Goal: Task Accomplishment & Management: Manage account settings

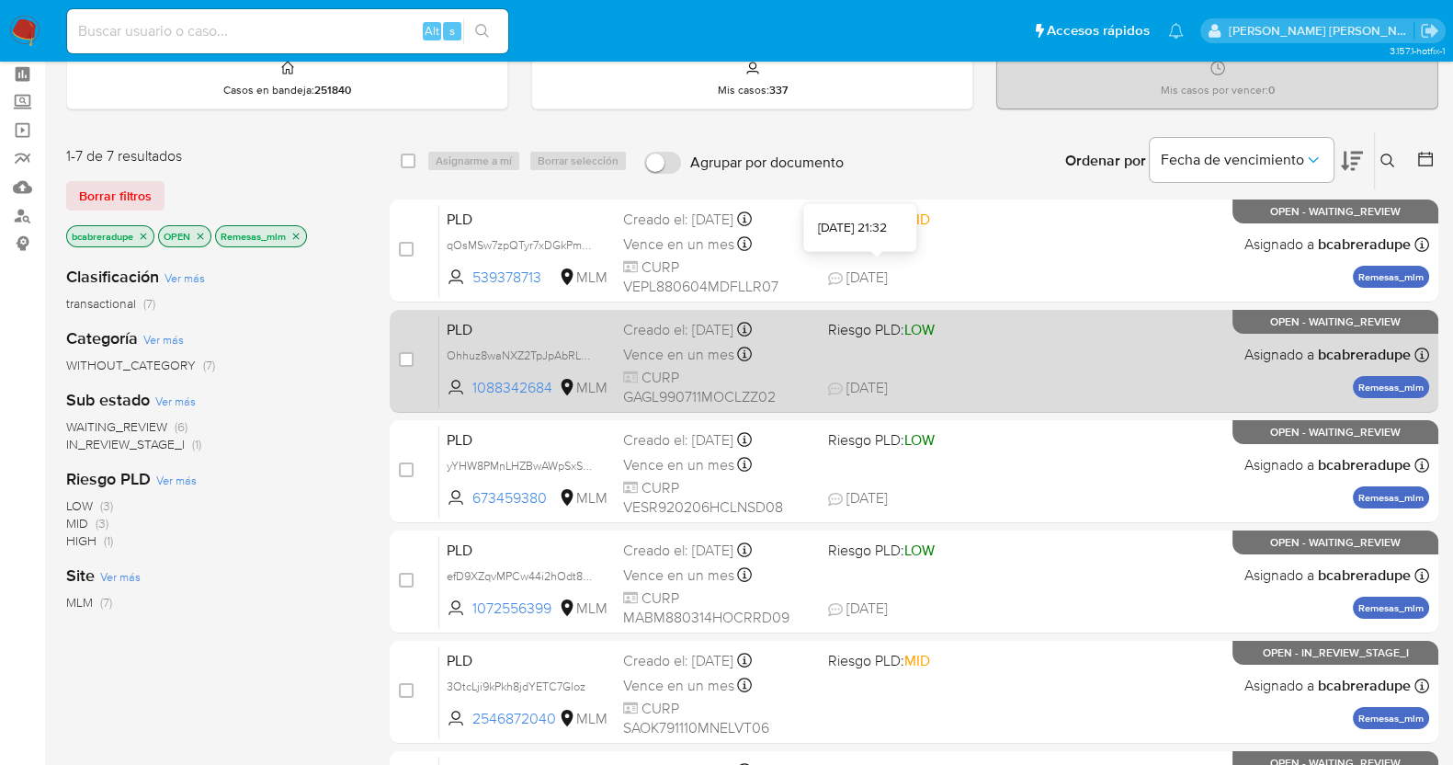
scroll to position [114, 0]
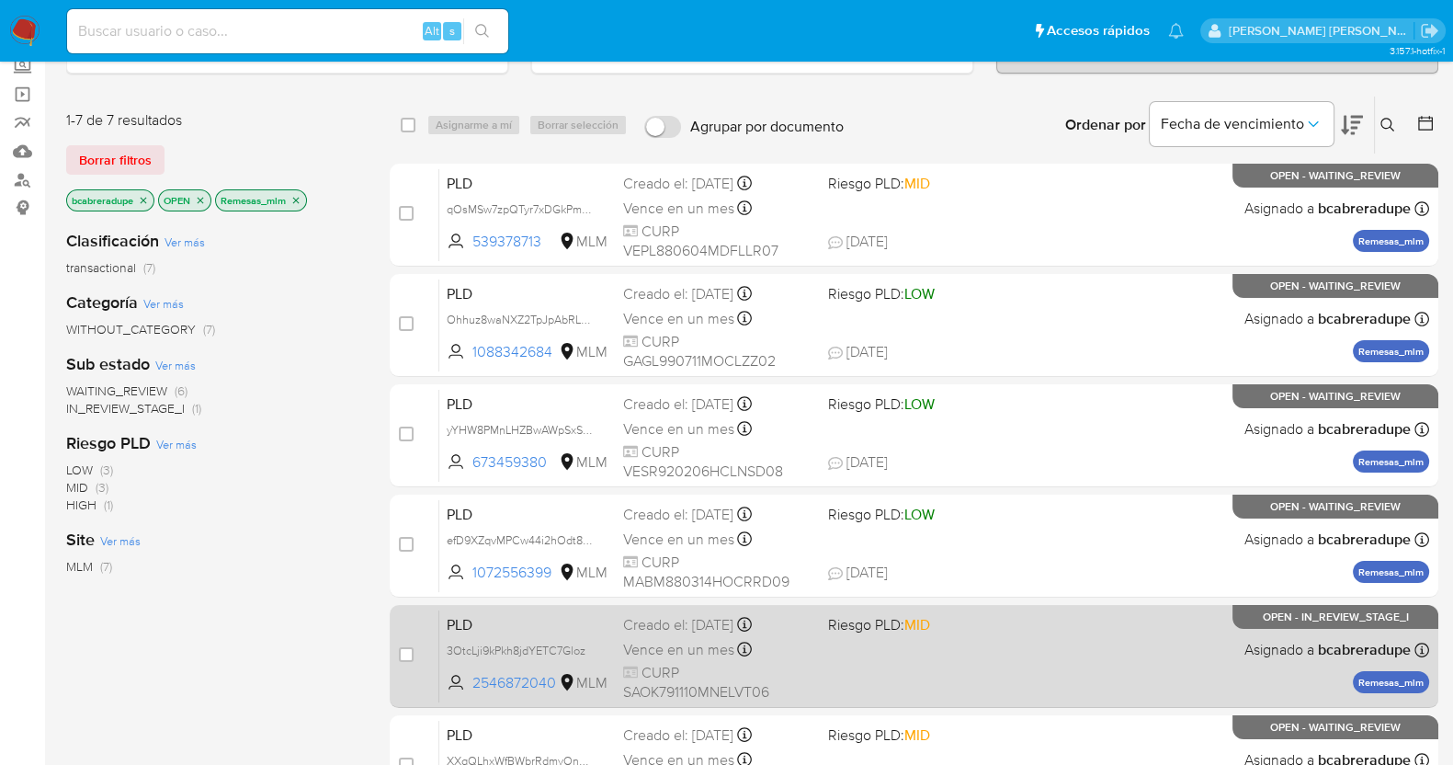
click at [684, 640] on span "Vence en un mes" at bounding box center [678, 650] width 111 height 20
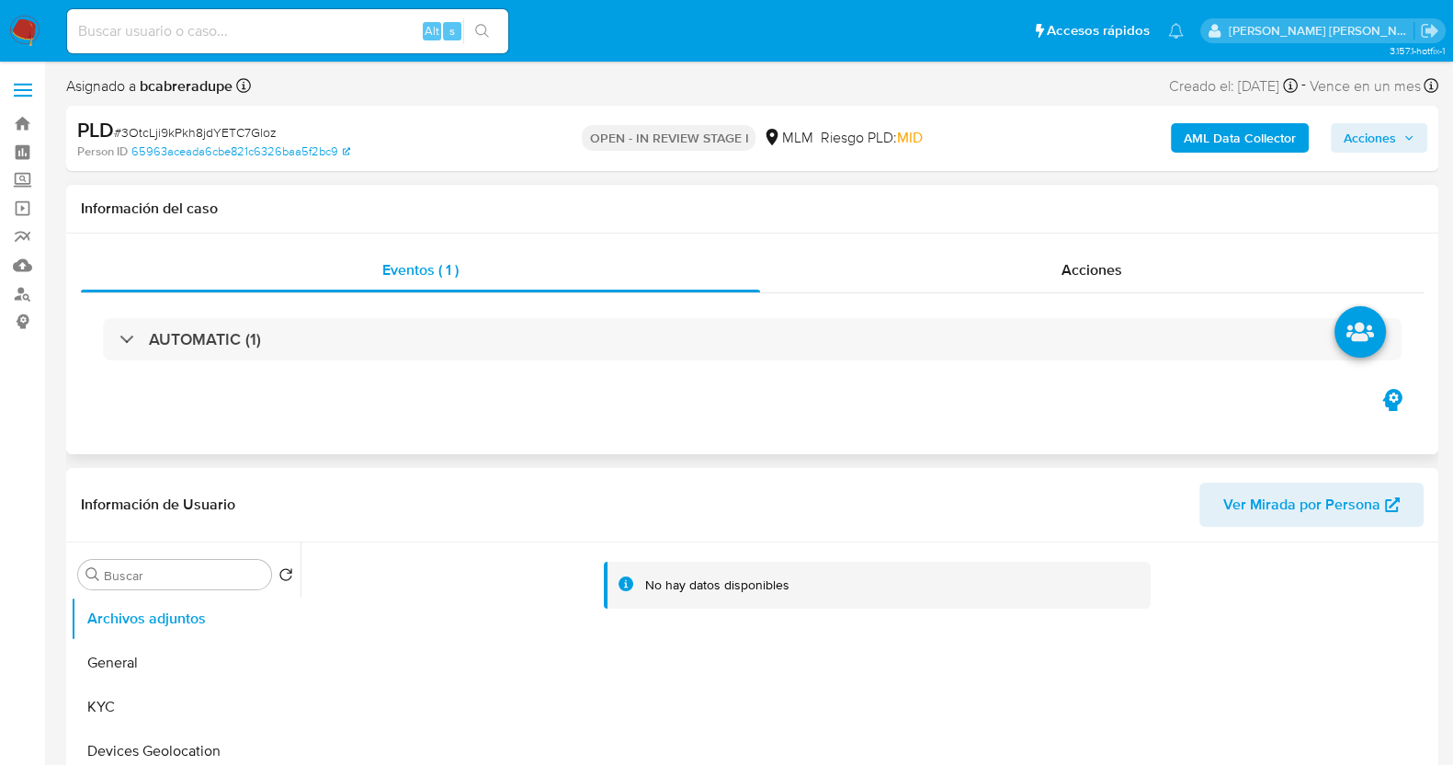
select select "10"
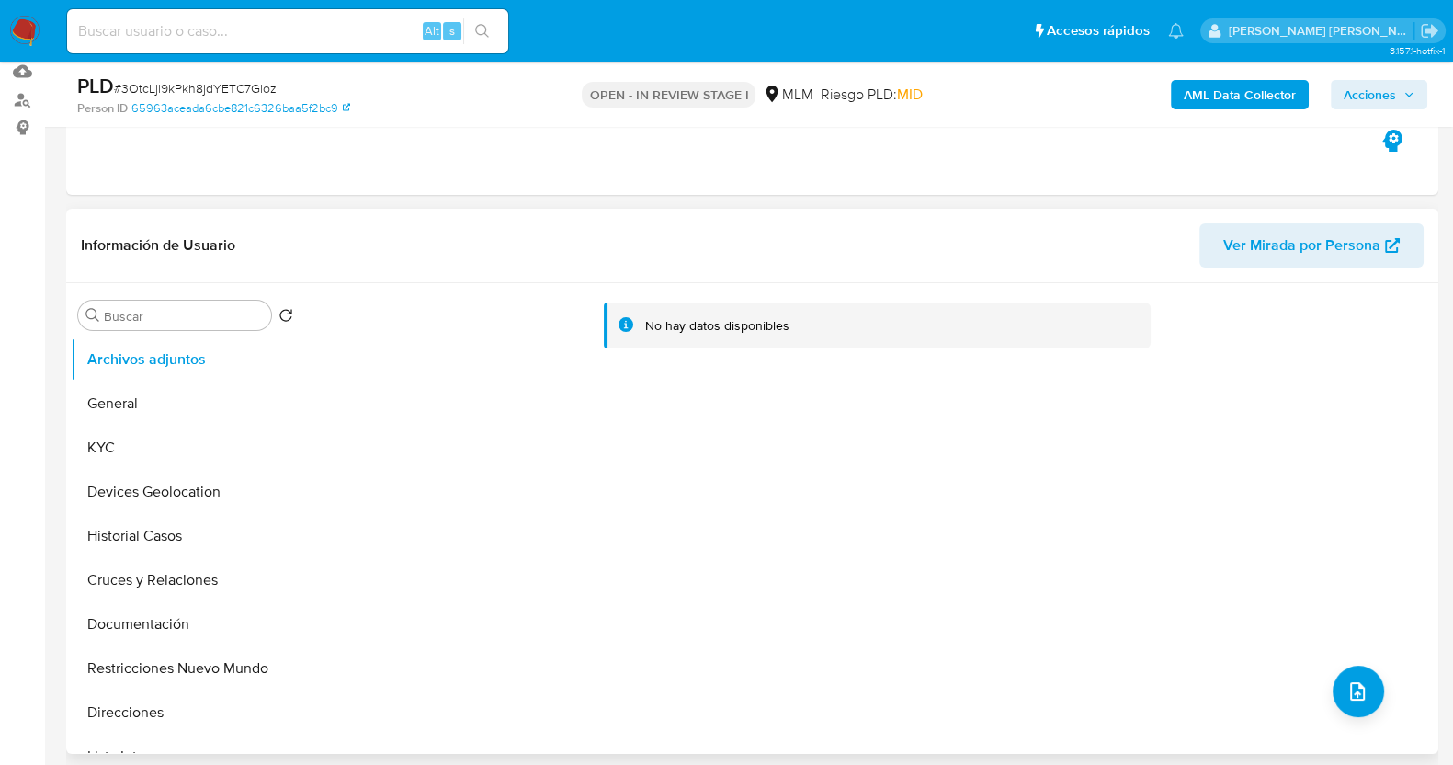
scroll to position [229, 0]
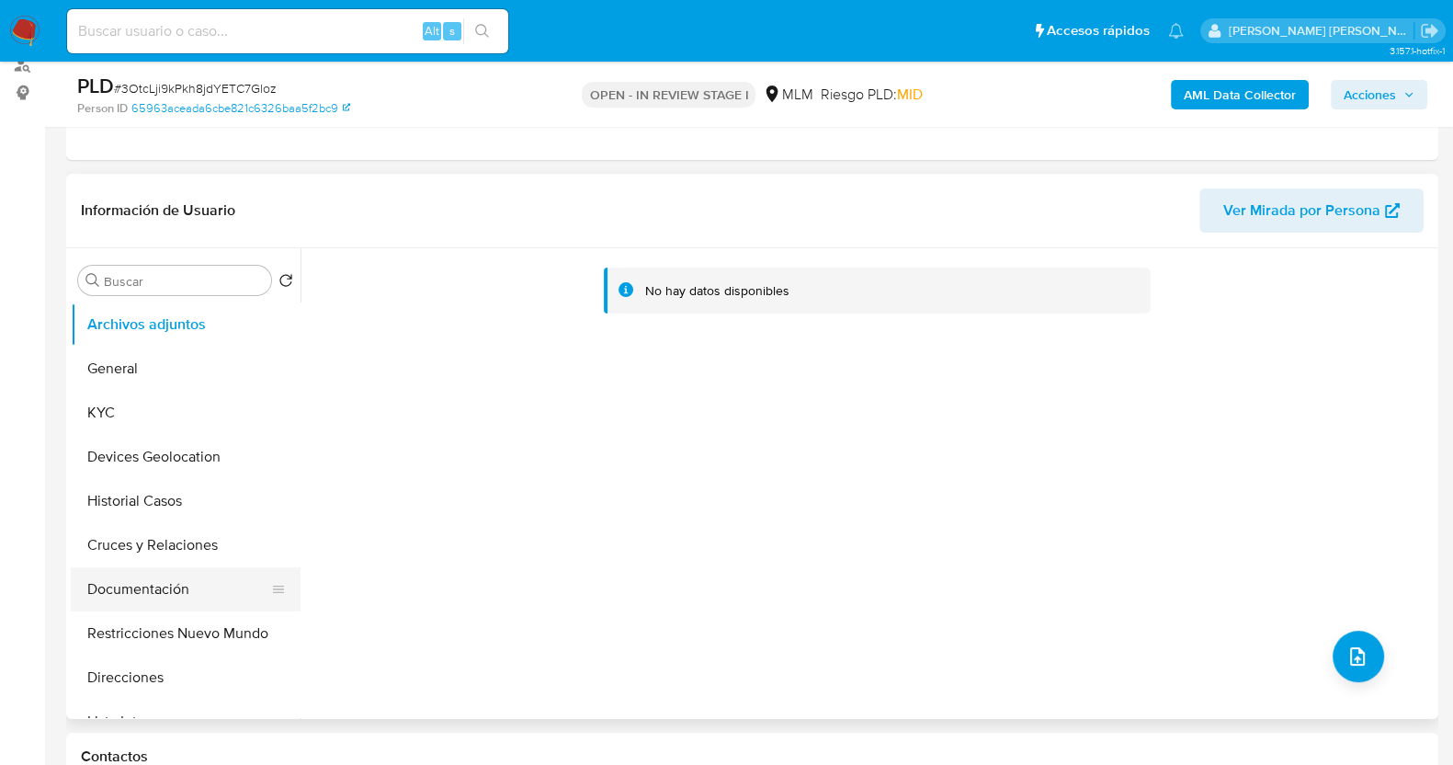
click at [192, 578] on button "Documentación" at bounding box center [178, 589] width 215 height 44
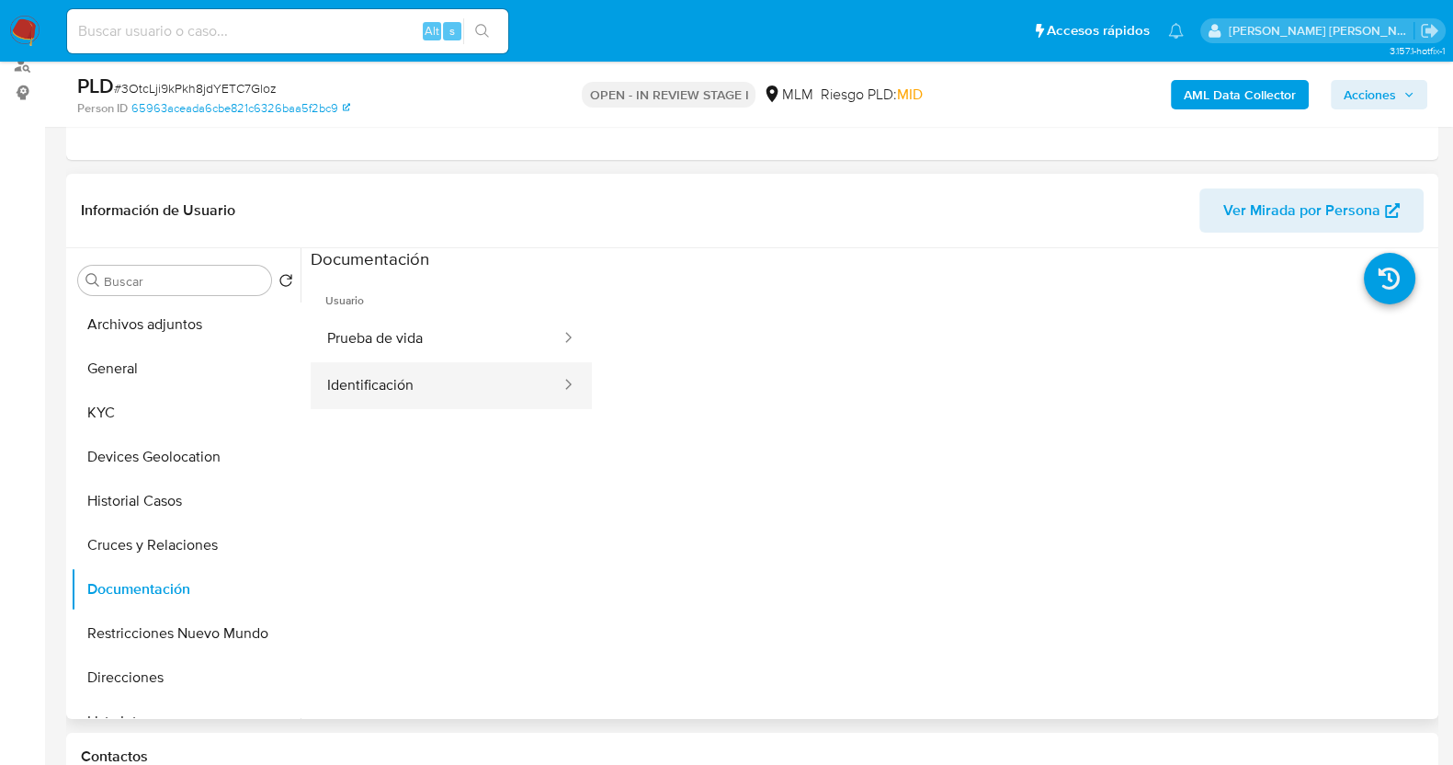
click at [434, 374] on button "Identificación" at bounding box center [437, 385] width 252 height 47
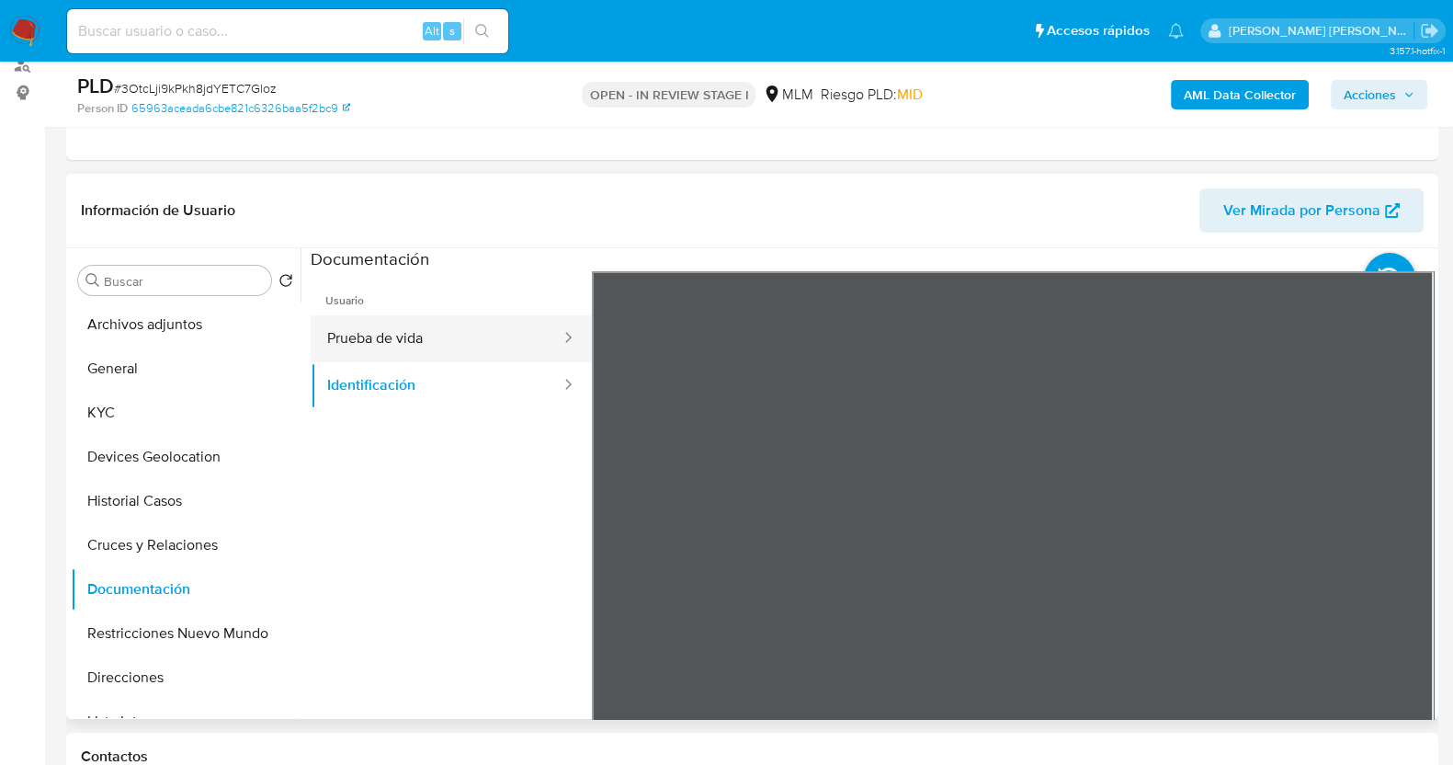
click at [448, 328] on button "Prueba de vida" at bounding box center [437, 338] width 252 height 47
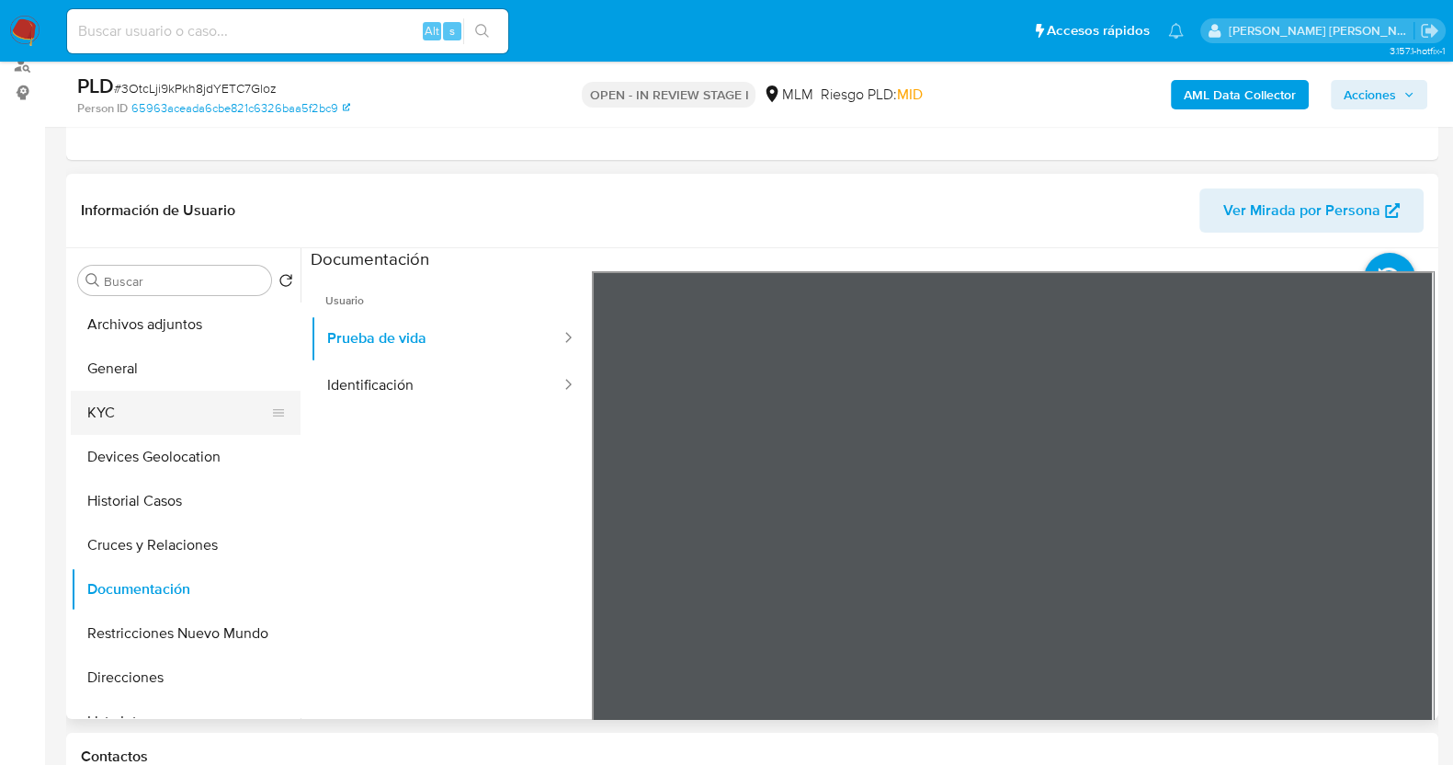
click at [92, 404] on button "KYC" at bounding box center [178, 413] width 215 height 44
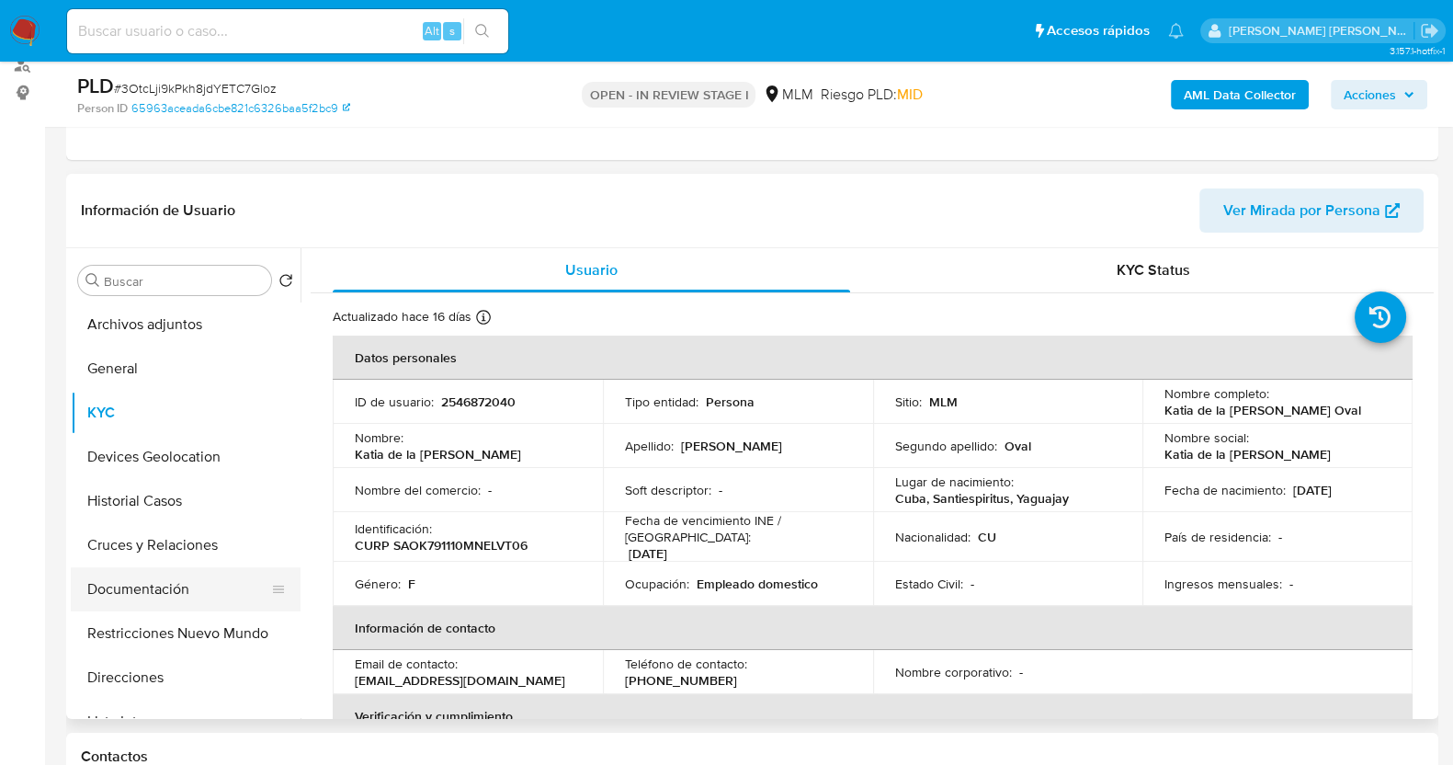
click at [136, 576] on button "Documentación" at bounding box center [178, 589] width 215 height 44
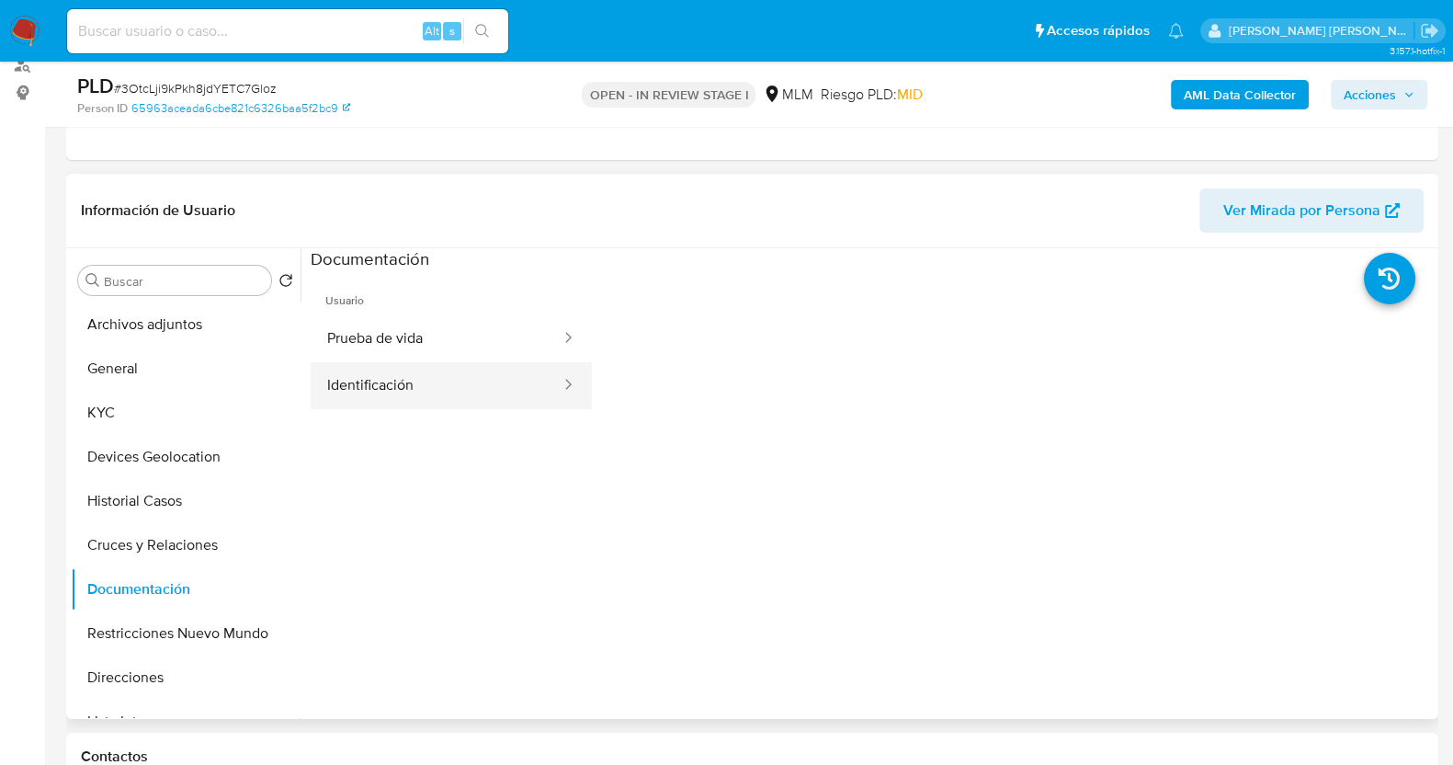
click at [512, 370] on button "Identificación" at bounding box center [437, 385] width 252 height 47
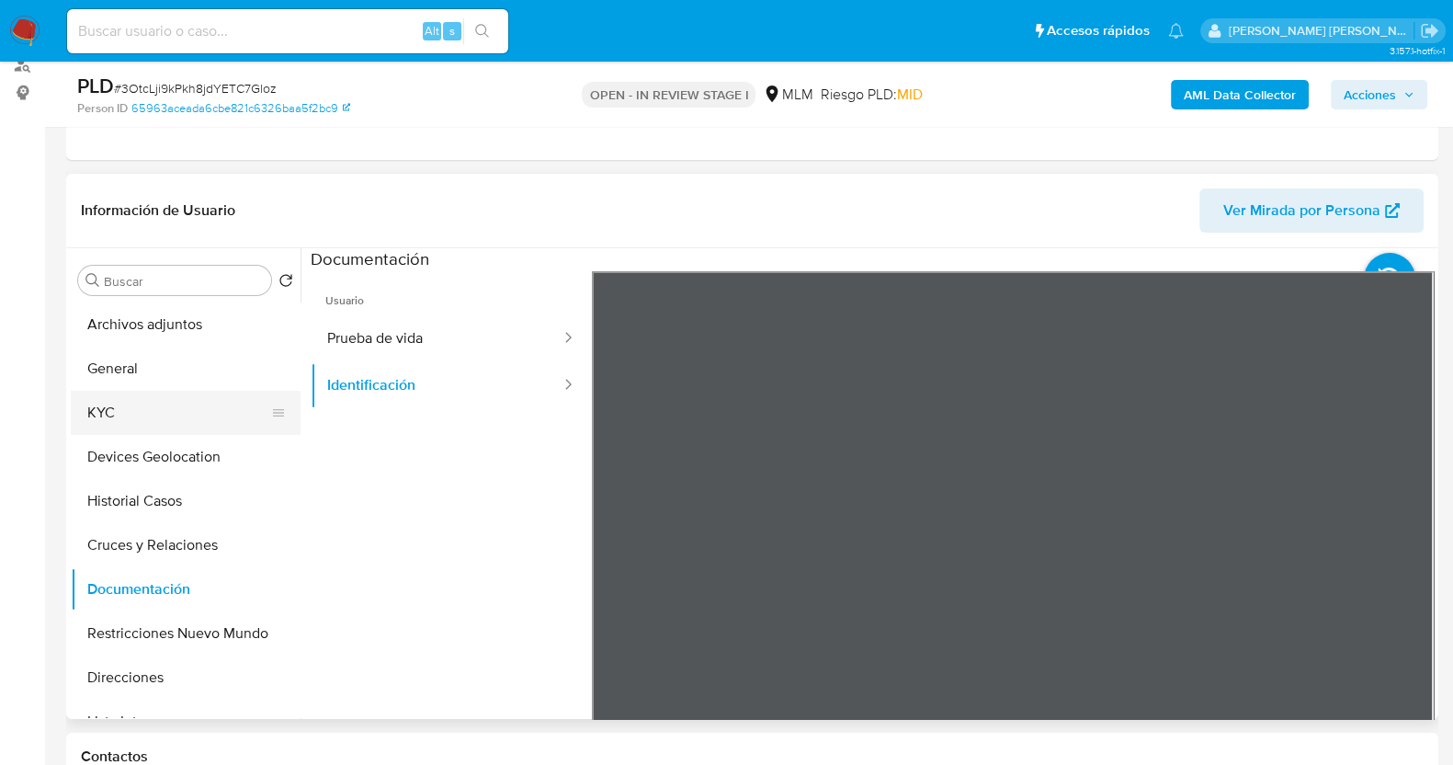
drag, startPoint x: 138, startPoint y: 415, endPoint x: 149, endPoint y: 415, distance: 11.0
click at [140, 415] on button "KYC" at bounding box center [178, 413] width 215 height 44
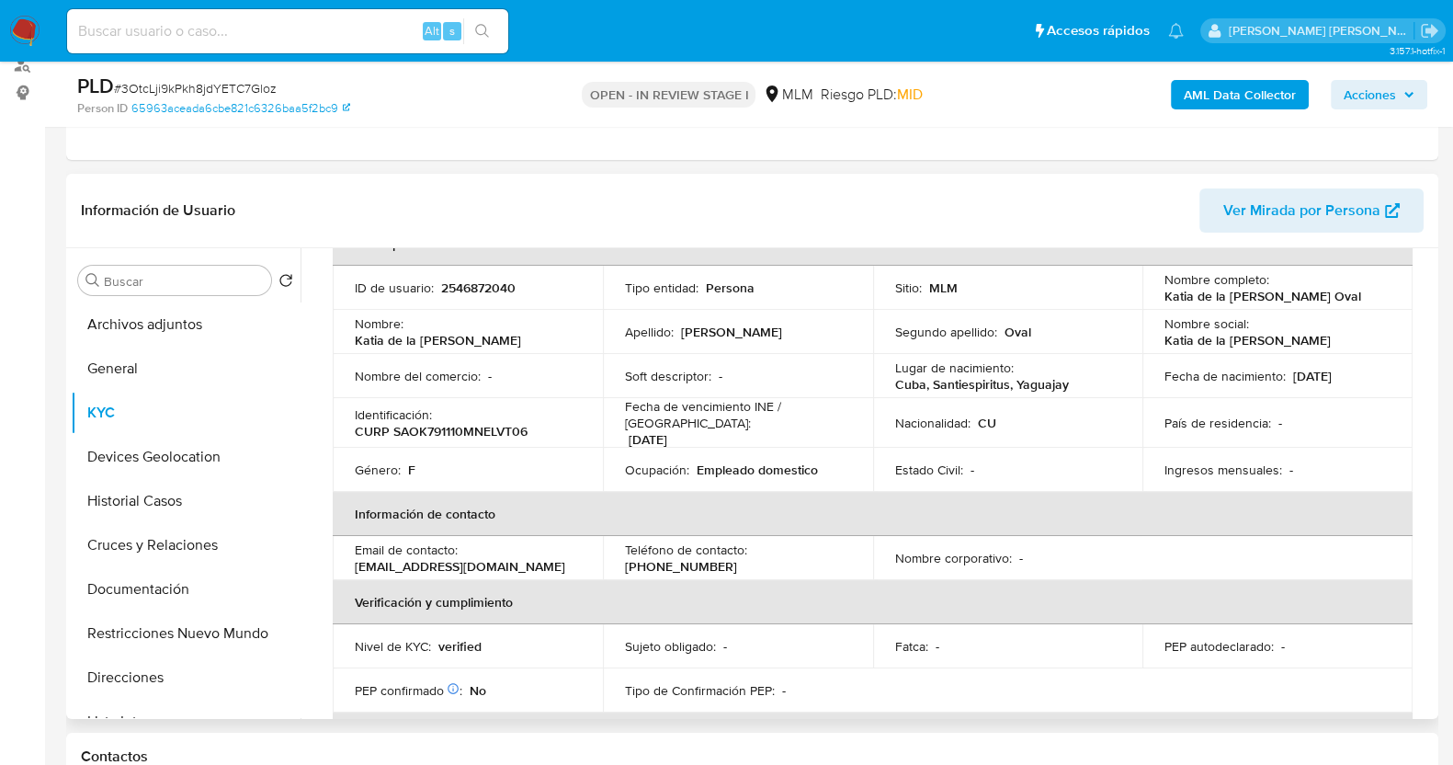
scroll to position [0, 0]
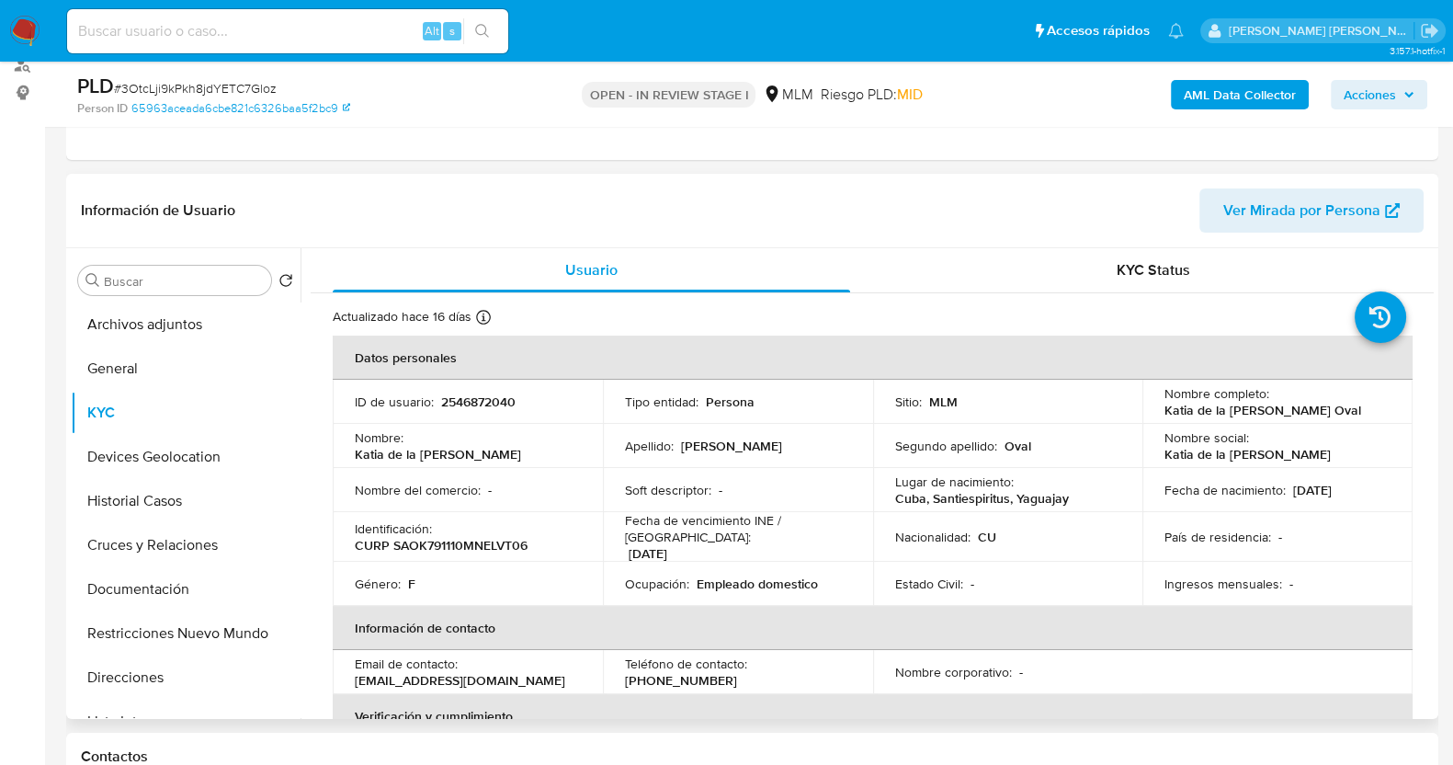
click at [486, 393] on p "2546872040" at bounding box center [478, 401] width 74 height 17
copy p "2546872040"
click at [156, 492] on button "Historial Casos" at bounding box center [178, 501] width 215 height 44
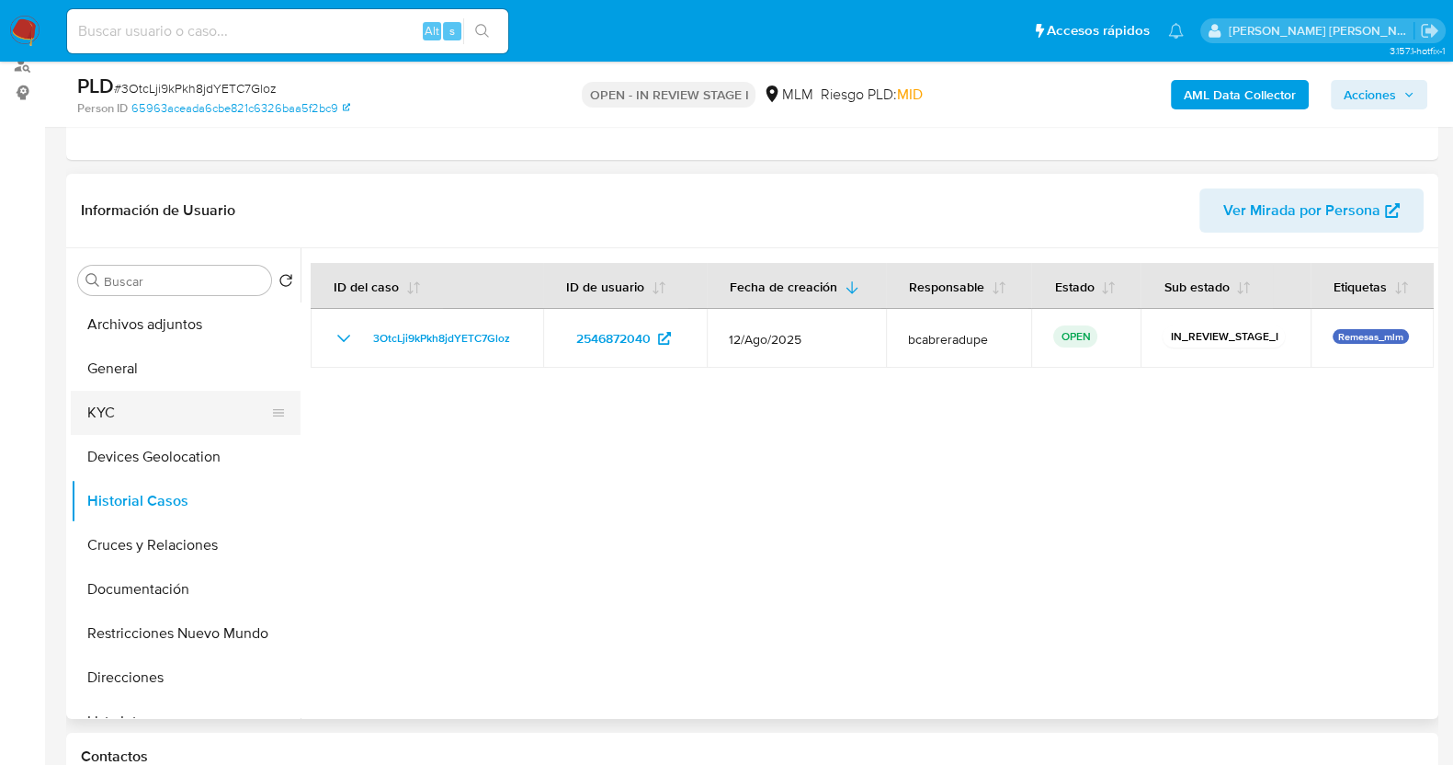
click at [181, 420] on button "KYC" at bounding box center [178, 413] width 215 height 44
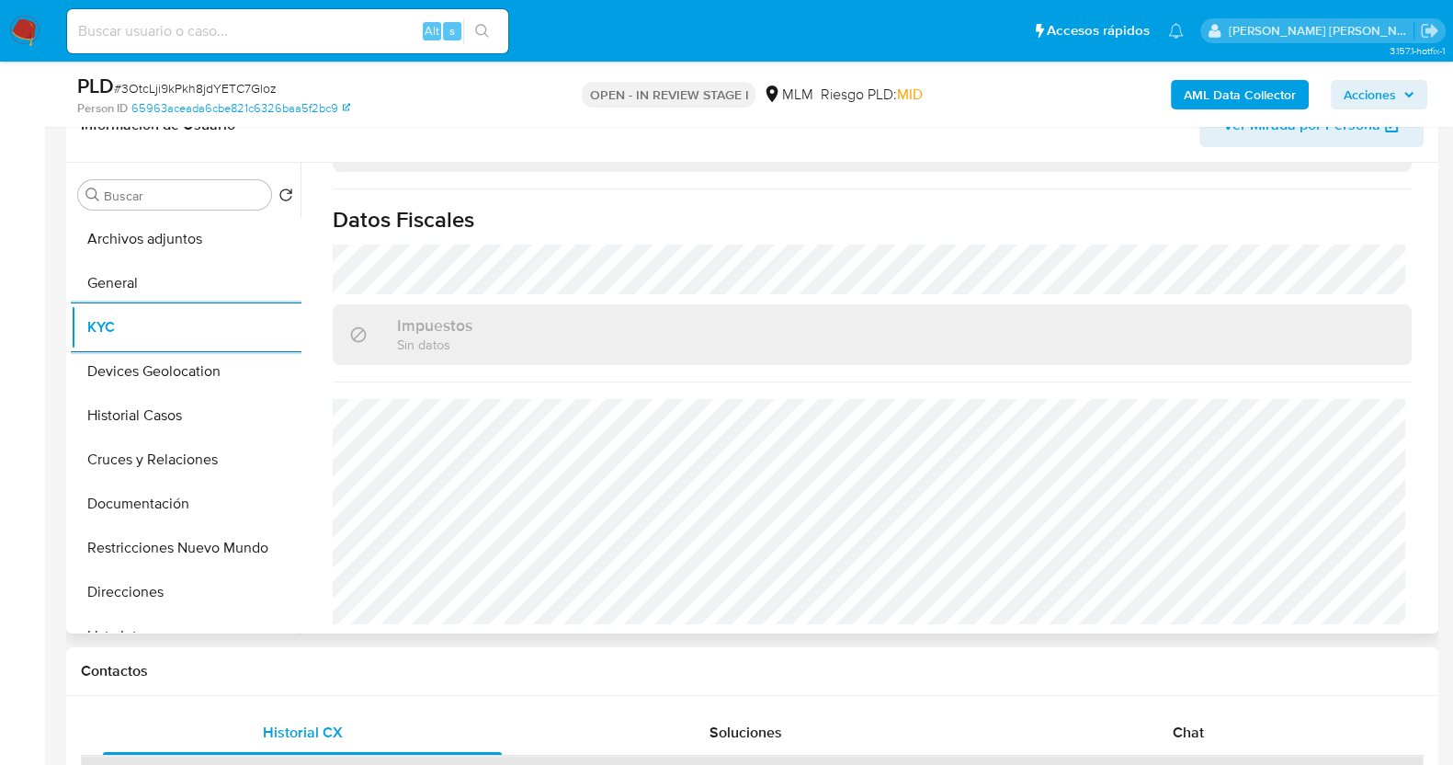
scroll to position [345, 0]
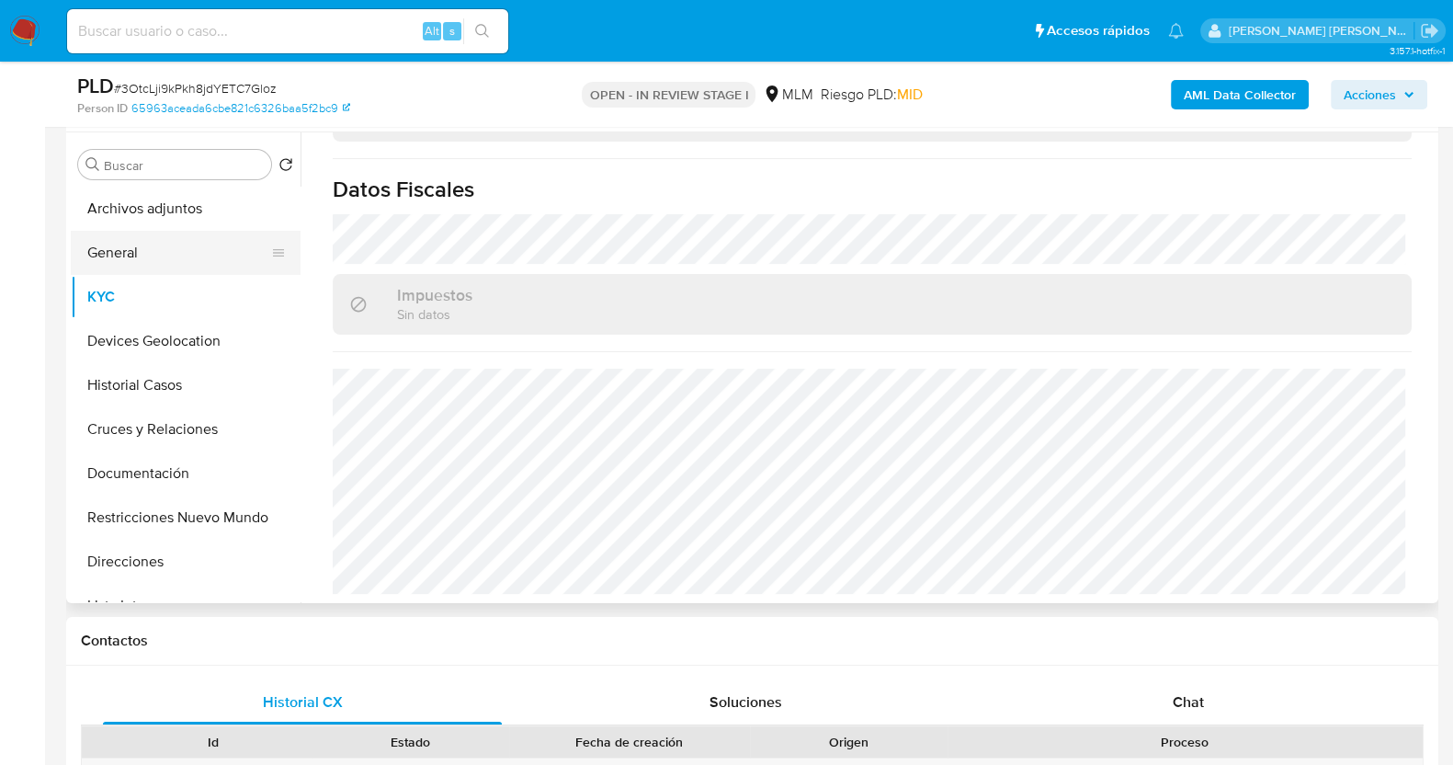
click at [161, 255] on button "General" at bounding box center [178, 253] width 215 height 44
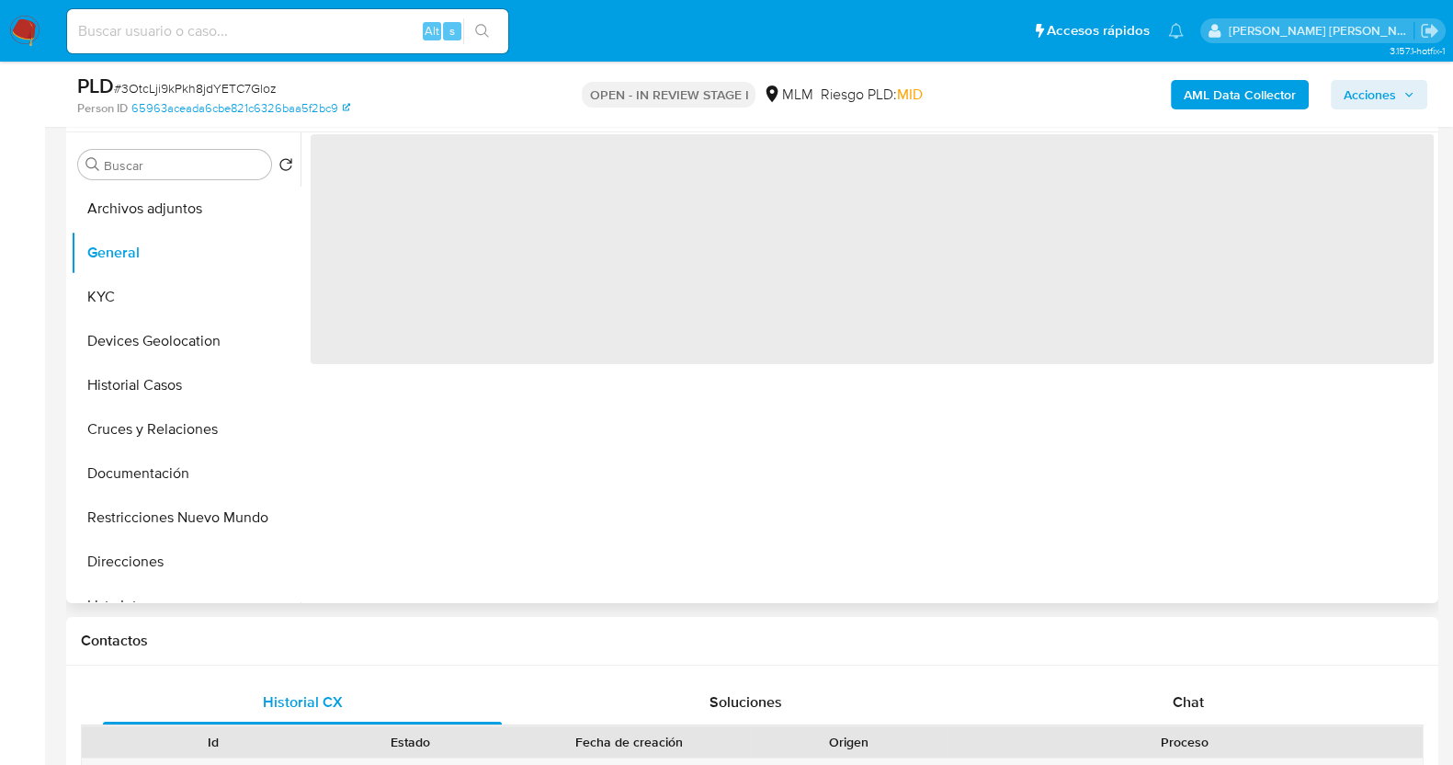
scroll to position [0, 0]
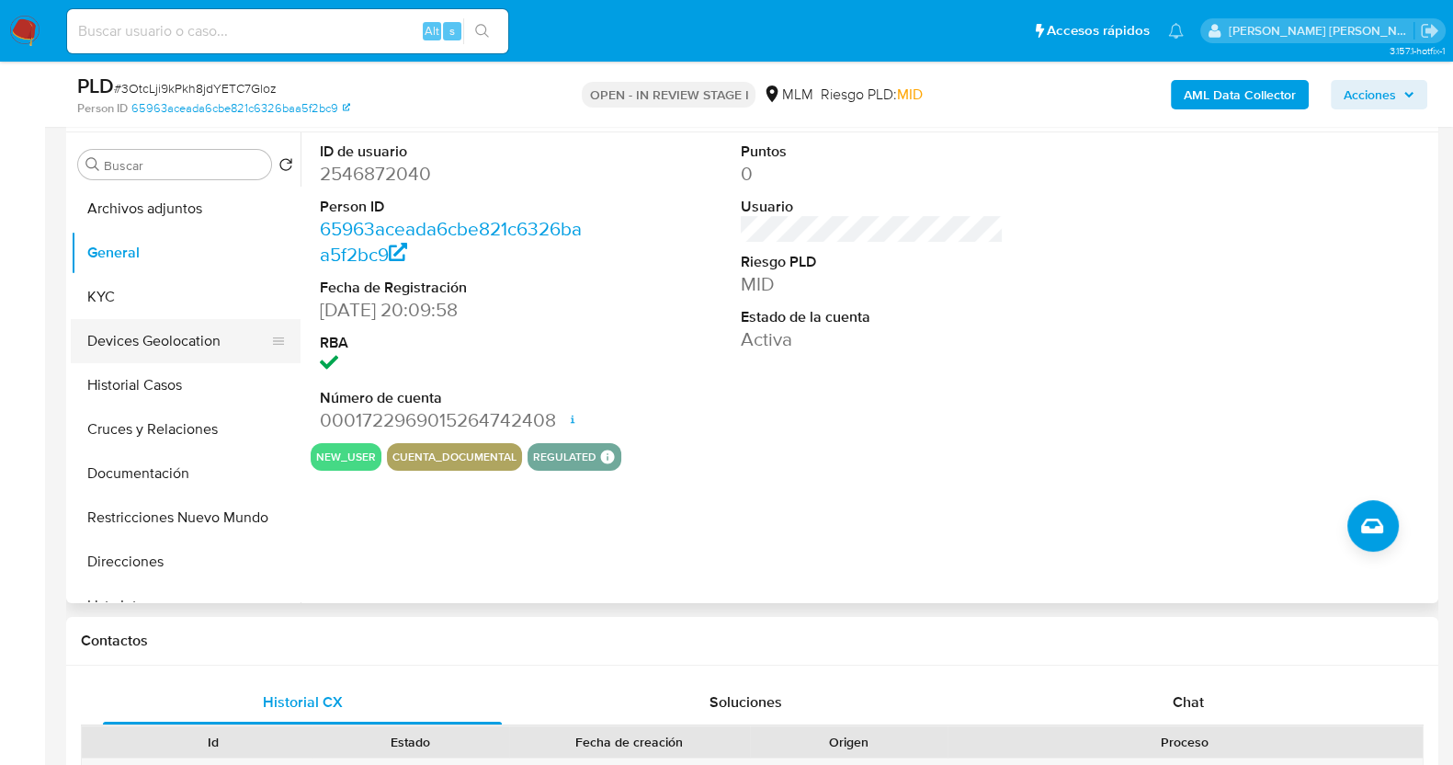
click at [199, 345] on button "Devices Geolocation" at bounding box center [178, 341] width 215 height 44
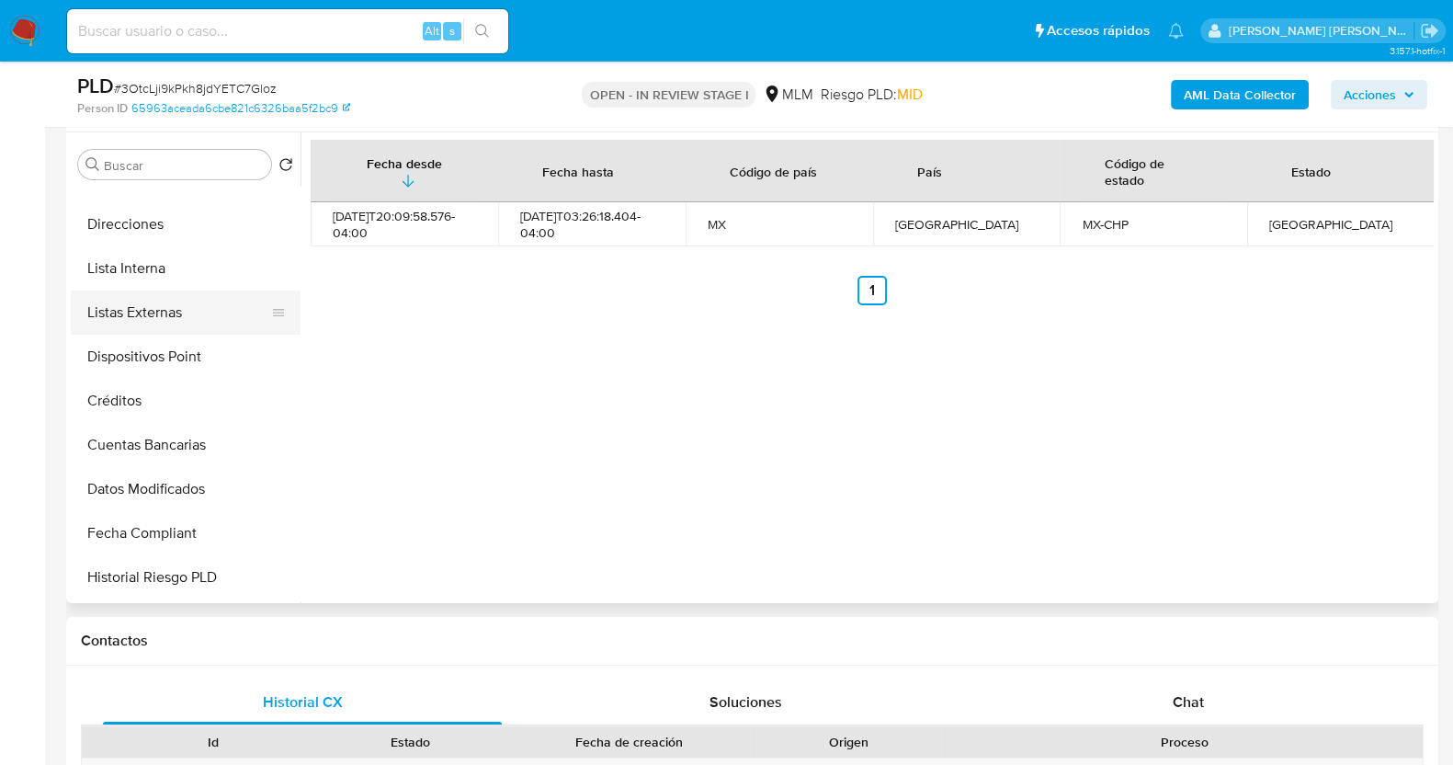
scroll to position [344, 0]
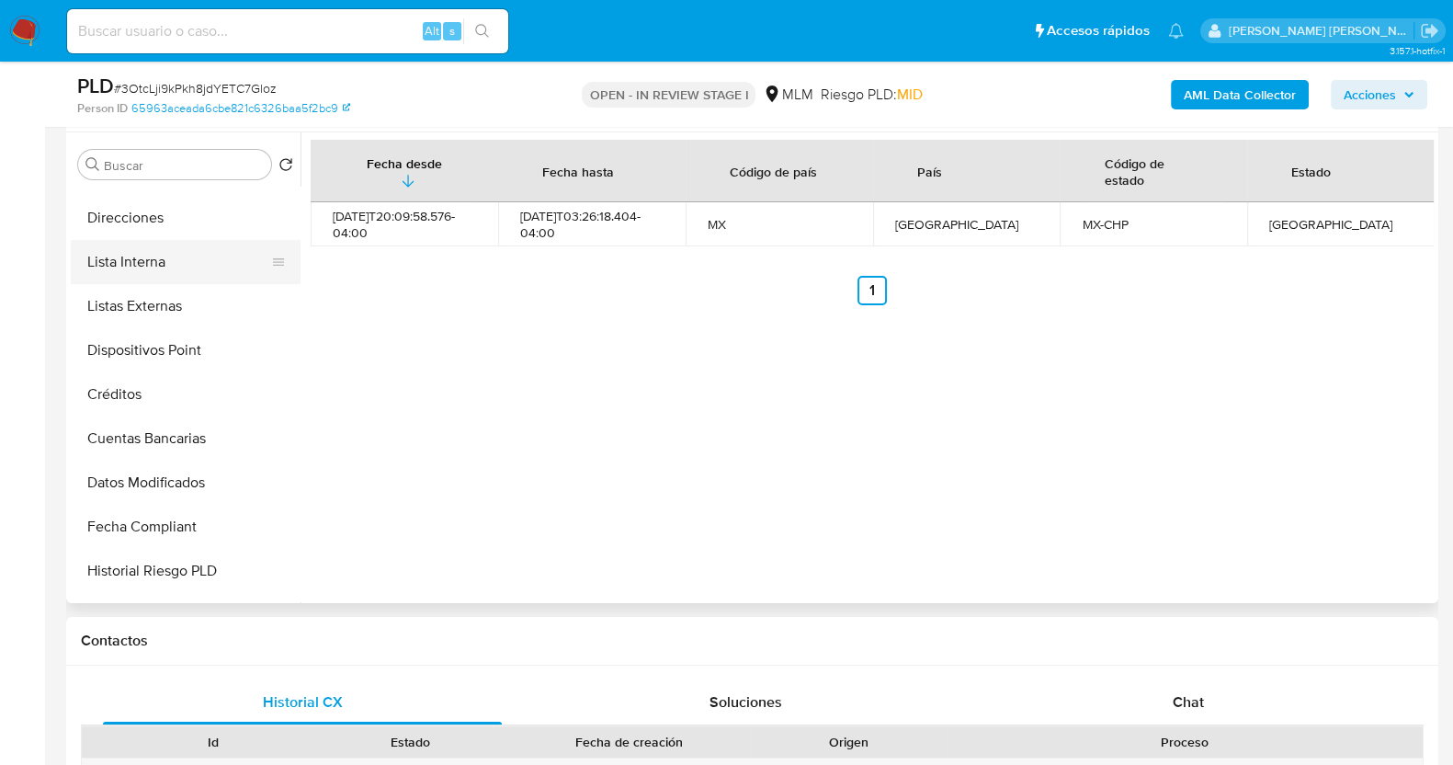
click at [152, 264] on button "Lista Interna" at bounding box center [178, 262] width 215 height 44
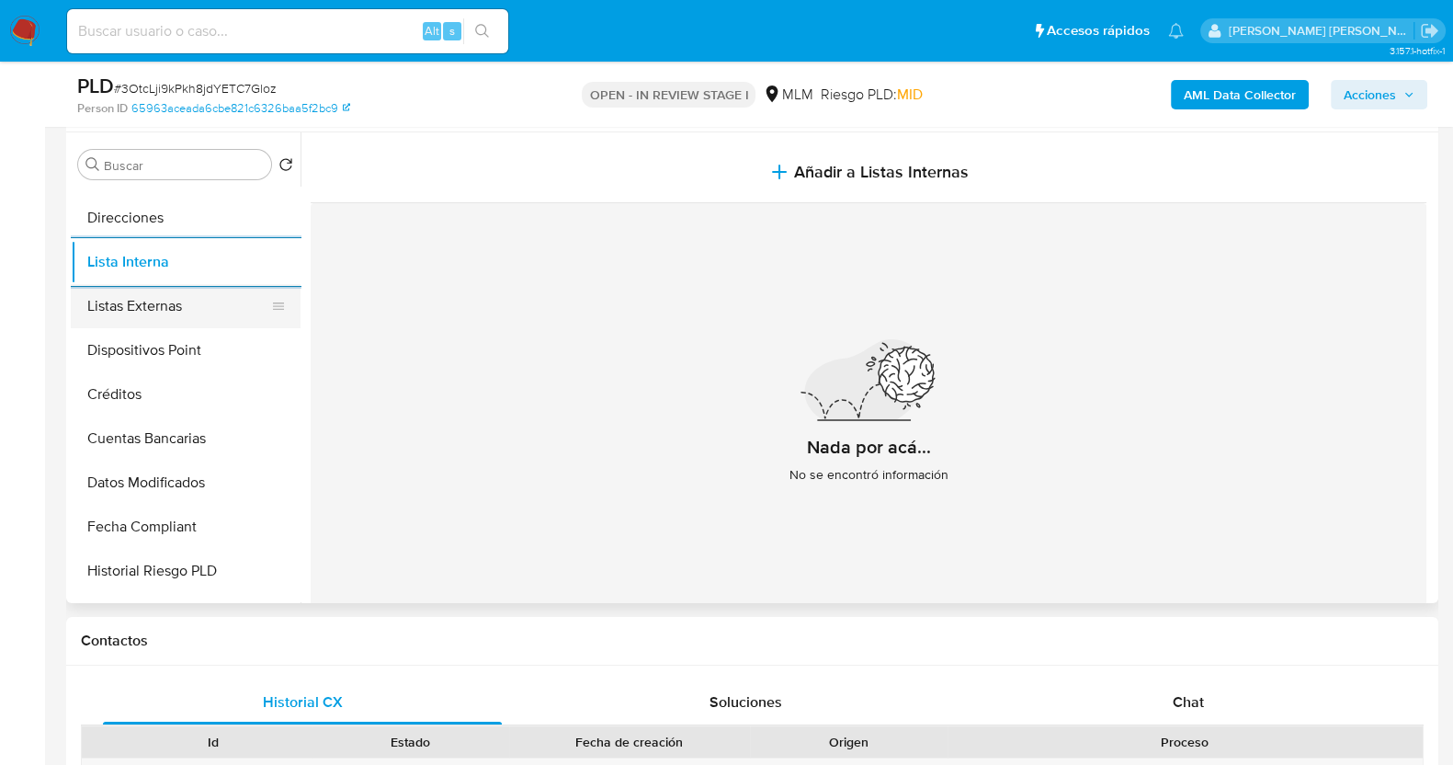
click at [210, 297] on button "Listas Externas" at bounding box center [178, 306] width 215 height 44
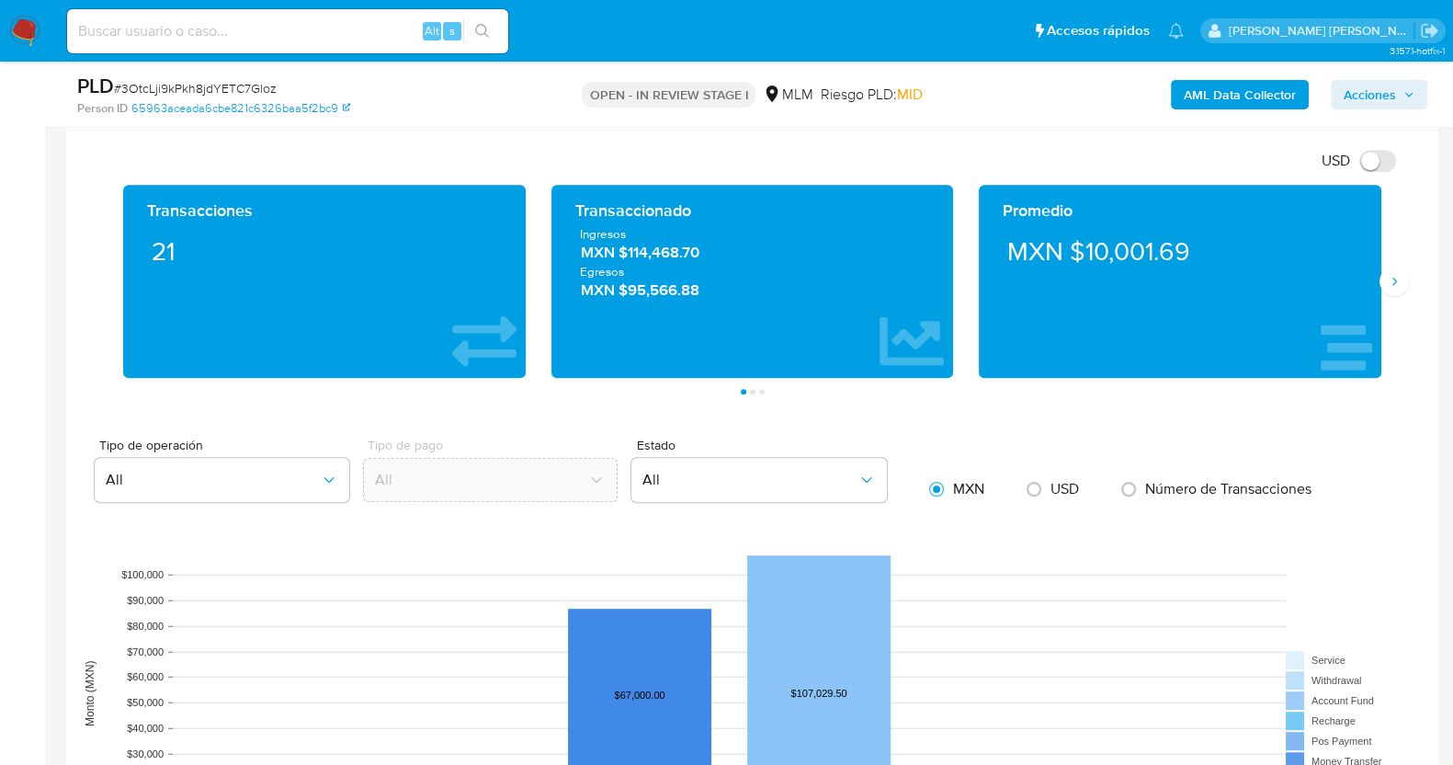
scroll to position [1264, 0]
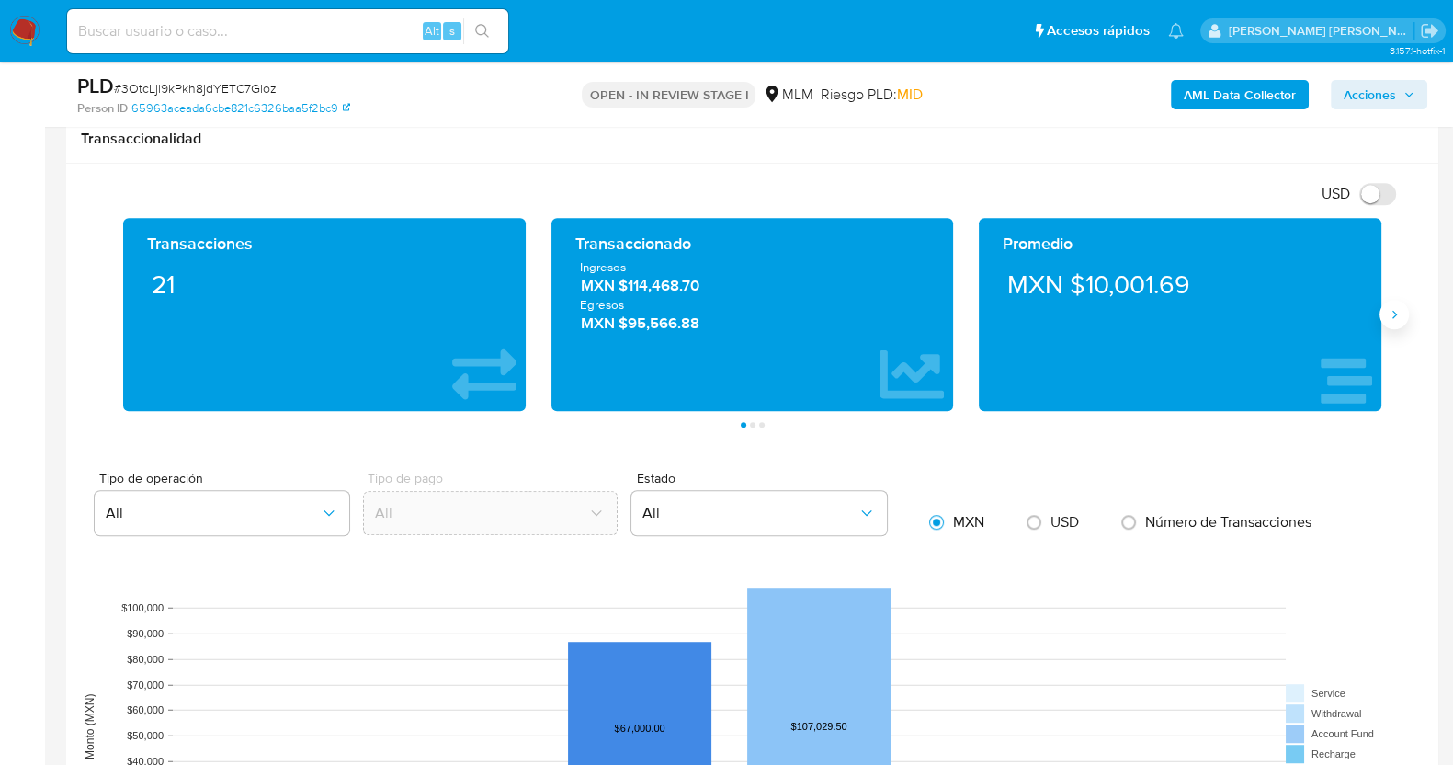
click at [1391, 318] on icon "Siguiente" at bounding box center [1394, 314] width 15 height 15
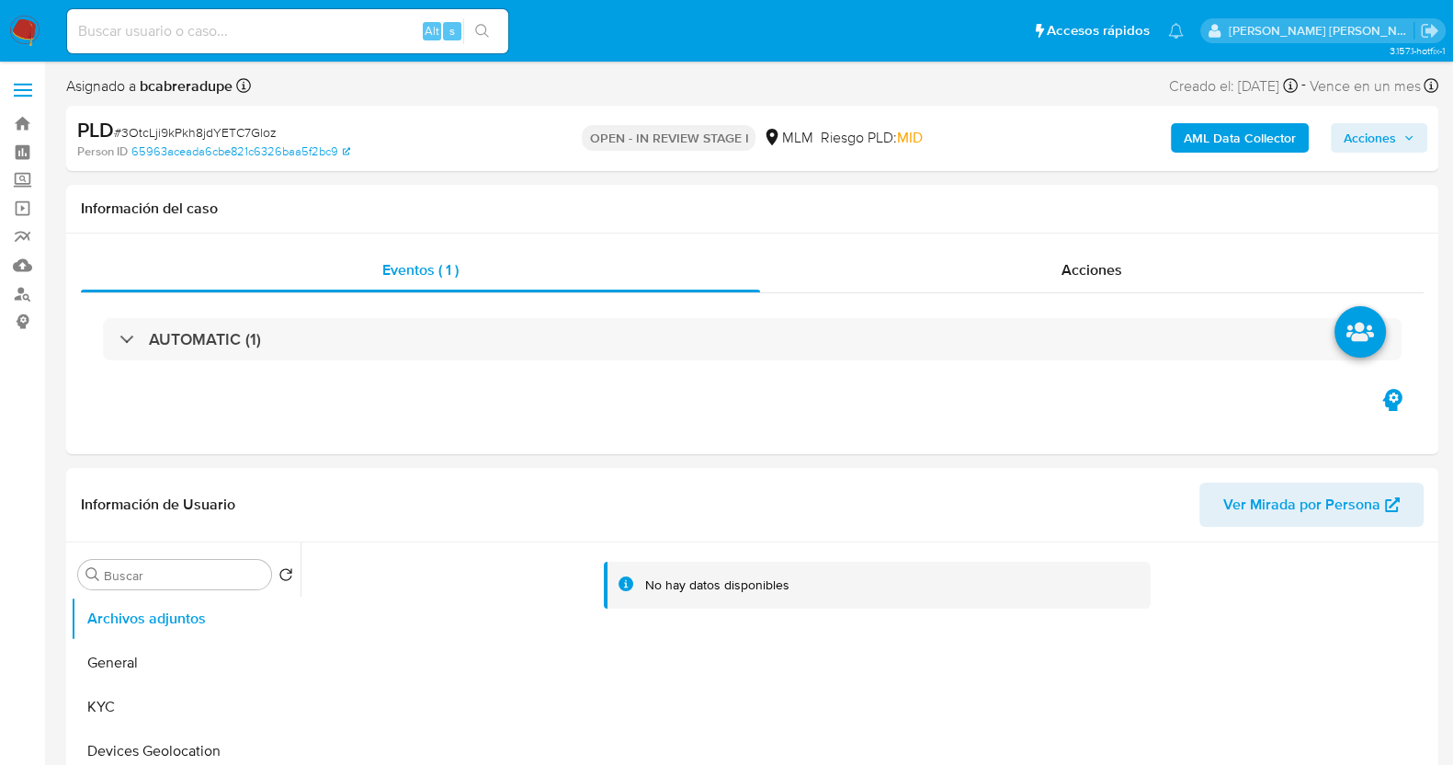
select select "10"
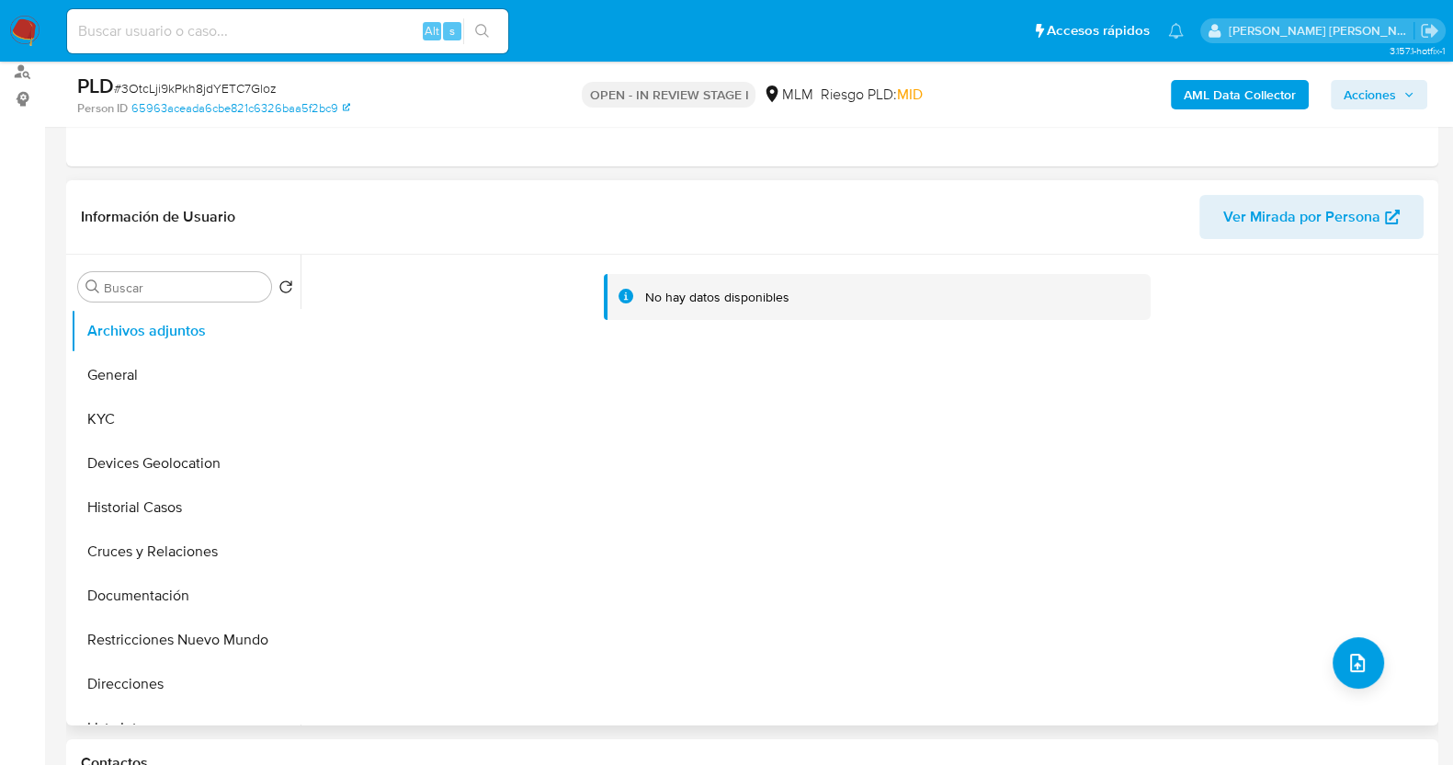
scroll to position [229, 0]
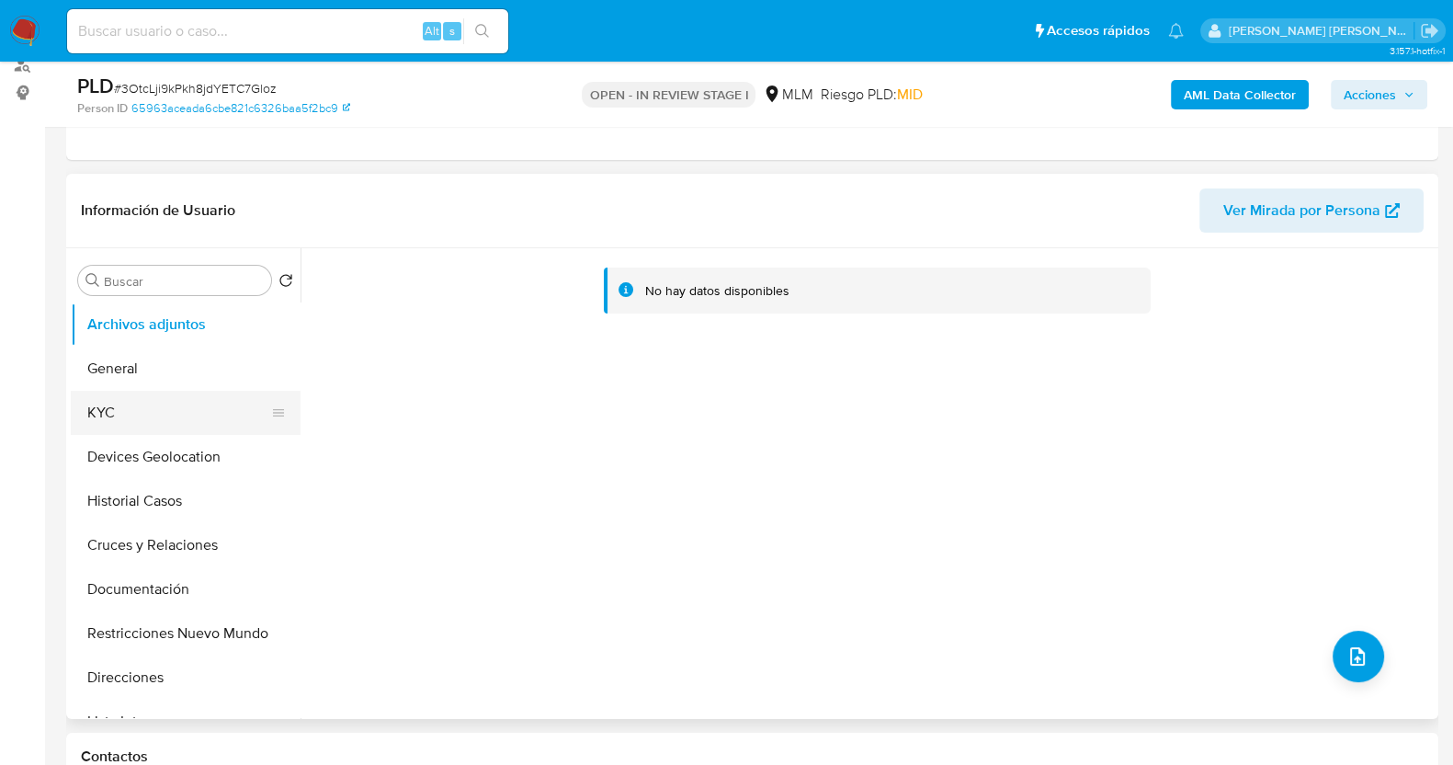
click at [137, 415] on button "KYC" at bounding box center [178, 413] width 215 height 44
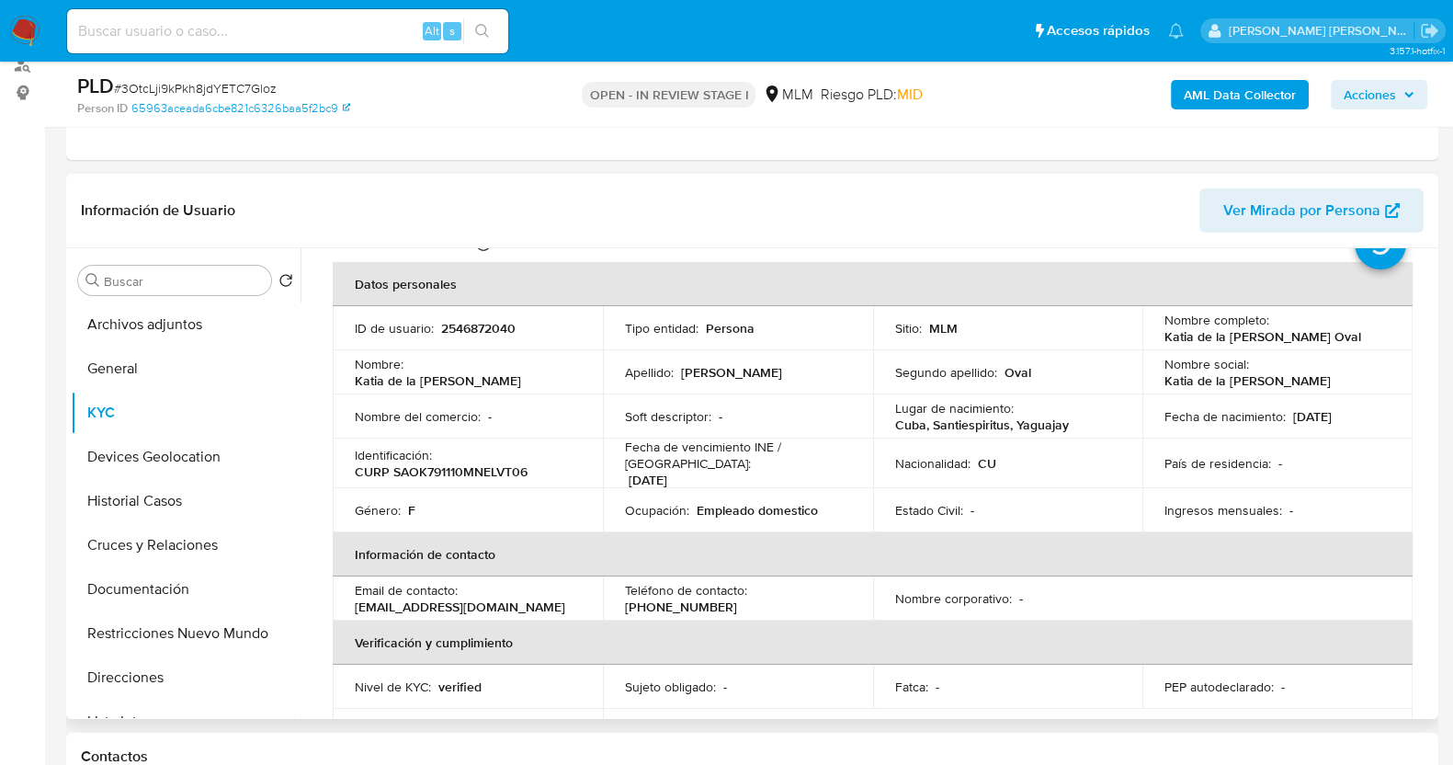
scroll to position [0, 0]
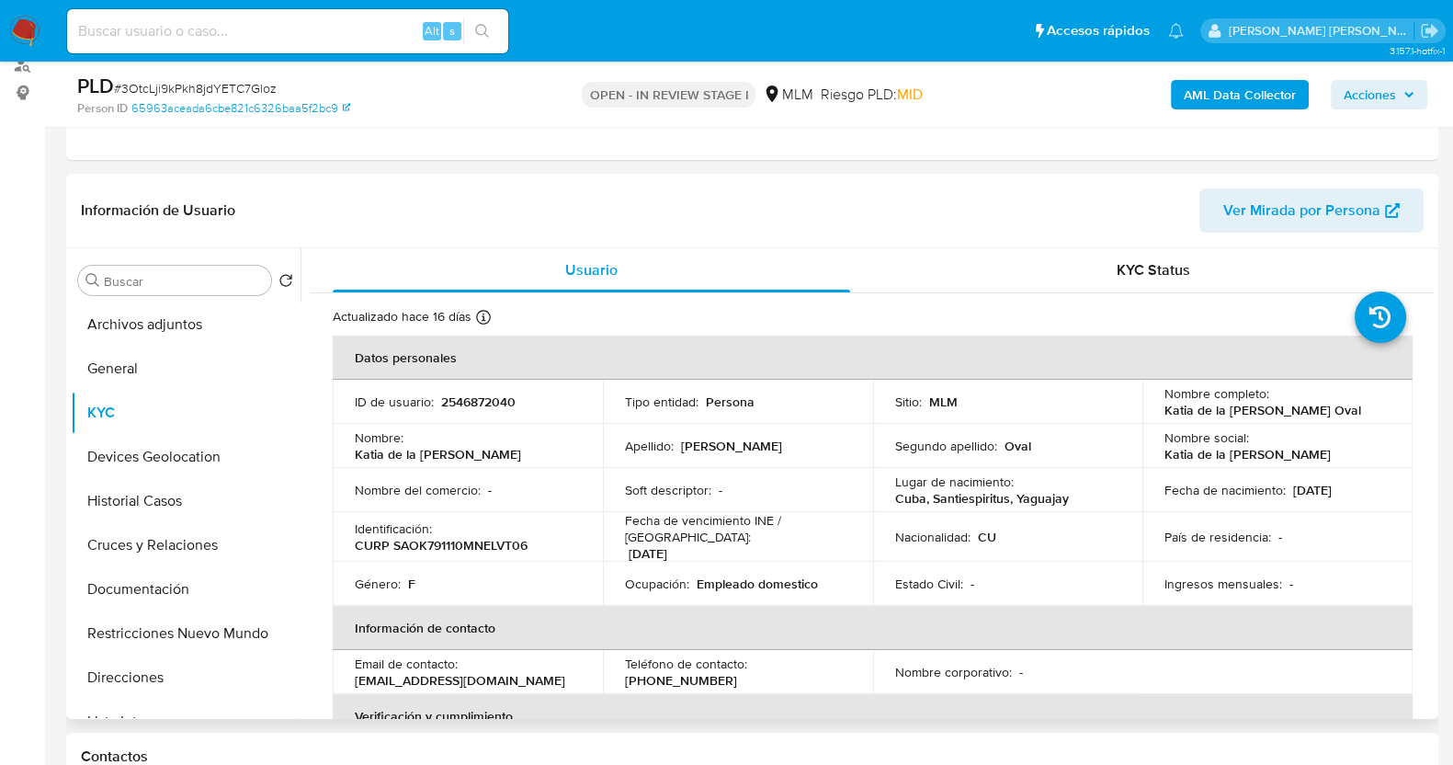
drag, startPoint x: 1255, startPoint y: 415, endPoint x: 1357, endPoint y: 415, distance: 102.0
click at [1357, 415] on div "Nombre completo : Katia de la Caridad Salazar Oval" at bounding box center [1277, 401] width 226 height 33
drag, startPoint x: 1158, startPoint y: 408, endPoint x: 1349, endPoint y: 410, distance: 191.2
click at [1349, 410] on div "Nombre completo : Katia de la Caridad Salazar Oval" at bounding box center [1277, 401] width 226 height 33
copy p "Katia de la Caridad Salazar Oval"
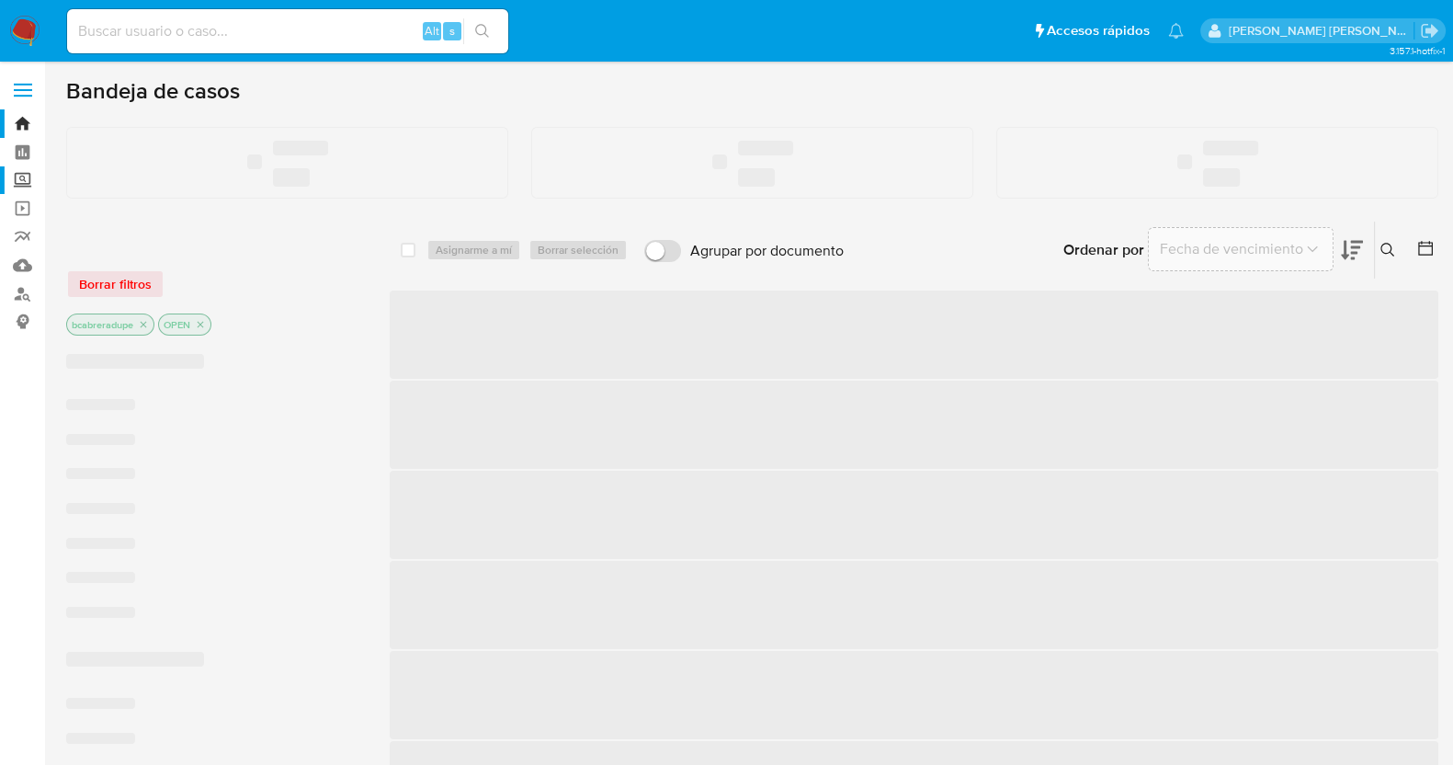
click at [17, 181] on label "Screening" at bounding box center [109, 180] width 219 height 28
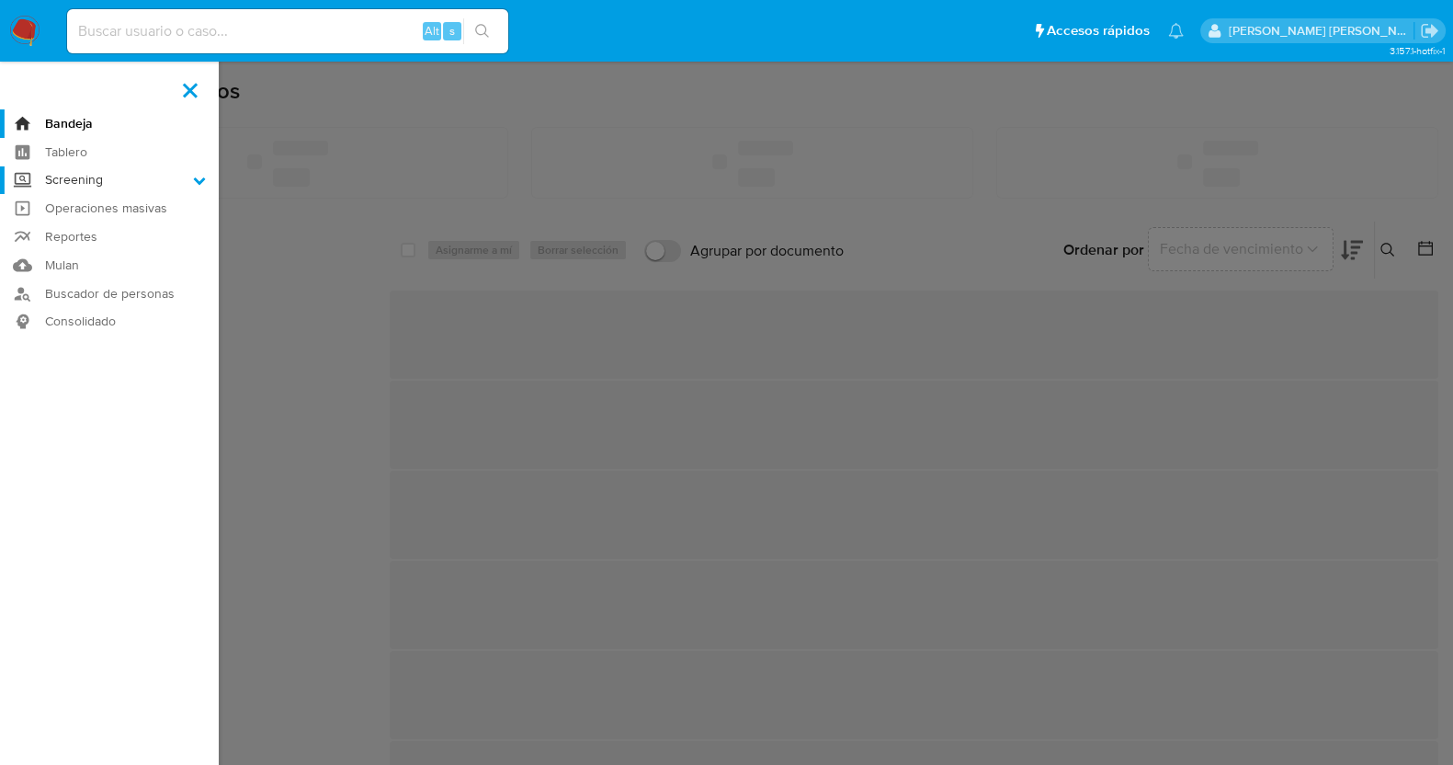
click at [0, 0] on input "Screening" at bounding box center [0, 0] width 0 height 0
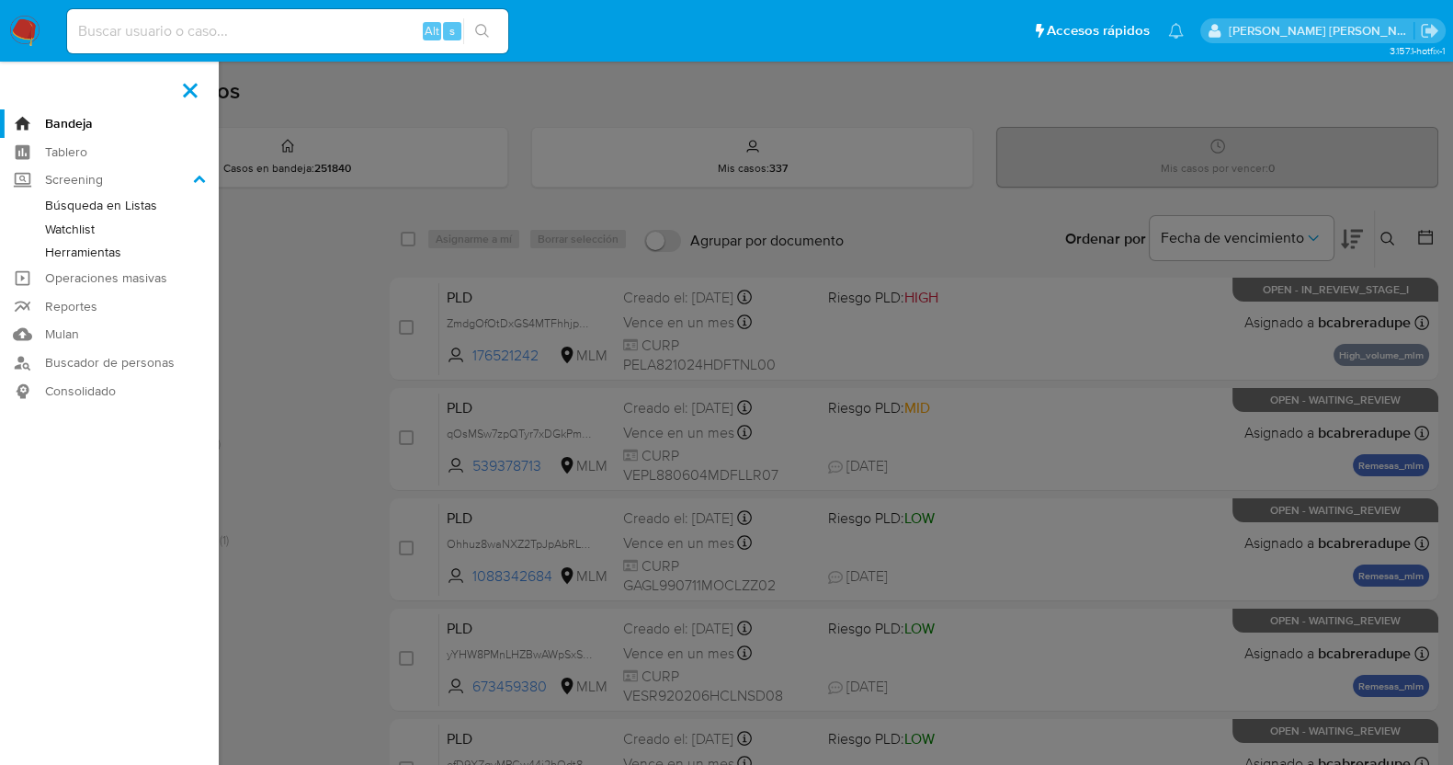
click at [96, 253] on link "Herramientas" at bounding box center [109, 252] width 219 height 23
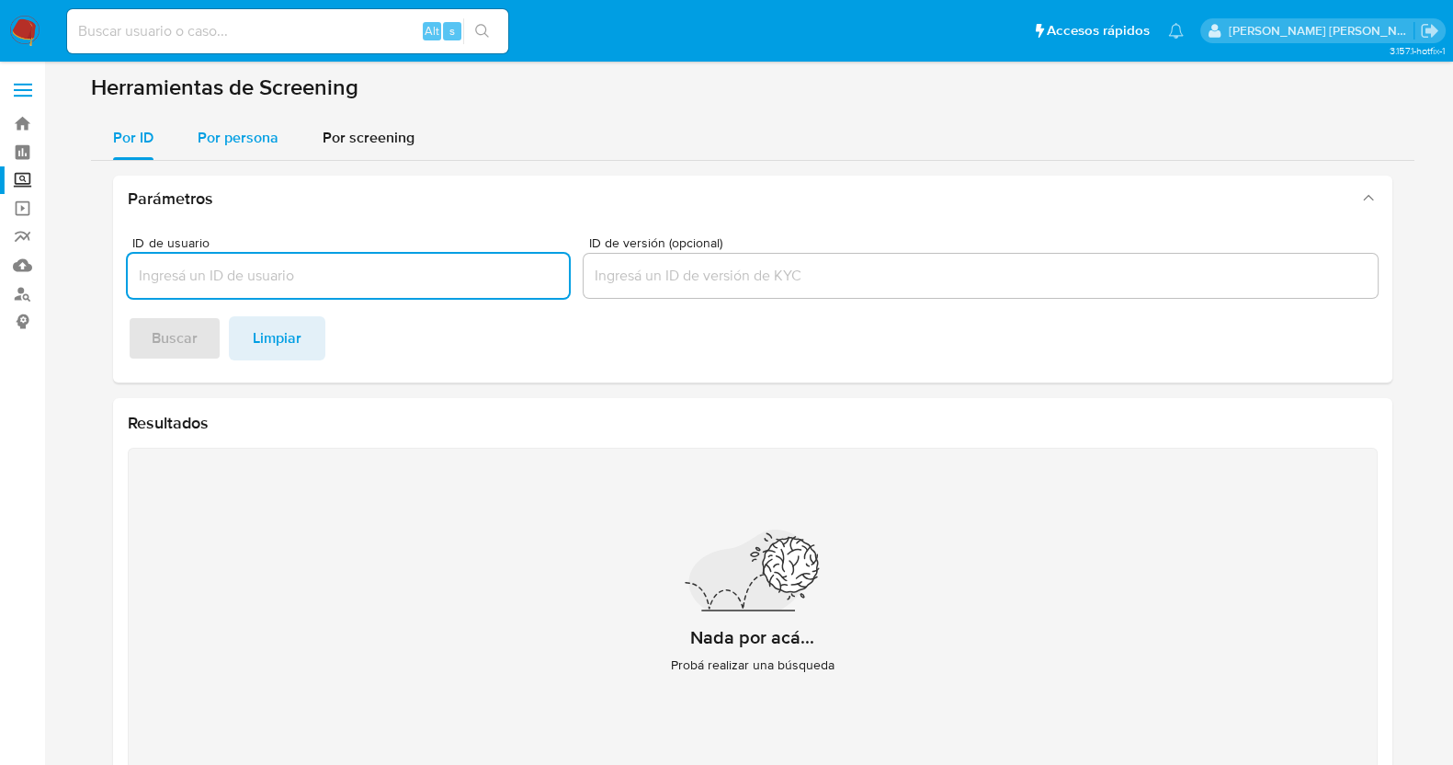
click at [220, 146] on button "Por persona" at bounding box center [238, 138] width 125 height 44
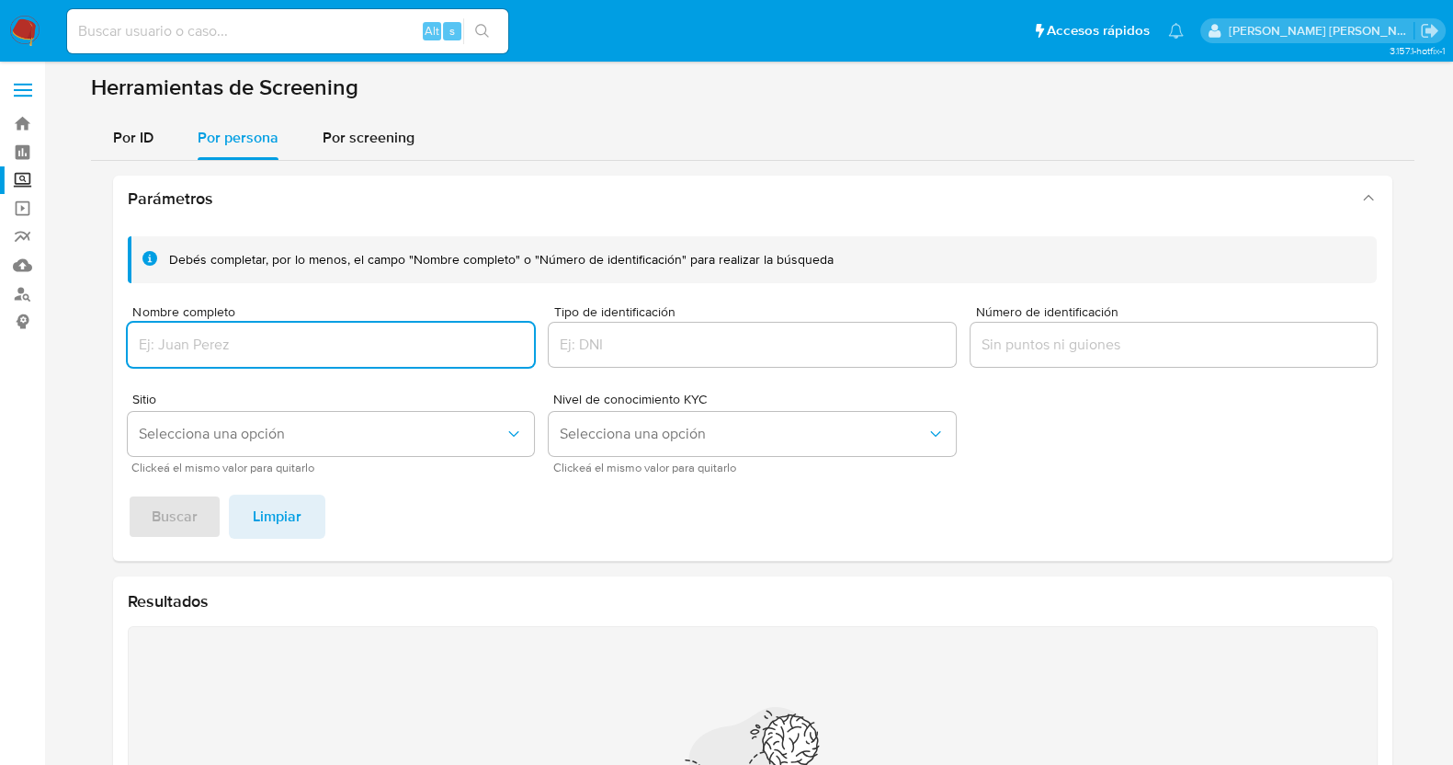
click at [256, 356] on input "Nombre completo" at bounding box center [331, 345] width 407 height 24
type input "RICARDO MONTES RODRIGUEZ"
click at [179, 507] on span "Buscar" at bounding box center [175, 516] width 46 height 40
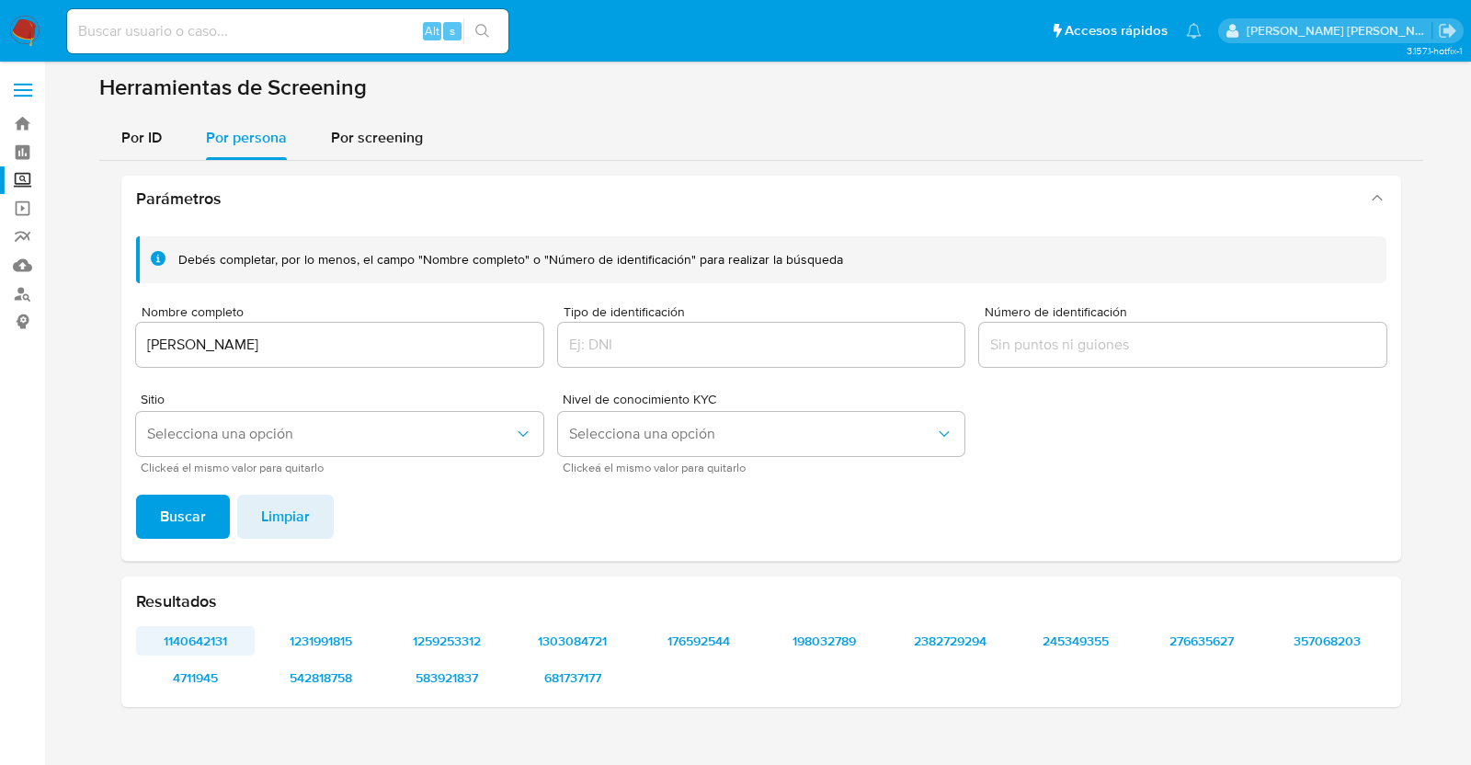
click at [203, 634] on span "1140642131" at bounding box center [195, 641] width 93 height 26
click at [314, 642] on span "1231991815" at bounding box center [321, 641] width 93 height 26
click at [467, 636] on span "1259253312" at bounding box center [447, 641] width 93 height 26
click at [570, 648] on span "1303084721" at bounding box center [572, 641] width 93 height 26
click at [696, 651] on span "176592544" at bounding box center [698, 641] width 93 height 26
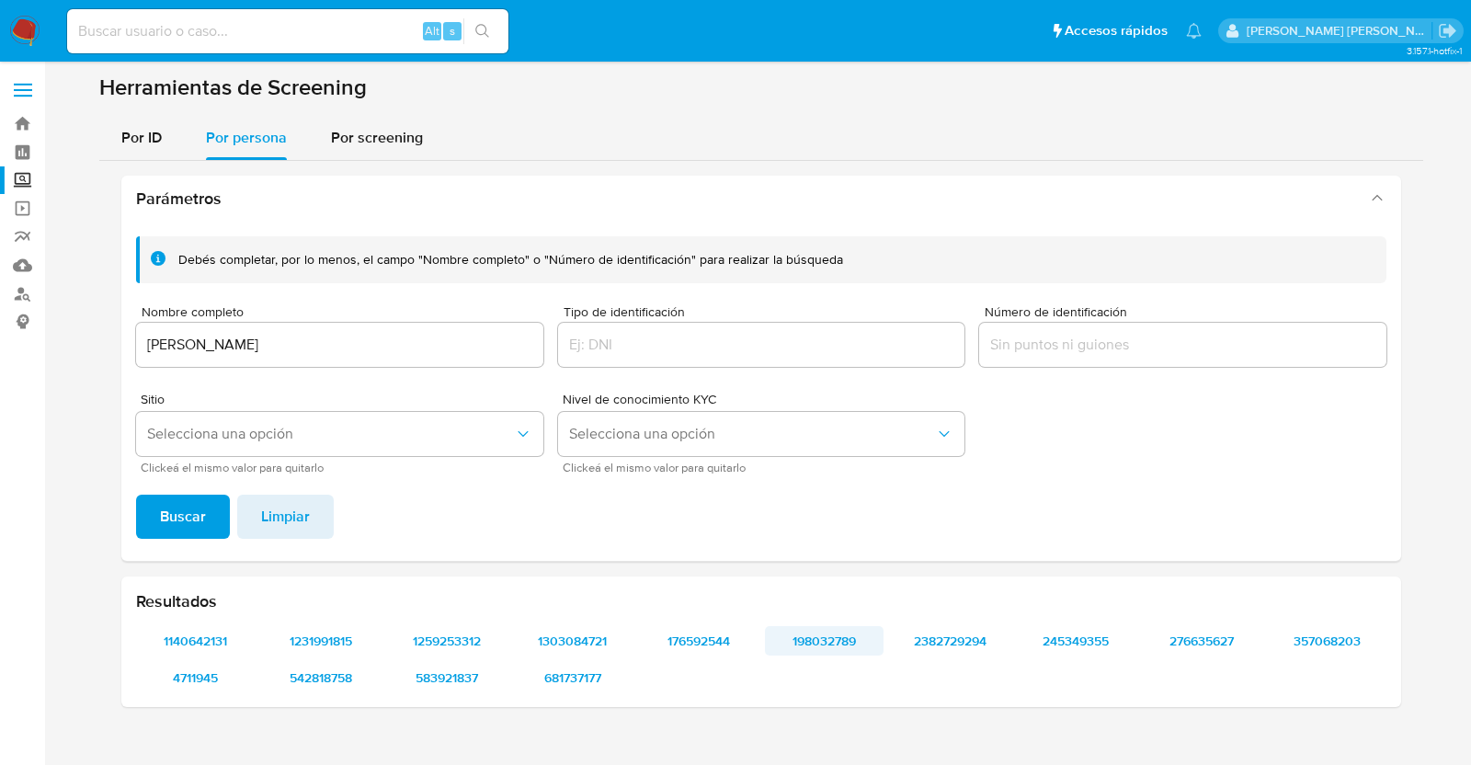
click at [842, 650] on span "198032789" at bounding box center [824, 641] width 93 height 26
click at [964, 631] on span "2382729294" at bounding box center [949, 641] width 93 height 26
click at [1066, 636] on span "245349355" at bounding box center [1075, 641] width 93 height 26
click at [1211, 636] on span "276635627" at bounding box center [1200, 641] width 93 height 26
click at [1325, 637] on span "357068203" at bounding box center [1326, 641] width 93 height 26
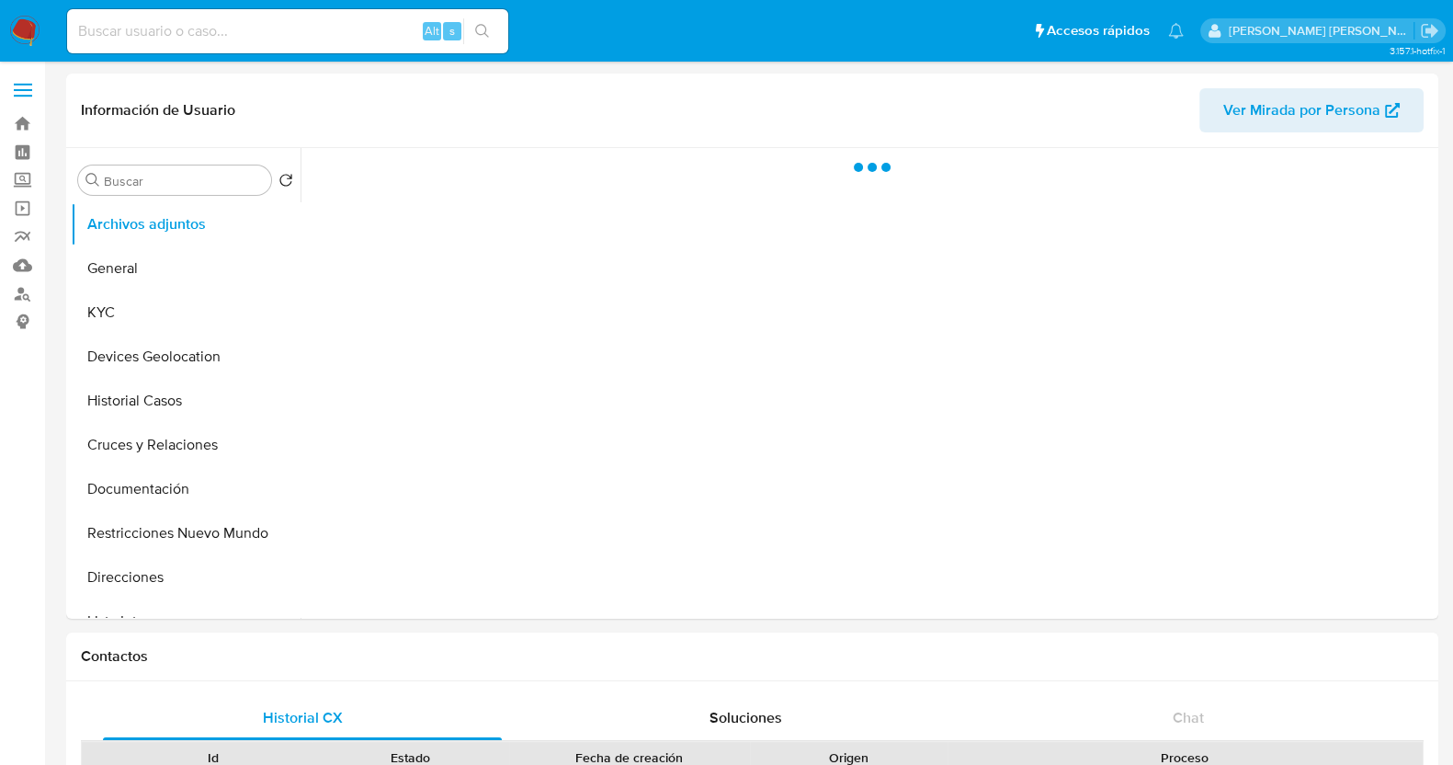
select select "10"
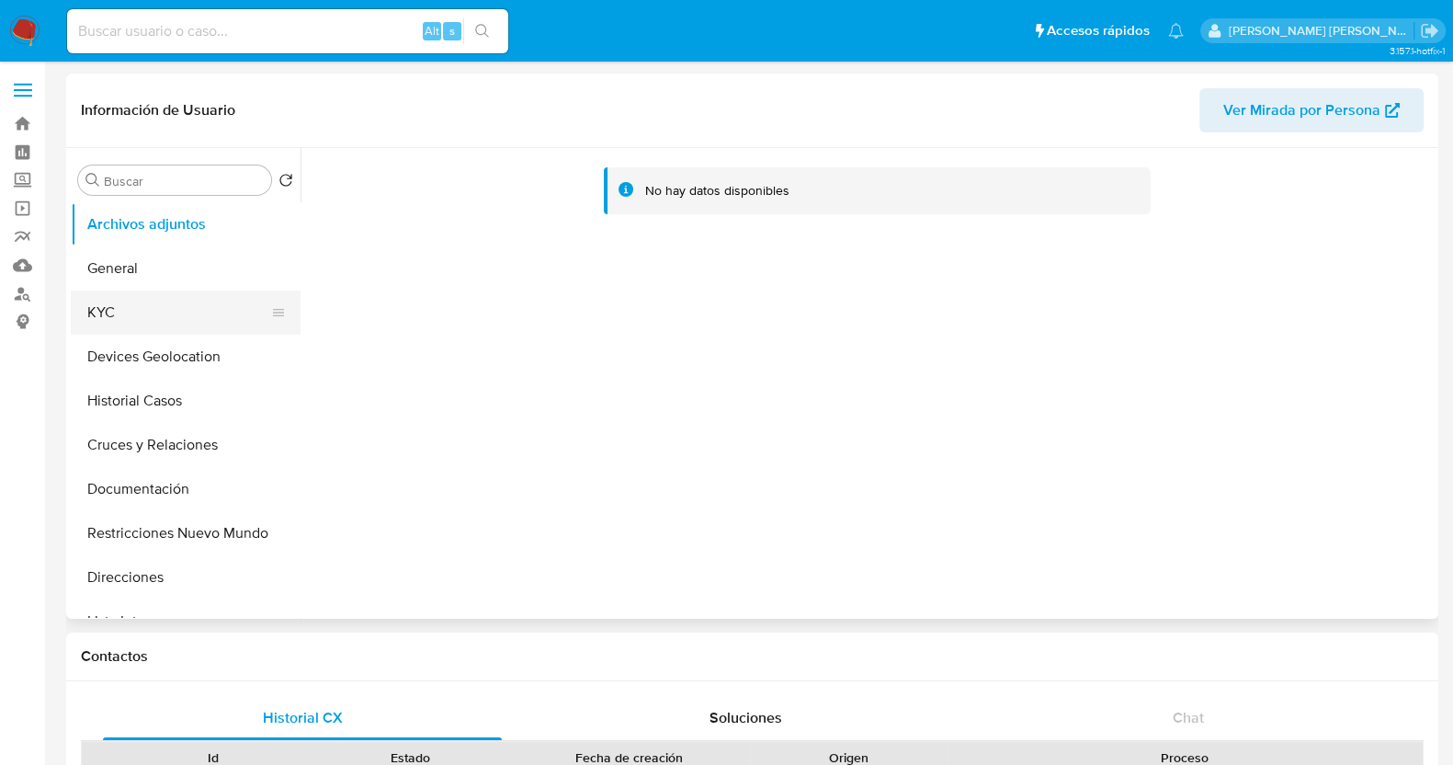
click at [167, 327] on button "KYC" at bounding box center [178, 312] width 215 height 44
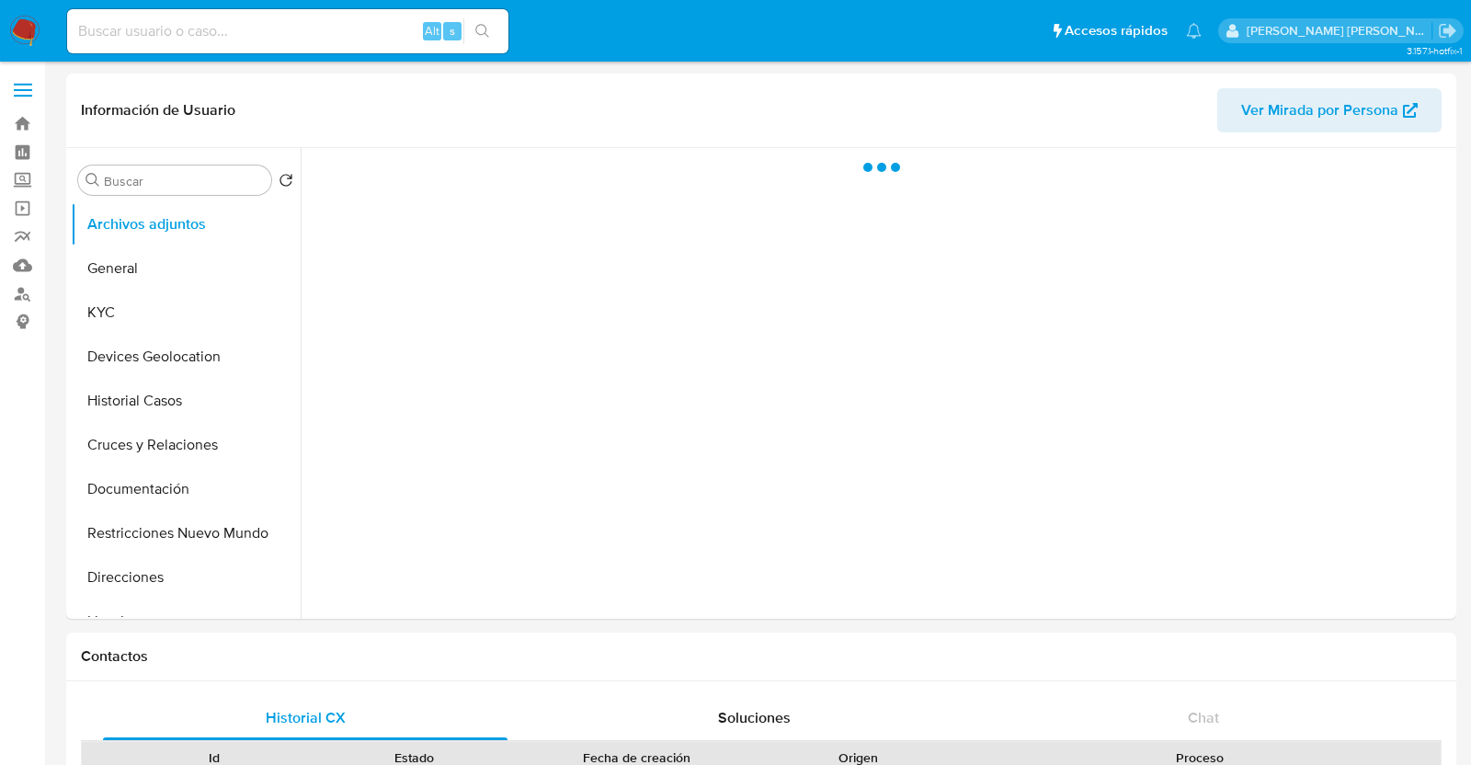
select select "10"
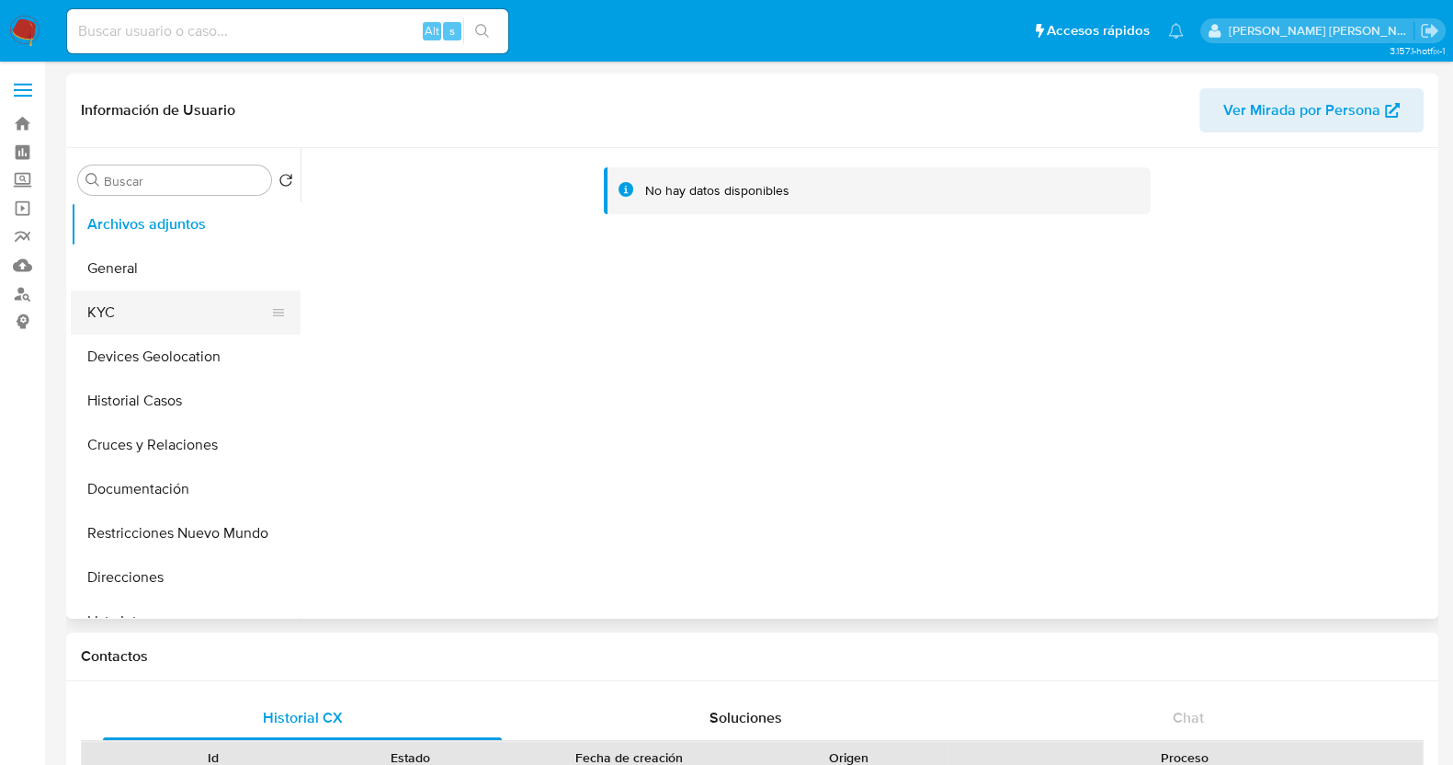
click at [120, 316] on button "KYC" at bounding box center [178, 312] width 215 height 44
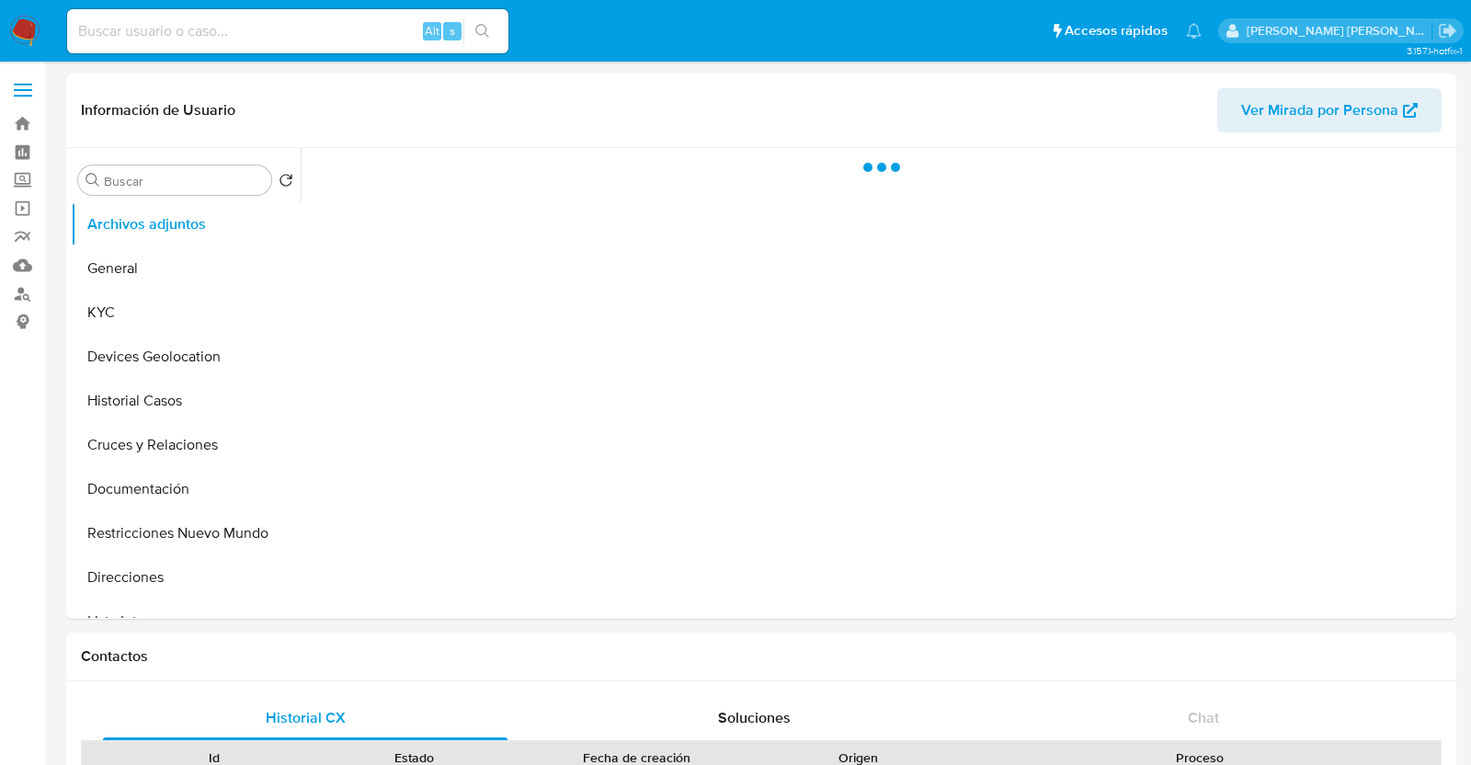
select select "10"
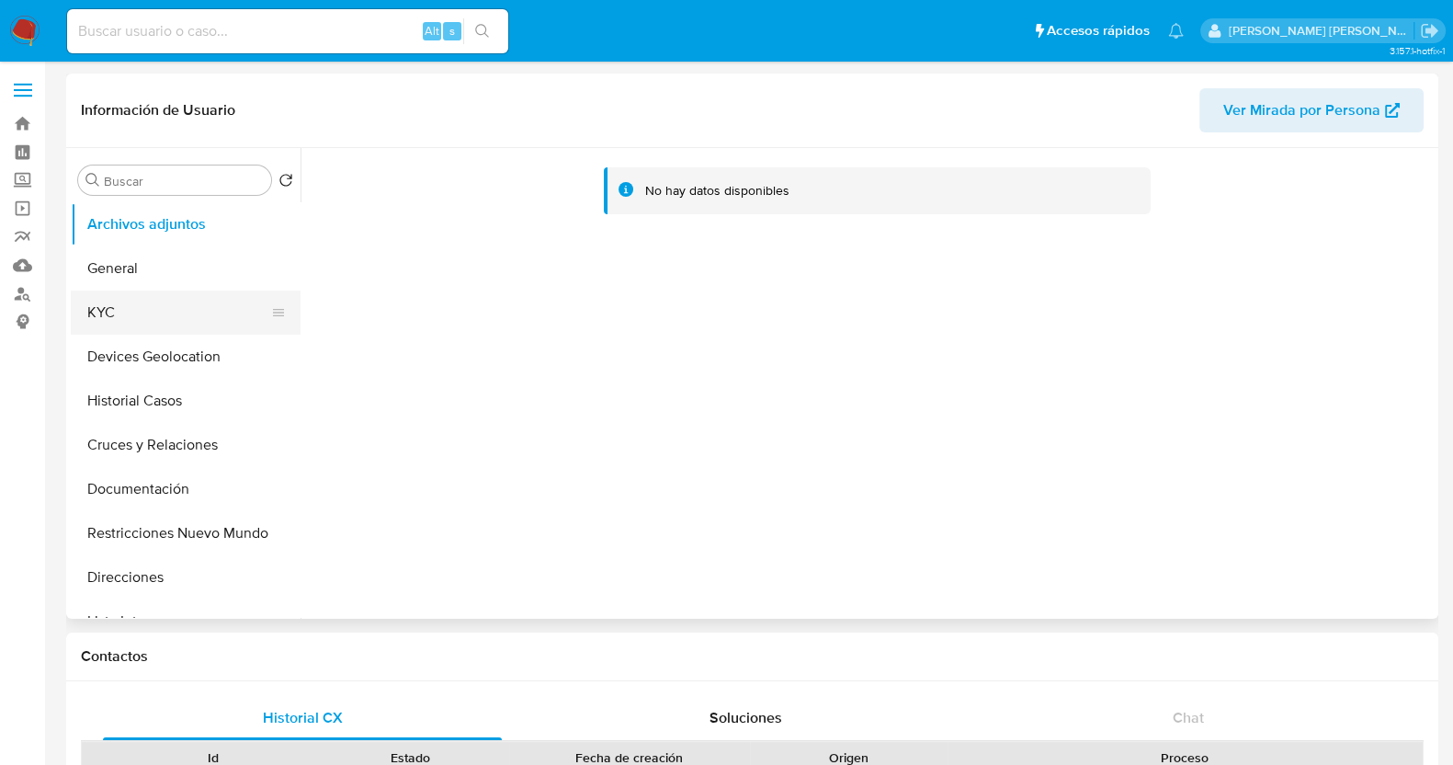
click at [153, 315] on button "KYC" at bounding box center [178, 312] width 215 height 44
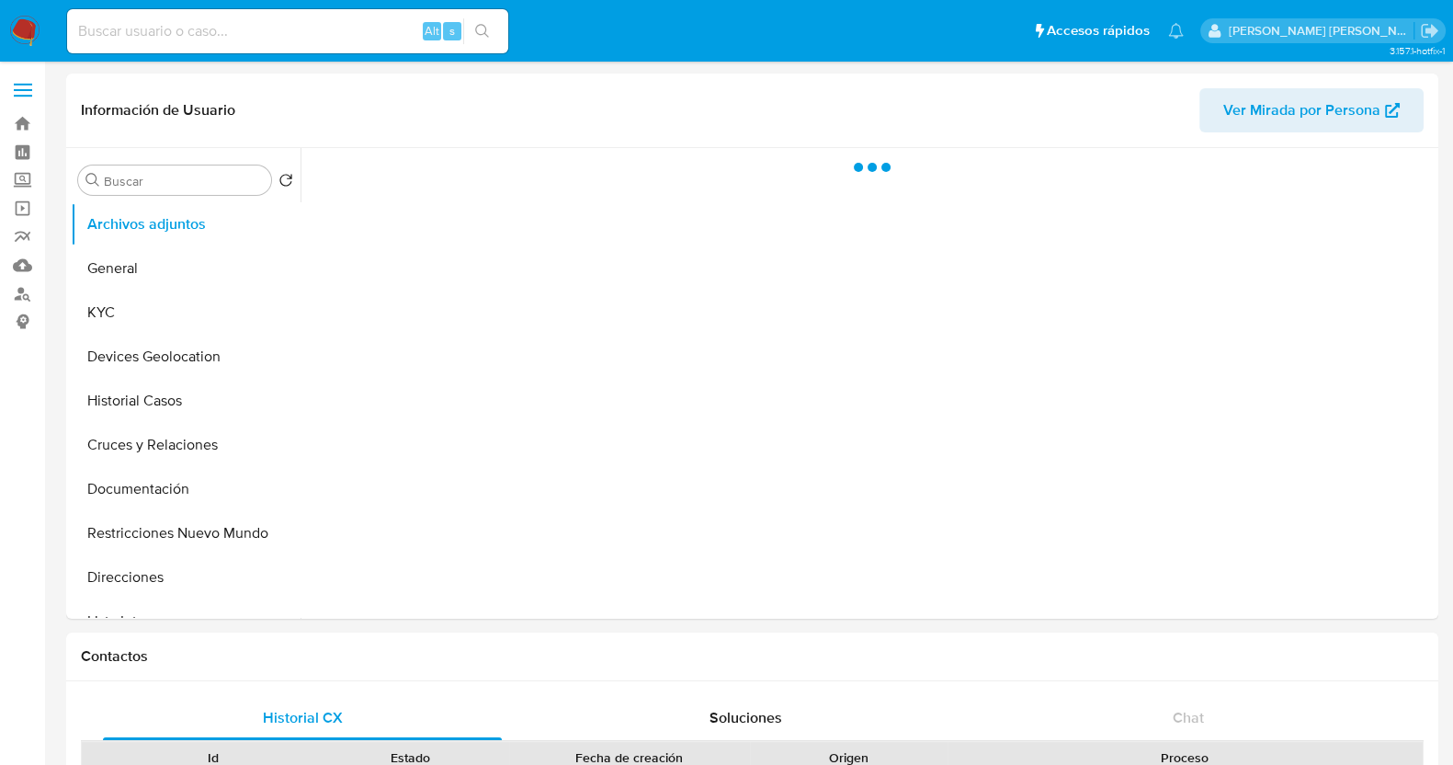
select select "10"
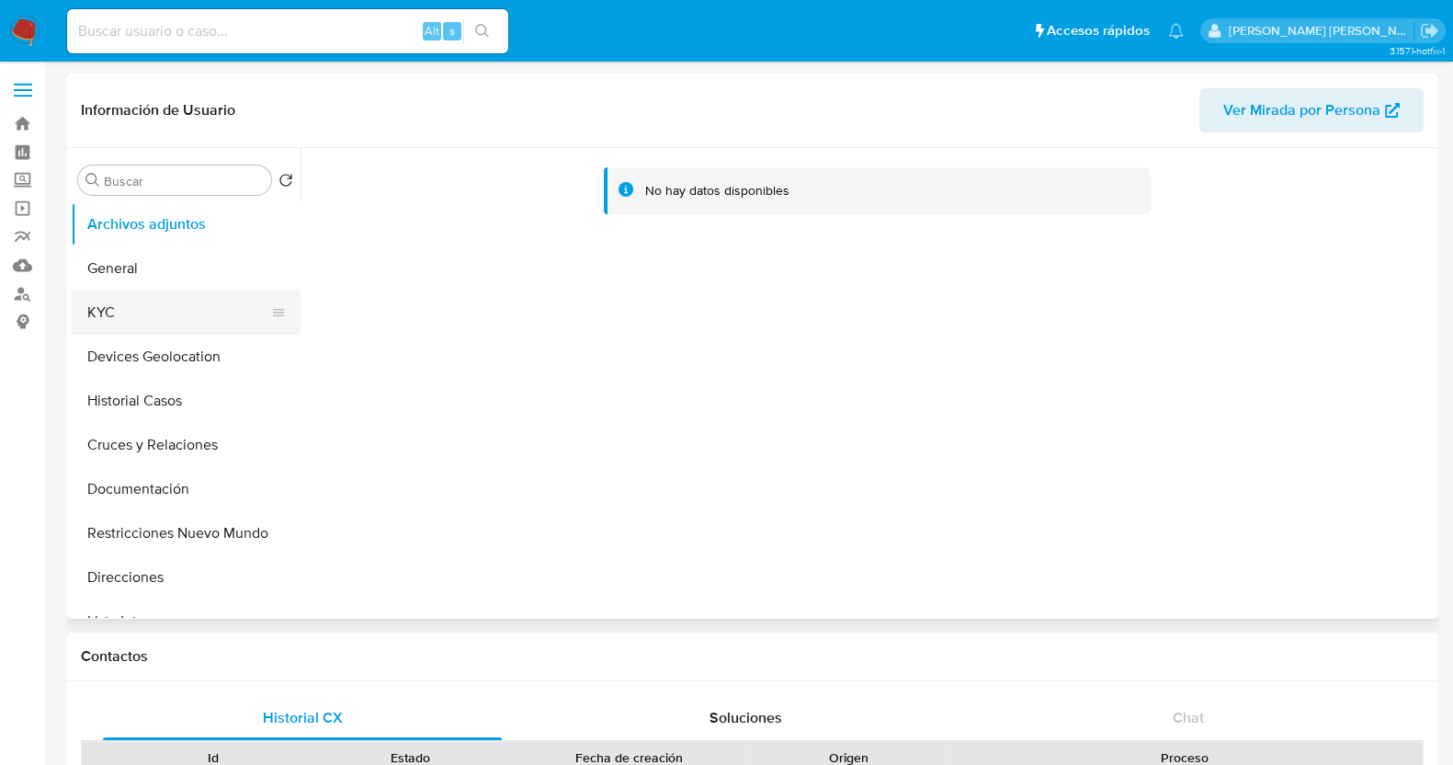
click at [153, 304] on button "KYC" at bounding box center [178, 312] width 215 height 44
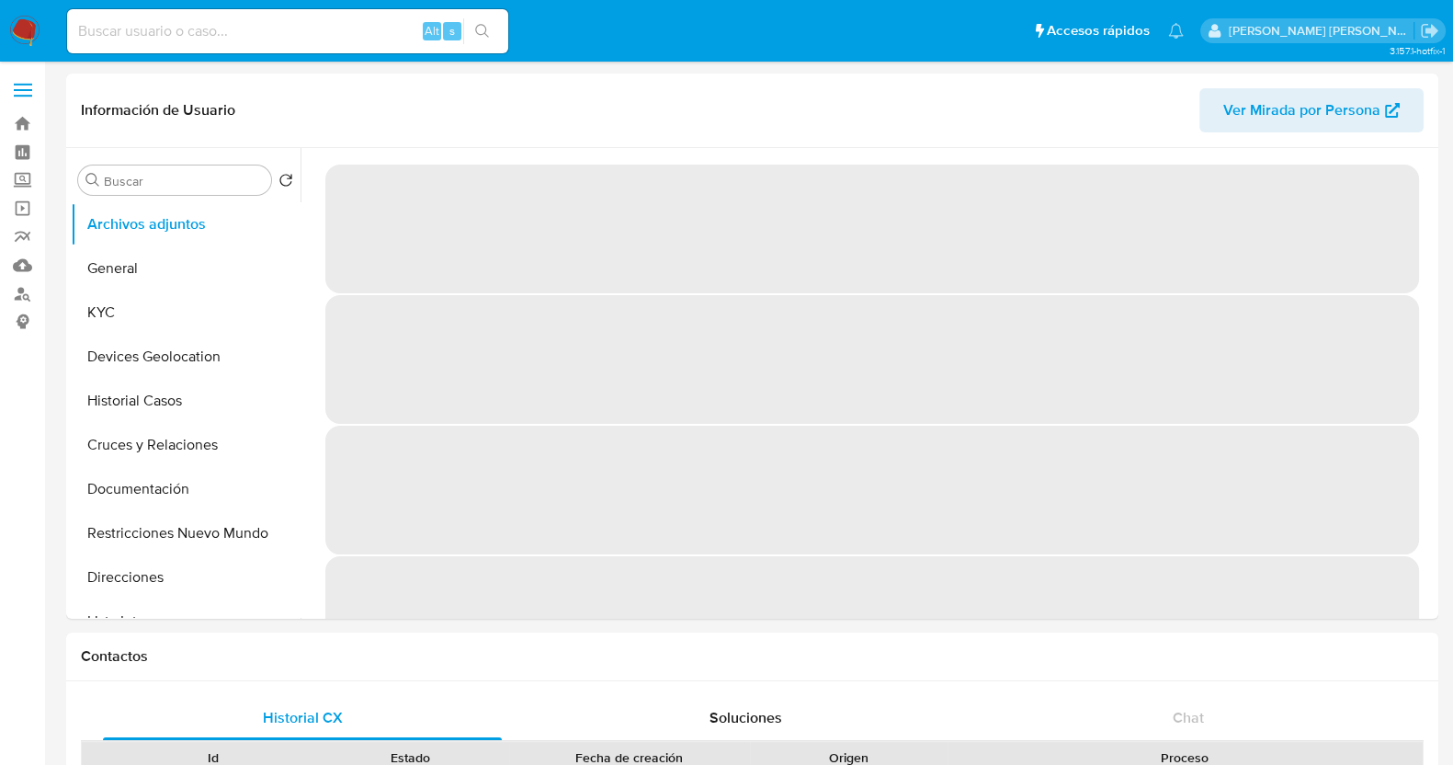
select select "10"
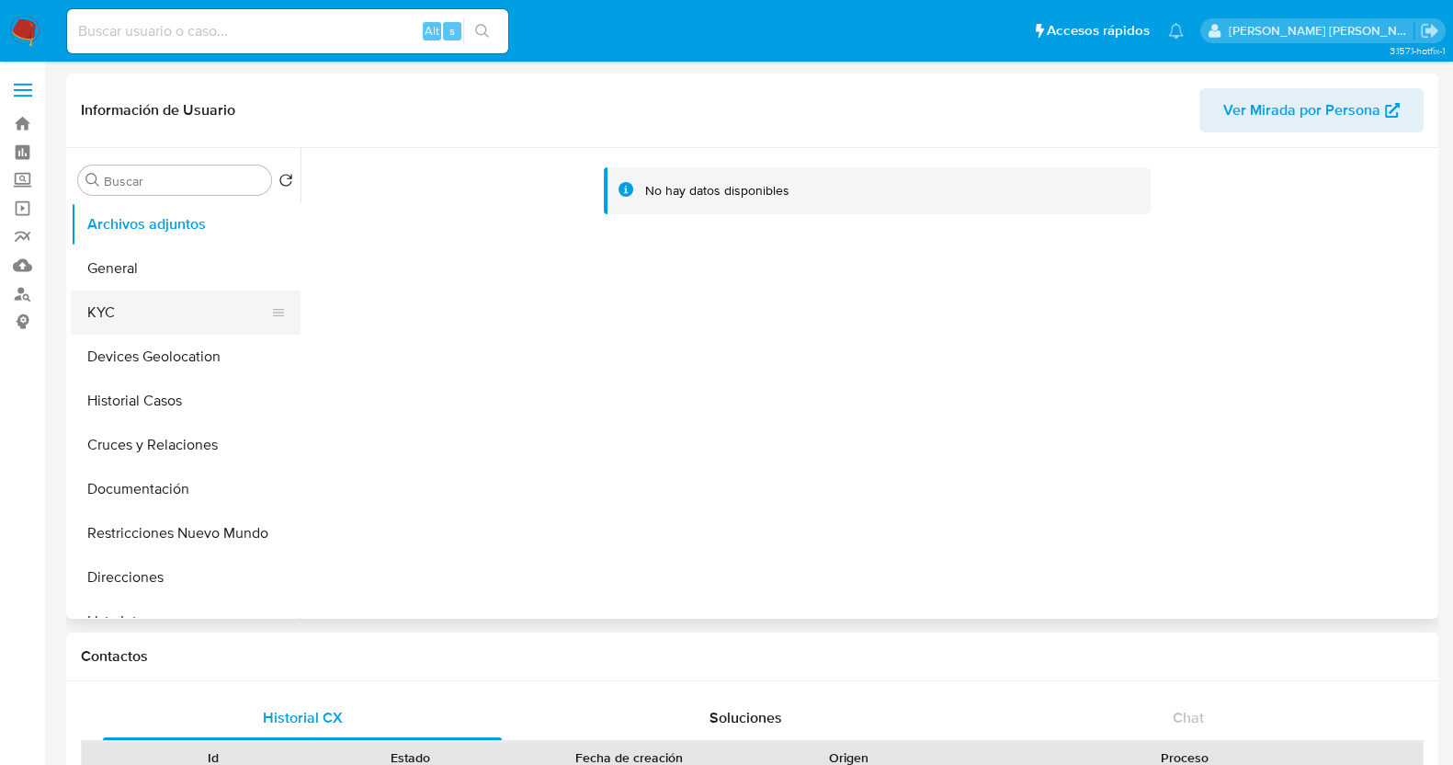
click at [119, 296] on button "KYC" at bounding box center [178, 312] width 215 height 44
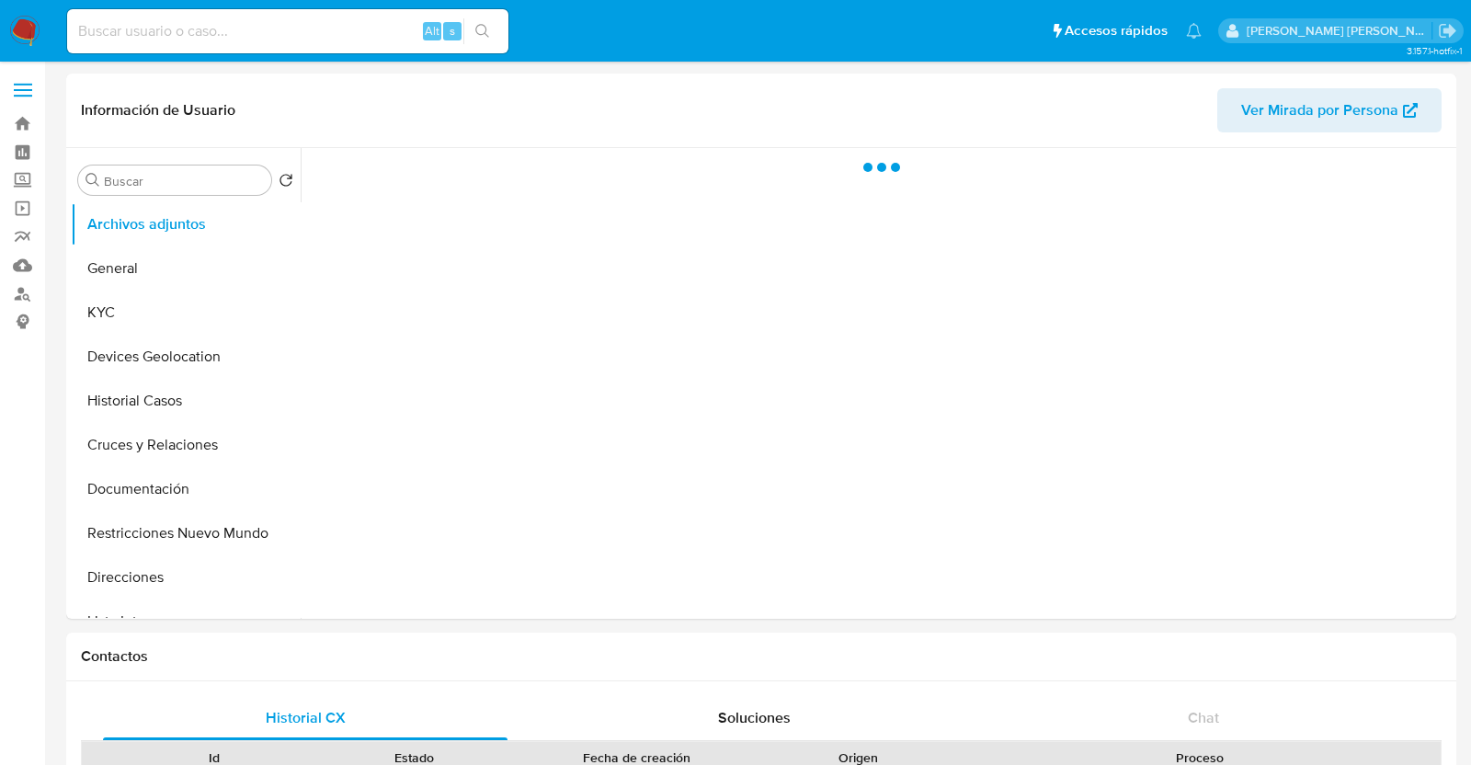
select select "10"
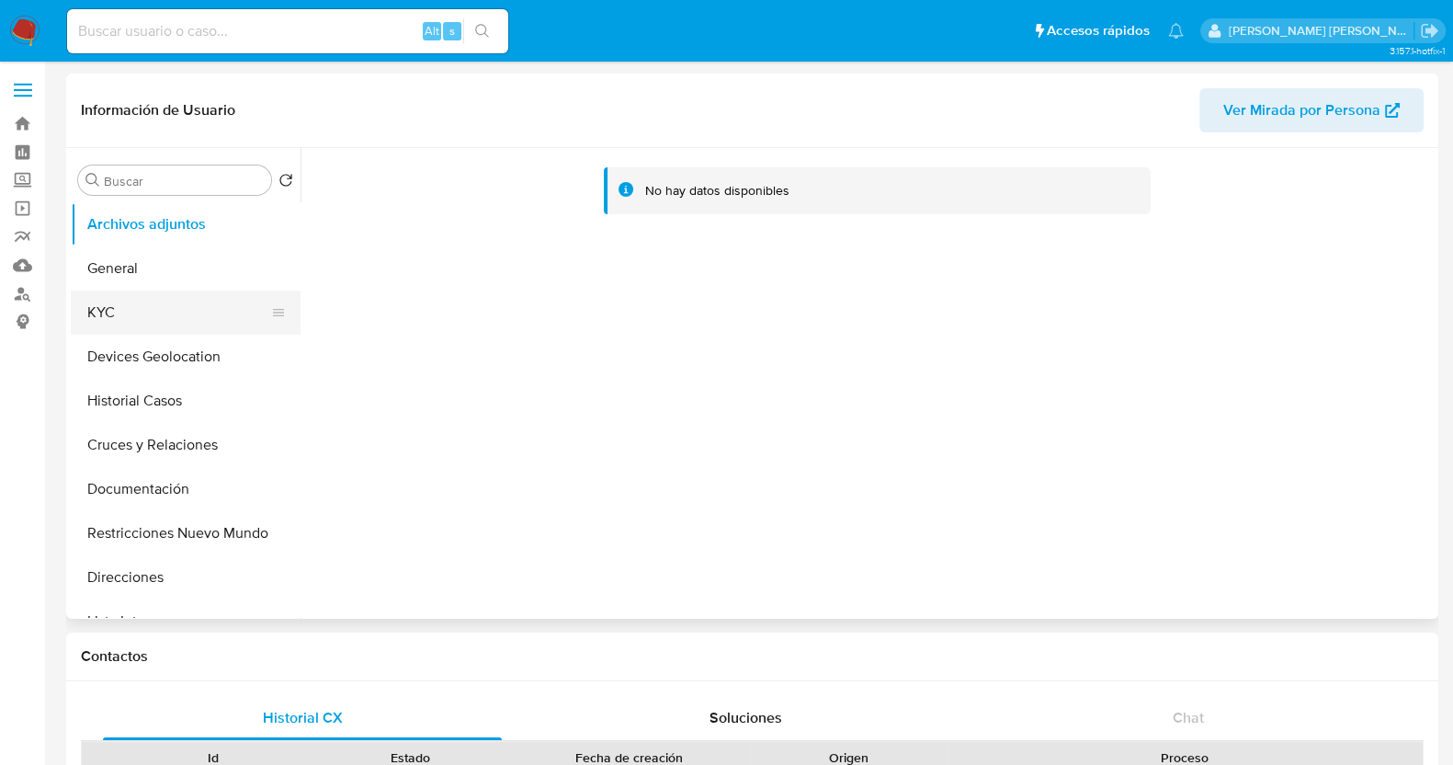
click at [181, 304] on button "KYC" at bounding box center [178, 312] width 215 height 44
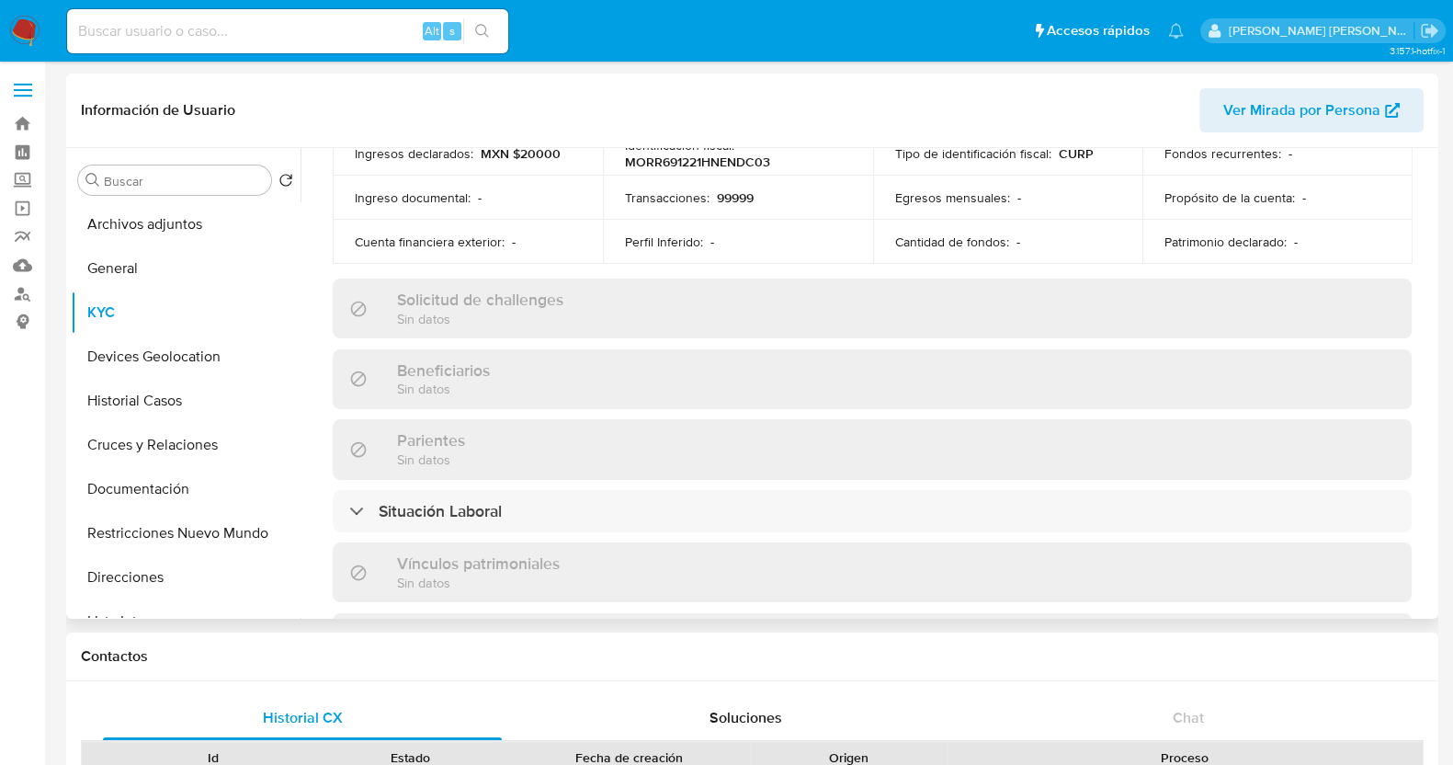
scroll to position [465, 0]
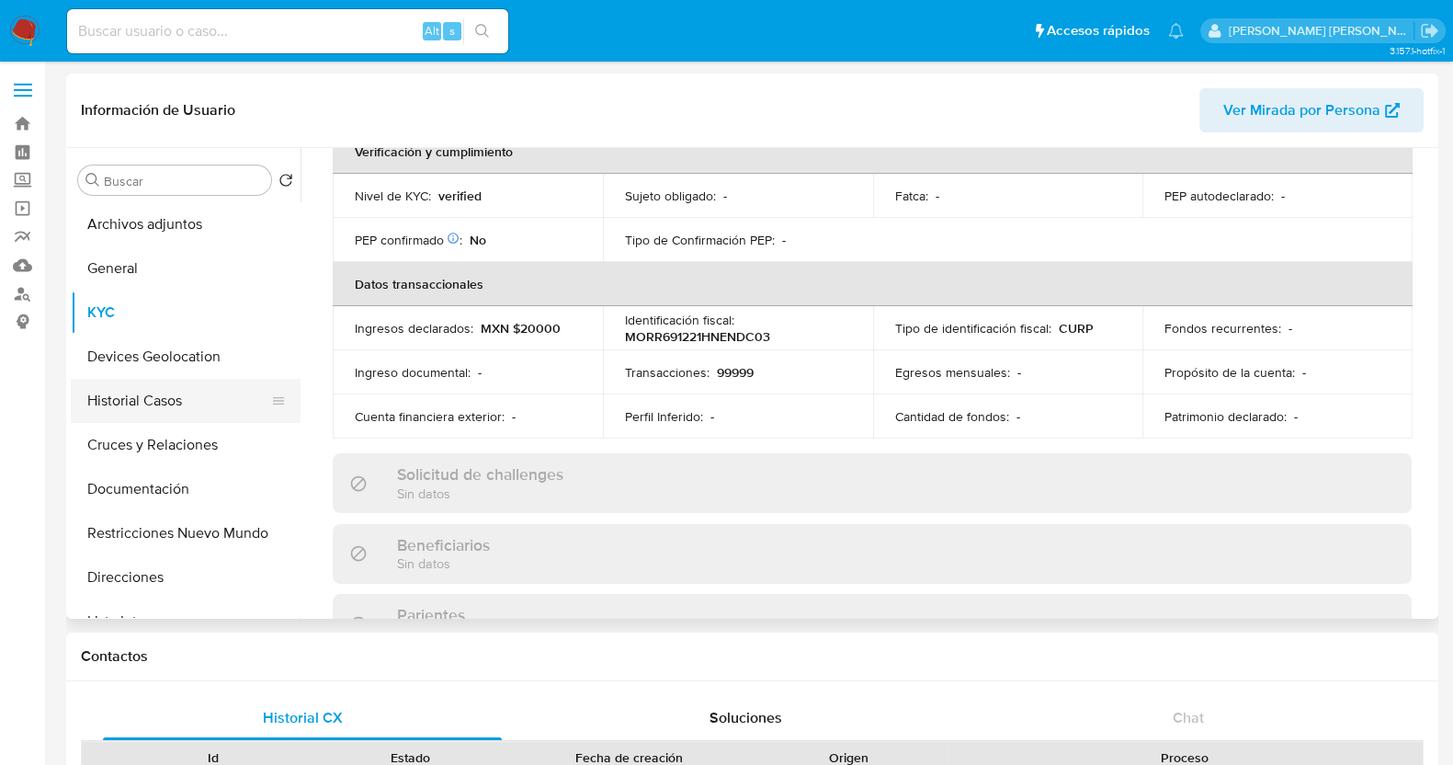
click at [193, 403] on button "Historial Casos" at bounding box center [178, 401] width 215 height 44
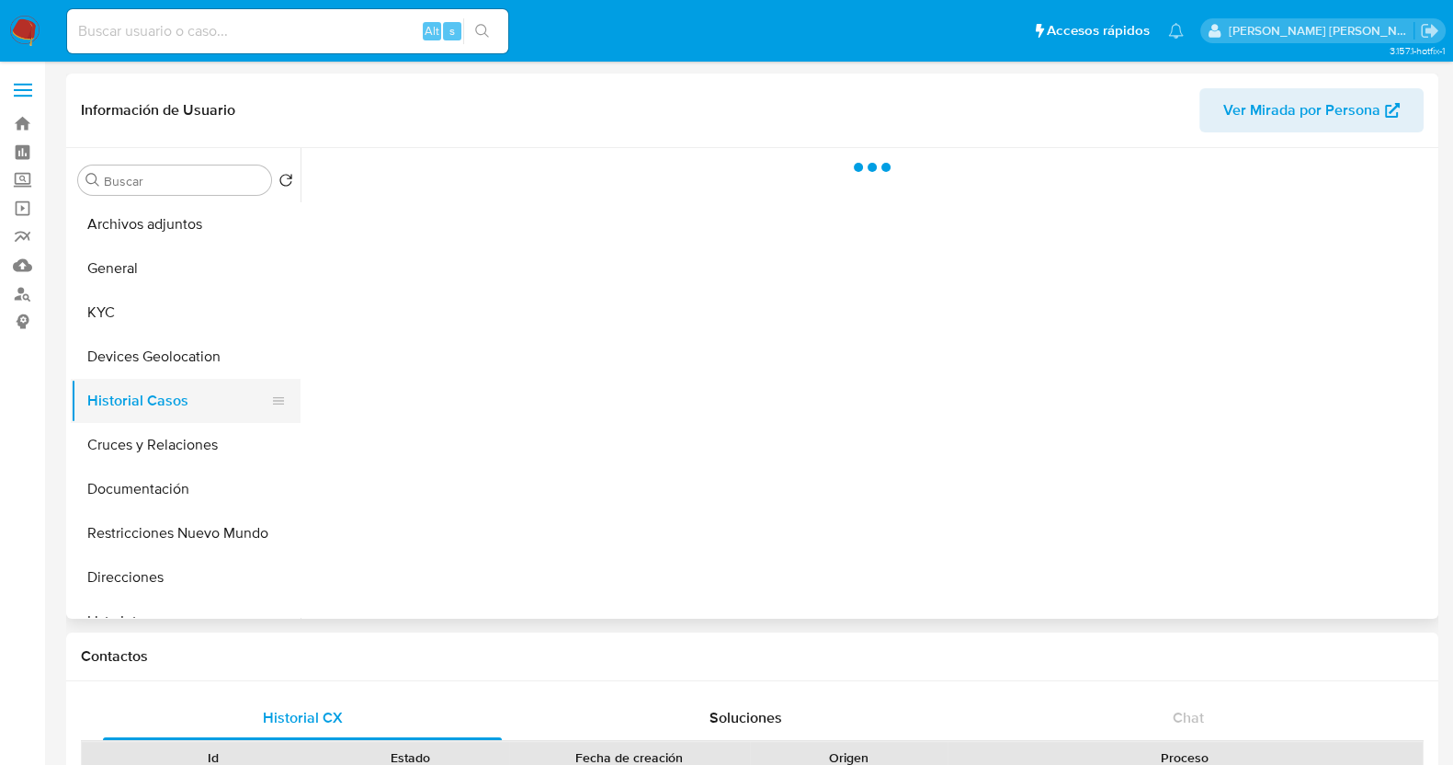
scroll to position [0, 0]
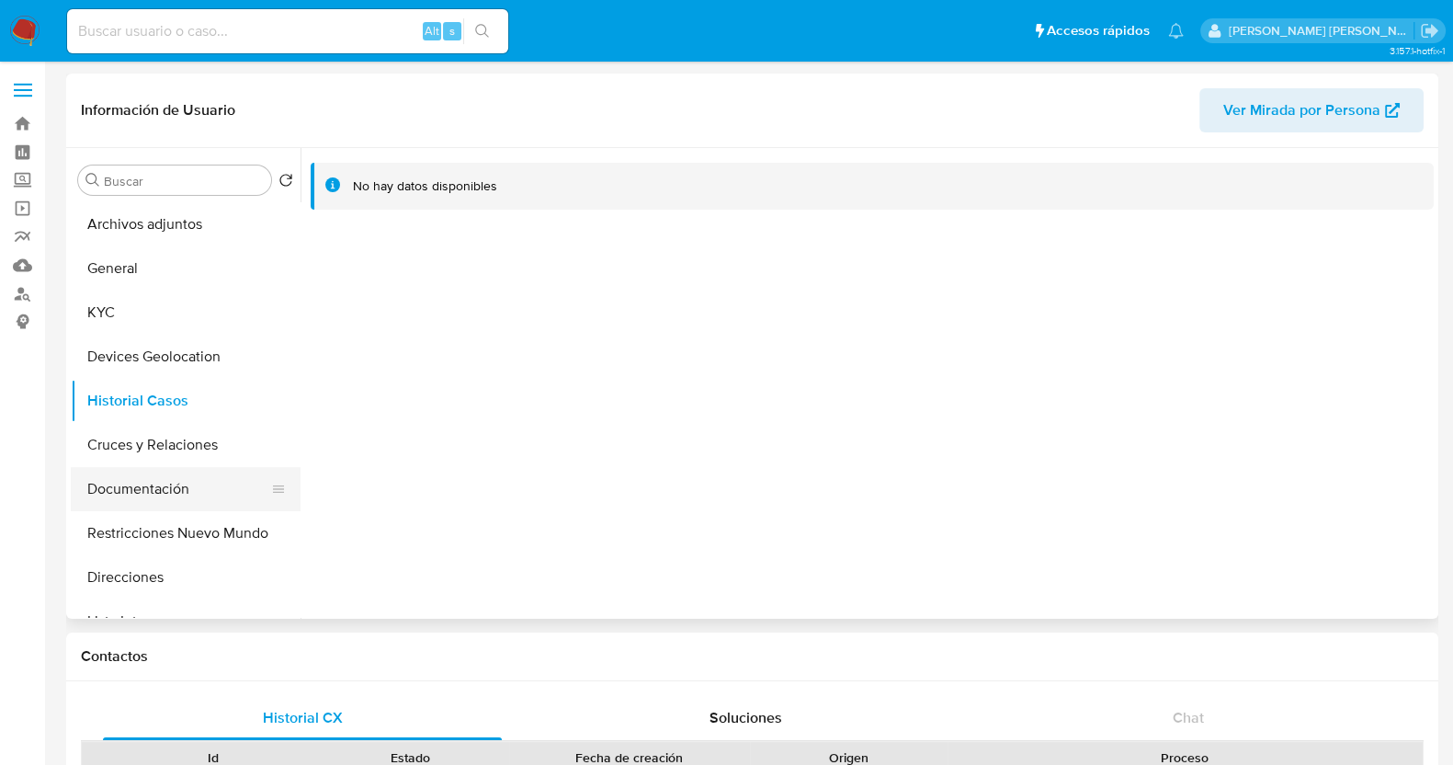
click at [171, 497] on button "Documentación" at bounding box center [178, 489] width 215 height 44
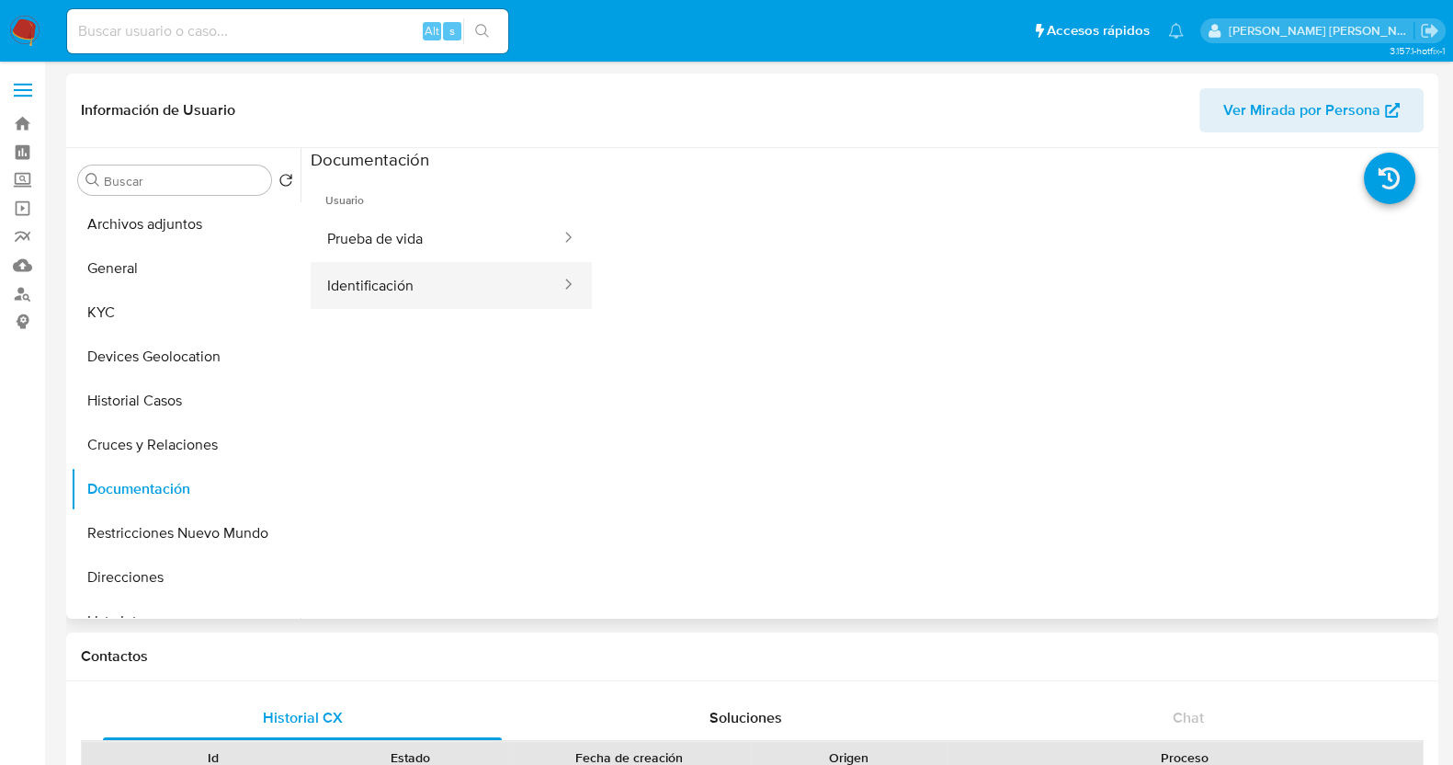
click at [441, 273] on button "Identificación" at bounding box center [437, 285] width 252 height 47
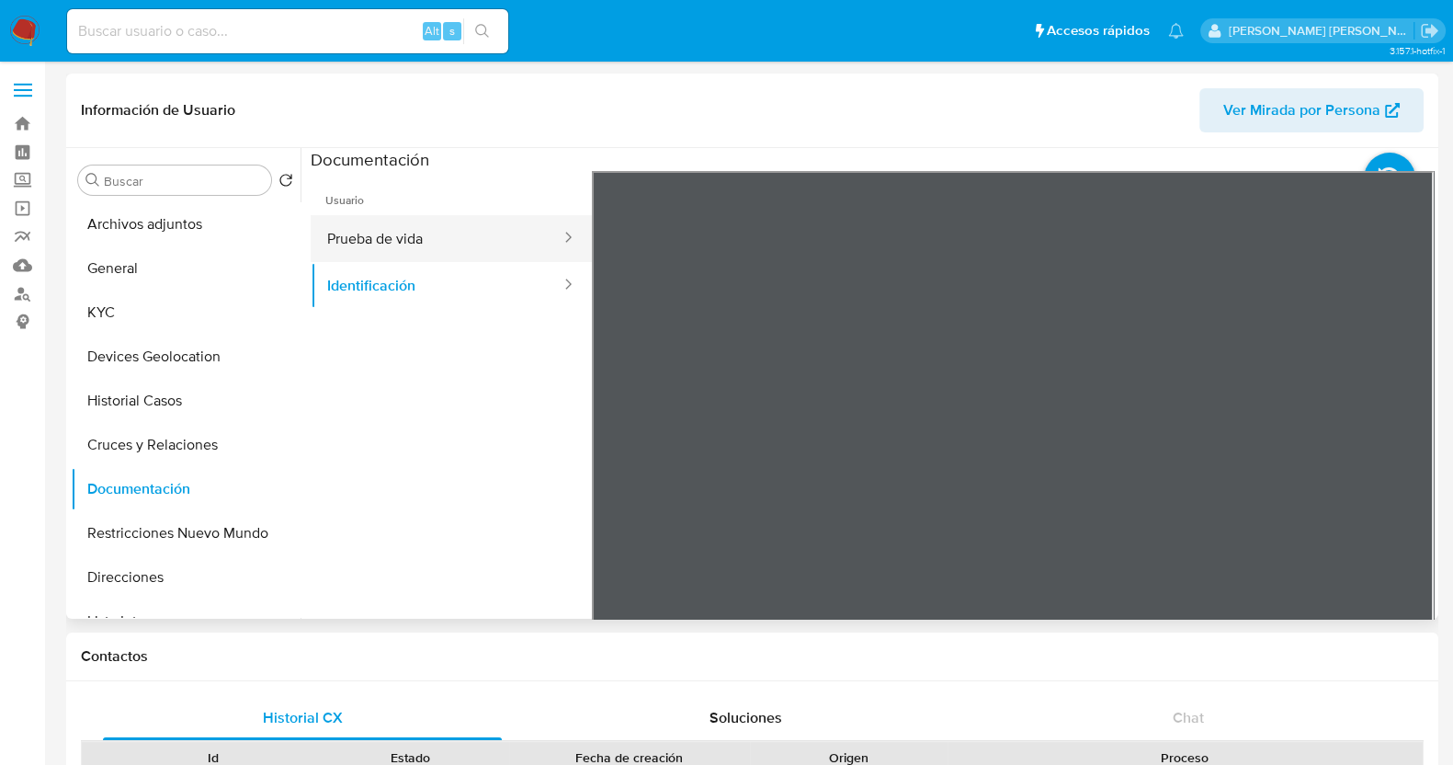
click at [437, 230] on button "Prueba de vida" at bounding box center [437, 238] width 252 height 47
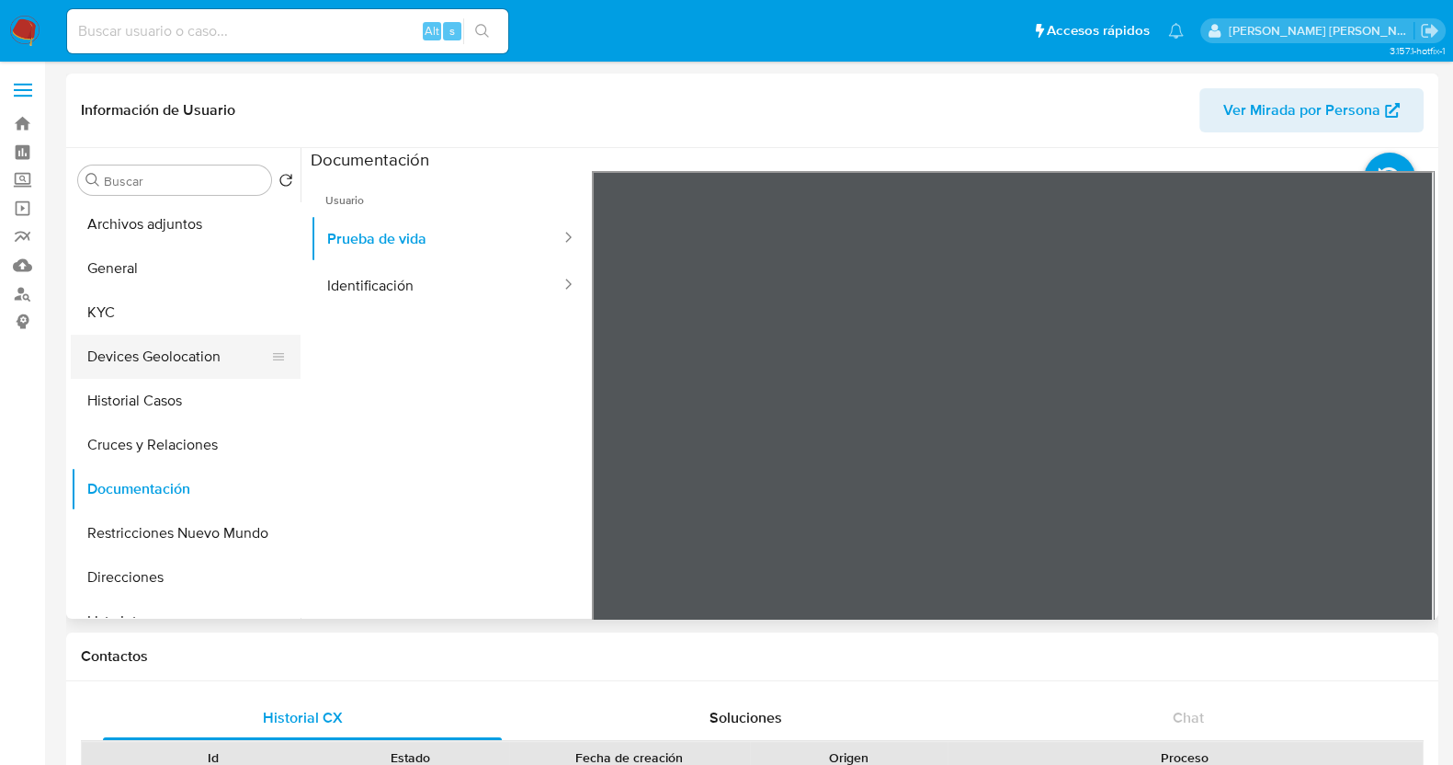
click at [153, 351] on button "Devices Geolocation" at bounding box center [178, 357] width 215 height 44
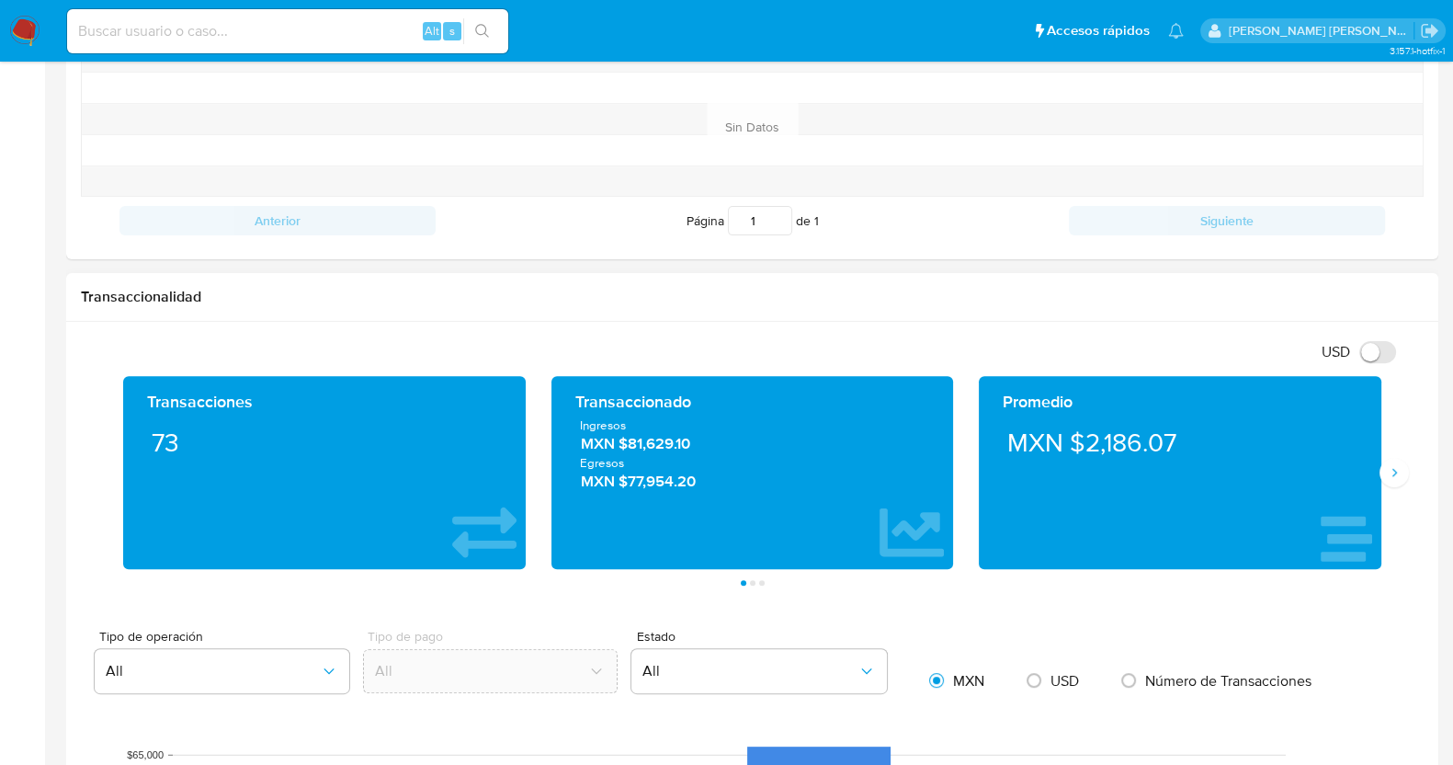
scroll to position [803, 0]
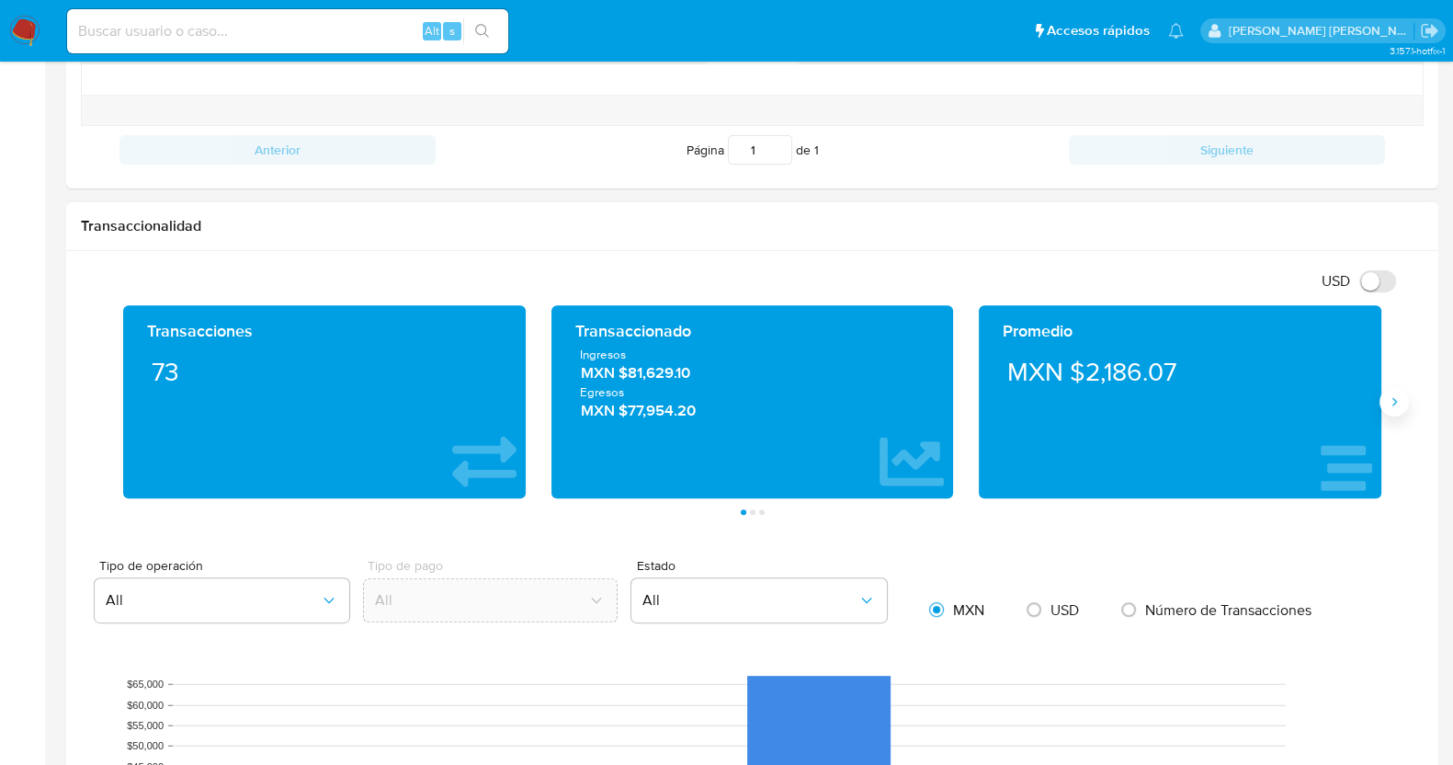
click at [1391, 397] on icon "Siguiente" at bounding box center [1394, 401] width 15 height 15
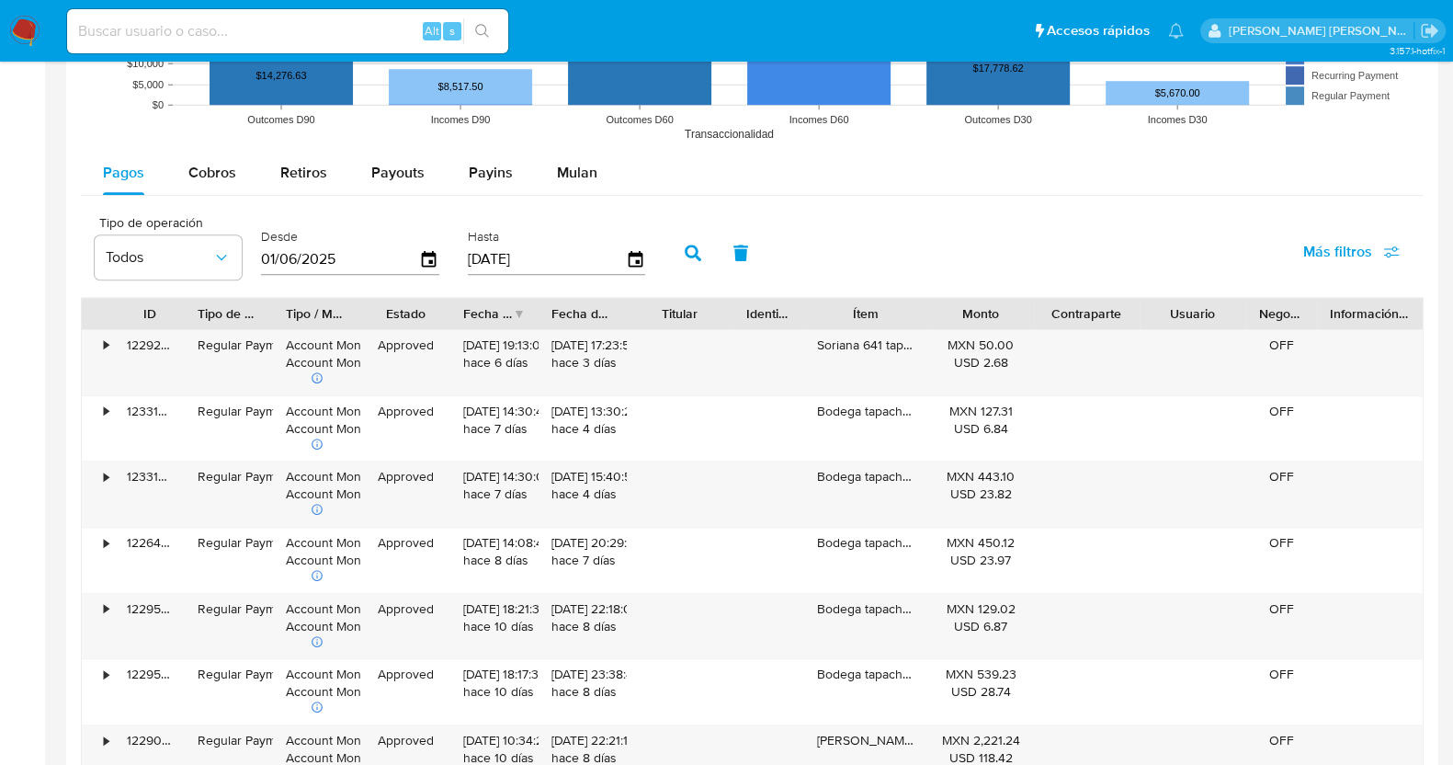
scroll to position [1722, 0]
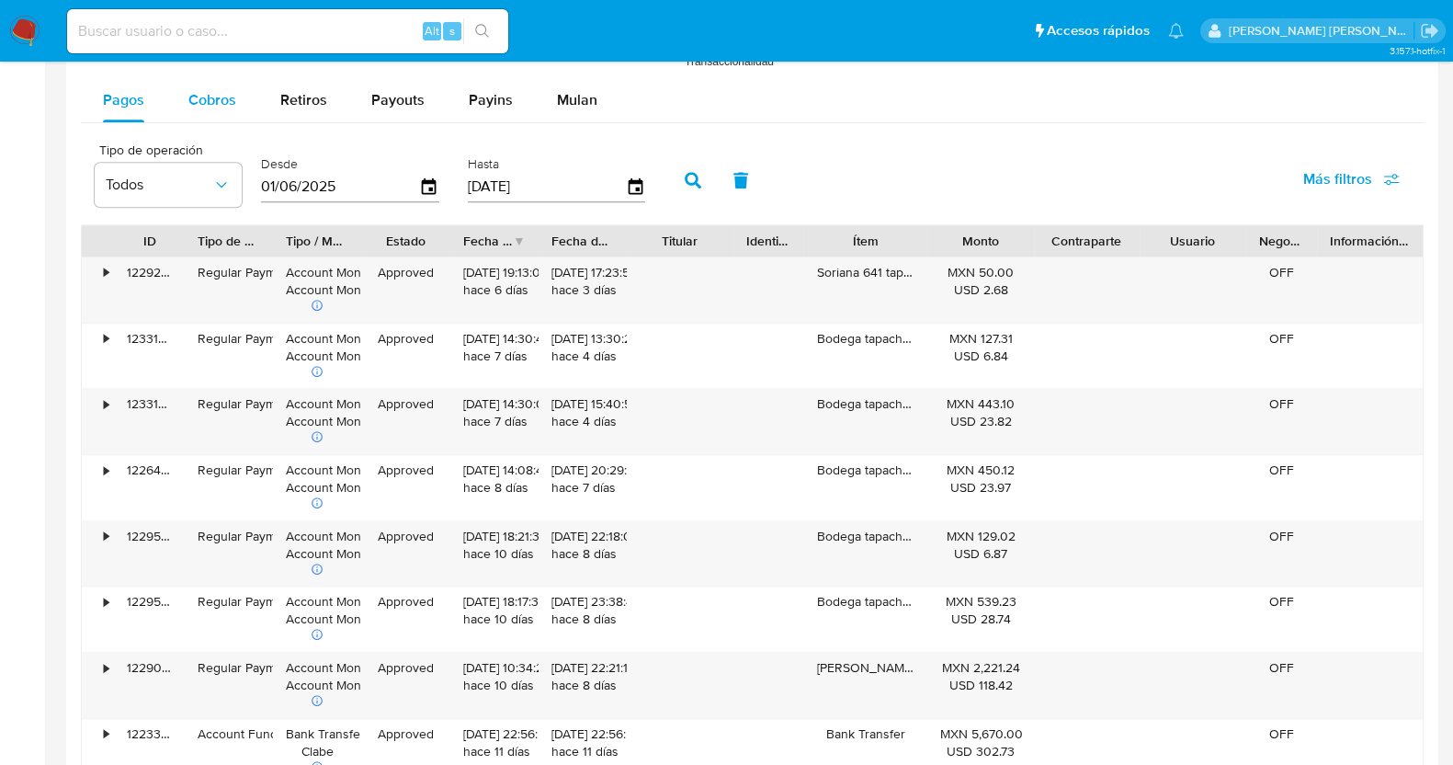
click at [208, 104] on span "Cobros" at bounding box center [212, 99] width 48 height 21
select select "10"
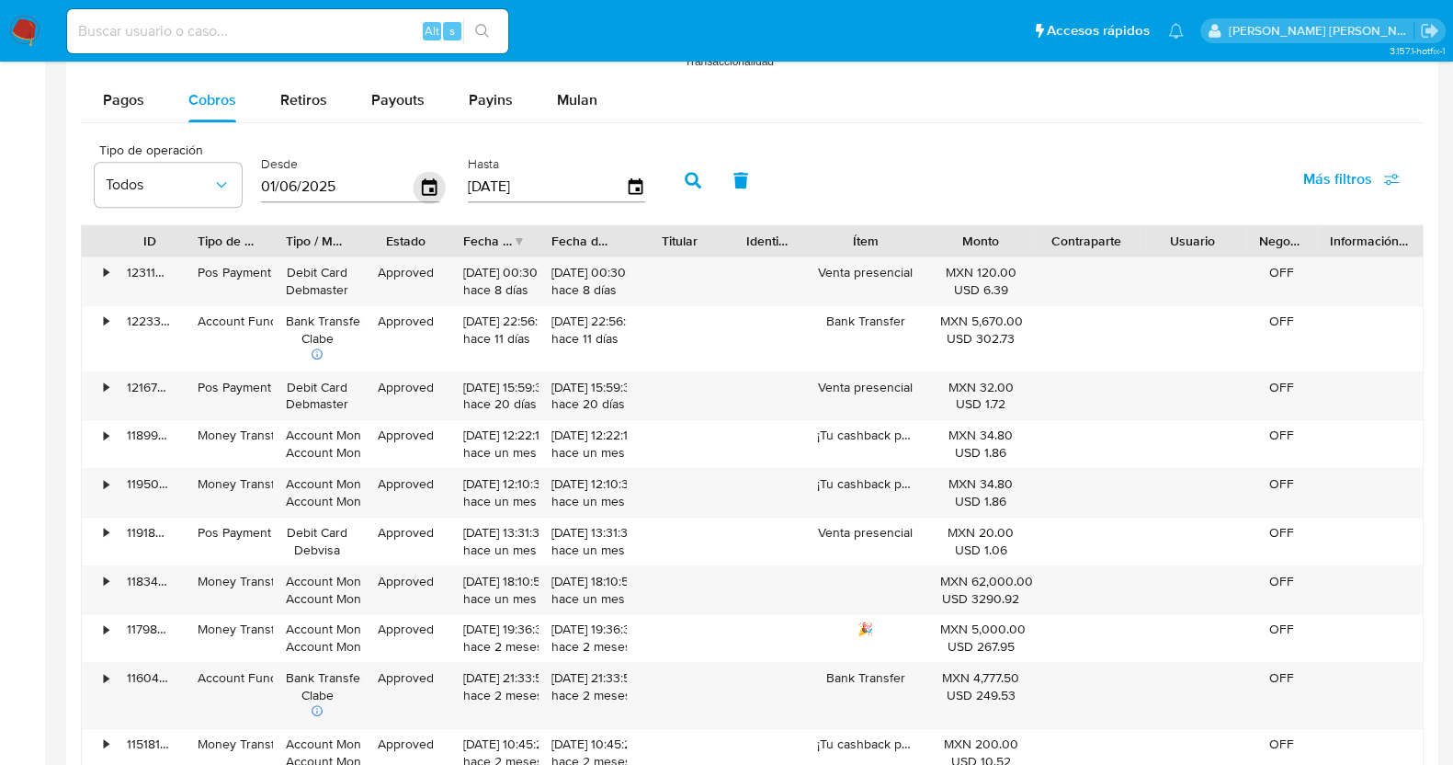
click at [426, 190] on icon "button" at bounding box center [430, 187] width 32 height 32
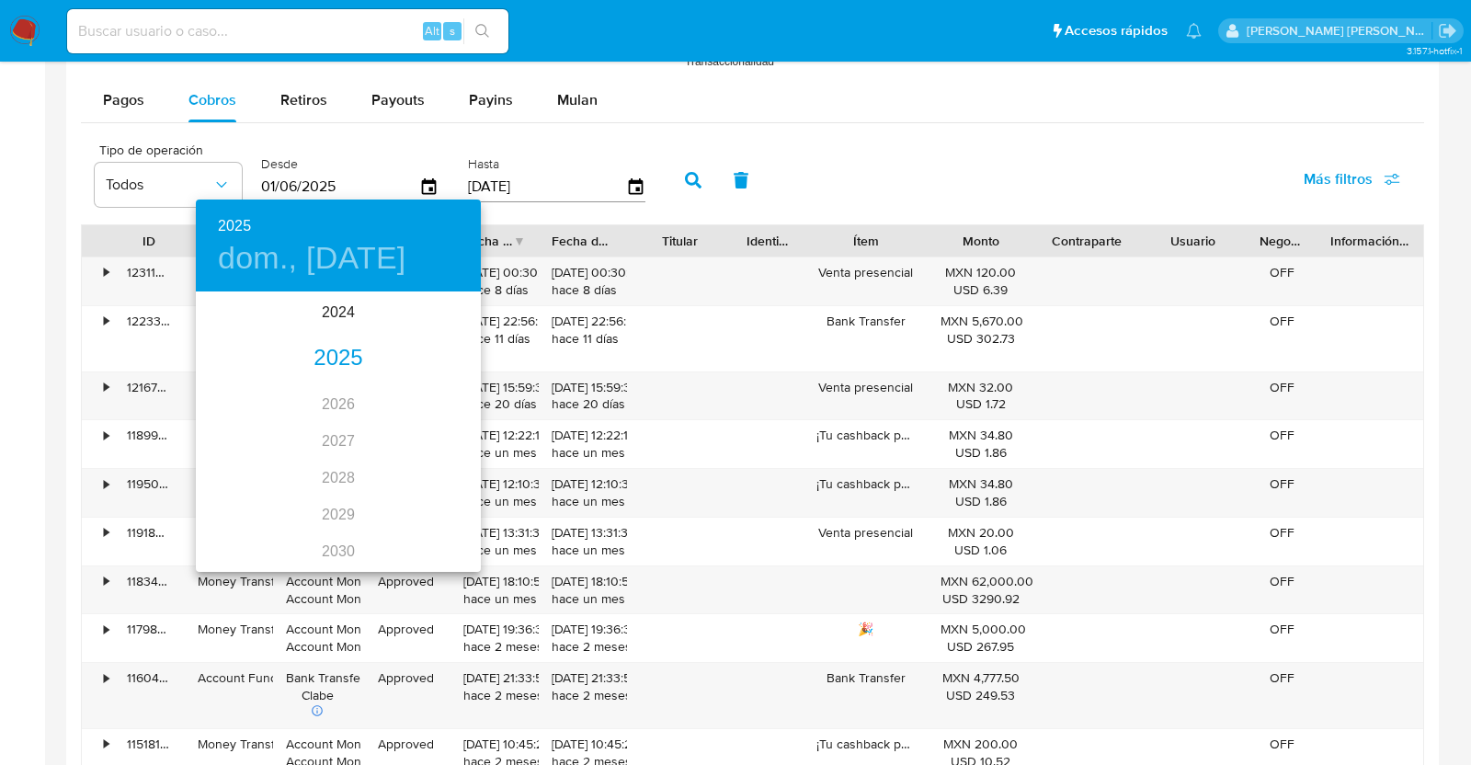
click at [345, 358] on div "2025" at bounding box center [338, 358] width 285 height 37
click at [264, 399] on div "abr." at bounding box center [243, 397] width 95 height 69
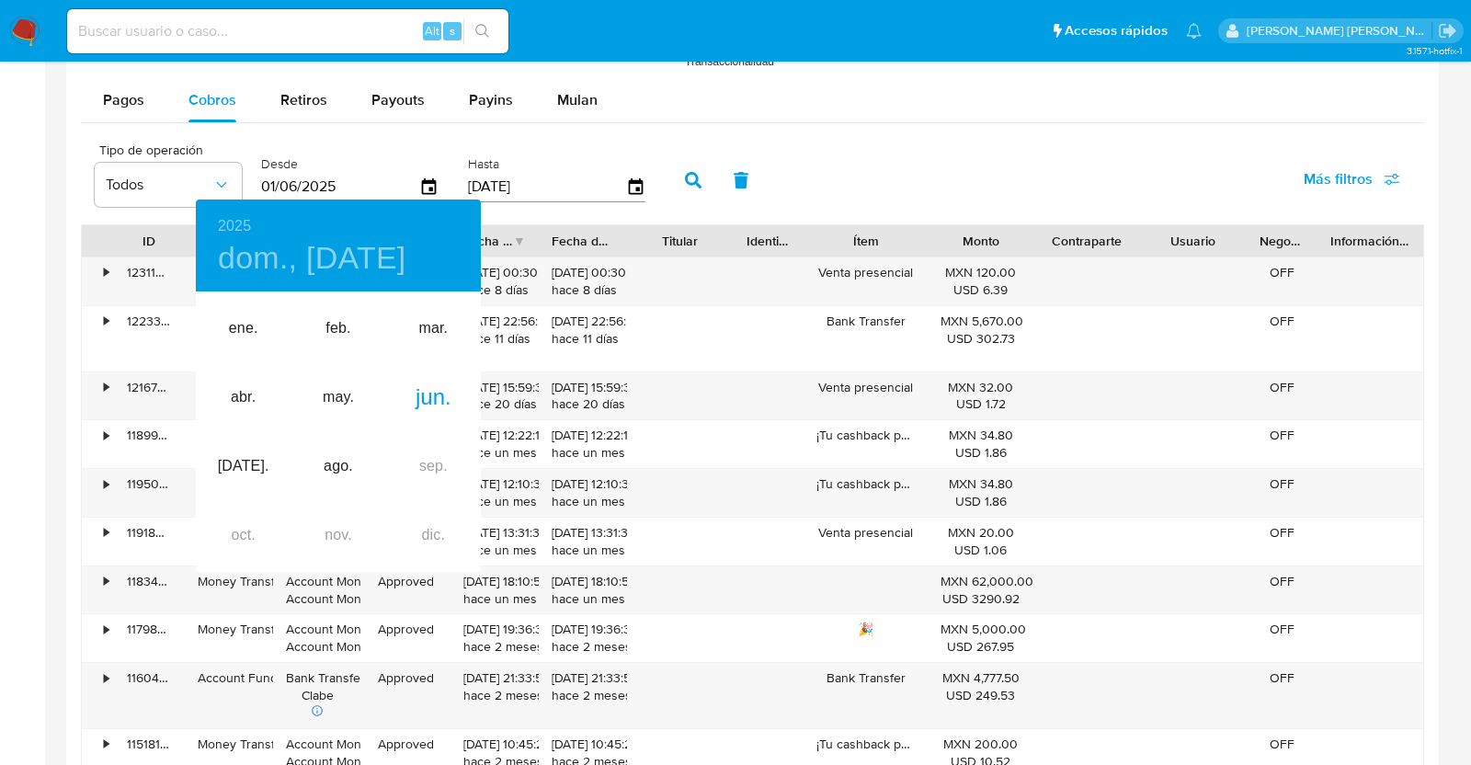
type input "01/04/2025"
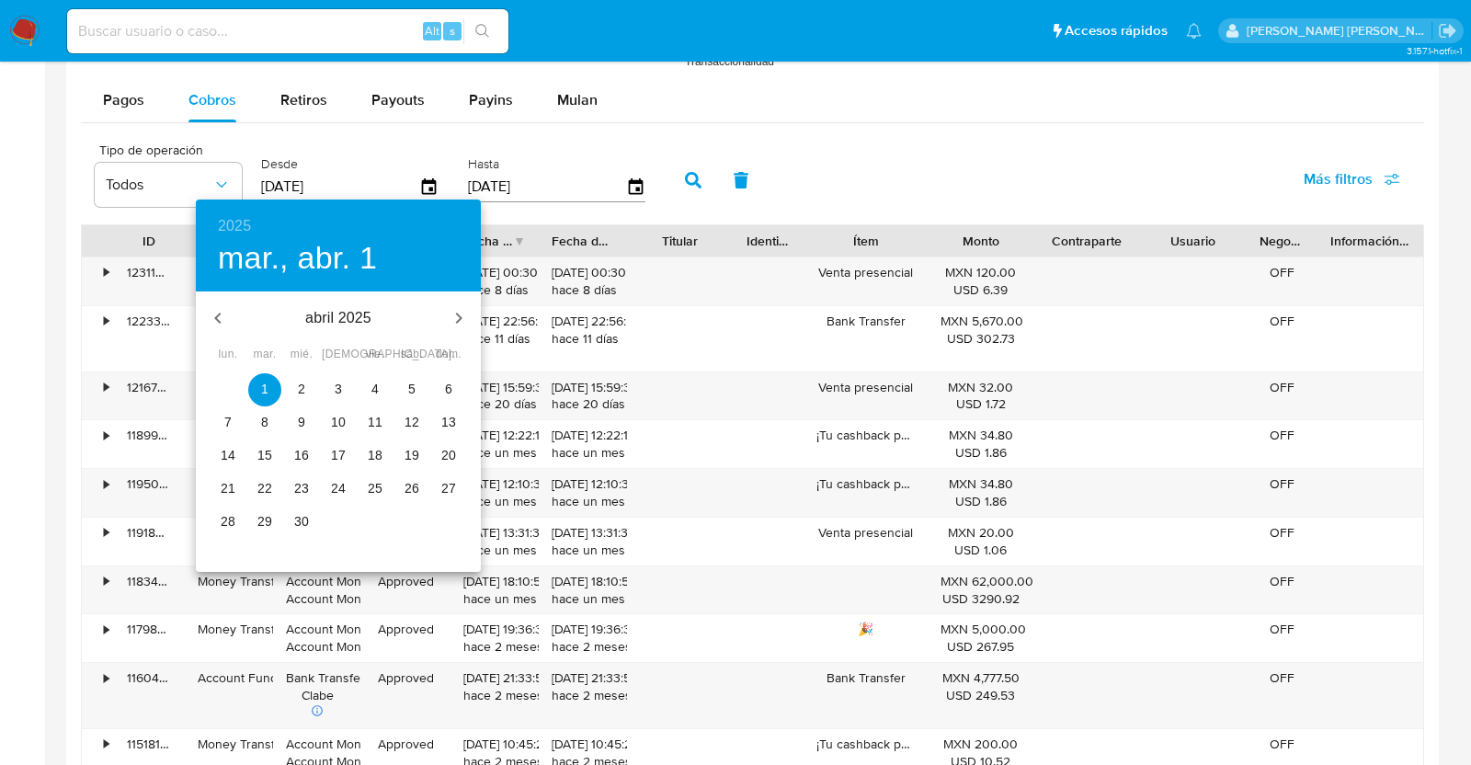
click at [274, 383] on span "1" at bounding box center [264, 389] width 33 height 18
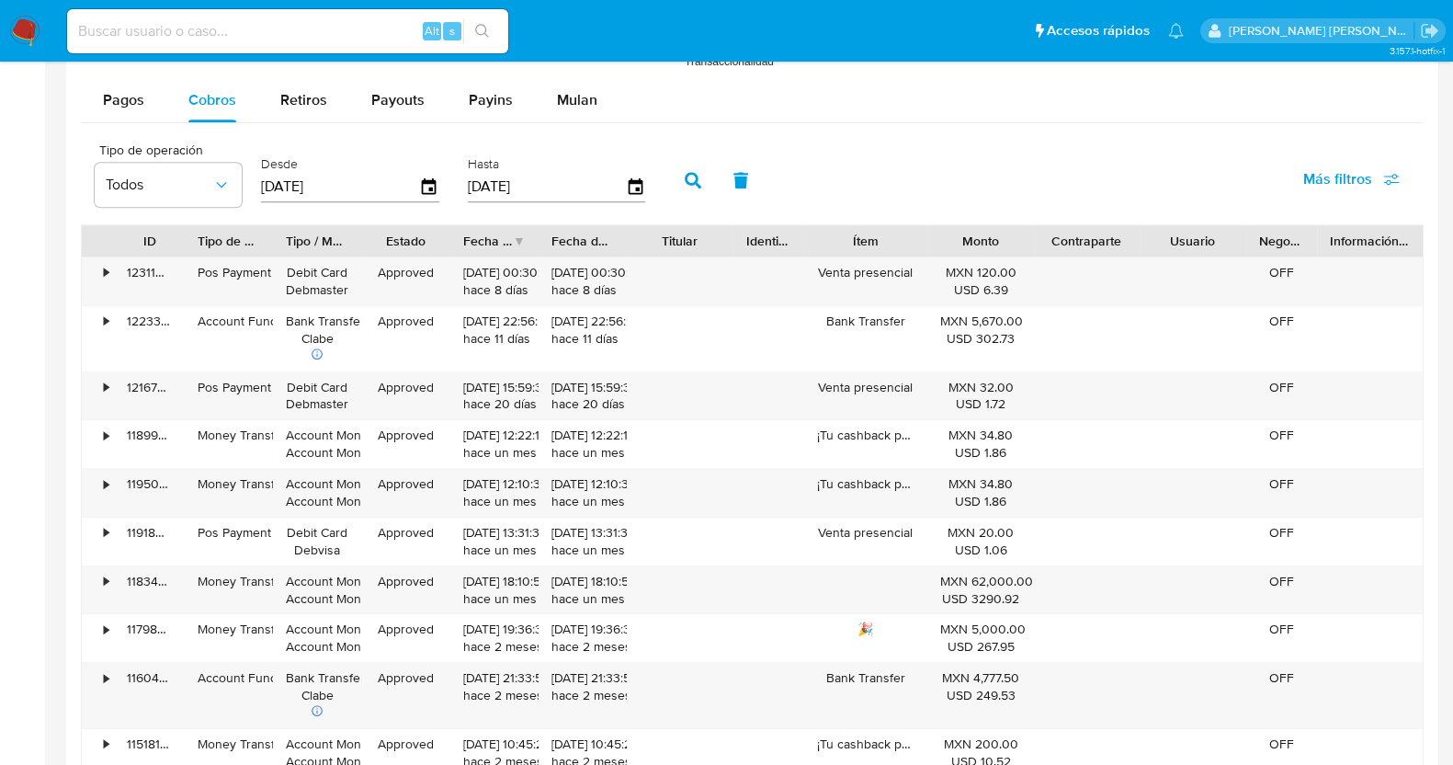
click at [687, 178] on icon "button" at bounding box center [693, 180] width 17 height 17
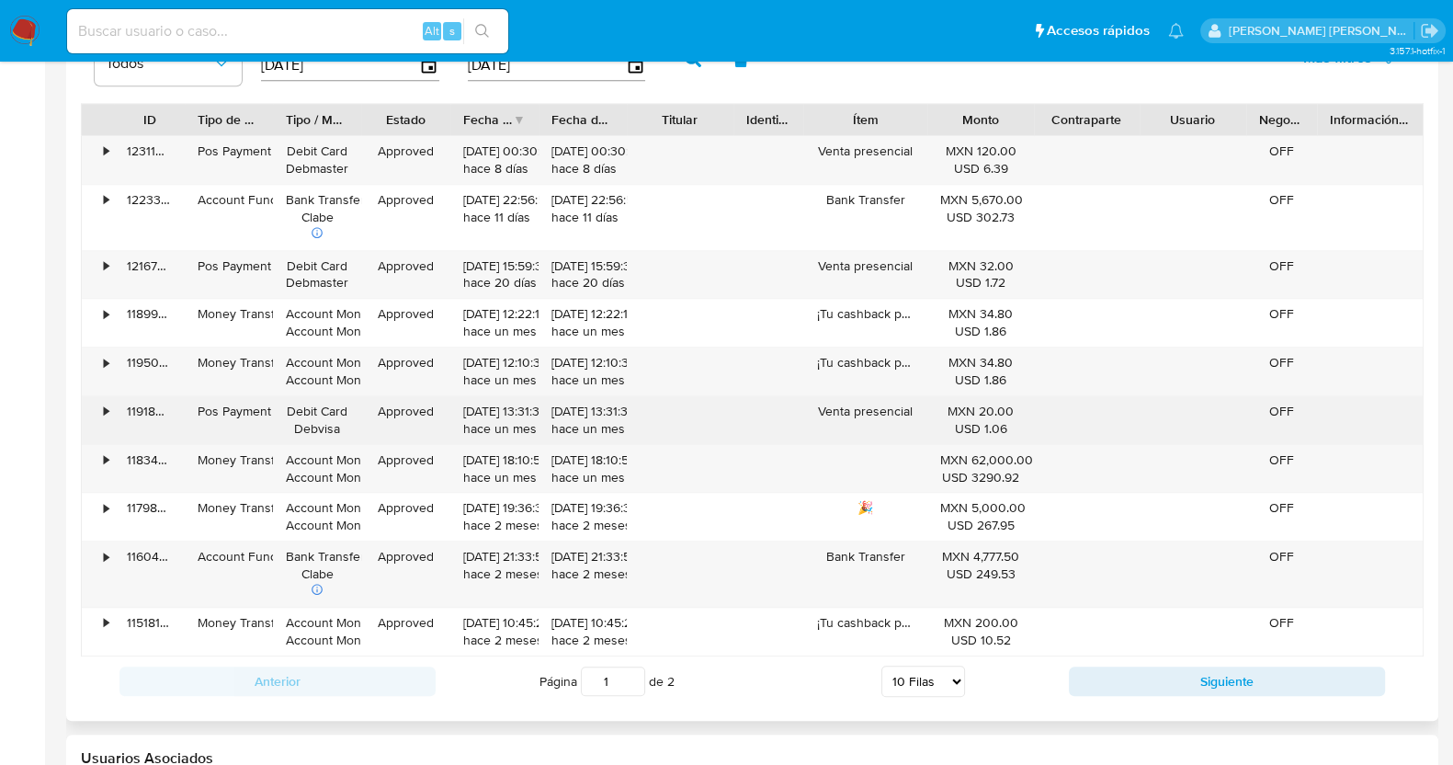
scroll to position [1953, 0]
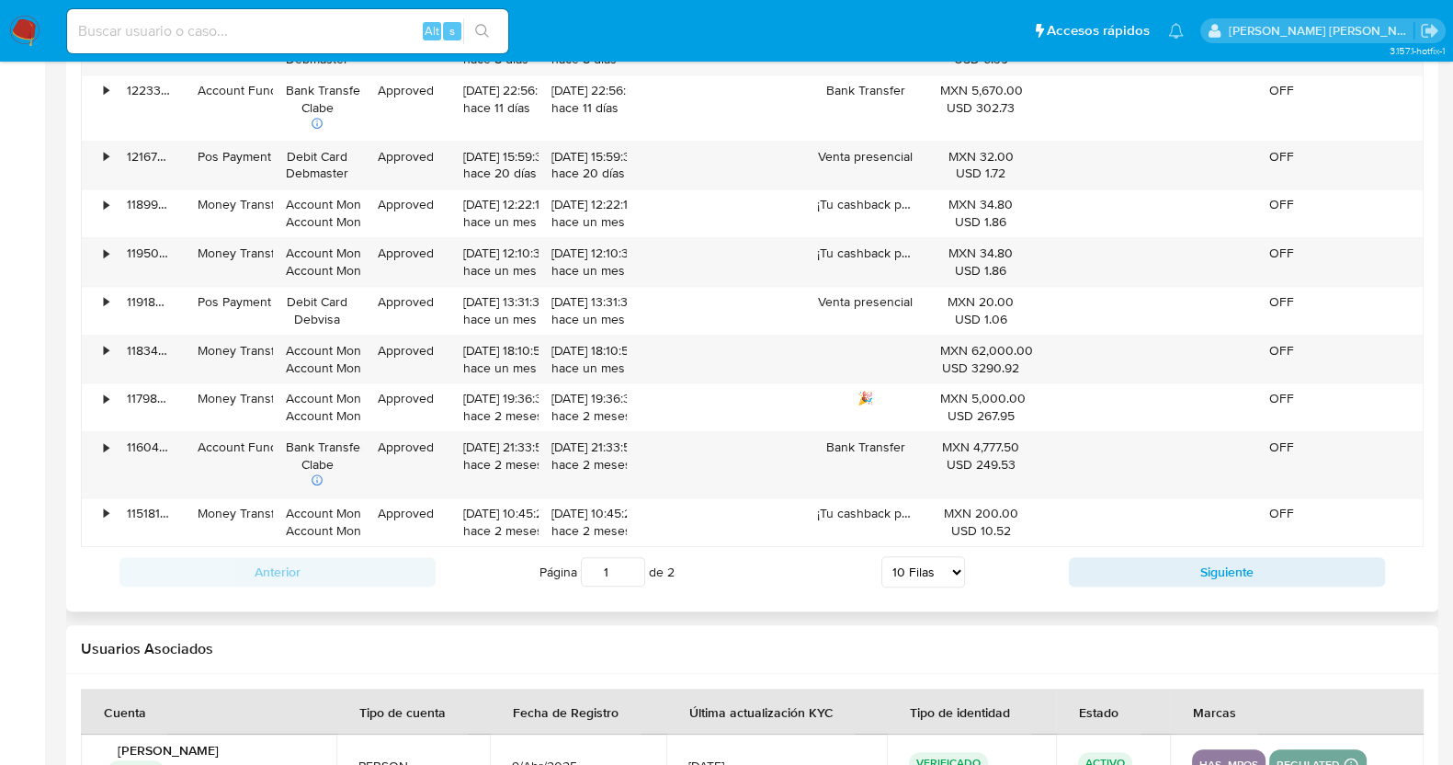
click at [926, 574] on select "5 Filas 10 Filas 20 Filas 25 Filas 50 Filas 100 Filas" at bounding box center [923, 571] width 84 height 31
select select "100"
click at [881, 556] on select "5 Filas 10 Filas 20 Filas 25 Filas 50 Filas 100 Filas" at bounding box center [923, 571] width 84 height 31
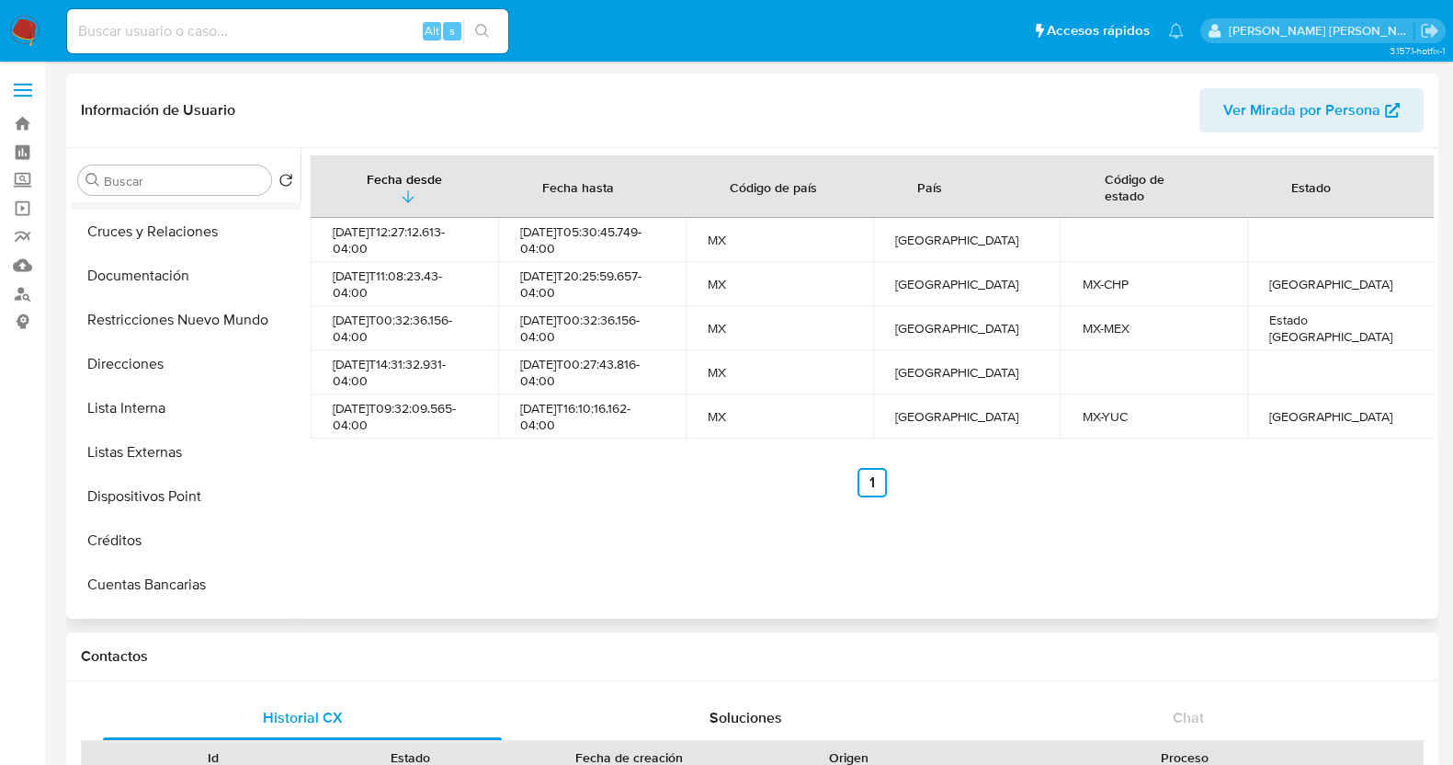
scroll to position [0, 0]
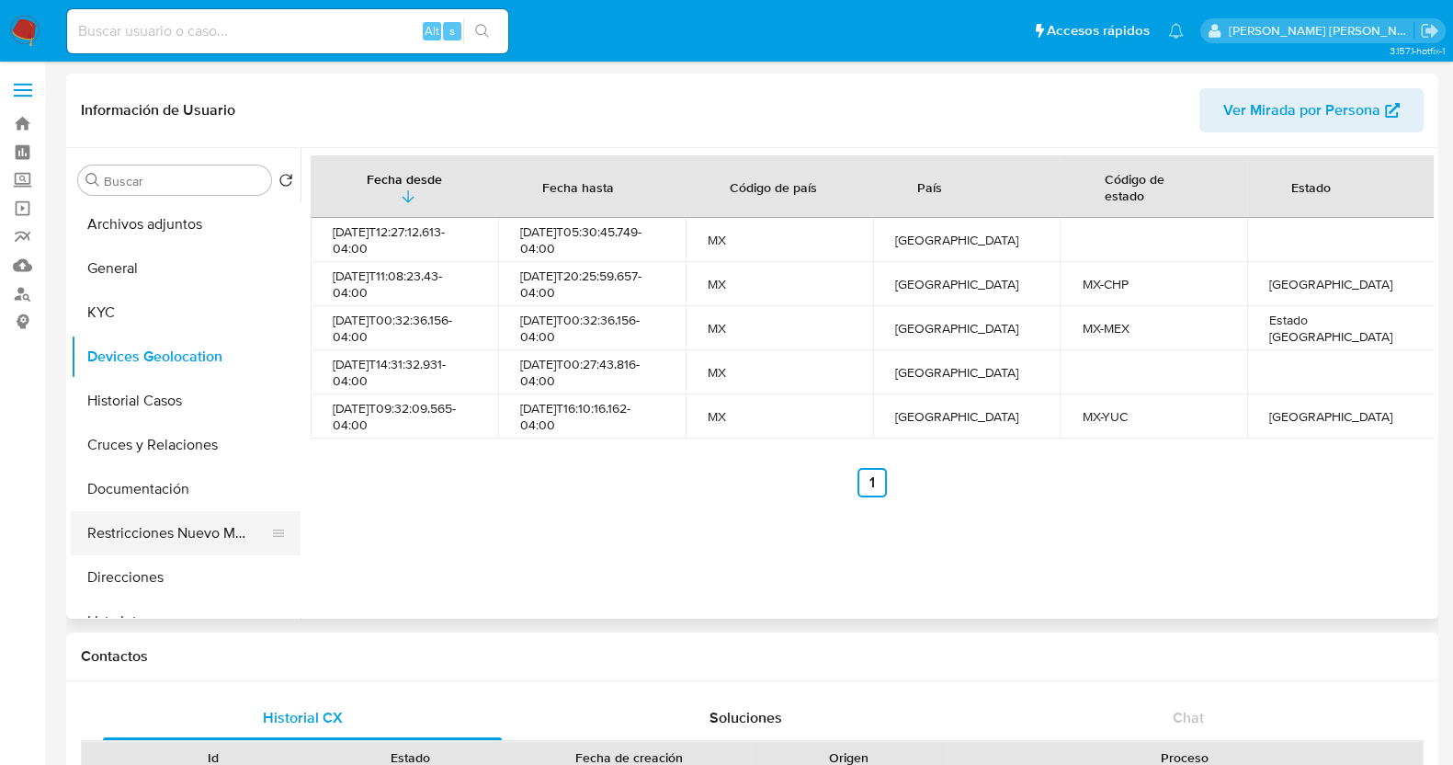
click at [182, 529] on button "Restricciones Nuevo Mundo" at bounding box center [178, 533] width 215 height 44
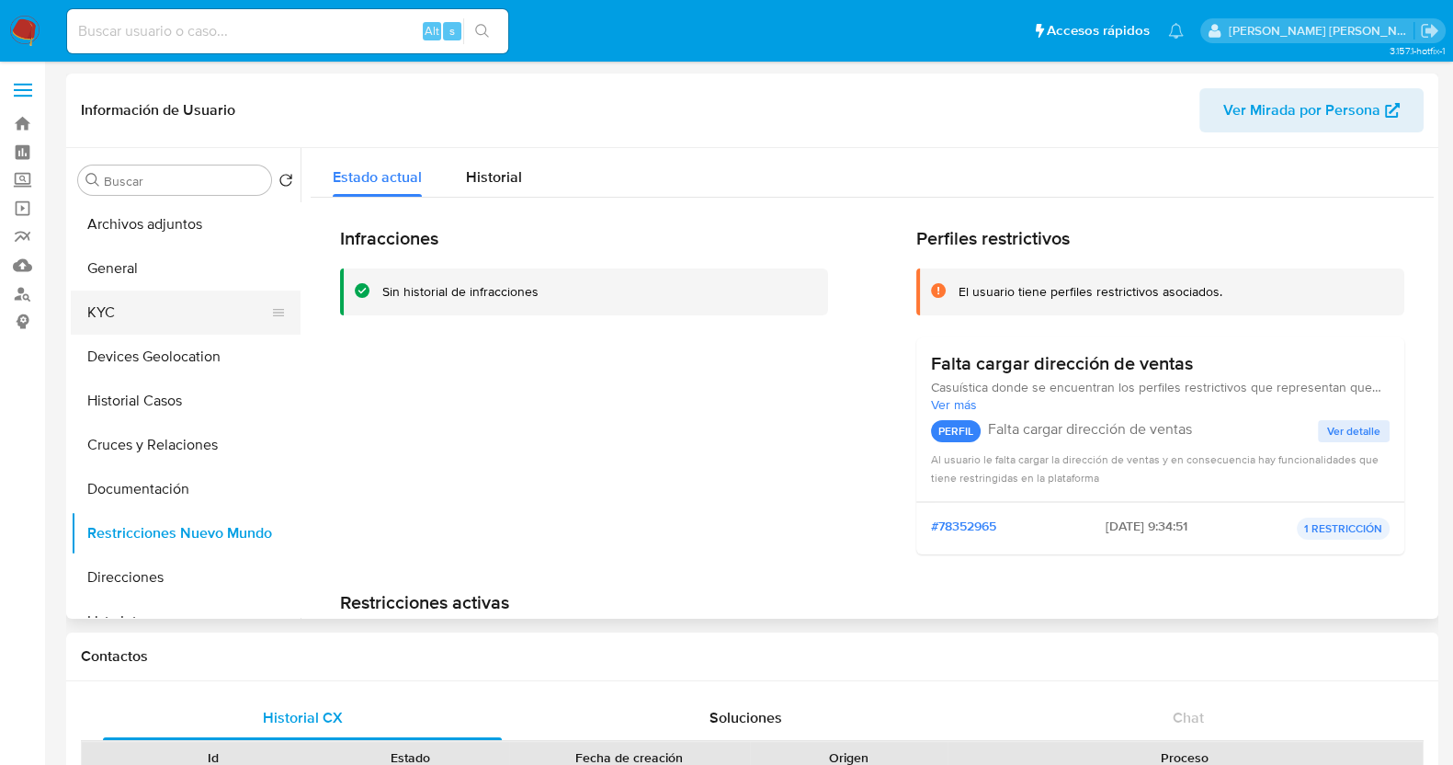
drag, startPoint x: 165, startPoint y: 305, endPoint x: 253, endPoint y: 310, distance: 87.4
click at [165, 305] on button "KYC" at bounding box center [178, 312] width 215 height 44
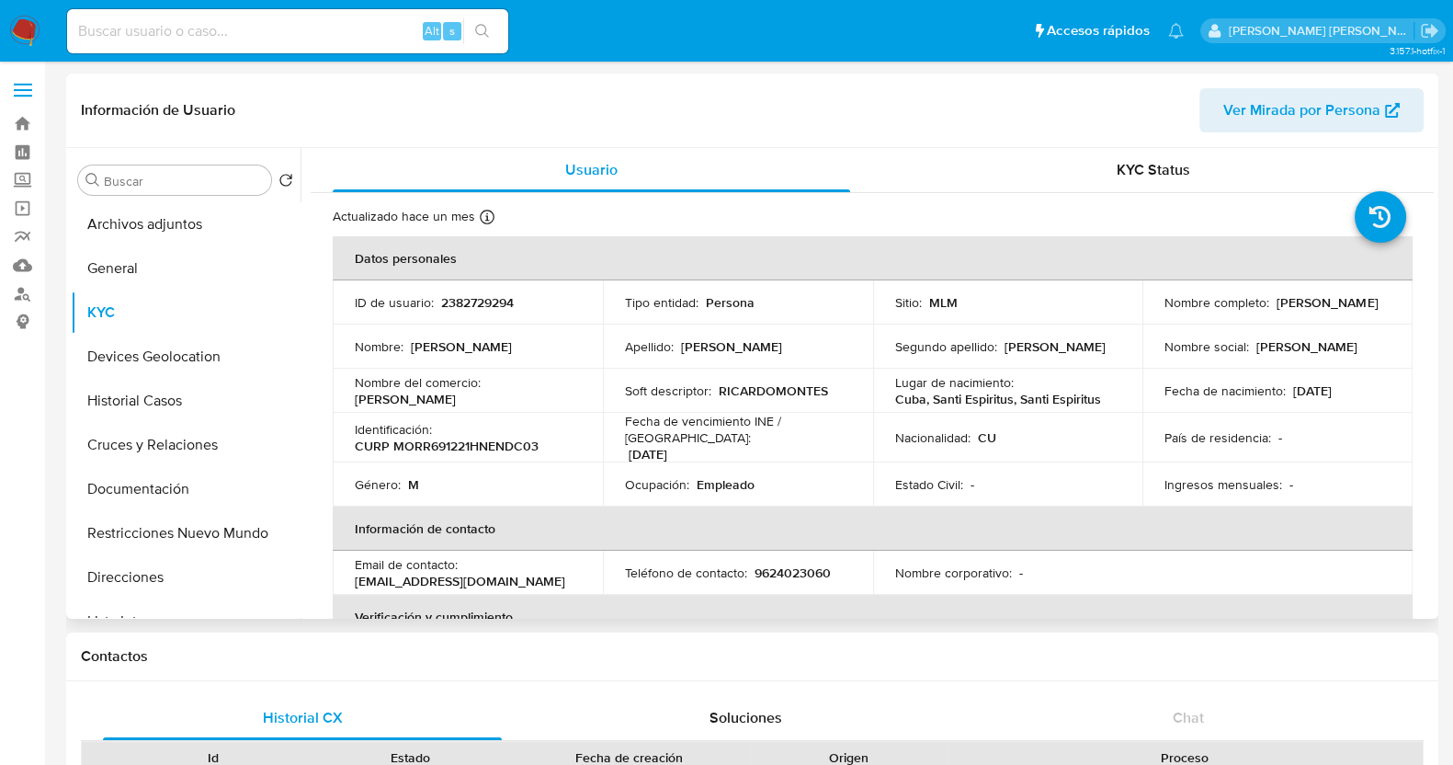
click at [489, 300] on p "2382729294" at bounding box center [477, 302] width 73 height 17
drag, startPoint x: 1157, startPoint y: 315, endPoint x: 1324, endPoint y: 312, distance: 167.3
click at [1324, 312] on td "Nombre completo : Ricardo Montes Rodriguez" at bounding box center [1277, 302] width 270 height 44
copy p "Ricardo Montes Rodriguez"
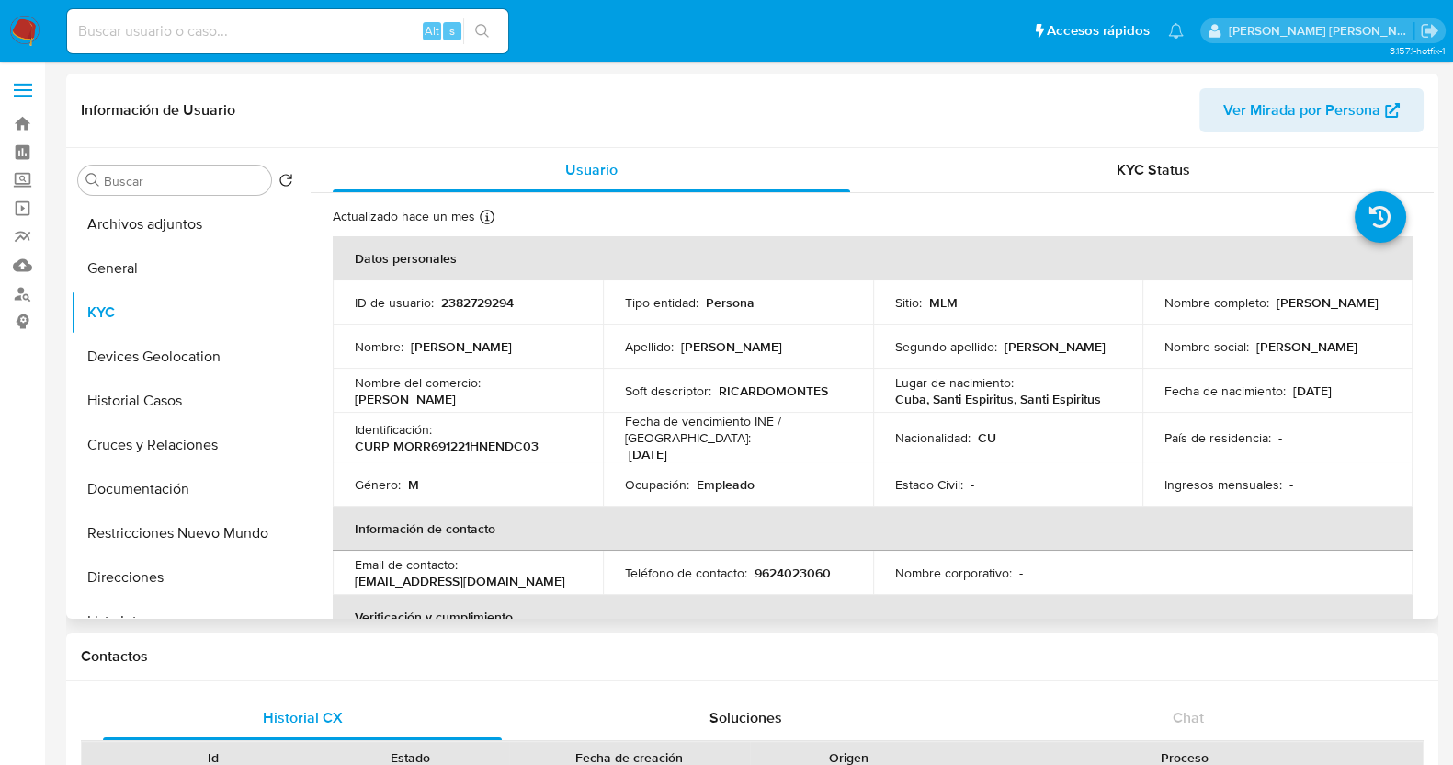
click at [1117, 462] on td "Estado Civil : -" at bounding box center [1008, 484] width 270 height 44
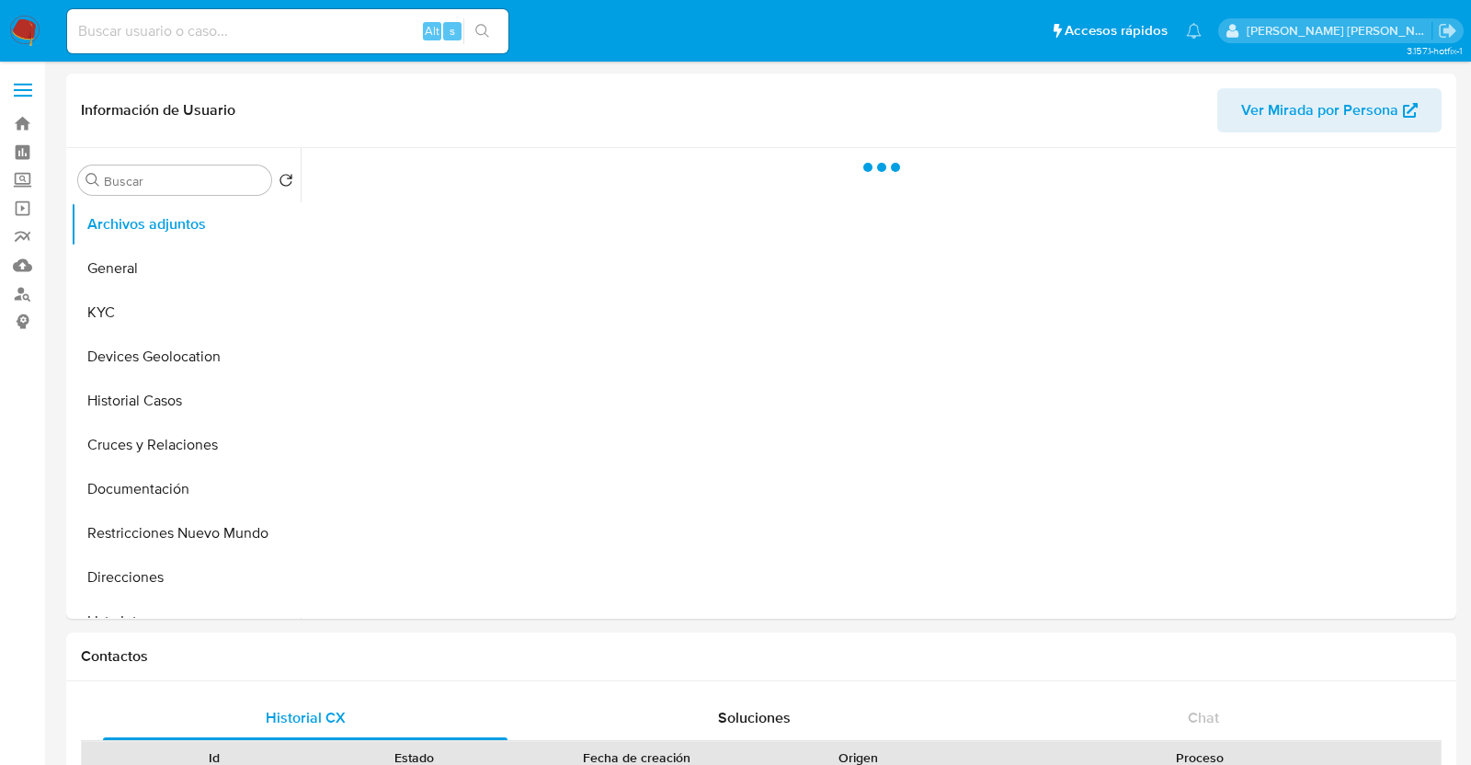
select select "10"
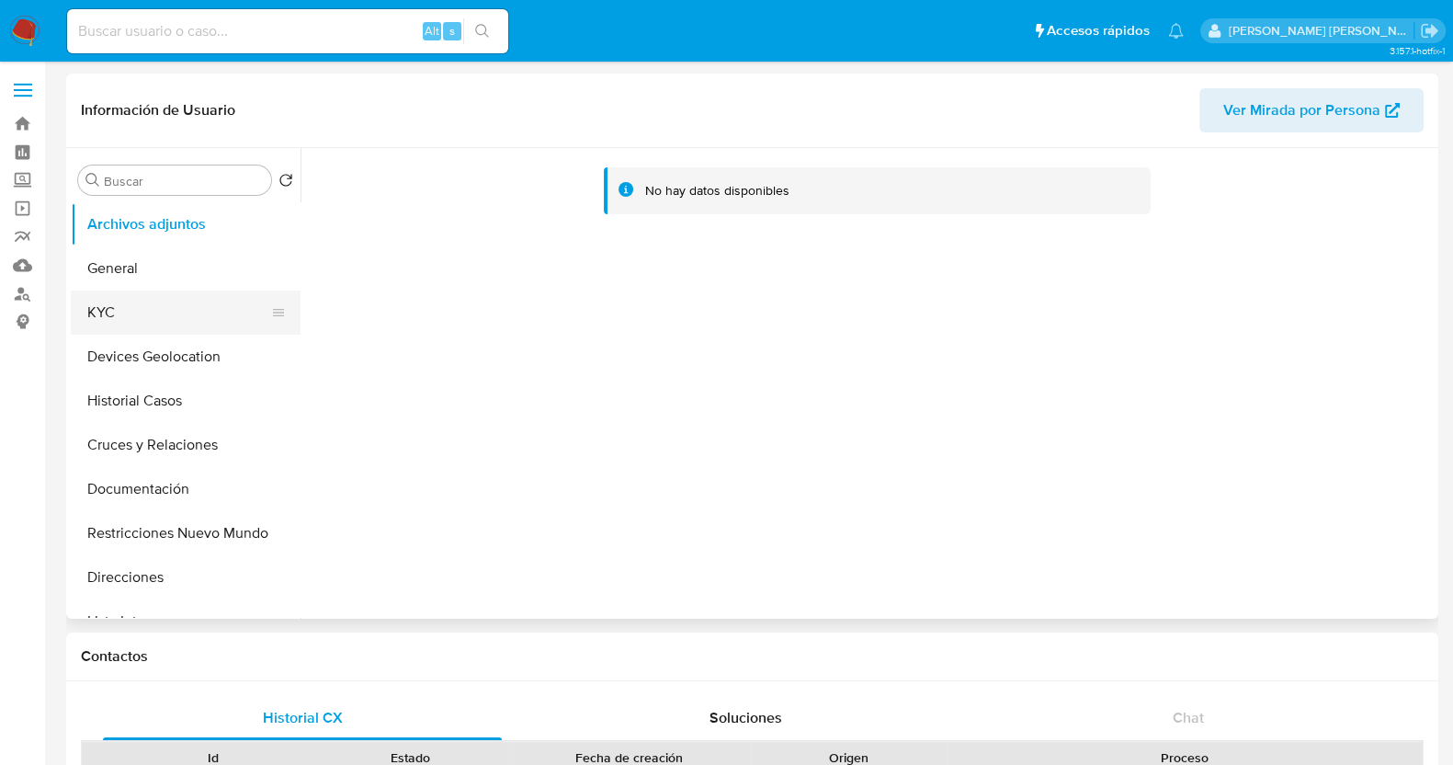
click at [183, 304] on button "KYC" at bounding box center [178, 312] width 215 height 44
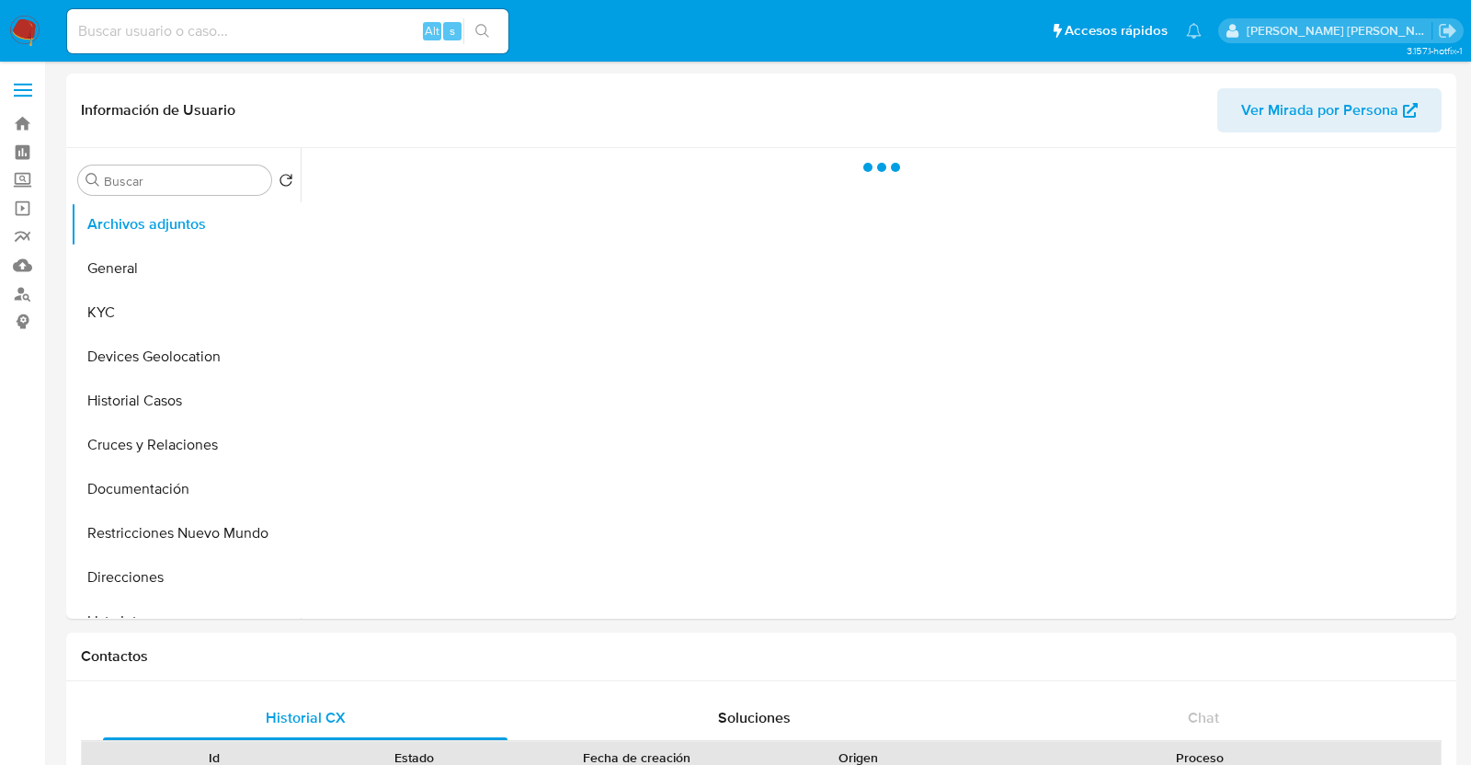
select select "10"
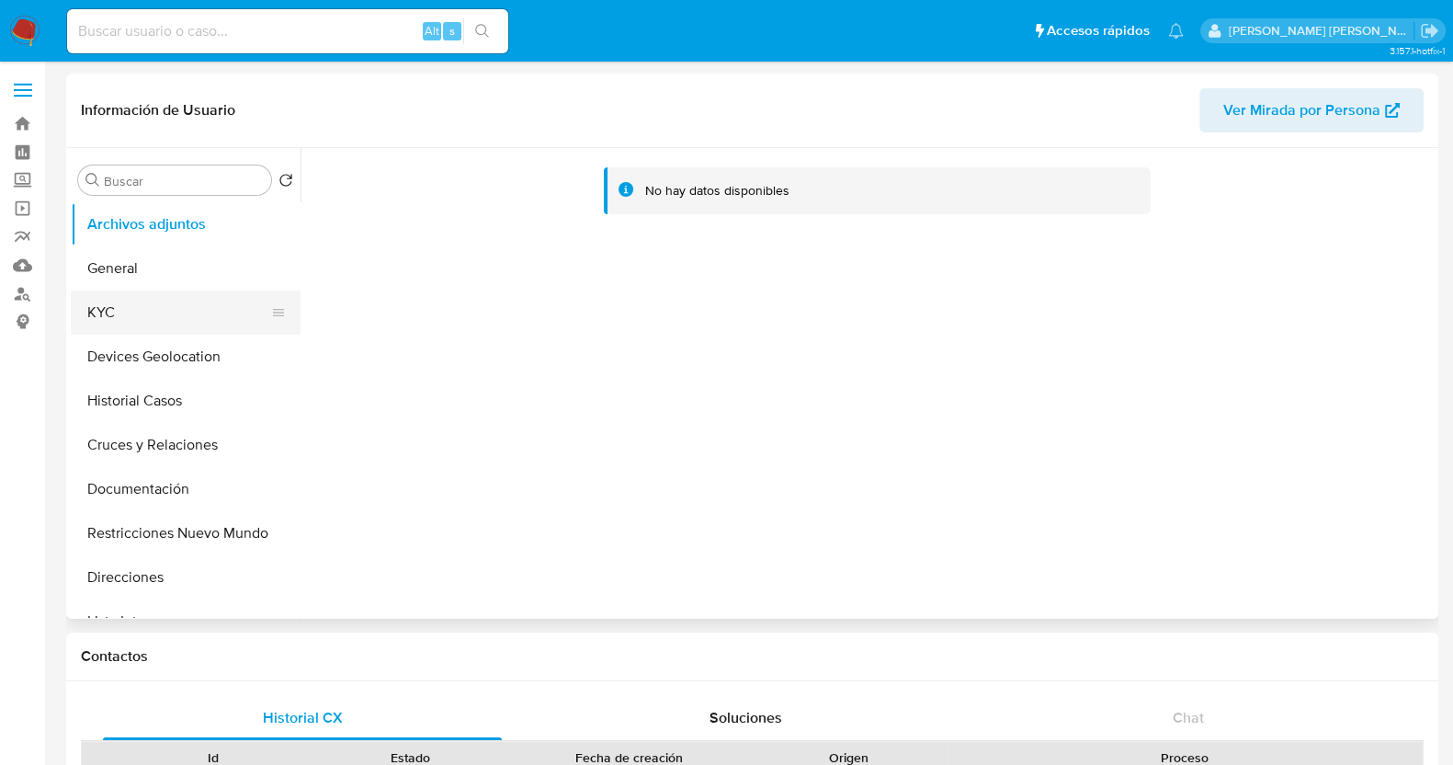
click at [145, 311] on button "KYC" at bounding box center [178, 312] width 215 height 44
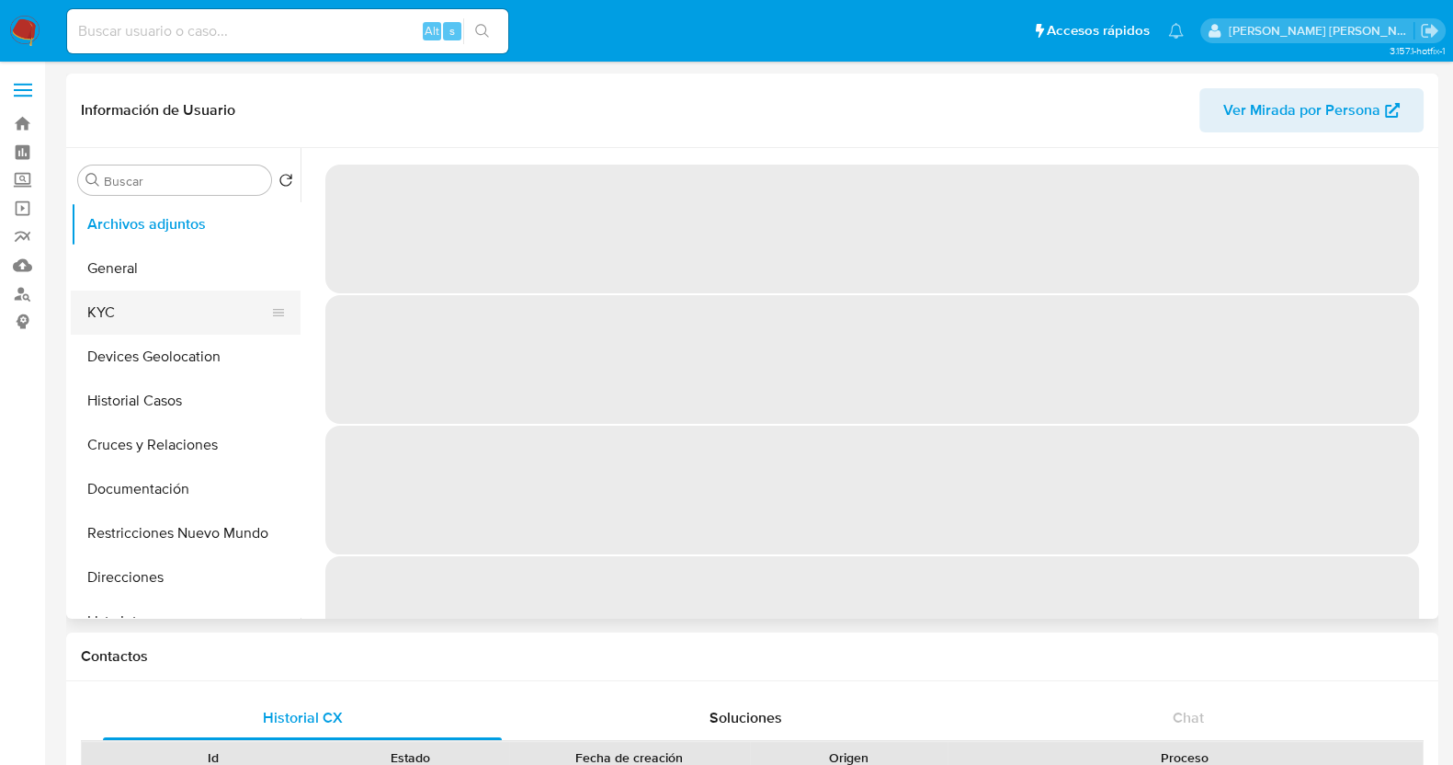
select select "10"
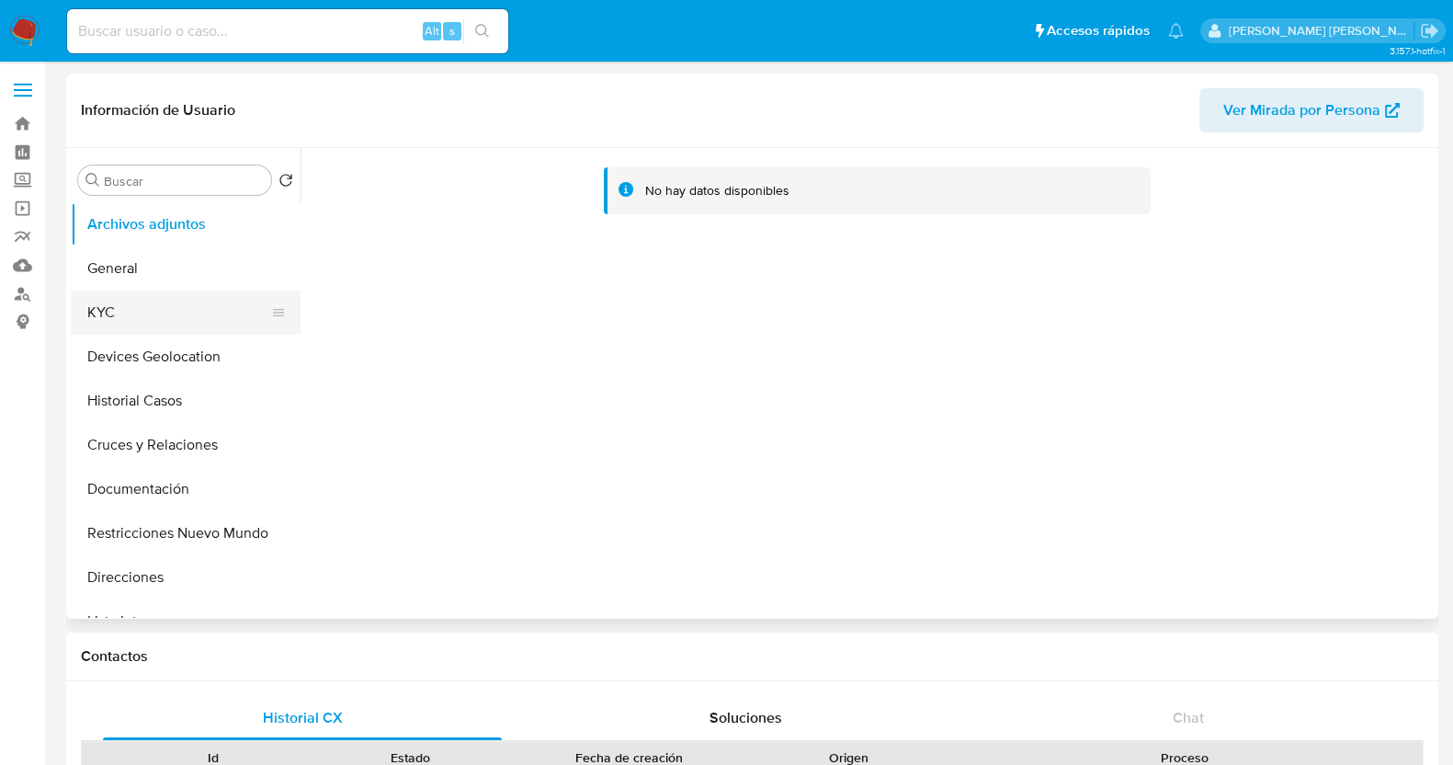
click at [153, 308] on button "KYC" at bounding box center [178, 312] width 215 height 44
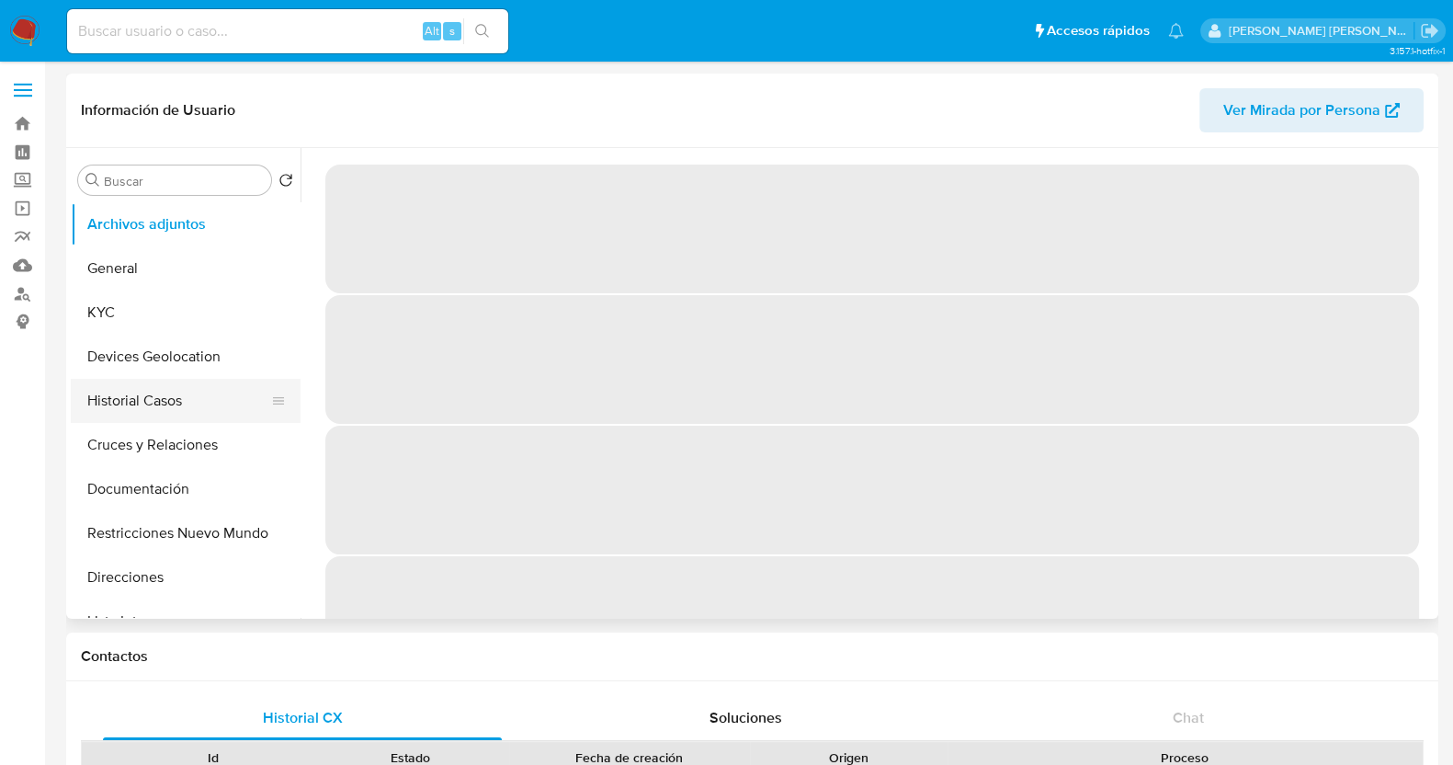
select select "10"
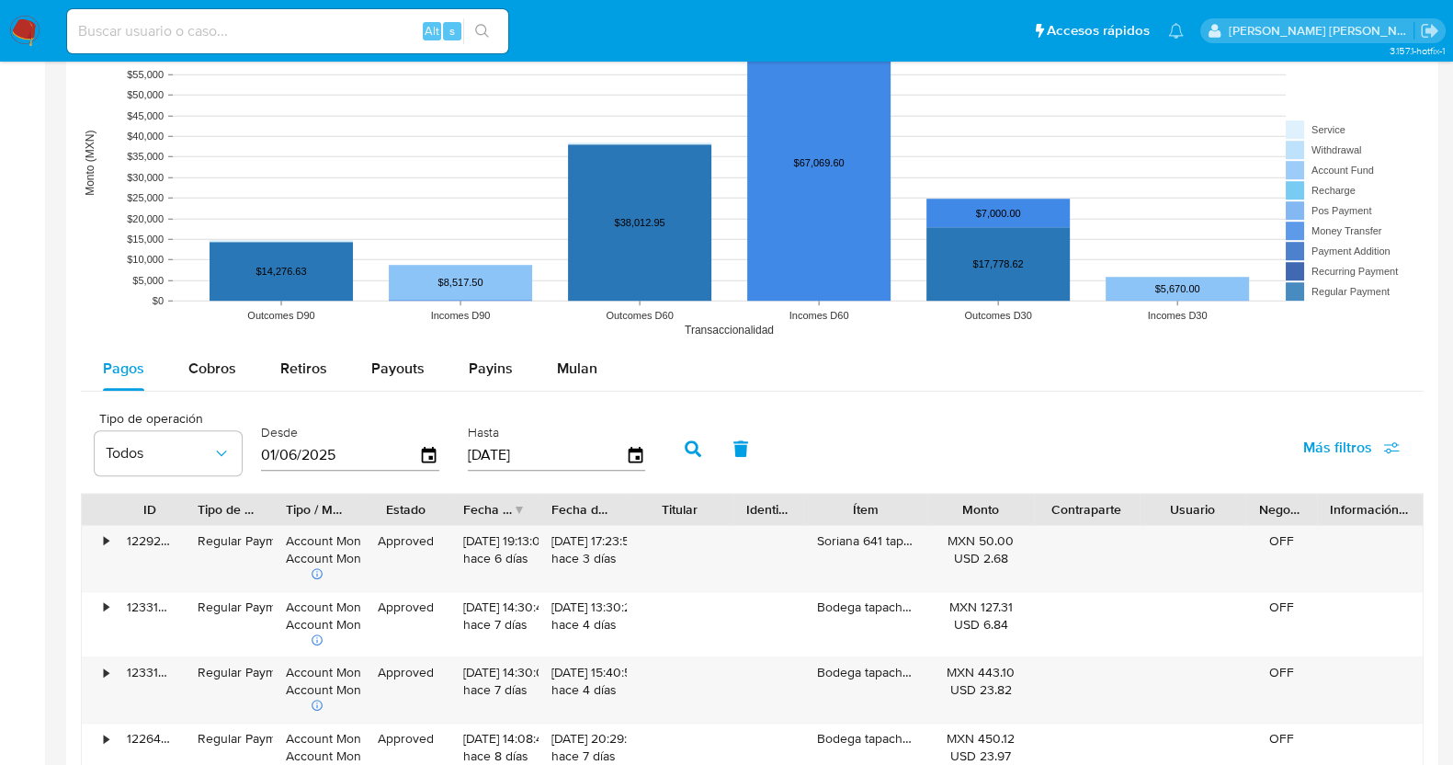
scroll to position [1493, 0]
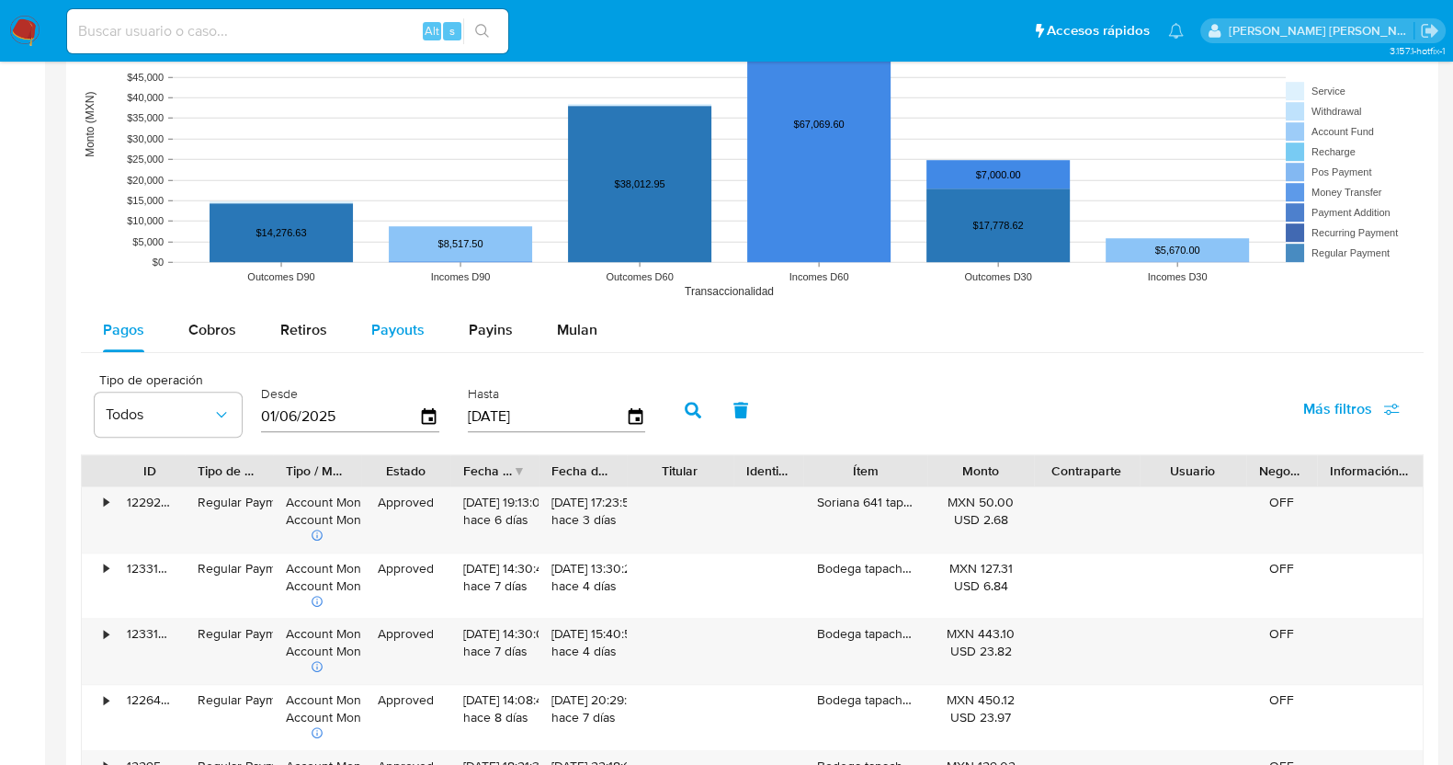
click at [416, 325] on span "Payouts" at bounding box center [397, 329] width 53 height 21
select select "10"
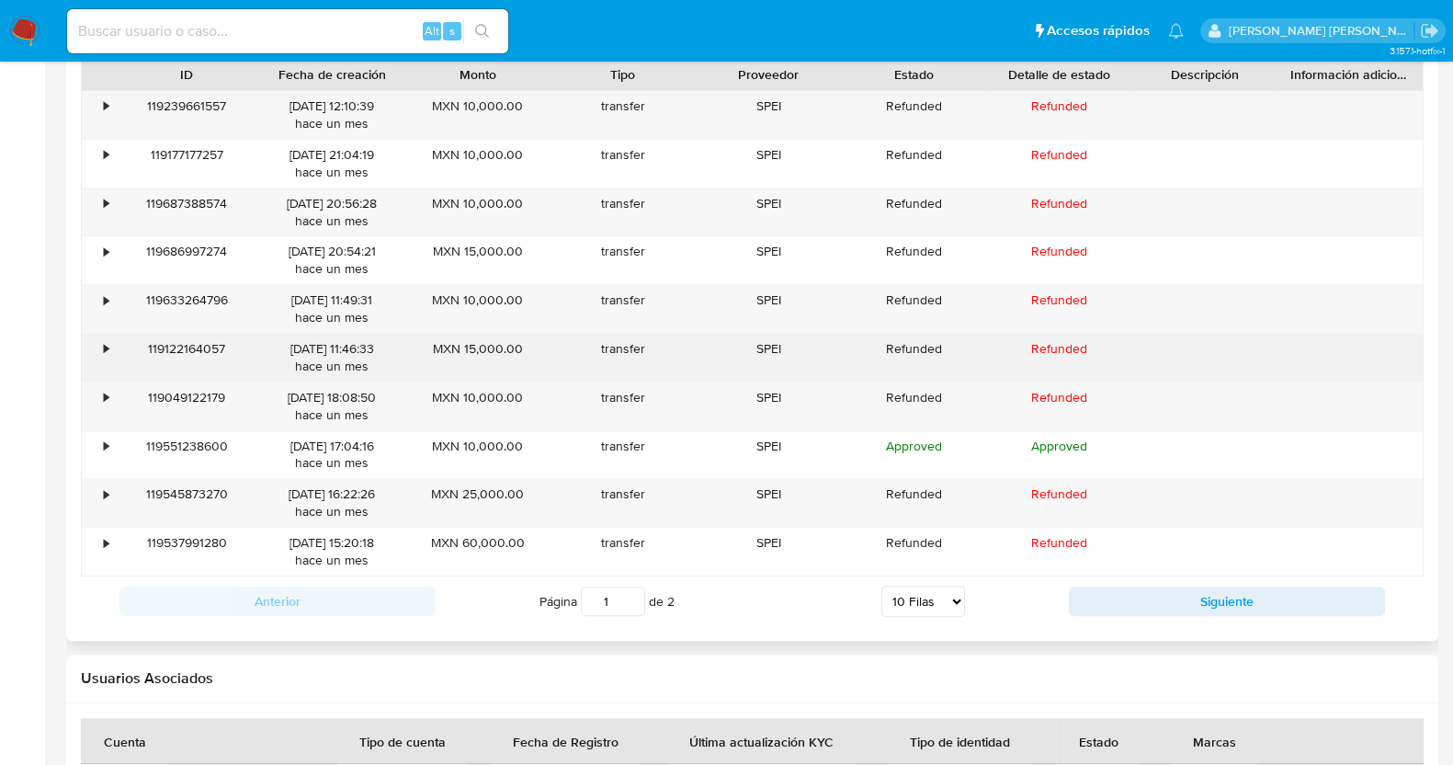
scroll to position [1837, 0]
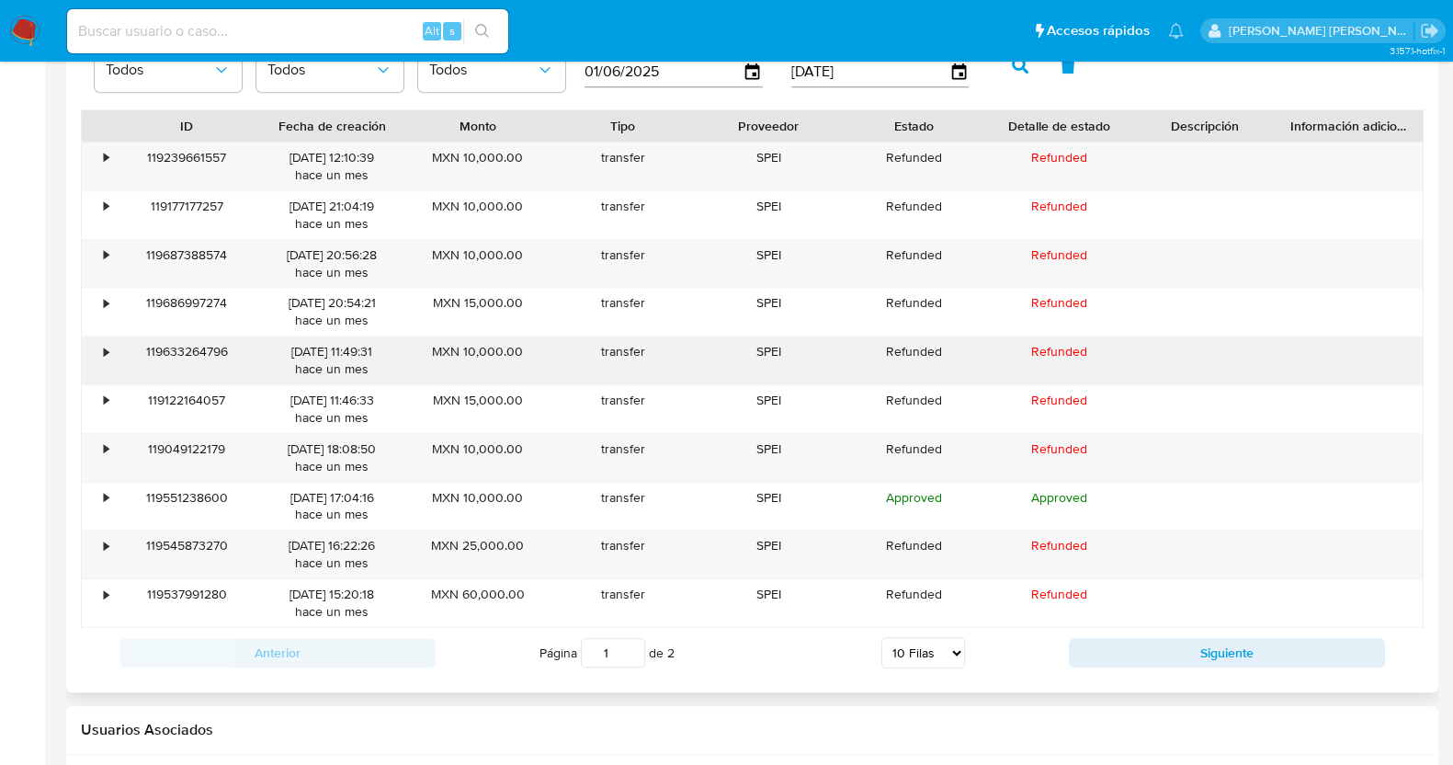
click at [107, 346] on div "•" at bounding box center [106, 351] width 5 height 17
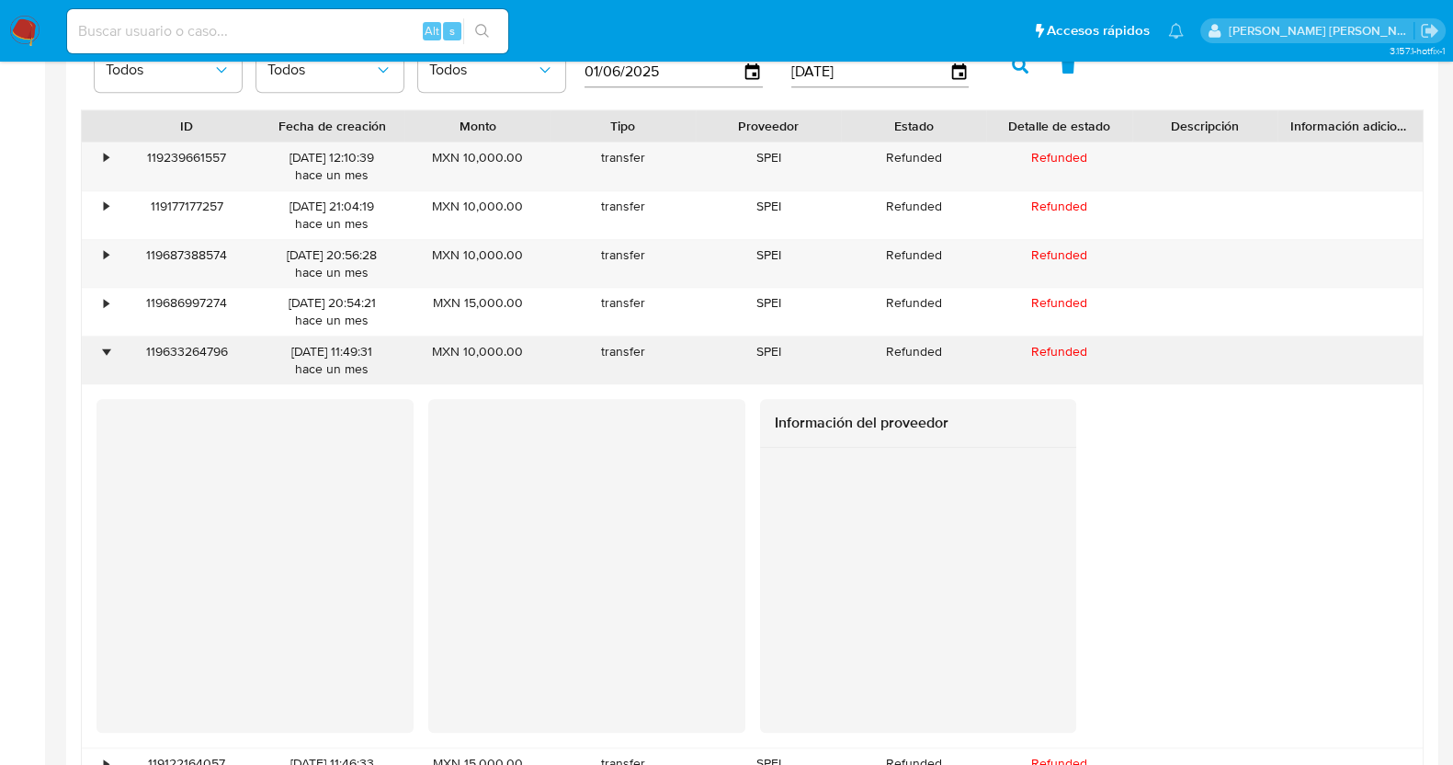
click at [107, 346] on div "•" at bounding box center [106, 351] width 5 height 17
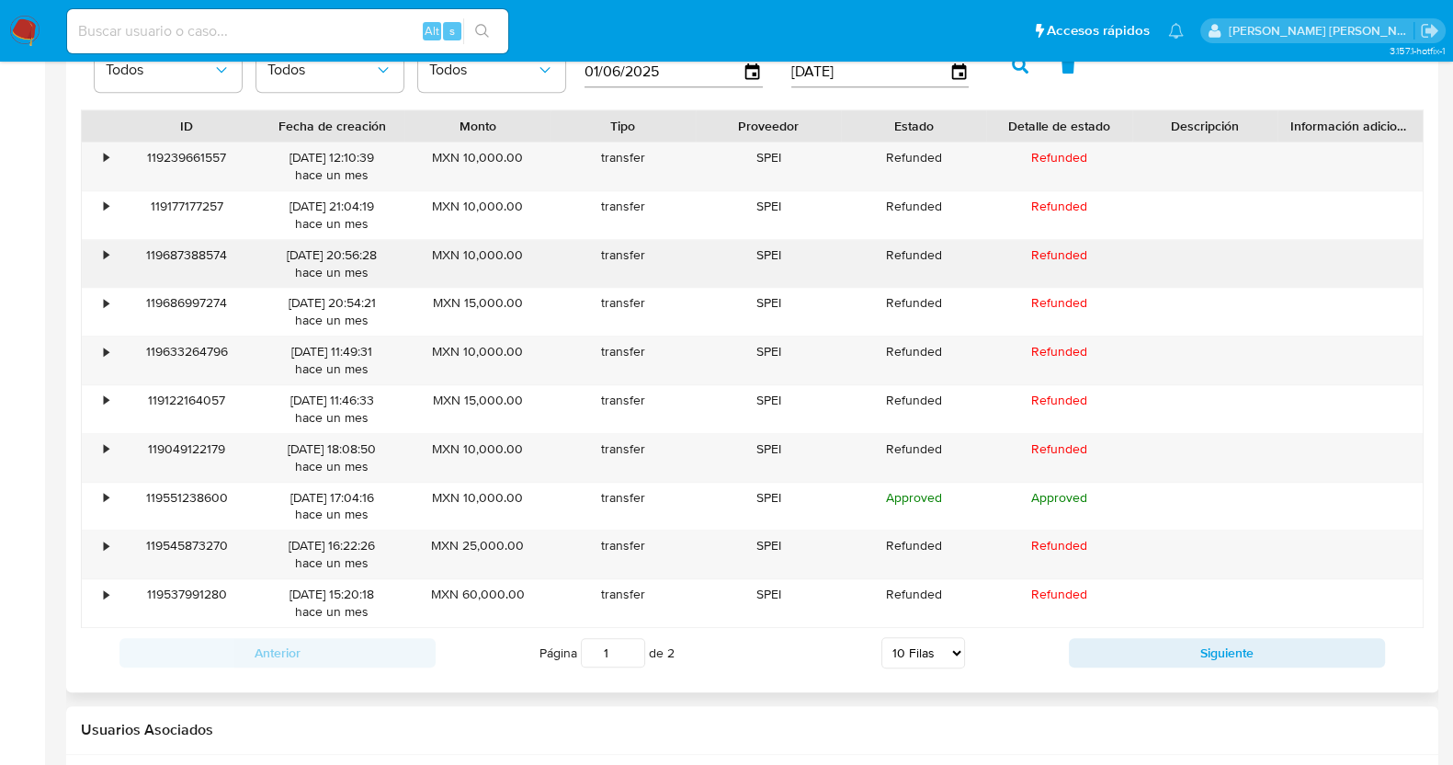
click at [108, 255] on div "•" at bounding box center [98, 264] width 32 height 48
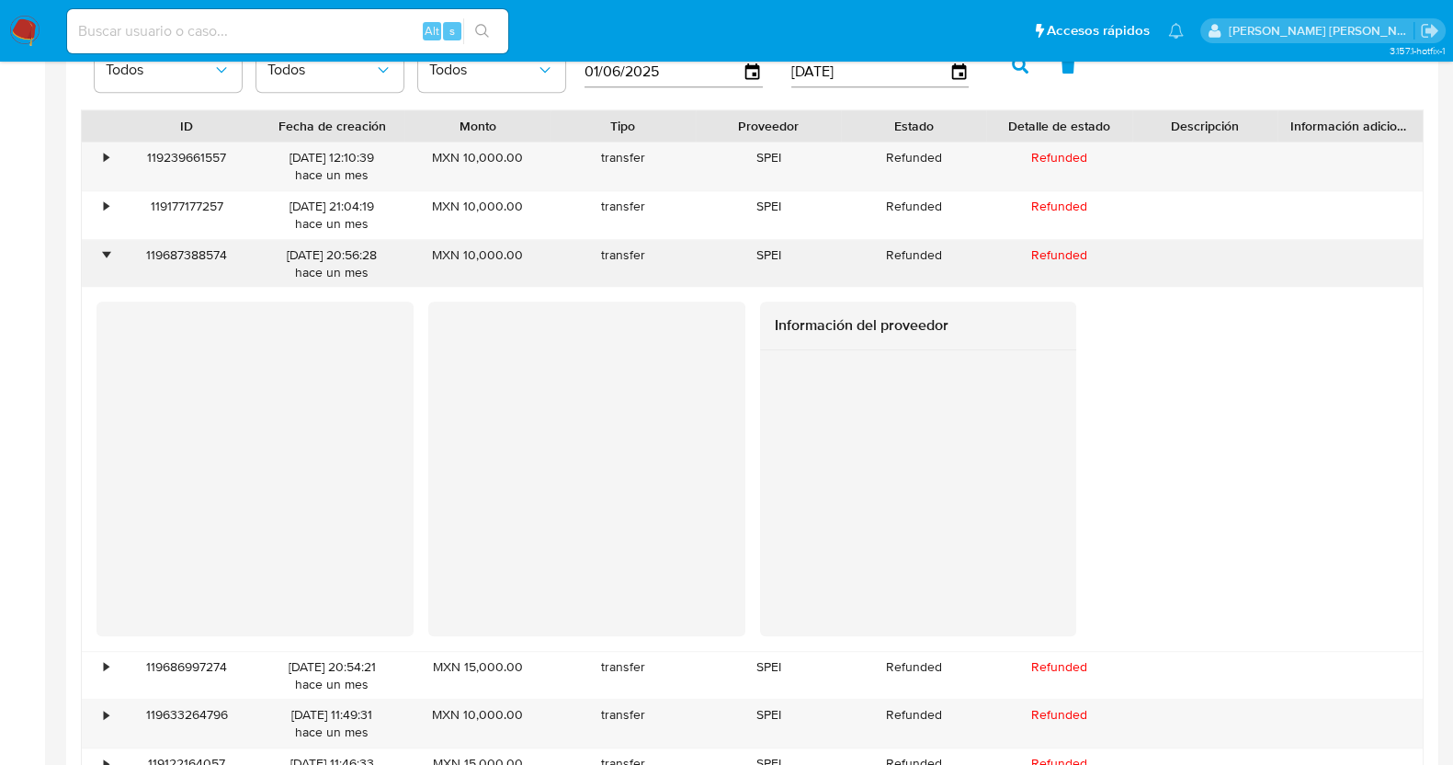
click at [108, 255] on div "•" at bounding box center [98, 264] width 32 height 48
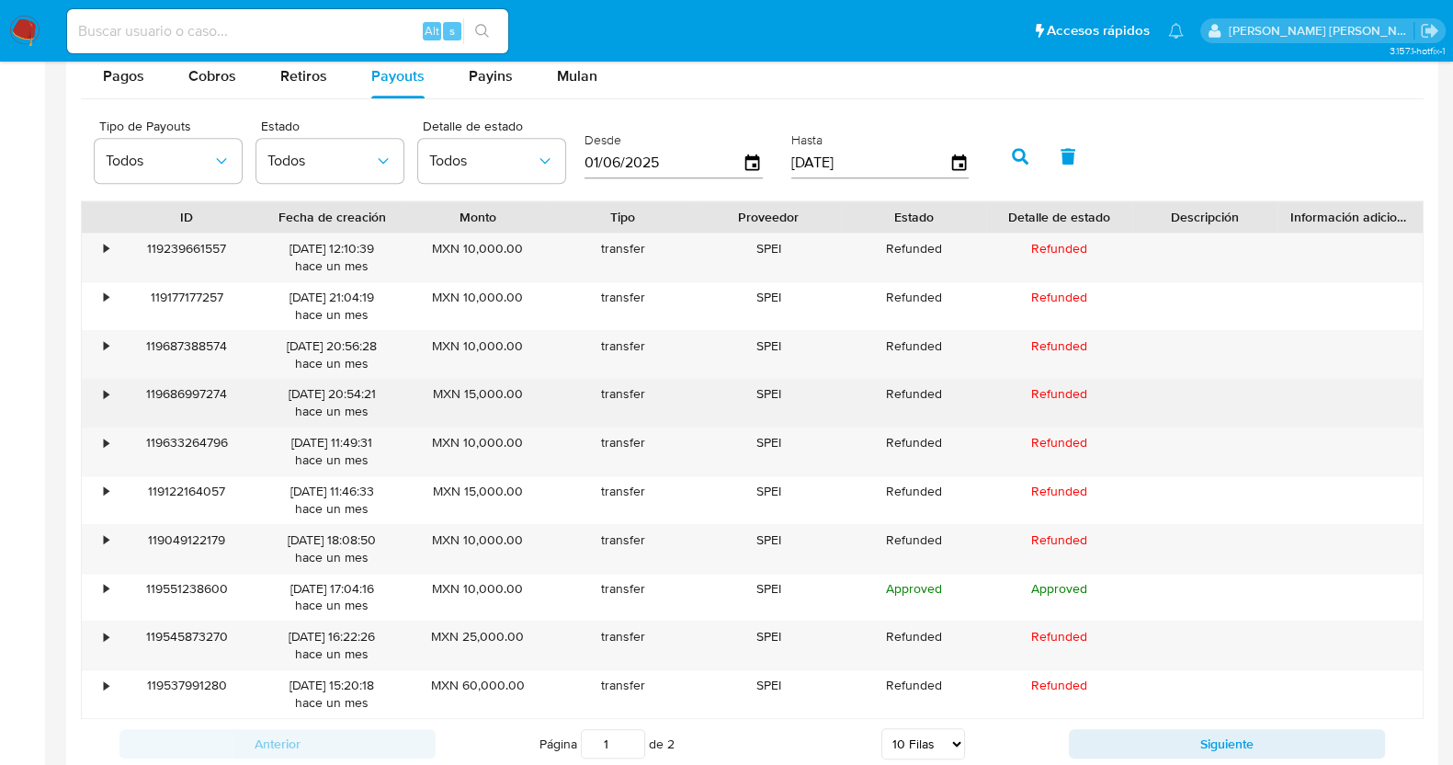
scroll to position [1607, 0]
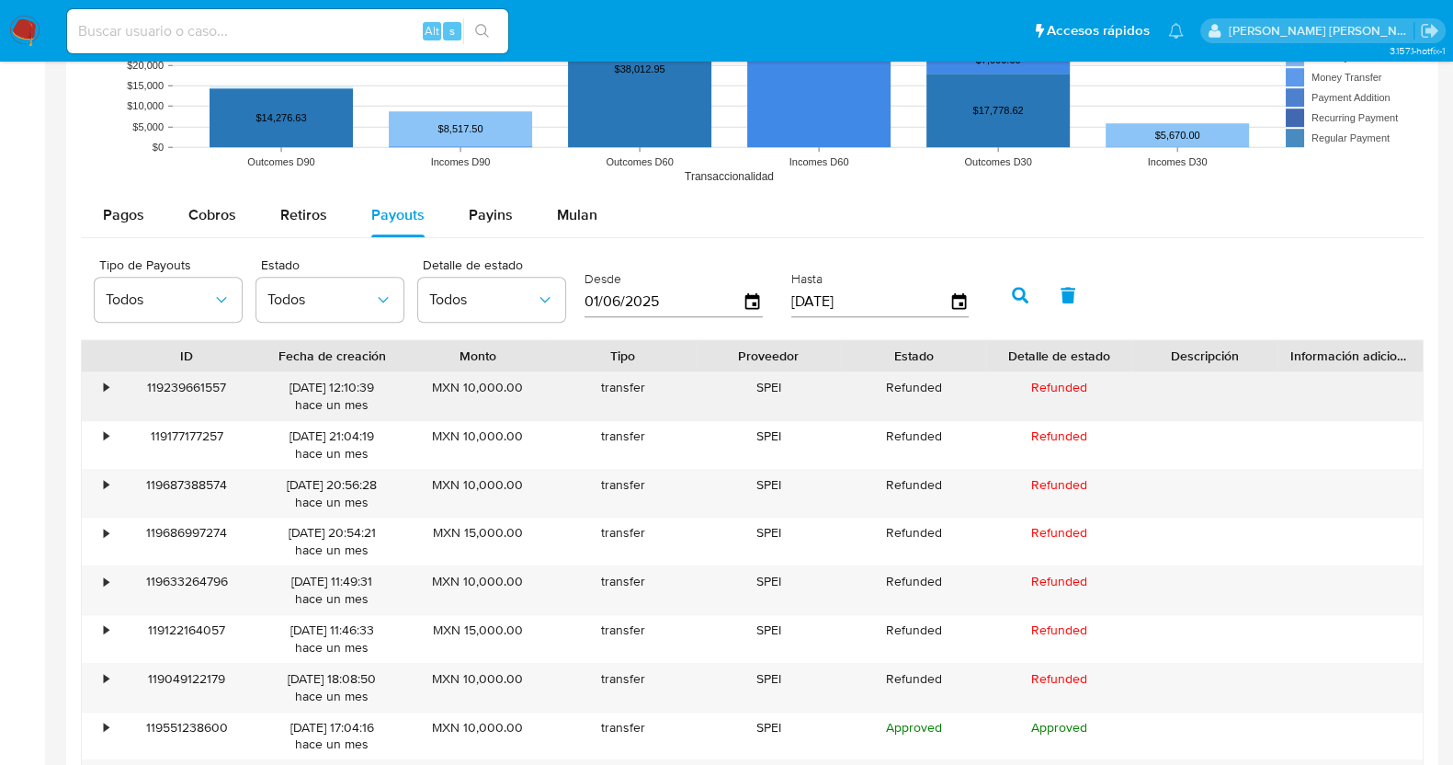
click at [114, 380] on div "119239661557" at bounding box center [186, 396] width 145 height 48
click at [106, 380] on div "•" at bounding box center [106, 387] width 5 height 17
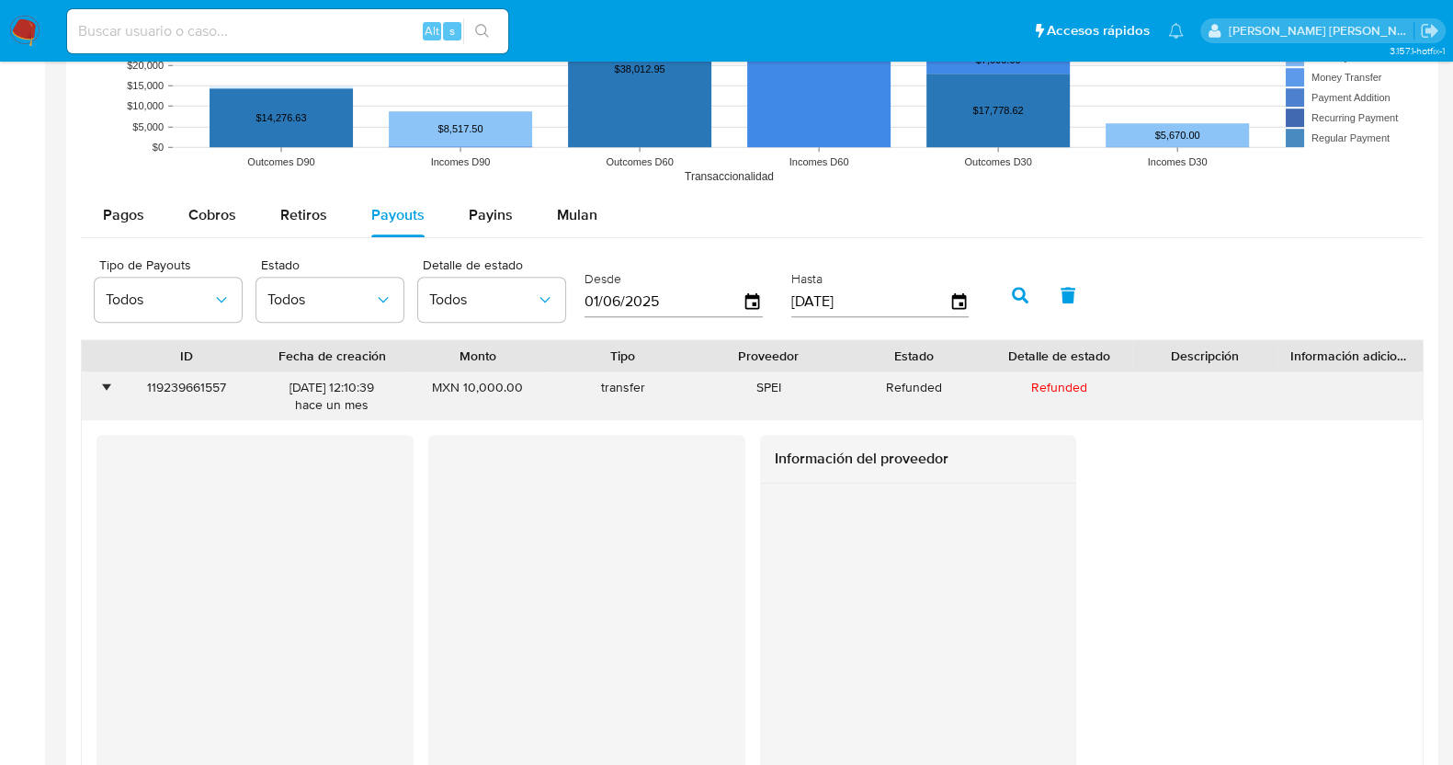
click at [106, 380] on div "•" at bounding box center [106, 387] width 5 height 17
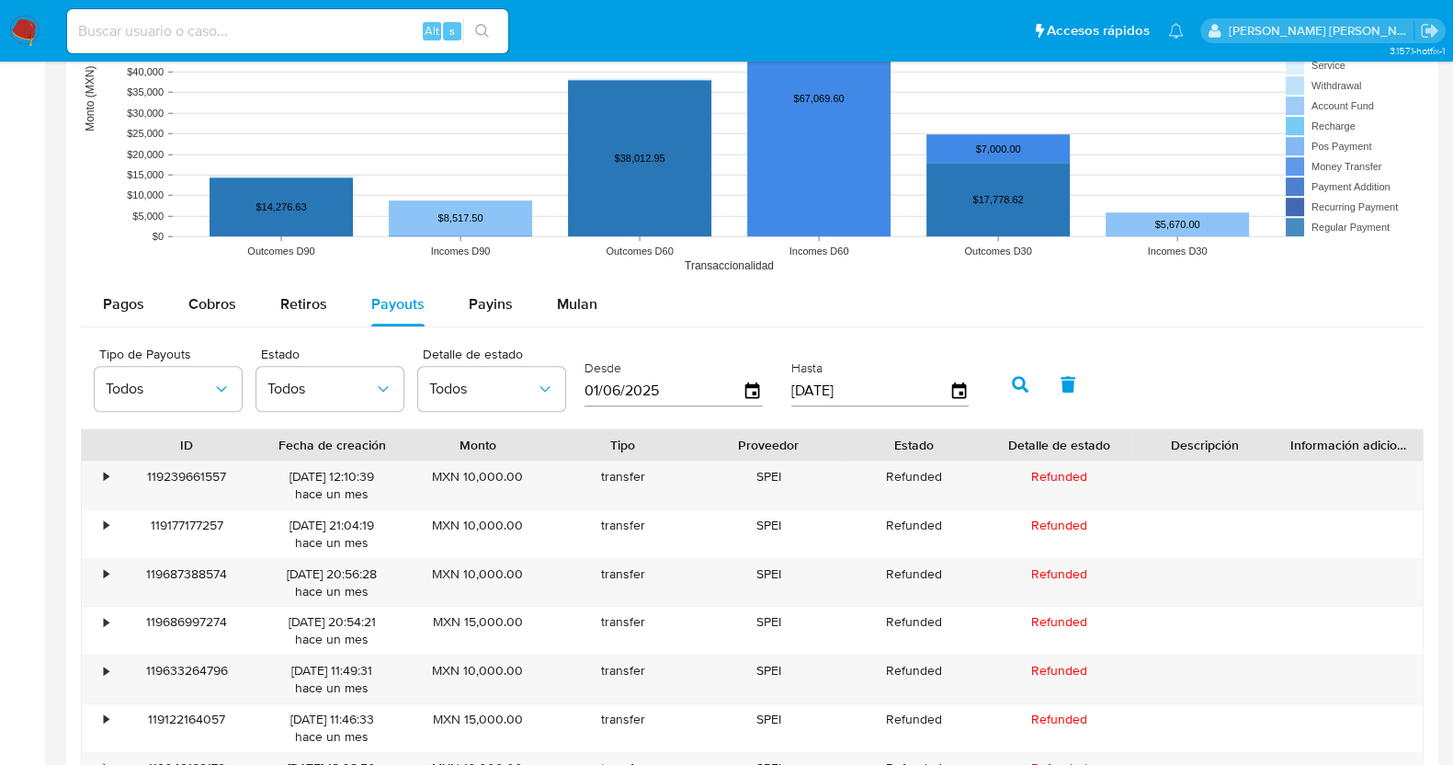
scroll to position [1469, 0]
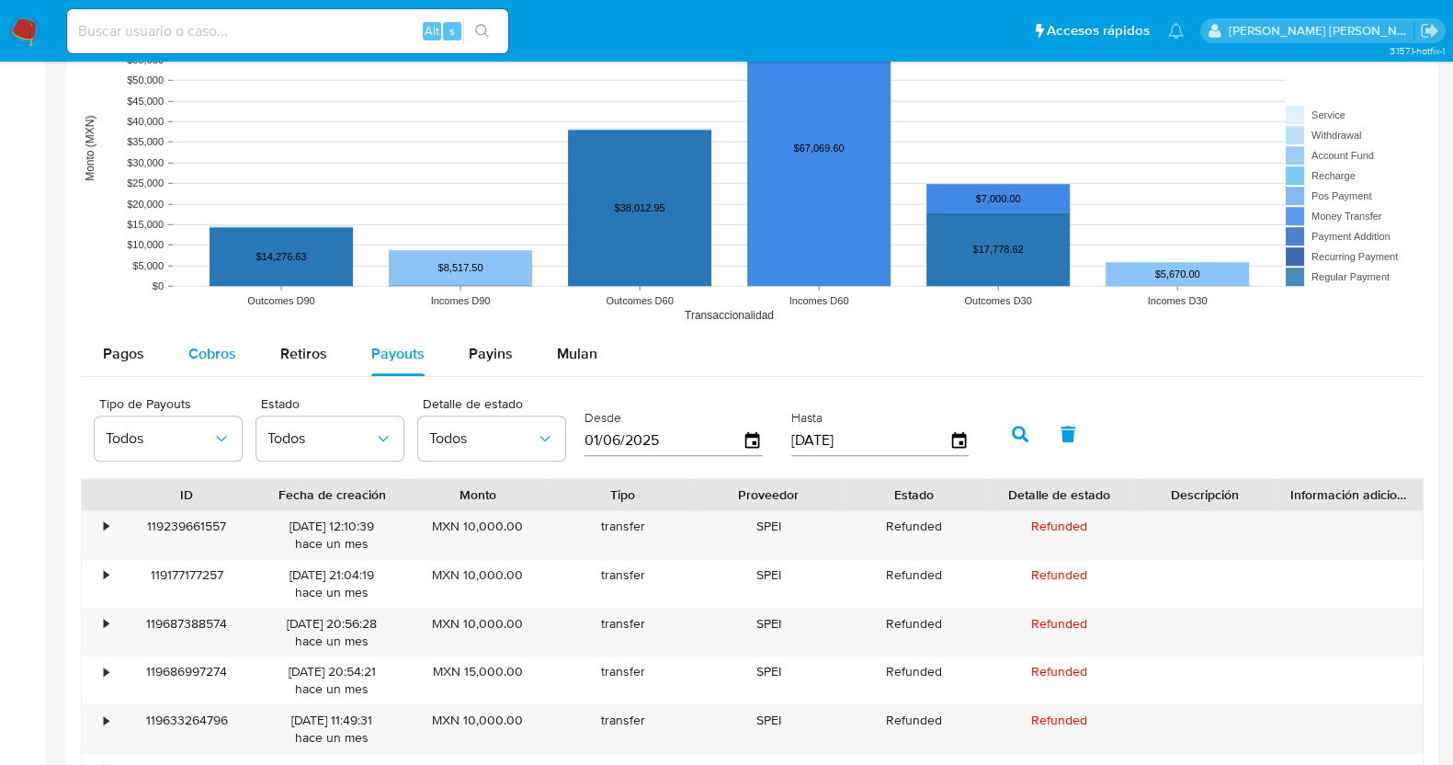
click at [230, 345] on span "Cobros" at bounding box center [212, 353] width 48 height 21
select select "10"
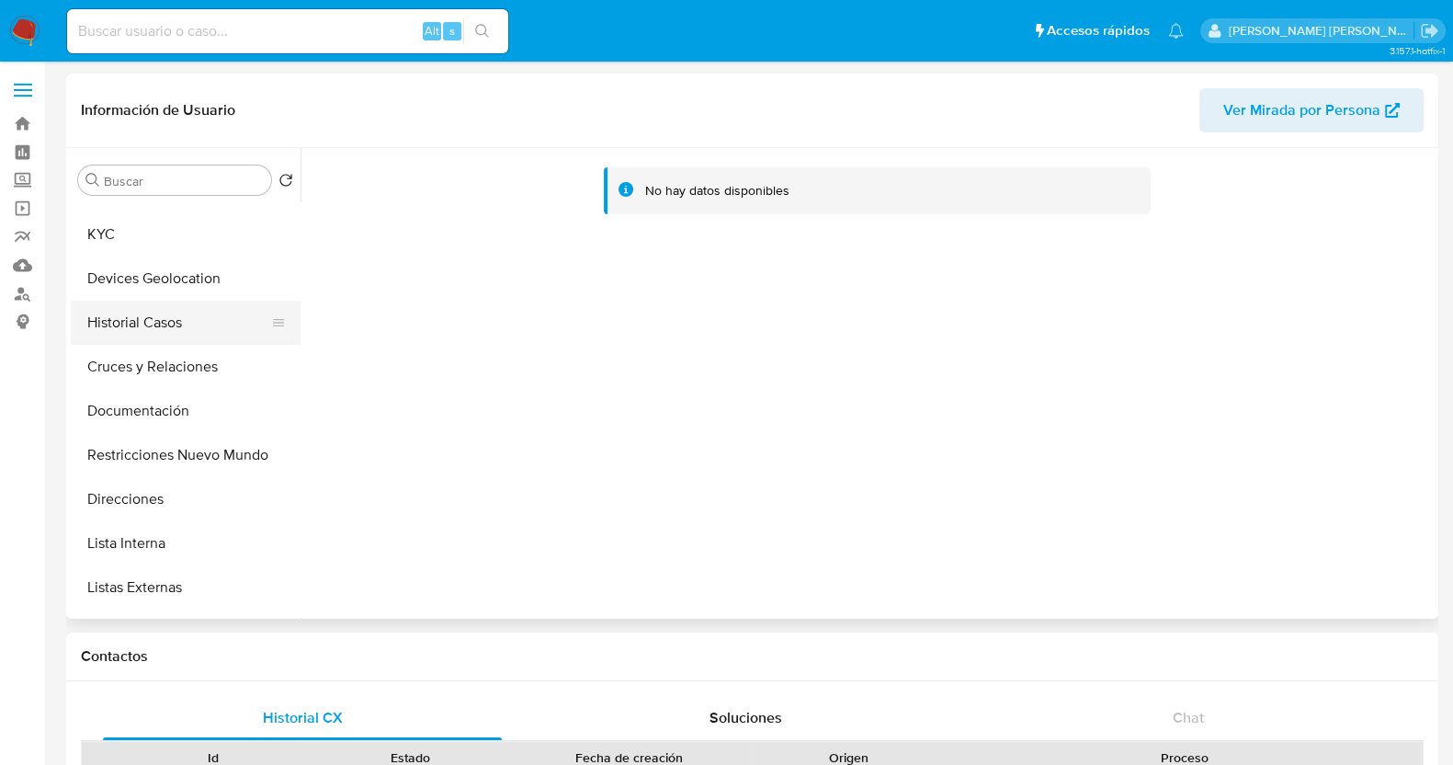
scroll to position [114, 0]
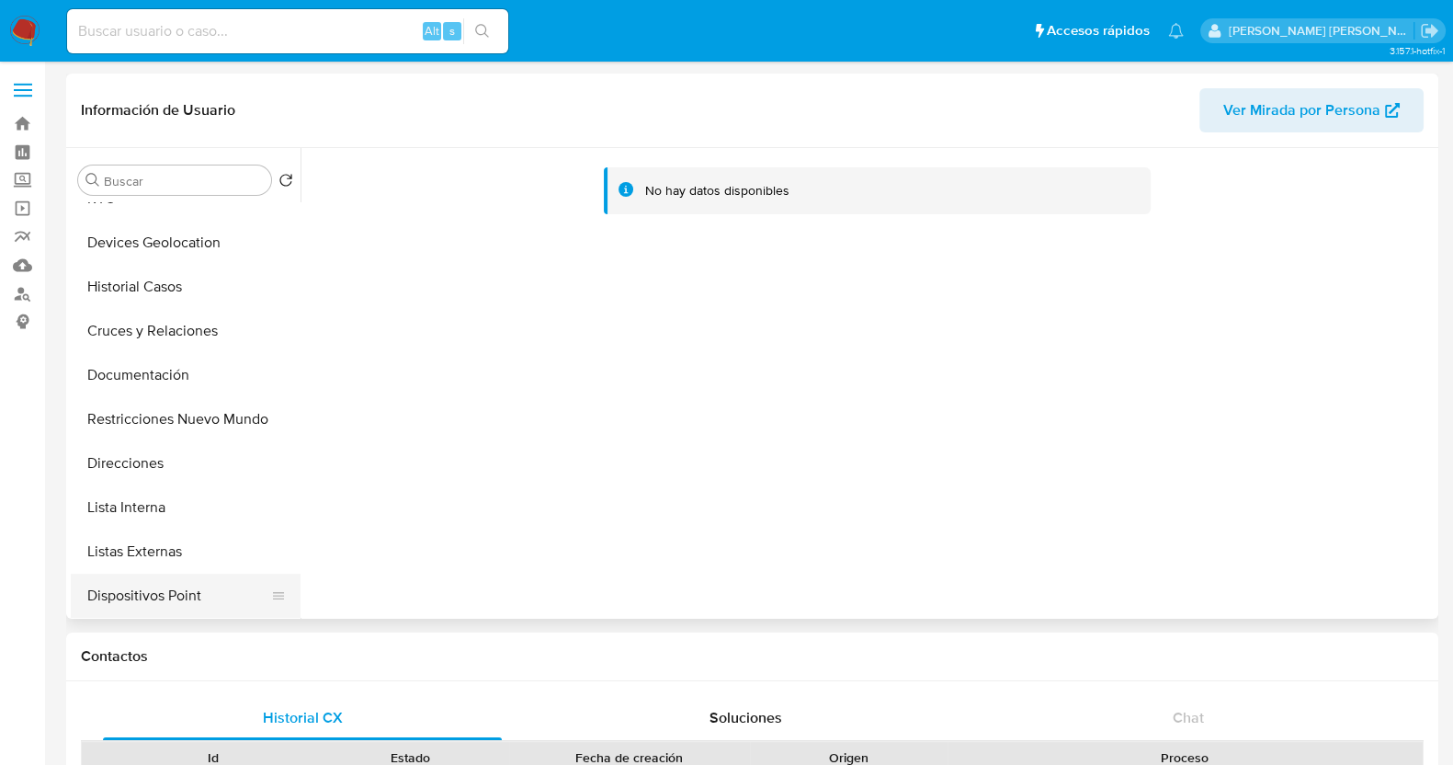
click at [181, 586] on button "Dispositivos Point" at bounding box center [178, 595] width 215 height 44
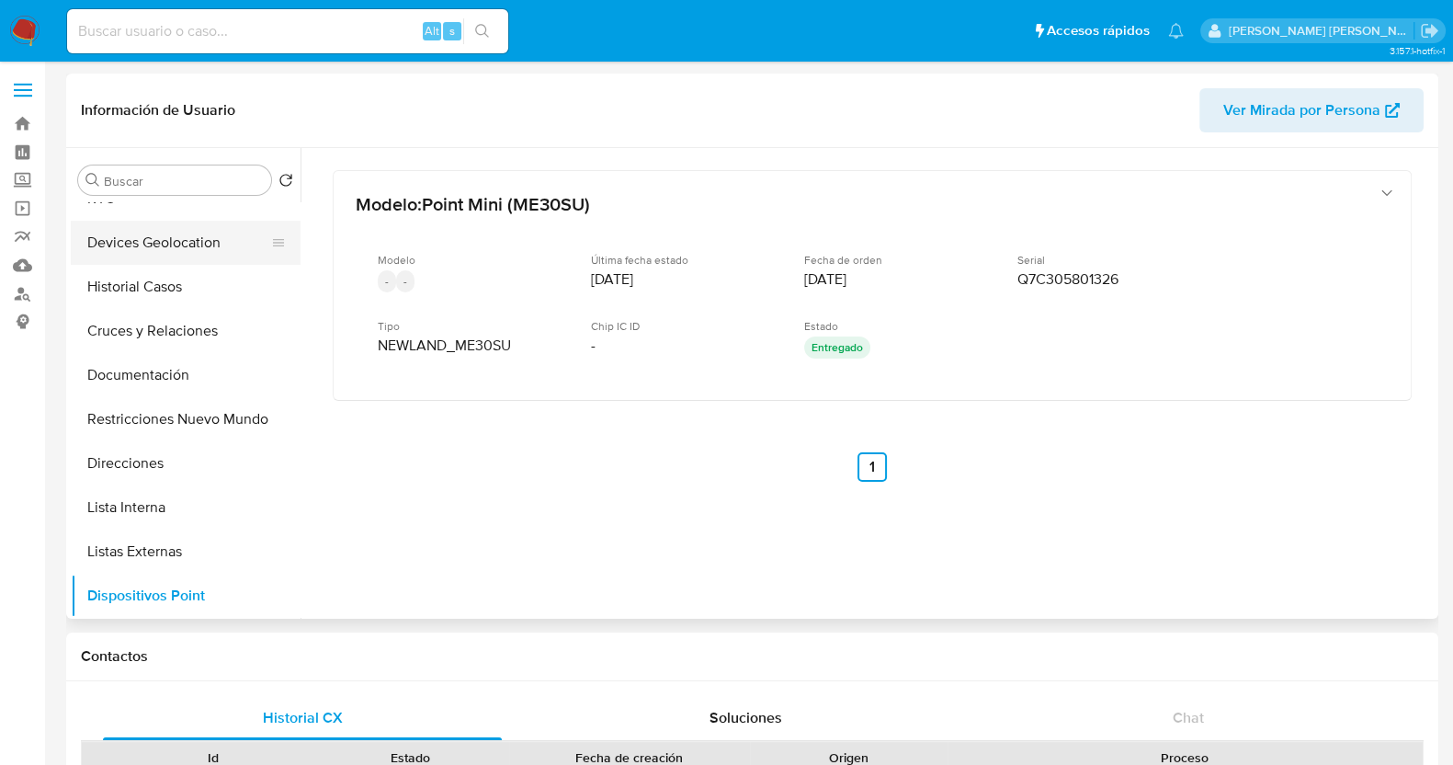
scroll to position [0, 0]
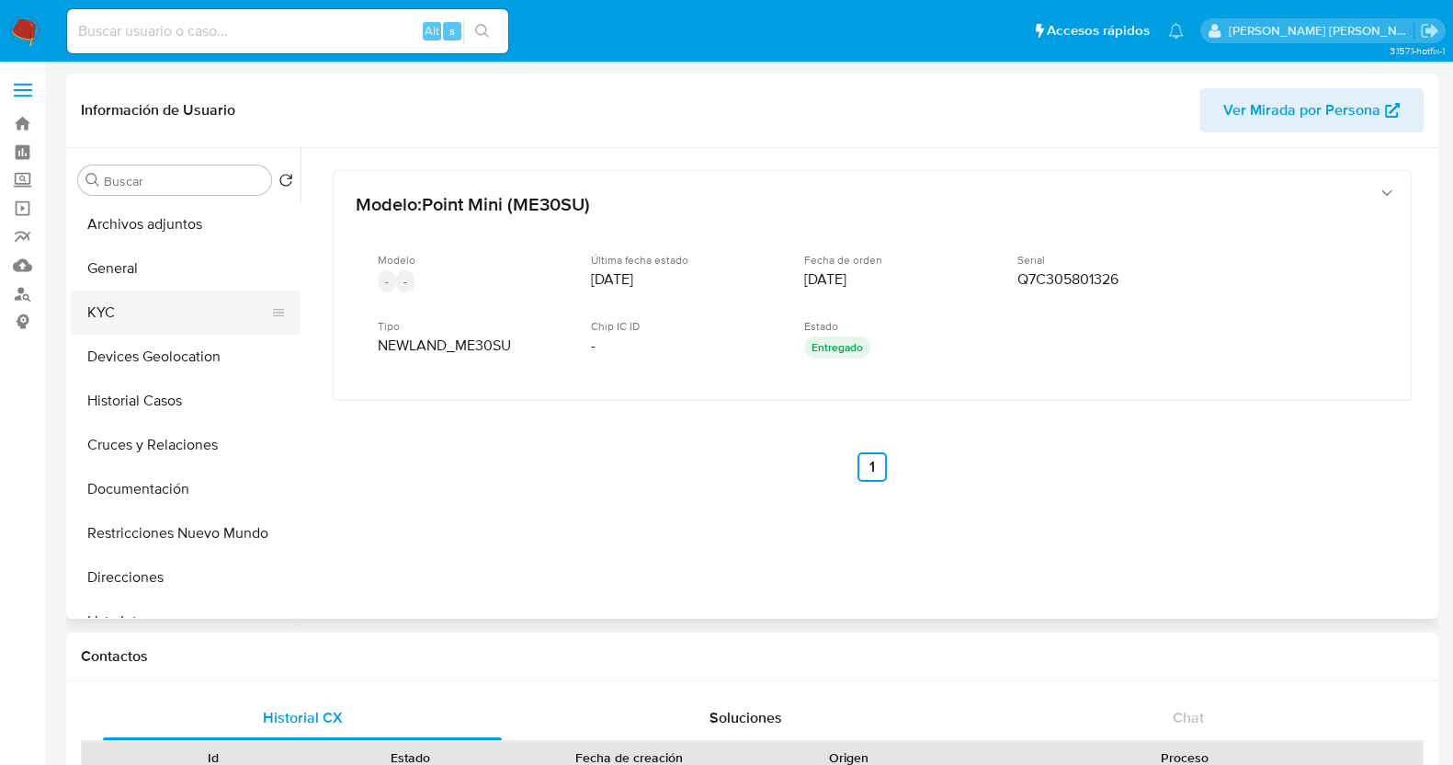
click at [162, 328] on button "KYC" at bounding box center [178, 312] width 215 height 44
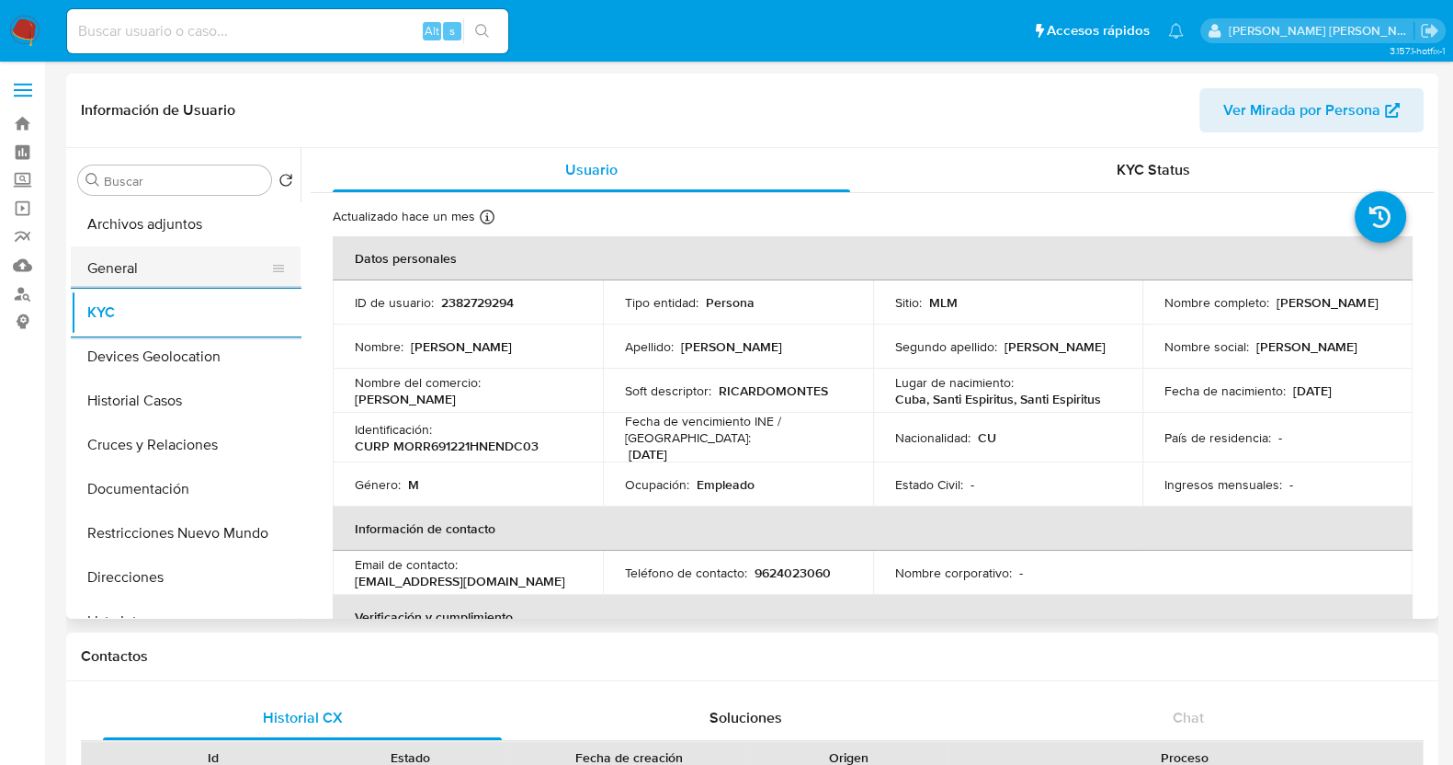
click at [111, 279] on button "General" at bounding box center [178, 268] width 215 height 44
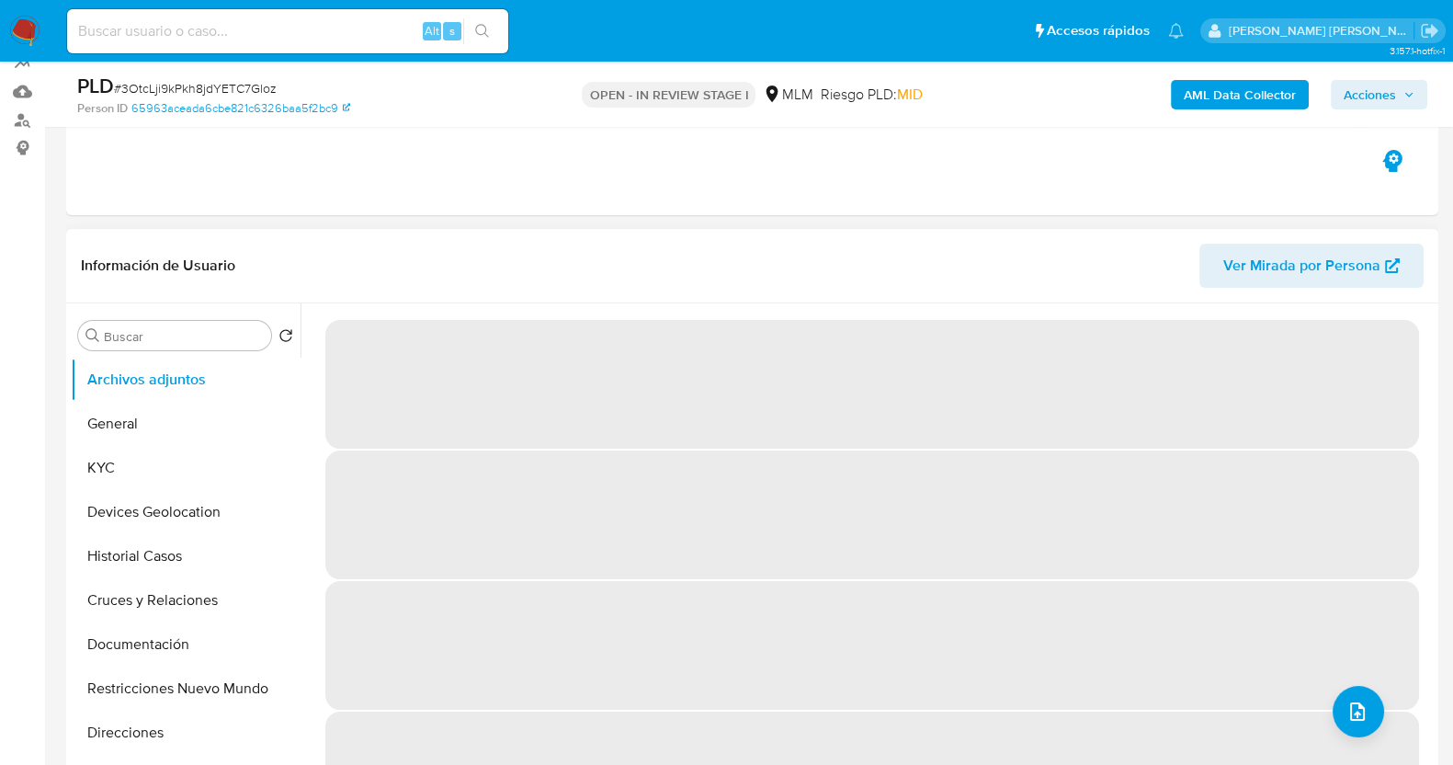
scroll to position [229, 0]
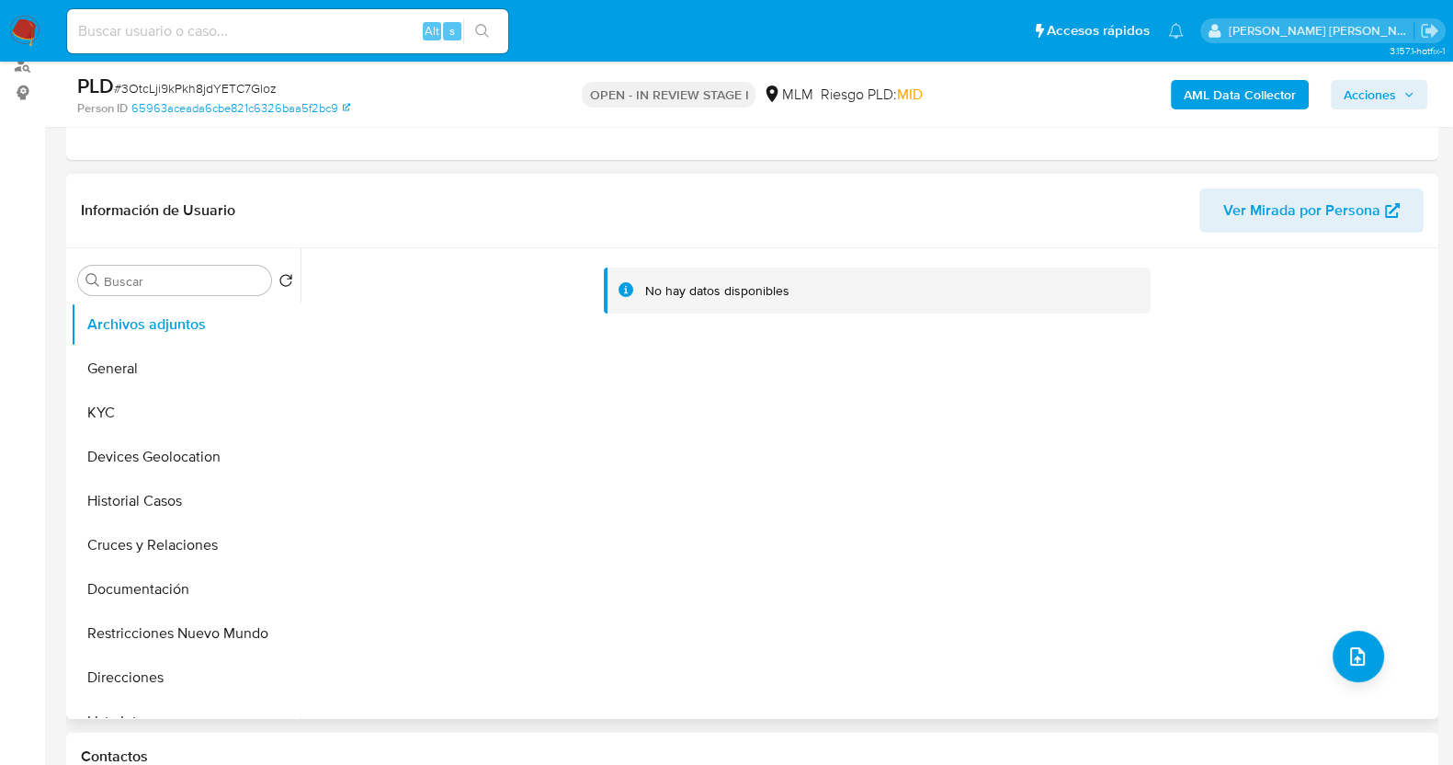
select select "10"
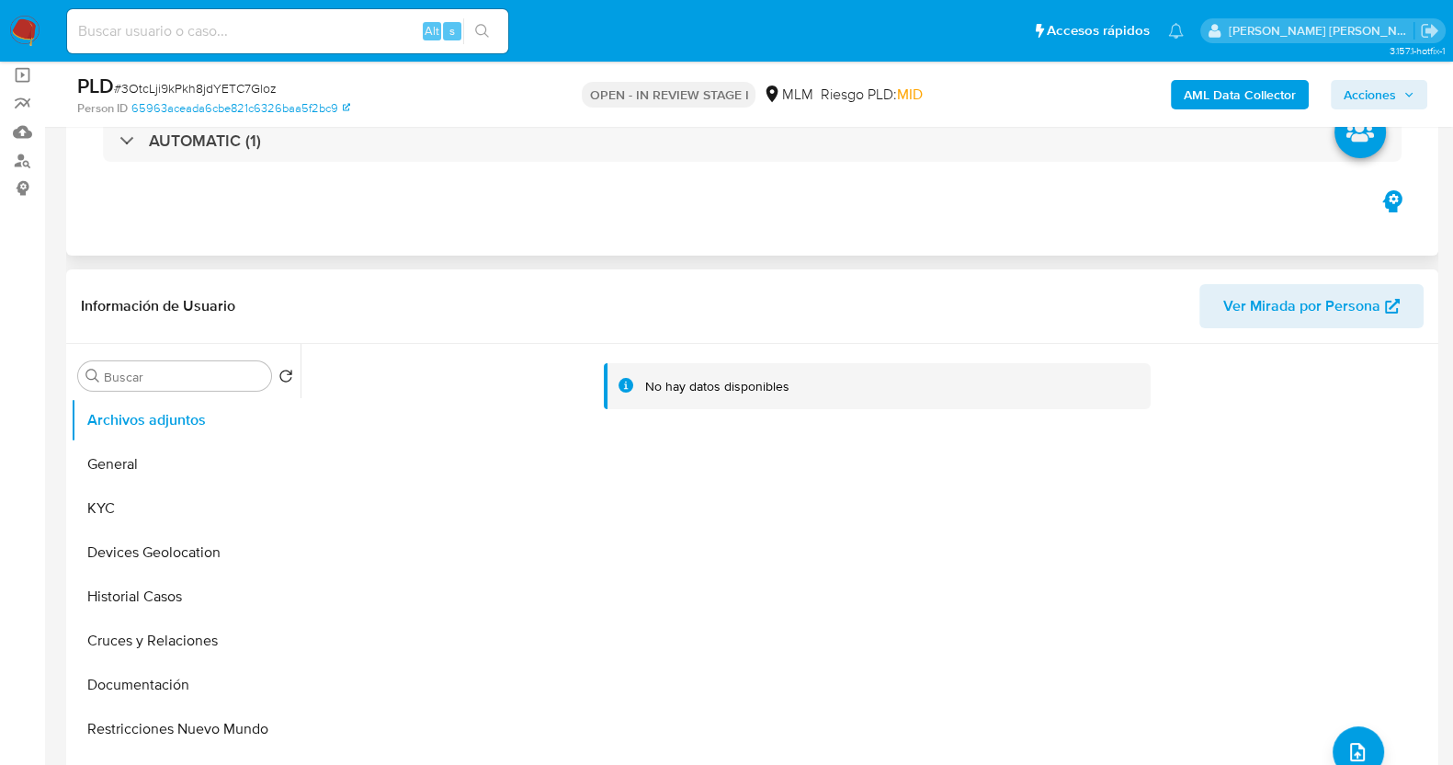
scroll to position [0, 0]
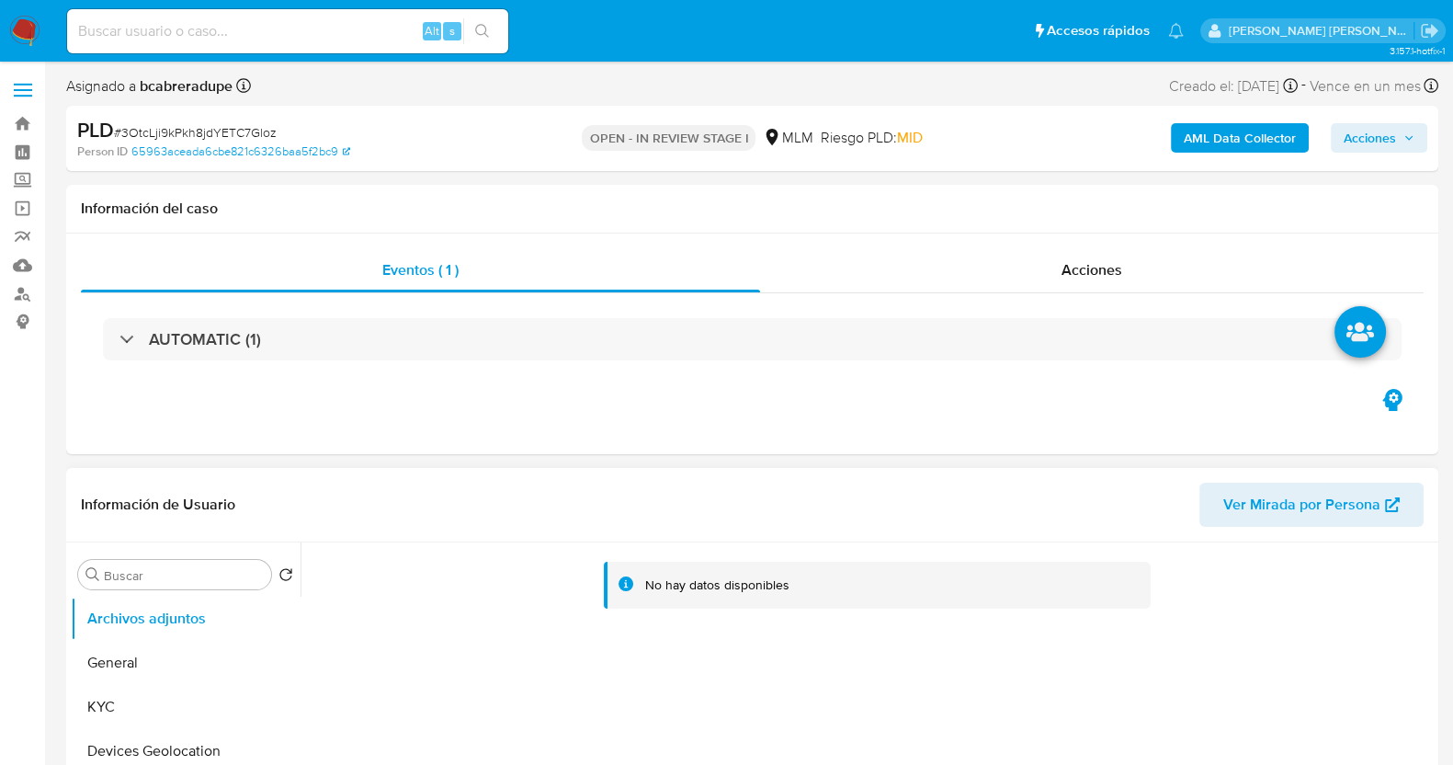
click at [230, 131] on span "# 3OtcLji9kPkh8jdYETC7Gloz" at bounding box center [195, 132] width 163 height 18
copy span "3OtcLji9kPkh8jdYETC7Gloz"
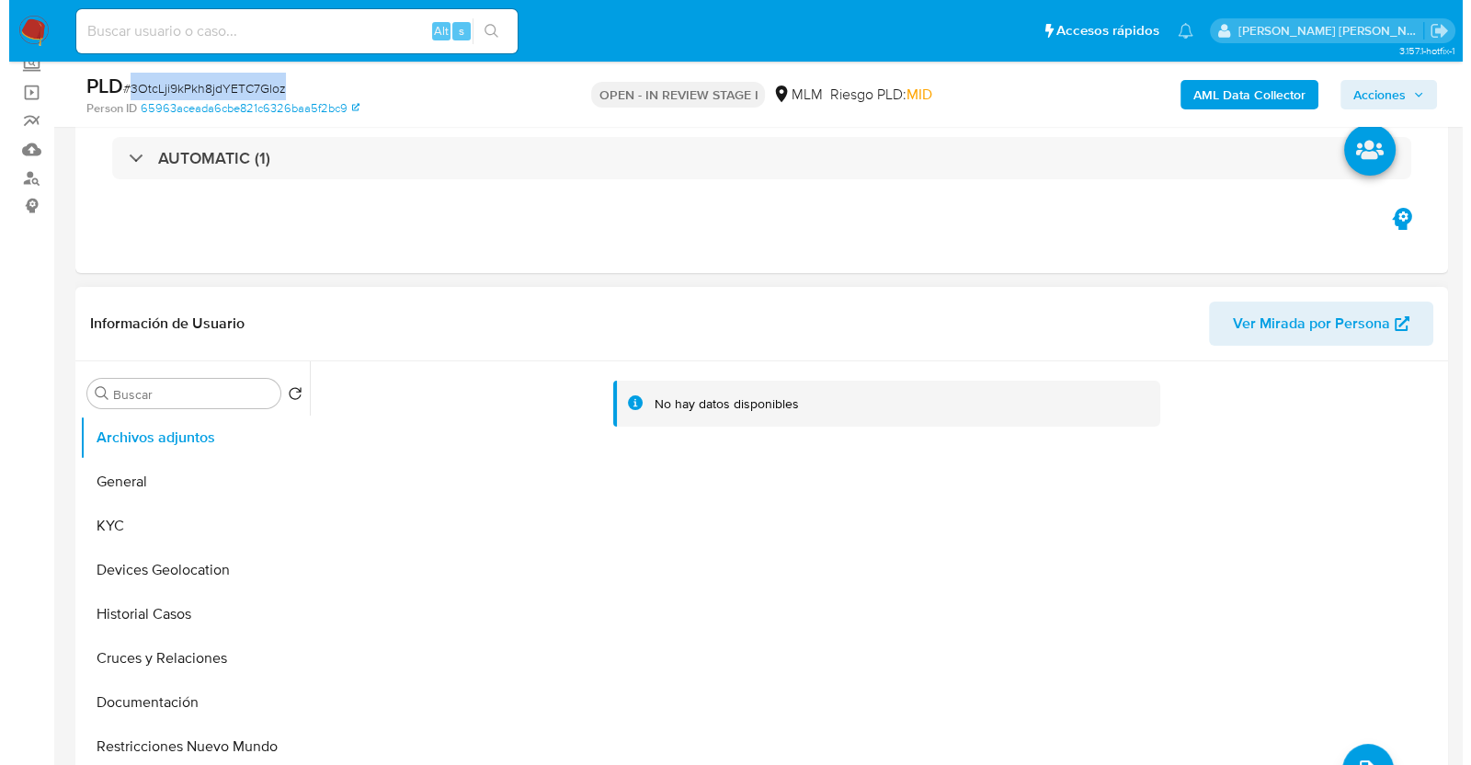
scroll to position [229, 0]
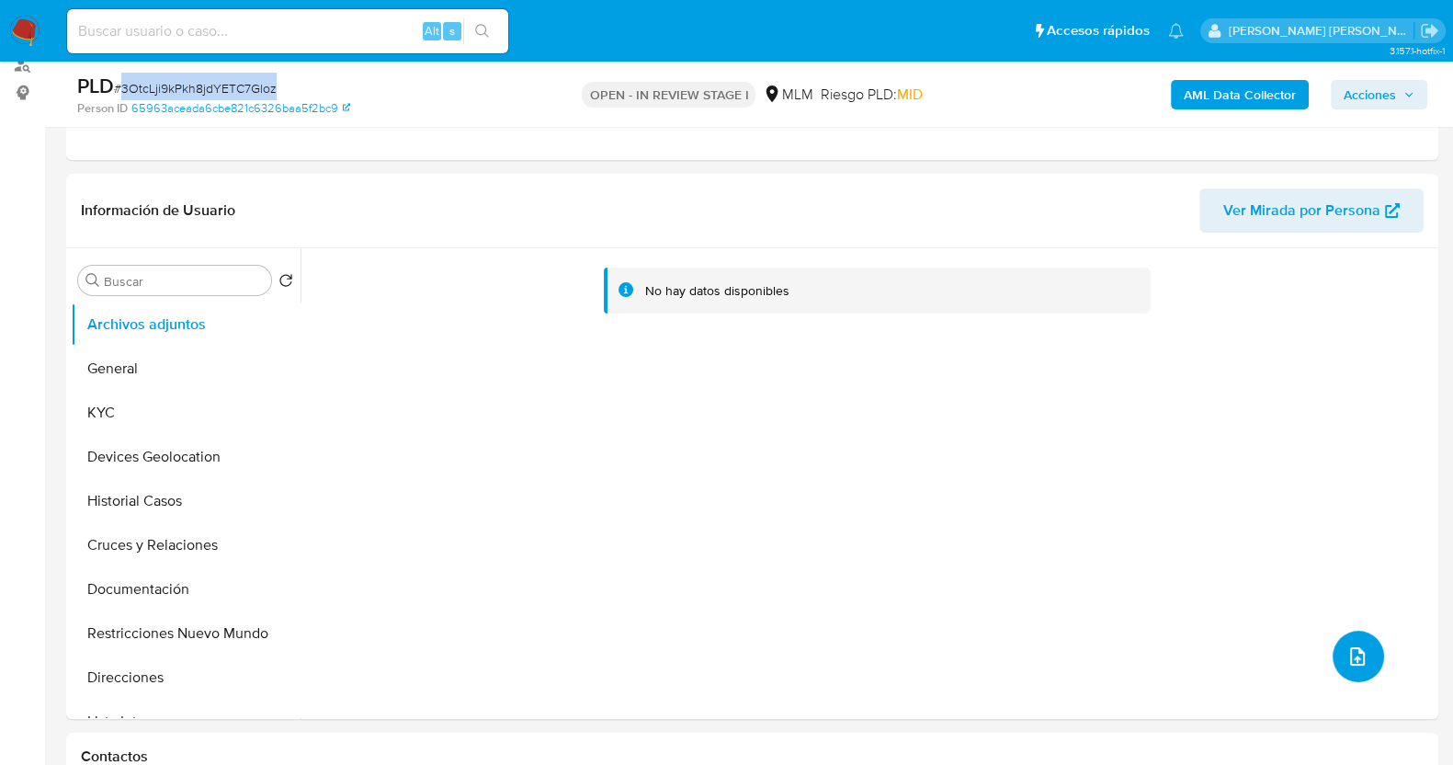
click at [1348, 648] on icon "upload-file" at bounding box center [1357, 656] width 22 height 22
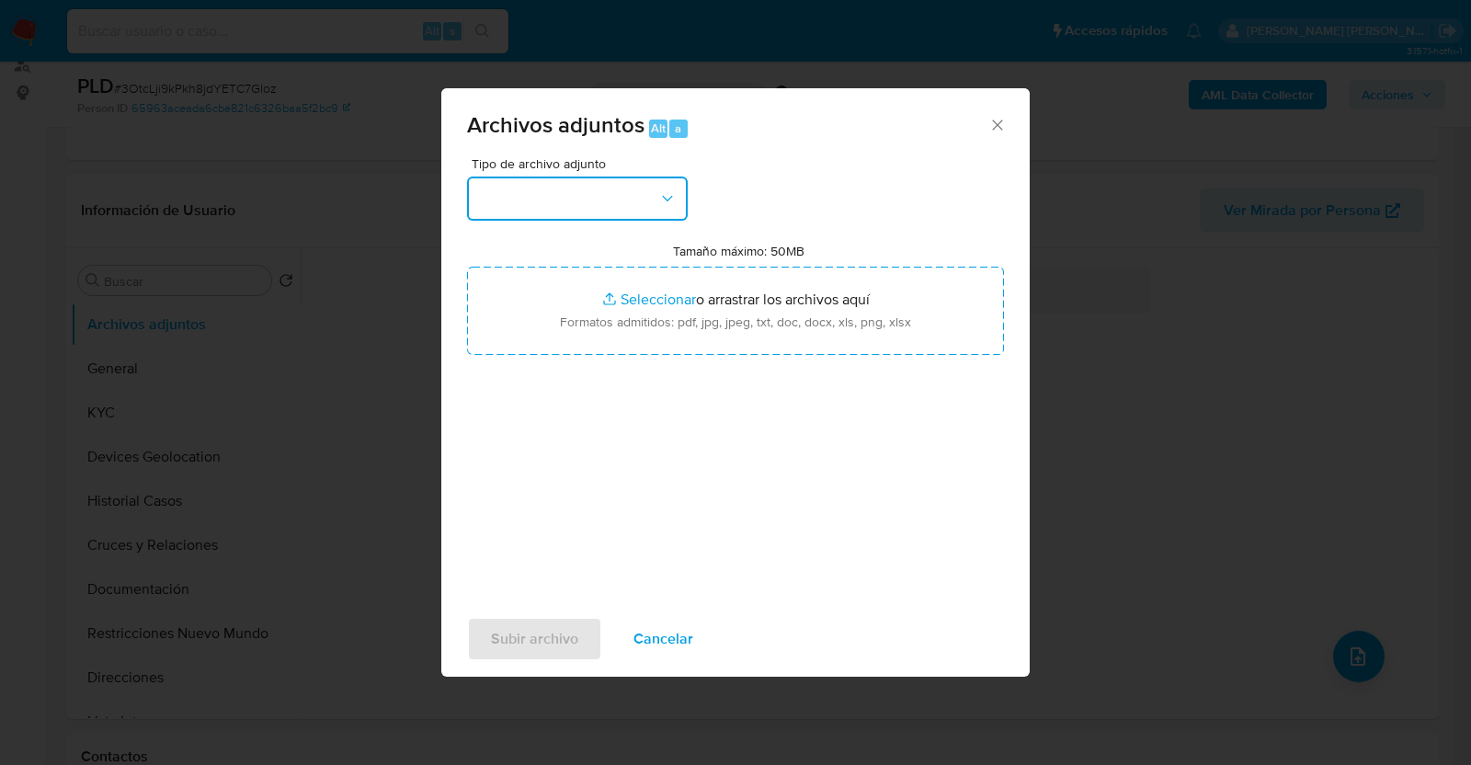
click at [682, 216] on button "button" at bounding box center [577, 198] width 221 height 44
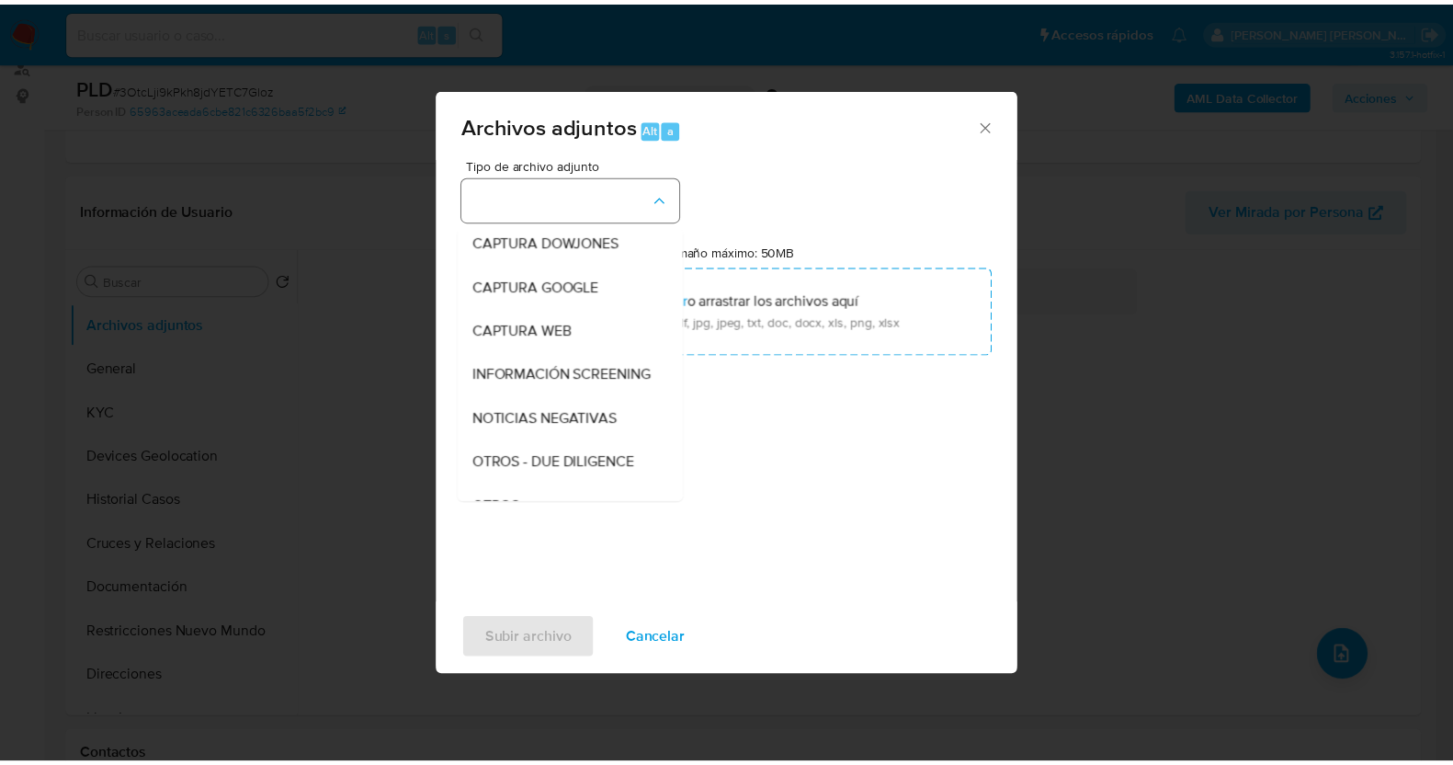
scroll to position [96, 0]
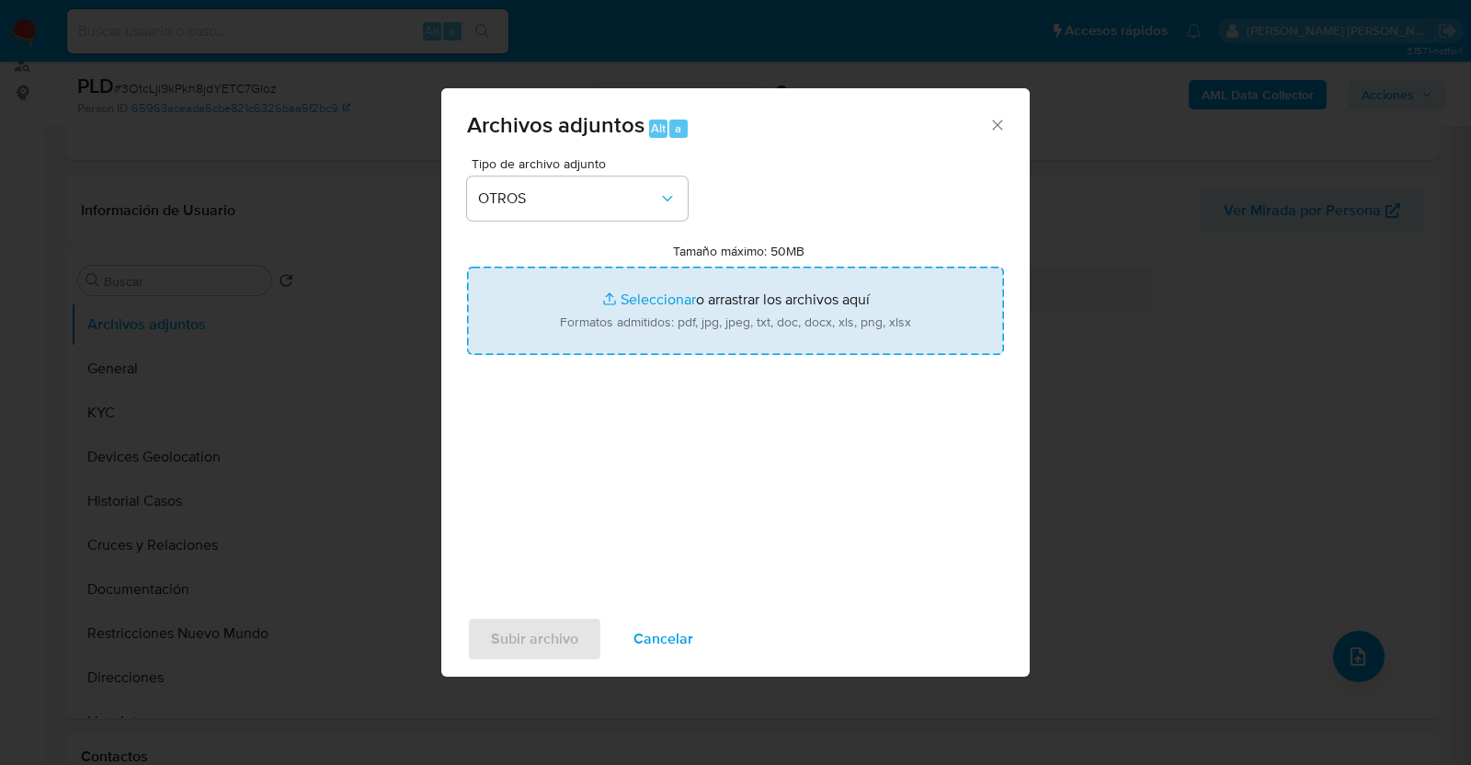
type input "C:\fakepath\2546872040_KATIA SALAZAR_AGO2025.pdf"
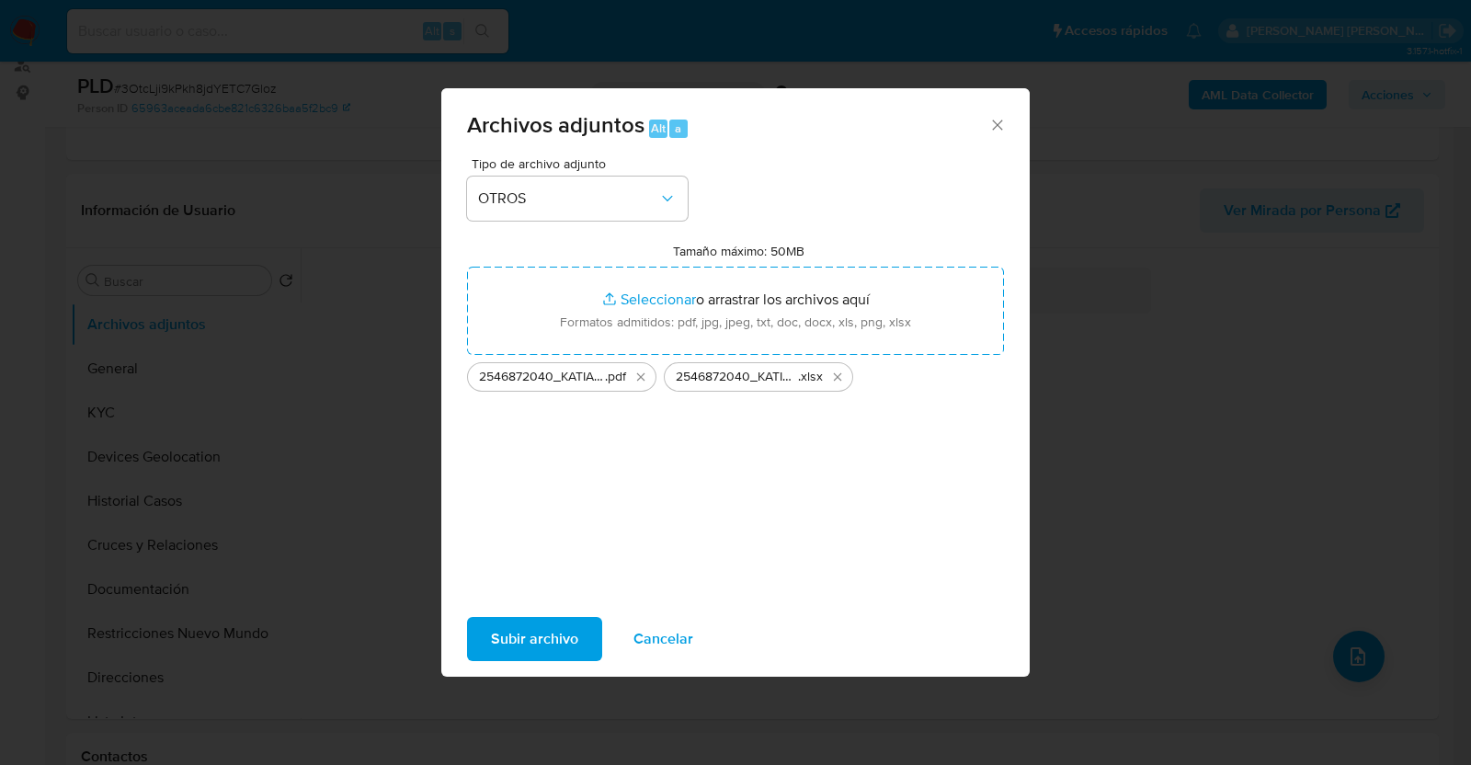
click at [518, 644] on span "Subir archivo" at bounding box center [534, 639] width 87 height 40
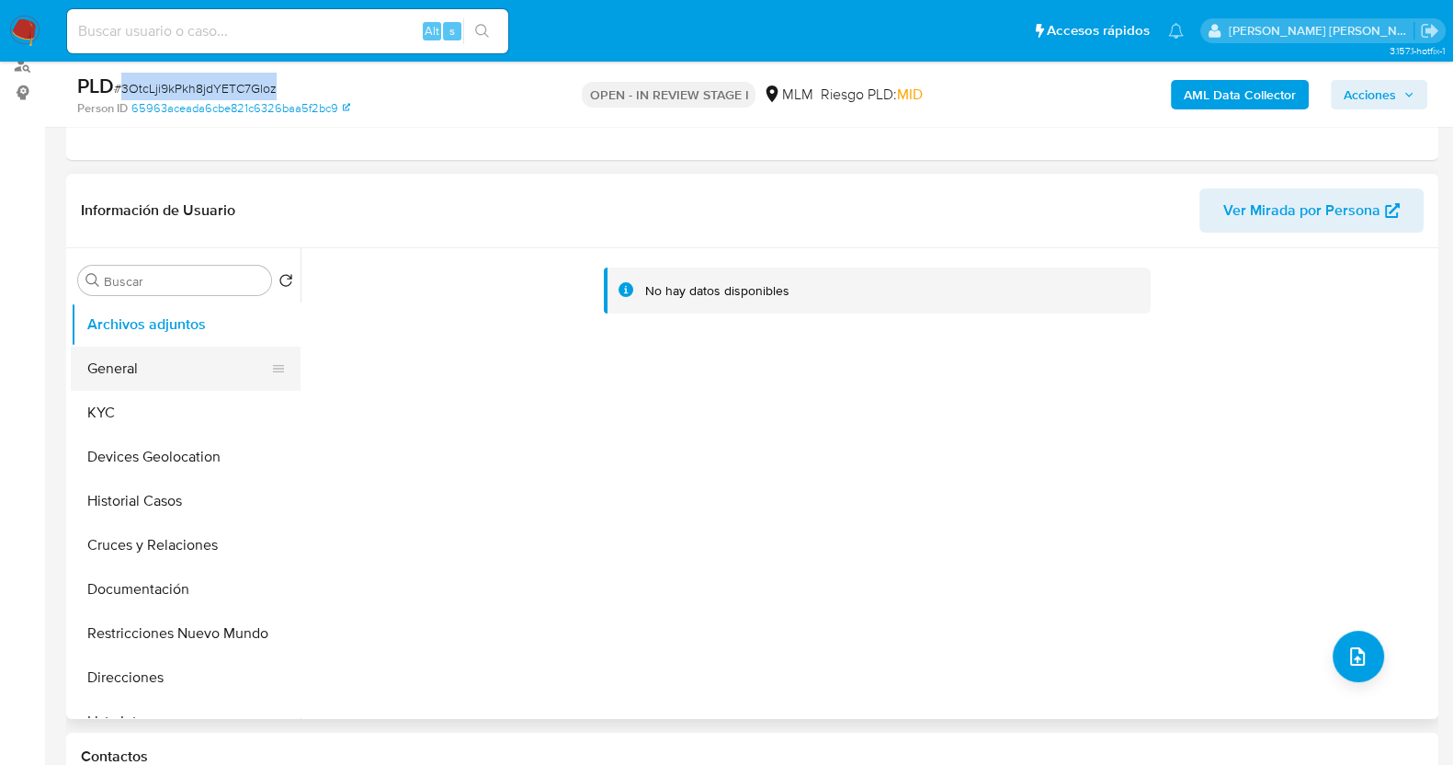
click at [152, 364] on button "General" at bounding box center [178, 368] width 215 height 44
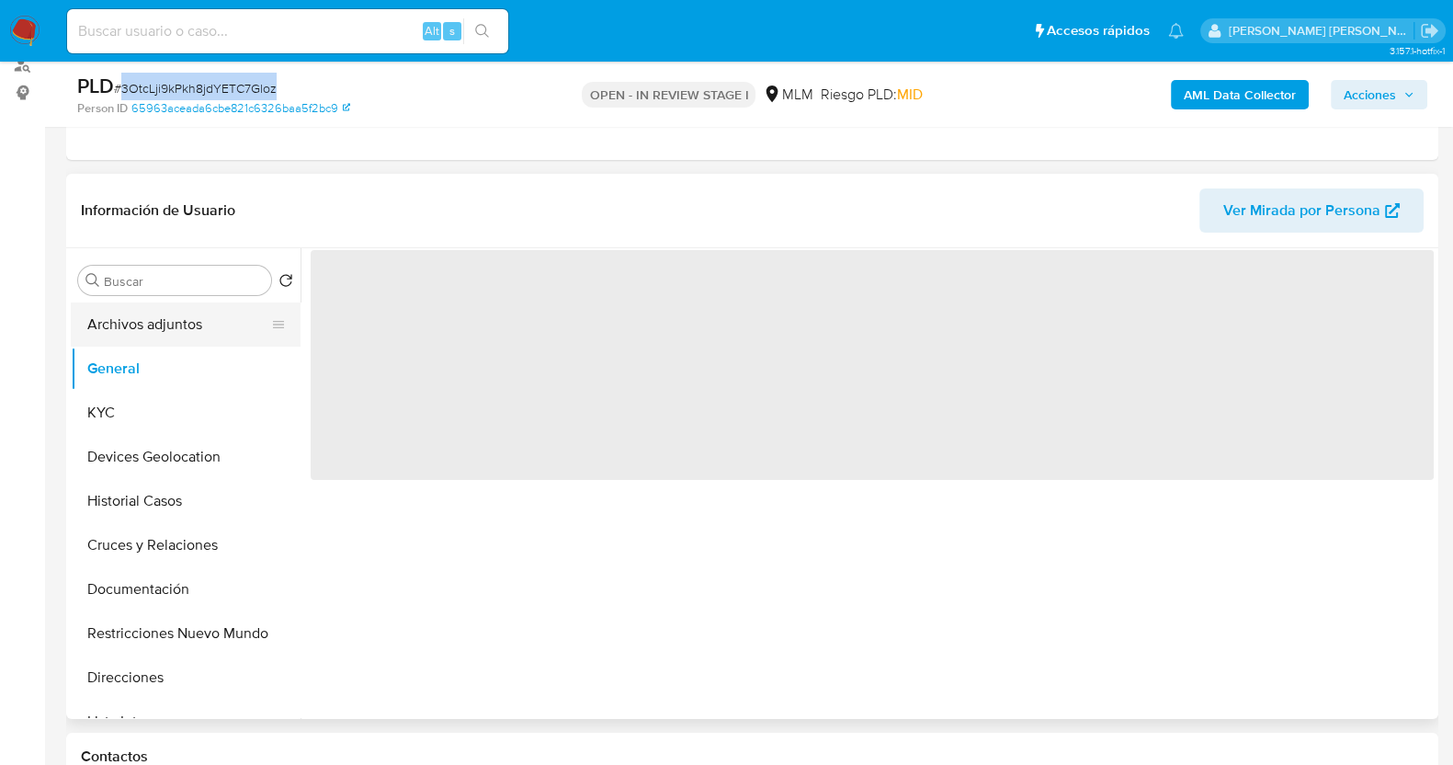
click at [175, 316] on button "Archivos adjuntos" at bounding box center [178, 324] width 215 height 44
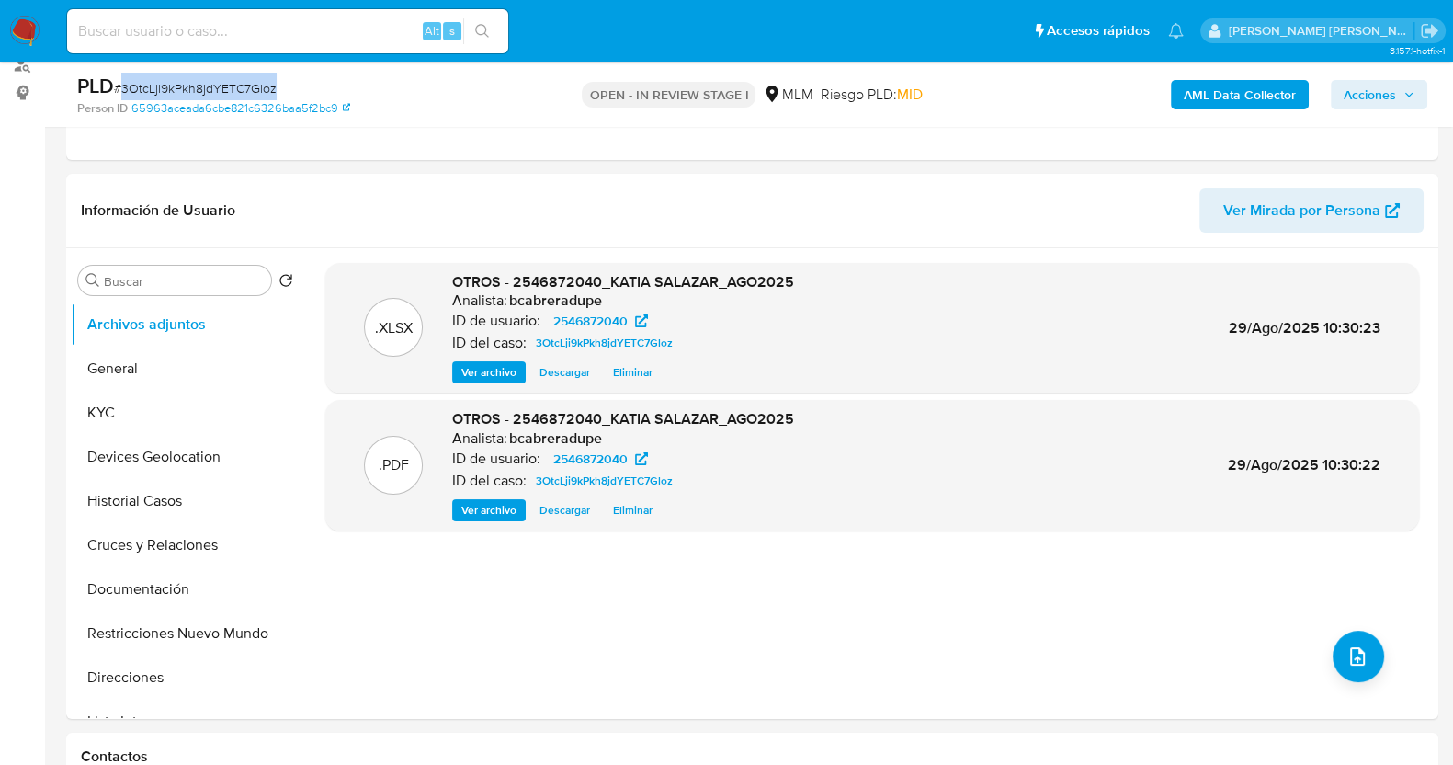
click at [1395, 94] on span "Acciones" at bounding box center [1370, 94] width 52 height 29
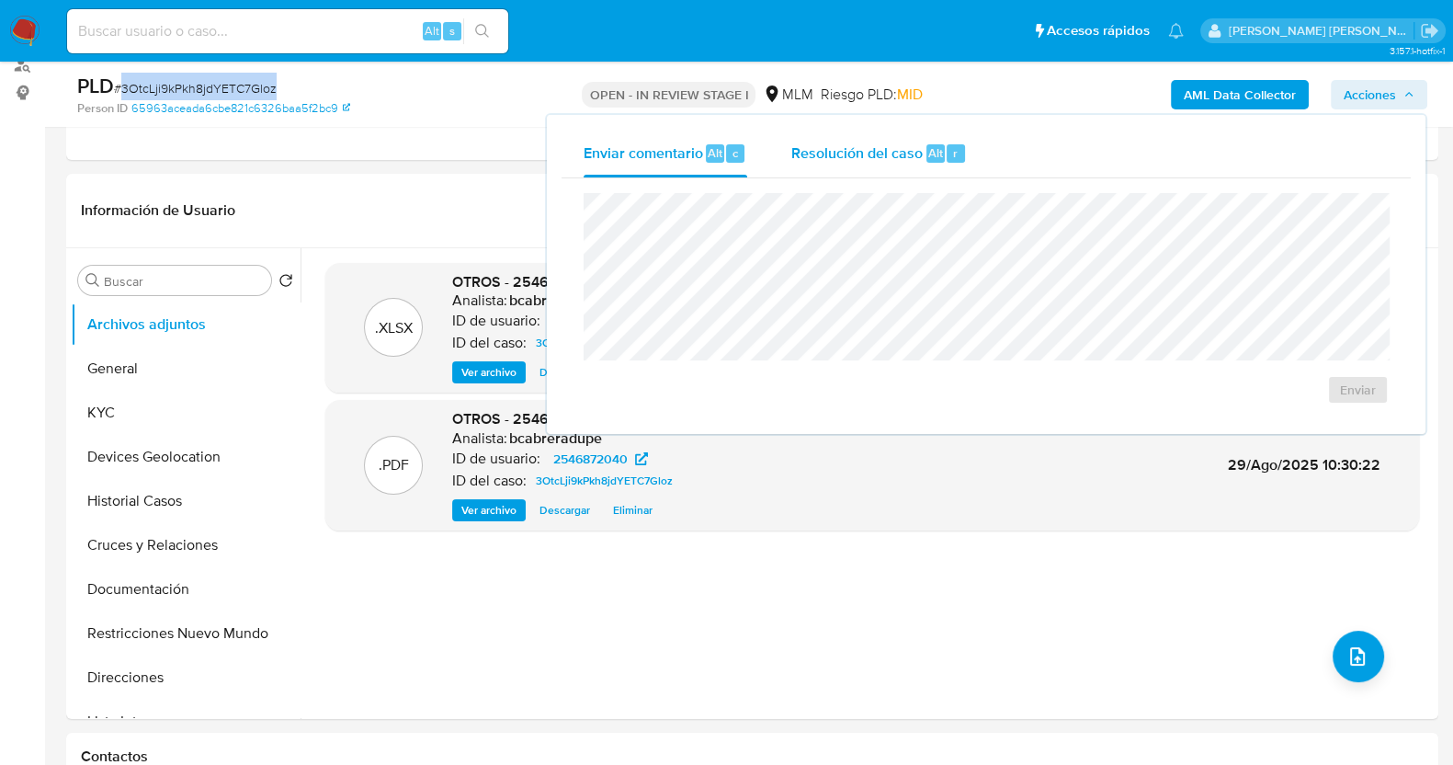
click at [935, 158] on span "Alt" at bounding box center [935, 152] width 15 height 17
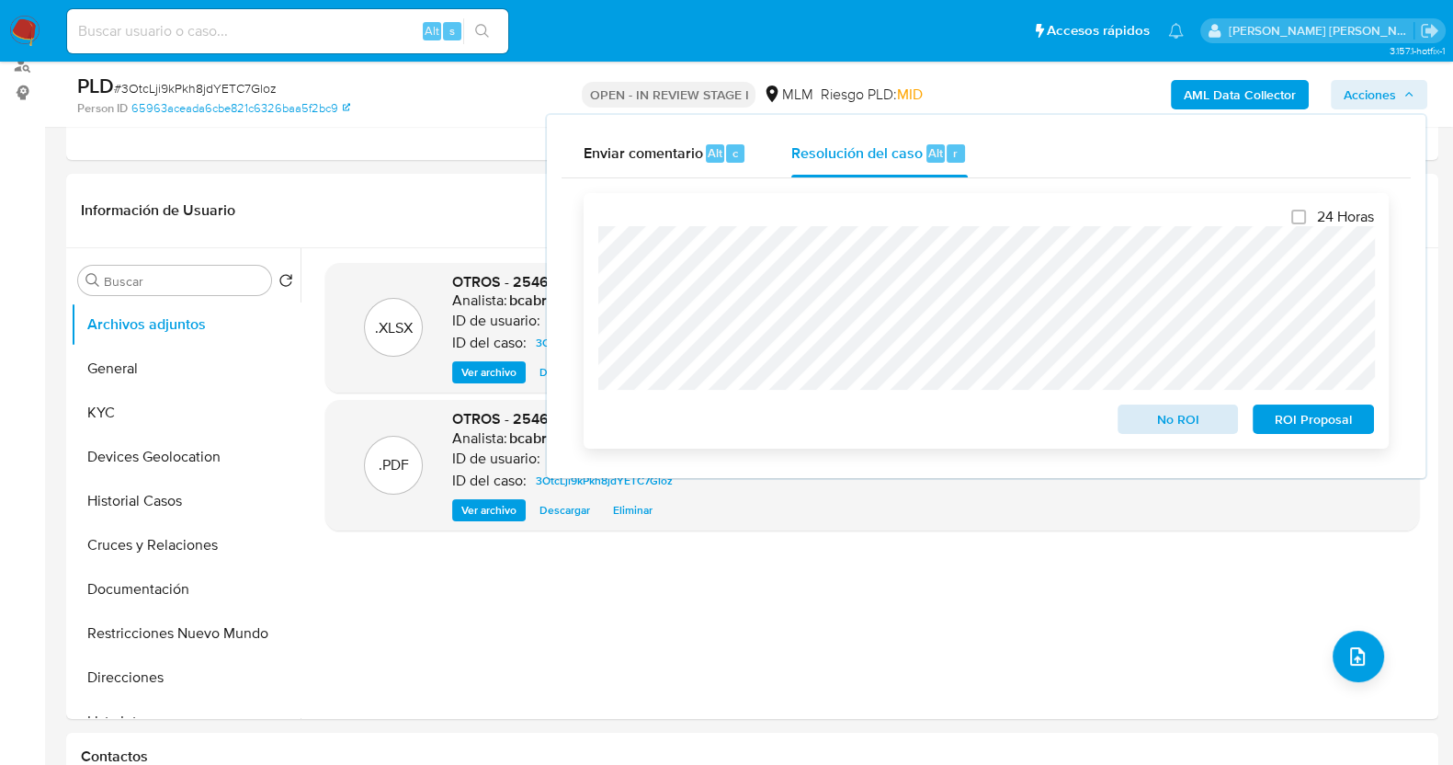
click at [1209, 434] on div "24 Horas No ROI ROI Proposal" at bounding box center [986, 321] width 776 height 226
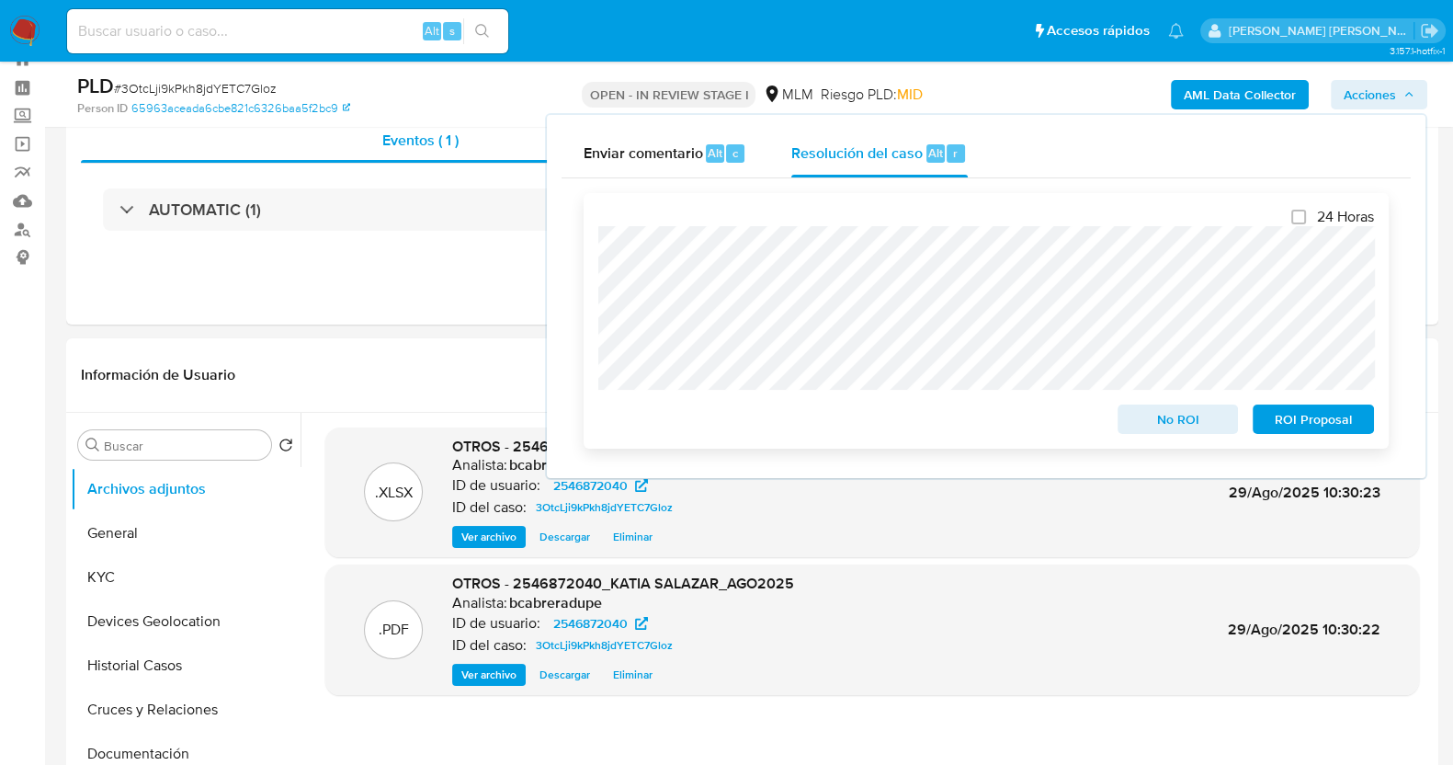
scroll to position [114, 0]
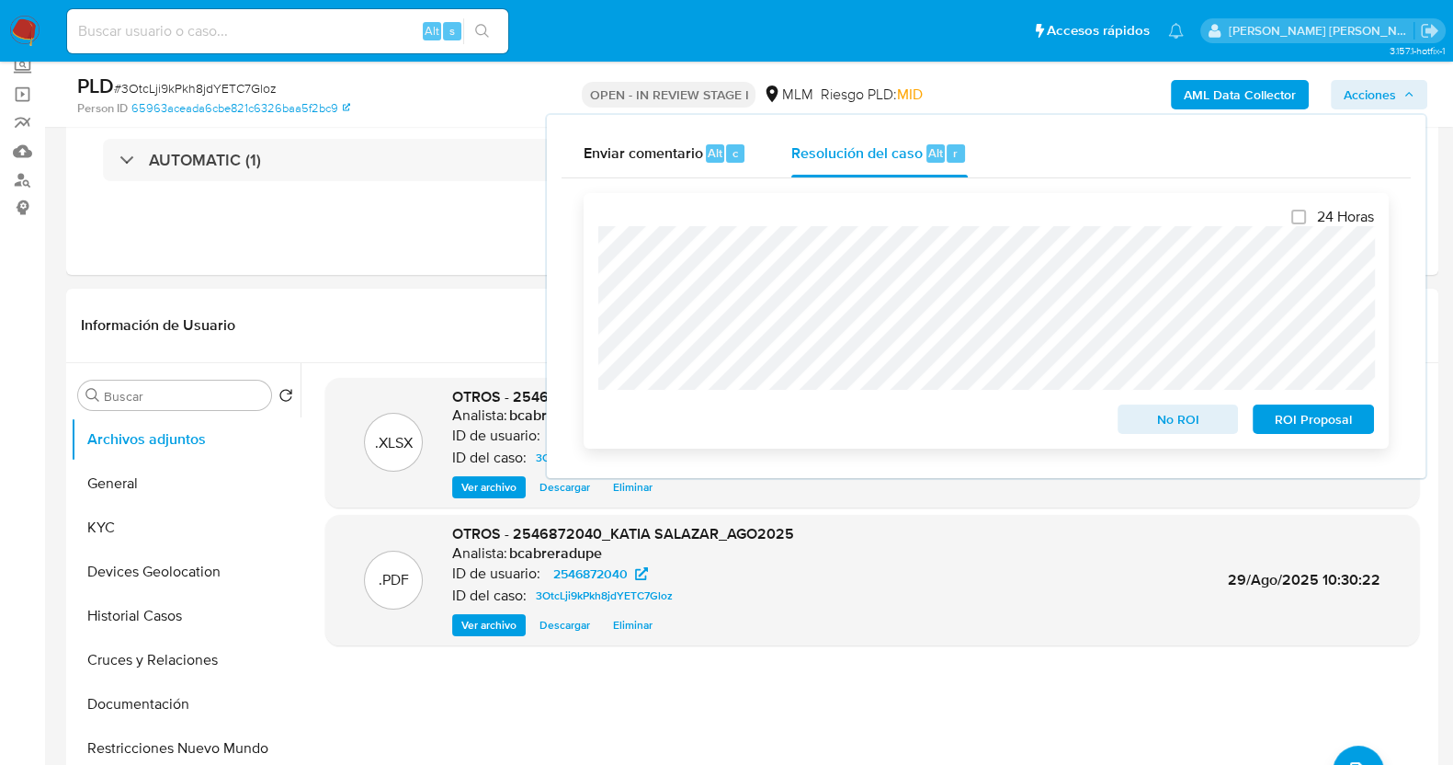
click at [1178, 419] on span "No ROI" at bounding box center [1178, 419] width 96 height 26
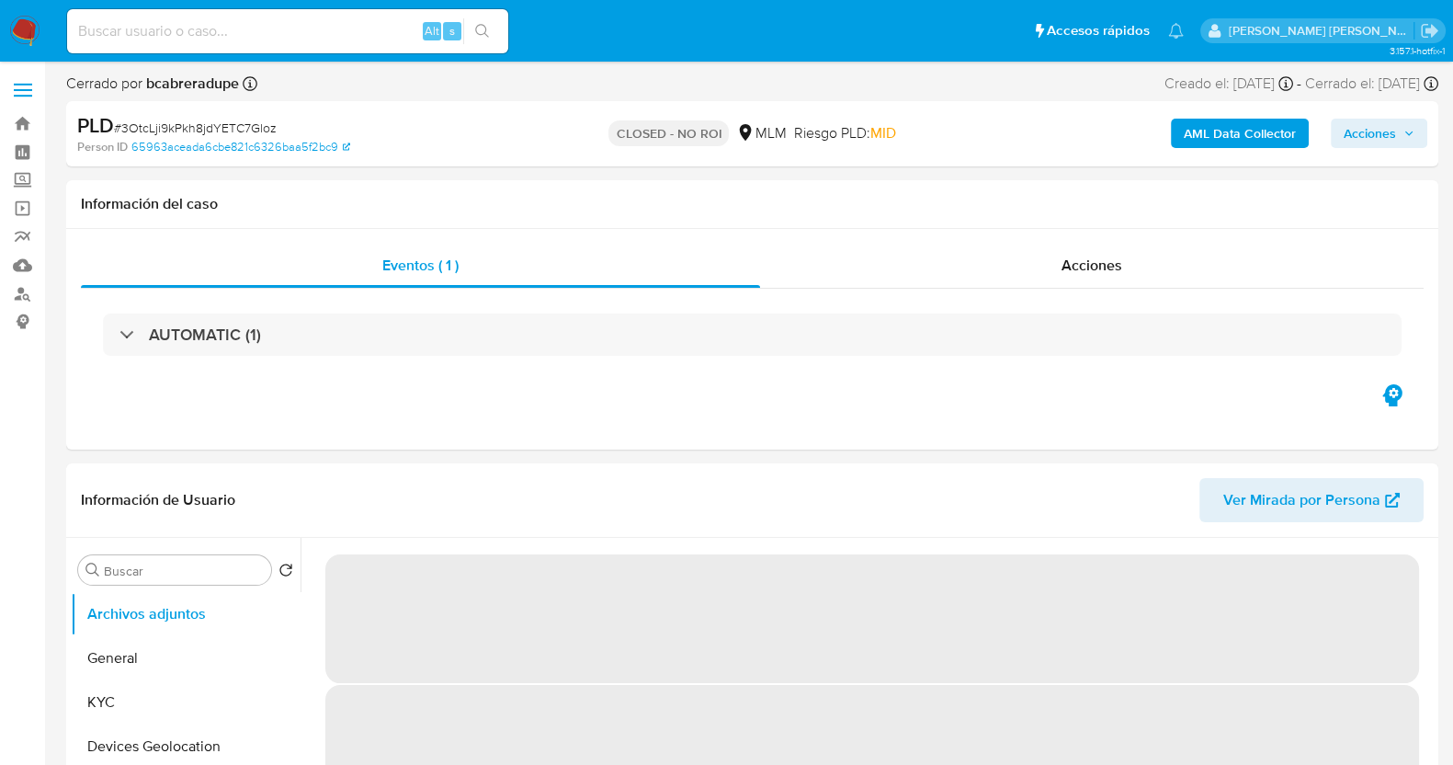
select select "10"
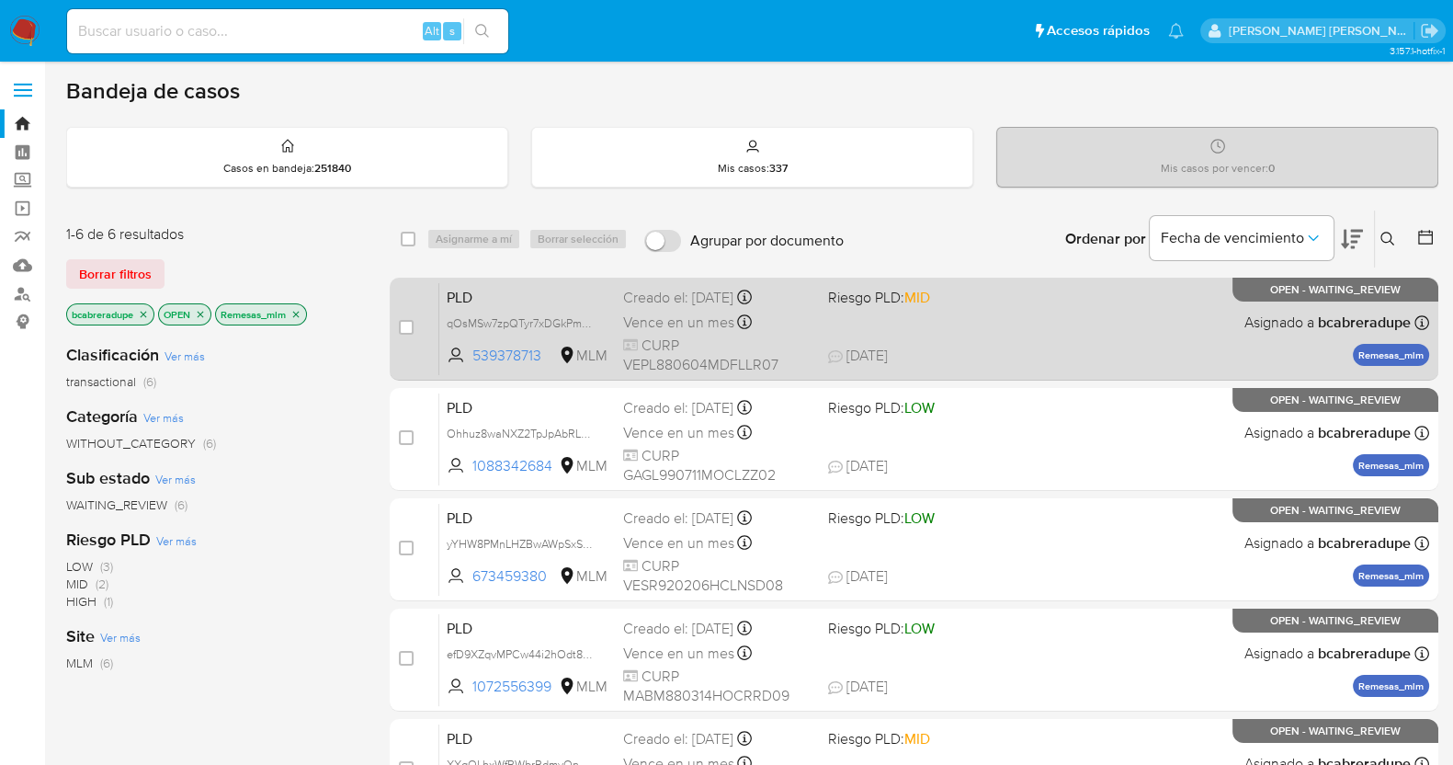
click at [710, 288] on div "Creado el: [DATE] Creado el: [DATE] 02:12:09" at bounding box center [718, 298] width 190 height 20
drag, startPoint x: 401, startPoint y: 330, endPoint x: 423, endPoint y: 301, distance: 36.8
click at [402, 329] on input "checkbox" at bounding box center [406, 327] width 15 height 15
checkbox input "true"
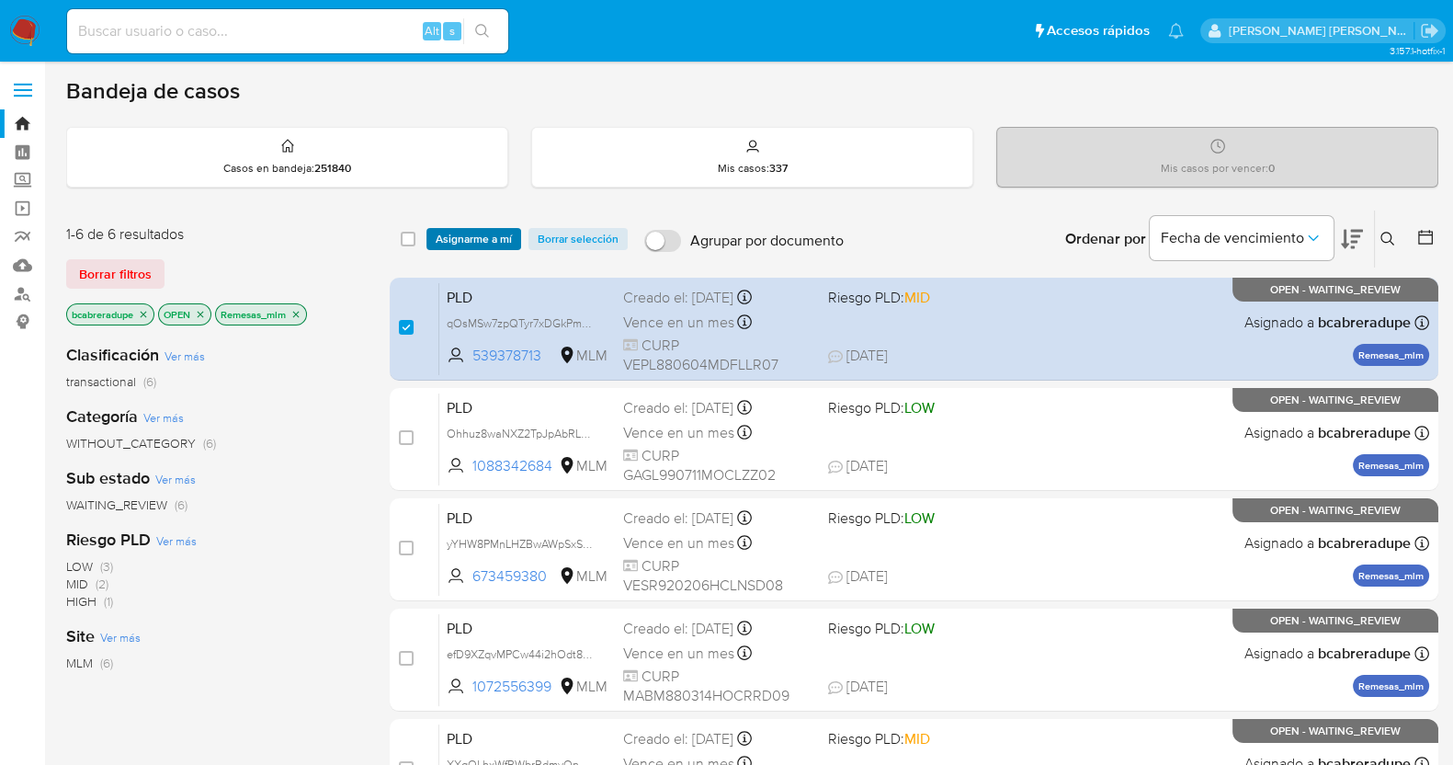
click at [483, 236] on span "Asignarme a mí" at bounding box center [474, 239] width 76 height 18
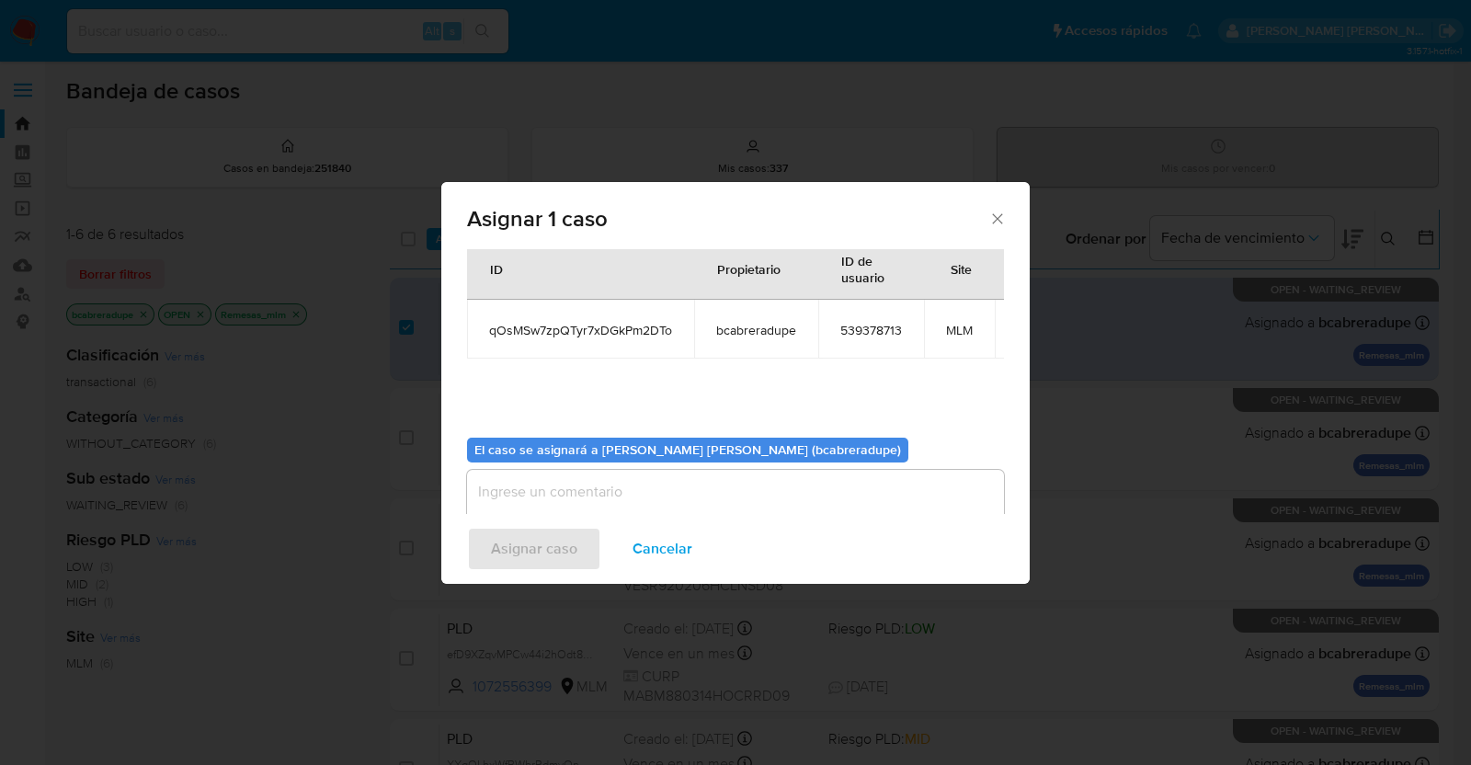
scroll to position [112, 0]
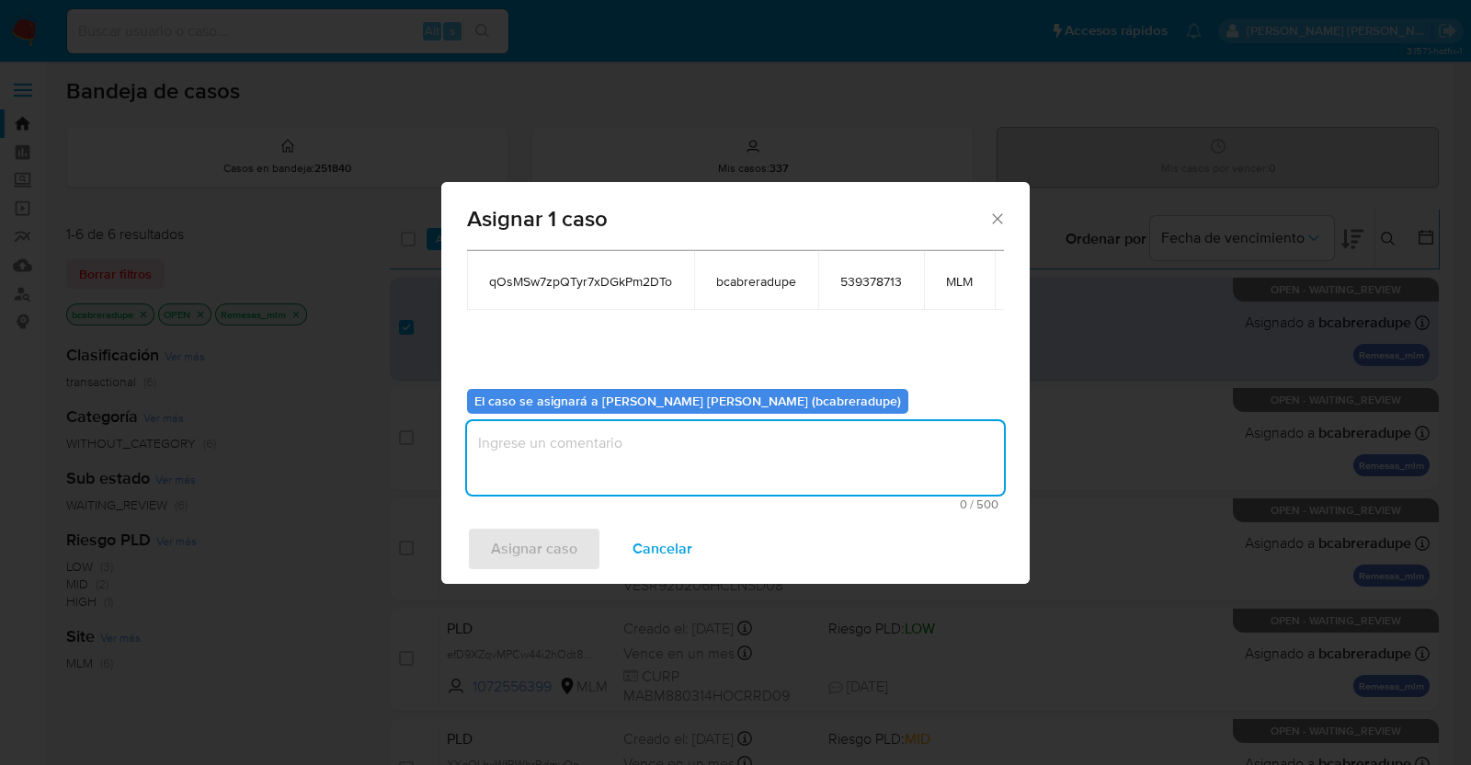
click at [809, 464] on textarea "assign-modal" at bounding box center [735, 458] width 537 height 74
type textarea "b"
type textarea "BJCD"
click at [563, 553] on span "Asignar caso" at bounding box center [534, 548] width 86 height 40
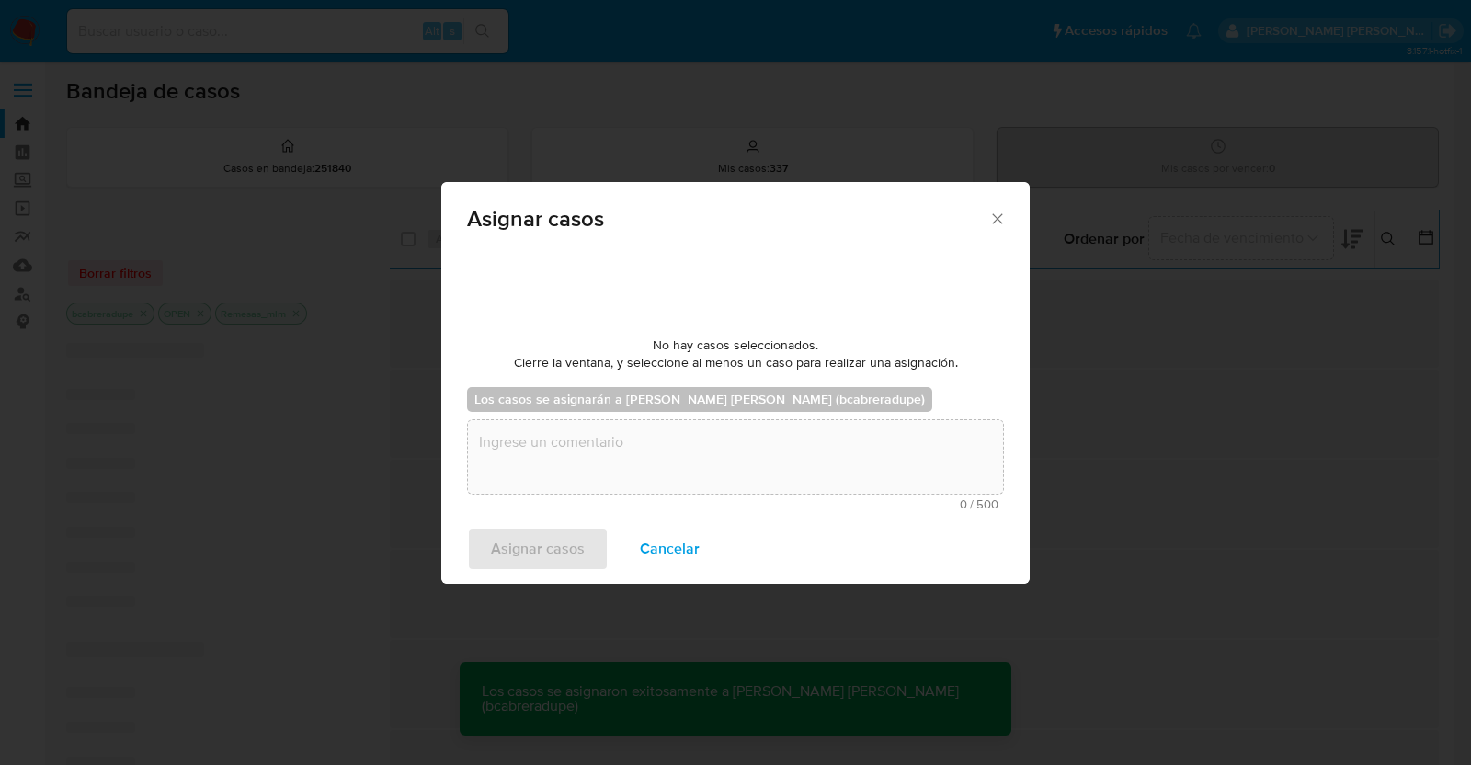
scroll to position [109, 0]
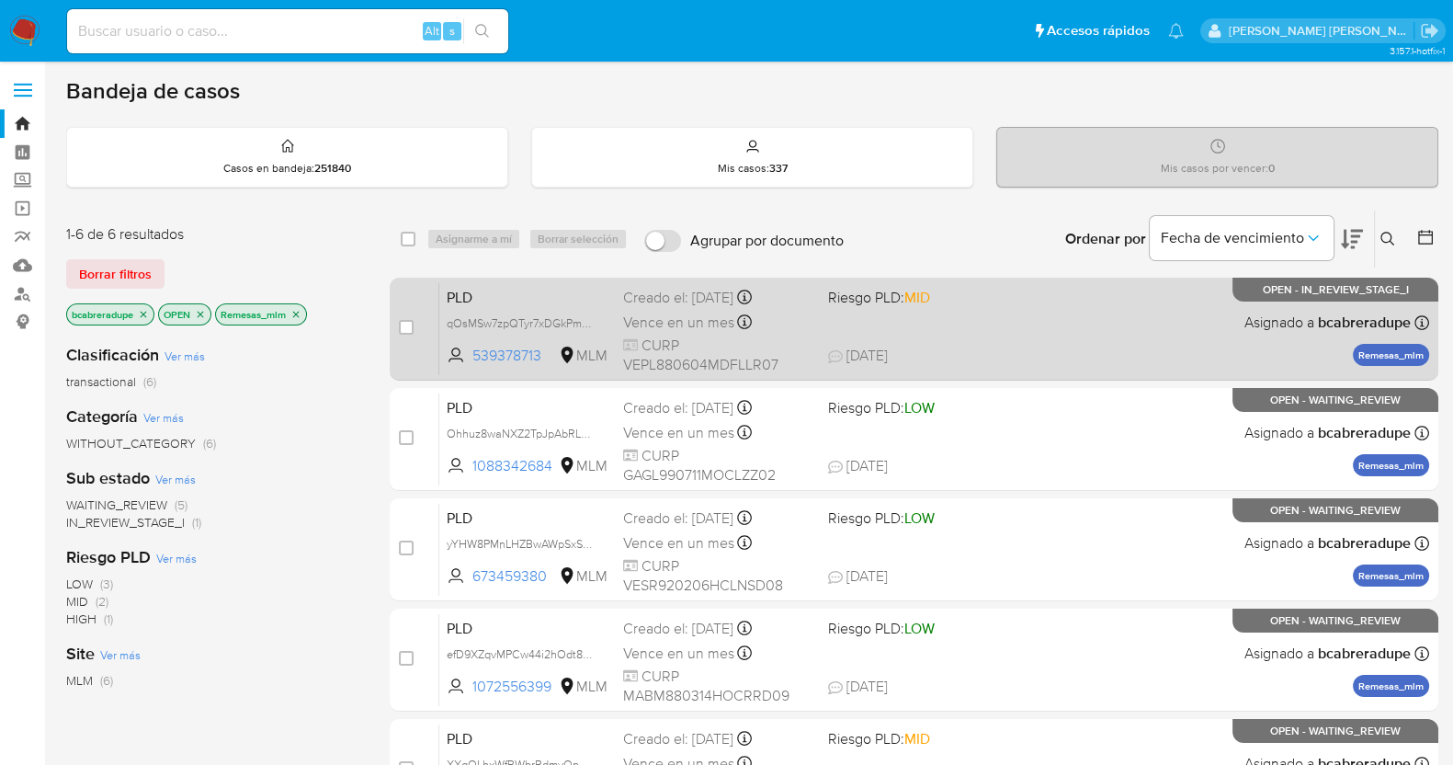
drag, startPoint x: 401, startPoint y: 333, endPoint x: 425, endPoint y: 310, distance: 33.2
click at [403, 333] on input "checkbox" at bounding box center [406, 327] width 15 height 15
checkbox input "true"
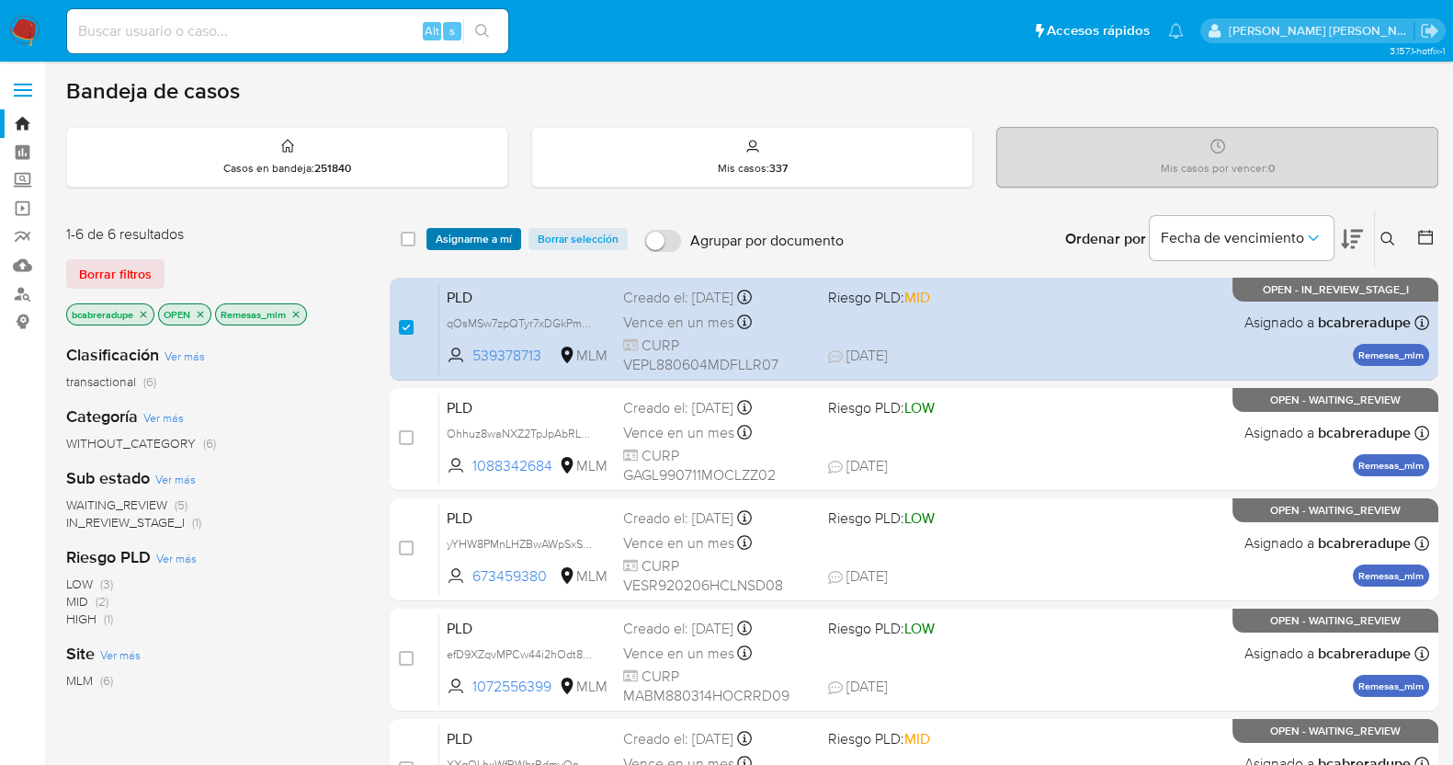
click at [478, 232] on span "Asignarme a mí" at bounding box center [474, 239] width 76 height 18
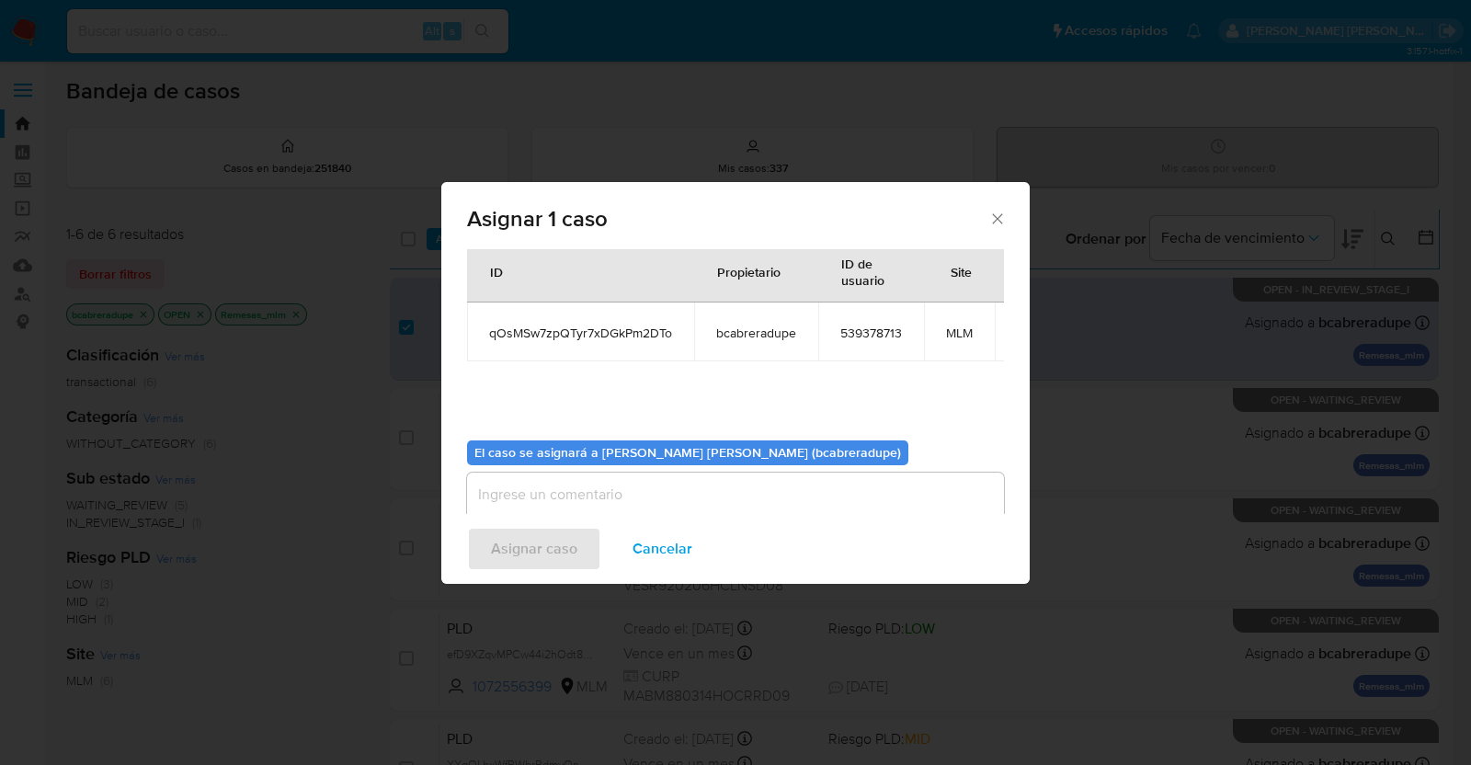
scroll to position [112, 0]
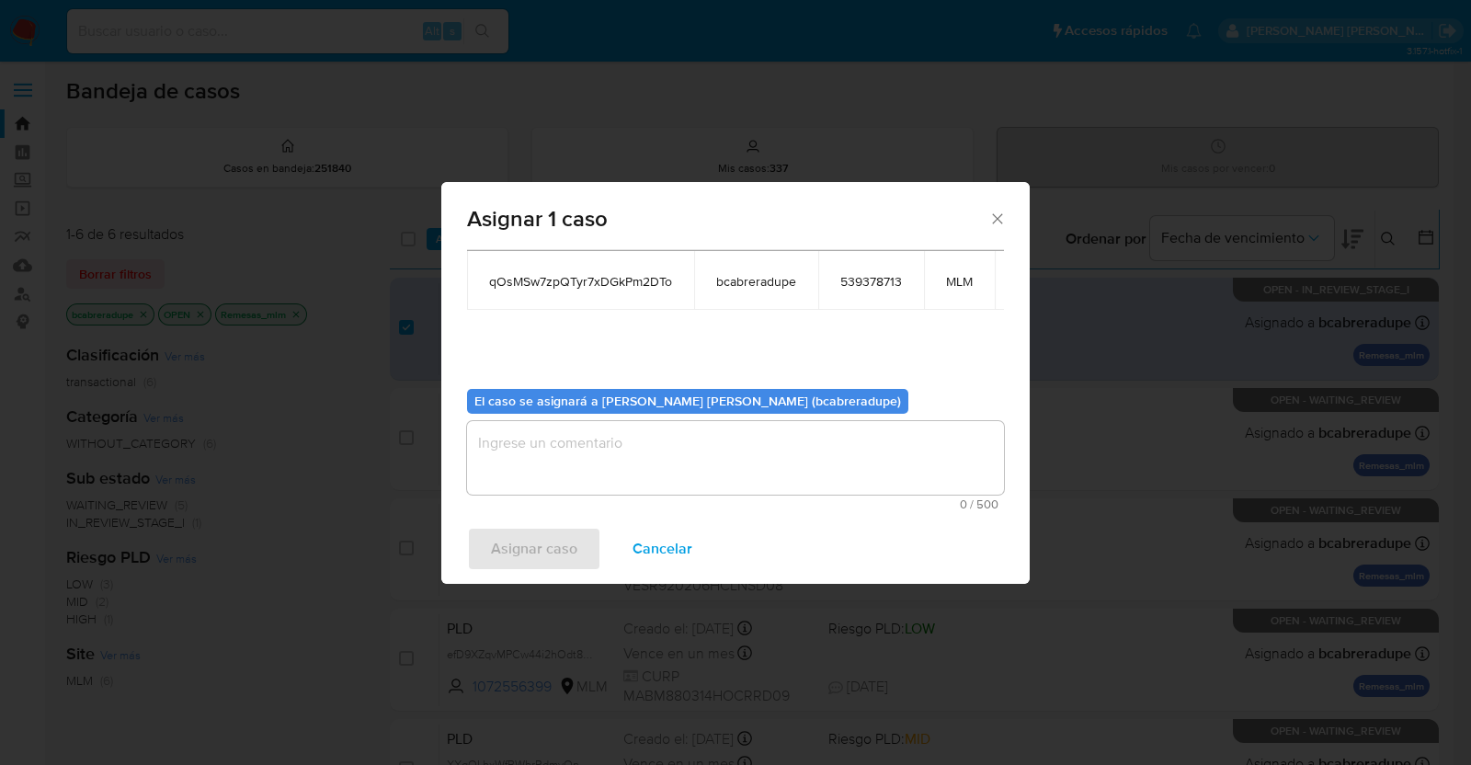
click at [700, 472] on textarea "assign-modal" at bounding box center [735, 458] width 537 height 74
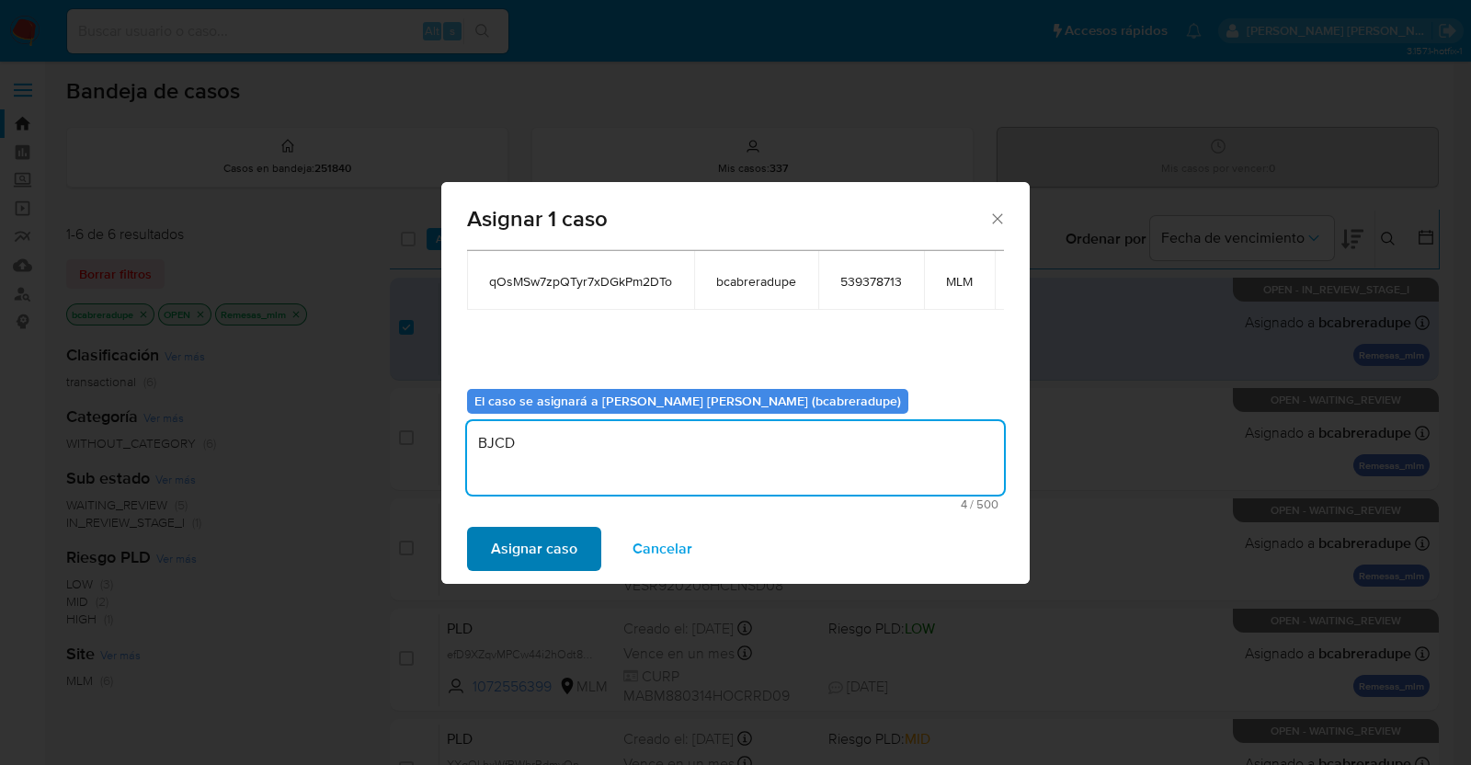
type textarea "BJCD"
click at [515, 555] on span "Asignar caso" at bounding box center [534, 548] width 86 height 40
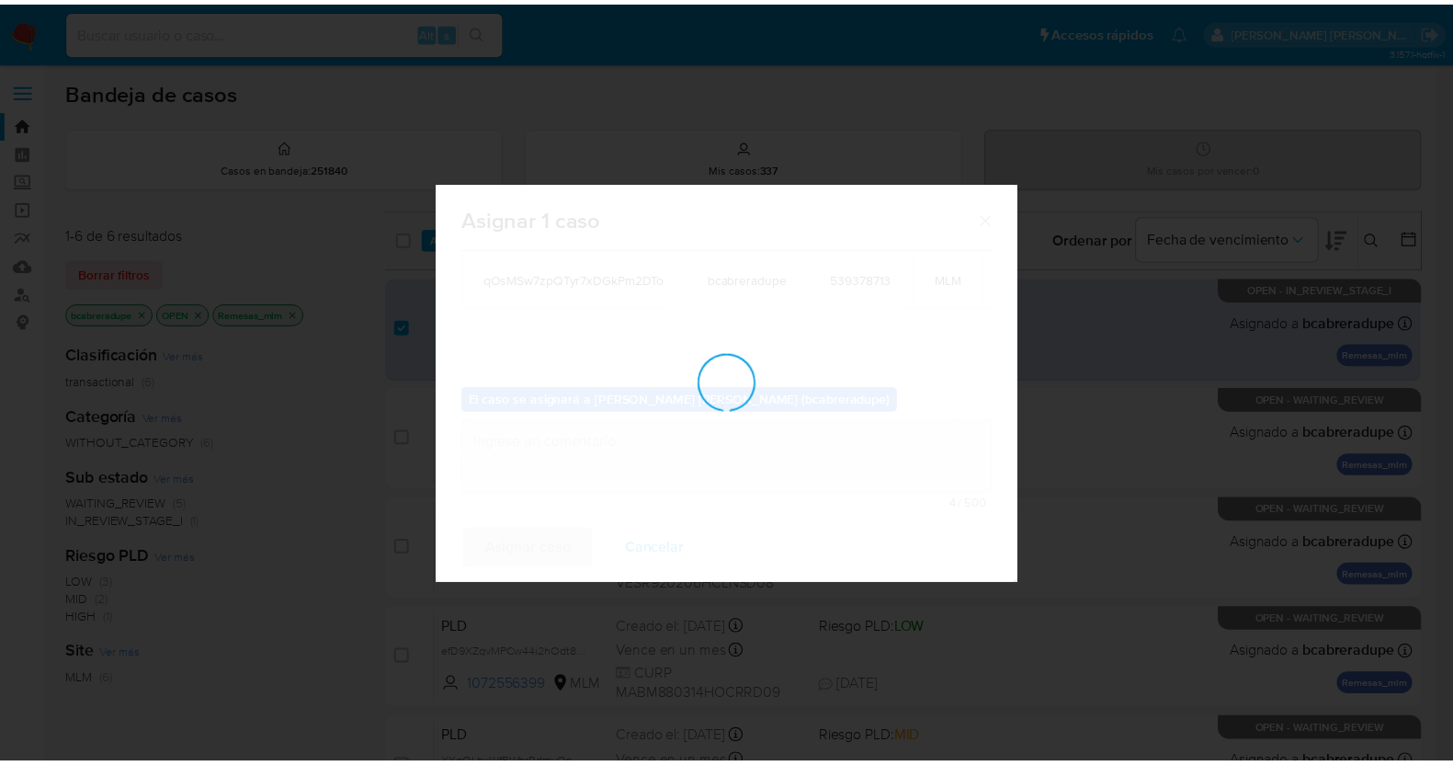
scroll to position [109, 0]
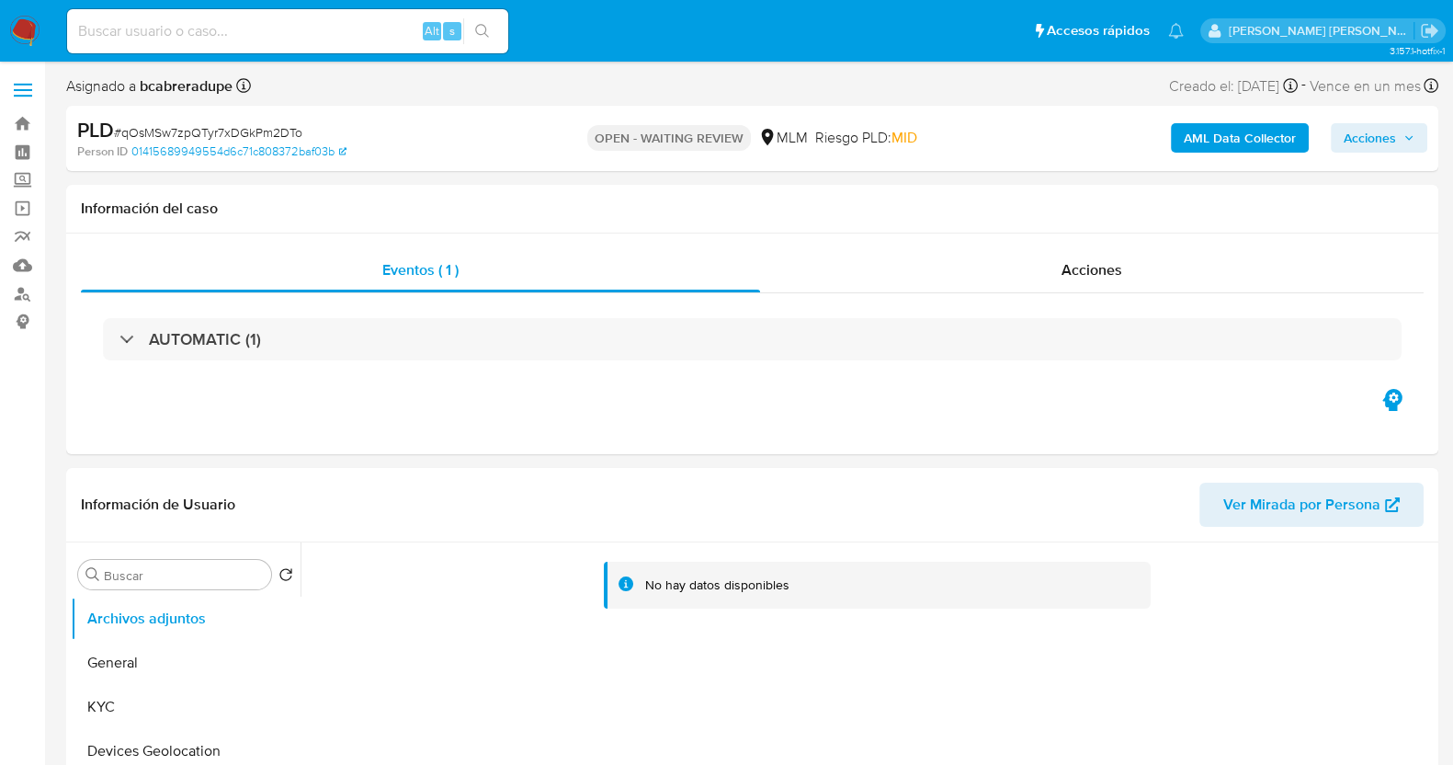
select select "10"
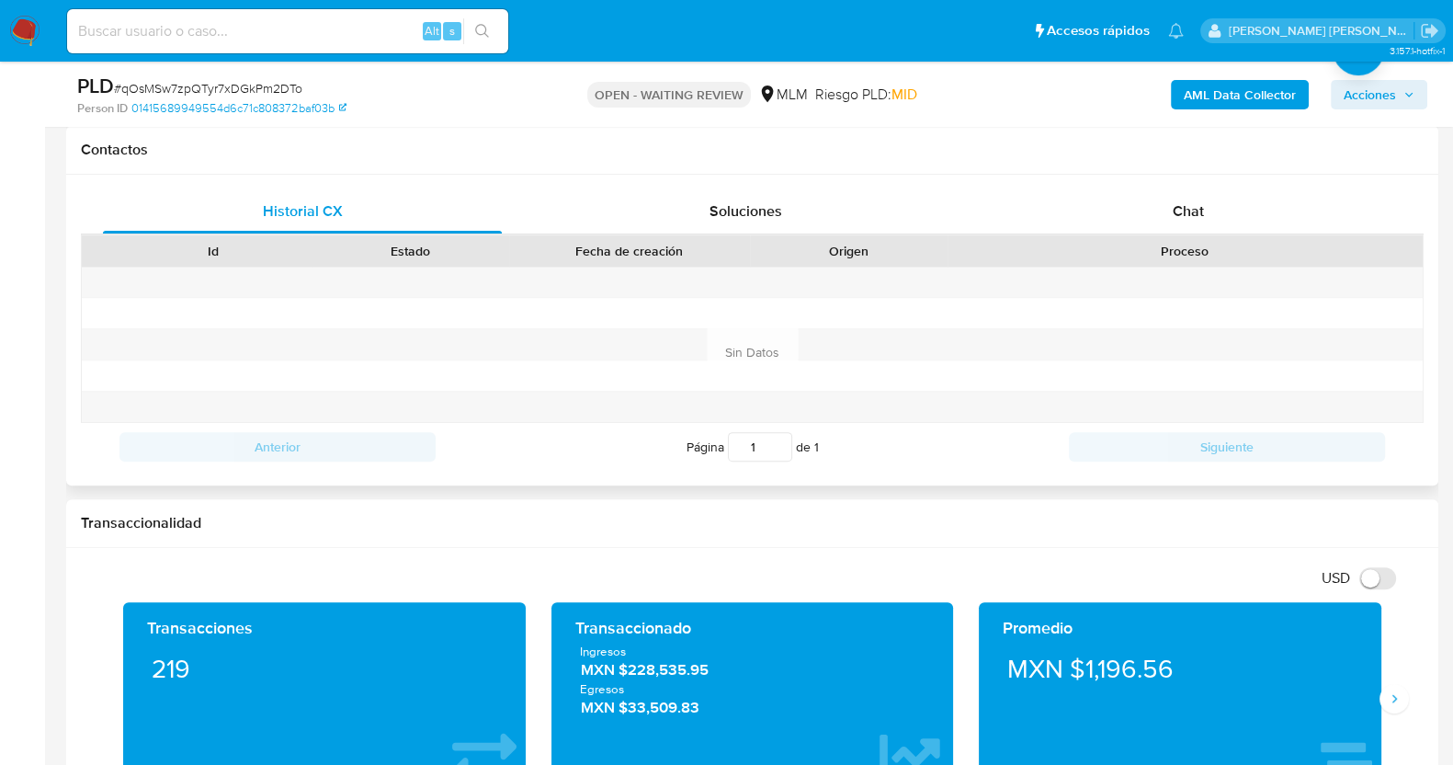
scroll to position [803, 0]
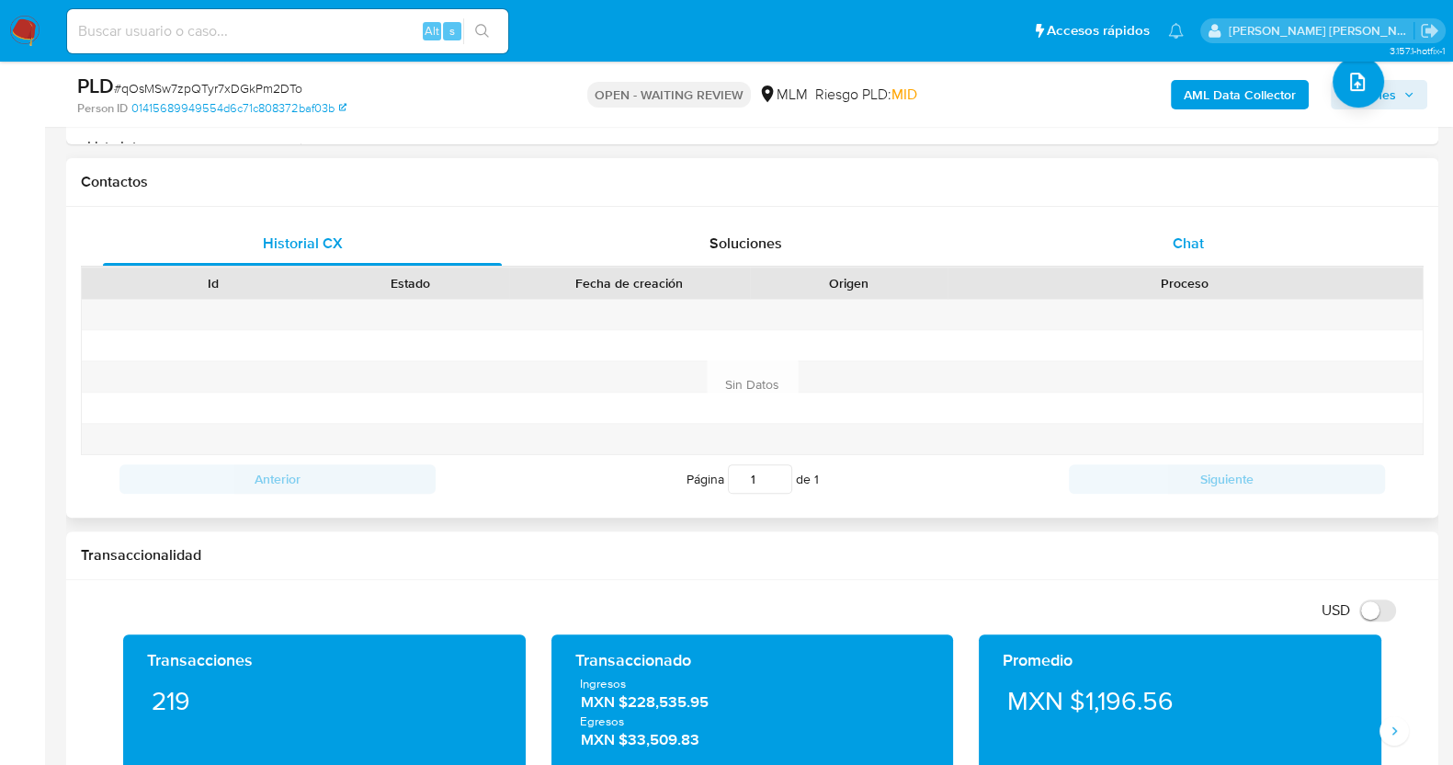
click at [1186, 236] on span "Chat" at bounding box center [1188, 243] width 31 height 21
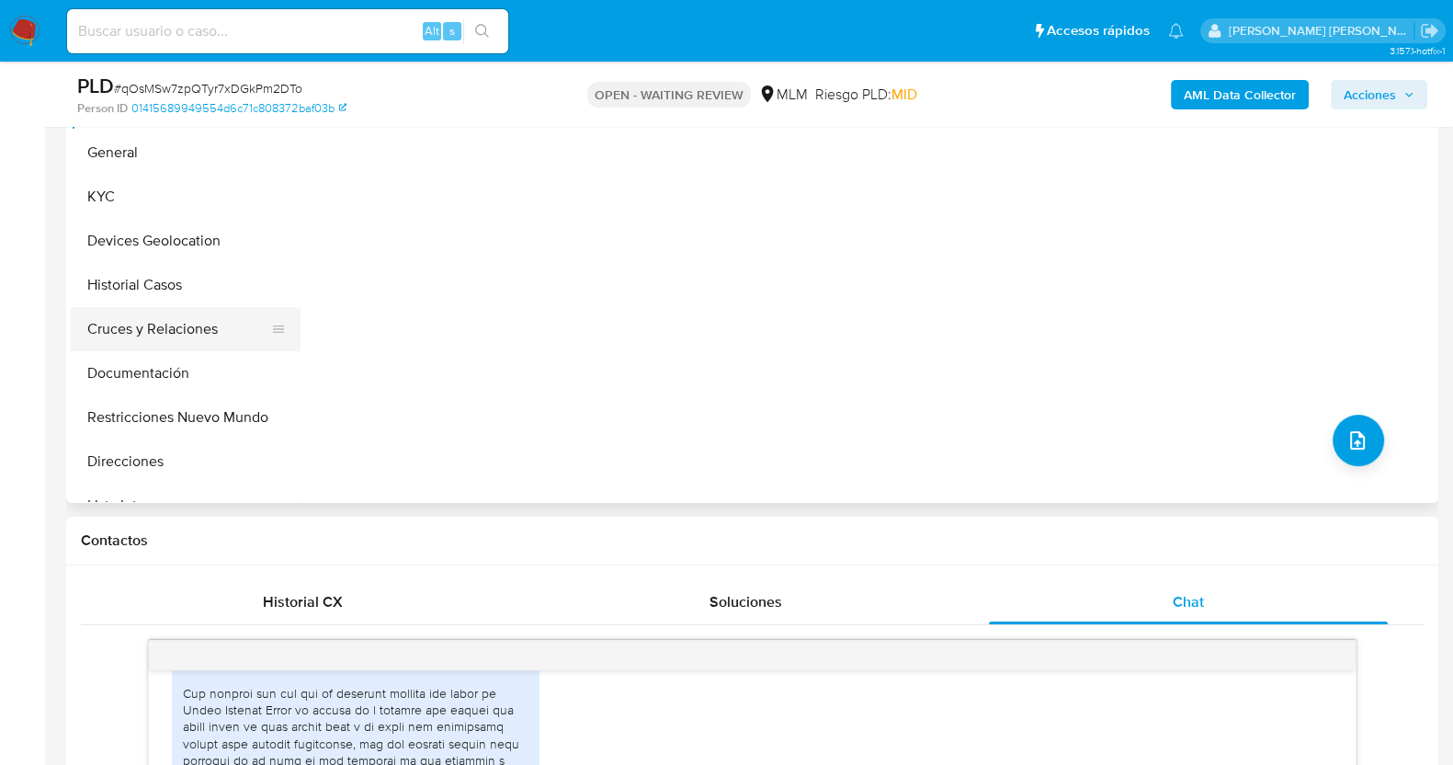
scroll to position [290, 0]
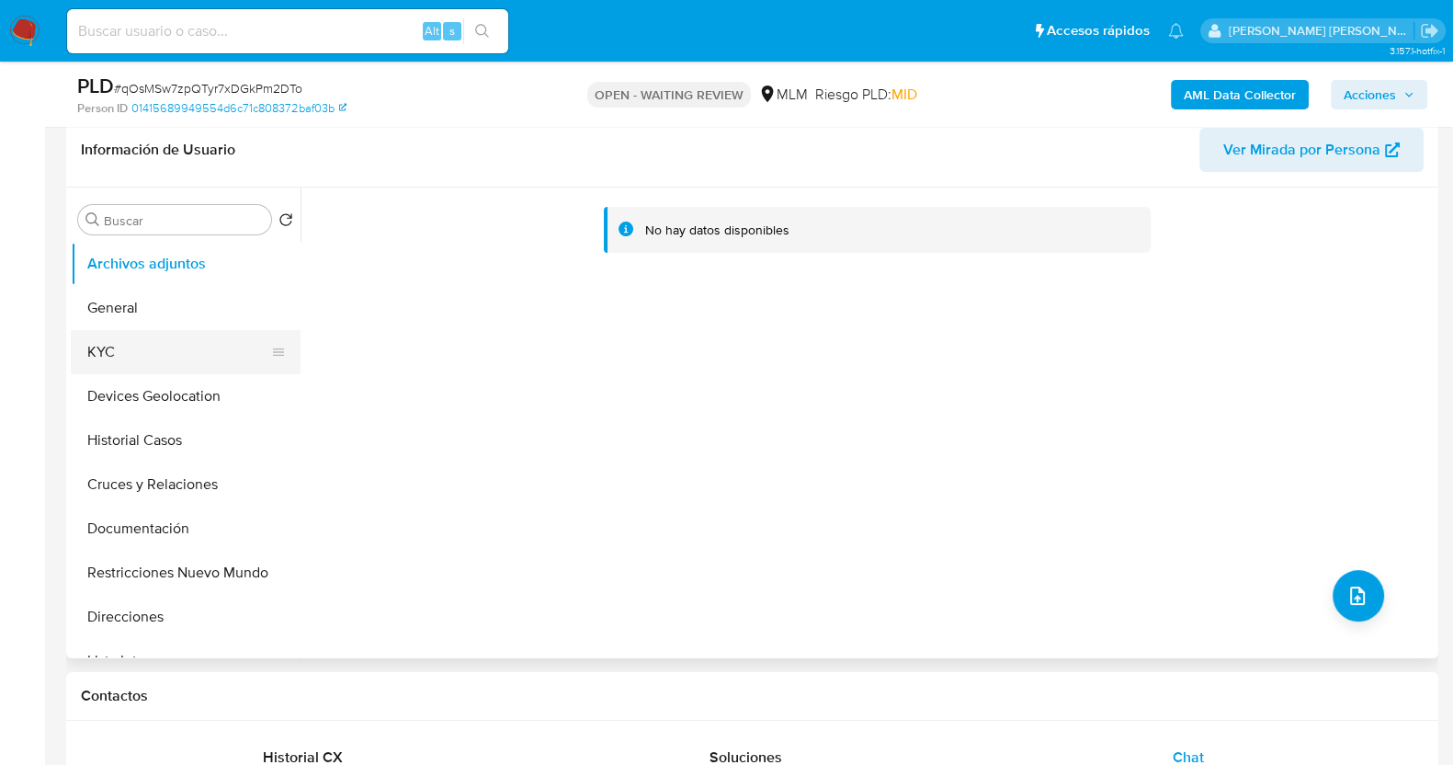
click at [138, 345] on button "KYC" at bounding box center [178, 352] width 215 height 44
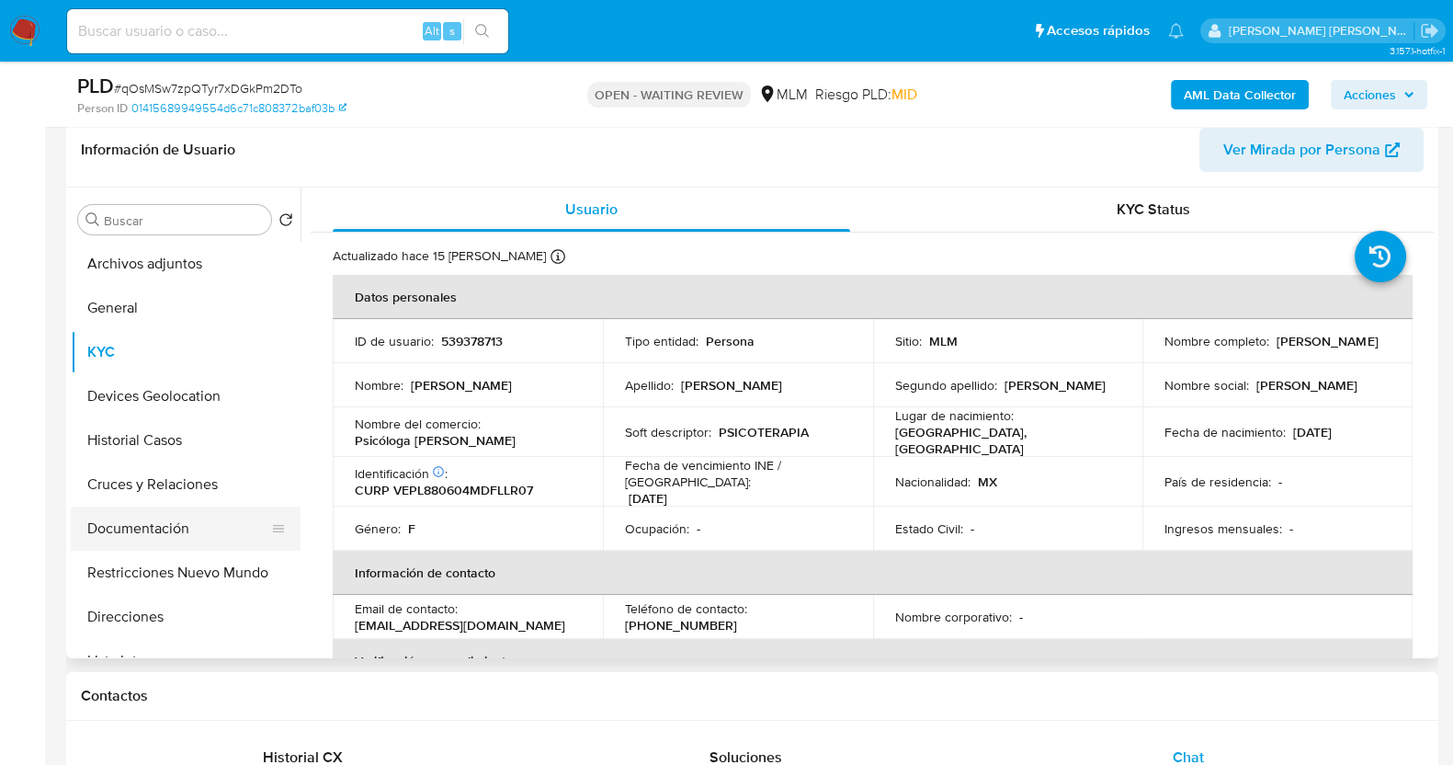
click at [176, 530] on button "Documentación" at bounding box center [178, 528] width 215 height 44
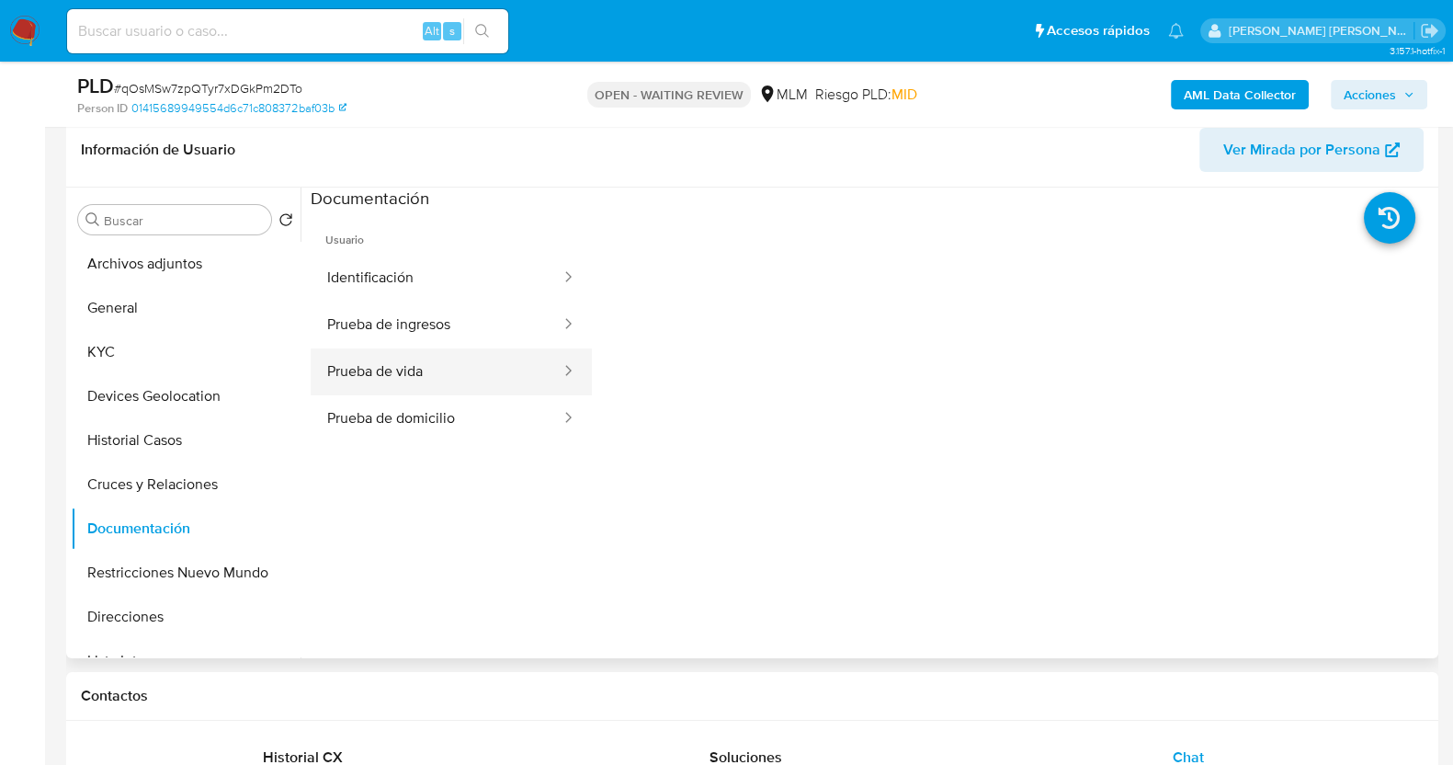
click at [427, 368] on button "Prueba de vida" at bounding box center [437, 371] width 252 height 47
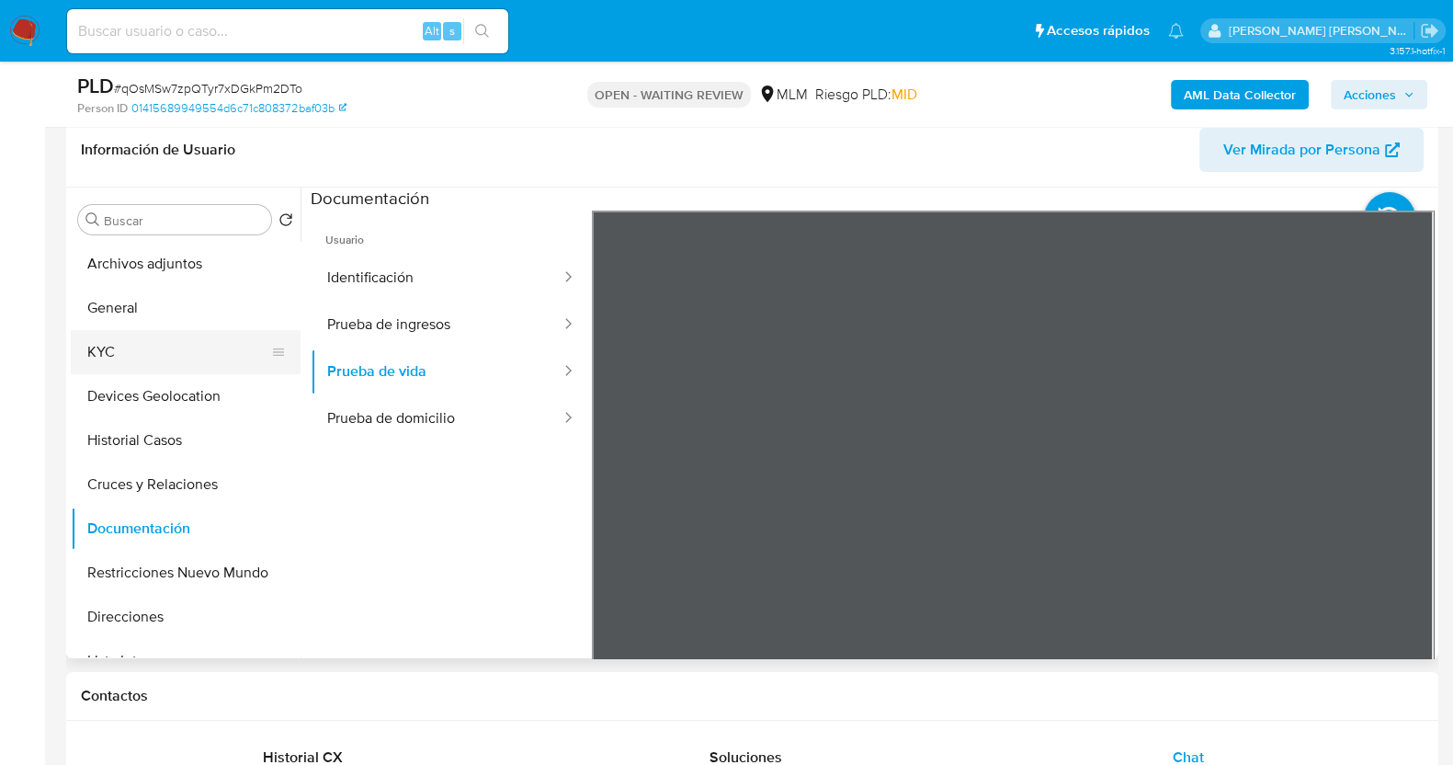
click at [136, 355] on button "KYC" at bounding box center [178, 352] width 215 height 44
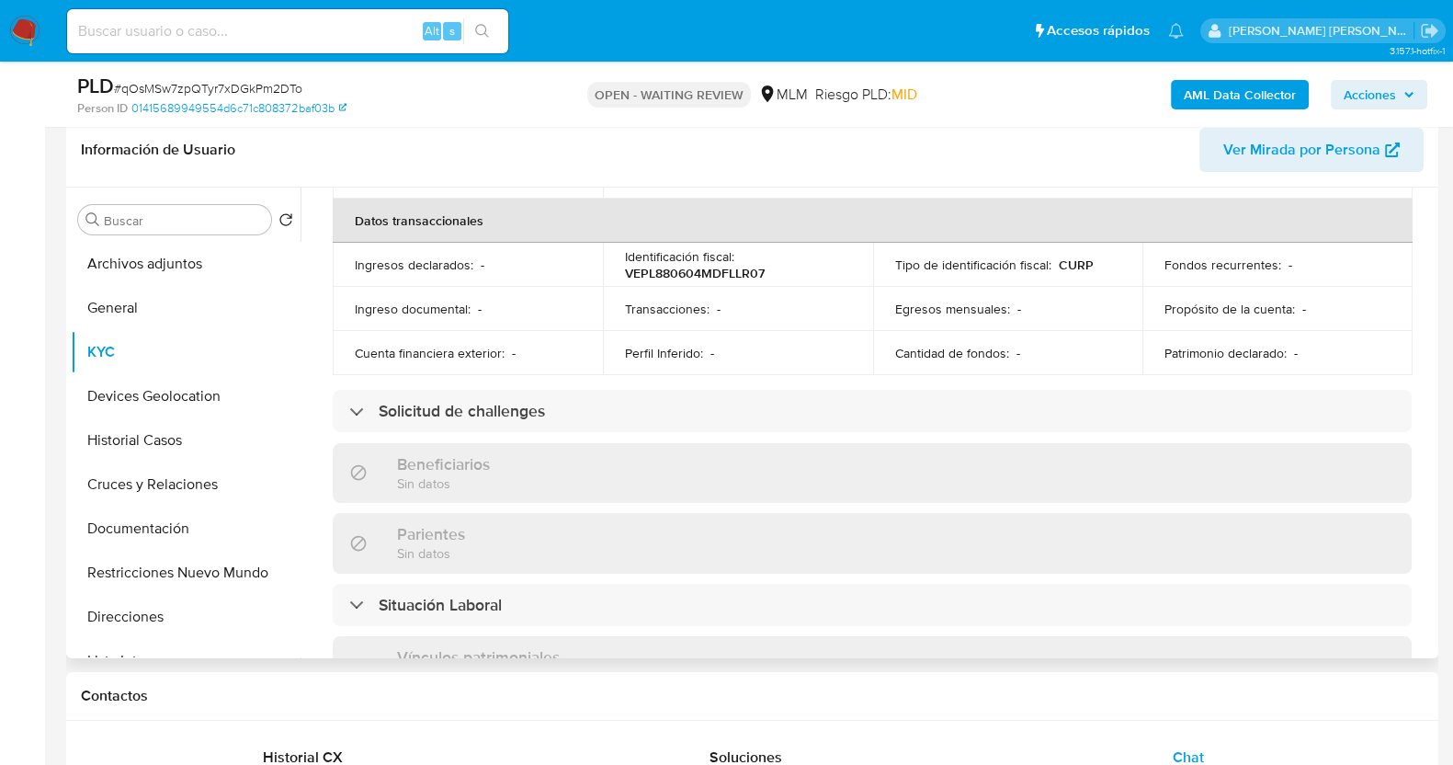
scroll to position [574, 0]
click at [174, 397] on button "Devices Geolocation" at bounding box center [178, 396] width 215 height 44
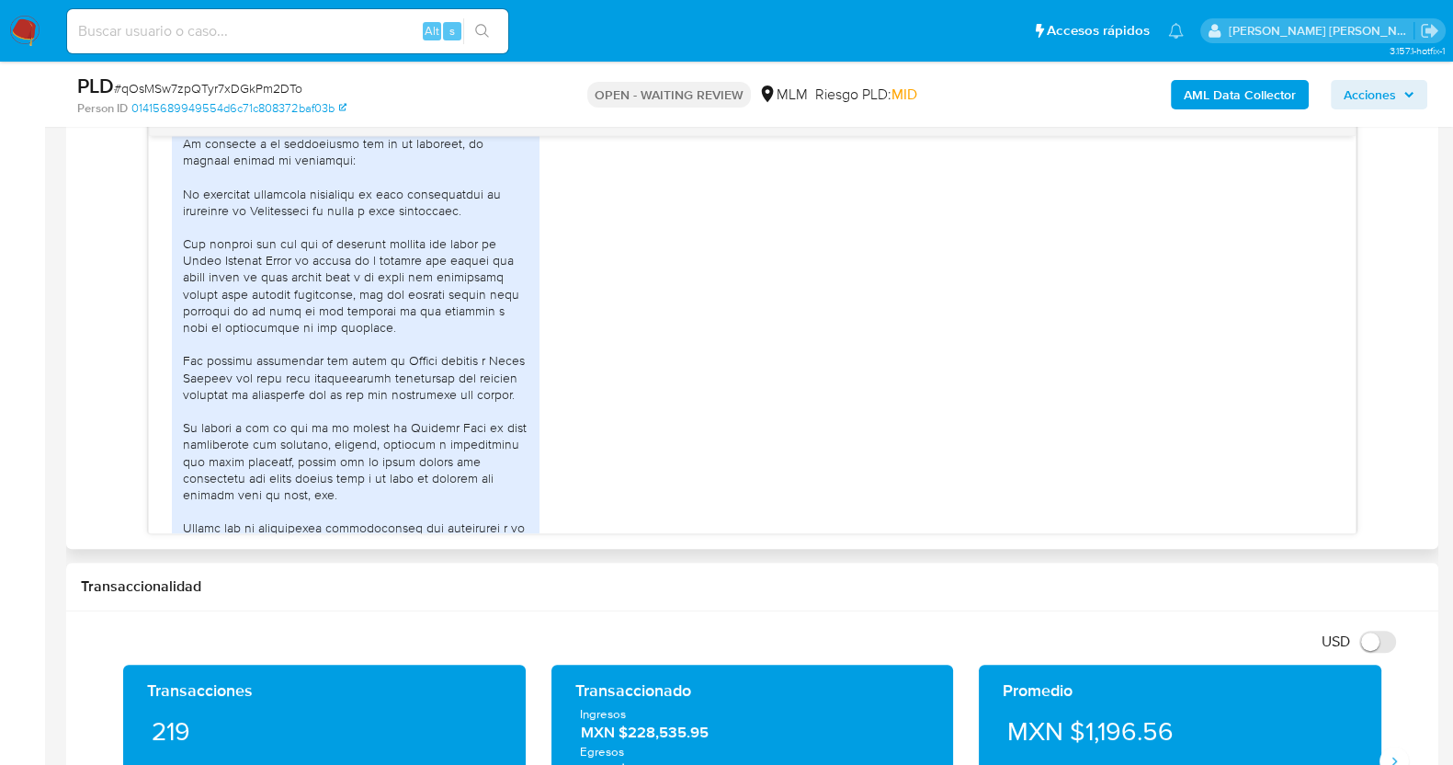
scroll to position [601, 0]
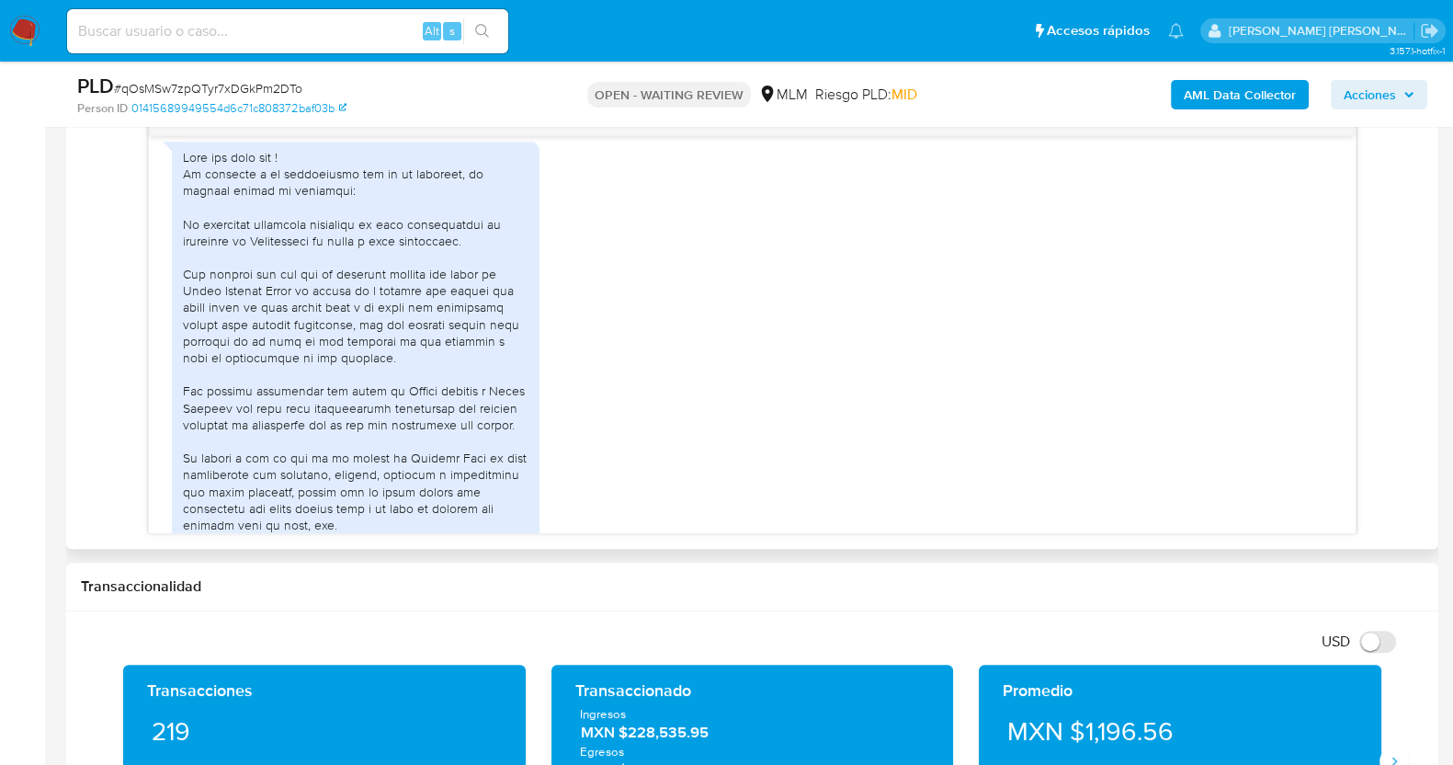
click at [268, 234] on div at bounding box center [356, 383] width 346 height 468
drag, startPoint x: 256, startPoint y: 236, endPoint x: 320, endPoint y: 236, distance: 64.3
click at [320, 236] on div at bounding box center [356, 383] width 346 height 468
copy div "Mindfulness"
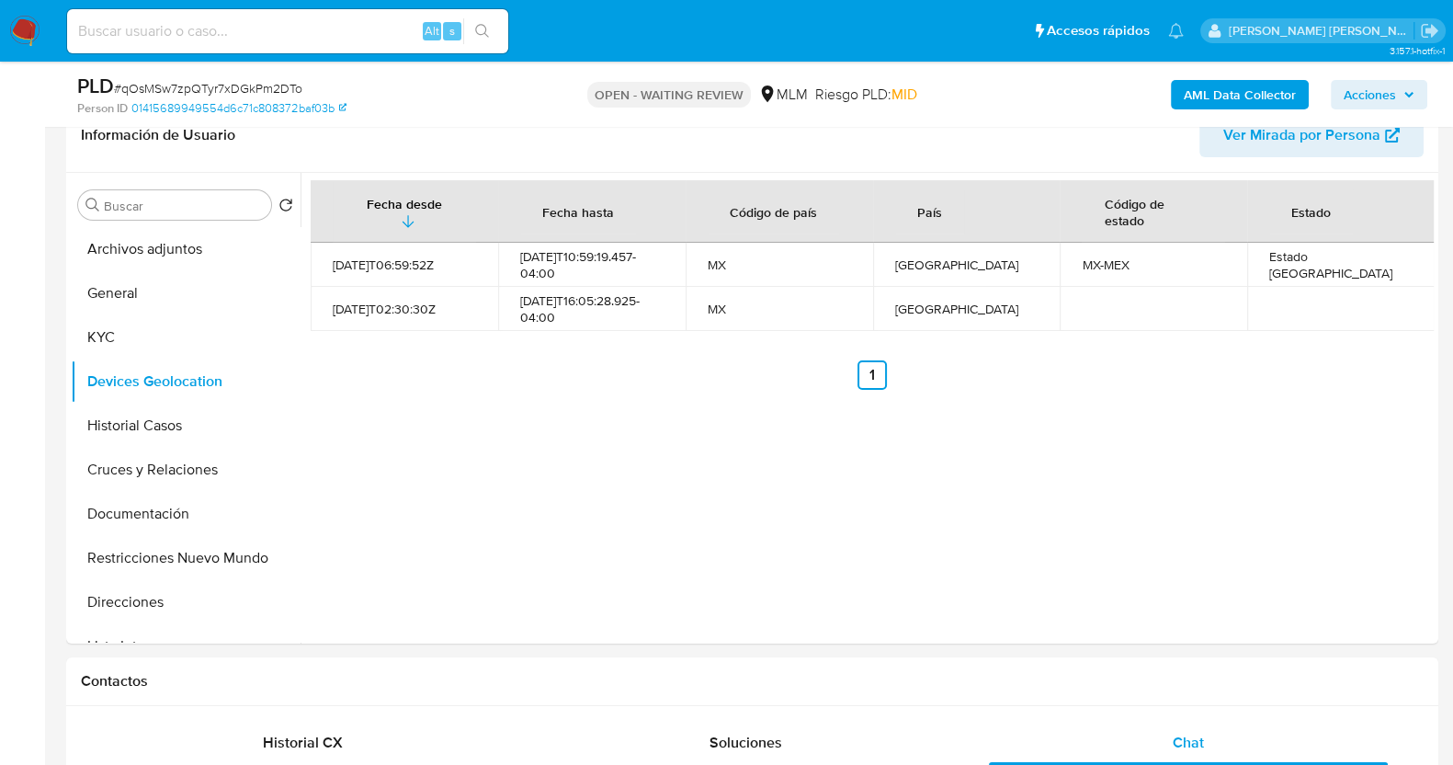
scroll to position [175, 0]
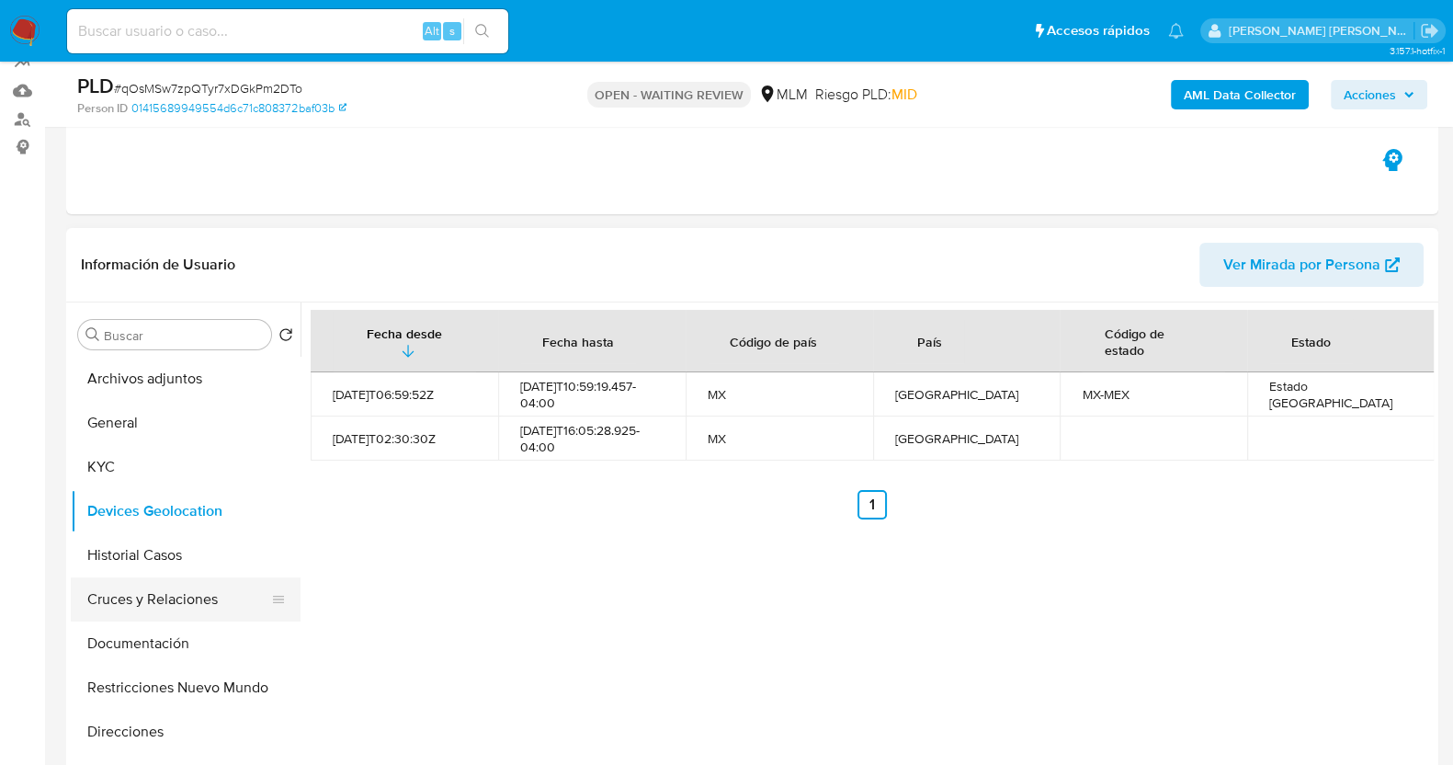
click at [195, 598] on button "Cruces y Relaciones" at bounding box center [178, 599] width 215 height 44
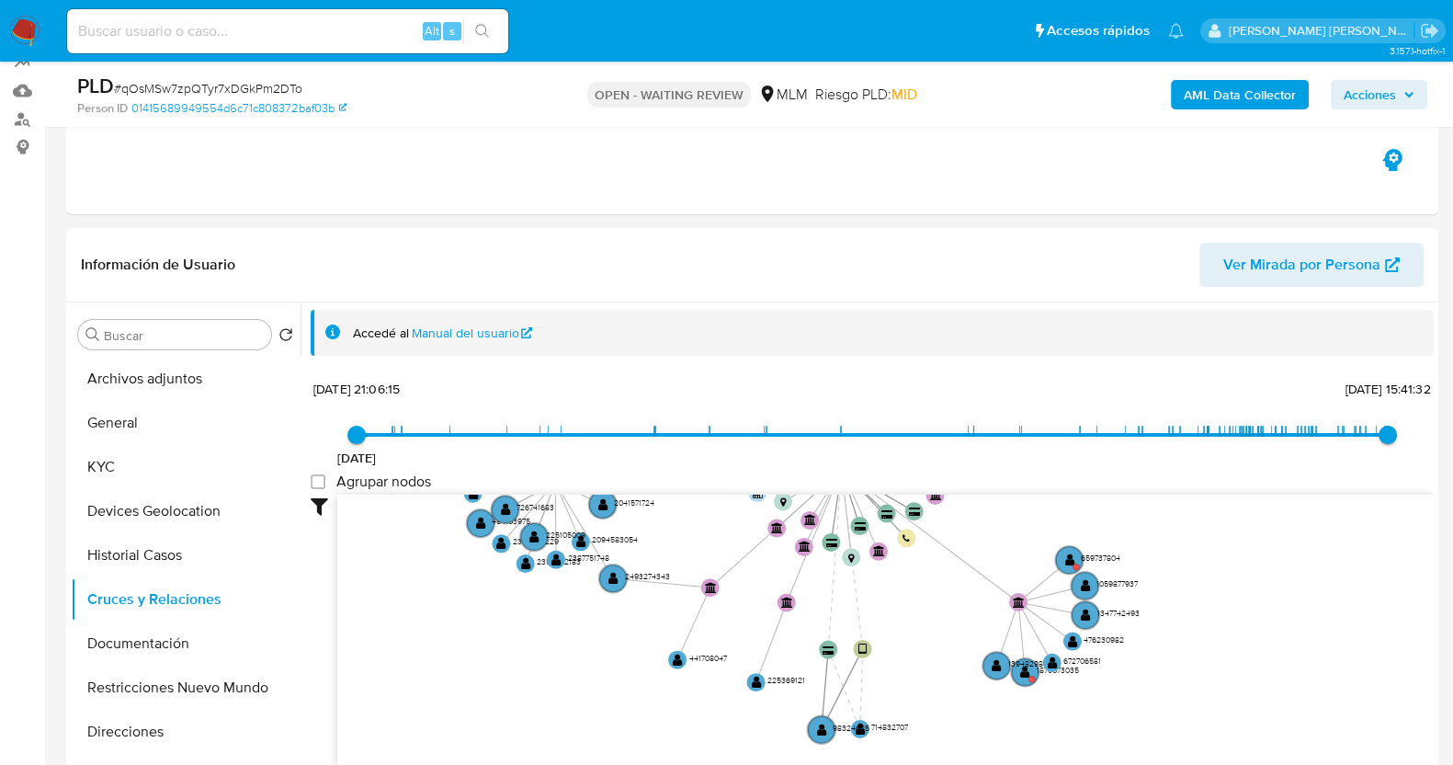
drag, startPoint x: 1186, startPoint y: 611, endPoint x: 1084, endPoint y: 479, distance: 166.5
click at [1084, 479] on div "27/6/2021 27/6/2021, 21:06:15 27/8/2025, 15:41:32 Agrupar nodos Filtros Confian…" at bounding box center [872, 570] width 1123 height 391
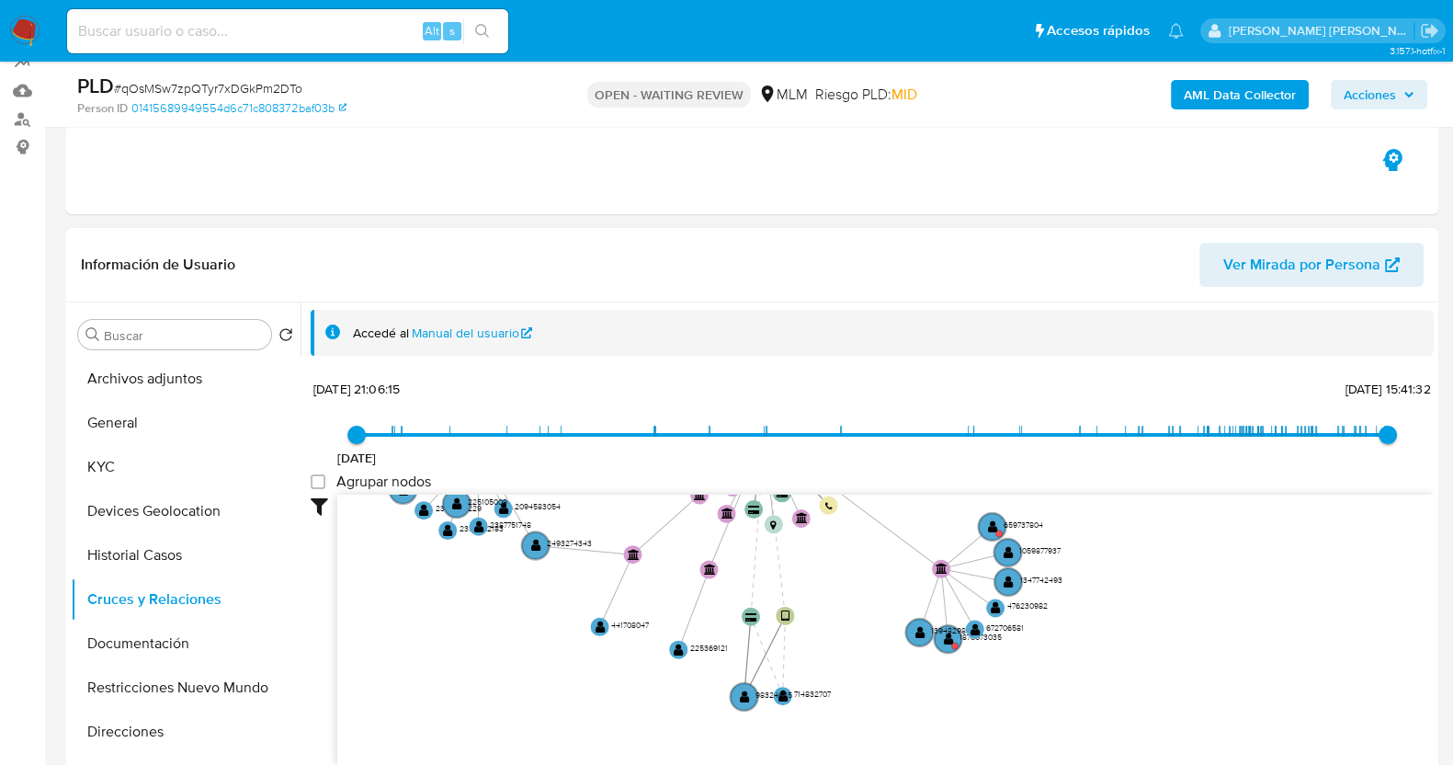
drag, startPoint x: 1155, startPoint y: 585, endPoint x: 1043, endPoint y: 562, distance: 114.5
click at [1052, 553] on icon "device-61c2439e08813b00183942d6  user-539378713  539378713 device-612dd26b088…" at bounding box center [885, 627] width 1096 height 267
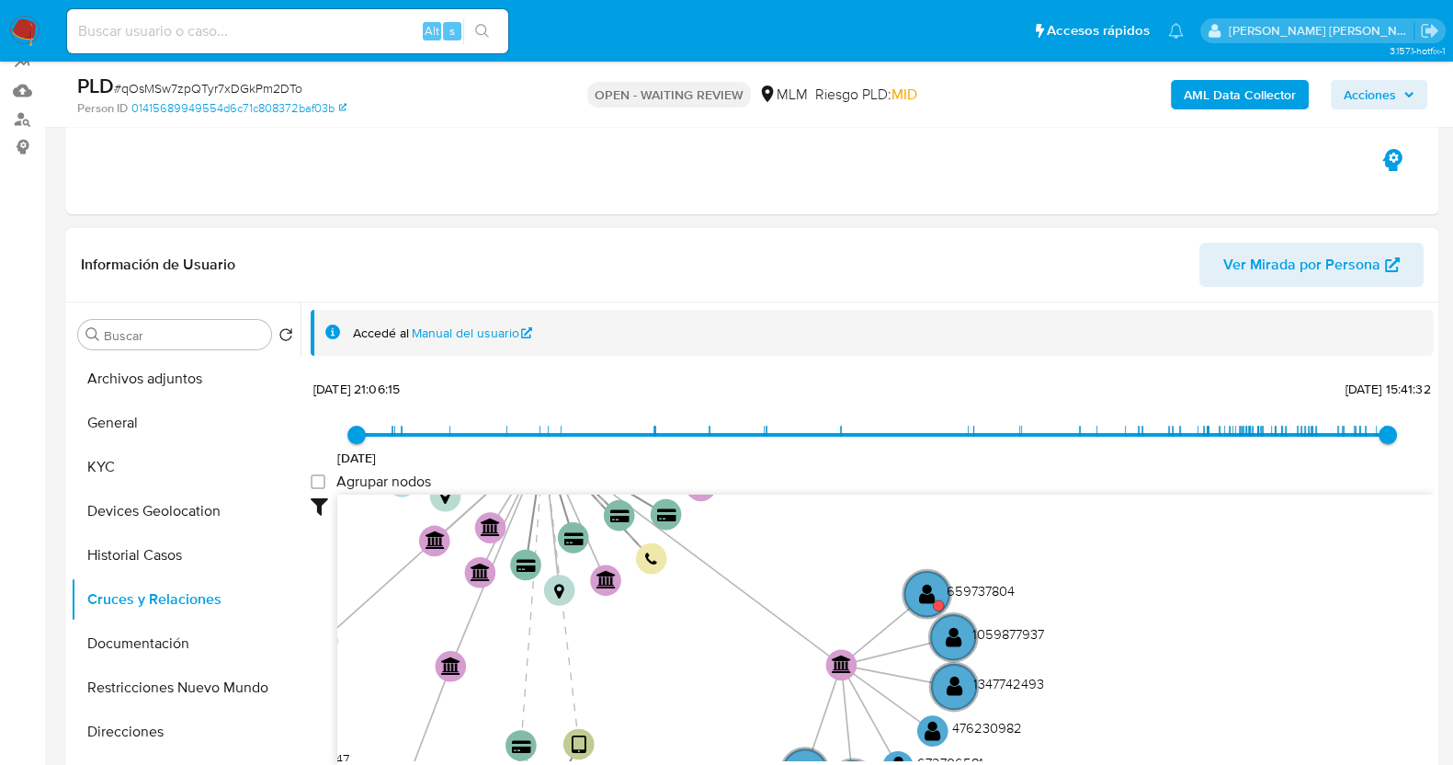
drag, startPoint x: 1115, startPoint y: 552, endPoint x: 1078, endPoint y: 632, distance: 88.0
click at [1083, 671] on icon "device-61c2439e08813b00183942d6  user-539378713  539378713 device-612dd26b088…" at bounding box center [885, 627] width 1096 height 267
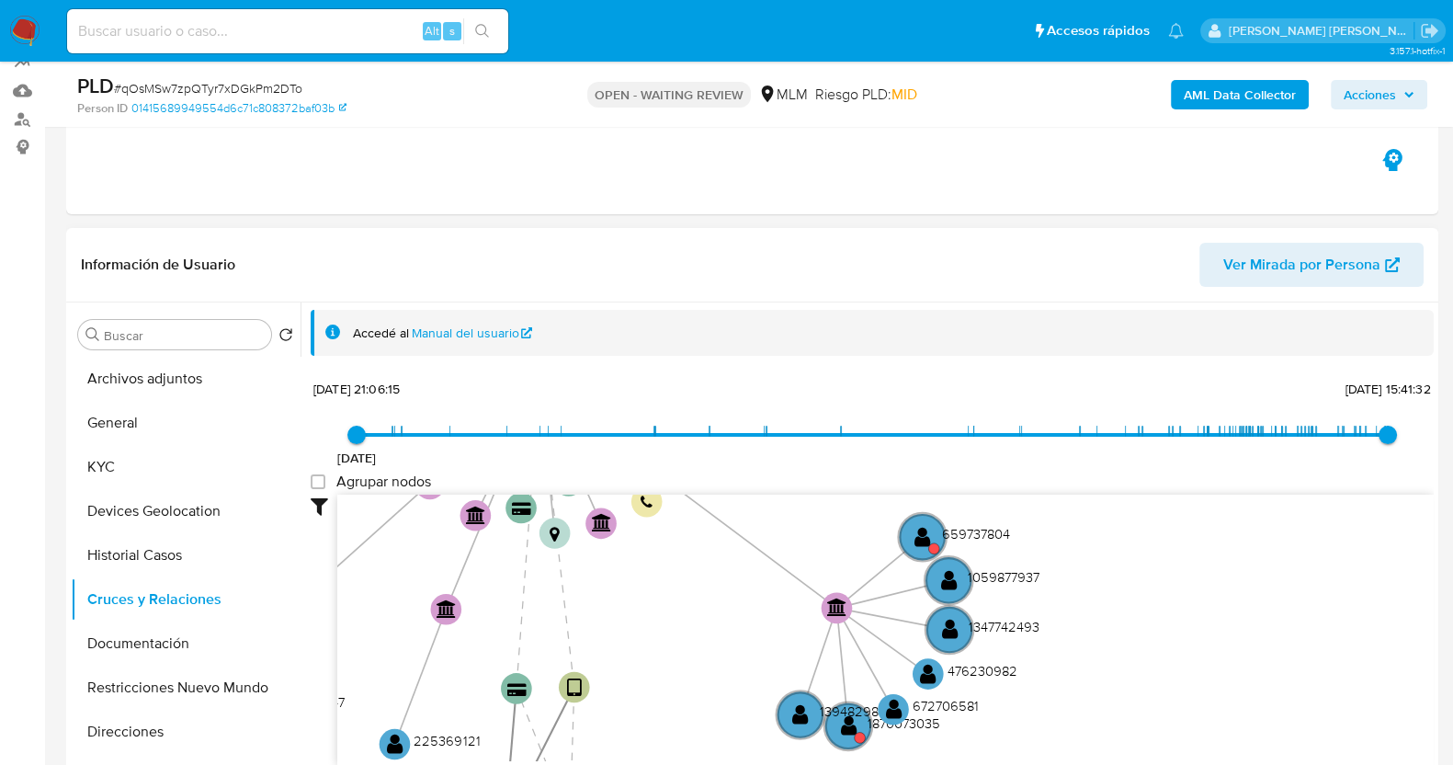
drag, startPoint x: 1126, startPoint y: 653, endPoint x: 1130, endPoint y: 539, distance: 114.1
click at [1130, 539] on icon "device-61c2439e08813b00183942d6  user-539378713  539378713 device-612dd26b088…" at bounding box center [885, 627] width 1096 height 267
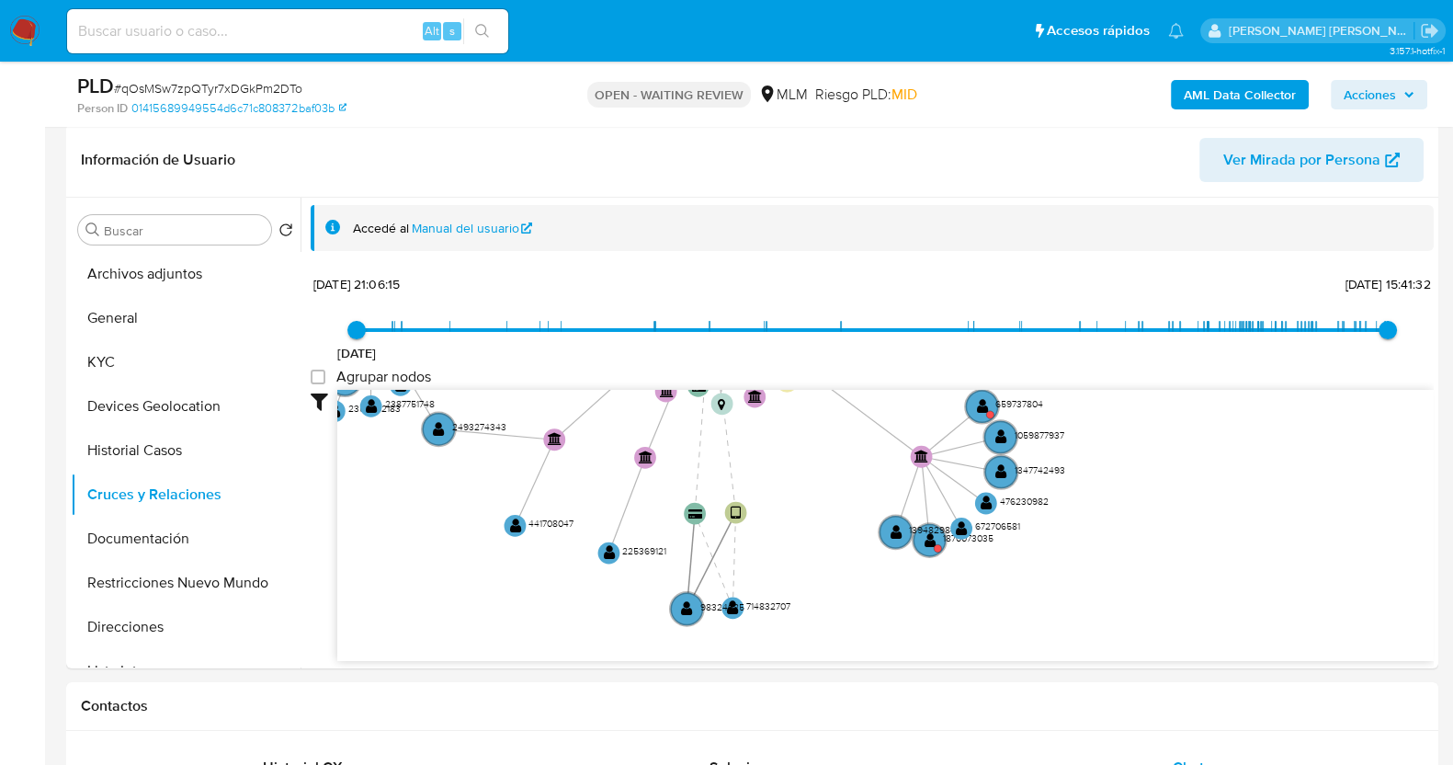
scroll to position [403, 0]
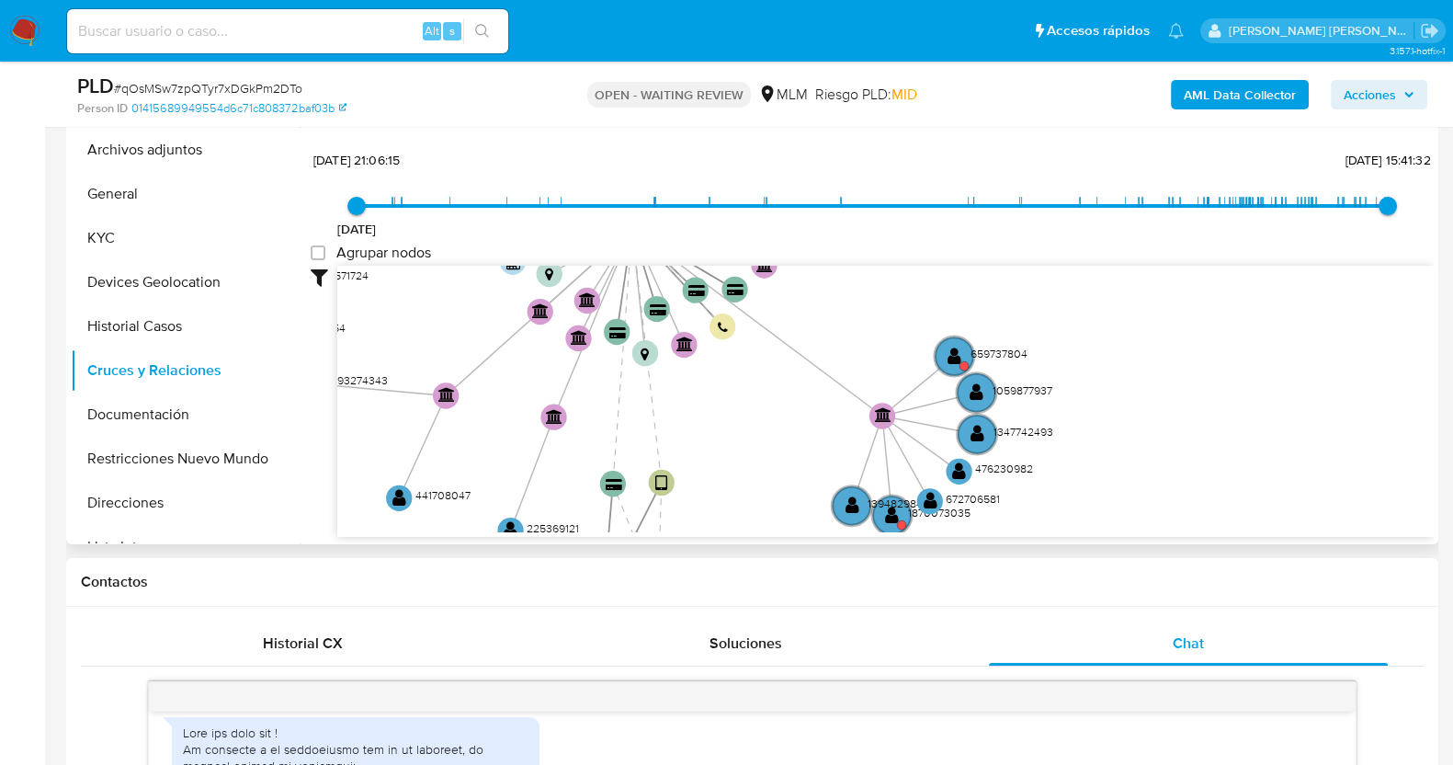
drag, startPoint x: 1085, startPoint y: 360, endPoint x: 1080, endPoint y: 454, distance: 93.9
click at [1080, 454] on icon "device-61c2439e08813b00183942d6  user-539378713  539378713 device-612dd26b088…" at bounding box center [885, 399] width 1096 height 267
click at [941, 356] on circle at bounding box center [954, 355] width 45 height 45
click at [954, 353] on text "" at bounding box center [955, 353] width 14 height 18
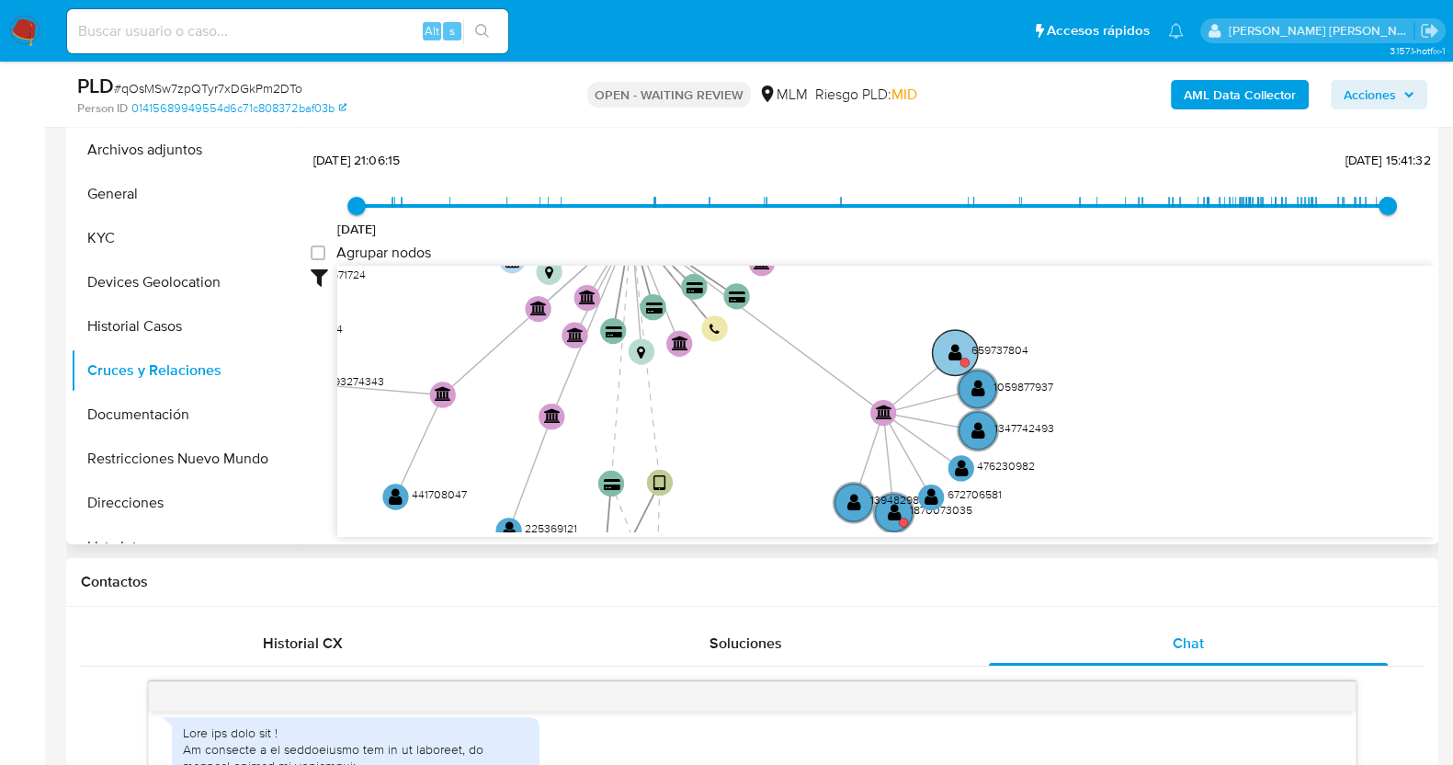
click at [965, 358] on circle at bounding box center [964, 362] width 9 height 9
click at [974, 340] on text "659737804" at bounding box center [999, 348] width 57 height 16
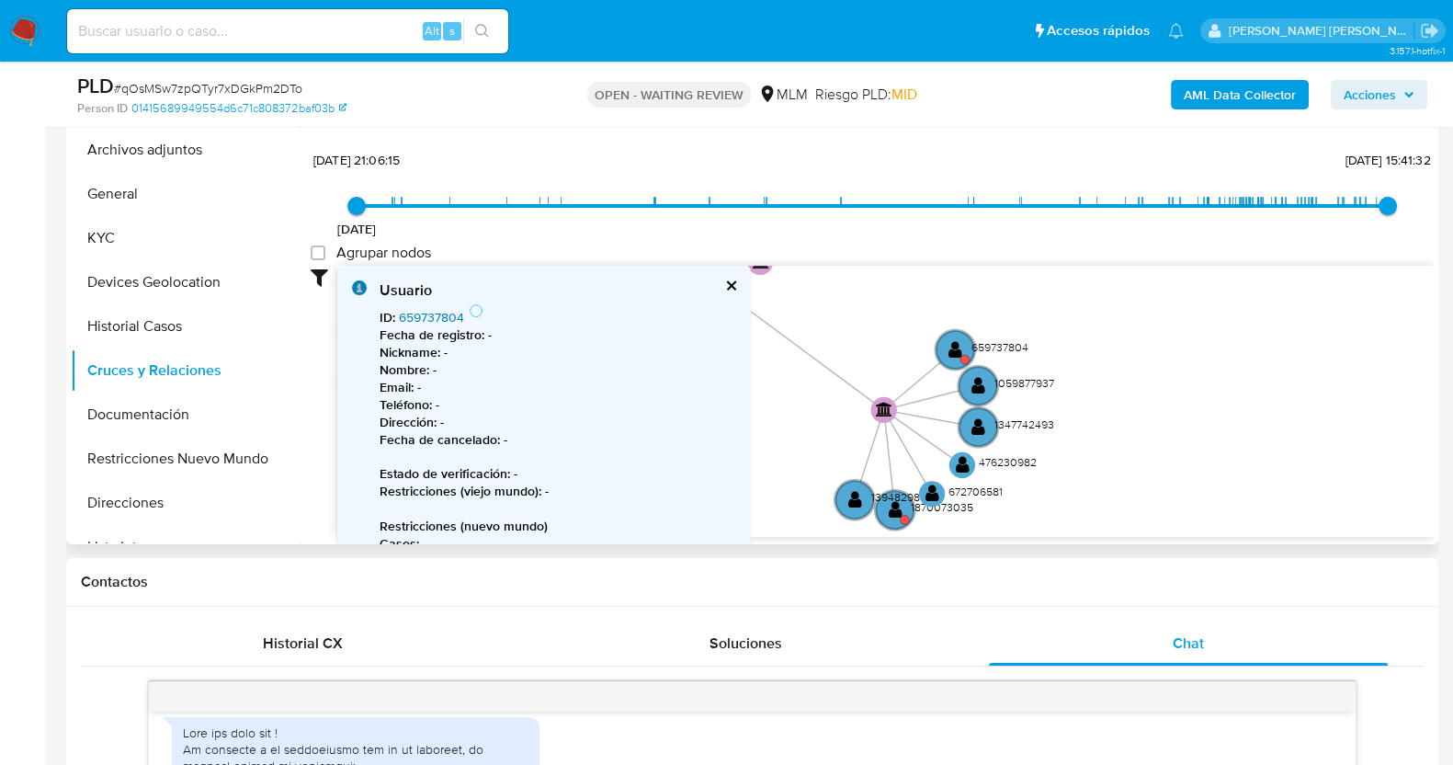
click at [441, 312] on link "659737804" at bounding box center [431, 317] width 65 height 18
click at [896, 502] on text "139482984" at bounding box center [897, 497] width 55 height 16
click at [905, 507] on circle at bounding box center [894, 508] width 45 height 45
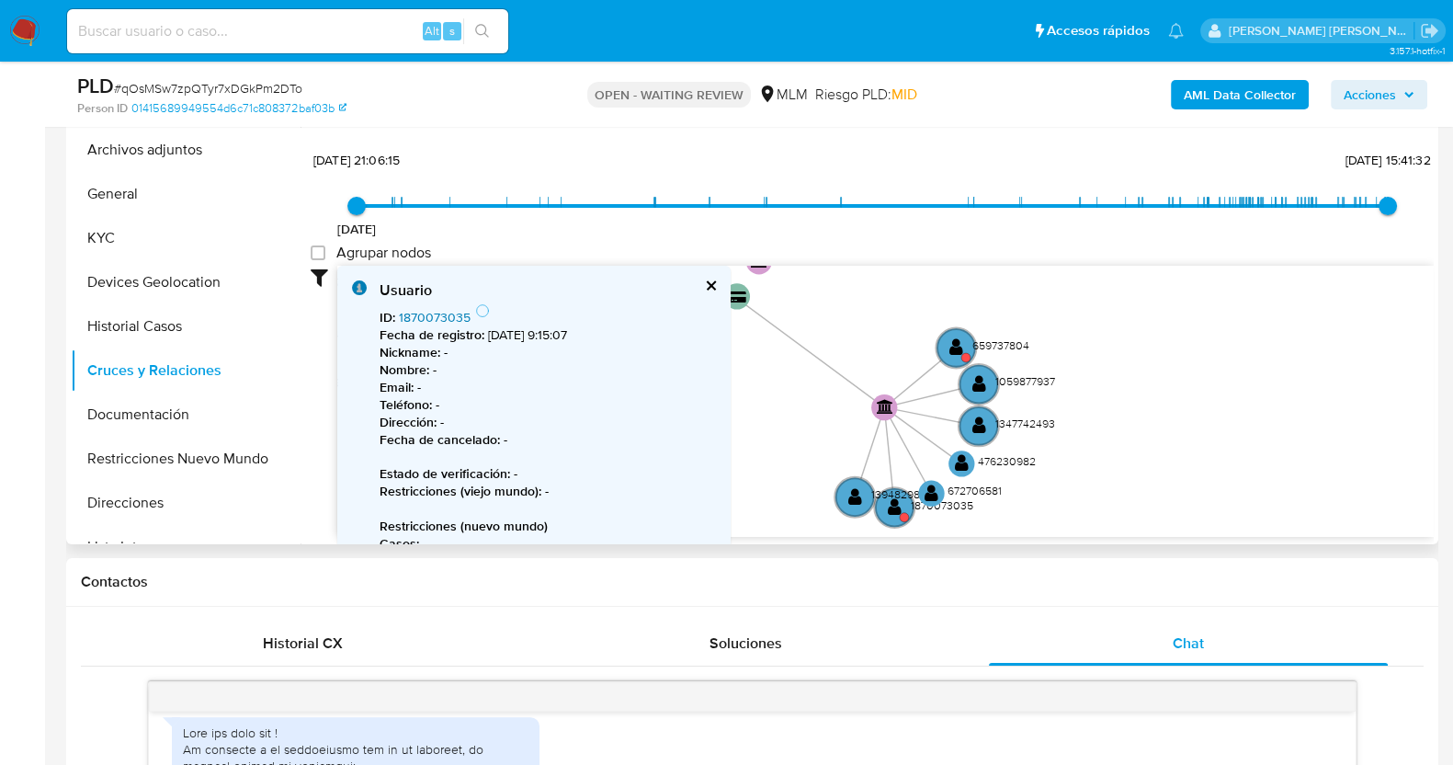
click at [440, 318] on link "1870073035" at bounding box center [435, 317] width 72 height 18
click at [1157, 308] on icon "device-61c2439e08813b00183942d6  user-539378713  539378713 device-612dd26b088…" at bounding box center [885, 399] width 1096 height 267
click at [710, 283] on div "Usuario ID : 1870073035 Fecha de registro : 24/6/2024, 9:15:07 Nickname : - Nom…" at bounding box center [533, 477] width 393 height 423
click at [704, 286] on button "cerrar" at bounding box center [710, 285] width 12 height 12
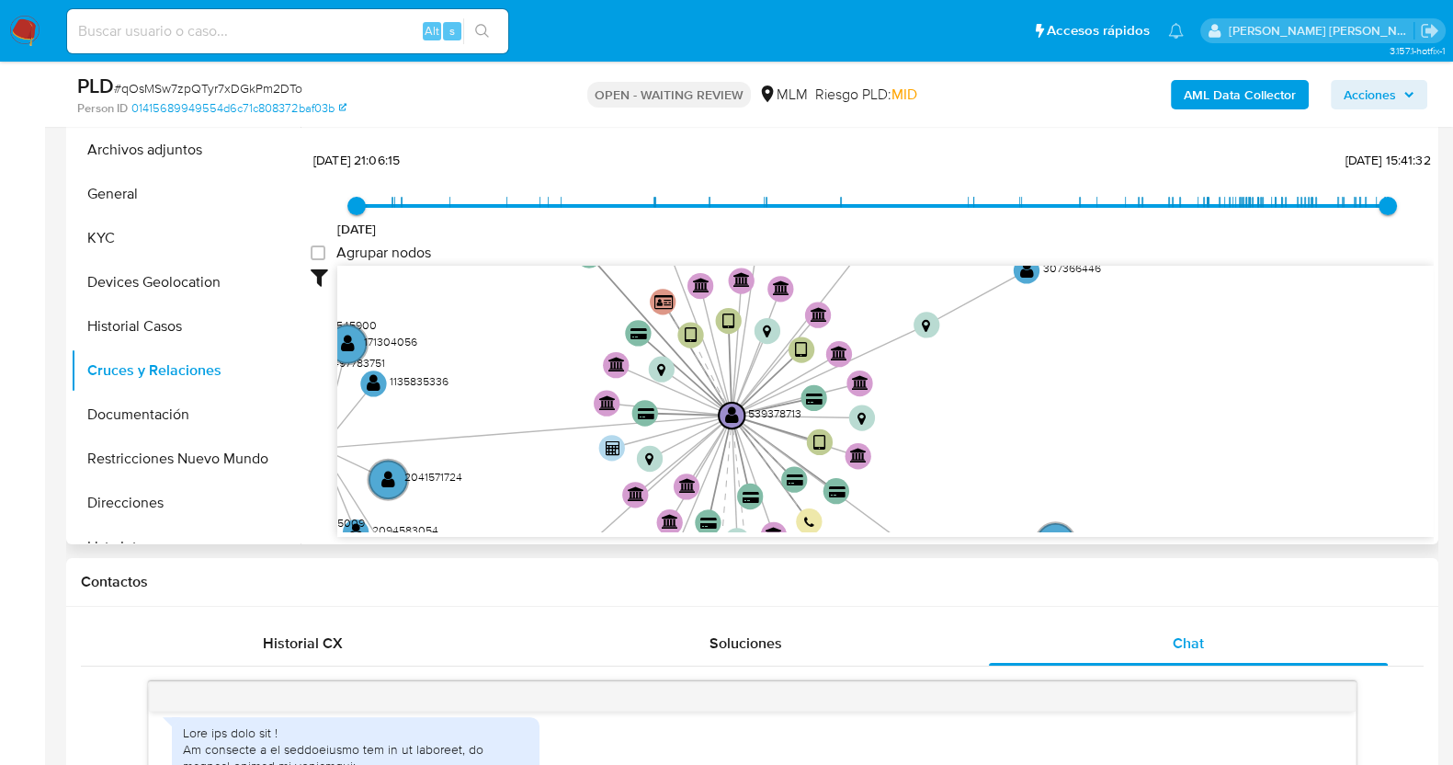
drag, startPoint x: 788, startPoint y: 319, endPoint x: 891, endPoint y: 521, distance: 227.3
click at [891, 521] on icon "device-61c2439e08813b00183942d6  user-539378713  539378713 device-612dd26b088…" at bounding box center [885, 399] width 1096 height 267
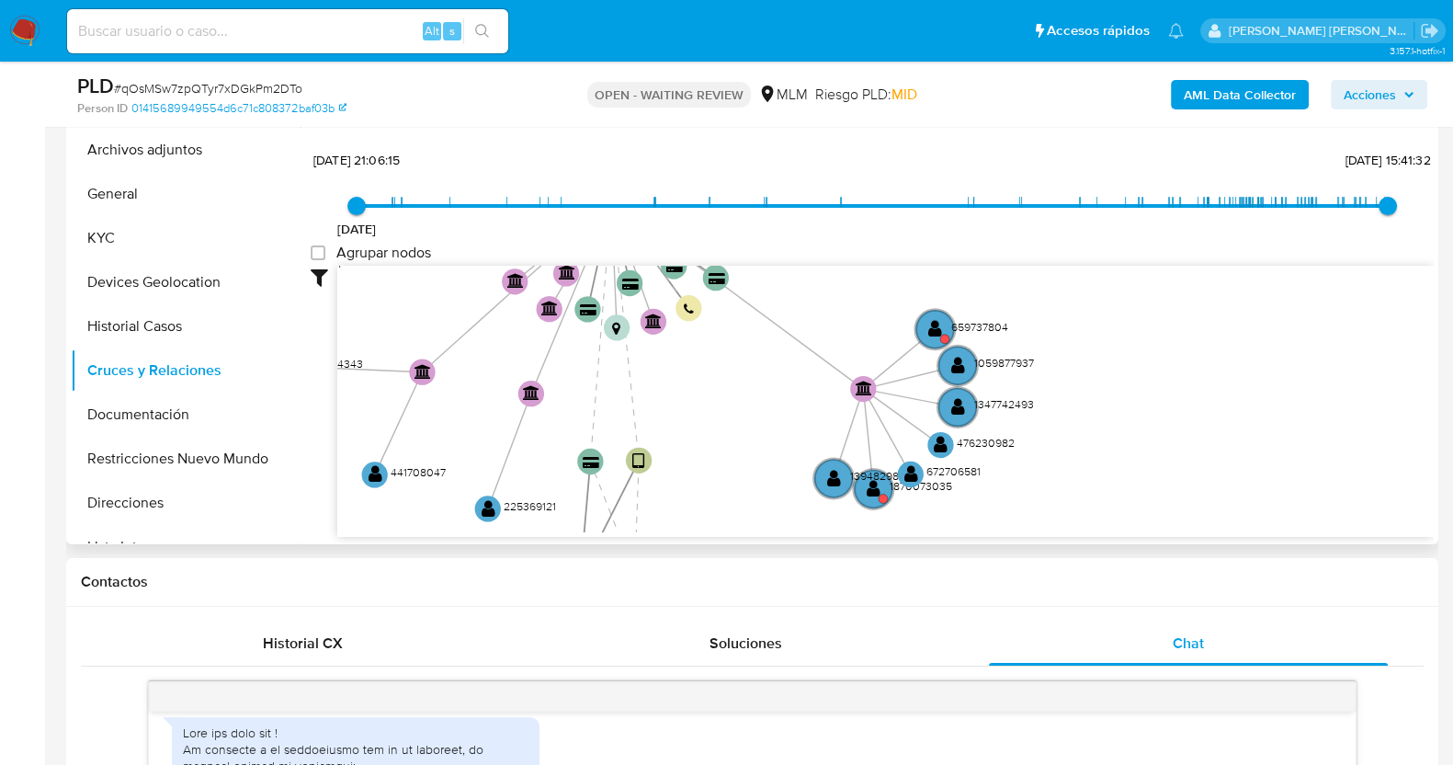
drag, startPoint x: 993, startPoint y: 397, endPoint x: 835, endPoint y: 223, distance: 234.2
click at [838, 219] on div "27/6/2021 27/6/2021, 21:06:15 27/8/2025, 15:41:32 Agrupar nodos Filtros Confian…" at bounding box center [872, 341] width 1123 height 391
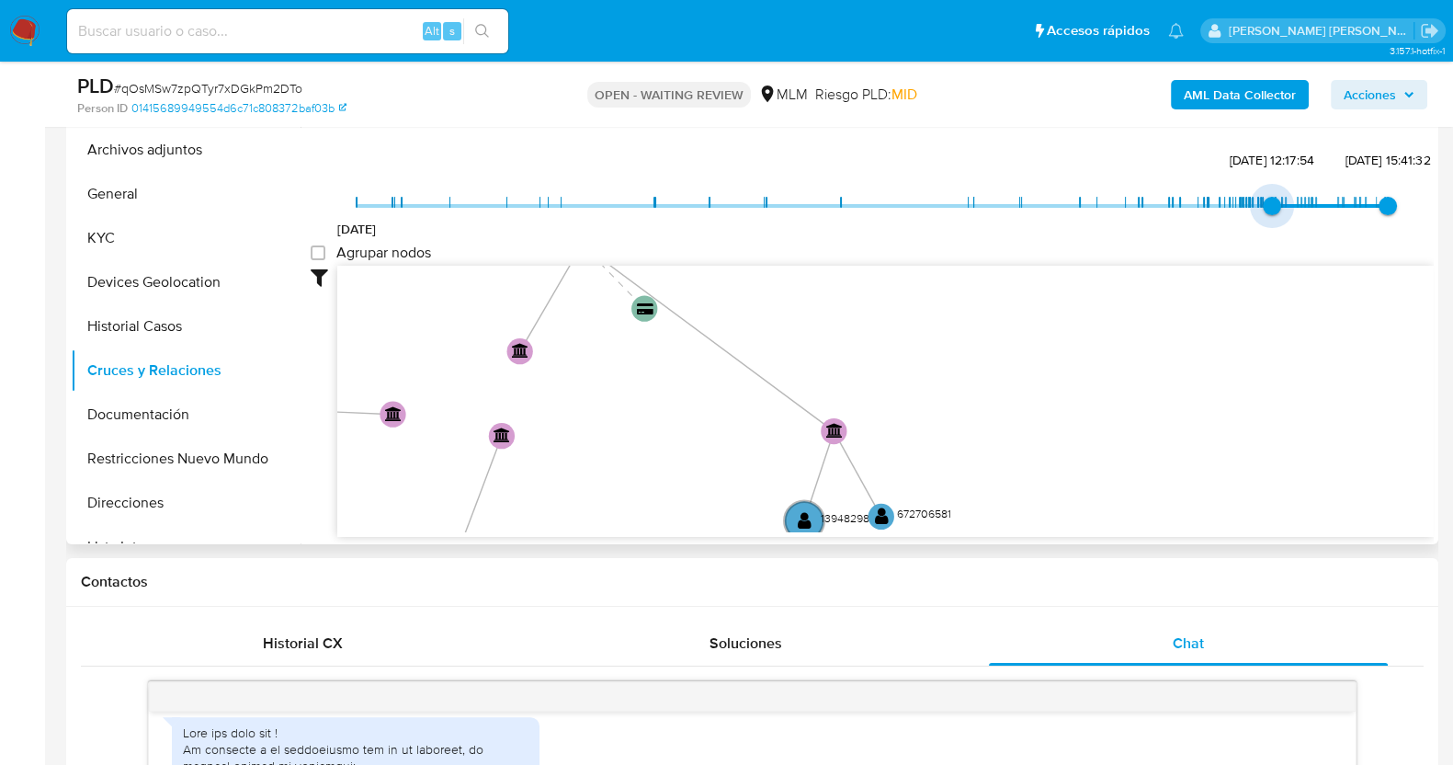
type input "1742068723000"
drag, startPoint x: 385, startPoint y: 209, endPoint x: 1270, endPoint y: 213, distance: 885.1
click at [1270, 213] on span "15/3/2025, 13:58:43" at bounding box center [1275, 206] width 18 height 18
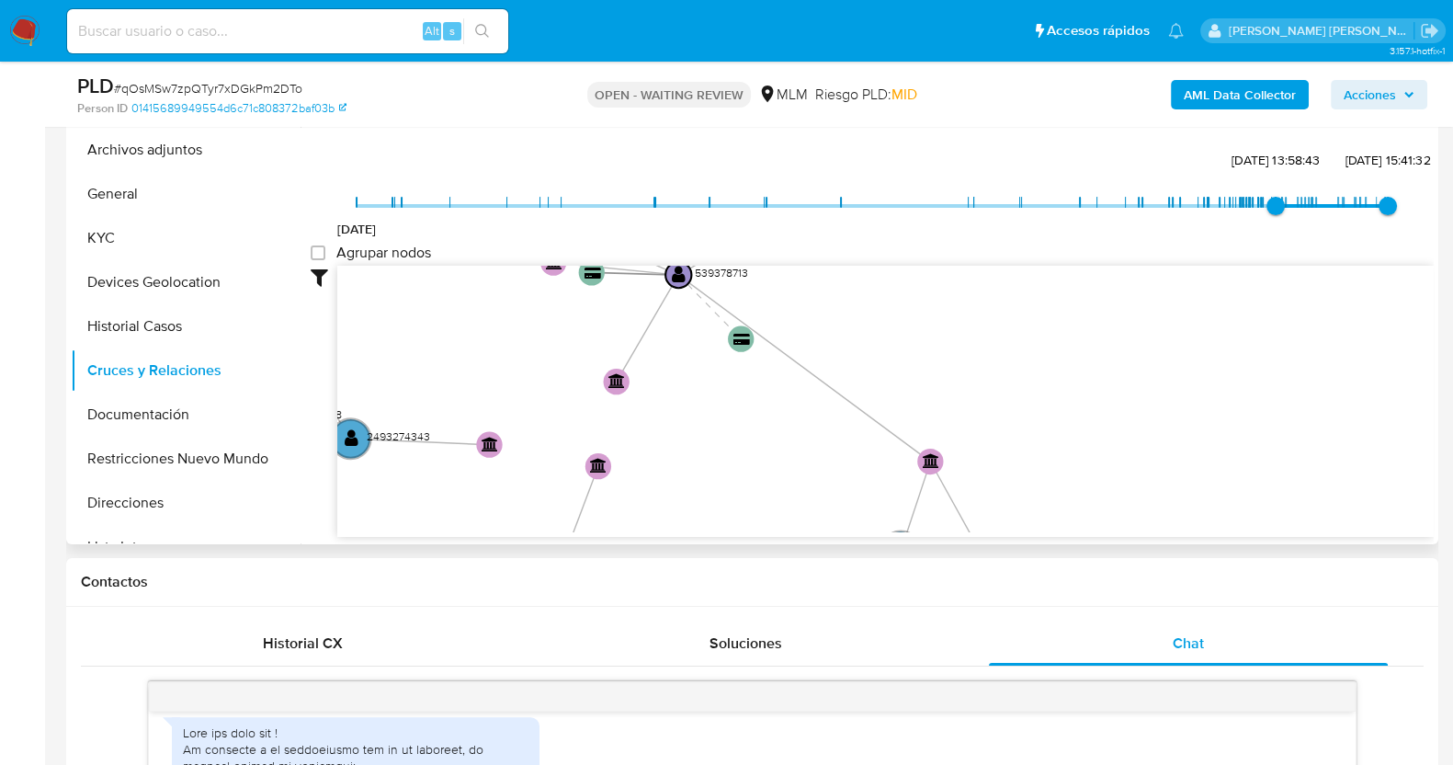
drag, startPoint x: 904, startPoint y: 367, endPoint x: 1001, endPoint y: 397, distance: 101.2
click at [1001, 397] on icon "device-61c2439e08813b00183942d6  user-539378713  539378713 device-612dd26b088…" at bounding box center [885, 399] width 1096 height 267
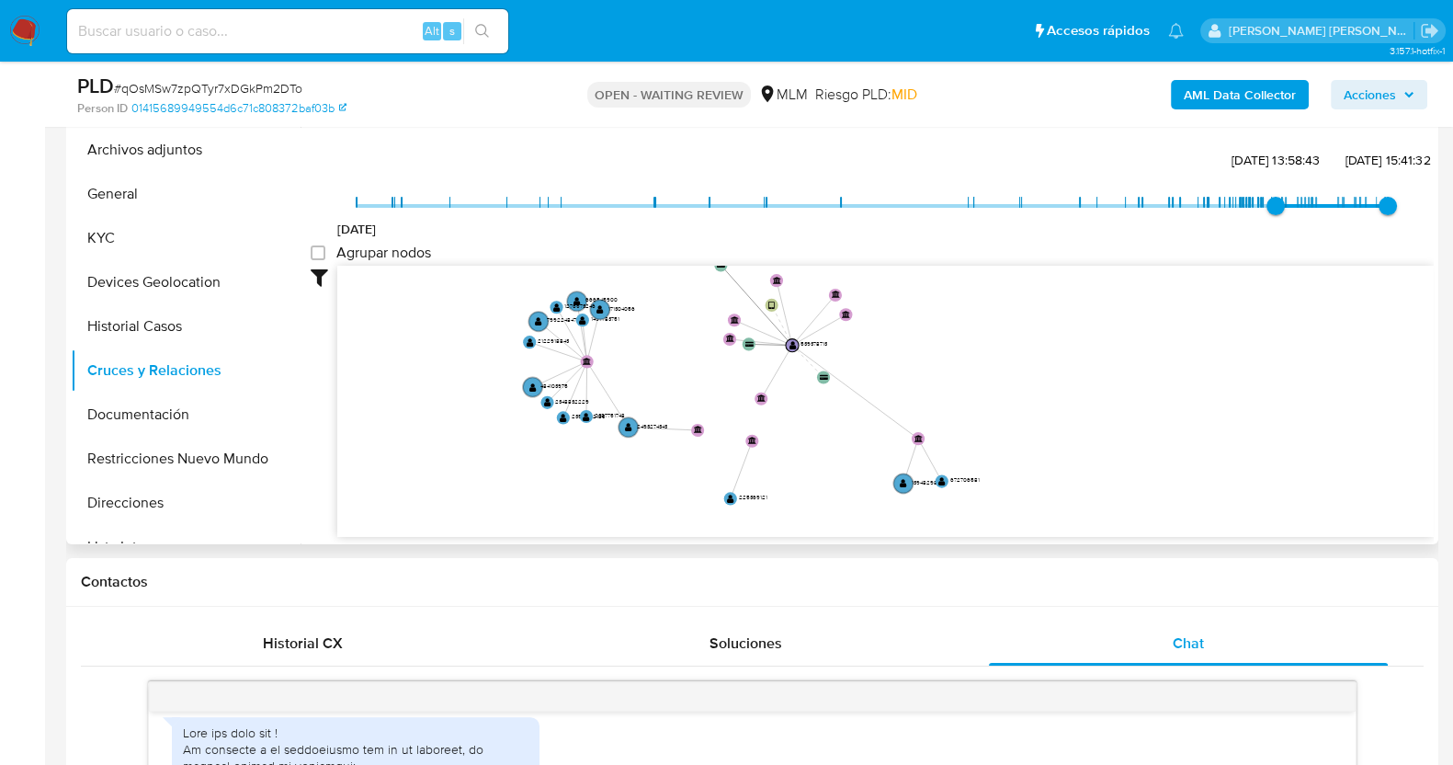
drag, startPoint x: 897, startPoint y: 346, endPoint x: 841, endPoint y: 332, distance: 58.0
click at [841, 332] on icon "device-61c2439e08813b00183942d6  user-539378713  539378713 device-612dd26b088…" at bounding box center [885, 399] width 1096 height 267
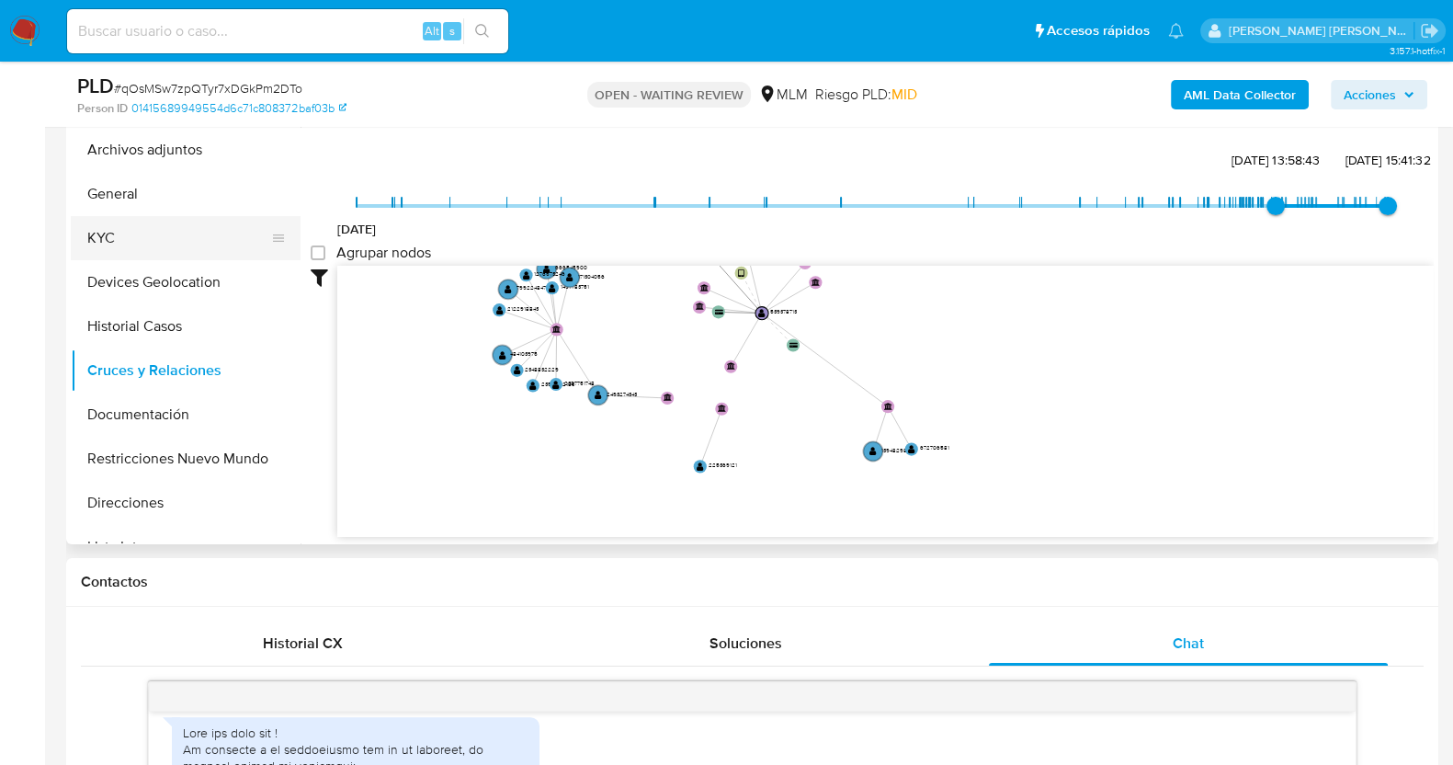
click at [119, 229] on button "KYC" at bounding box center [178, 238] width 215 height 44
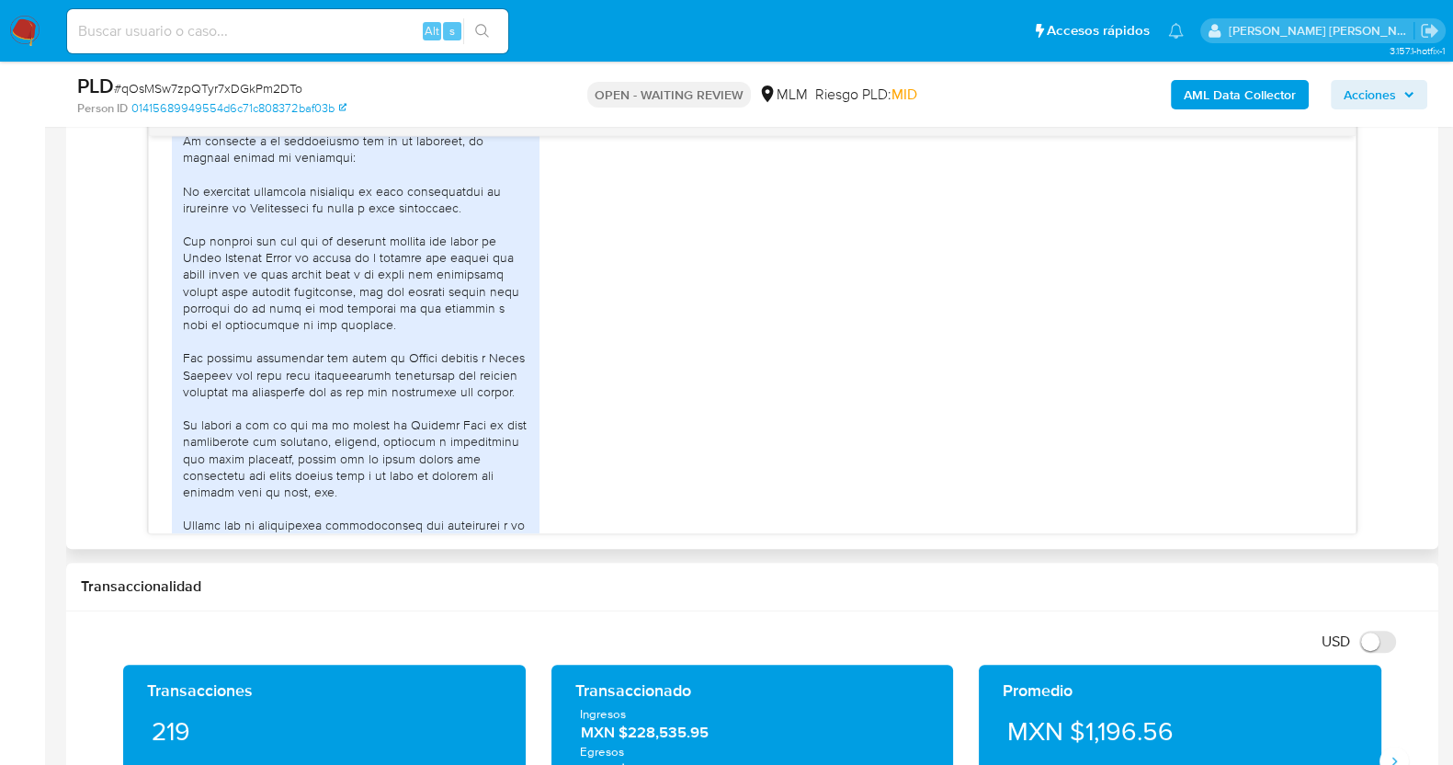
scroll to position [601, 0]
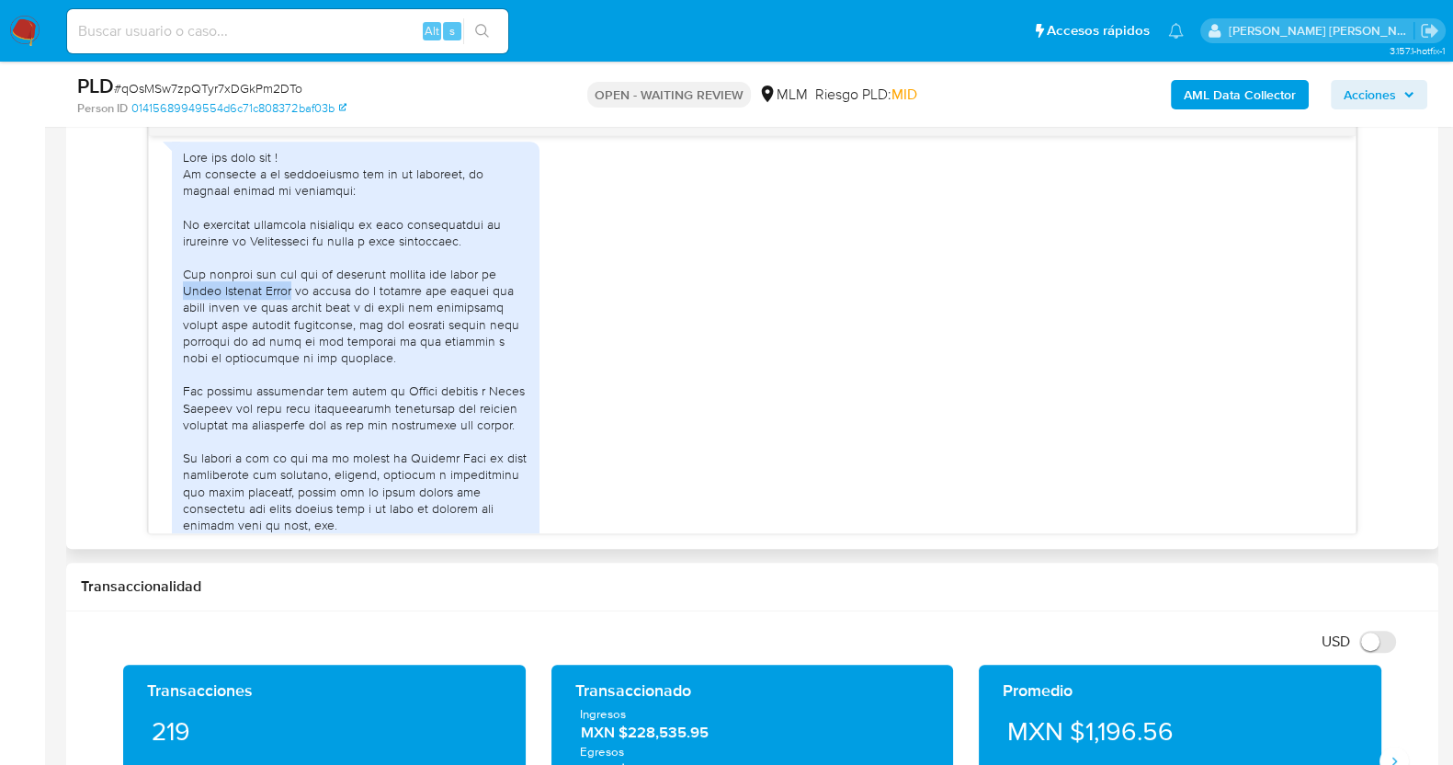
drag, startPoint x: 180, startPoint y: 287, endPoint x: 294, endPoint y: 283, distance: 114.0
click at [294, 283] on div at bounding box center [356, 383] width 368 height 483
copy div "Mario Álvarez Pérez"
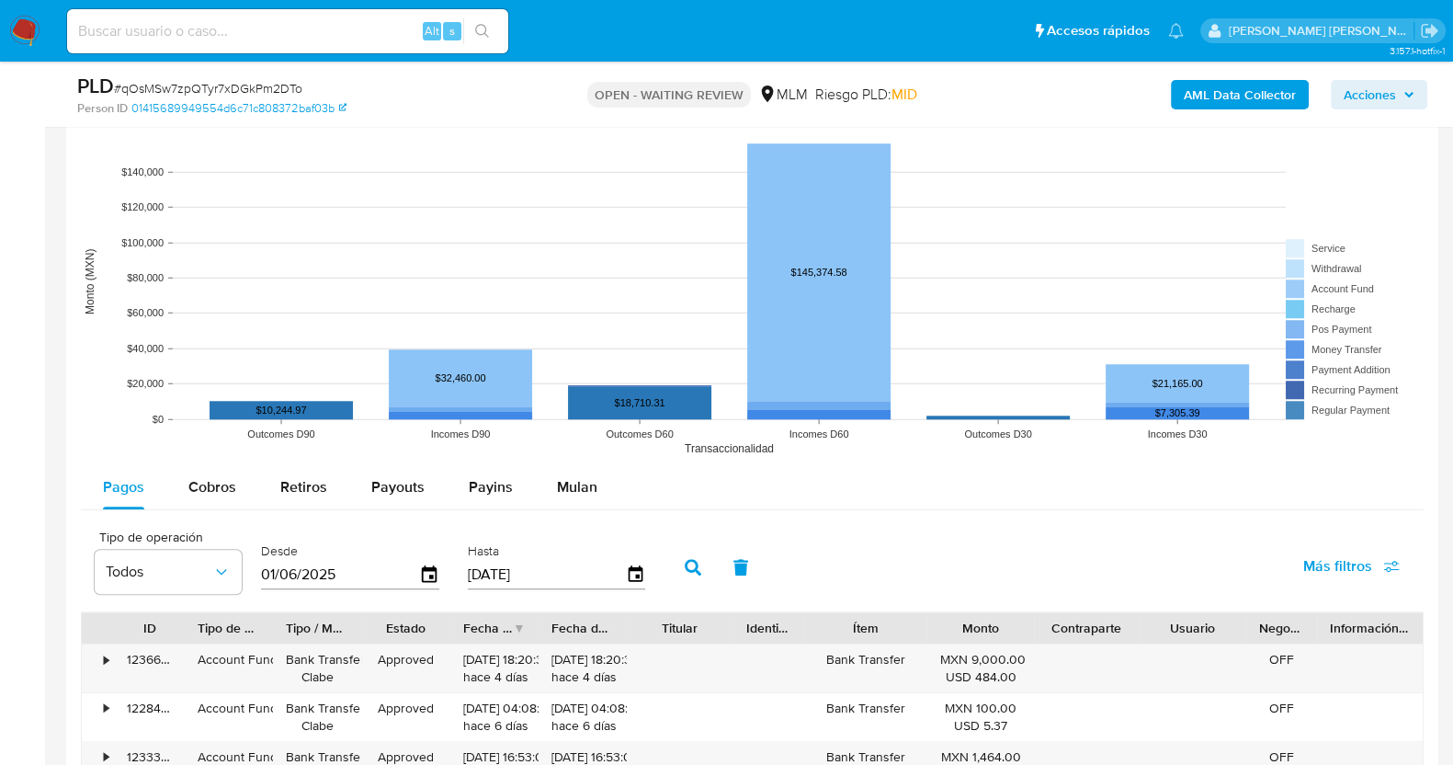
scroll to position [2013, 0]
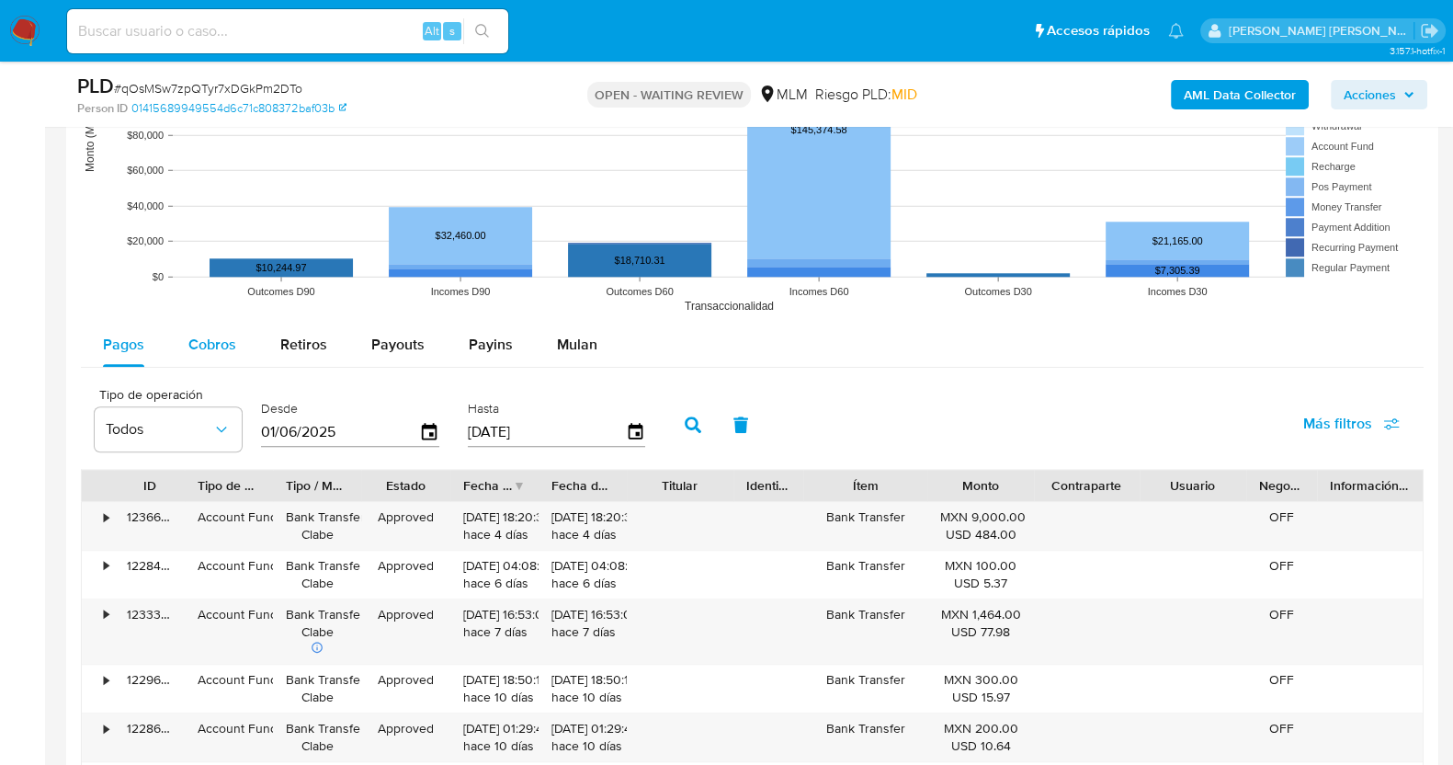
click at [232, 340] on span "Cobros" at bounding box center [212, 344] width 48 height 21
select select "10"
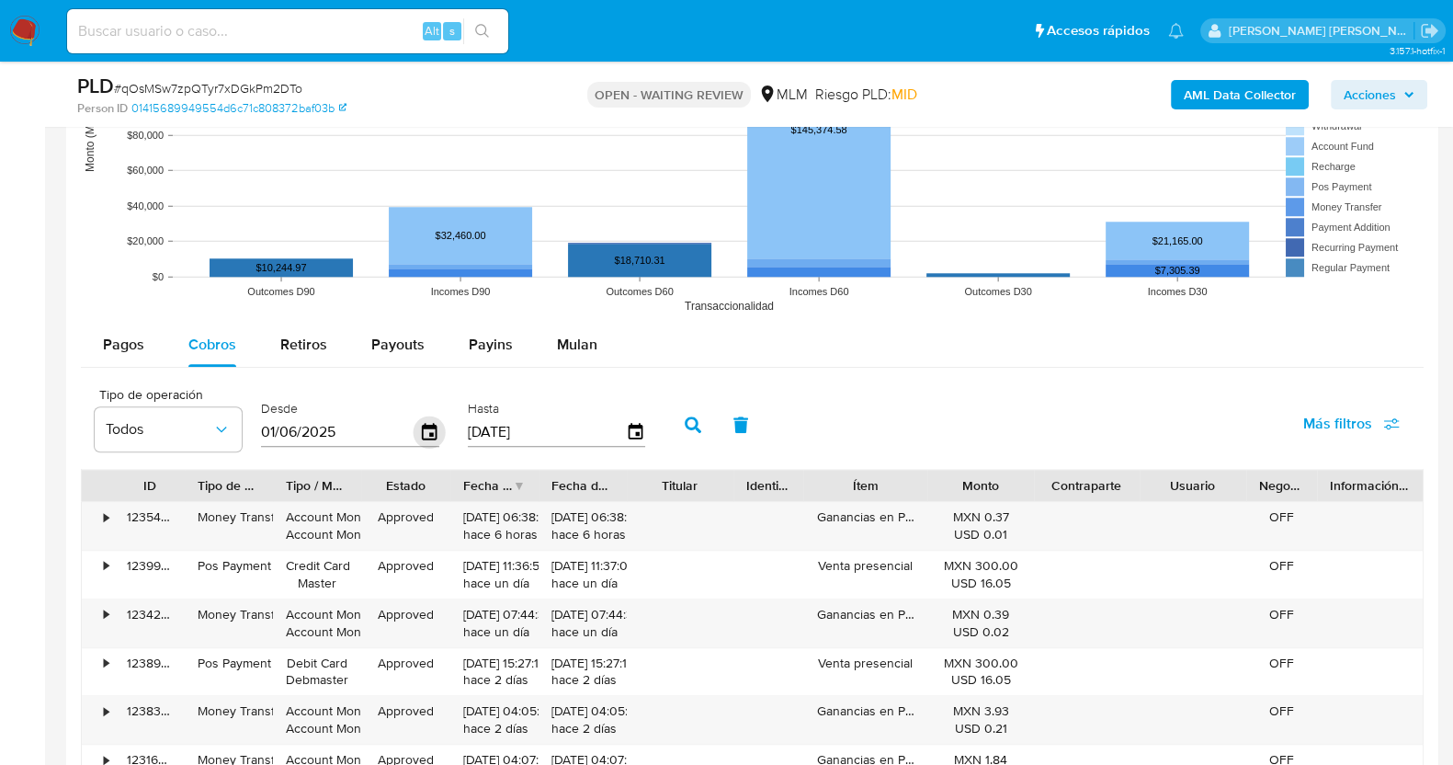
click at [430, 429] on icon "button" at bounding box center [430, 432] width 32 height 32
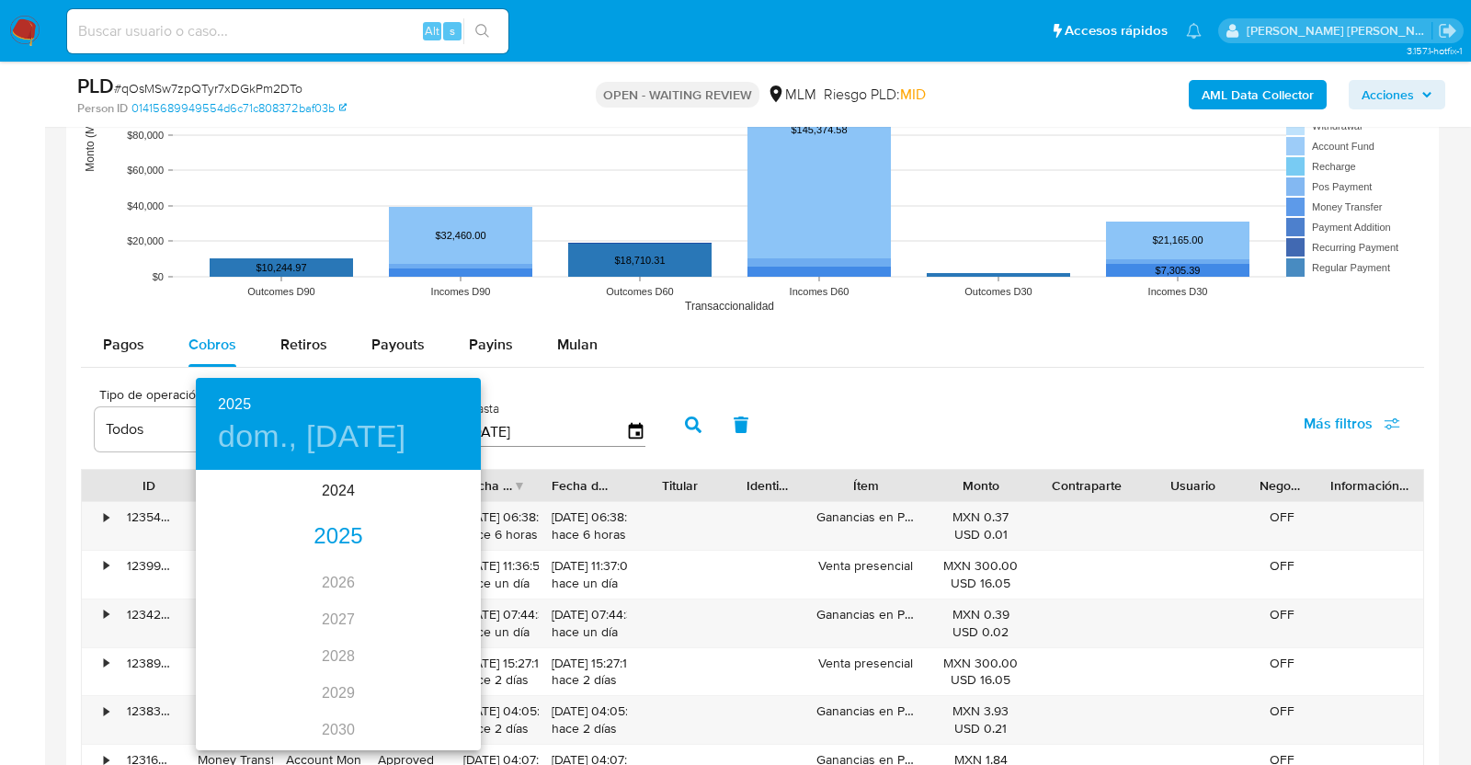
click at [329, 534] on div "2025" at bounding box center [338, 536] width 285 height 37
click at [238, 581] on div "abr." at bounding box center [243, 575] width 95 height 69
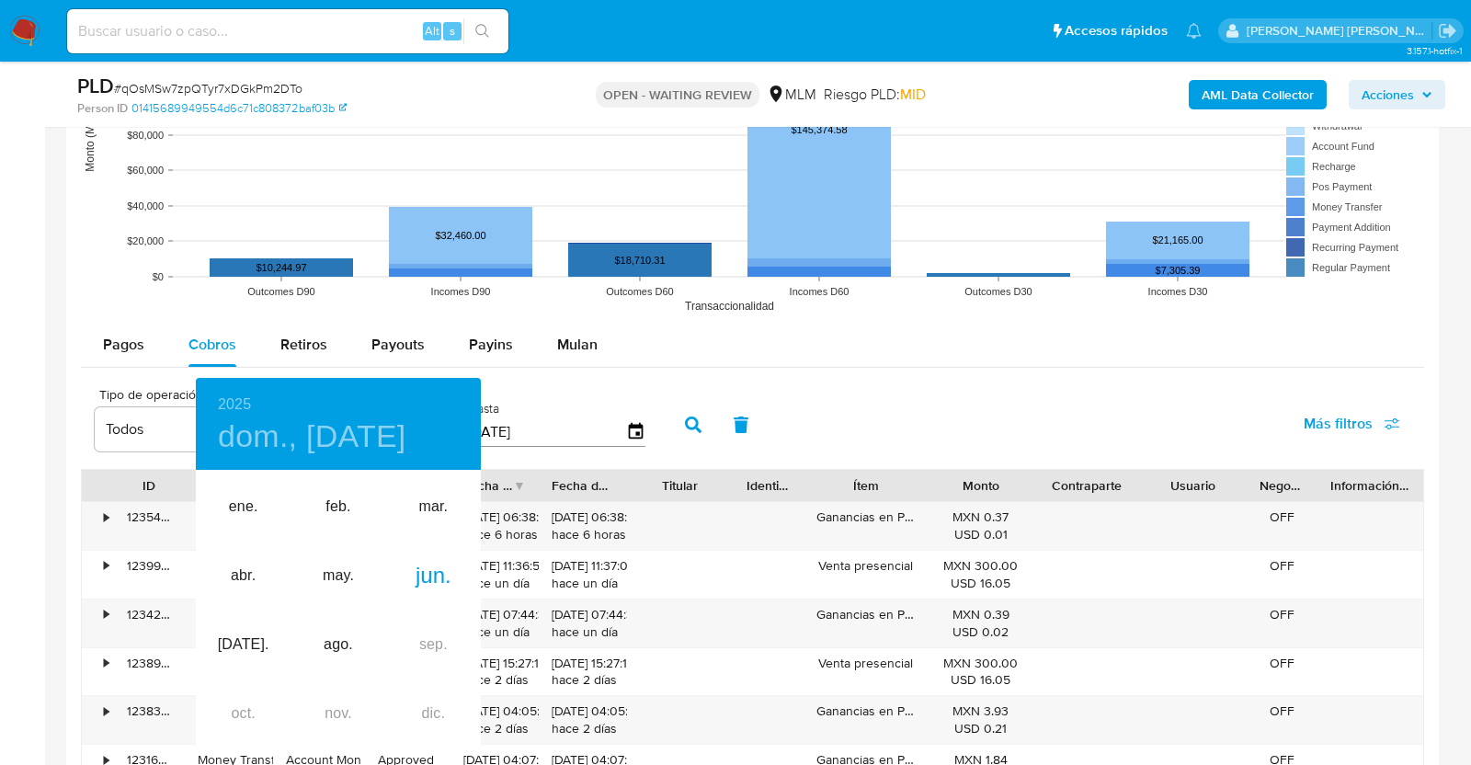
type input "01/04/2025"
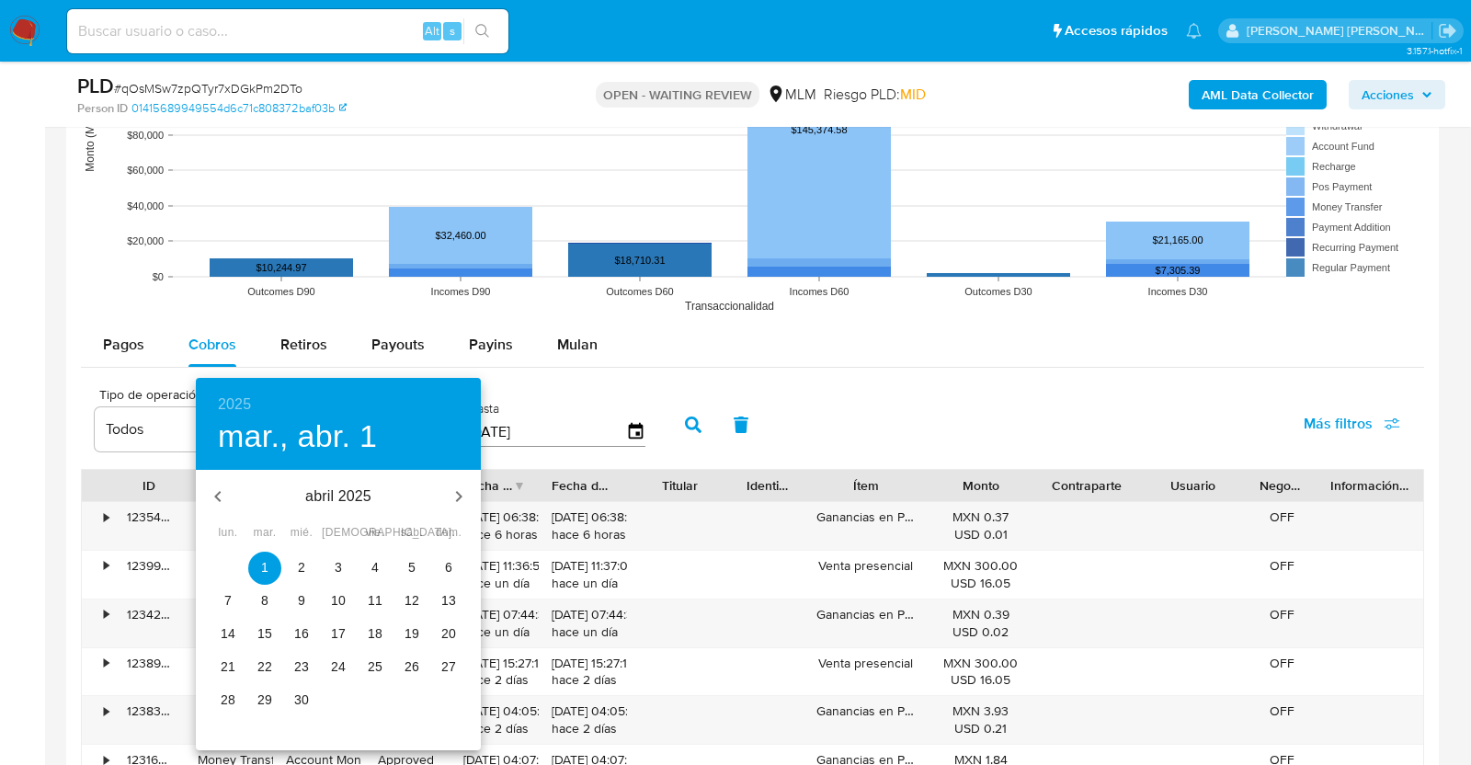
drag, startPoint x: 270, startPoint y: 566, endPoint x: 279, endPoint y: 562, distance: 9.9
click at [269, 567] on span "1" at bounding box center [264, 567] width 33 height 18
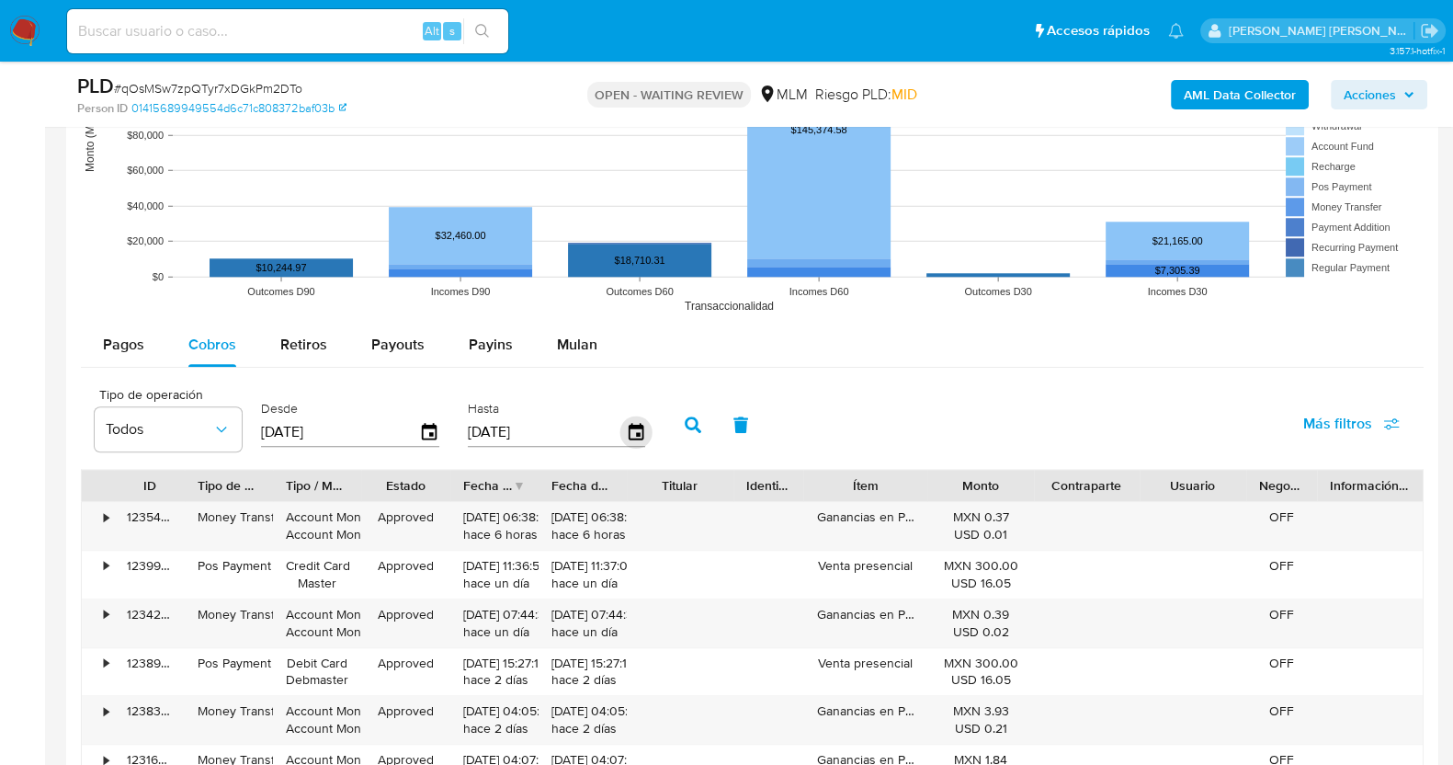
click at [626, 431] on icon "button" at bounding box center [635, 432] width 32 height 32
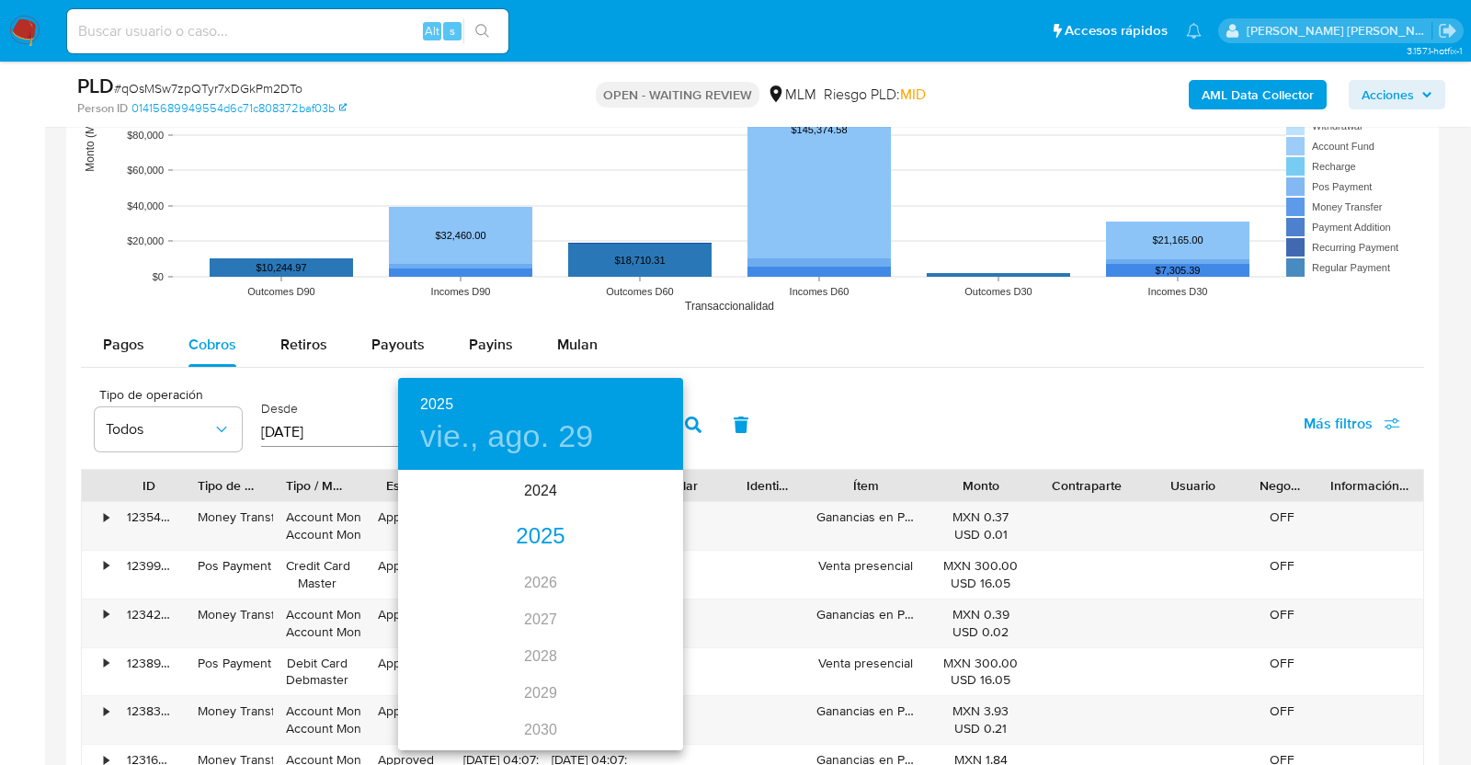
click at [533, 546] on div "2025" at bounding box center [540, 536] width 285 height 37
click at [548, 581] on div "may." at bounding box center [540, 575] width 95 height 69
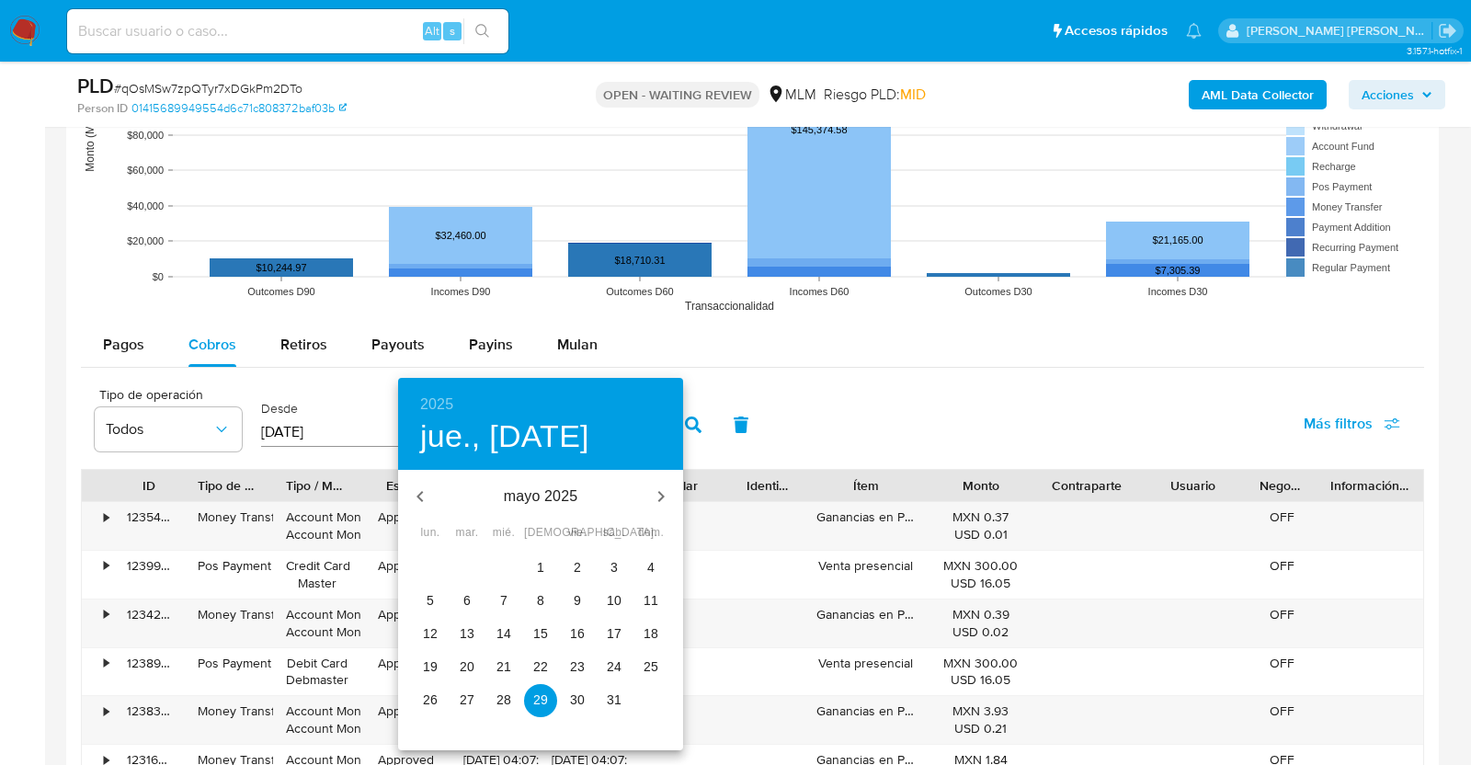
click at [619, 698] on p "31" at bounding box center [614, 699] width 15 height 18
type input "31/05/2025"
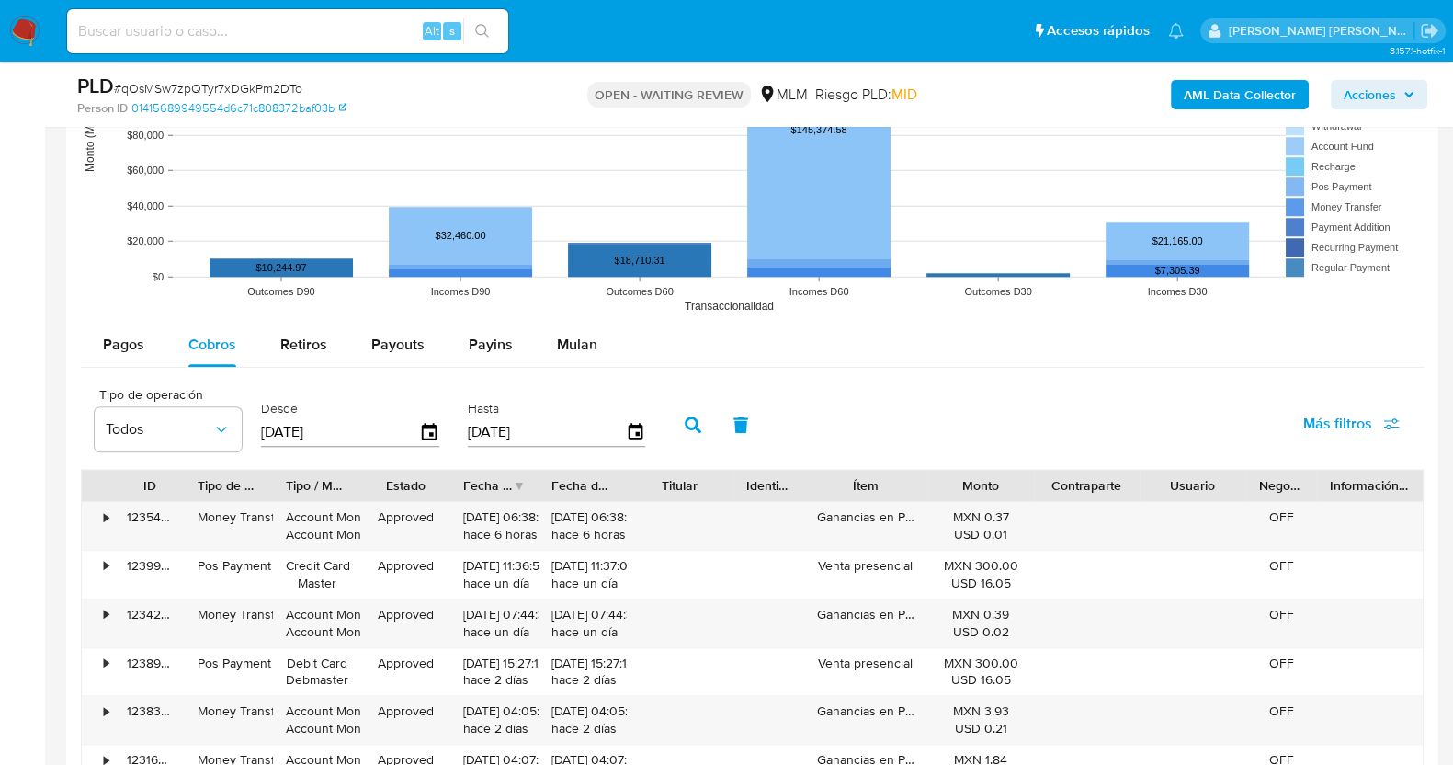
click at [685, 430] on icon "button" at bounding box center [693, 424] width 17 height 17
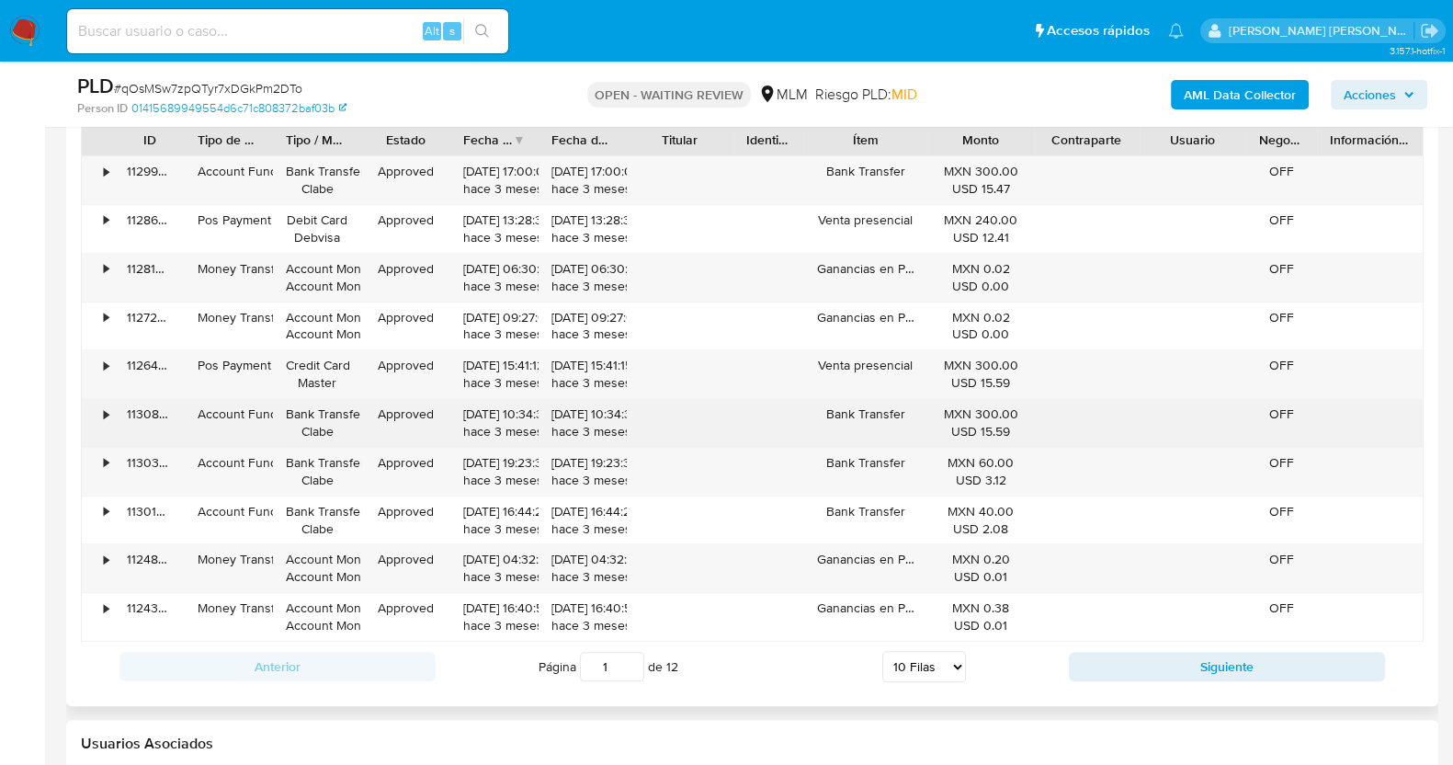
scroll to position [2357, 0]
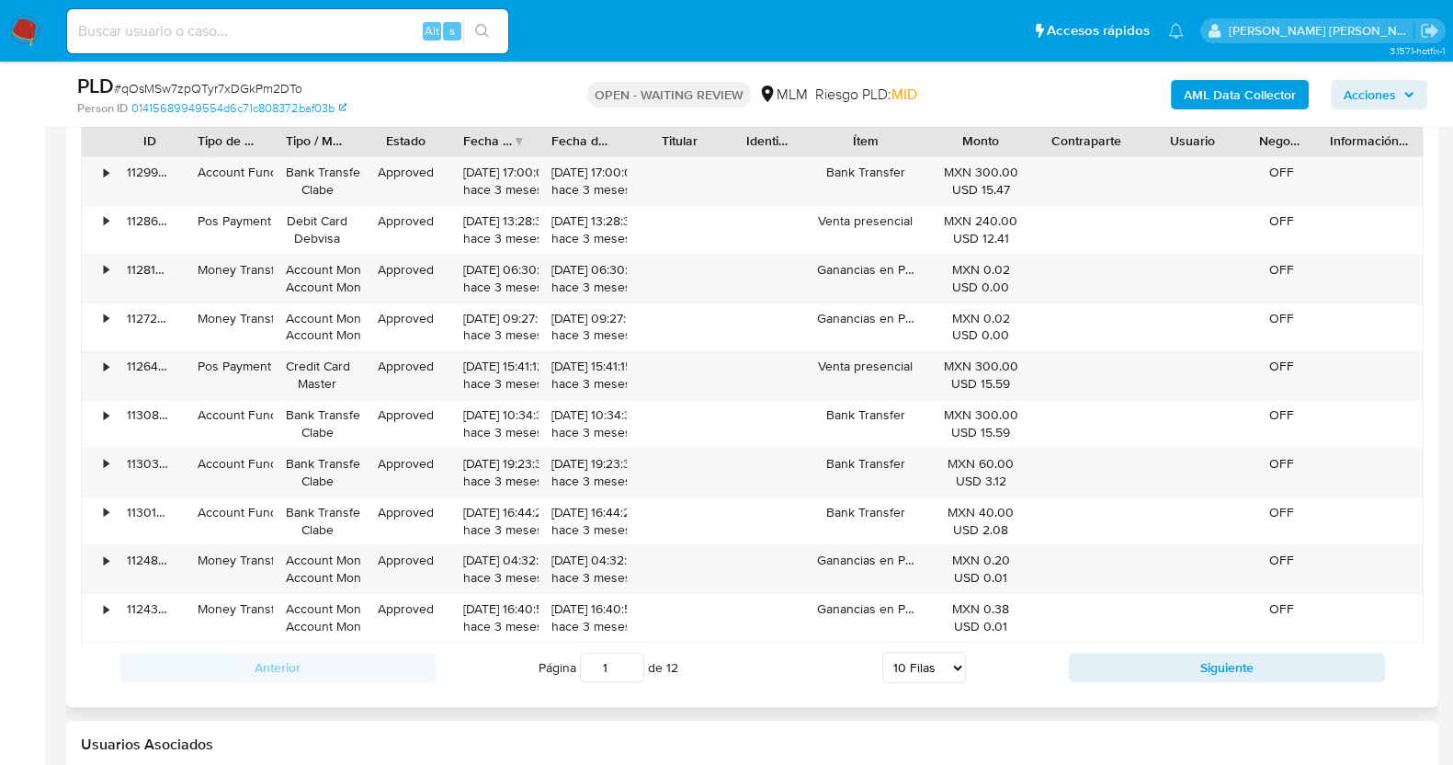
click at [940, 669] on select "5 Filas 10 Filas 20 Filas 25 Filas 50 Filas 100 Filas" at bounding box center [924, 667] width 84 height 31
select select "100"
click at [882, 652] on select "5 Filas 10 Filas 20 Filas 25 Filas 50 Filas 100 Filas" at bounding box center [924, 667] width 84 height 31
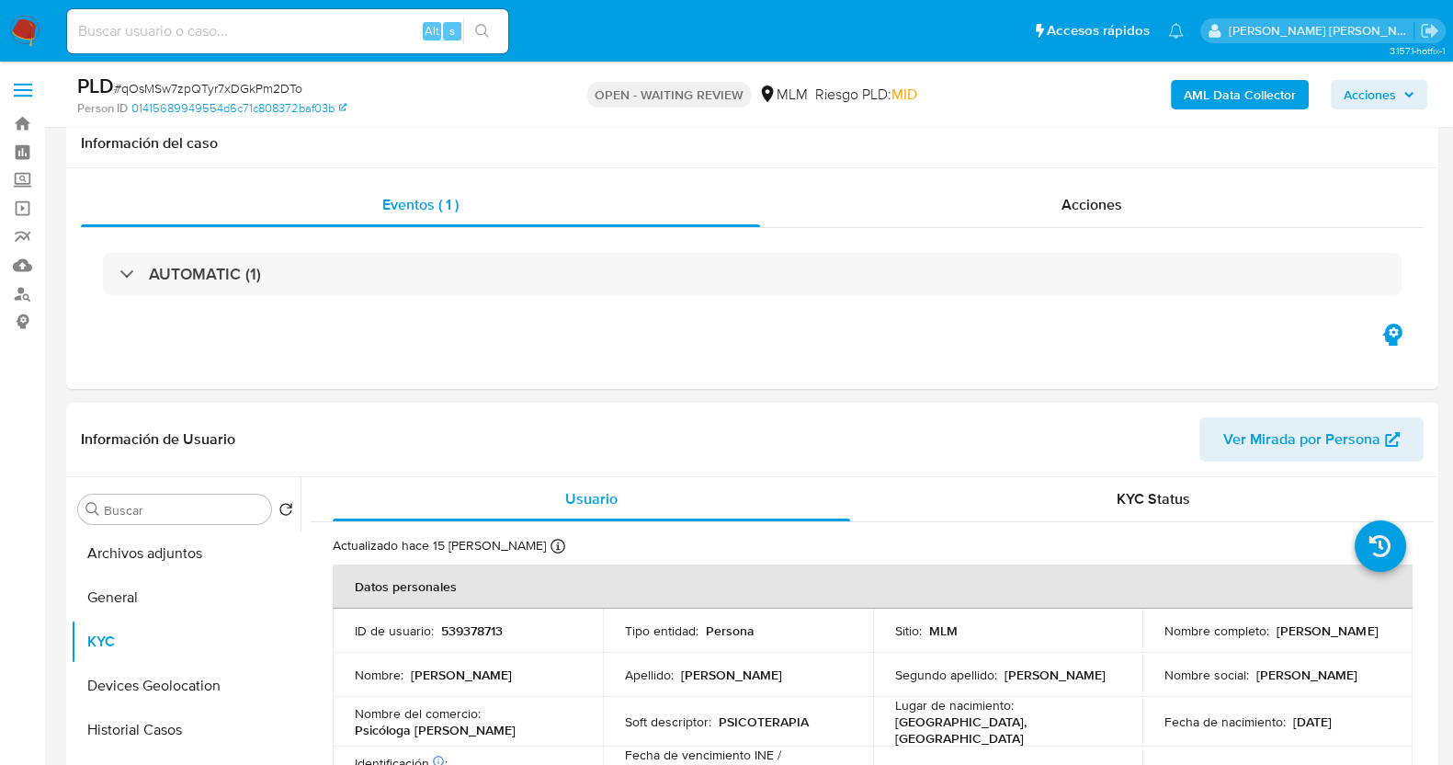
scroll to position [459, 0]
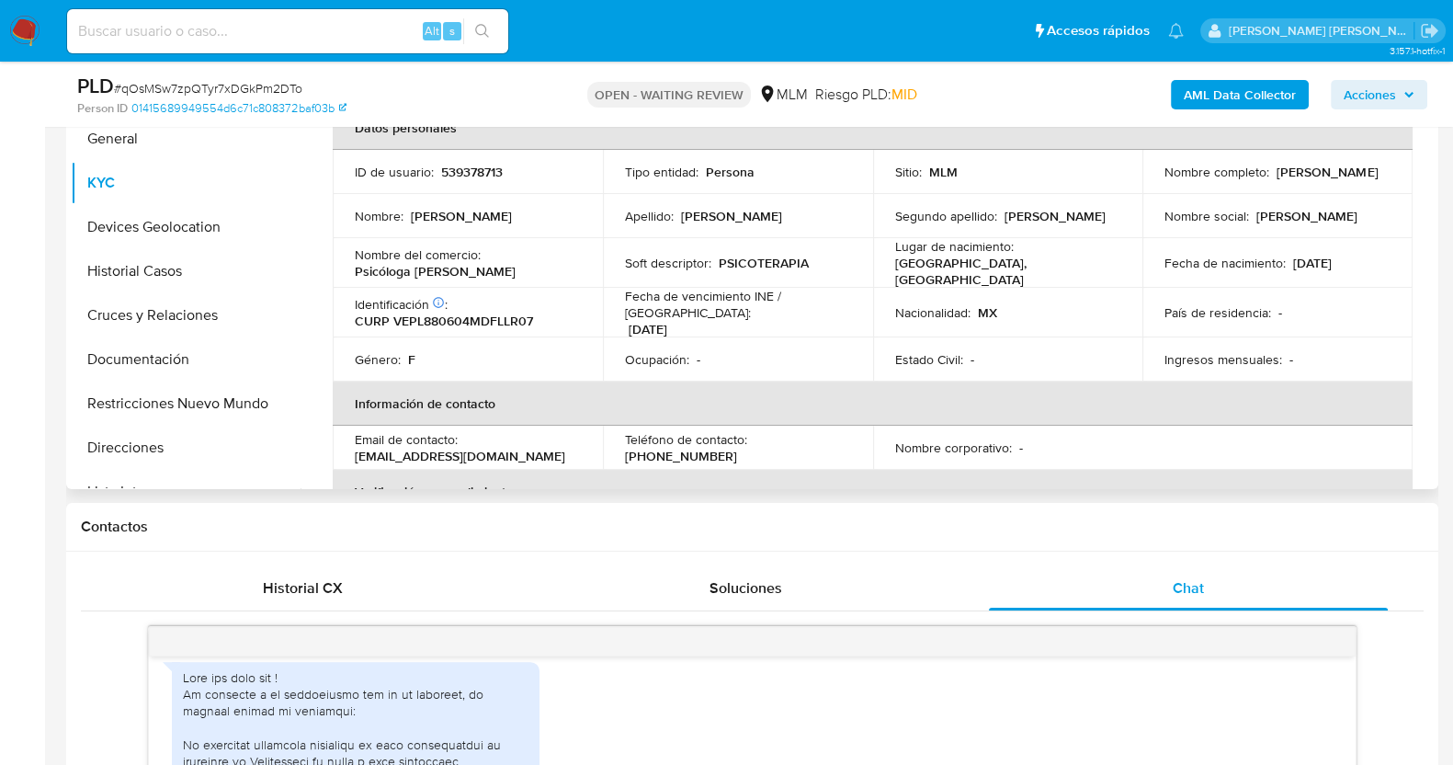
drag, startPoint x: 1153, startPoint y: 179, endPoint x: 1287, endPoint y: 176, distance: 133.3
click at [1287, 176] on td "Nombre completo : Laura Velasco Palacios" at bounding box center [1277, 172] width 270 height 44
copy p "Laura Velasco Palacio"
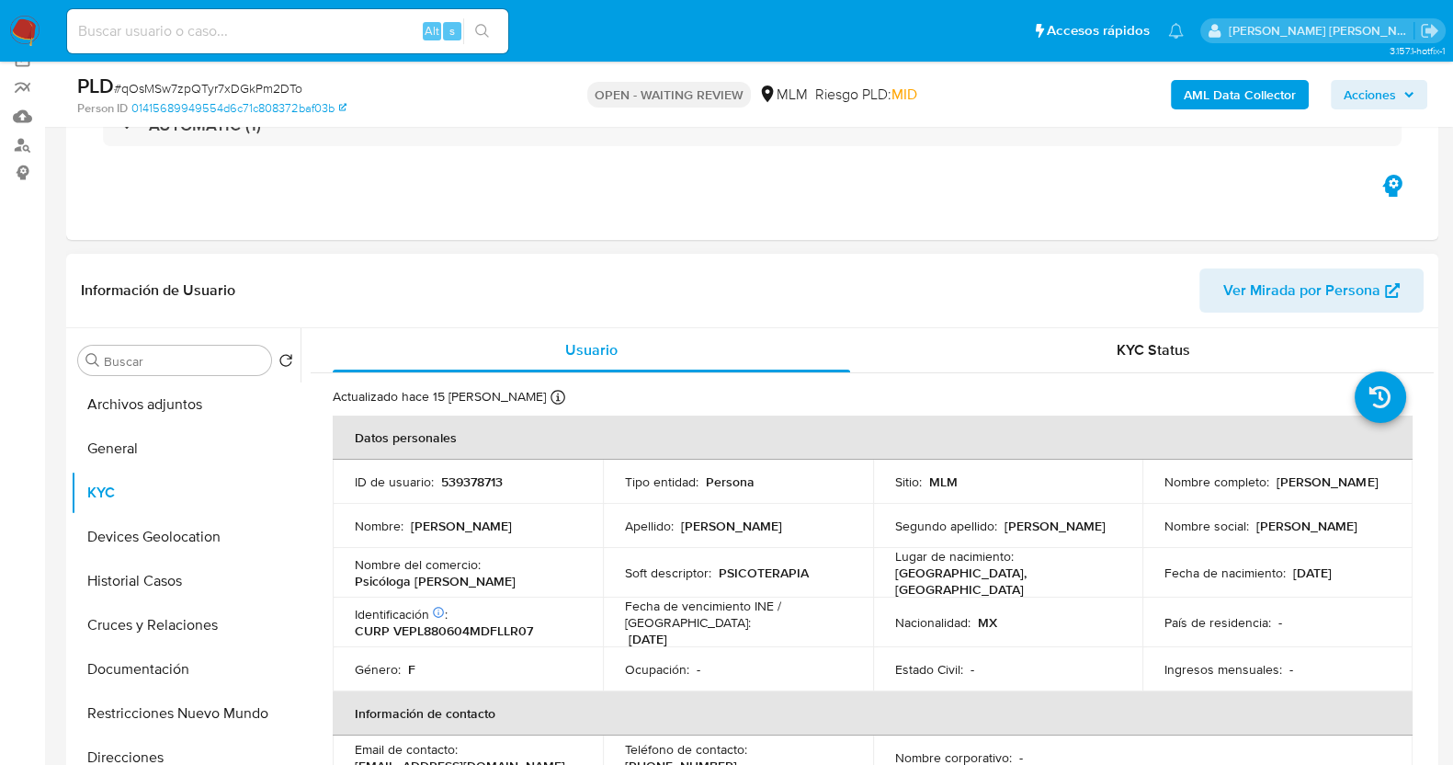
scroll to position [114, 0]
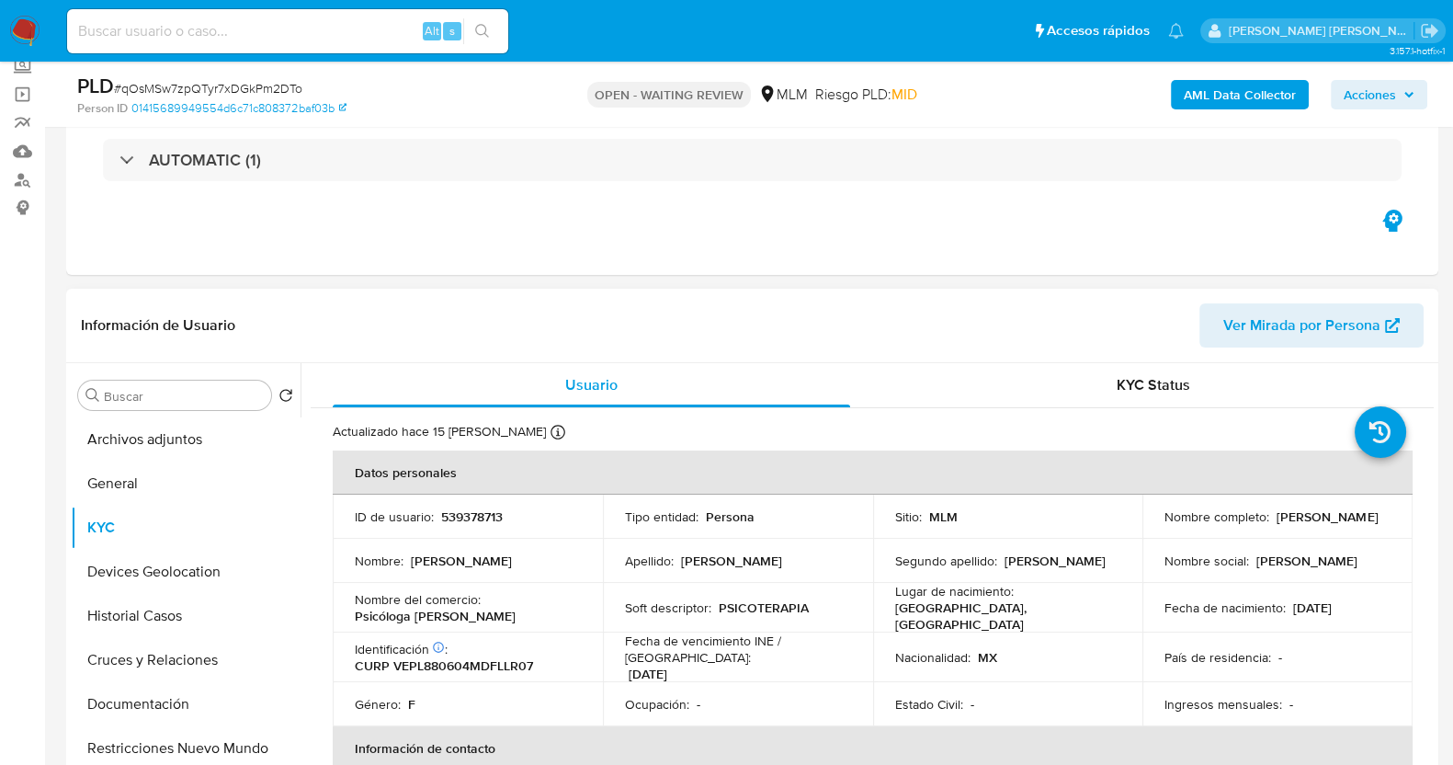
click at [788, 602] on p "PSICOTERAPIA" at bounding box center [764, 607] width 90 height 17
copy p "PSICOTERAPIA"
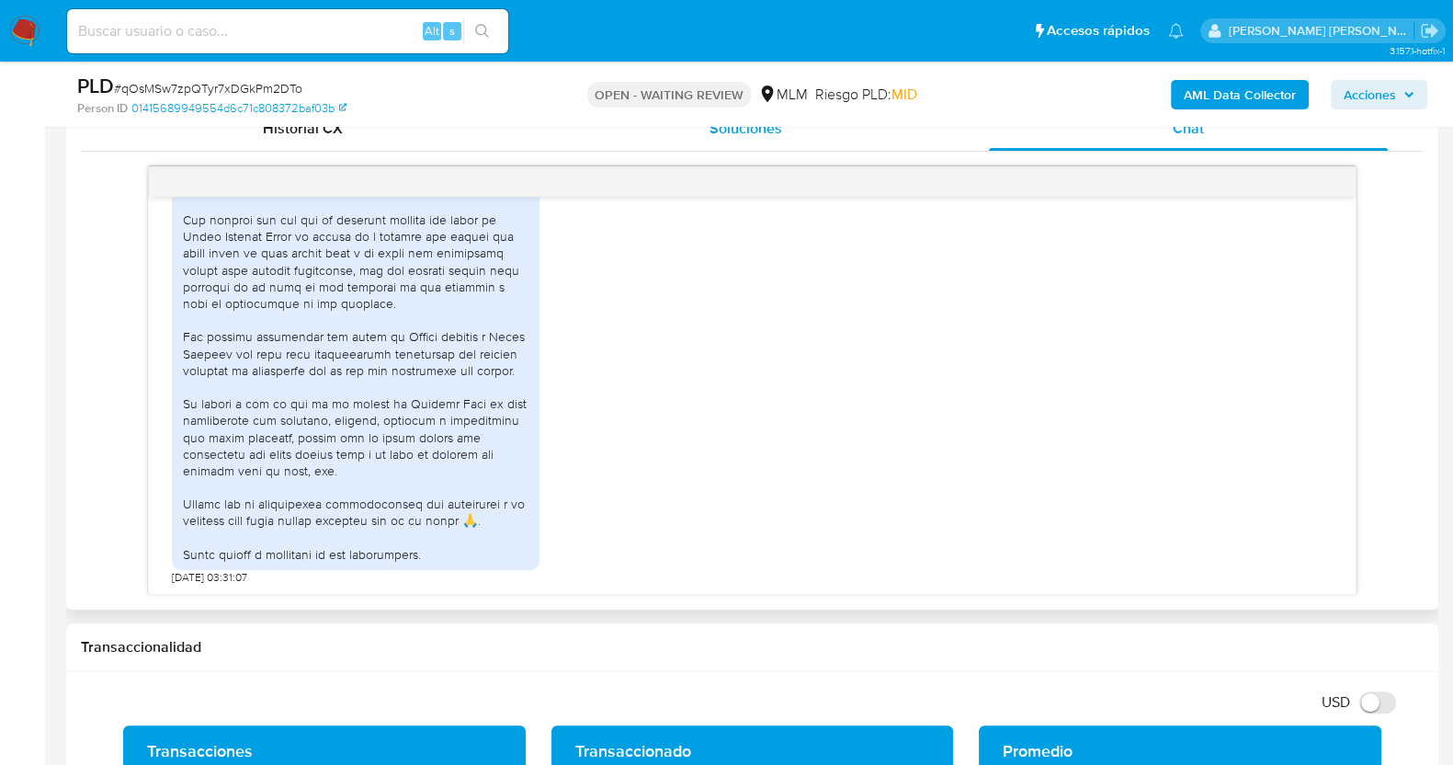
scroll to position [689, 0]
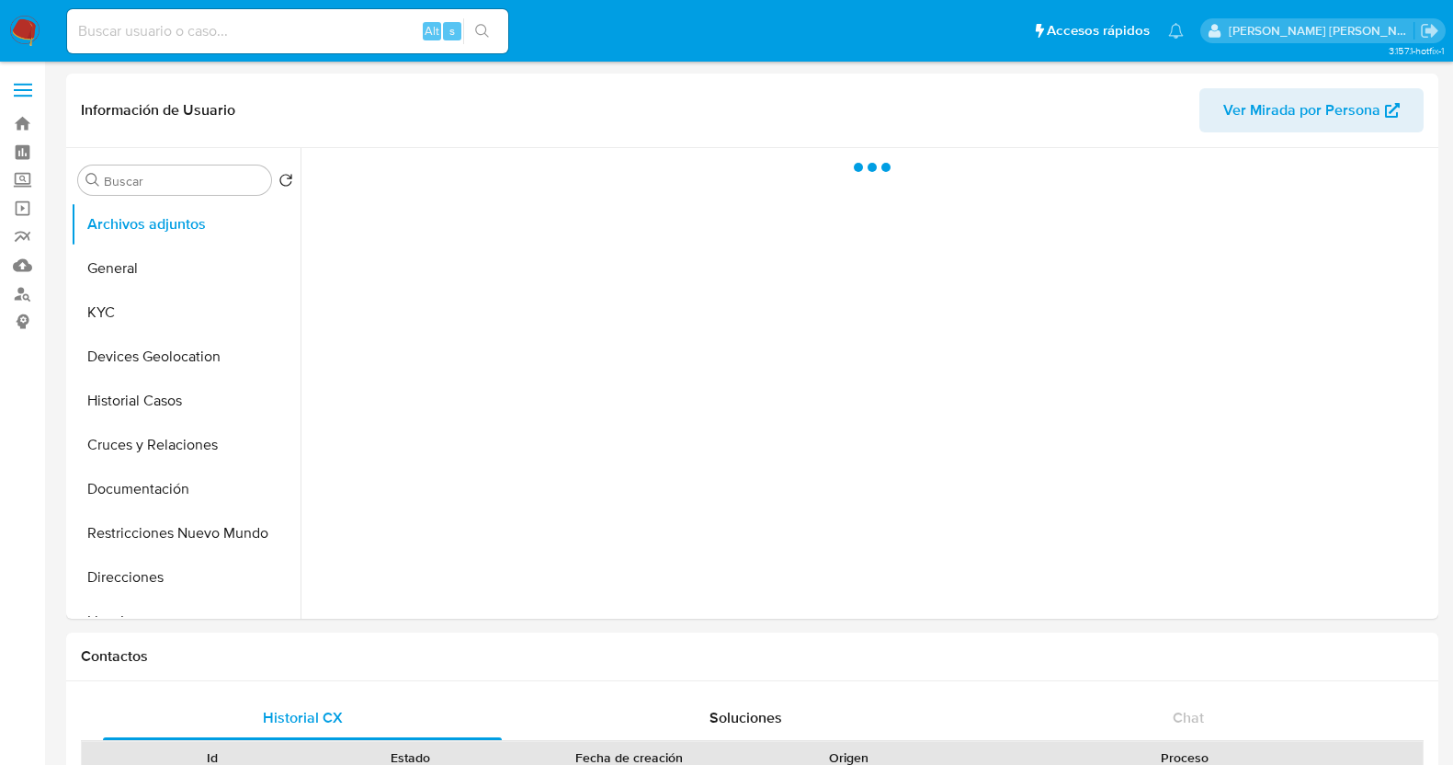
select select "10"
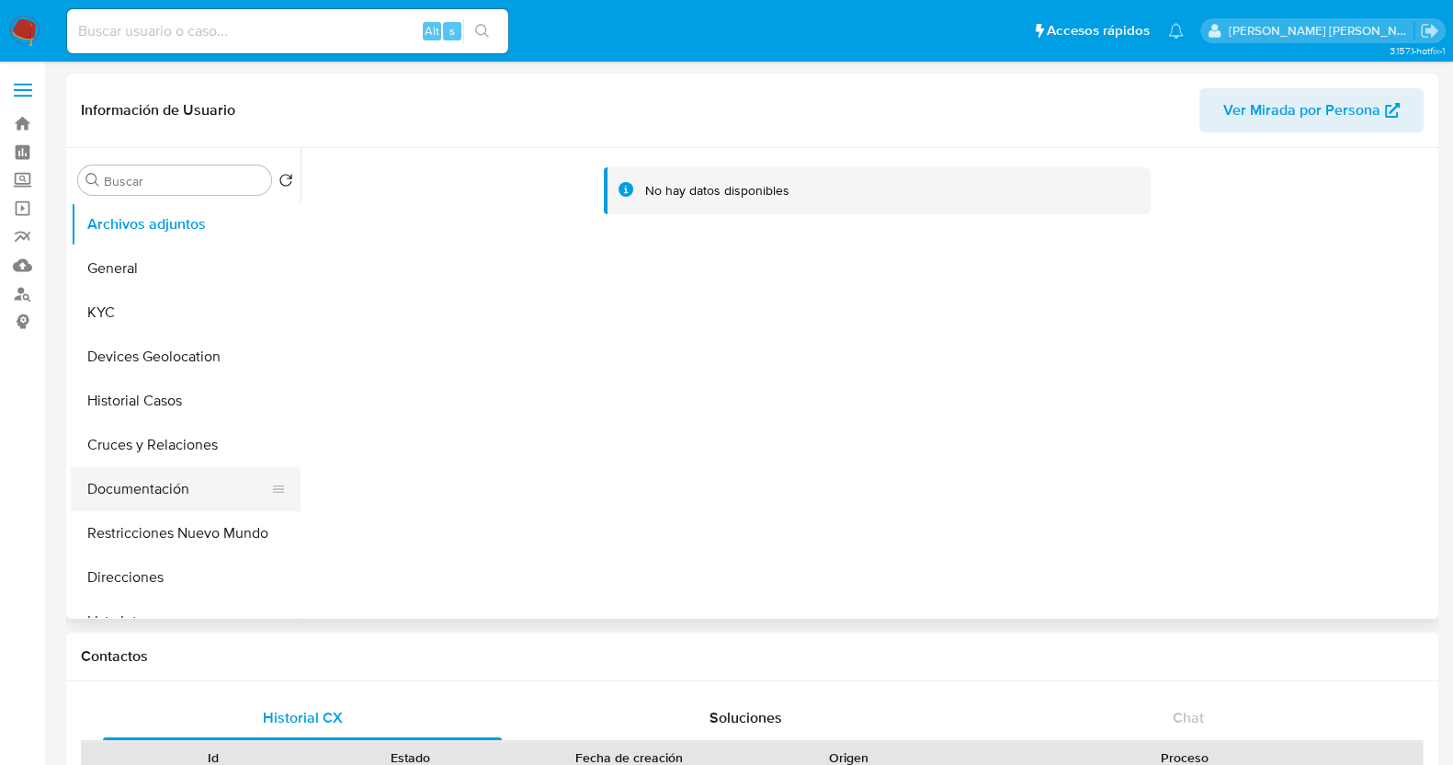
drag, startPoint x: 213, startPoint y: 535, endPoint x: 290, endPoint y: 491, distance: 88.1
click at [214, 535] on button "Restricciones Nuevo Mundo" at bounding box center [186, 533] width 230 height 44
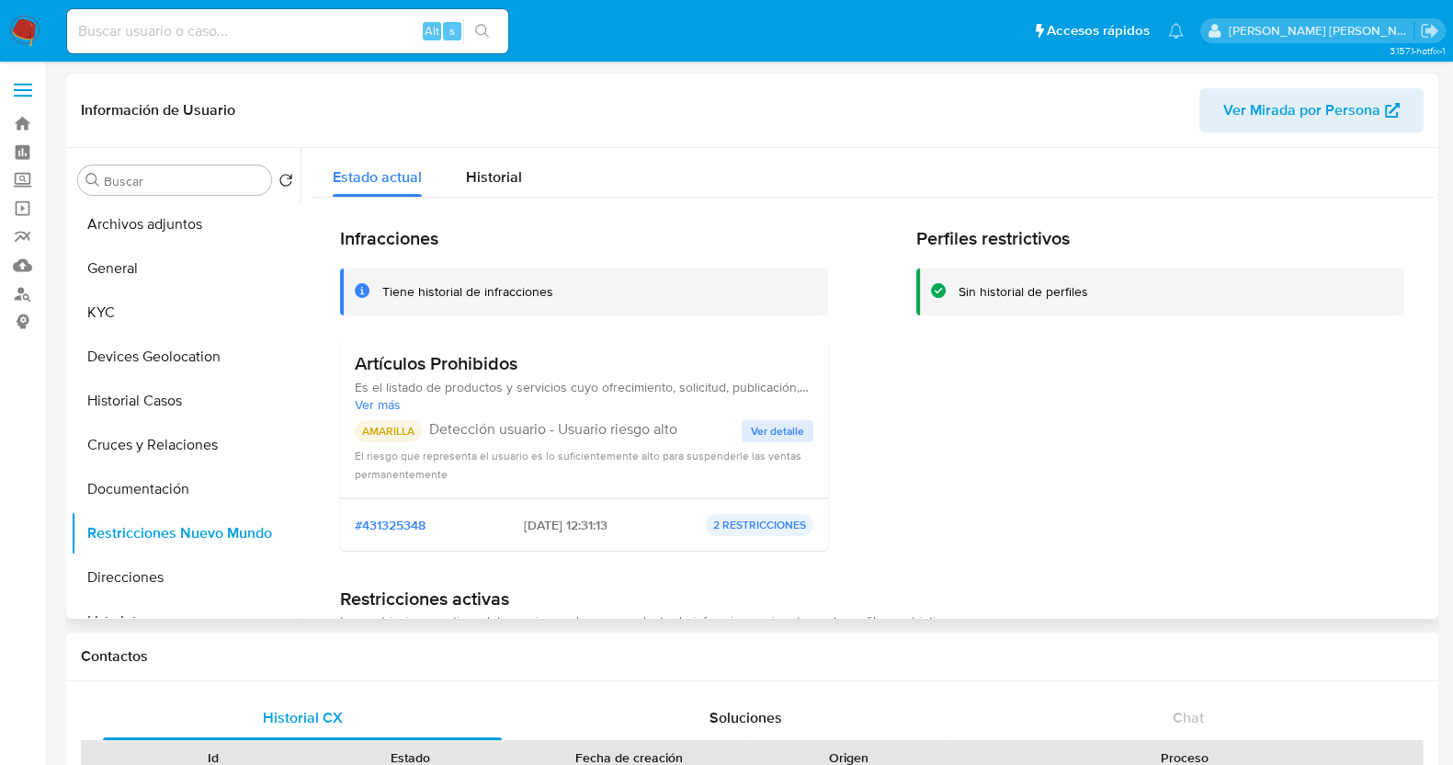
click at [812, 430] on div "Artículos Prohibidos Es el listado de productos y servicios cuyo ofrecimiento, …" at bounding box center [584, 417] width 488 height 161
click at [791, 430] on span "Ver detalle" at bounding box center [777, 431] width 53 height 18
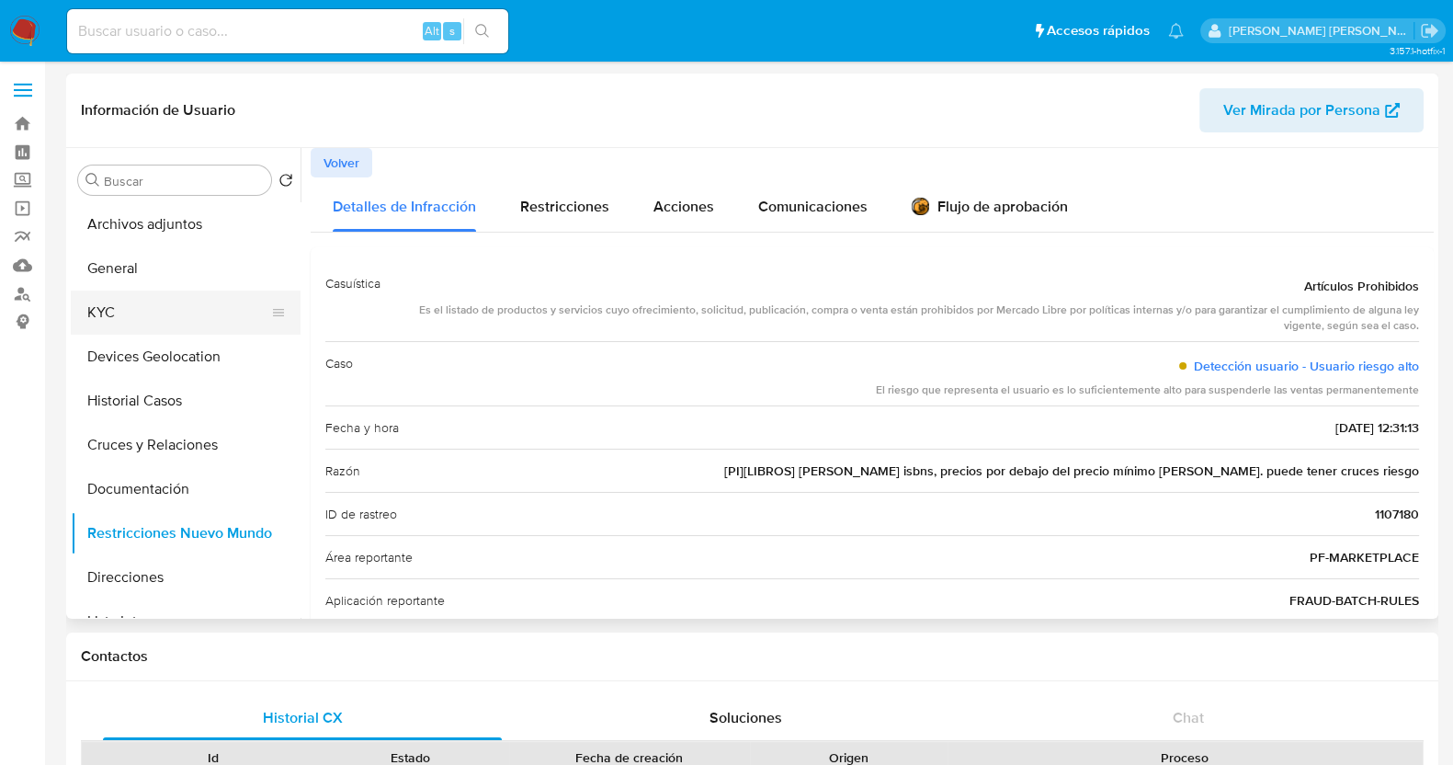
click at [136, 306] on button "KYC" at bounding box center [178, 312] width 215 height 44
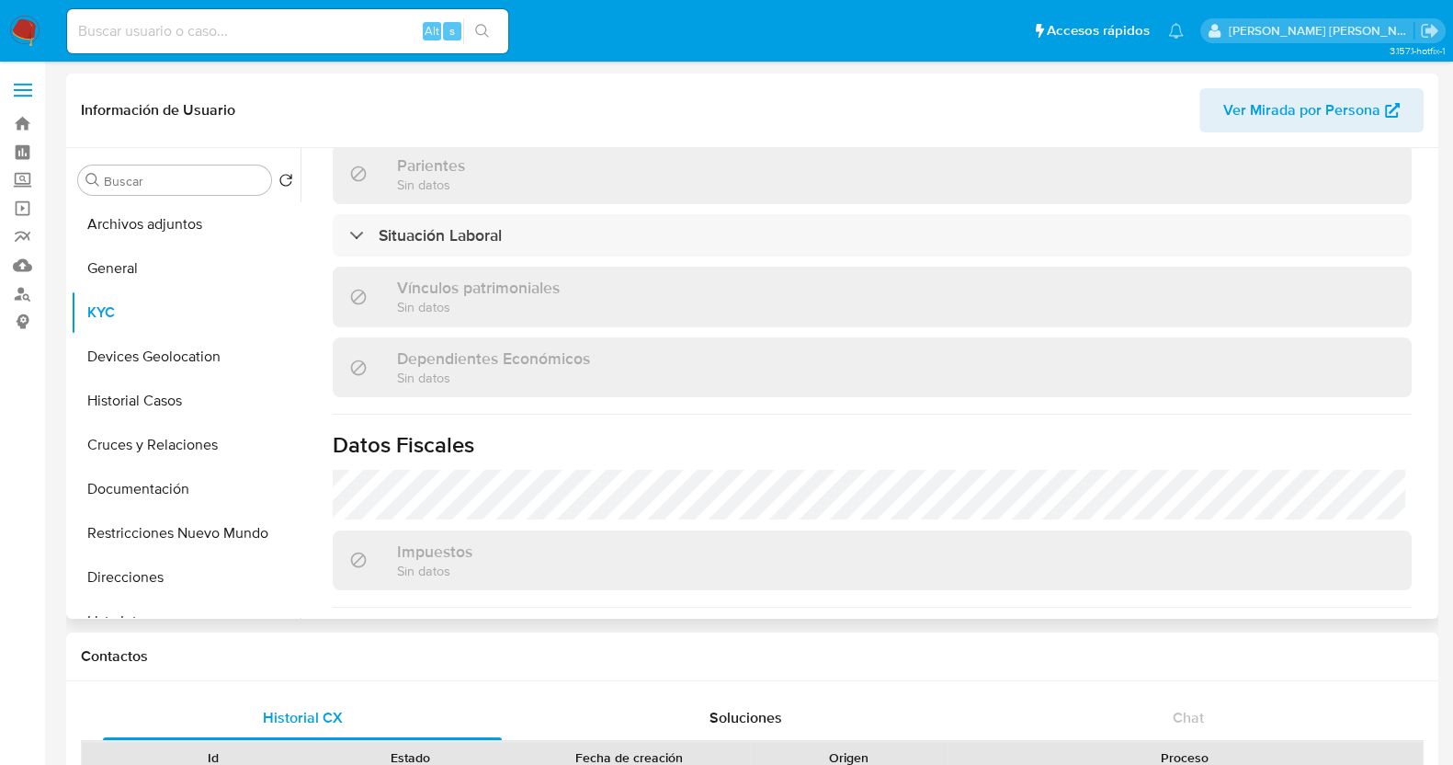
scroll to position [1034, 0]
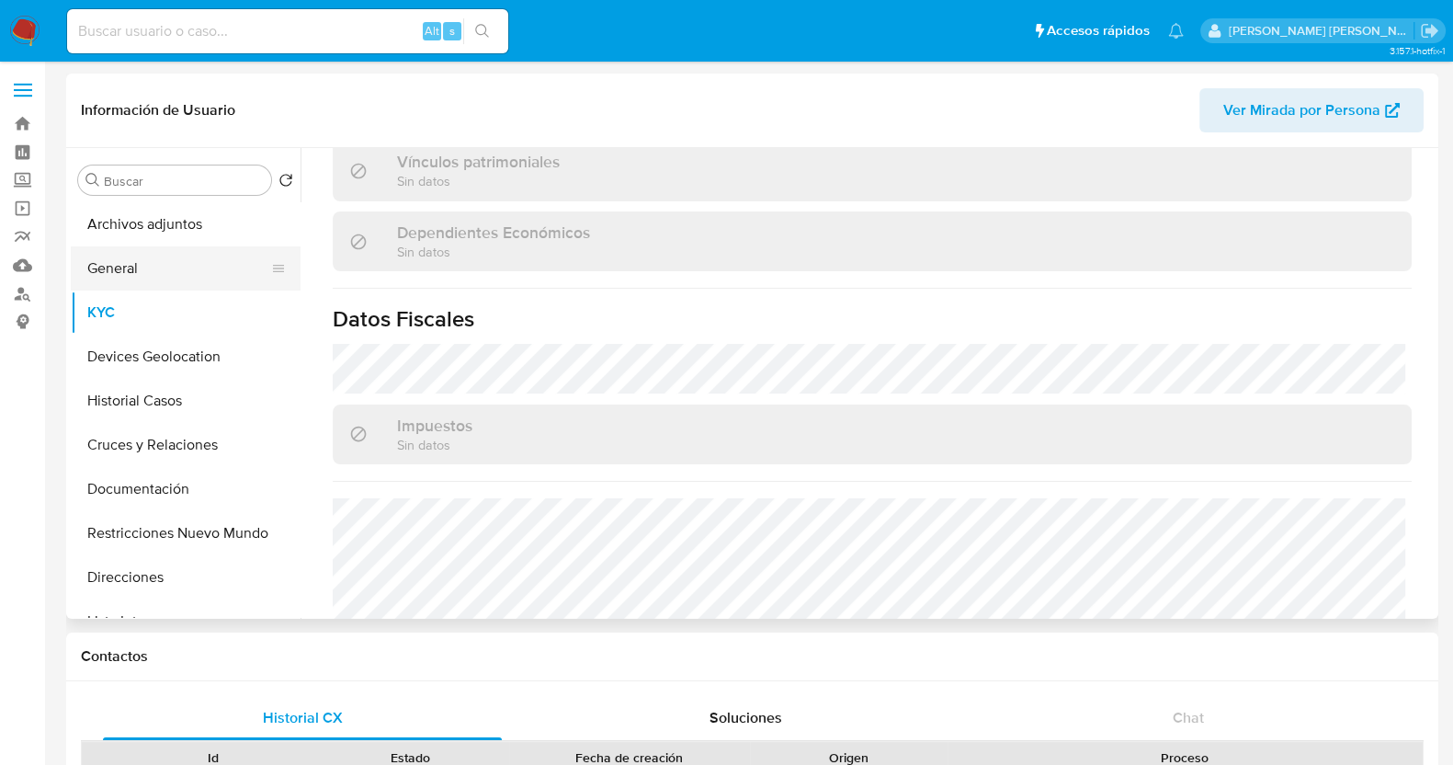
click at [132, 264] on button "General" at bounding box center [178, 268] width 215 height 44
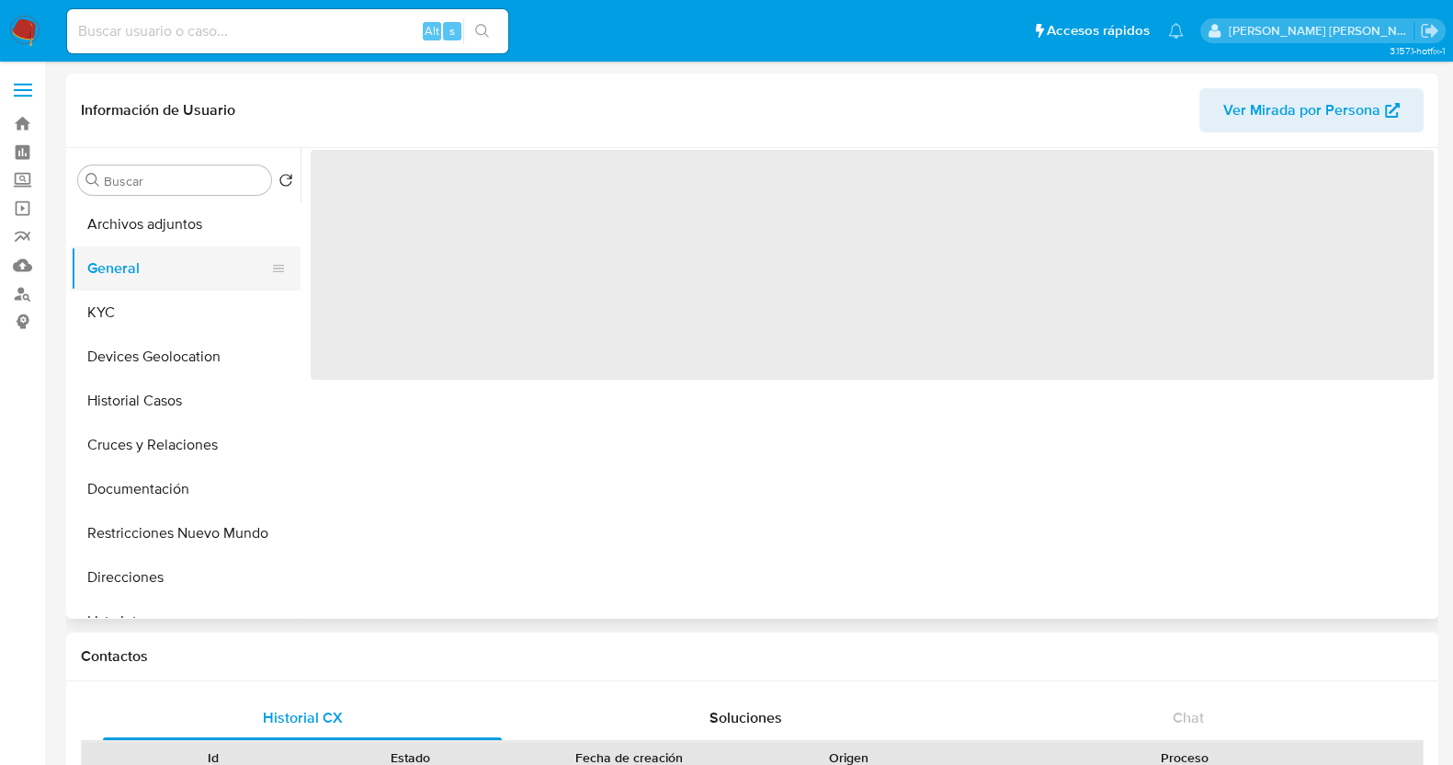
scroll to position [0, 0]
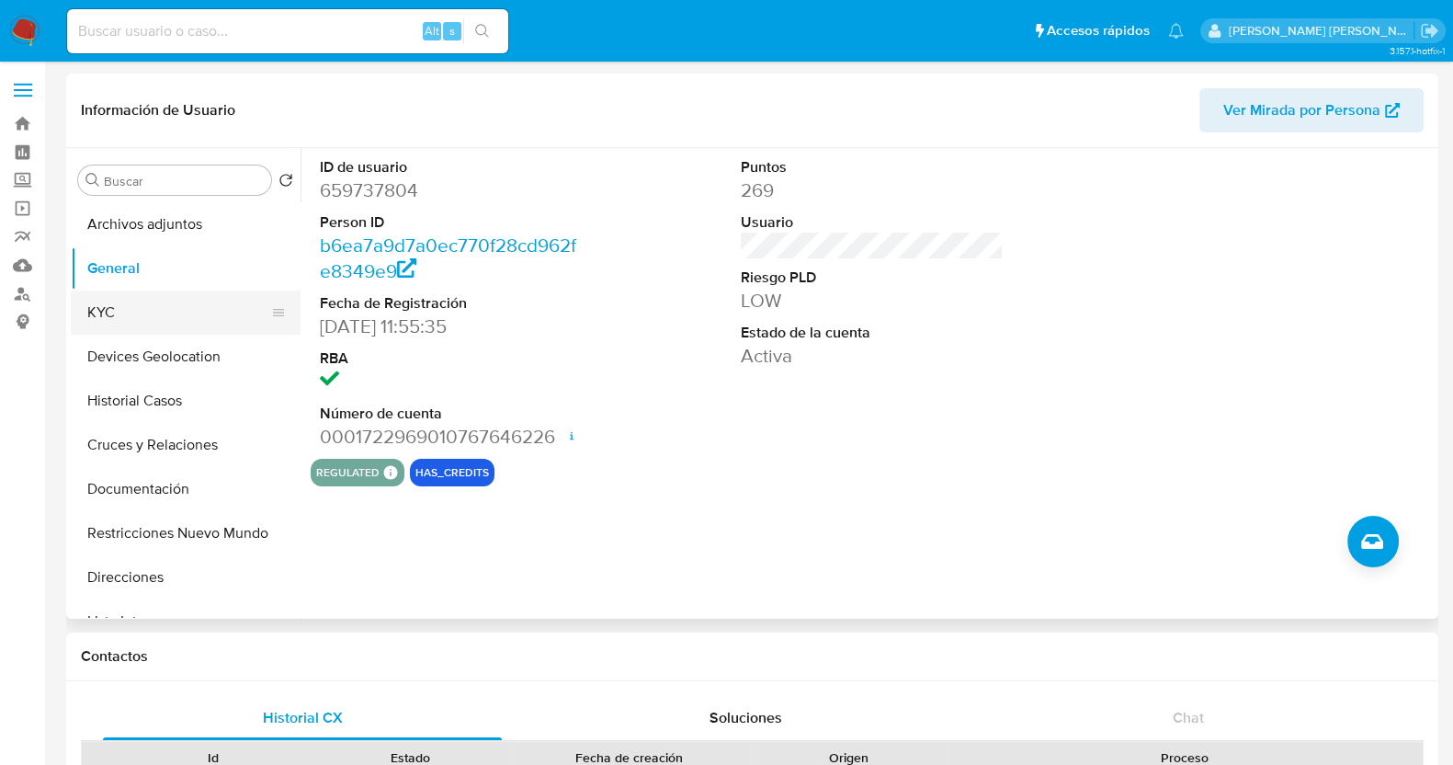
click at [138, 310] on button "KYC" at bounding box center [178, 312] width 215 height 44
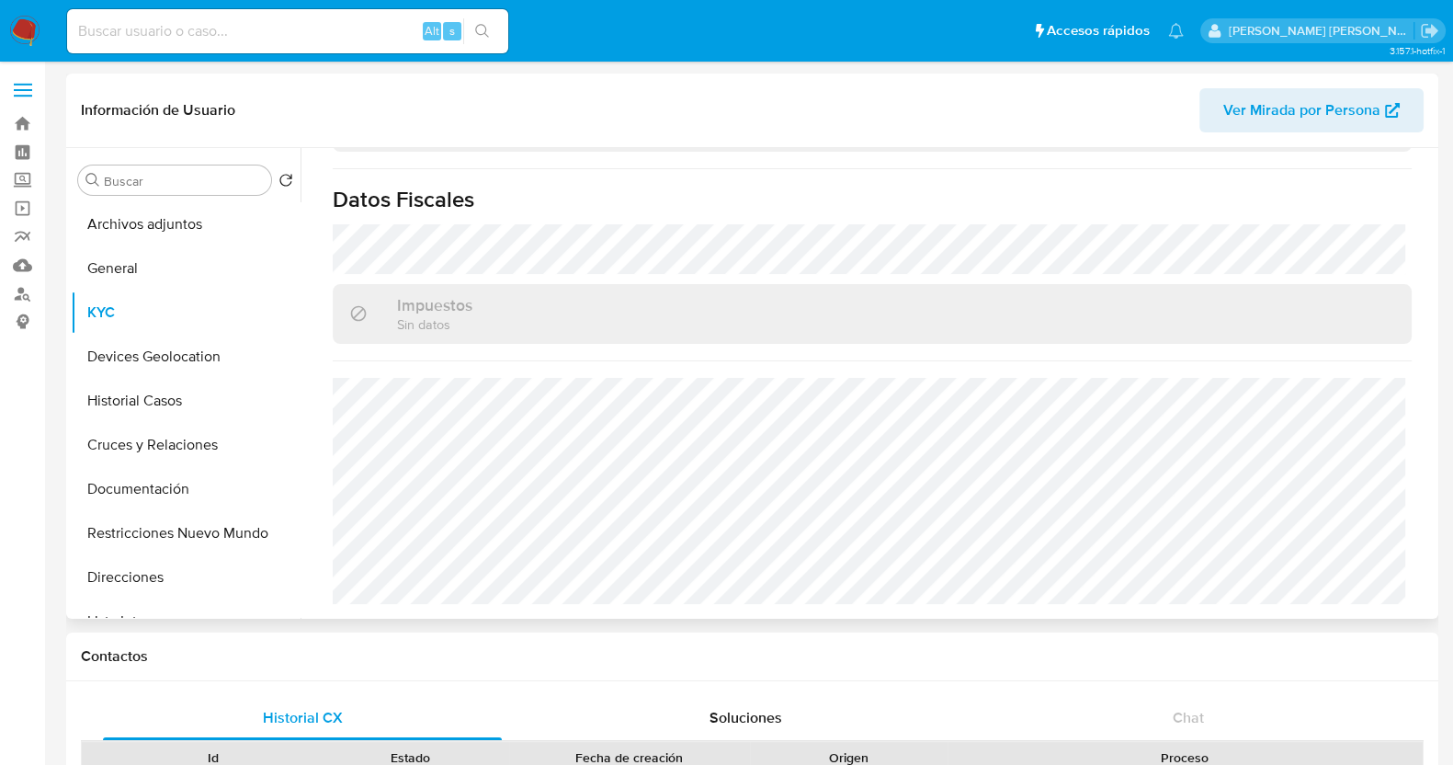
scroll to position [1136, 0]
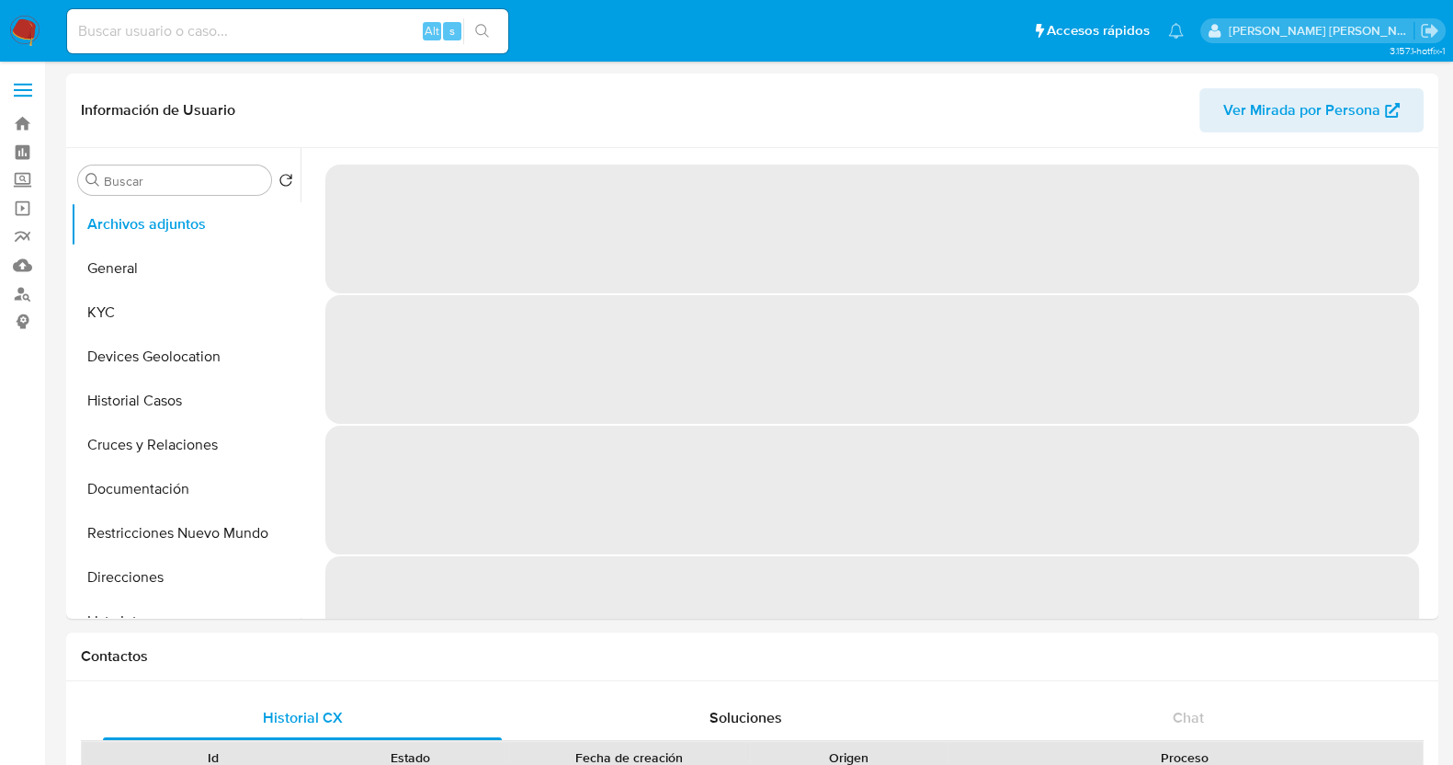
select select "10"
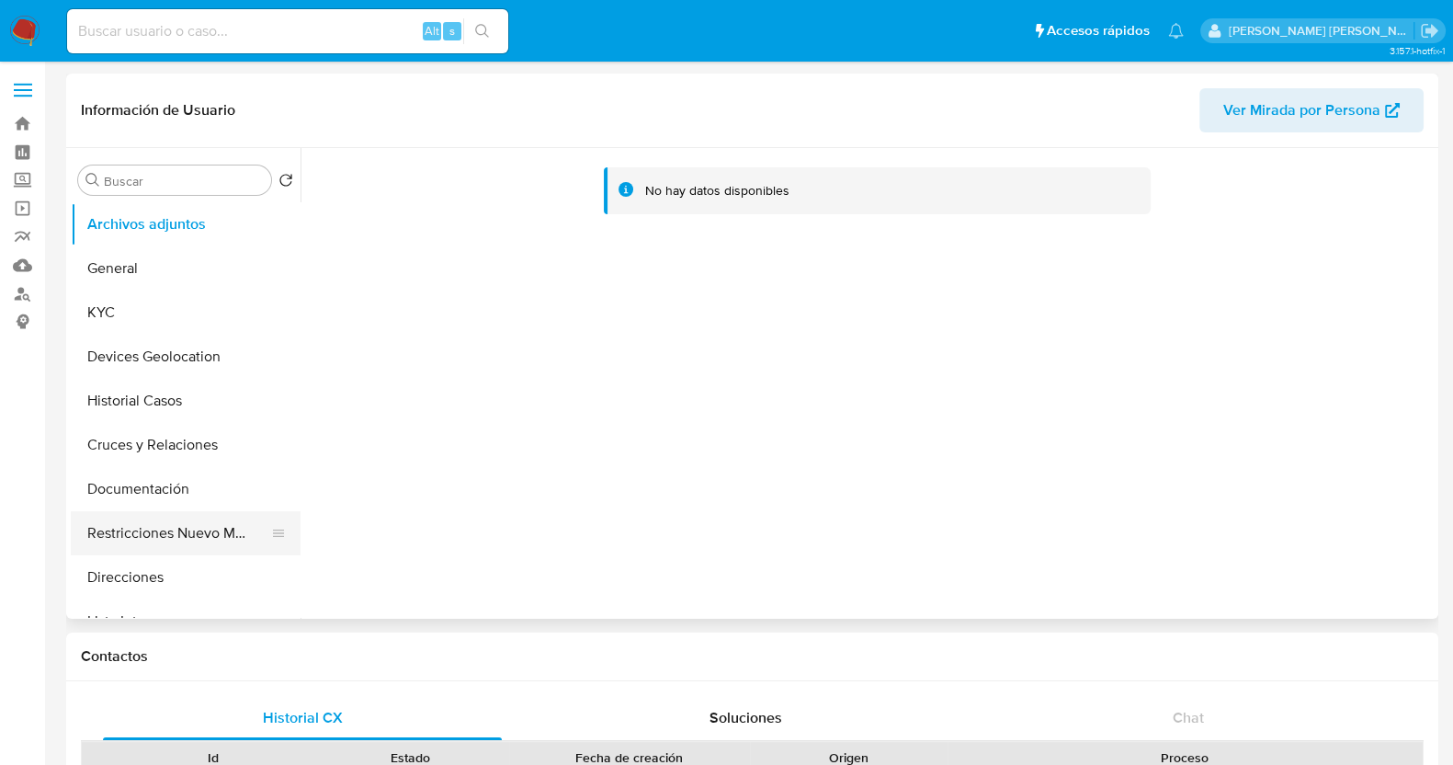
click at [230, 544] on button "Restricciones Nuevo Mundo" at bounding box center [178, 533] width 215 height 44
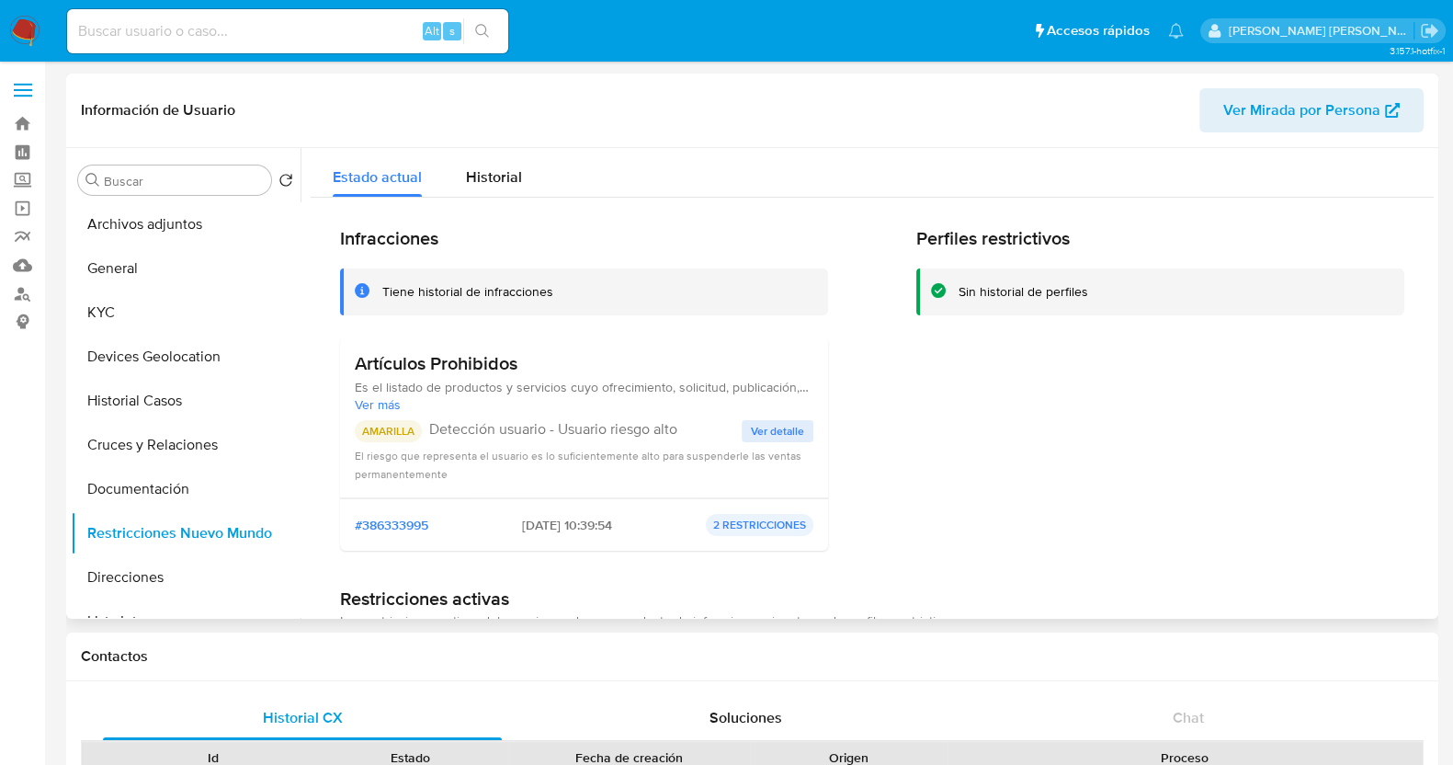
click at [781, 434] on span "Ver detalle" at bounding box center [777, 431] width 53 height 18
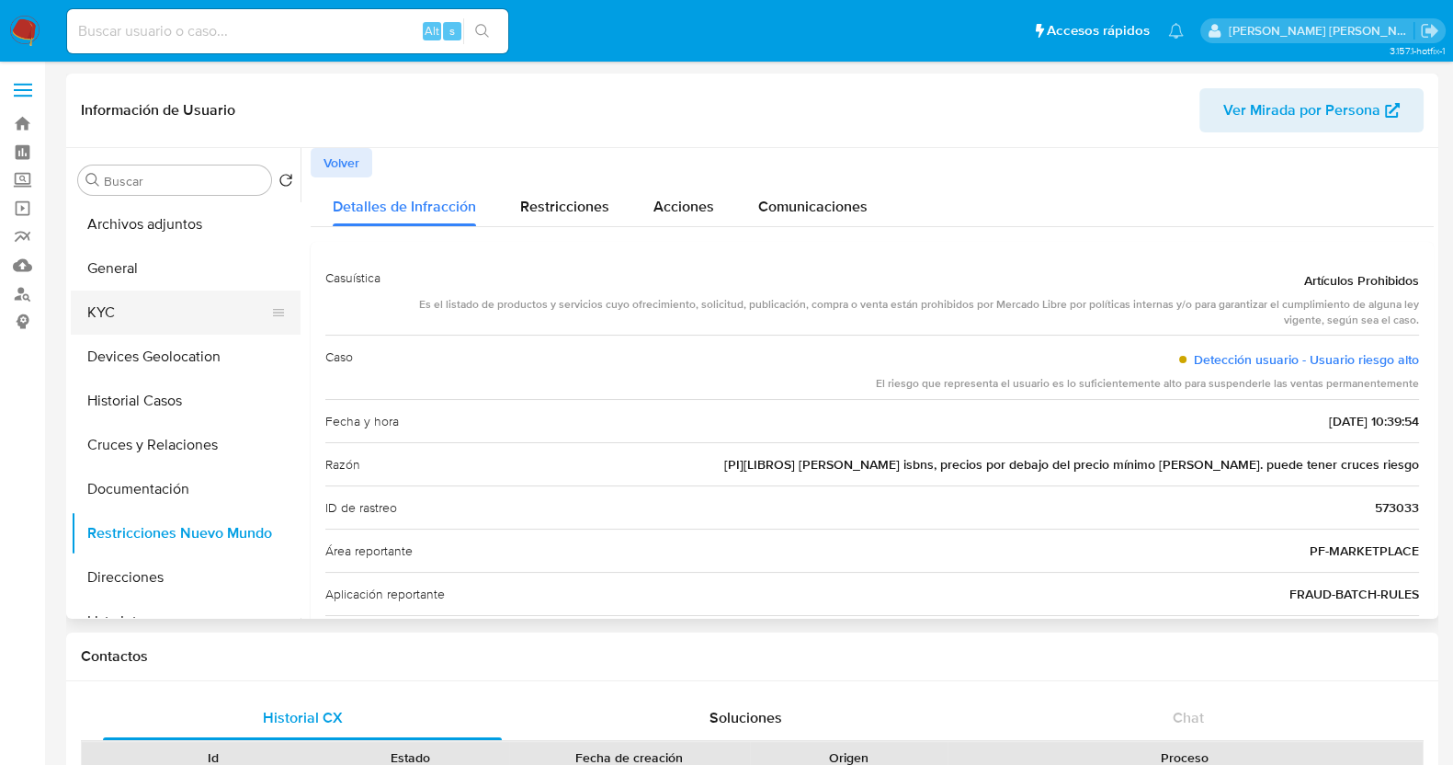
click at [161, 315] on button "KYC" at bounding box center [178, 312] width 215 height 44
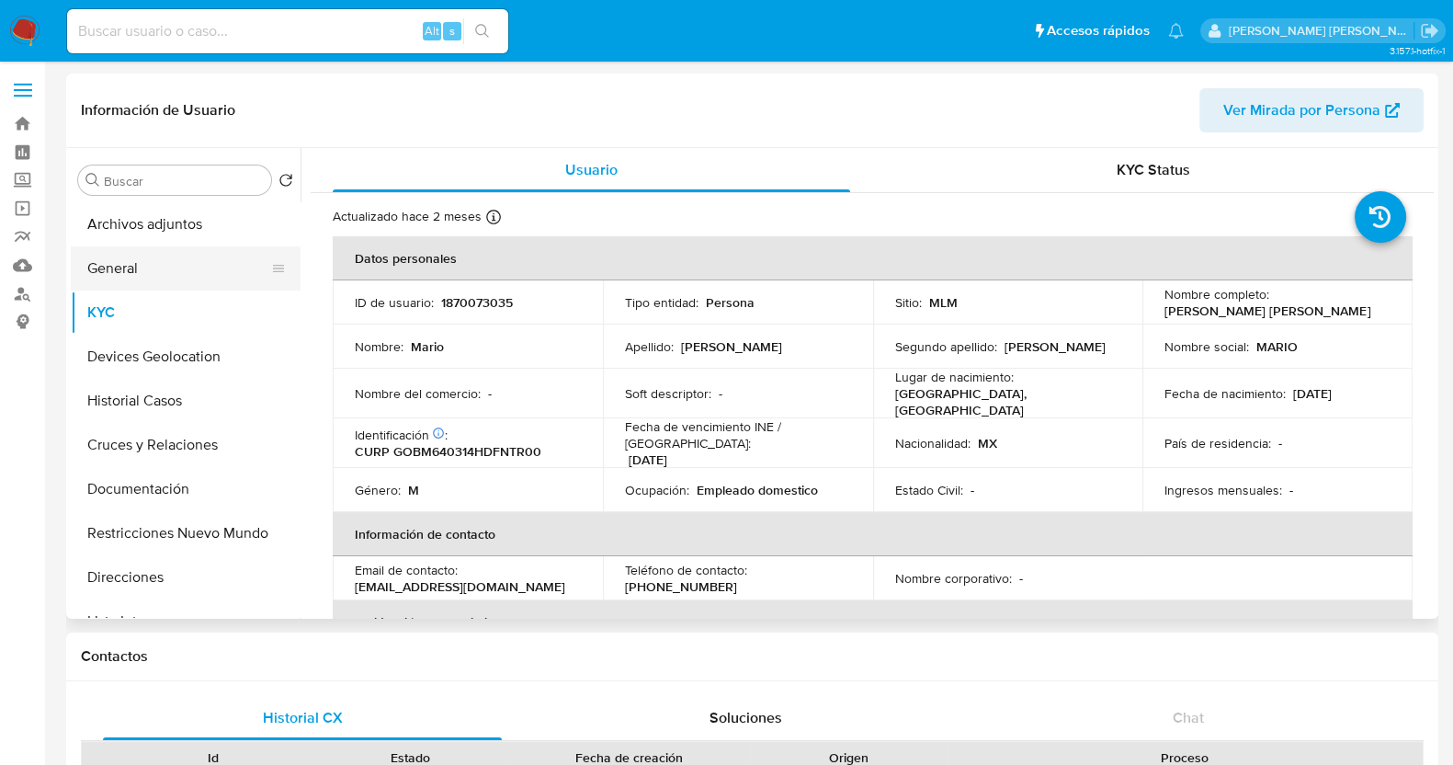
click at [145, 273] on button "General" at bounding box center [178, 268] width 215 height 44
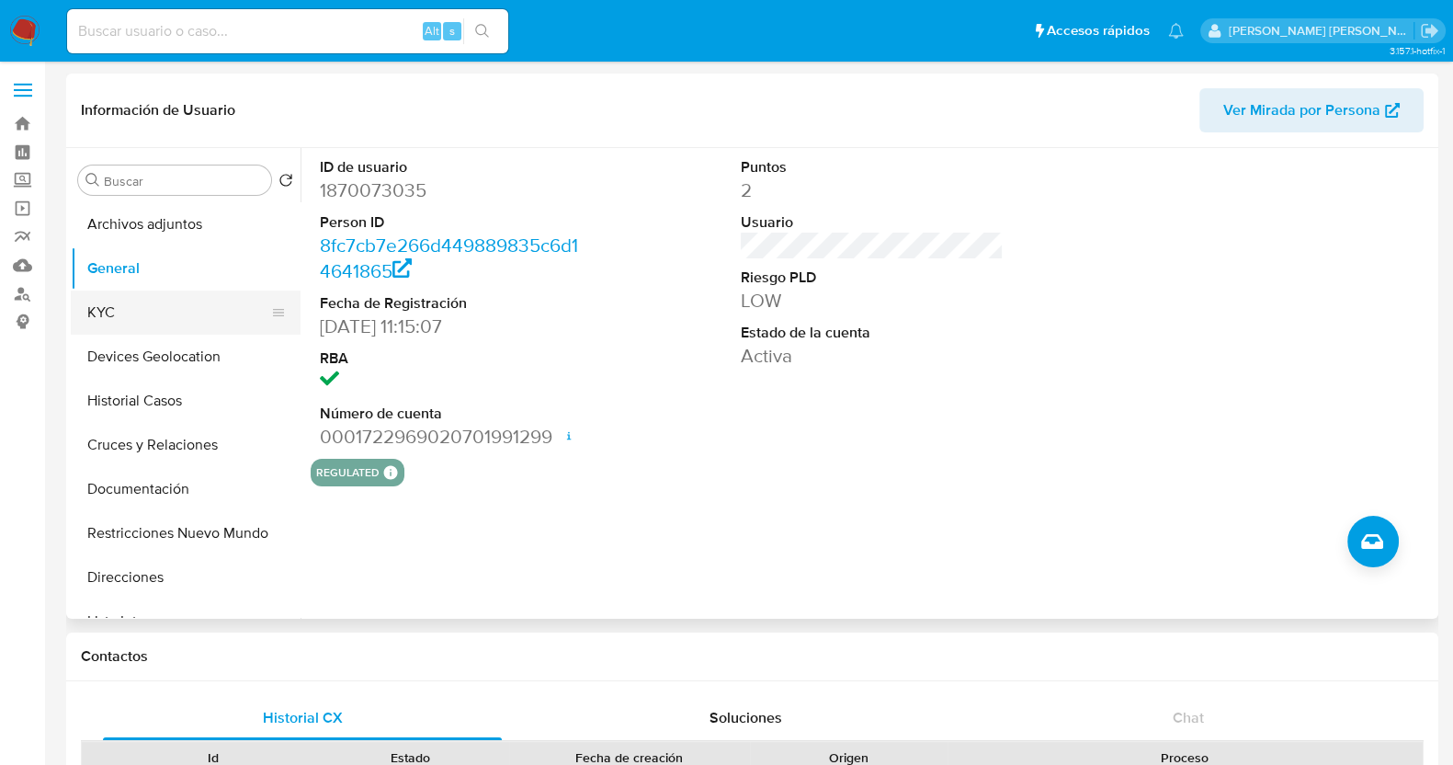
click at [103, 304] on button "KYC" at bounding box center [178, 312] width 215 height 44
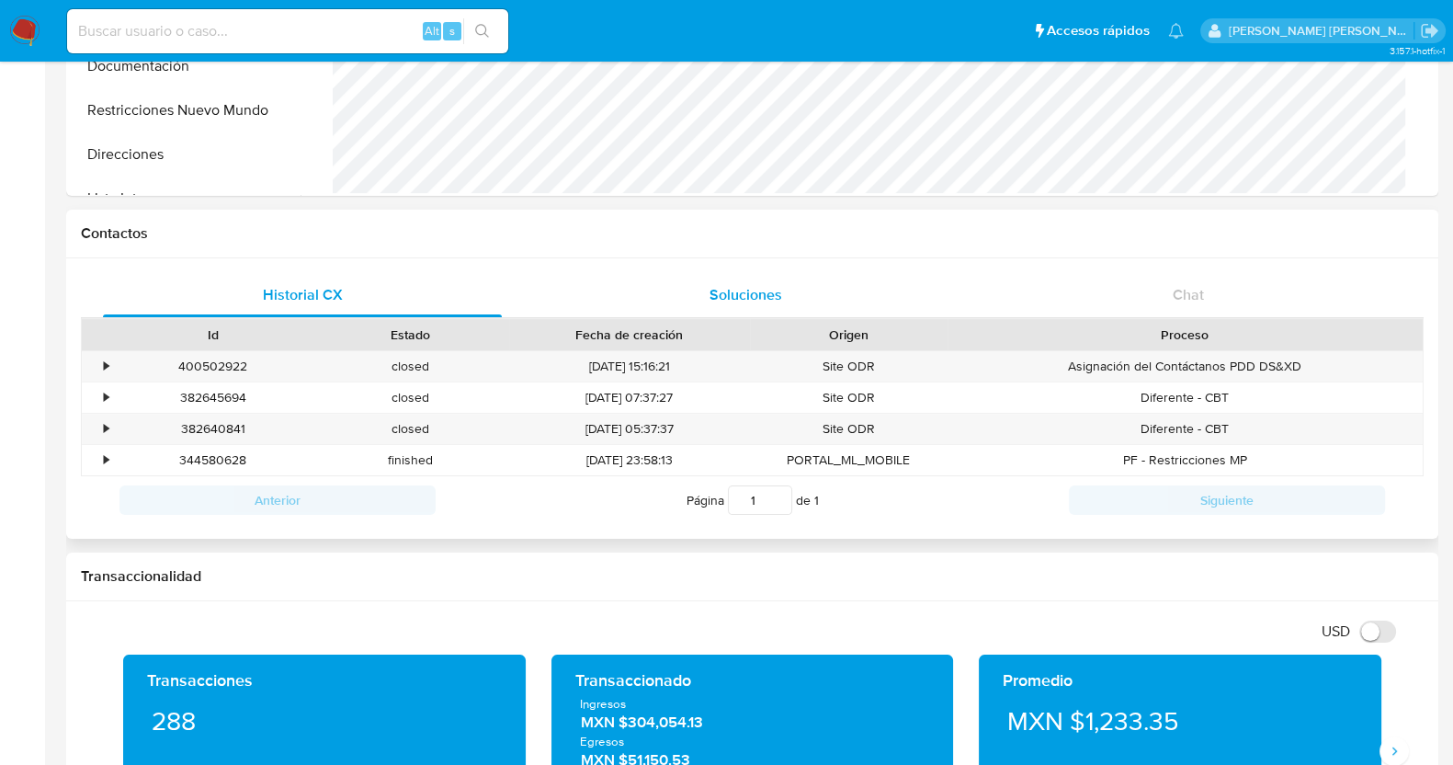
scroll to position [345, 0]
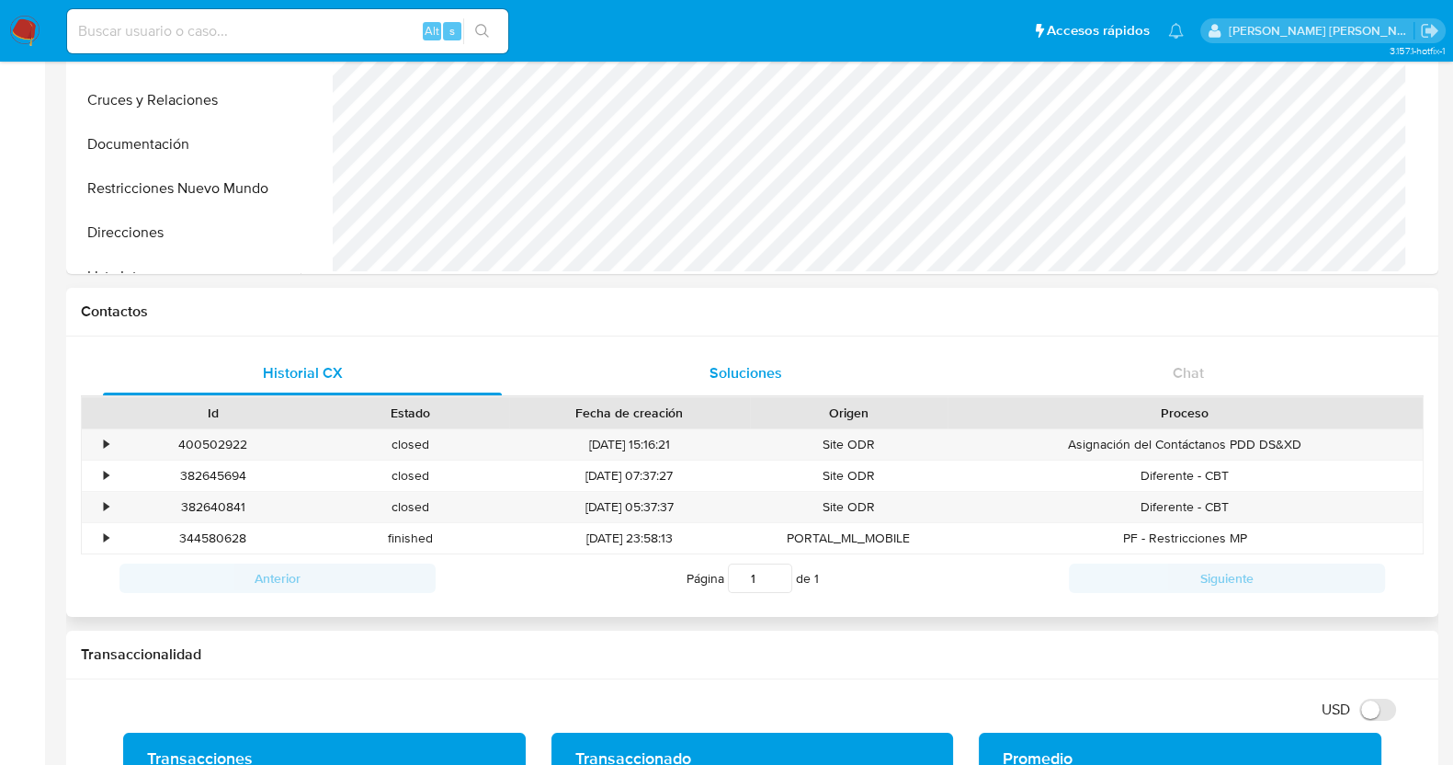
click at [759, 372] on span "Soluciones" at bounding box center [746, 372] width 73 height 21
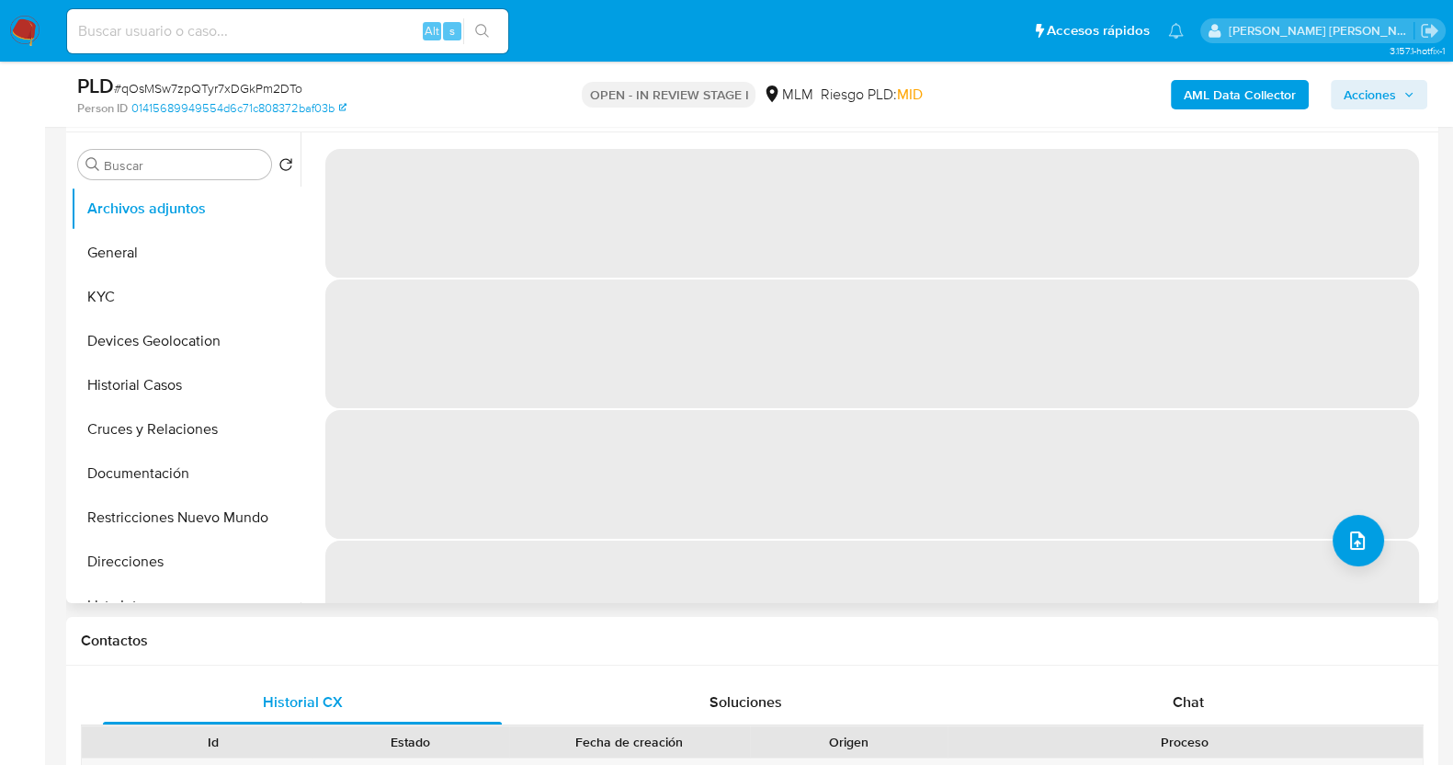
select select "10"
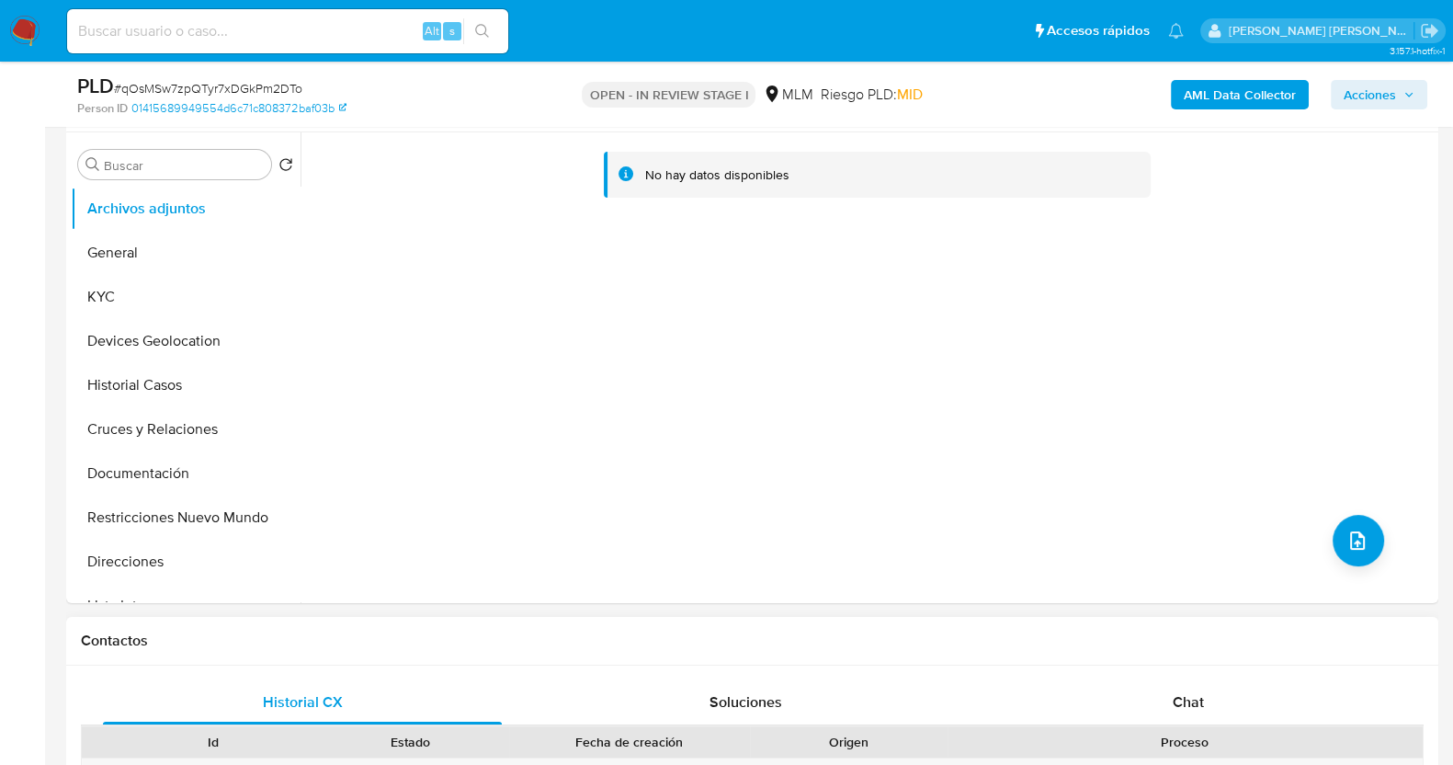
scroll to position [574, 0]
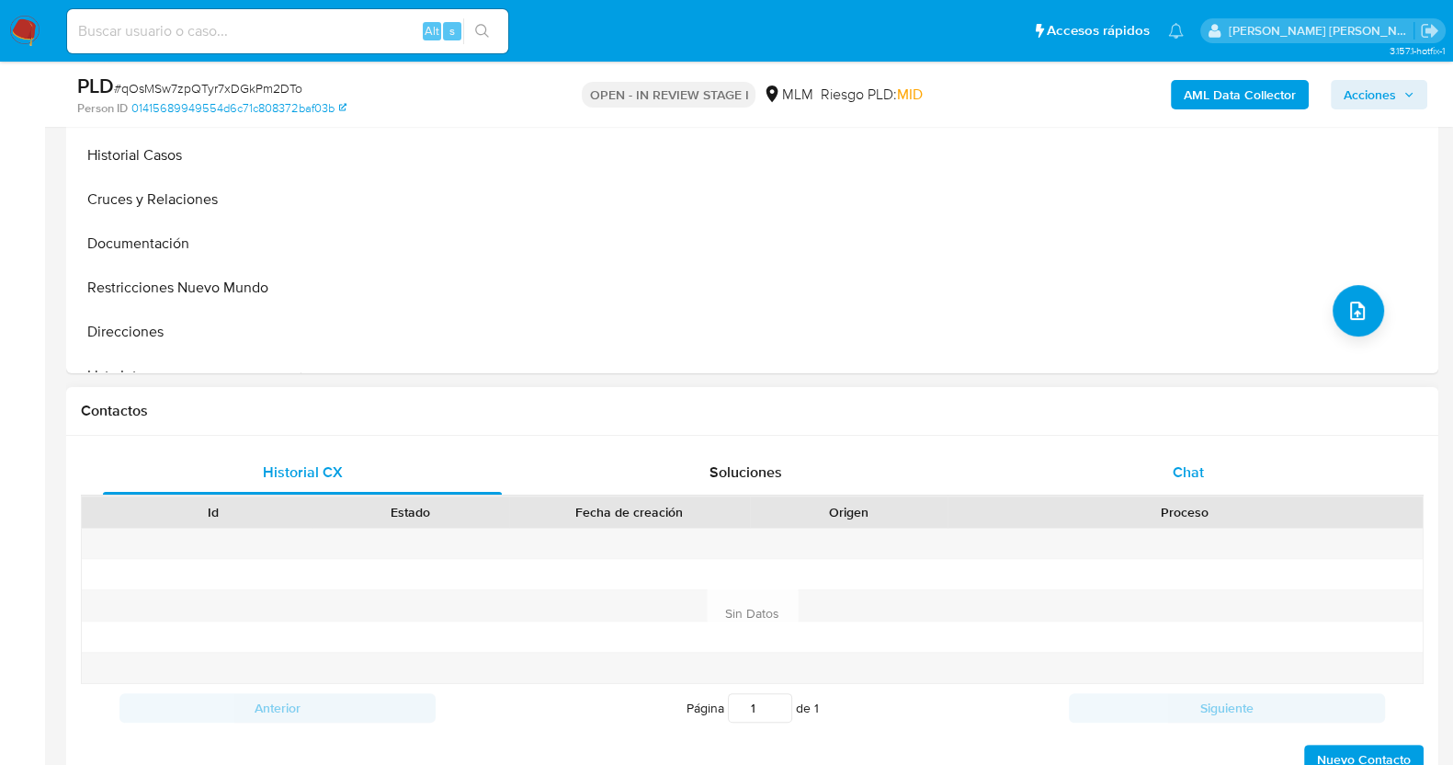
click at [1199, 472] on span "Chat" at bounding box center [1188, 471] width 31 height 21
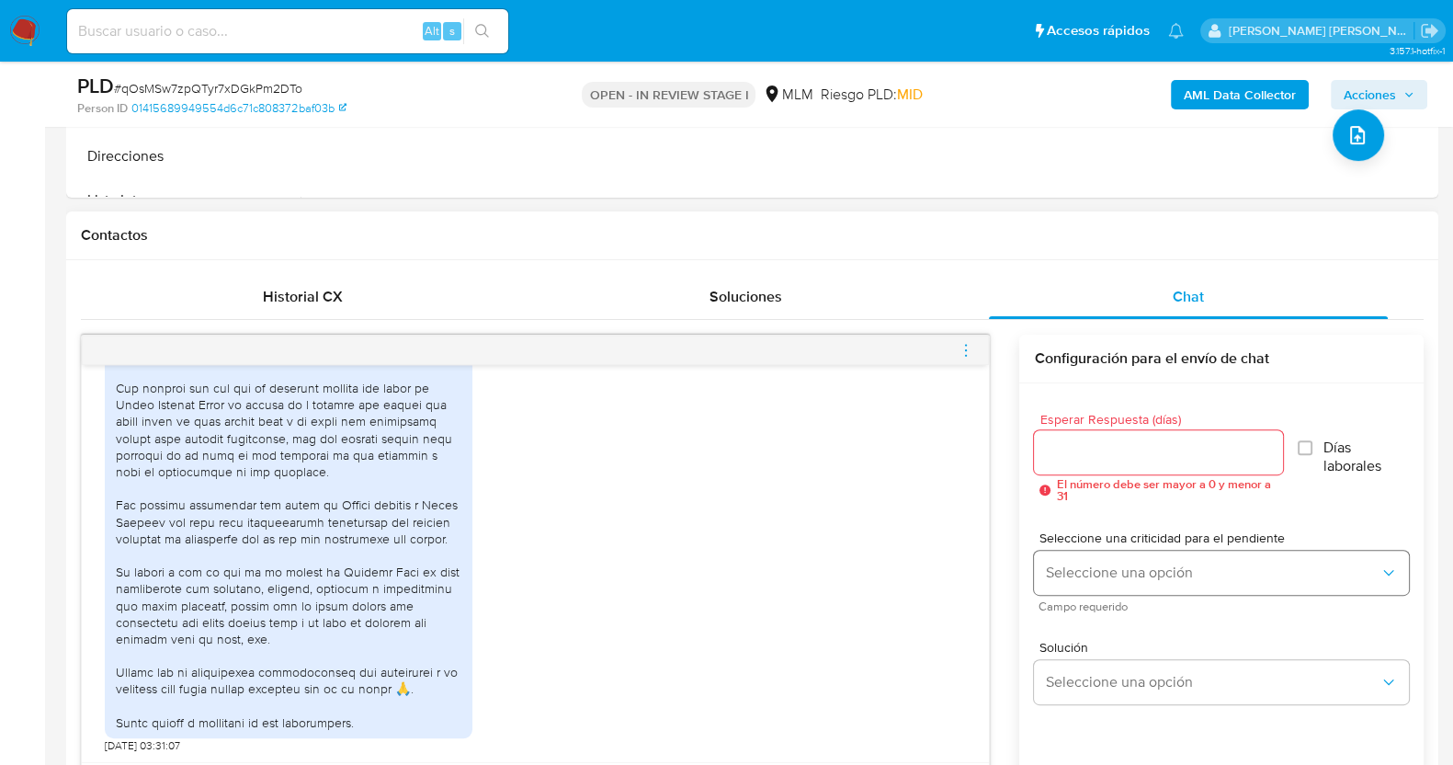
scroll to position [918, 0]
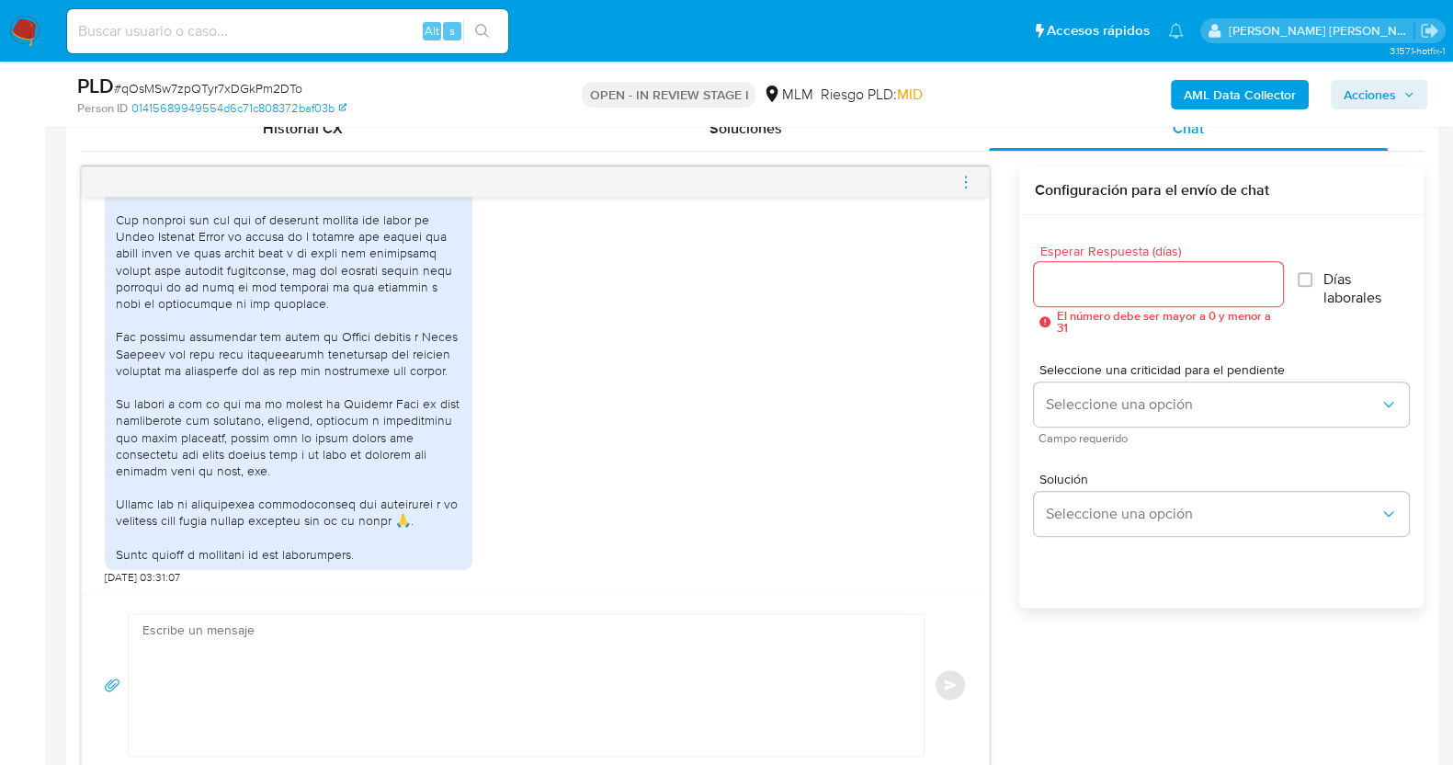
click at [1080, 290] on input "Esperar Respuesta (días)" at bounding box center [1158, 284] width 248 height 24
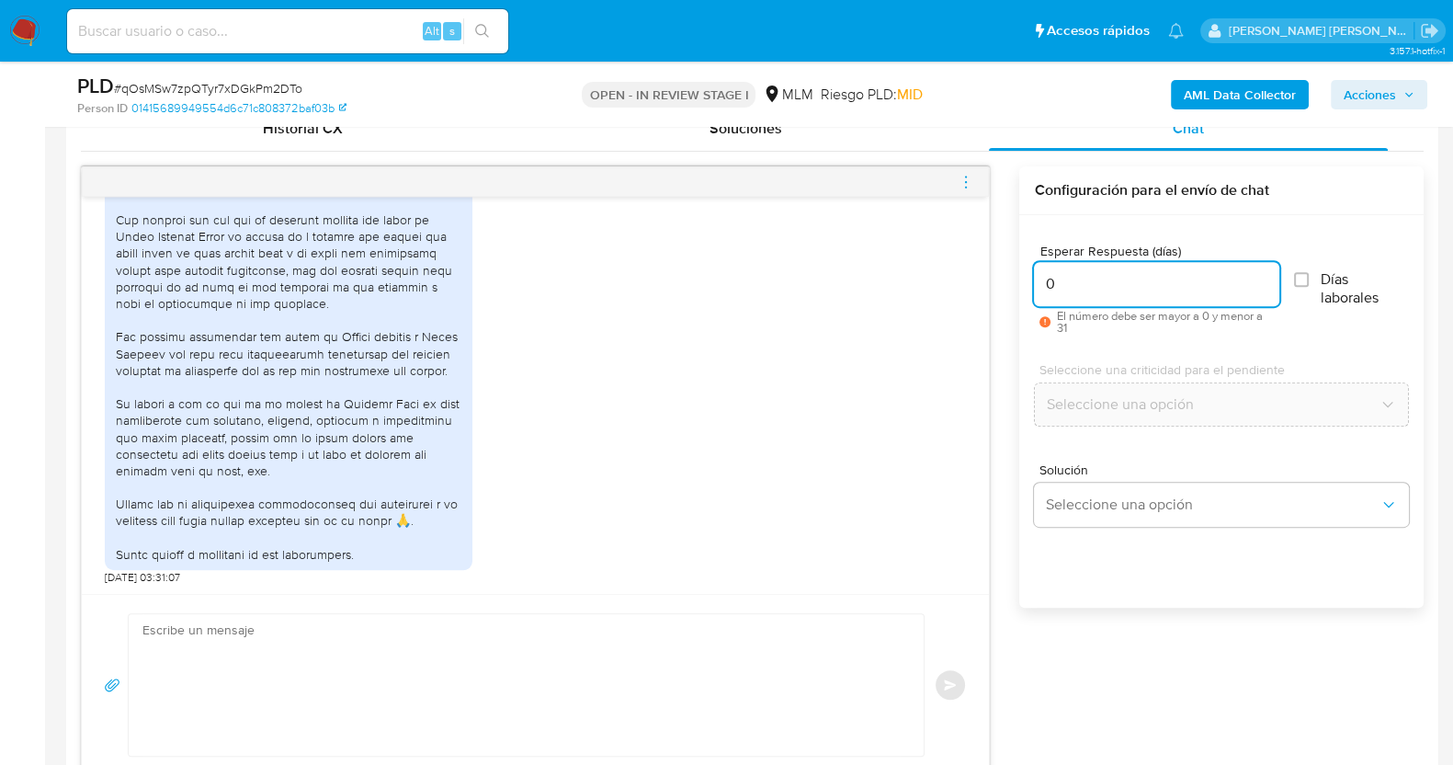
scroll to position [716, 0]
type input "0"
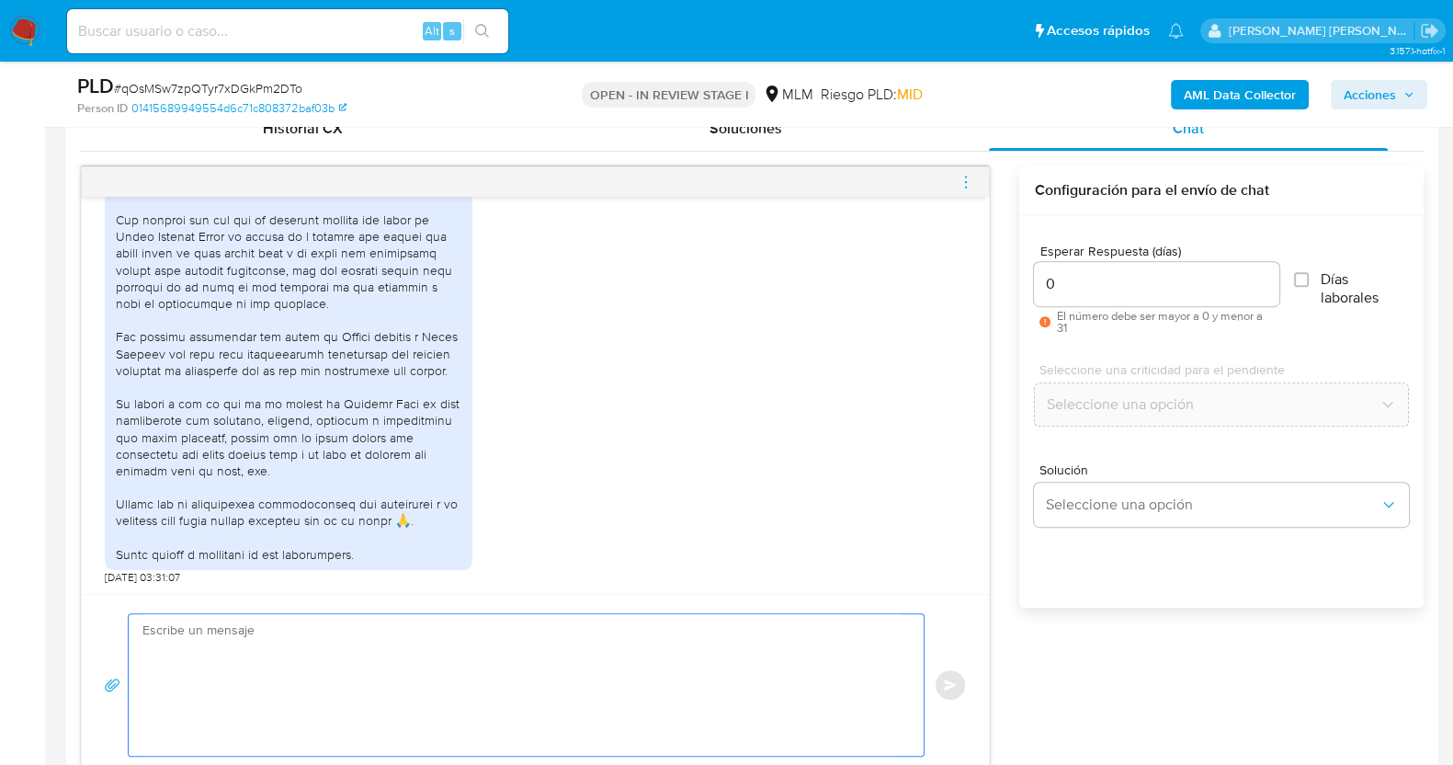
drag, startPoint x: 594, startPoint y: 658, endPoint x: 631, endPoint y: 583, distance: 84.3
click at [600, 658] on textarea at bounding box center [521, 685] width 758 height 142
paste textarea "Estimado XXX, Agradecemos su pronta respuesta y colaboración. Toda su informaci…"
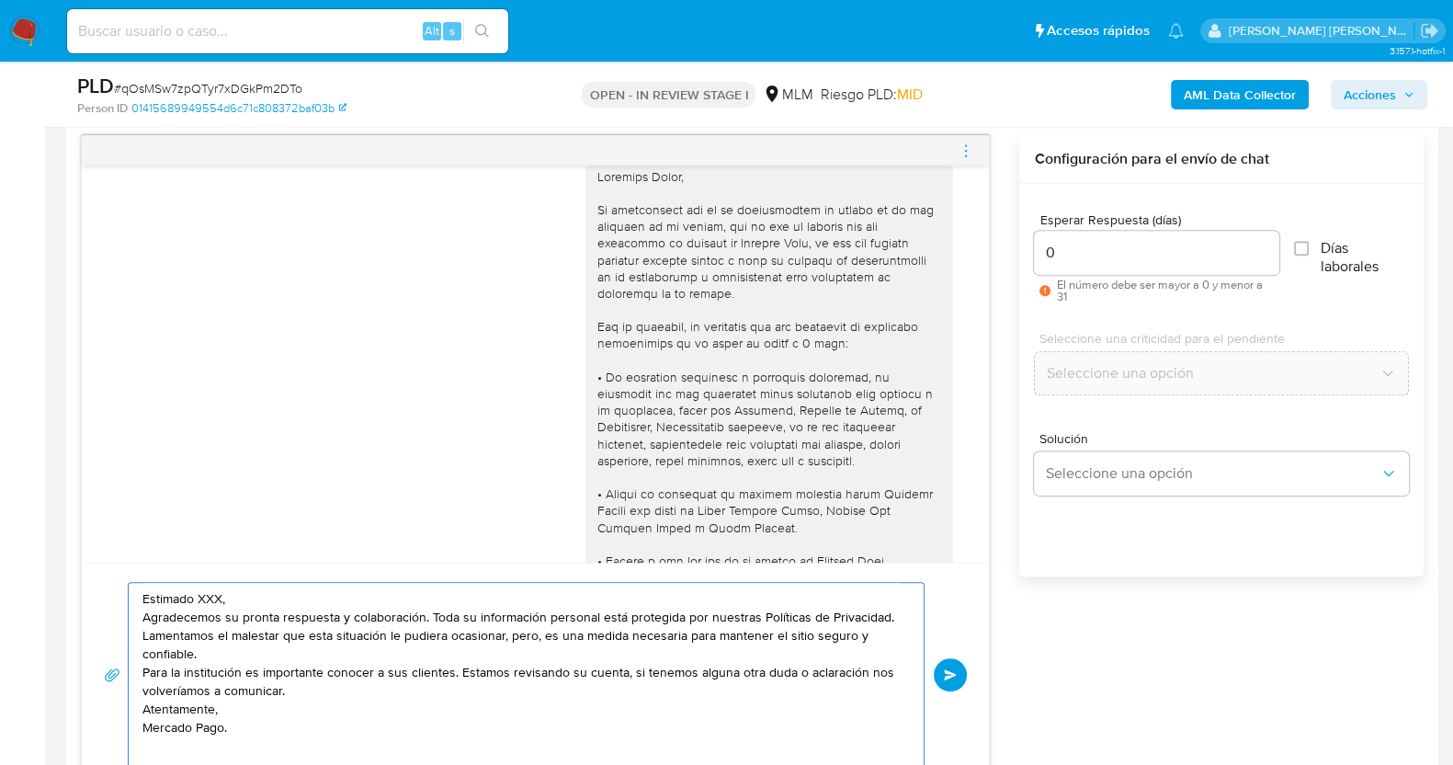
scroll to position [0, 0]
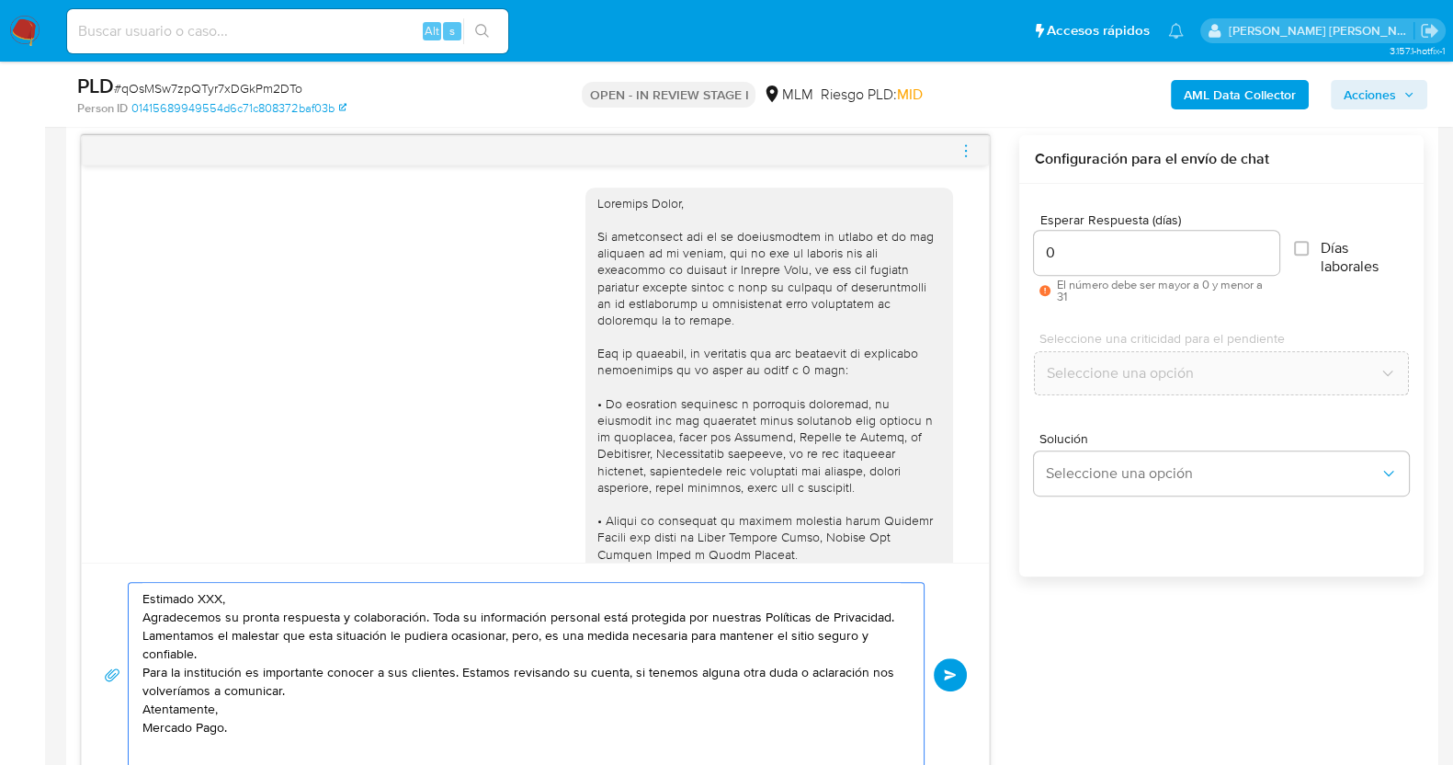
click at [225, 588] on textarea "Estimado XXX, Agradecemos su pronta respuesta y colaboración. Toda su informaci…" at bounding box center [521, 675] width 758 height 184
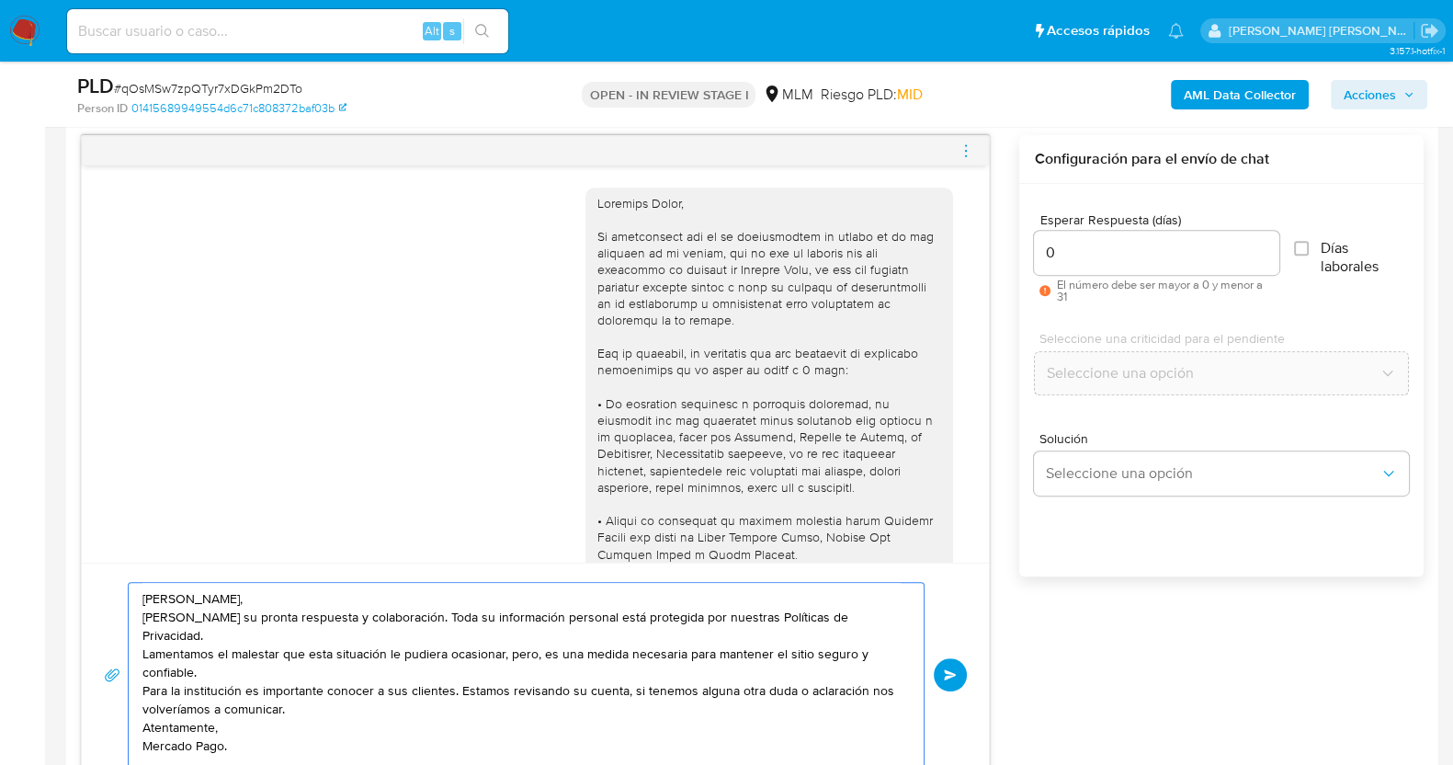
click at [372, 588] on textarea "Estimado Laura, Agradecemos su pronta respuesta y colaboración. Toda su informa…" at bounding box center [521, 675] width 758 height 184
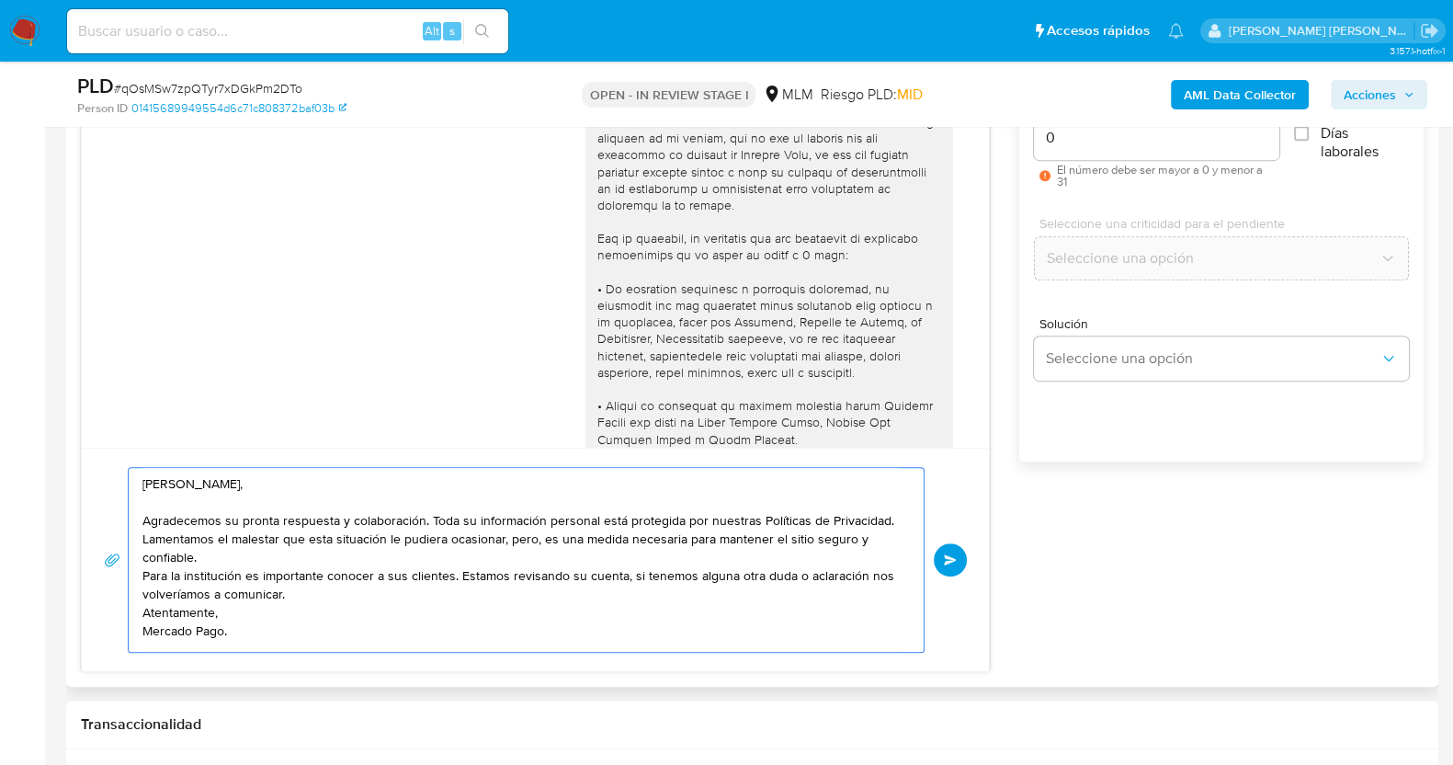
scroll to position [31, 0]
click at [302, 508] on textarea "Estimado Laura, Agradecemos su pronta respuesta y colaboración. Toda su informa…" at bounding box center [521, 560] width 758 height 184
click at [312, 544] on textarea "Estimado Laura, Agradecemos su pronta respuesta y colaboración. Toda su informa…" at bounding box center [521, 560] width 758 height 184
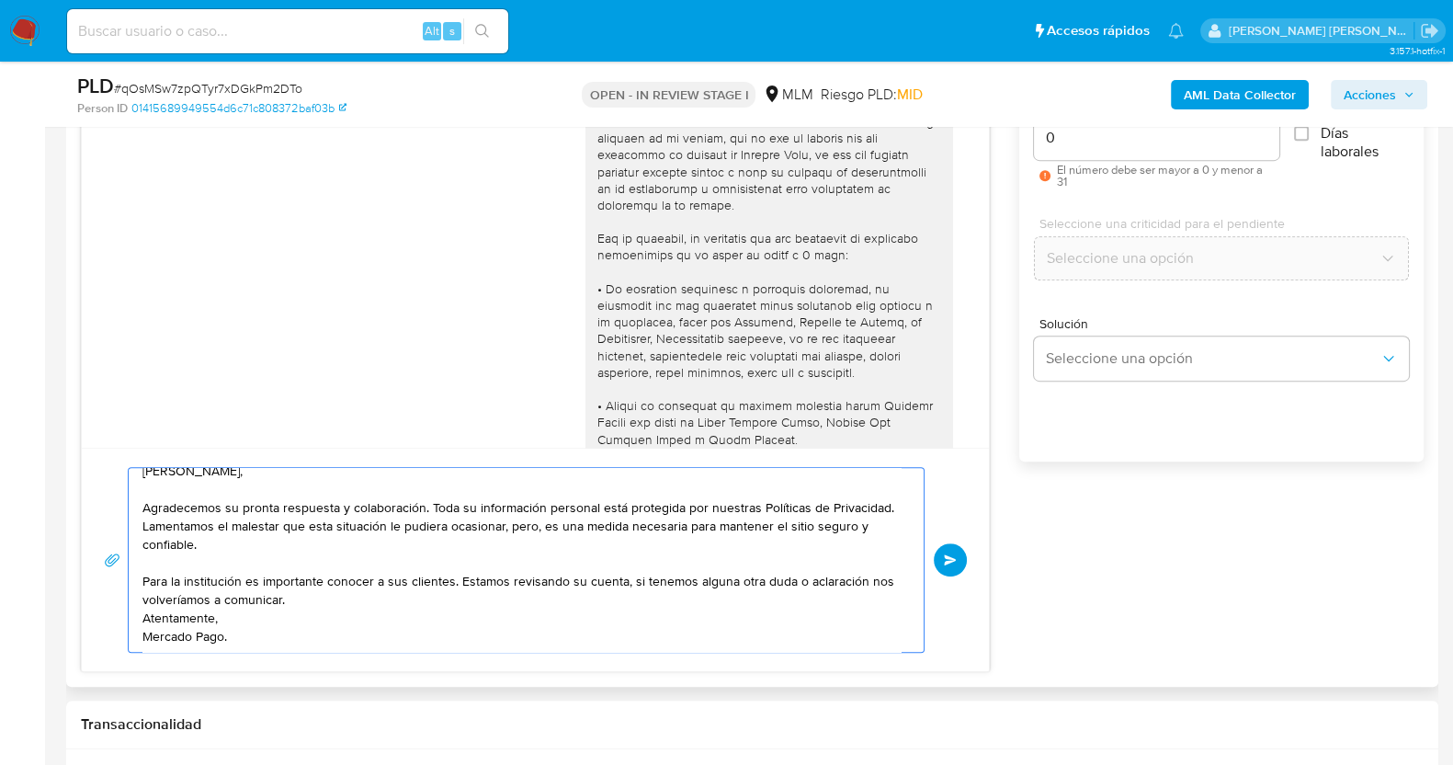
scroll to position [31, 0]
click at [144, 596] on textarea "Estimado Laura, Agradecemos su pronta respuesta y colaboración. Toda su informa…" at bounding box center [521, 560] width 758 height 184
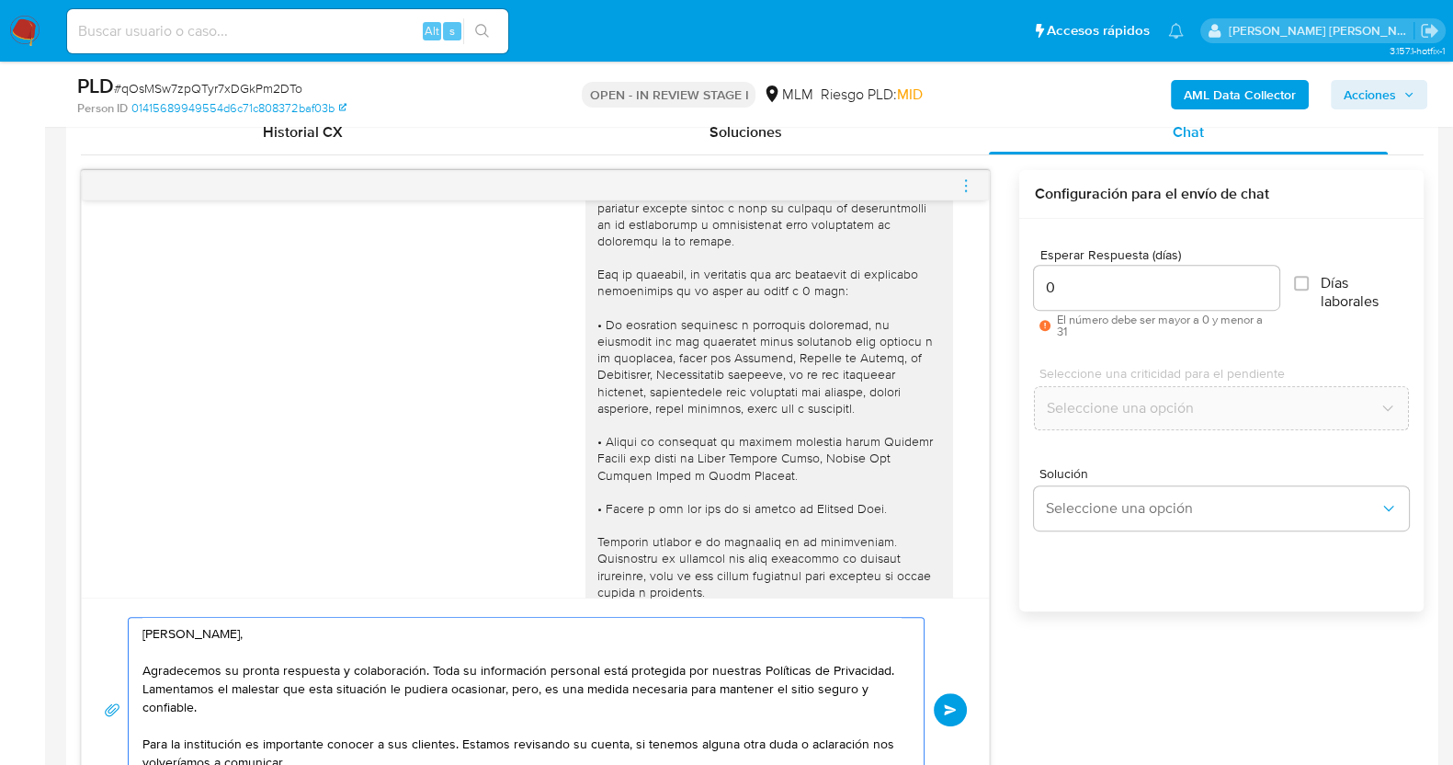
scroll to position [949, 0]
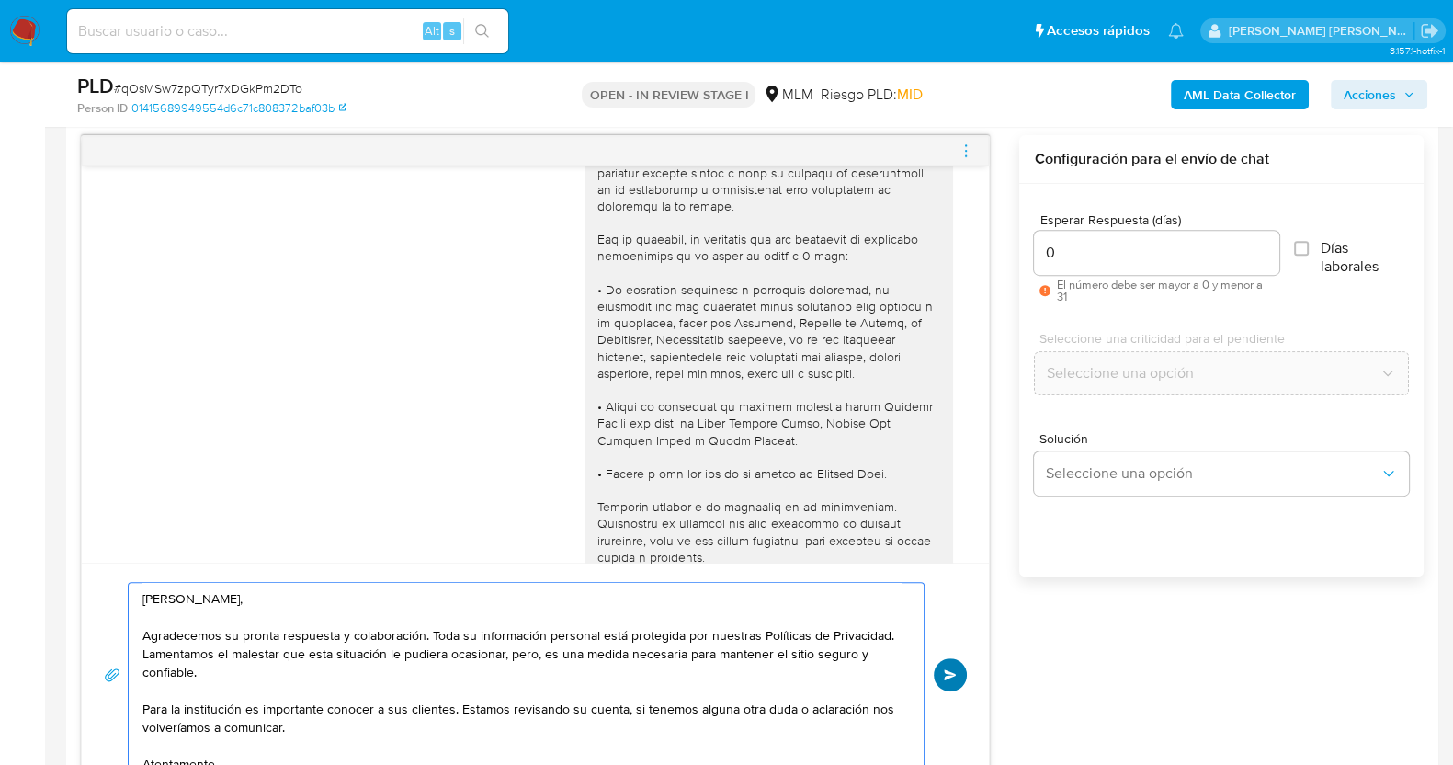
type textarea "Estimado Laura, Agradecemos su pronta respuesta y colaboración. Toda su informa…"
click at [960, 666] on button "Enviar" at bounding box center [950, 674] width 33 height 33
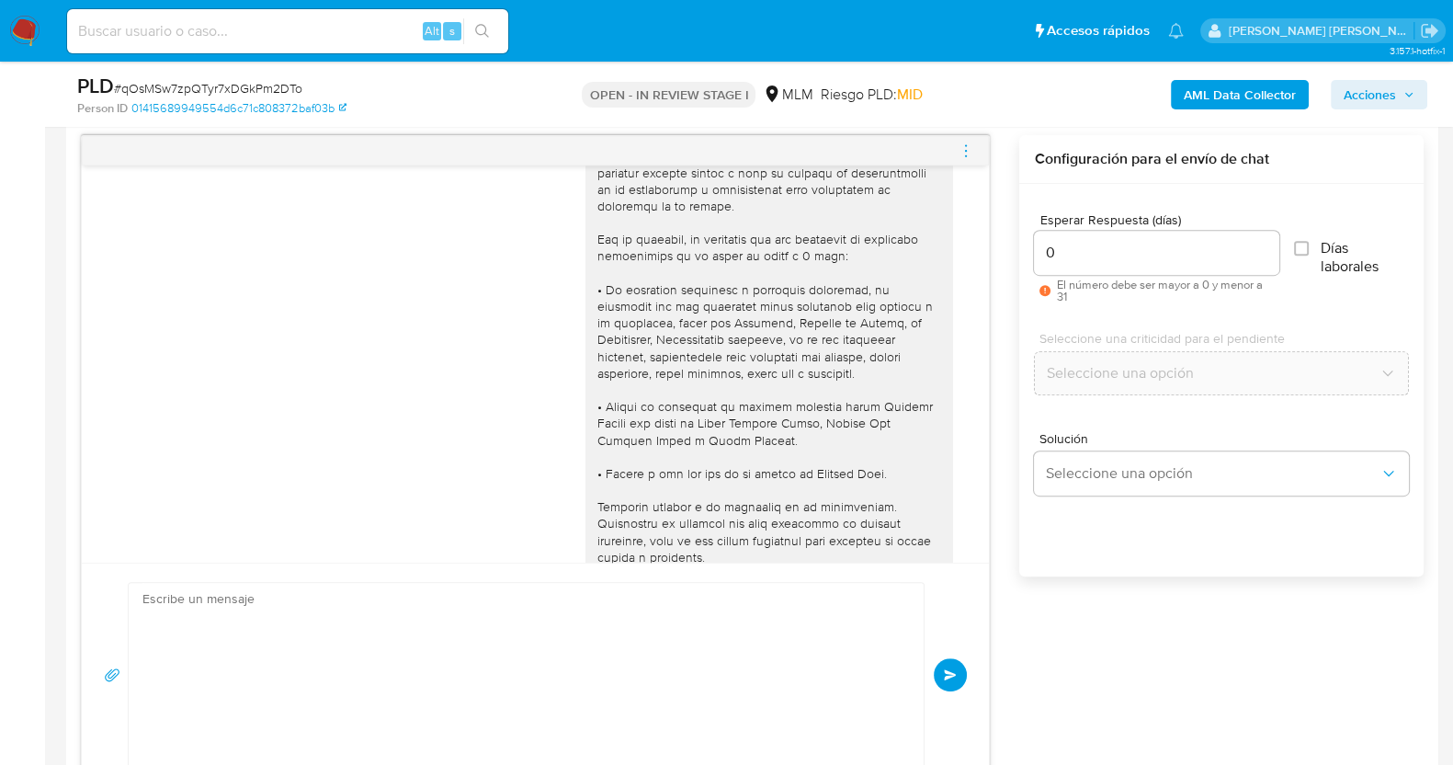
scroll to position [1003, 0]
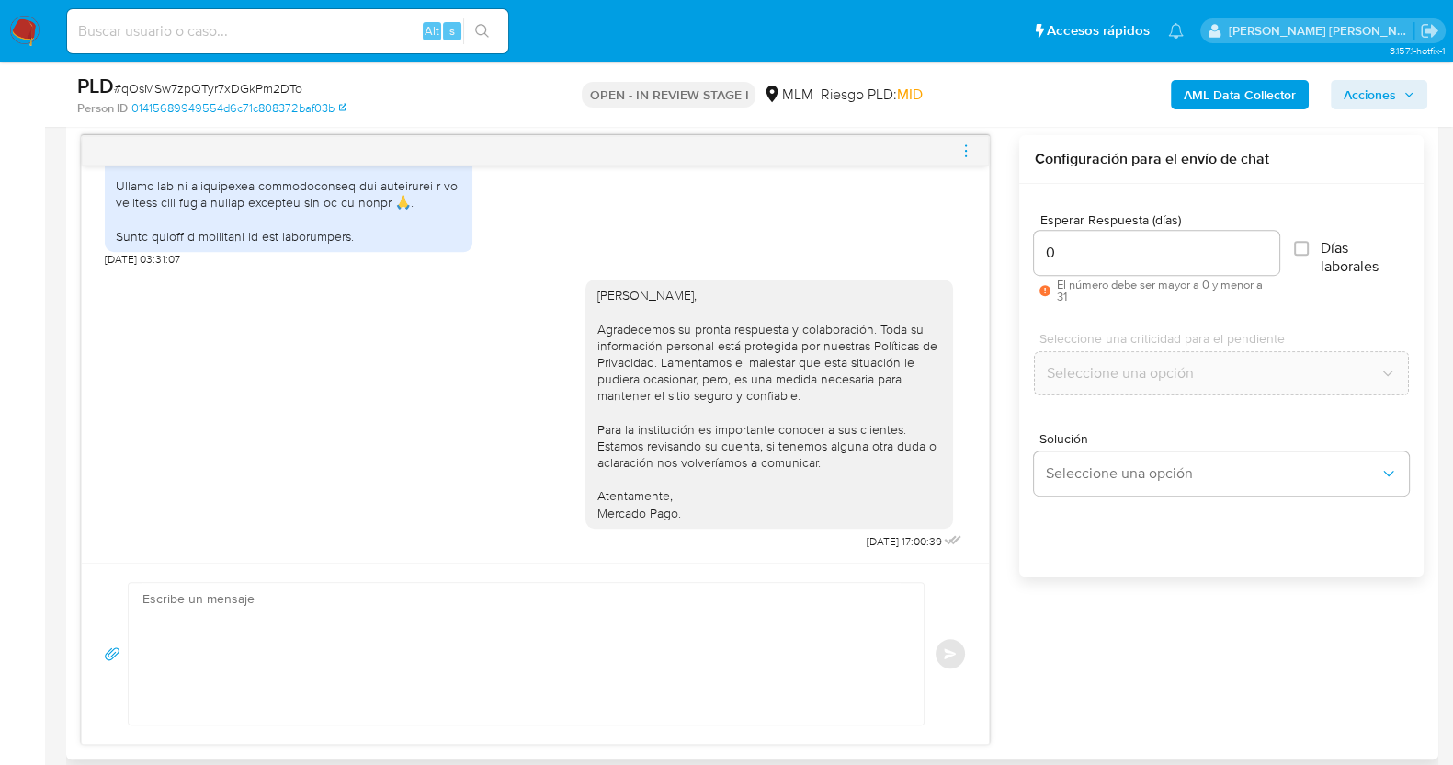
click at [960, 146] on icon "menu-action" at bounding box center [966, 150] width 17 height 17
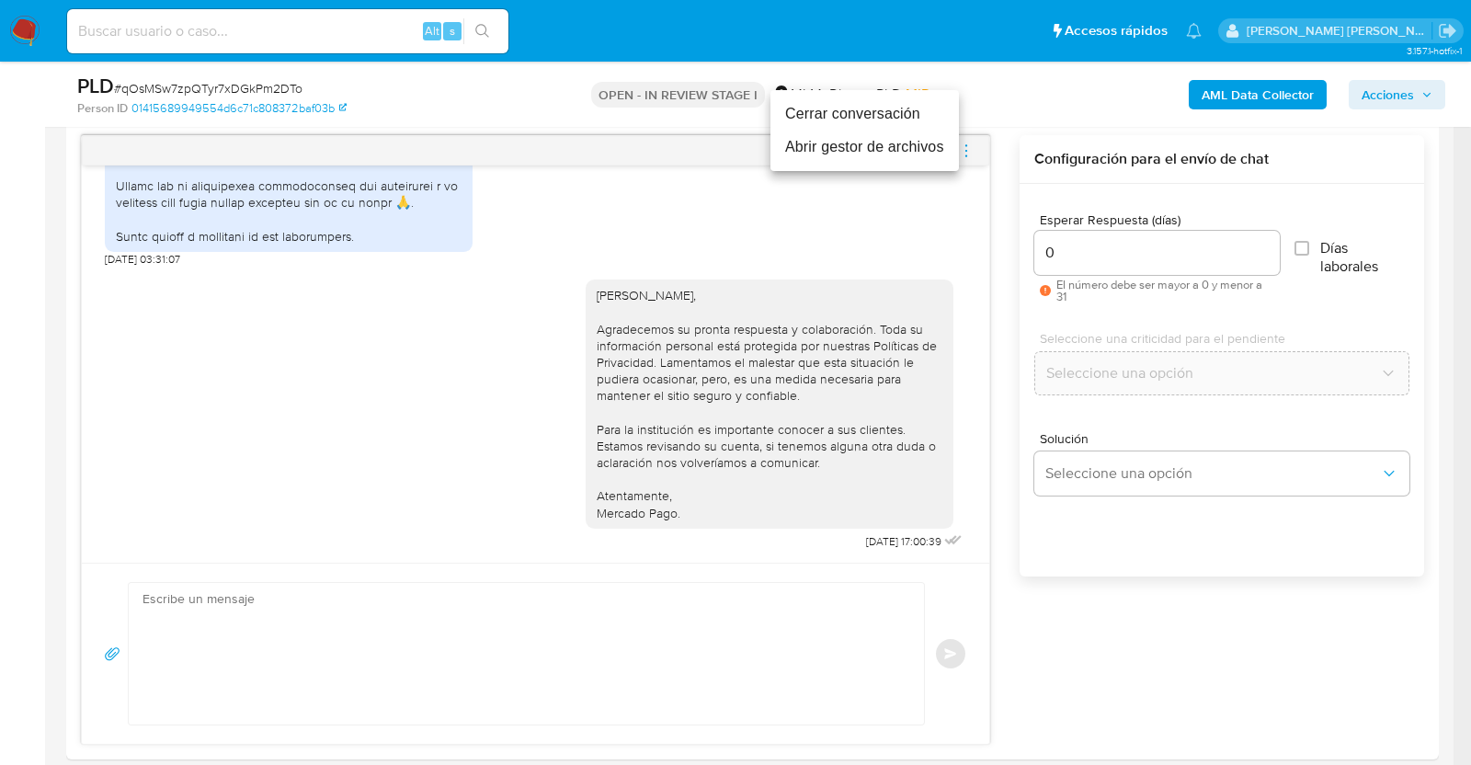
click at [895, 112] on li "Cerrar conversación" at bounding box center [864, 113] width 188 height 33
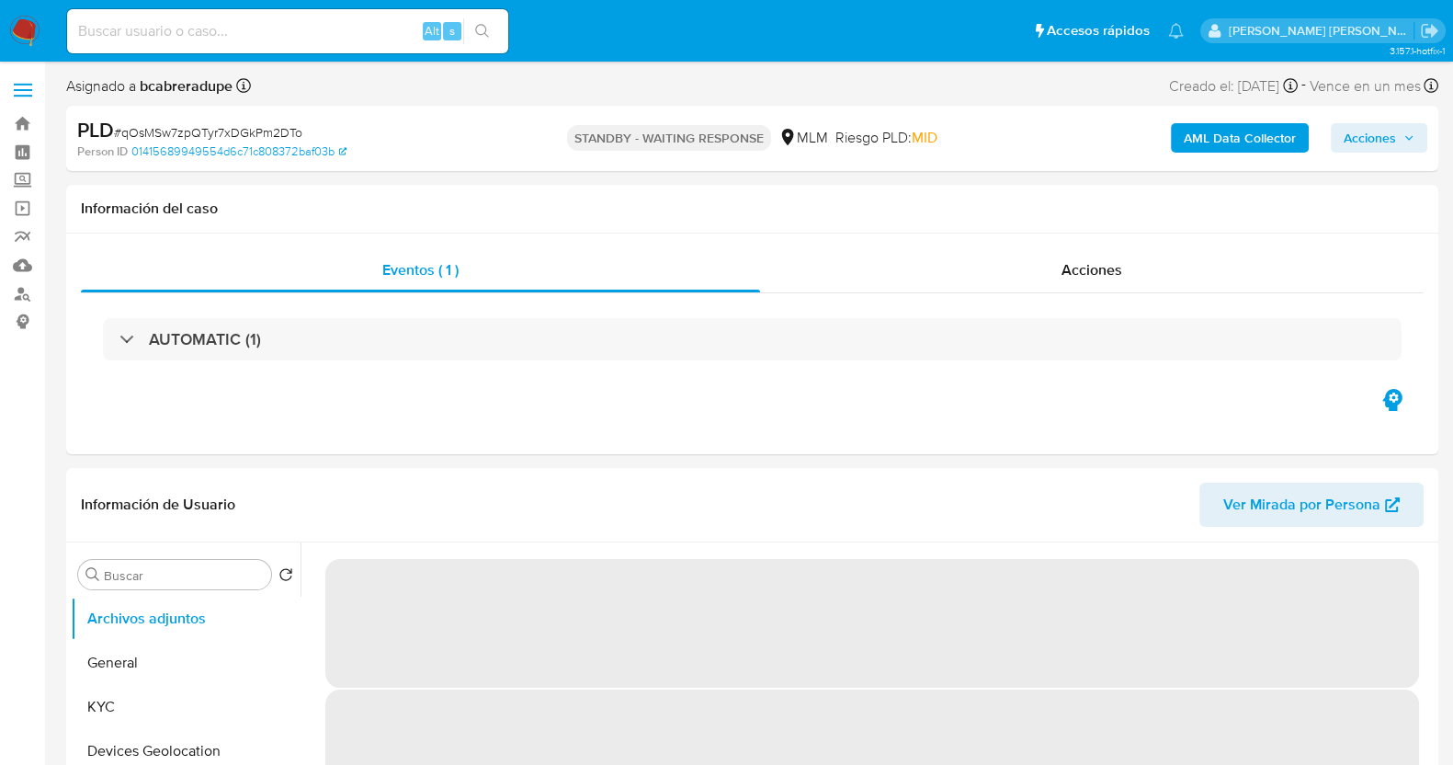
click at [1402, 138] on span "Acciones" at bounding box center [1379, 138] width 71 height 26
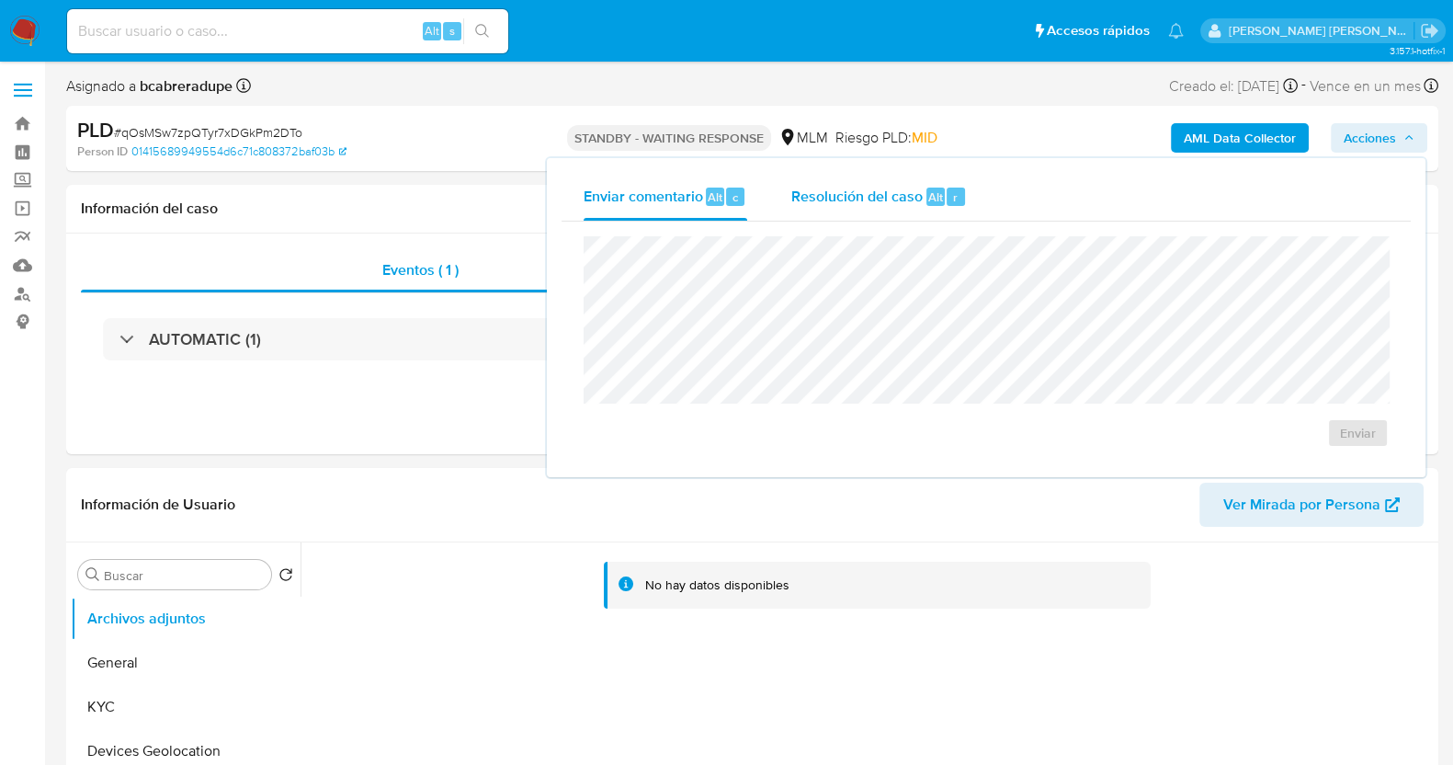
select select "10"
click at [839, 205] on span "Resolución del caso" at bounding box center [856, 196] width 131 height 21
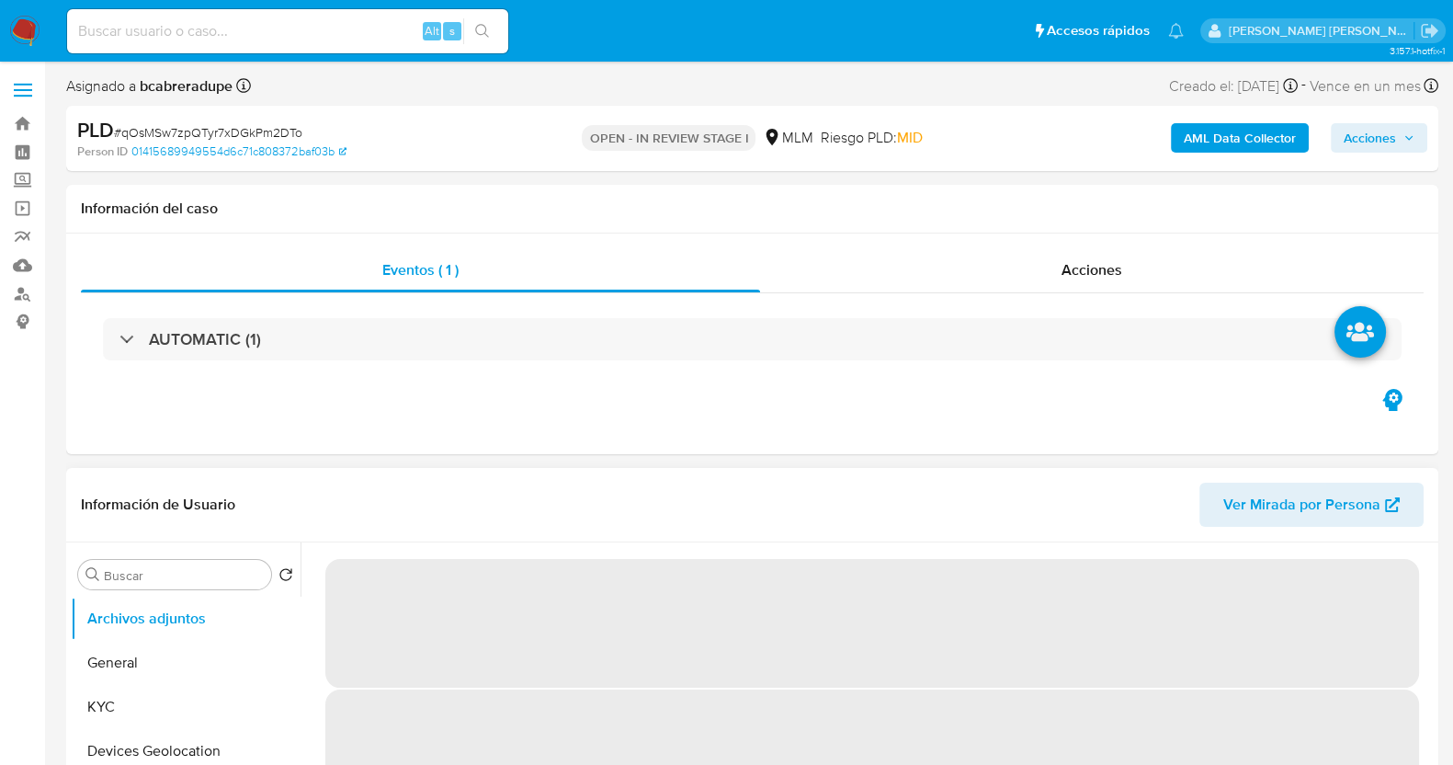
select select "10"
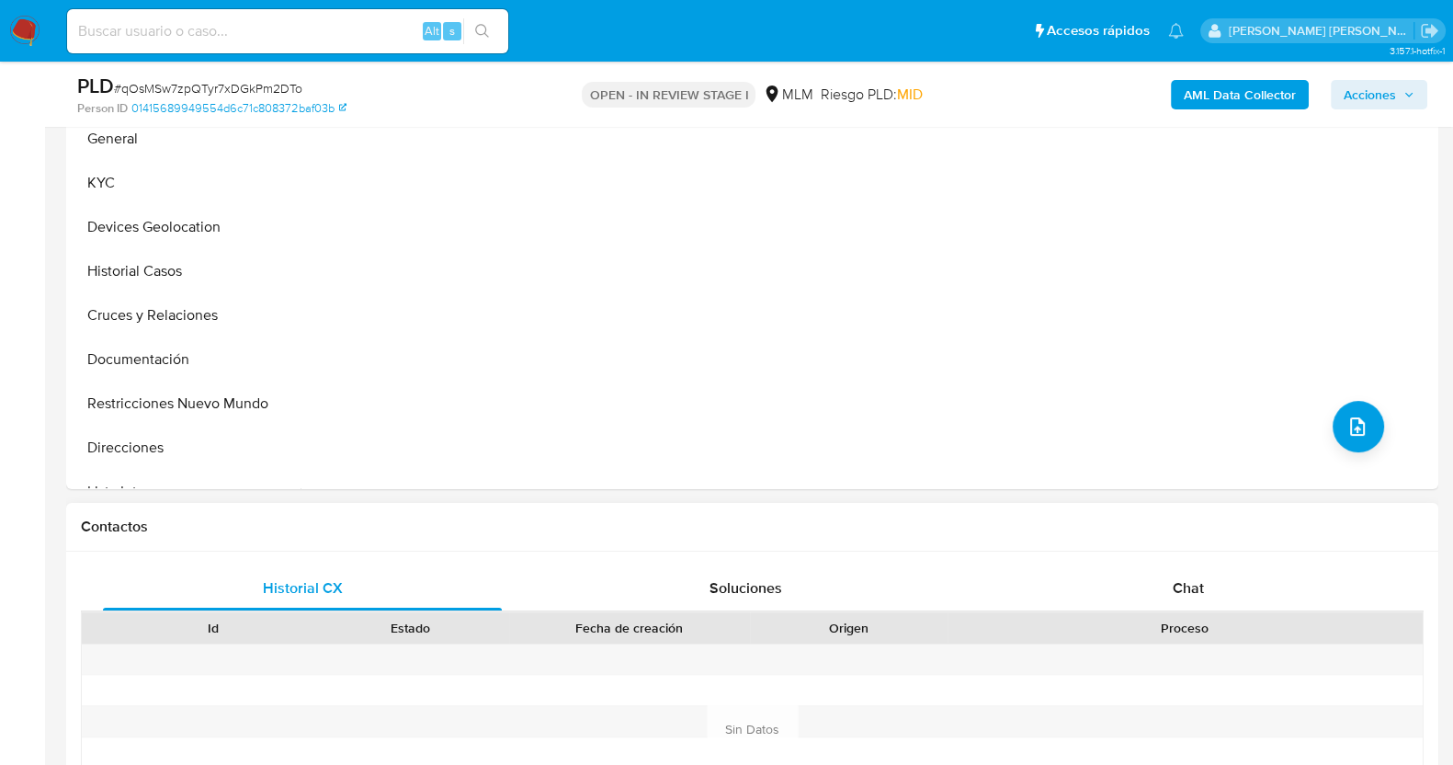
scroll to position [918, 0]
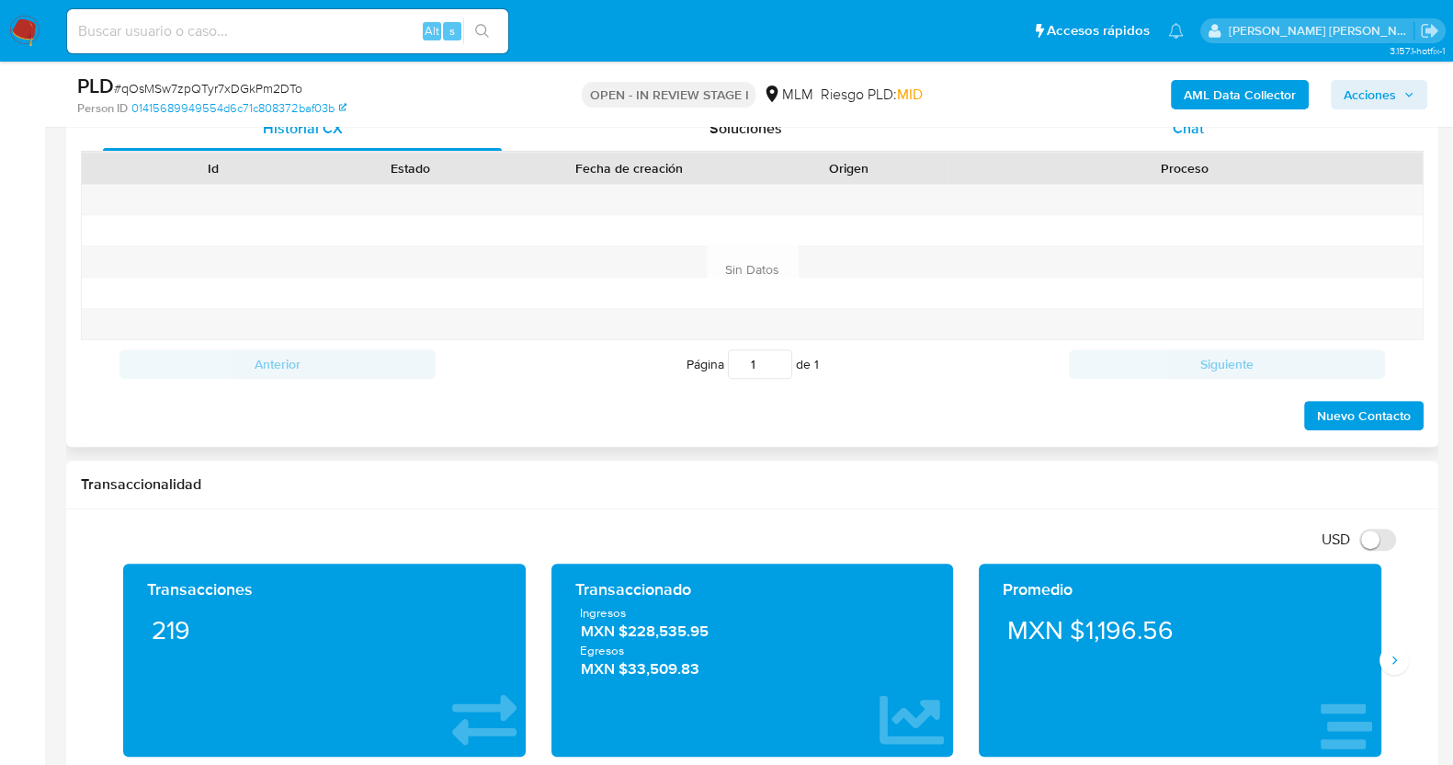
click at [1201, 136] on span "Chat" at bounding box center [1188, 128] width 31 height 21
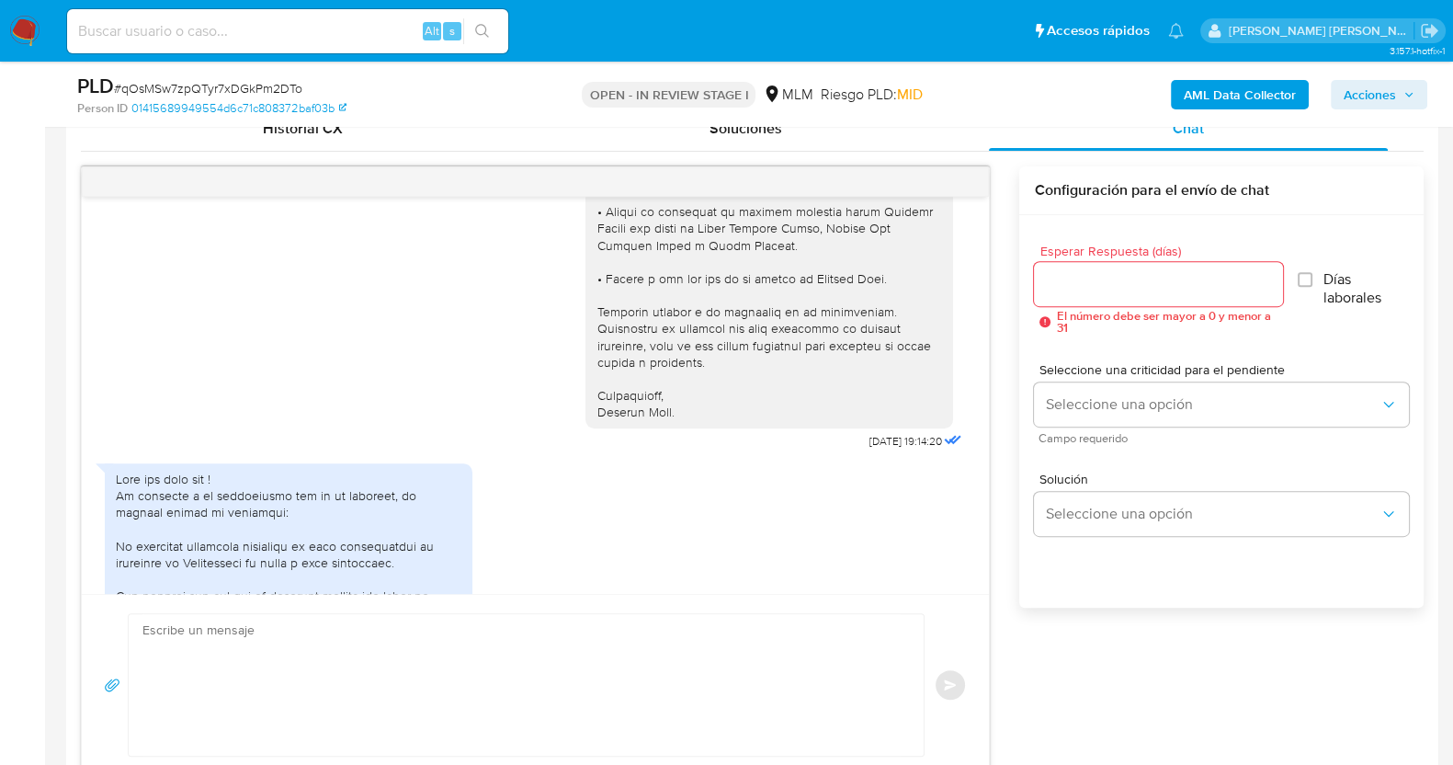
scroll to position [199, 0]
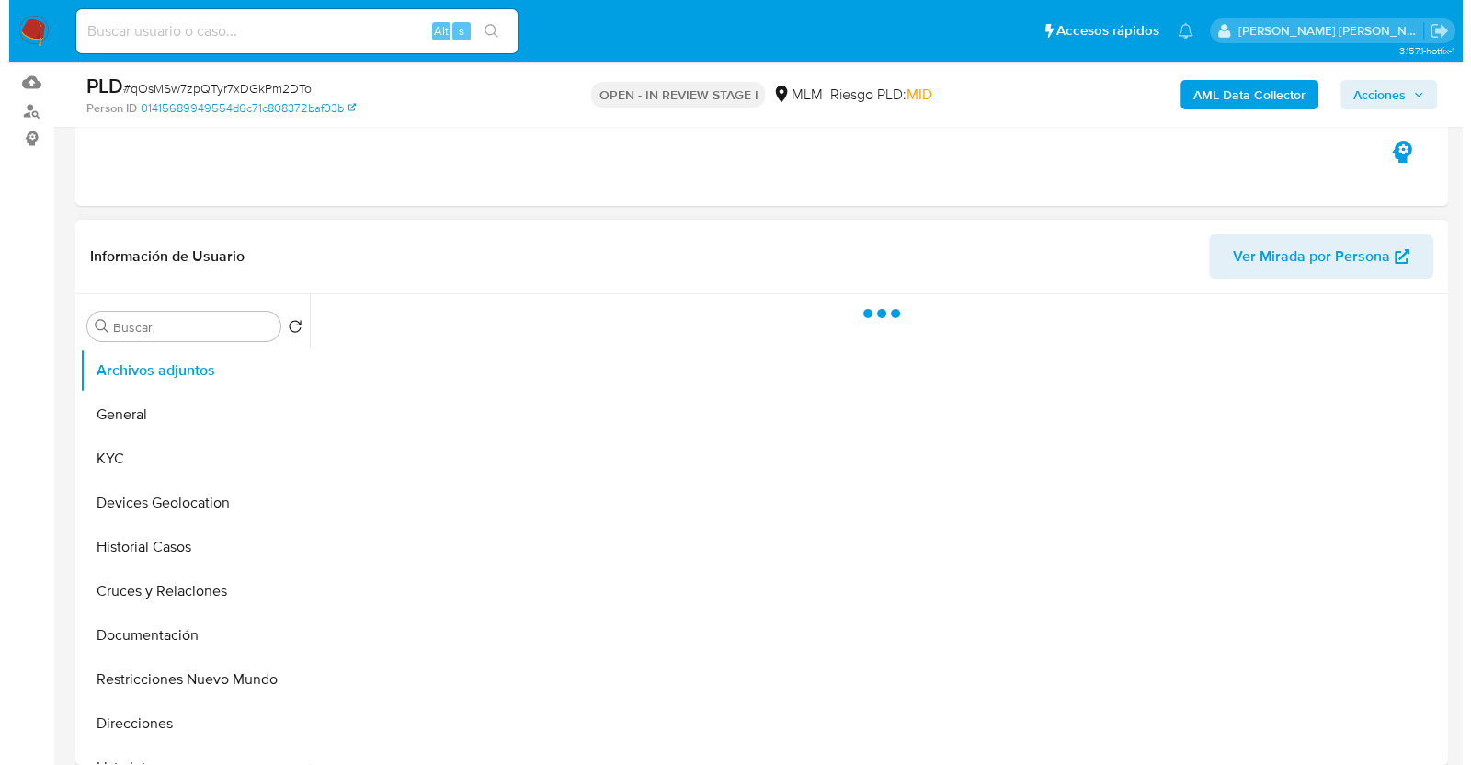
scroll to position [229, 0]
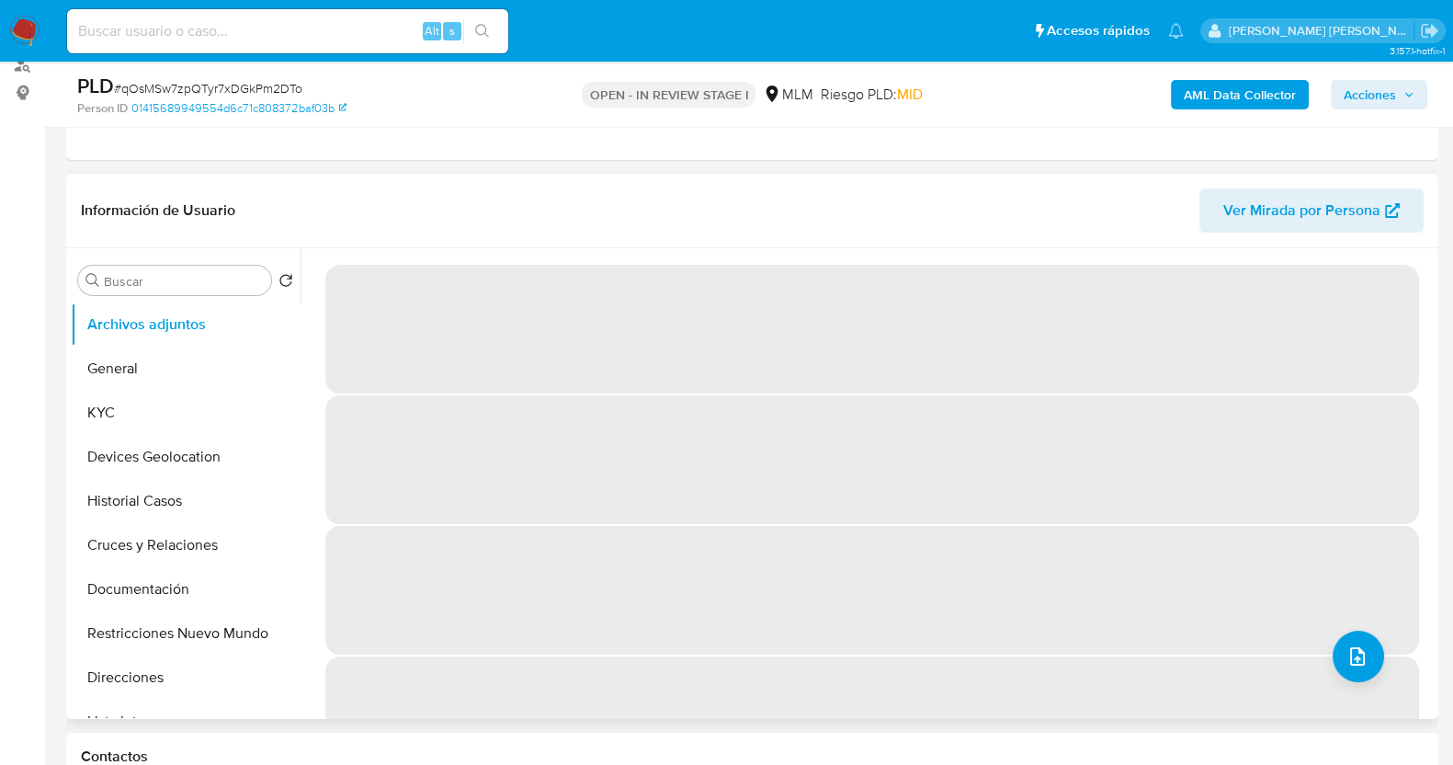
select select "10"
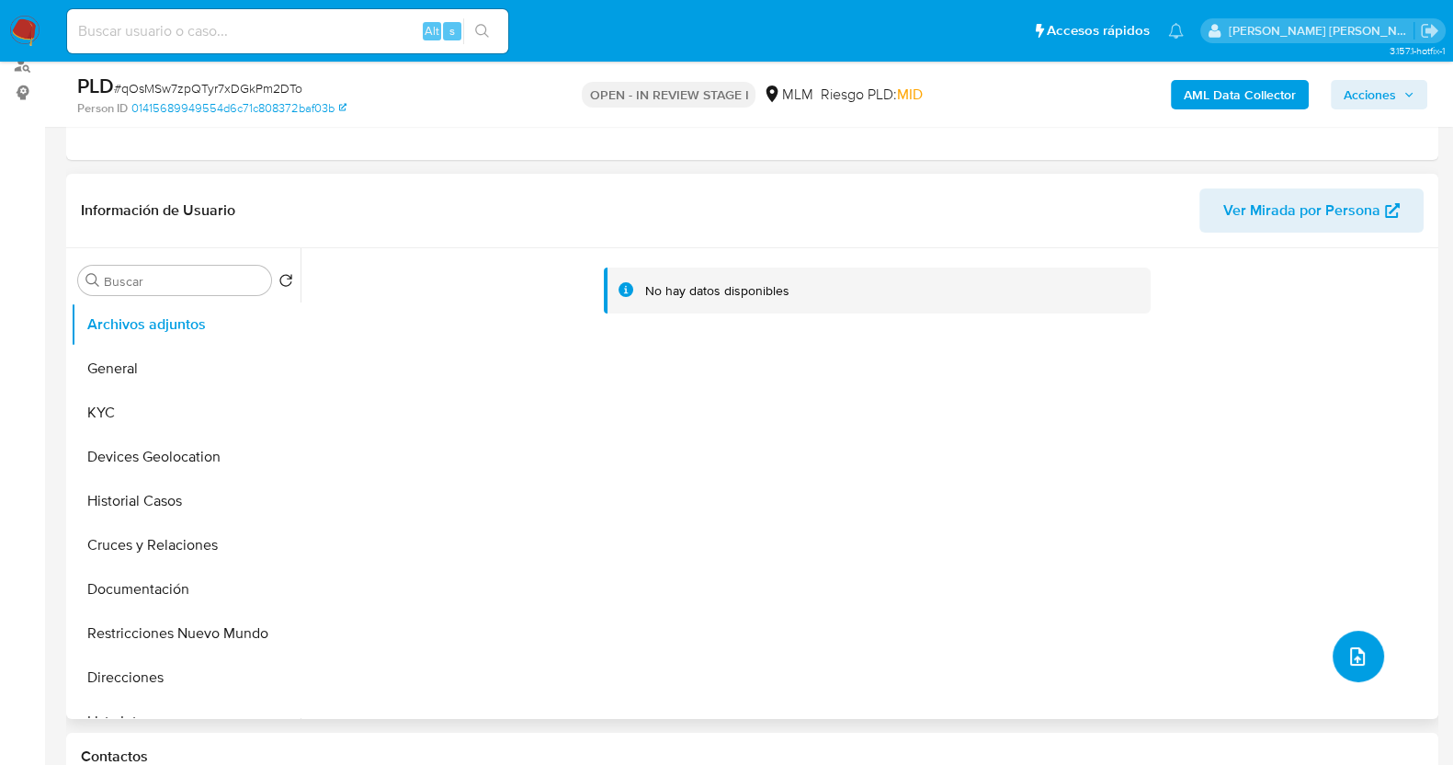
click at [1354, 652] on icon "upload-file" at bounding box center [1357, 656] width 15 height 18
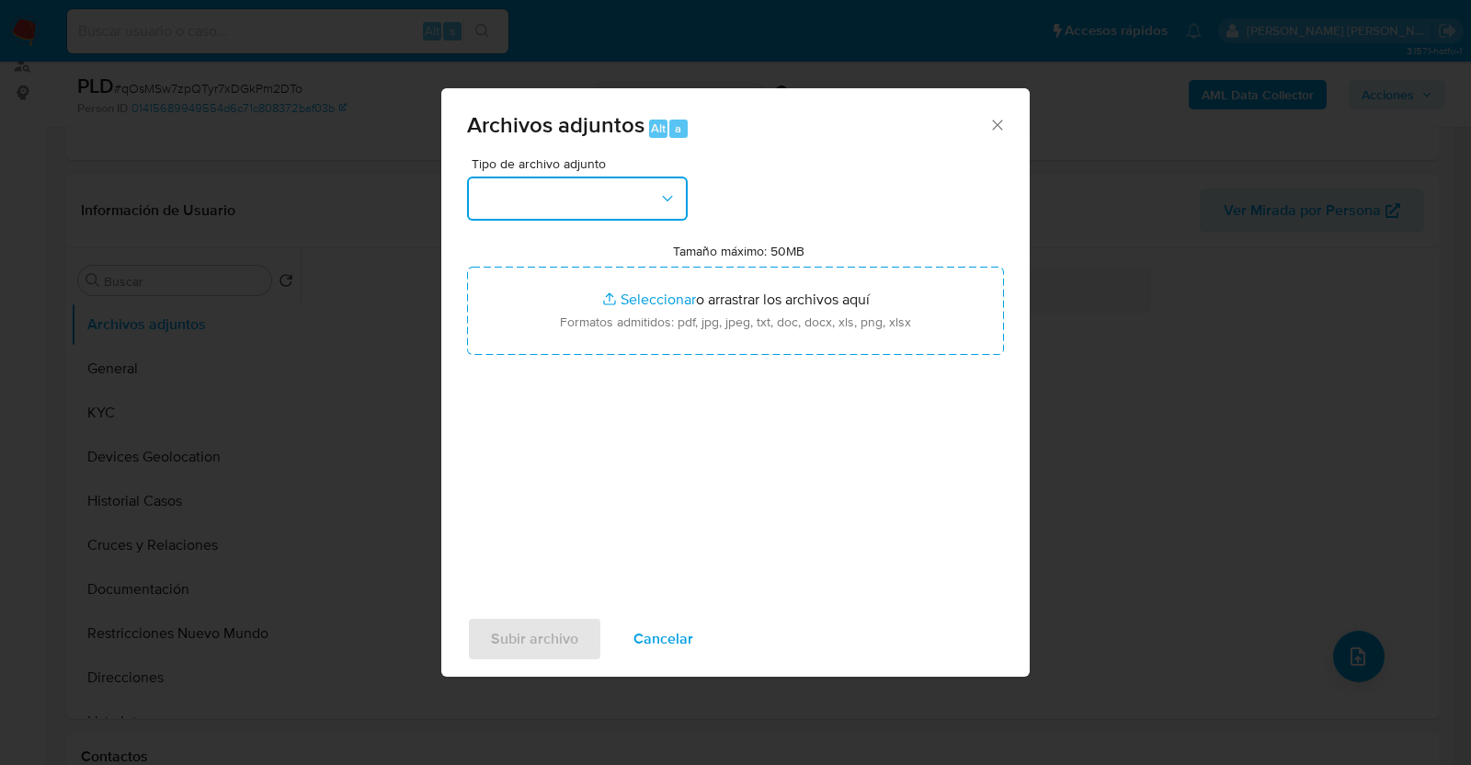
click at [604, 188] on button "button" at bounding box center [577, 198] width 221 height 44
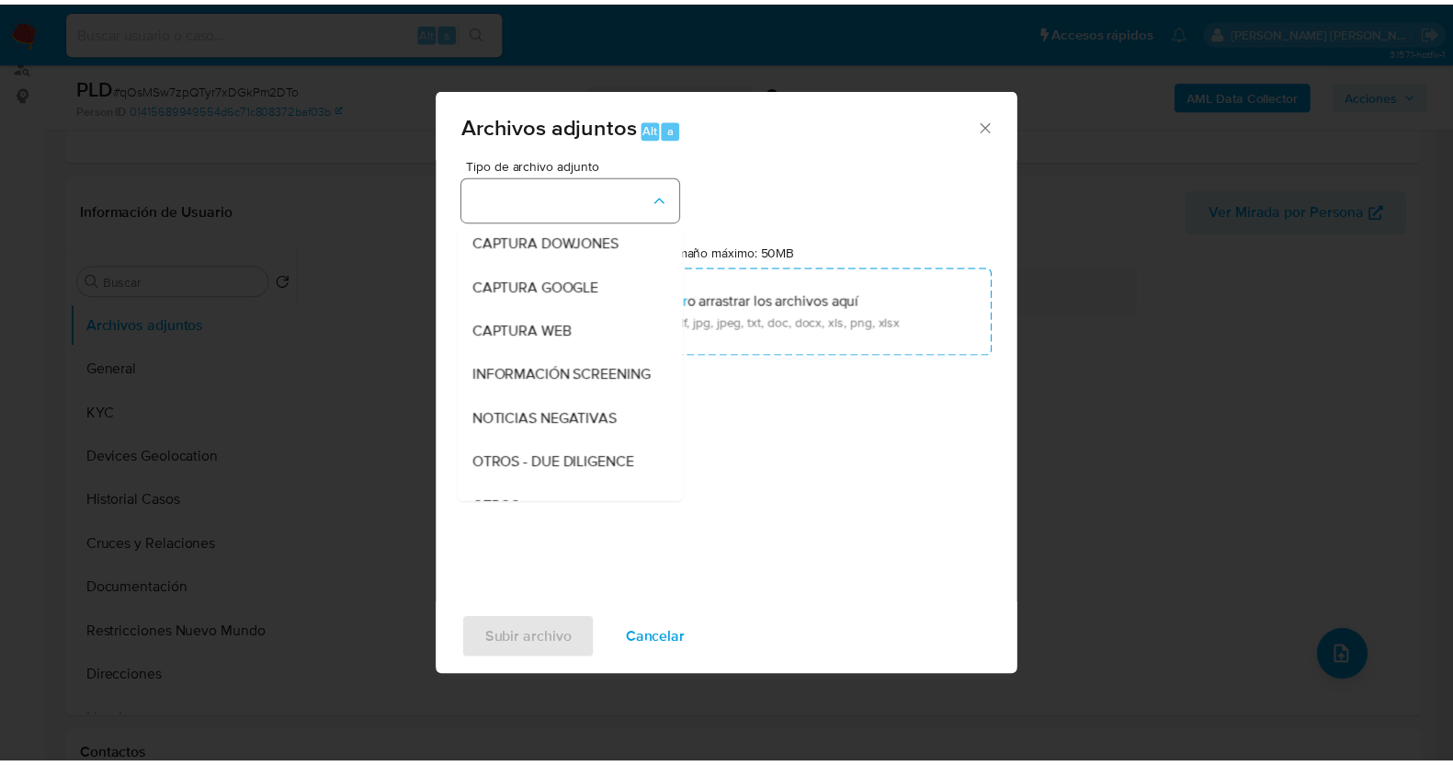
scroll to position [96, 0]
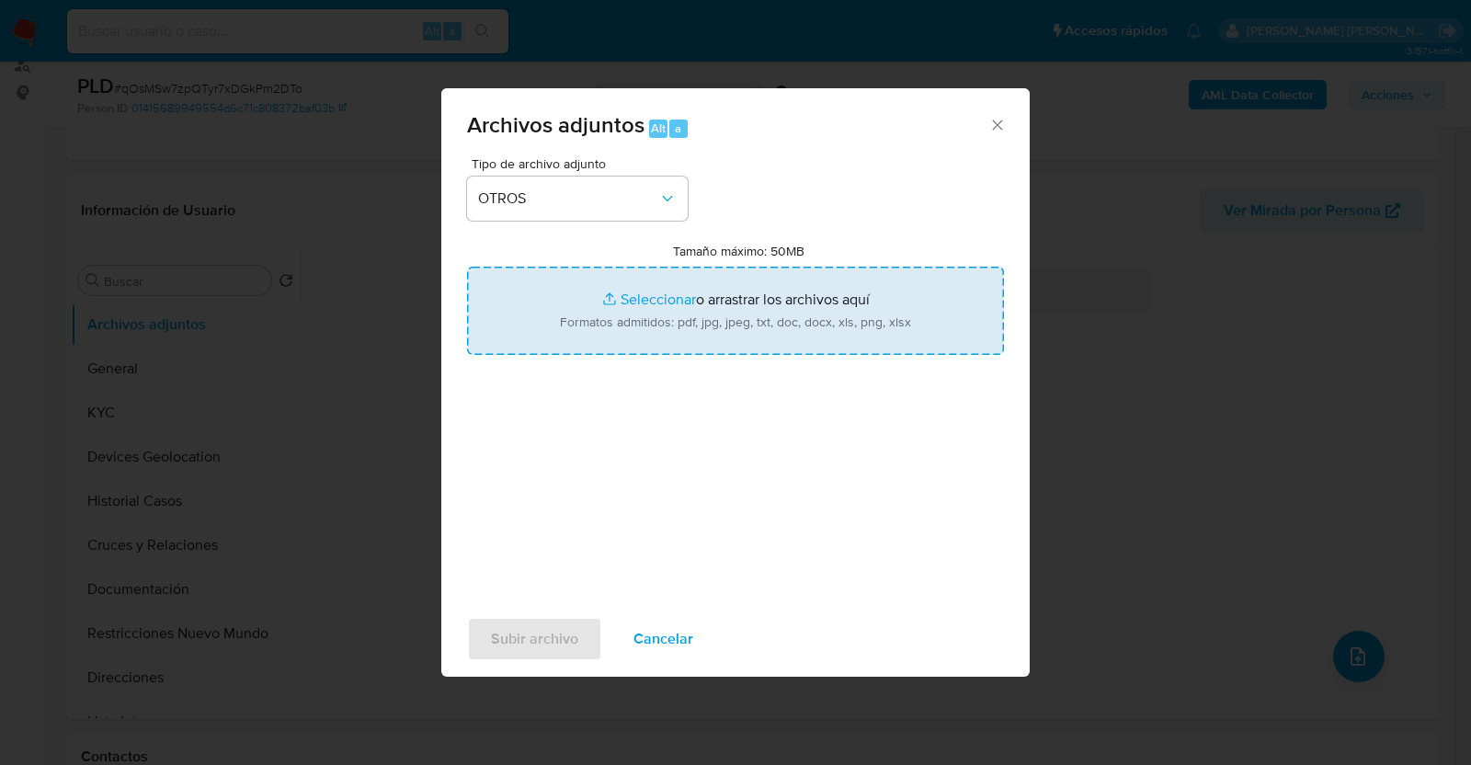
click at [672, 329] on input "Tamaño máximo: 50MB Seleccionar archivos" at bounding box center [735, 311] width 537 height 88
type input "C:\fakepath\539378713_LAURA VELASCO_AGO2025.pdf"
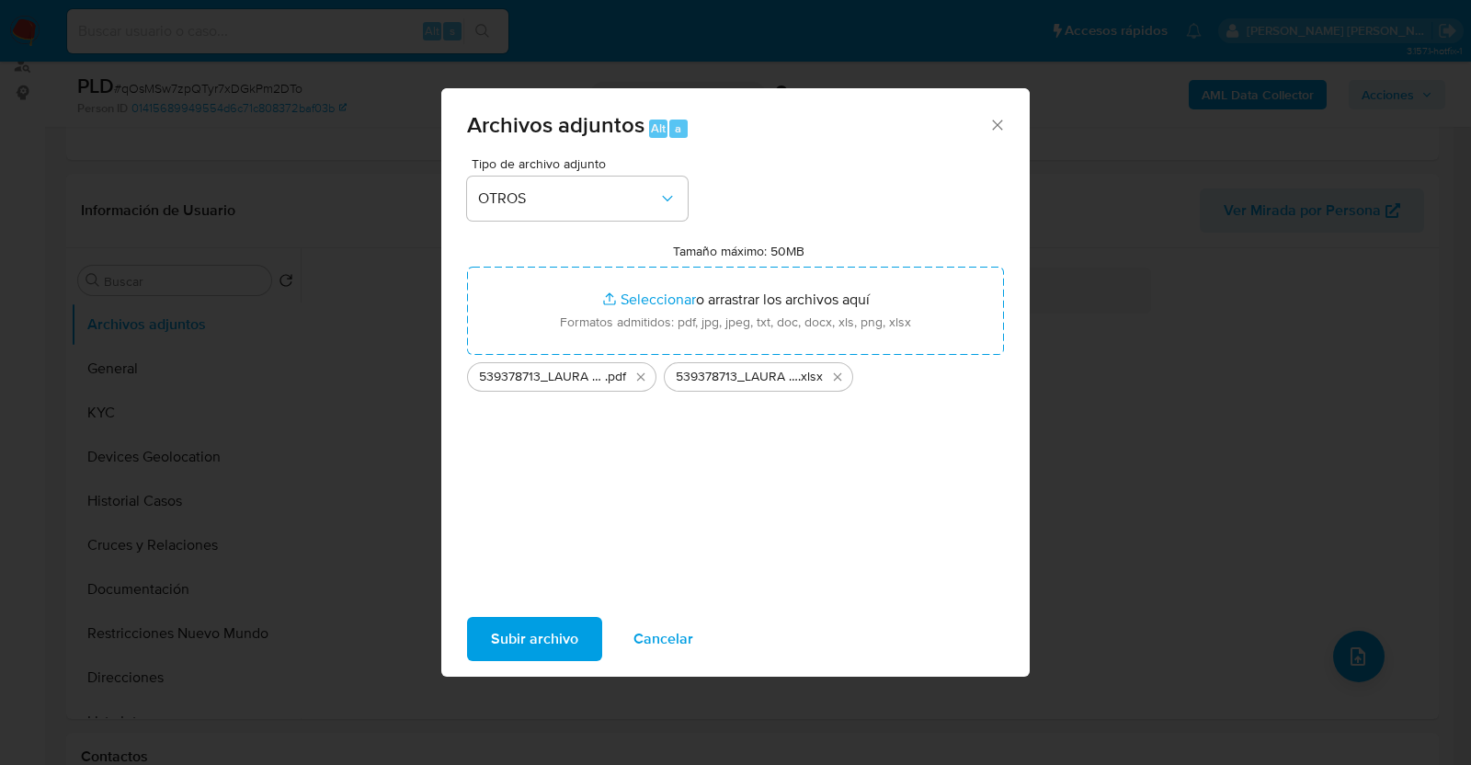
click at [546, 636] on span "Subir archivo" at bounding box center [534, 639] width 87 height 40
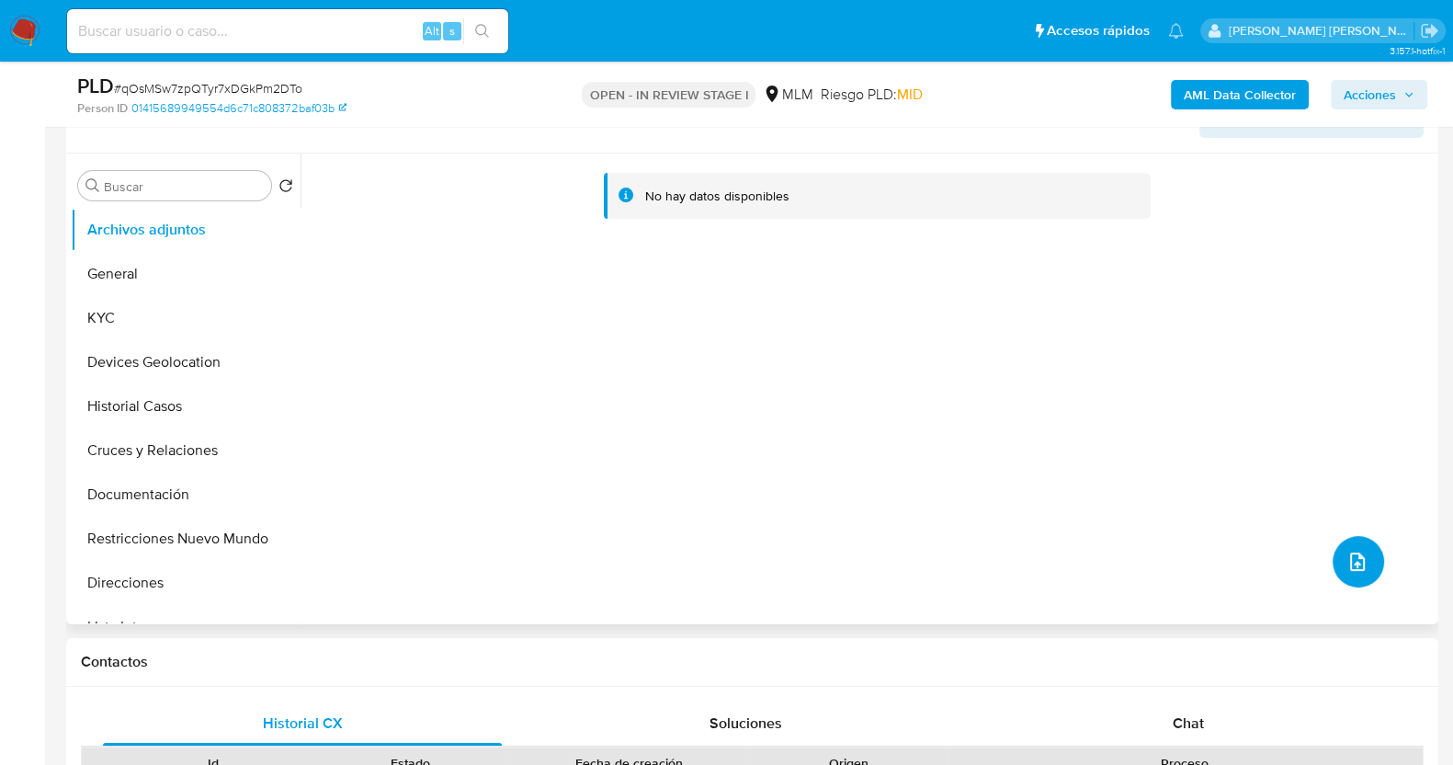
scroll to position [345, 0]
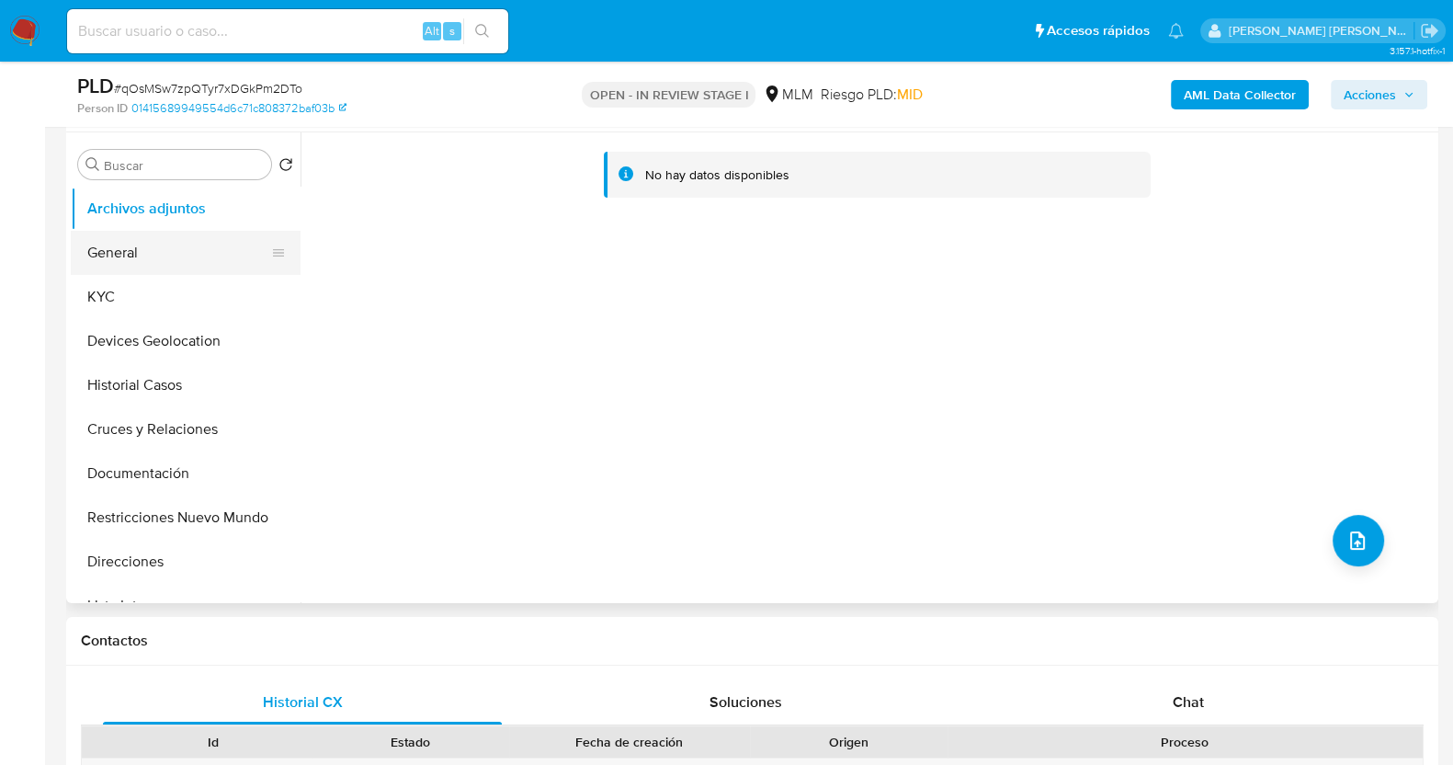
click at [202, 245] on button "General" at bounding box center [178, 253] width 215 height 44
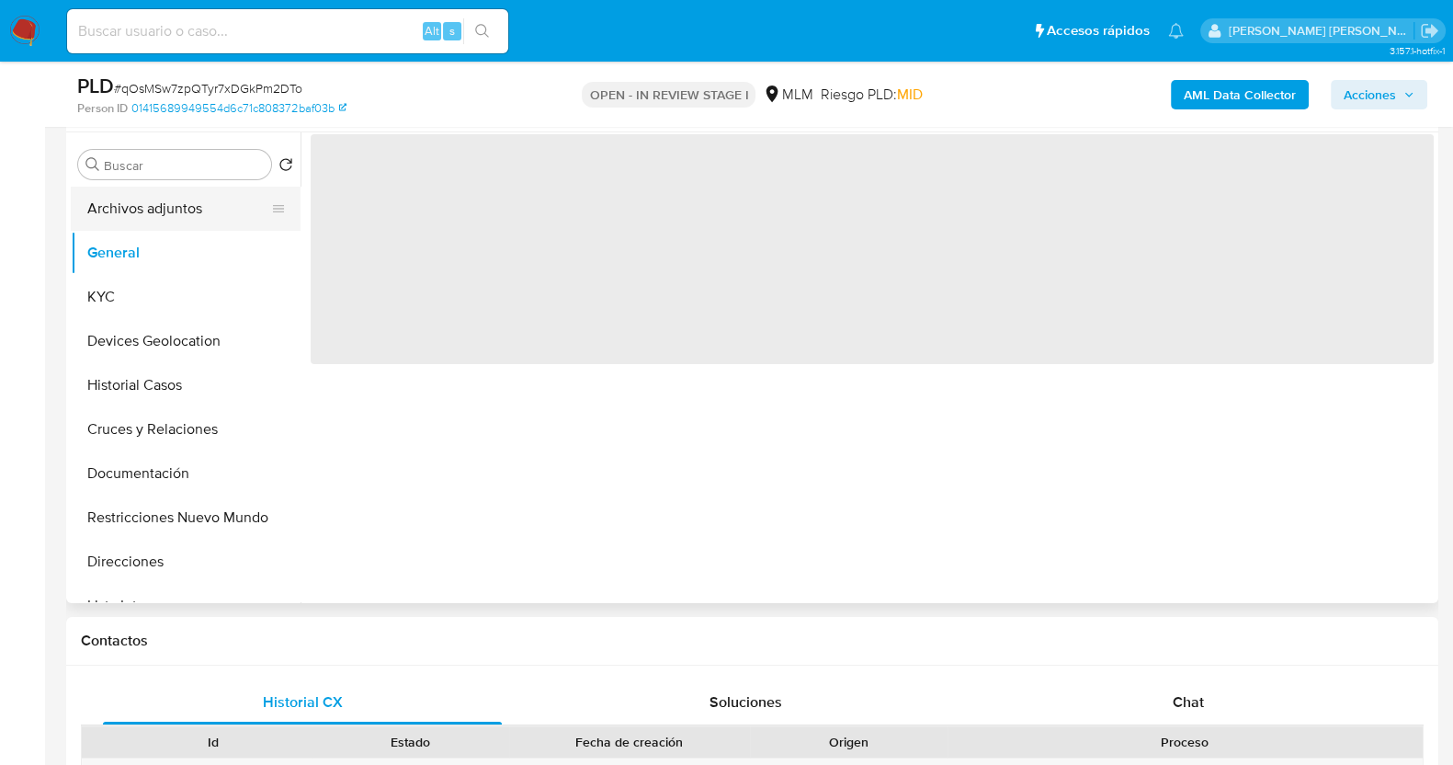
click at [203, 213] on button "Archivos adjuntos" at bounding box center [178, 209] width 215 height 44
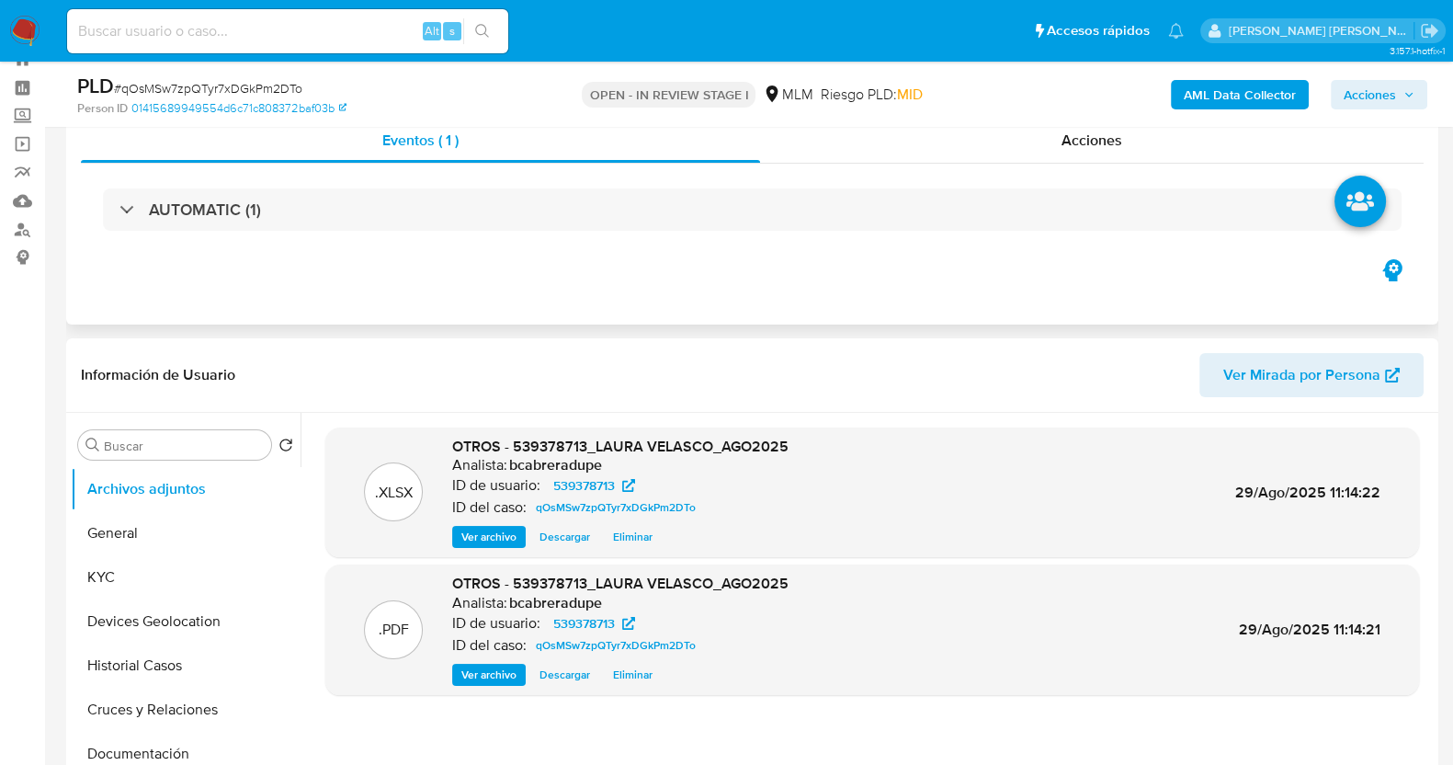
scroll to position [0, 0]
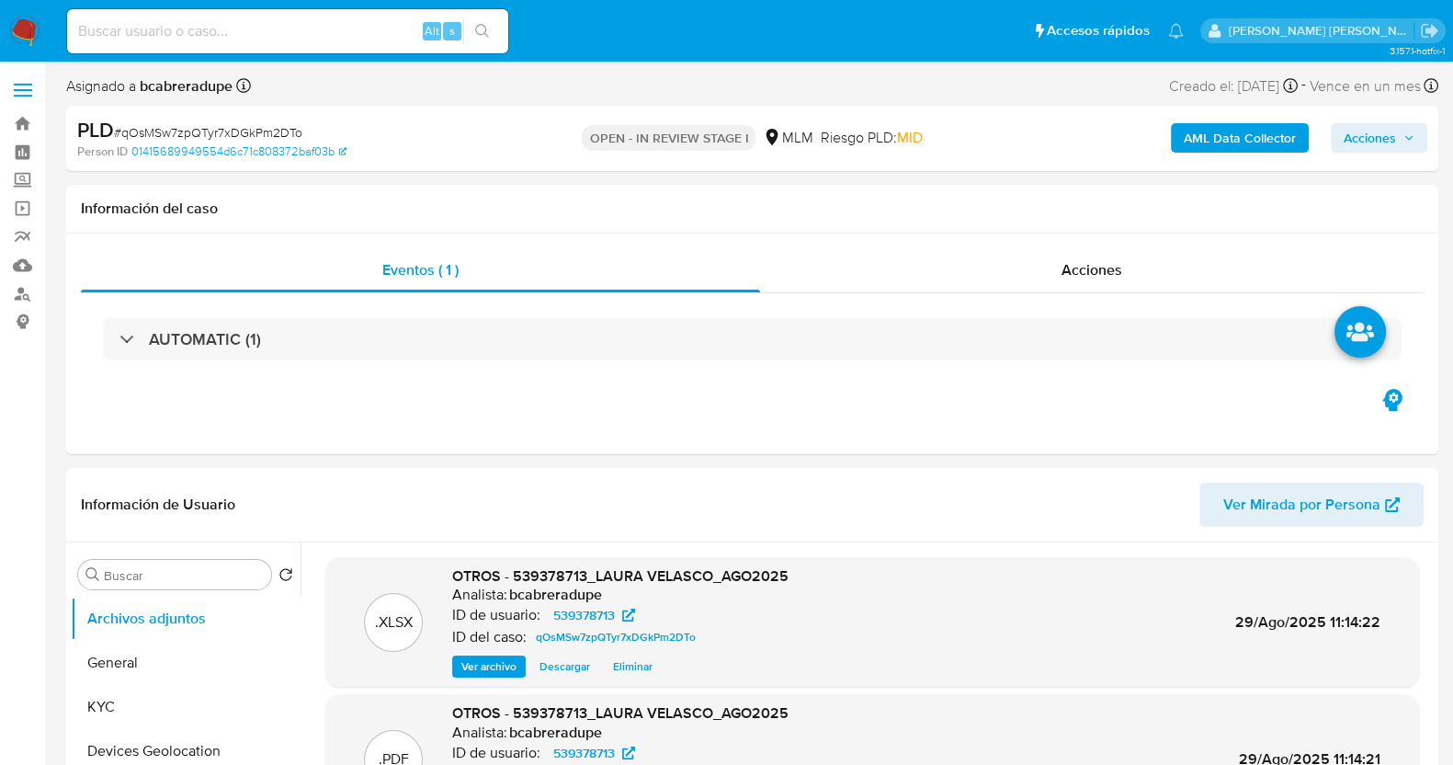
drag, startPoint x: 1360, startPoint y: 142, endPoint x: 1347, endPoint y: 143, distance: 12.9
click at [1360, 142] on span "Acciones" at bounding box center [1370, 137] width 52 height 29
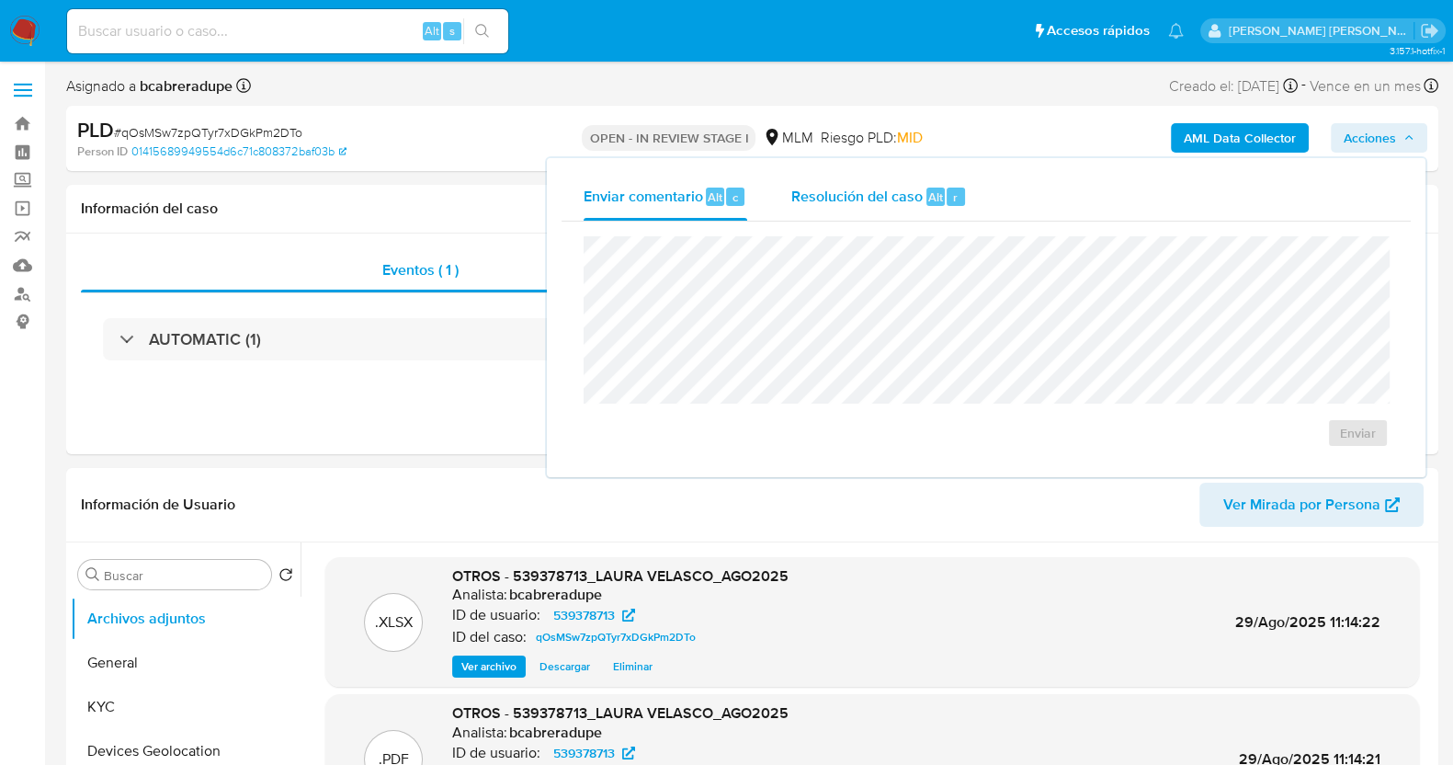
click at [854, 210] on div "Resolución del caso Alt r" at bounding box center [879, 197] width 176 height 48
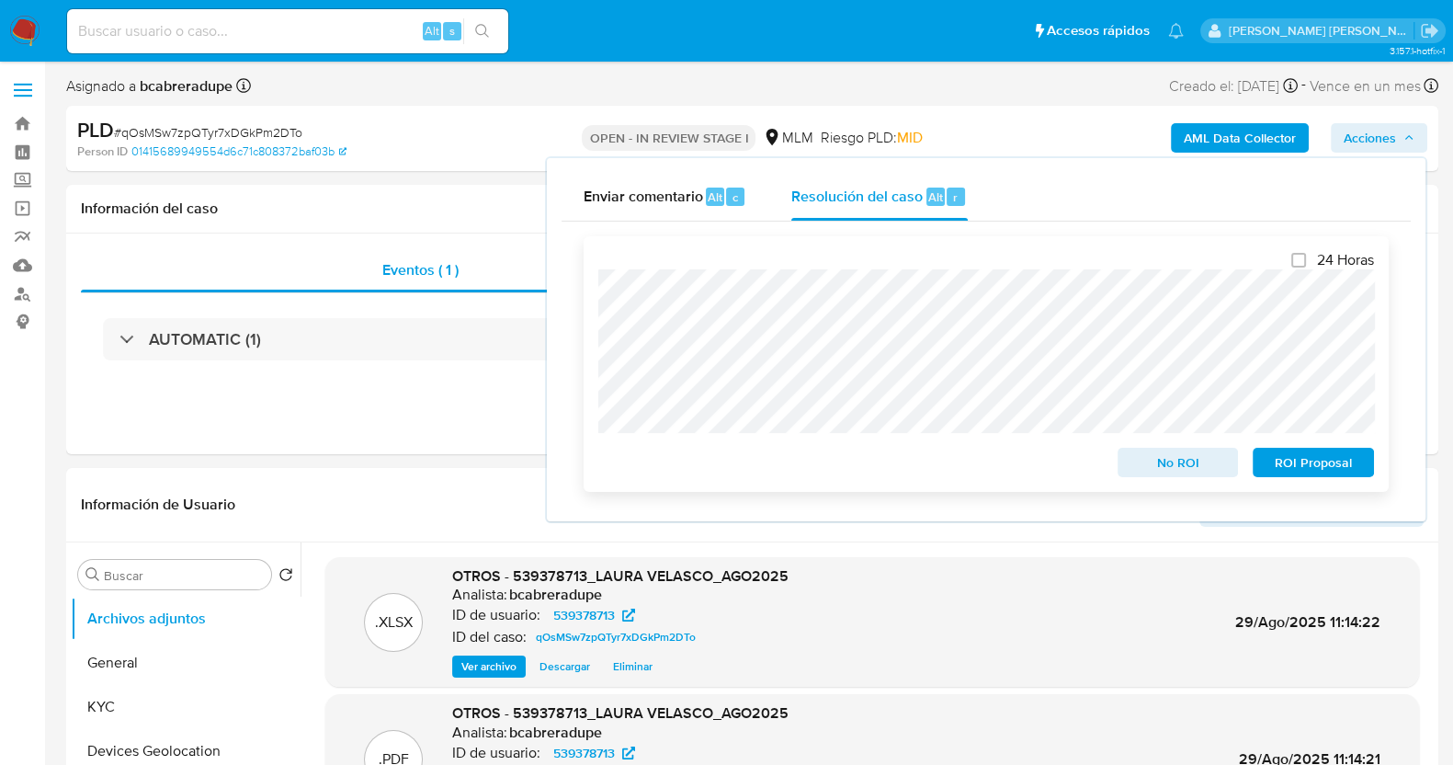
click at [1174, 462] on span "No ROI" at bounding box center [1178, 462] width 96 height 26
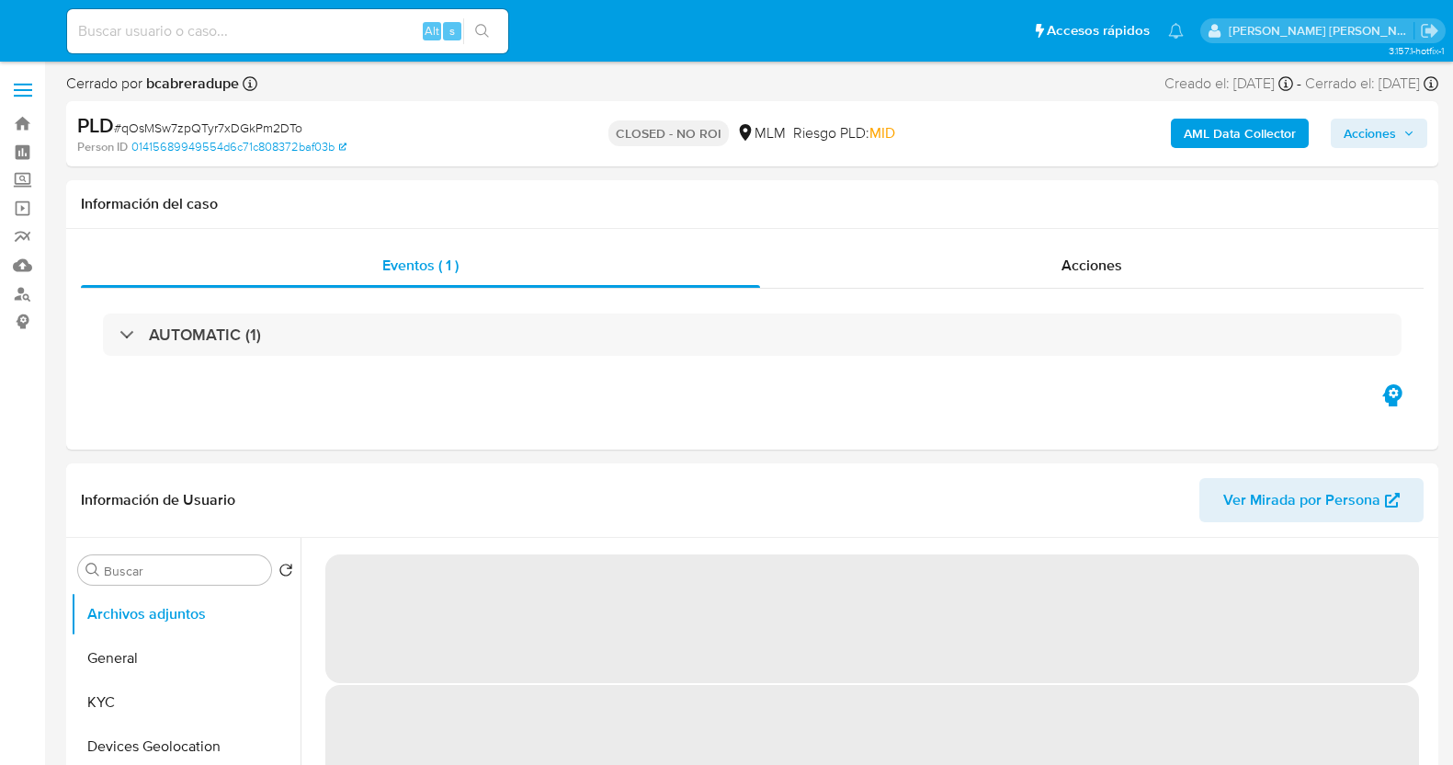
select select "10"
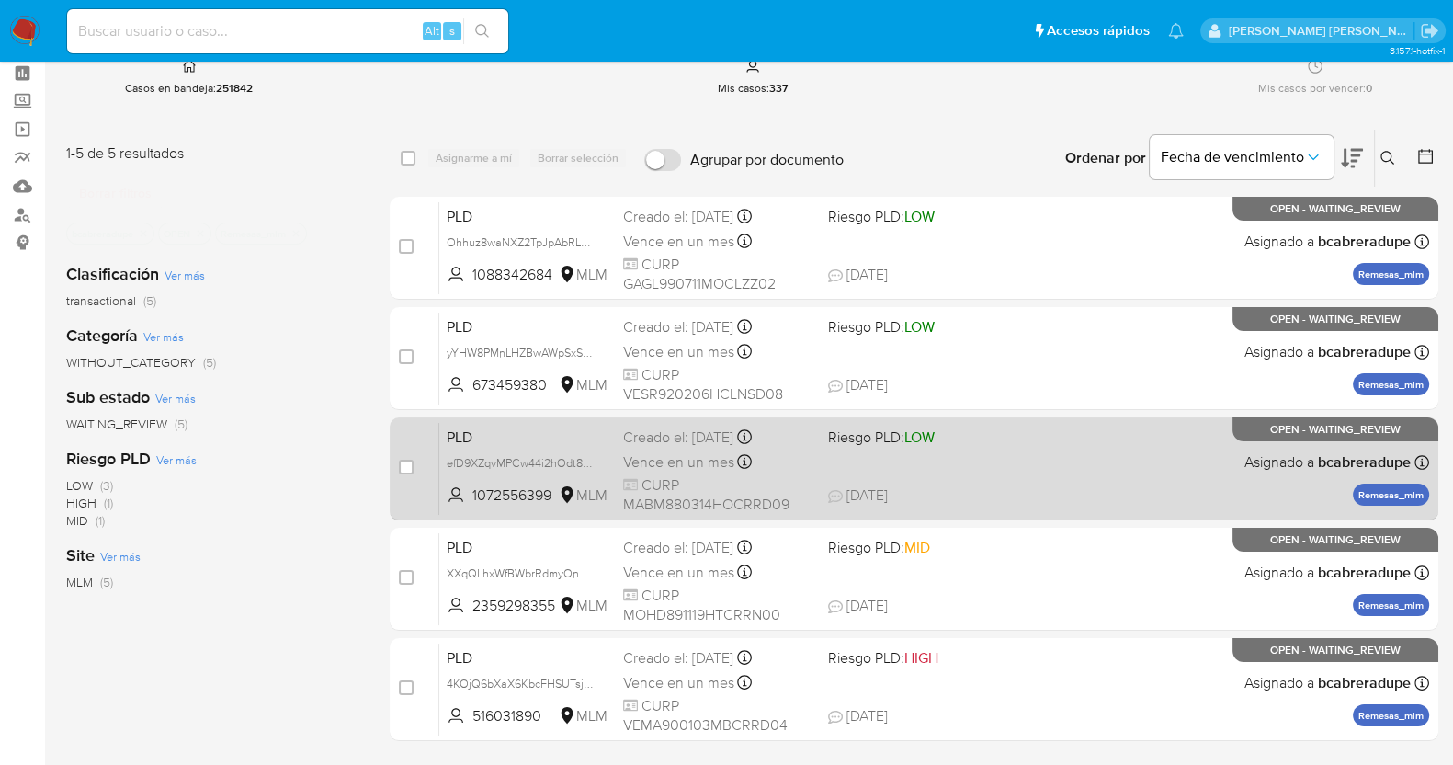
scroll to position [114, 0]
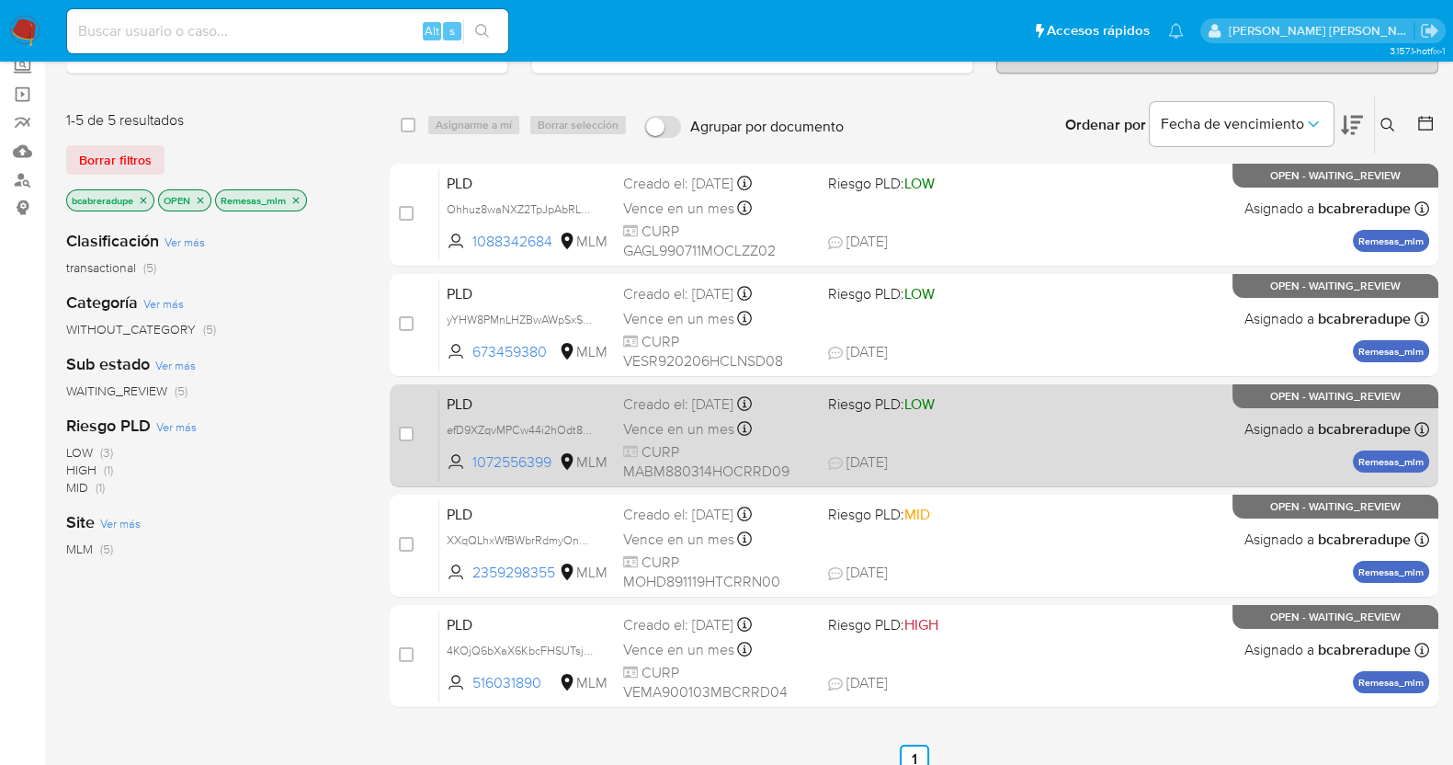
click at [671, 412] on div "PLD efD9XZqvMPCw44i2hOdt8dXo 1072556399 MLM Riesgo PLD: LOW Creado el: [DATE] C…" at bounding box center [934, 435] width 990 height 93
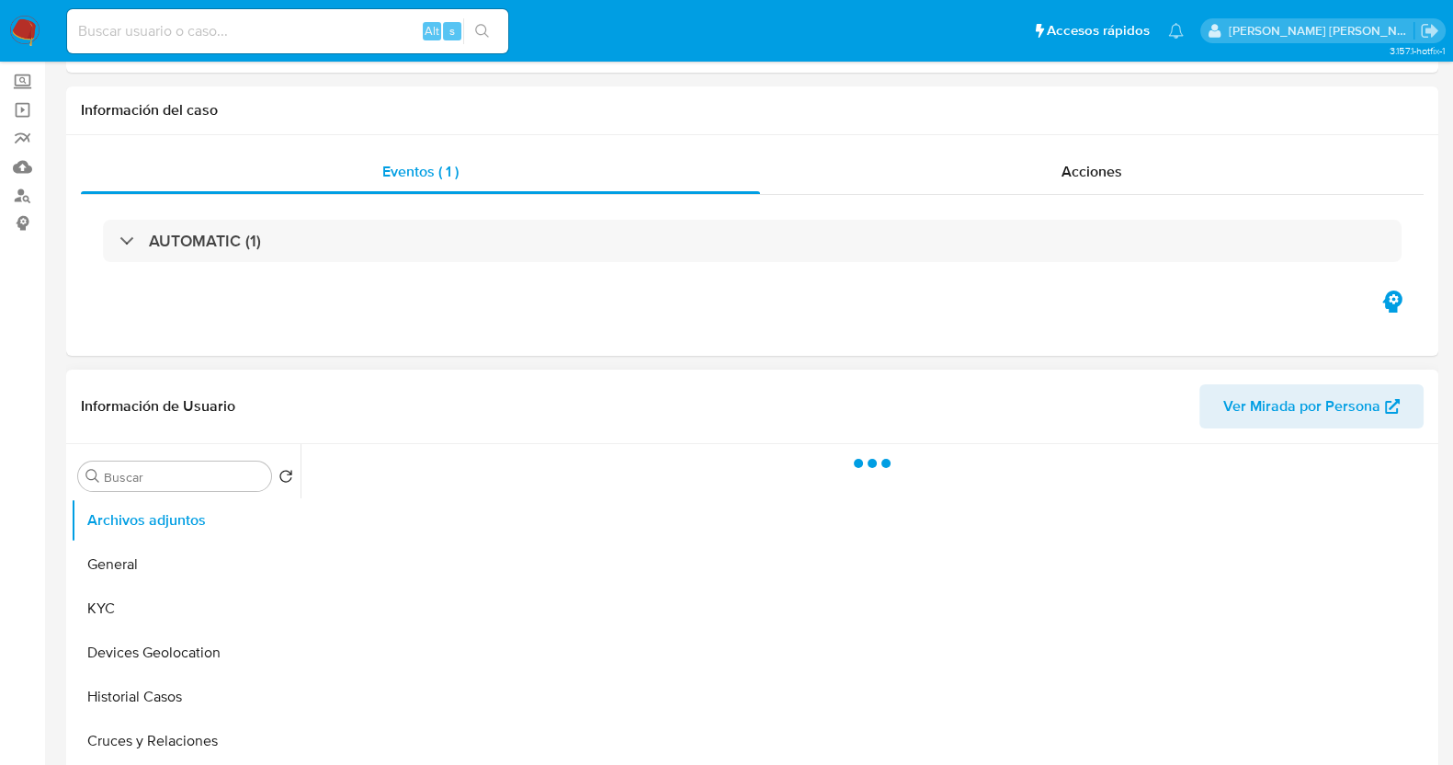
scroll to position [345, 0]
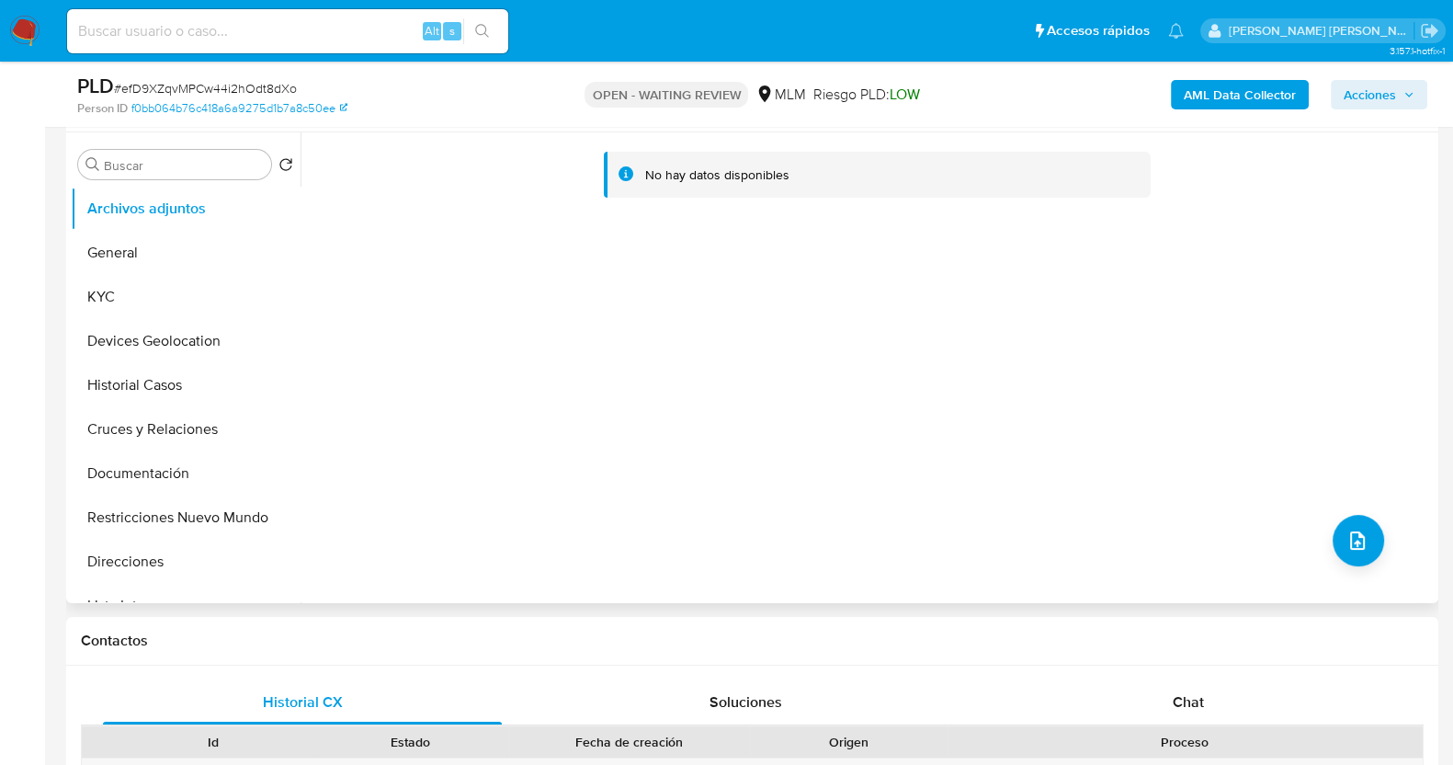
select select "10"
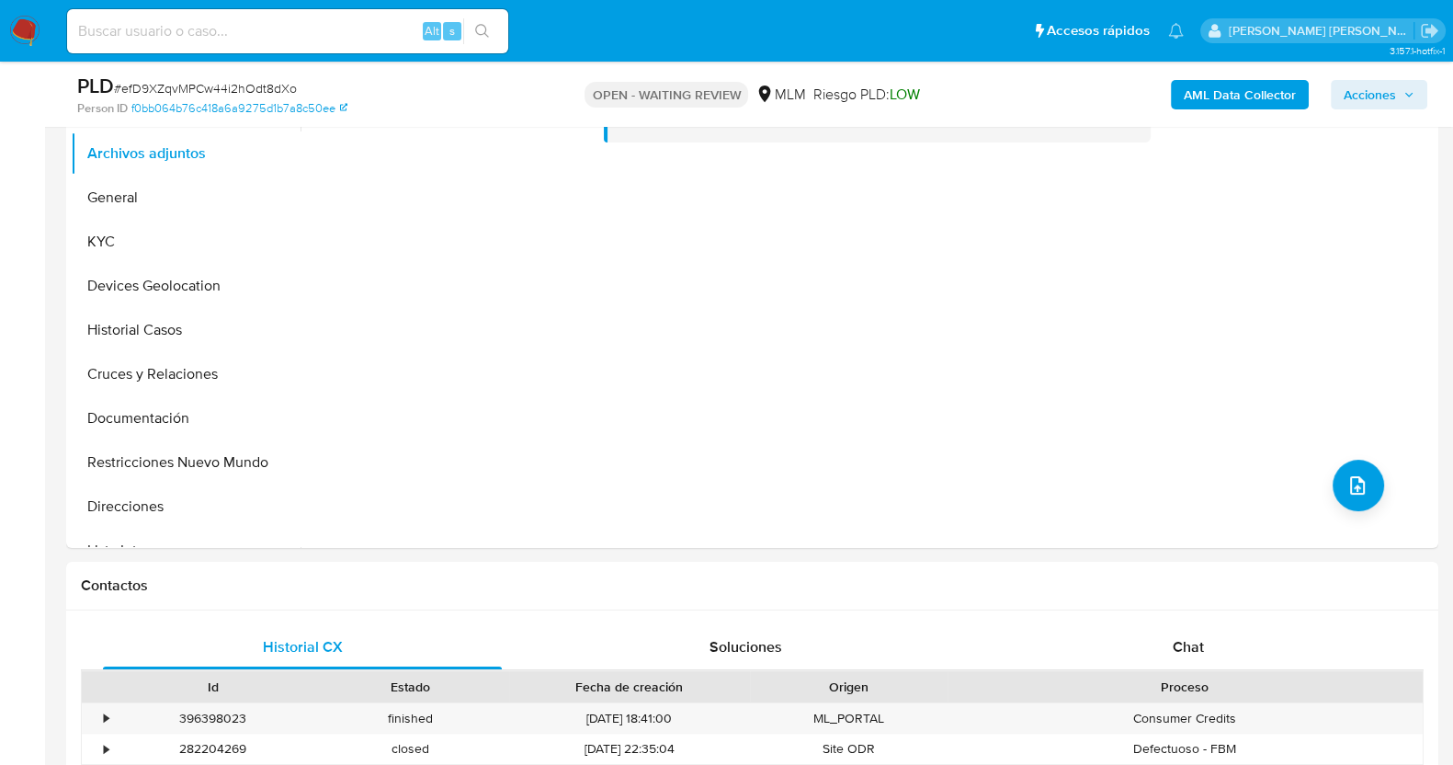
scroll to position [689, 0]
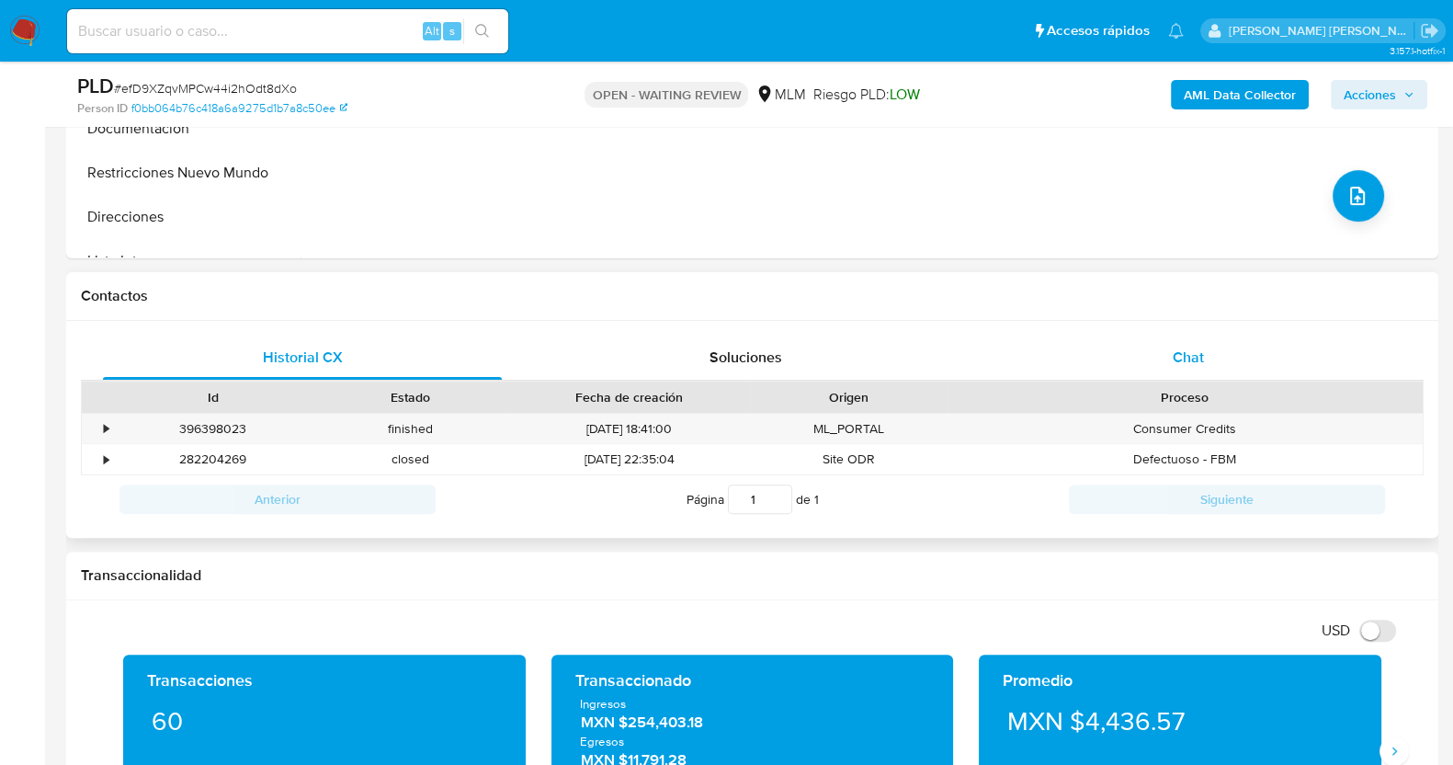
click at [1201, 355] on span "Chat" at bounding box center [1188, 356] width 31 height 21
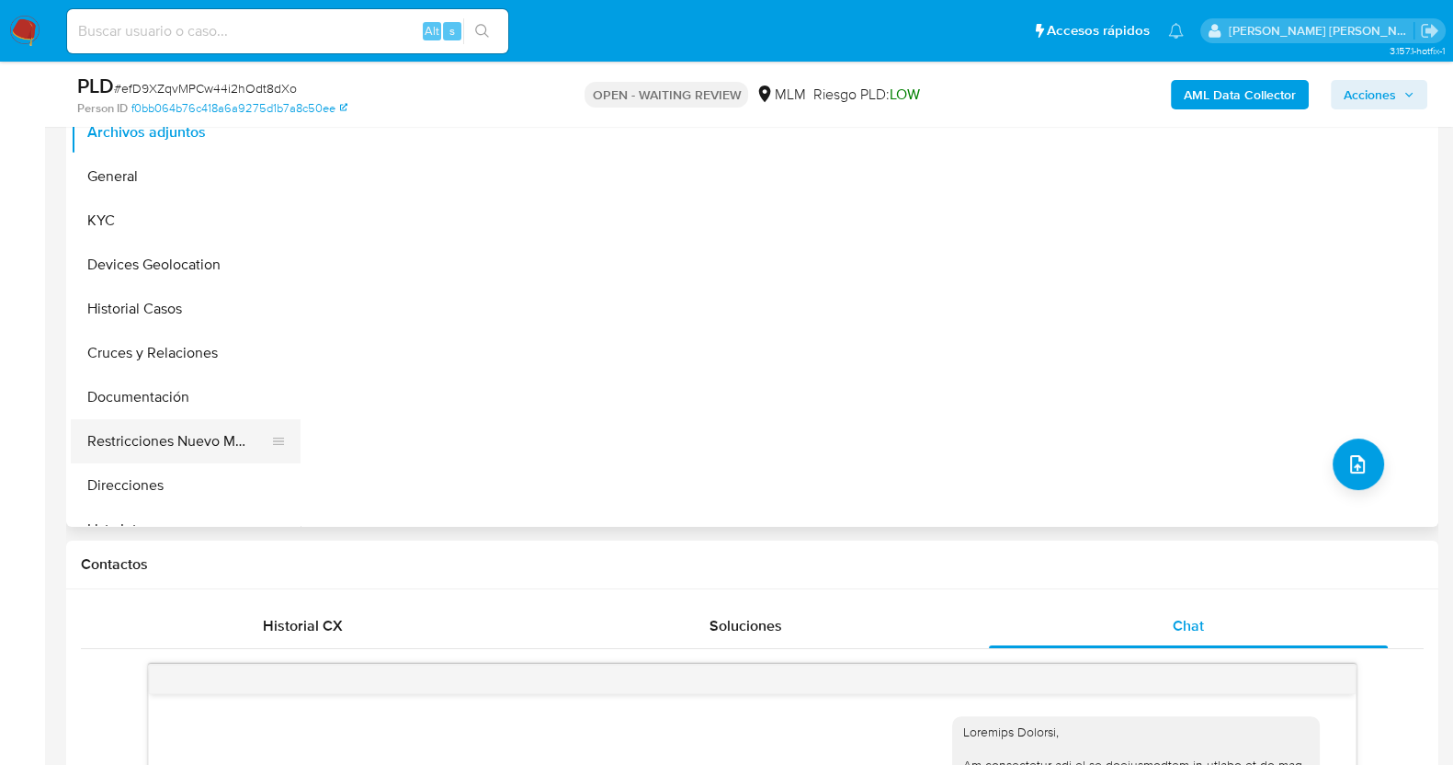
scroll to position [229, 0]
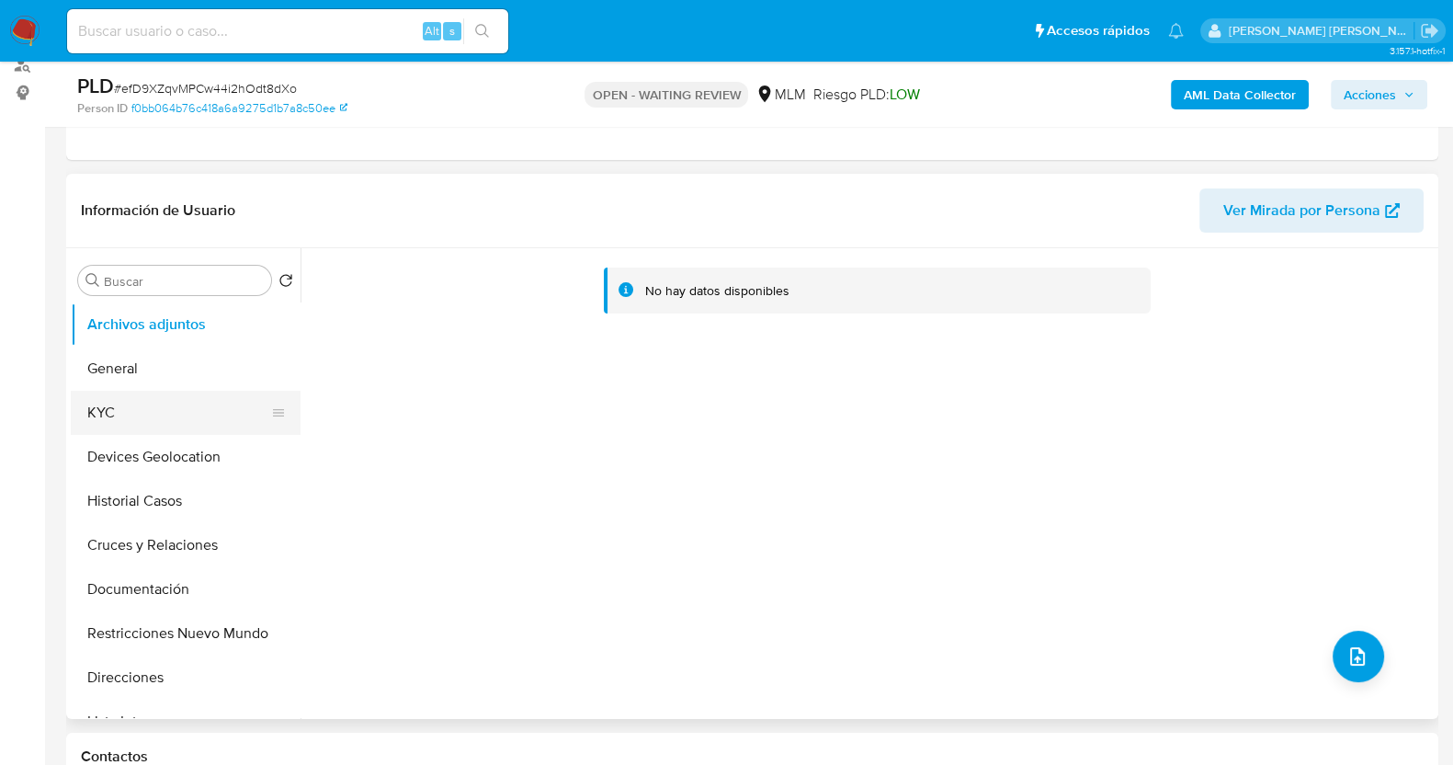
click at [141, 410] on button "KYC" at bounding box center [178, 413] width 215 height 44
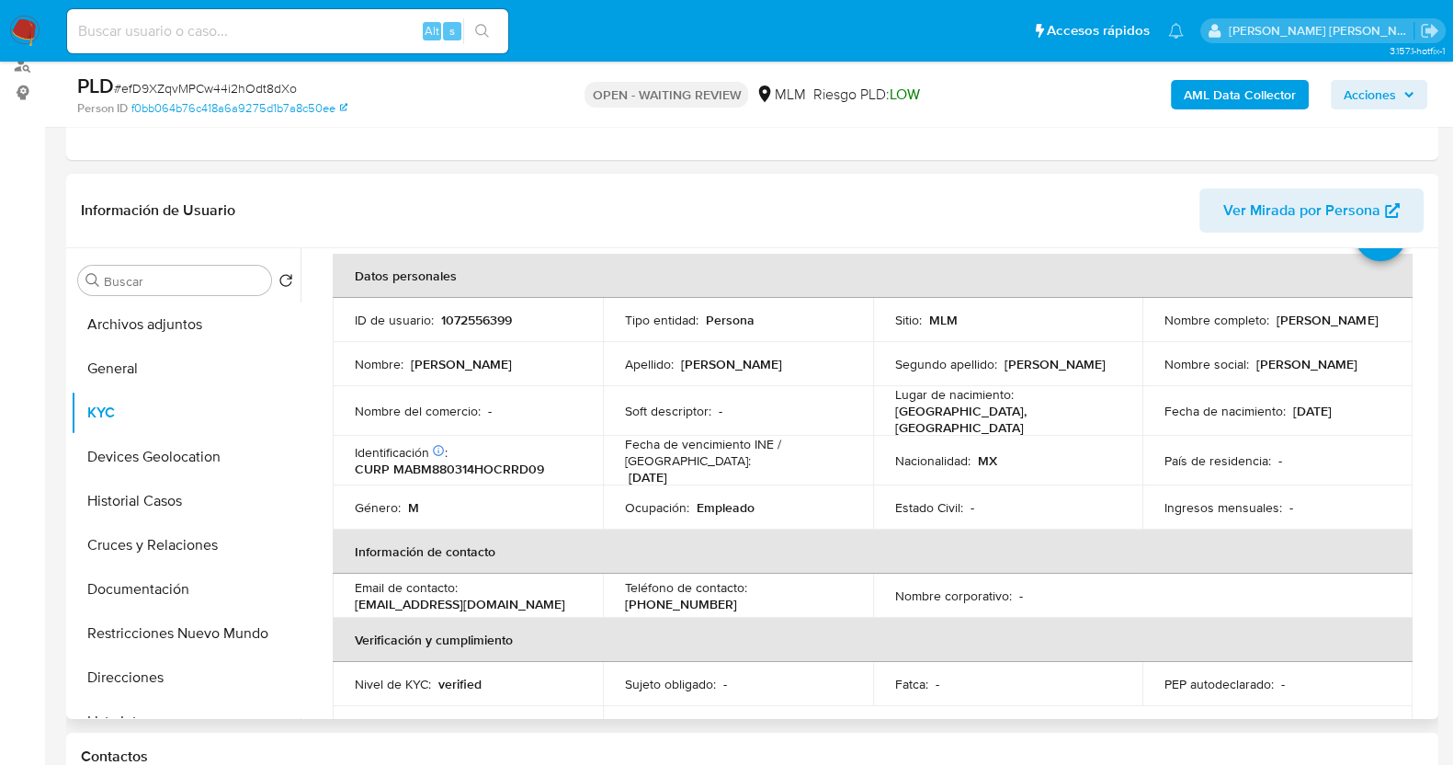
scroll to position [114, 0]
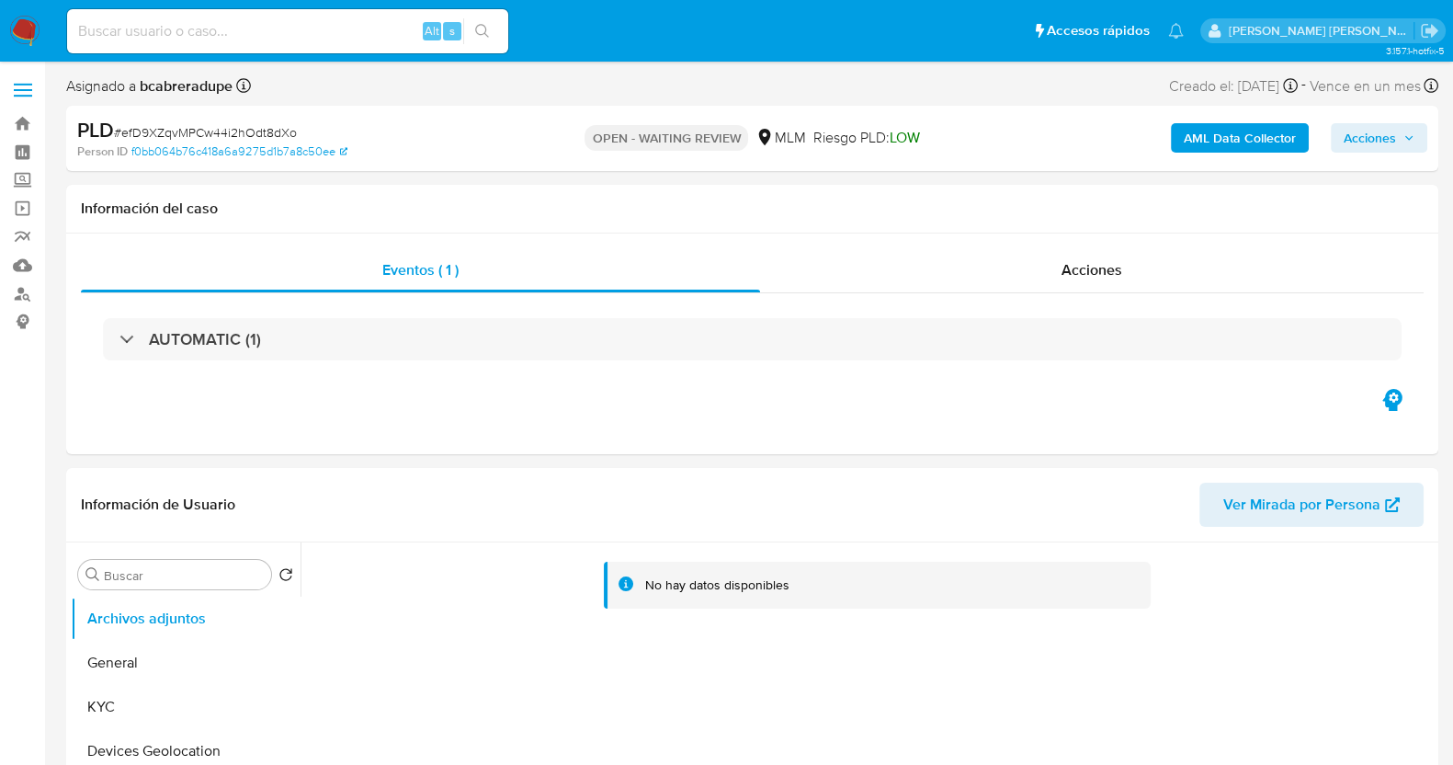
select select "10"
drag, startPoint x: 0, startPoint y: 0, endPoint x: 646, endPoint y: 603, distance: 883.7
click at [646, 603] on div "No hay datos disponibles" at bounding box center [877, 585] width 547 height 47
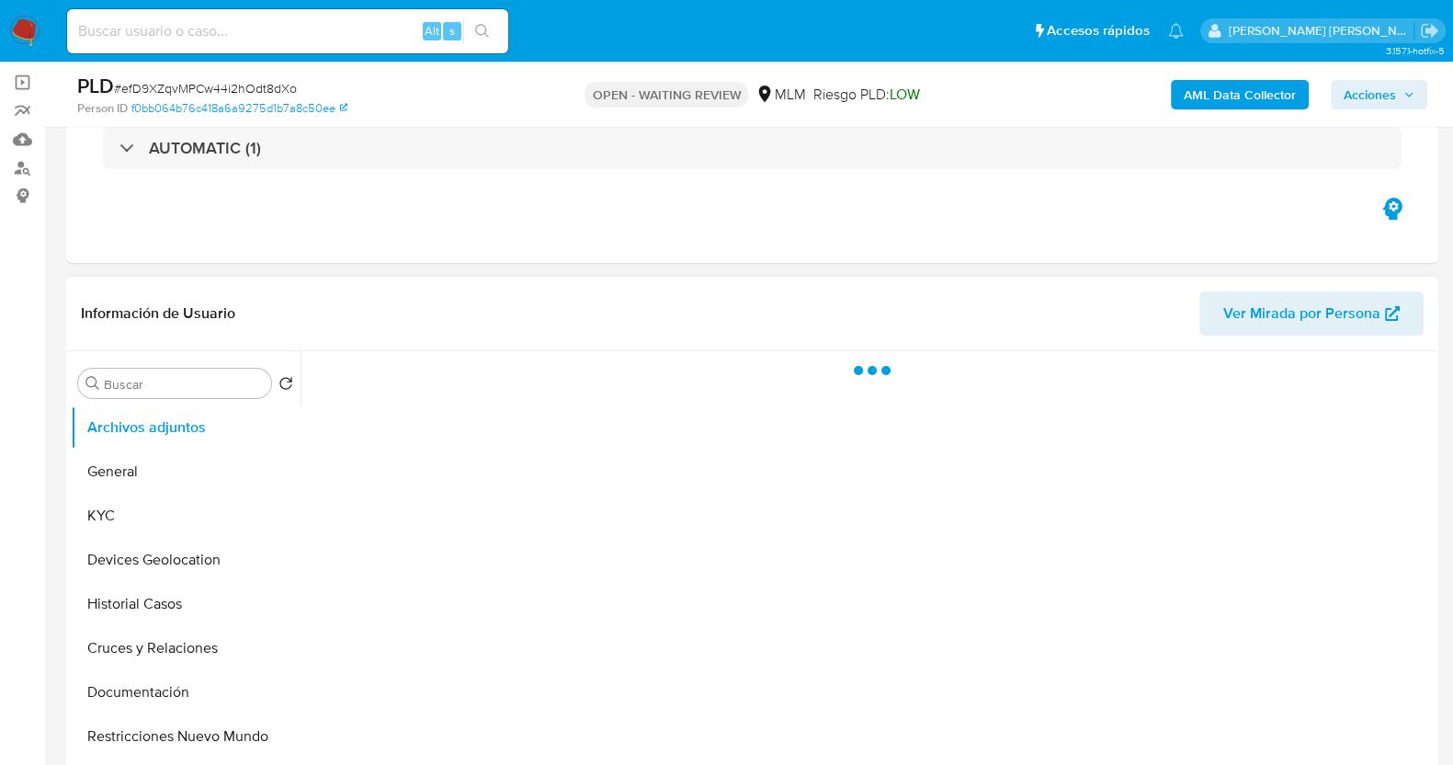
scroll to position [229, 0]
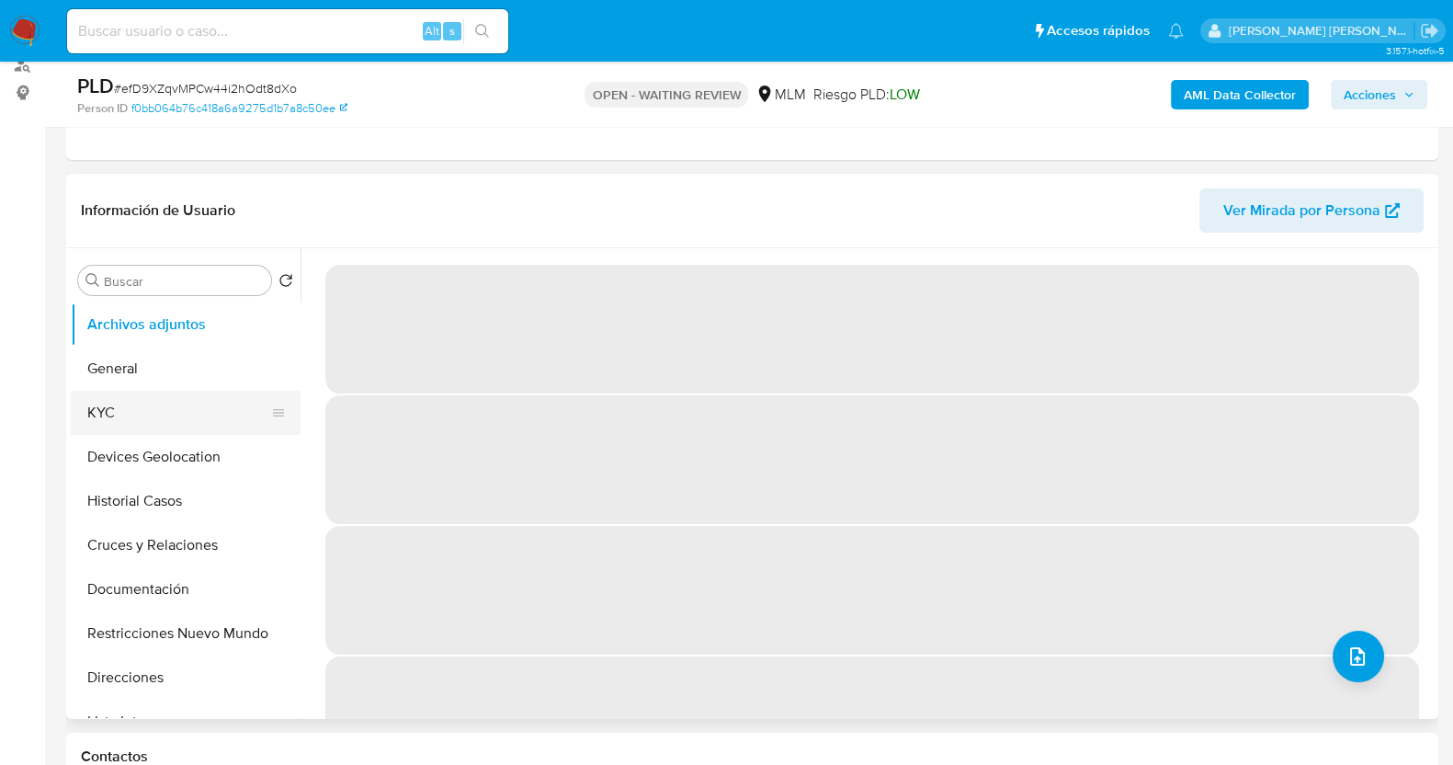
click at [165, 406] on button "KYC" at bounding box center [178, 413] width 215 height 44
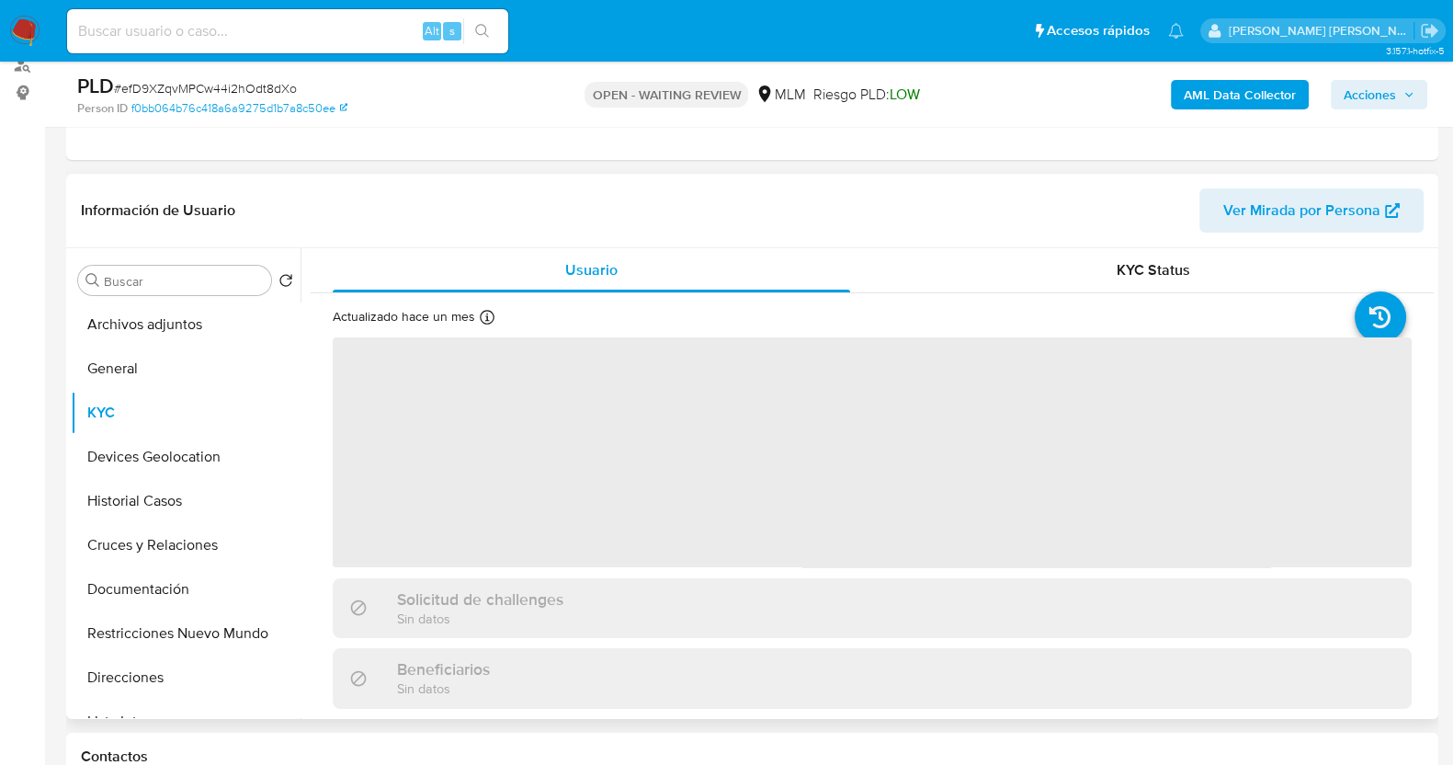
select select "10"
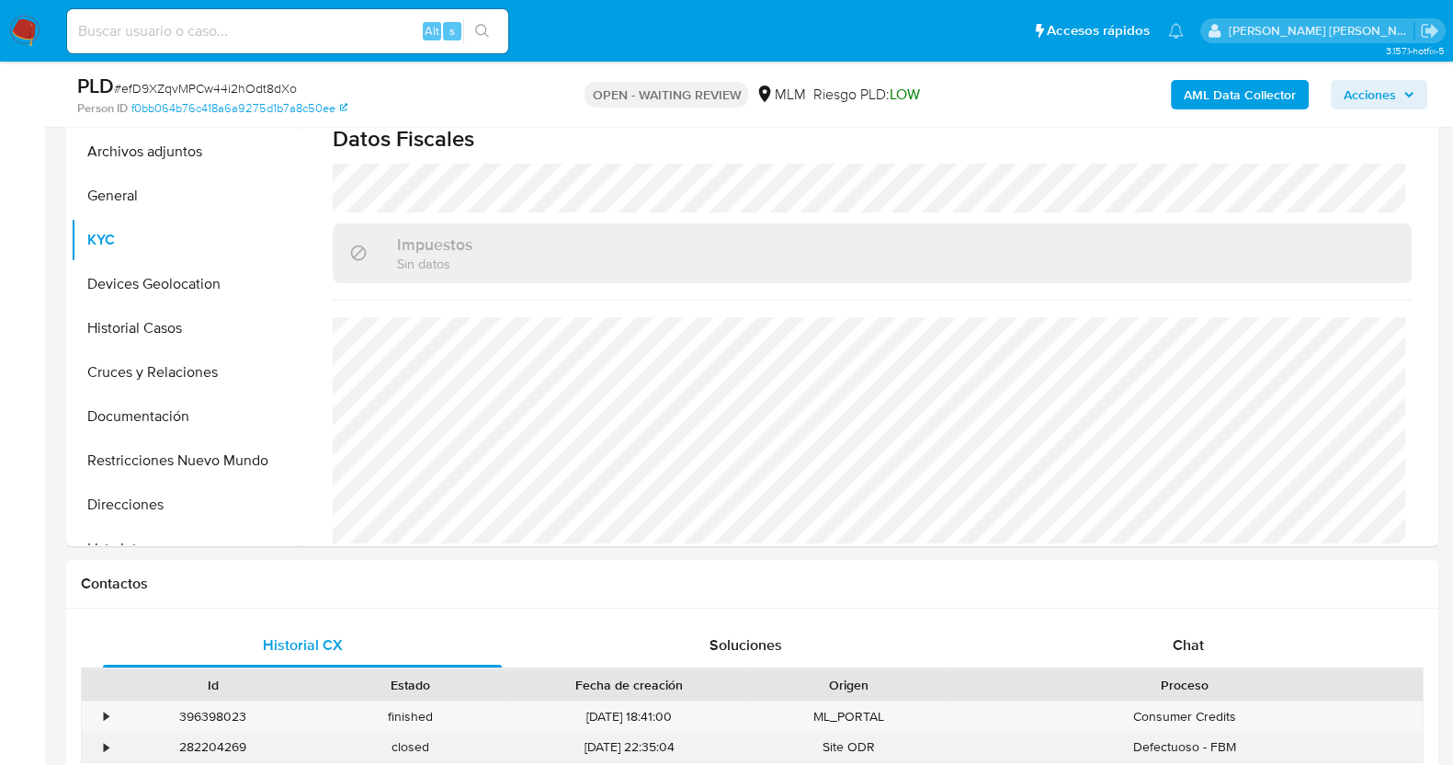
scroll to position [689, 0]
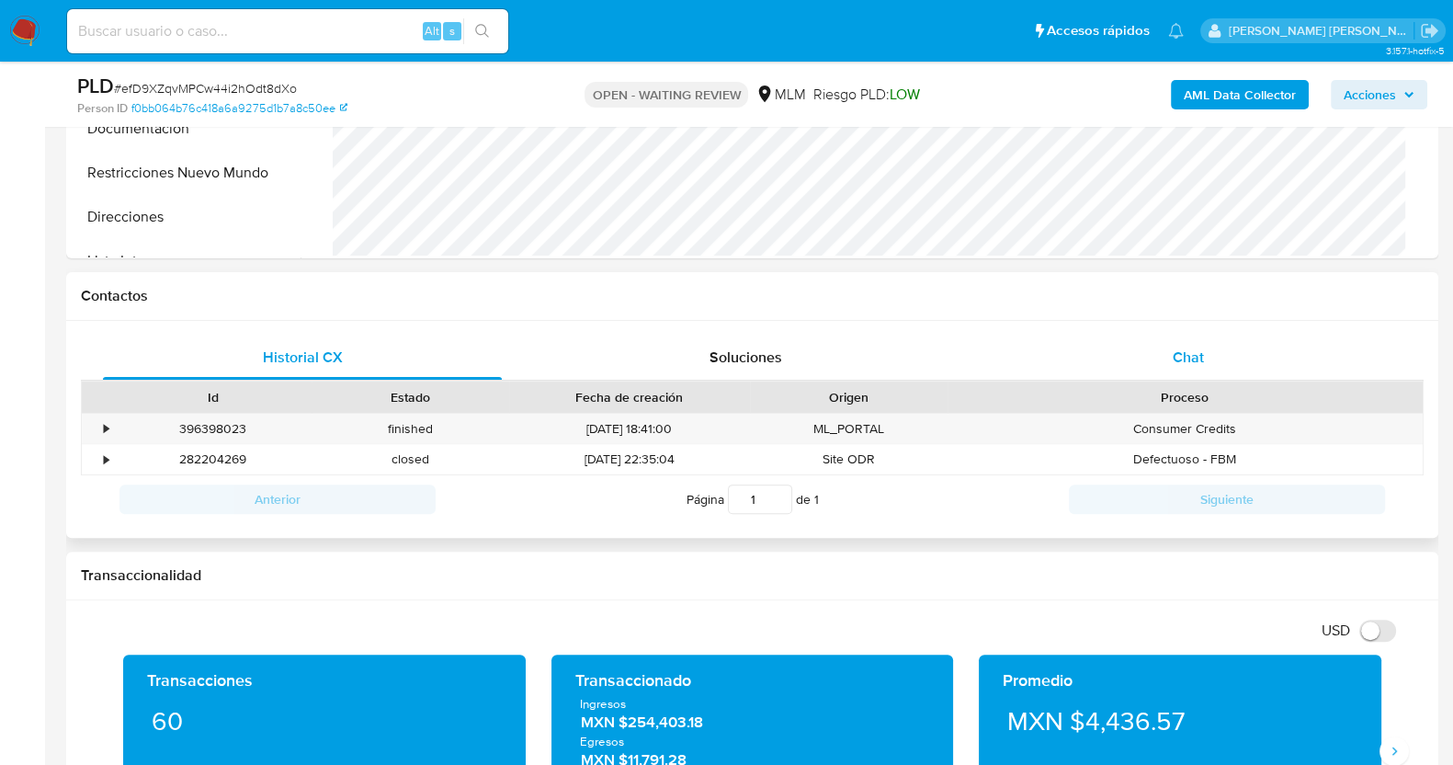
click at [1199, 338] on div "Chat" at bounding box center [1188, 357] width 399 height 44
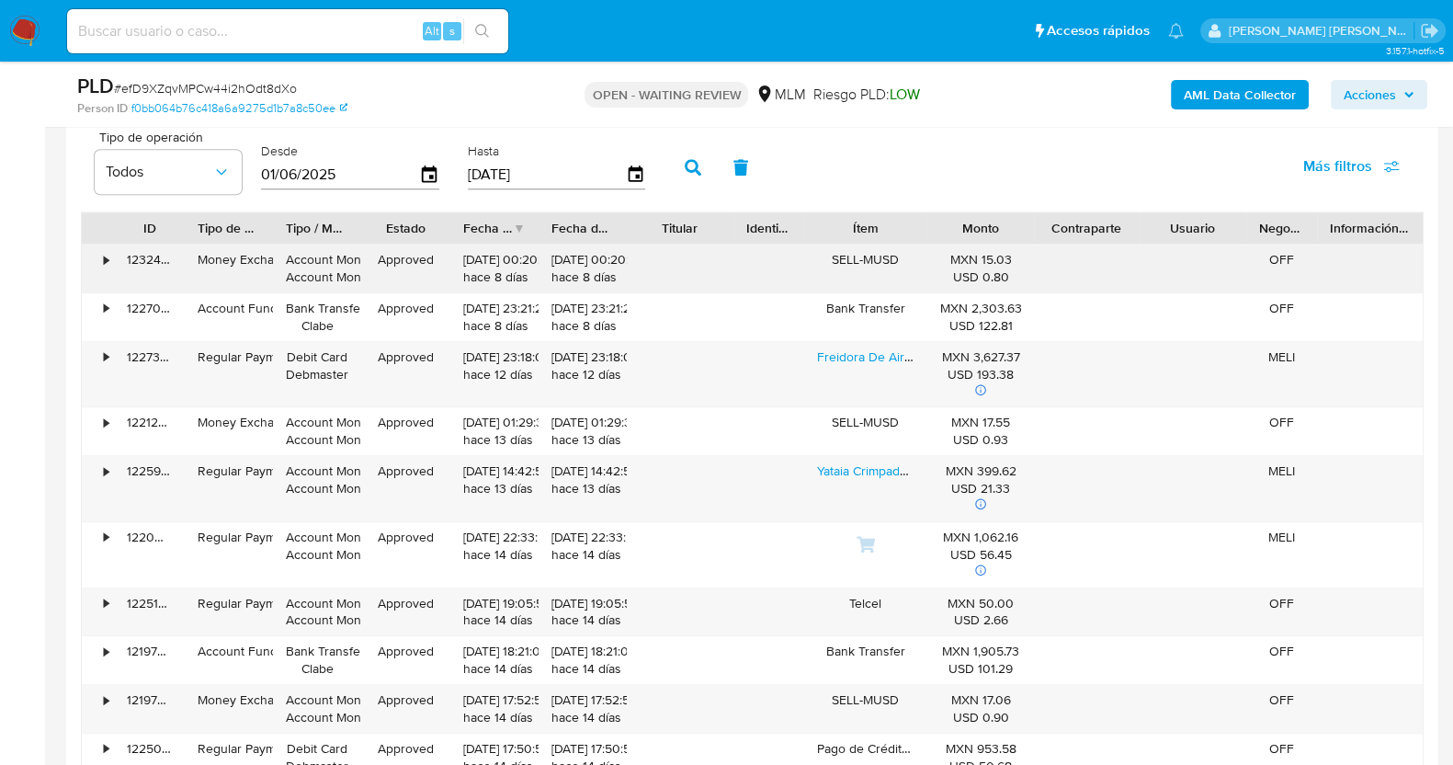
scroll to position [2057, 0]
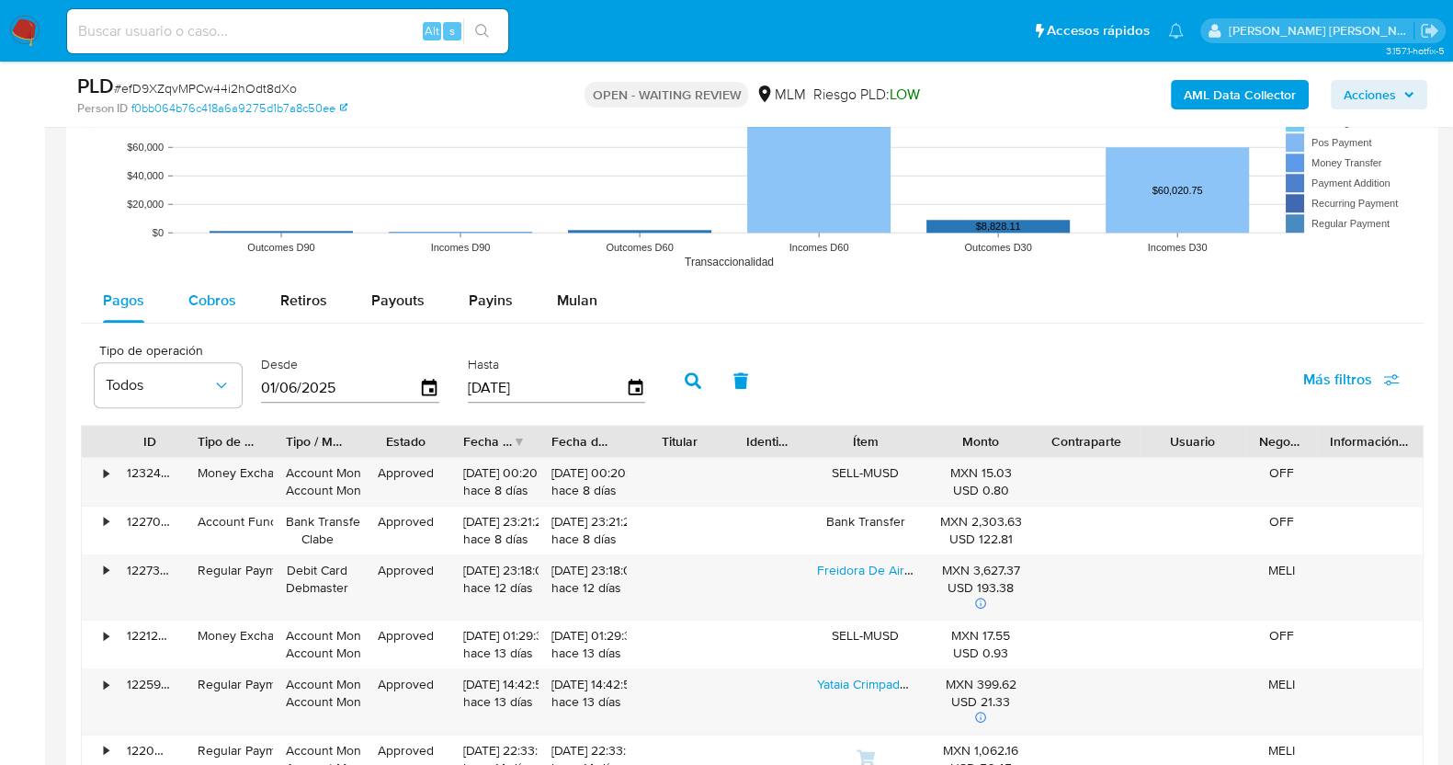
click at [226, 305] on span "Cobros" at bounding box center [212, 300] width 48 height 21
select select "10"
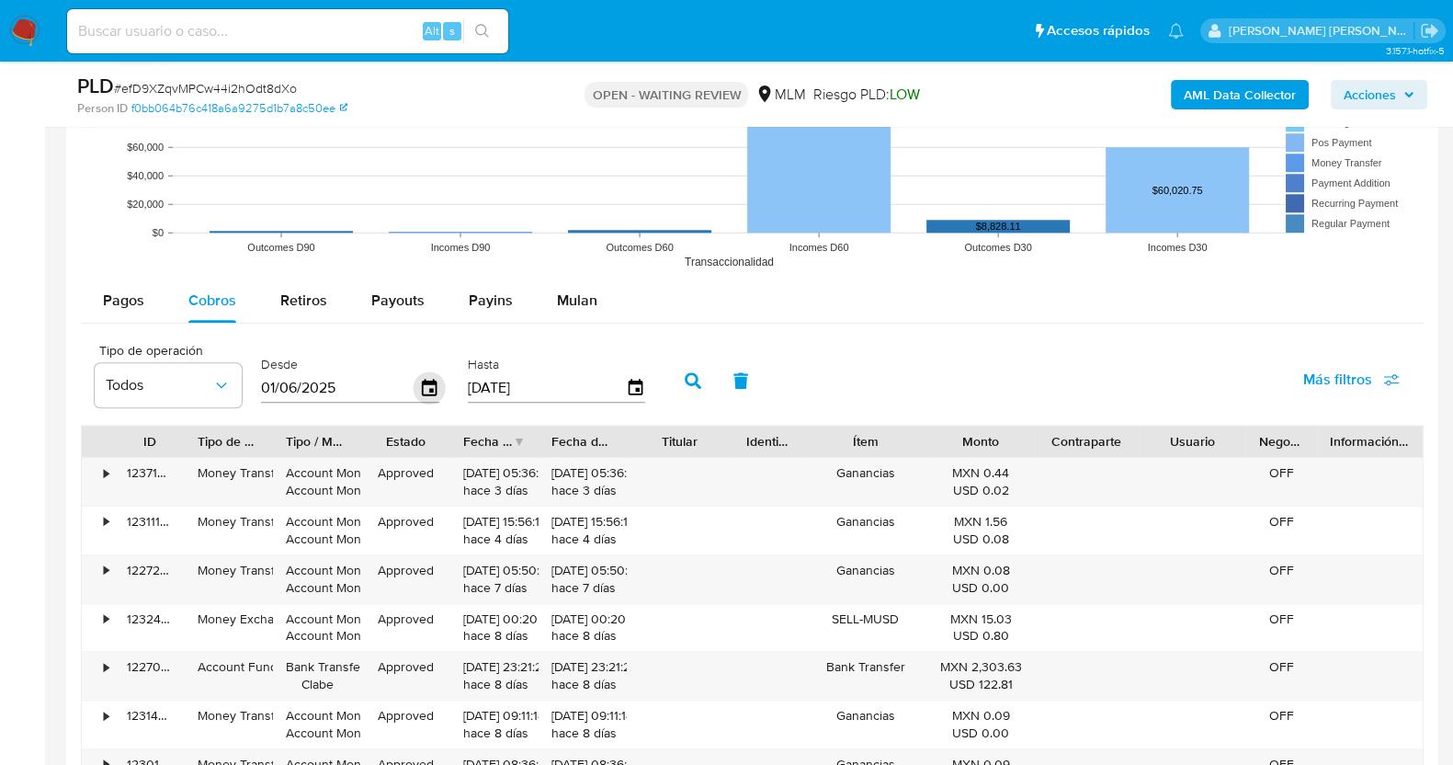
click at [430, 384] on icon "button" at bounding box center [430, 388] width 32 height 32
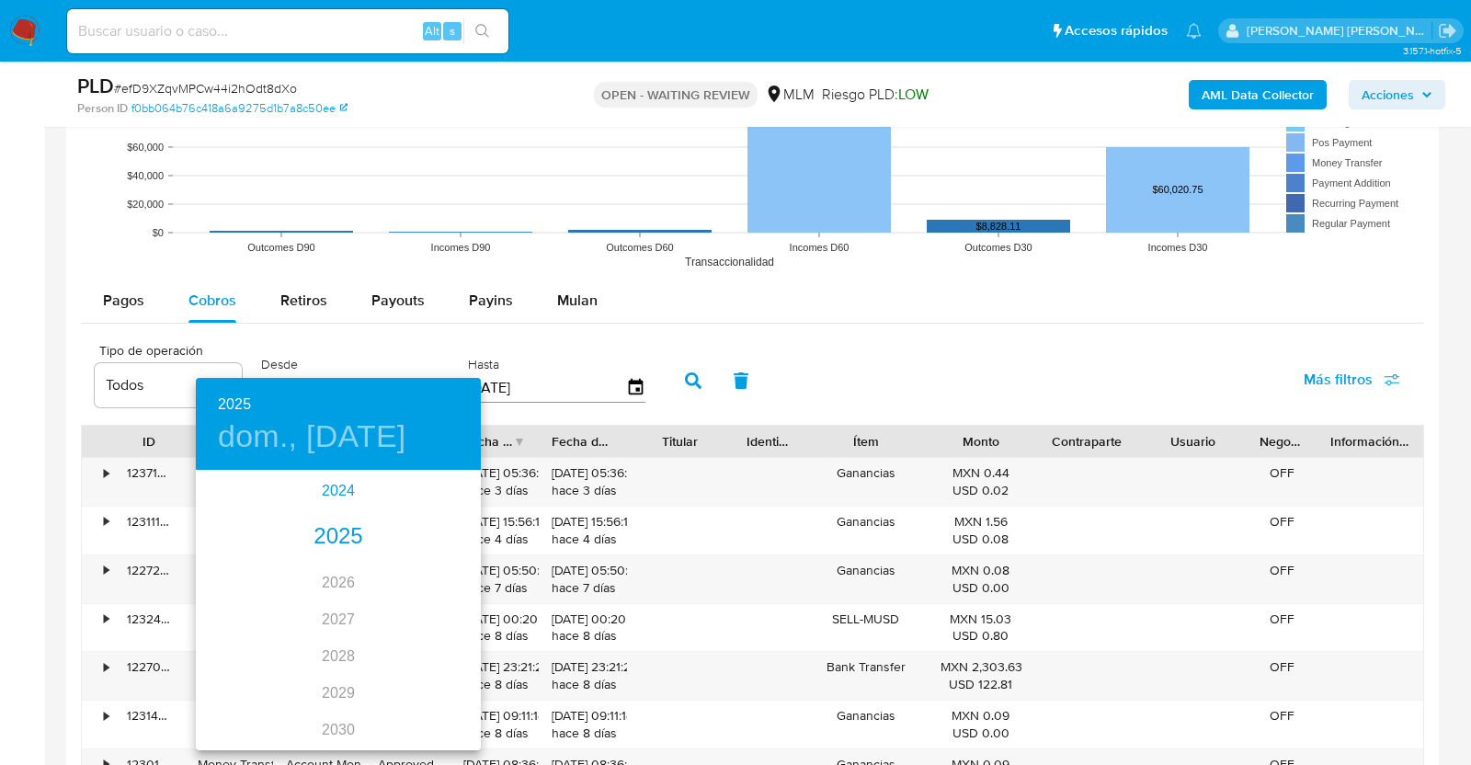
click at [335, 490] on div "2024" at bounding box center [338, 490] width 285 height 37
click at [440, 714] on div "dic." at bounding box center [433, 713] width 95 height 69
type input "01/12/2024"
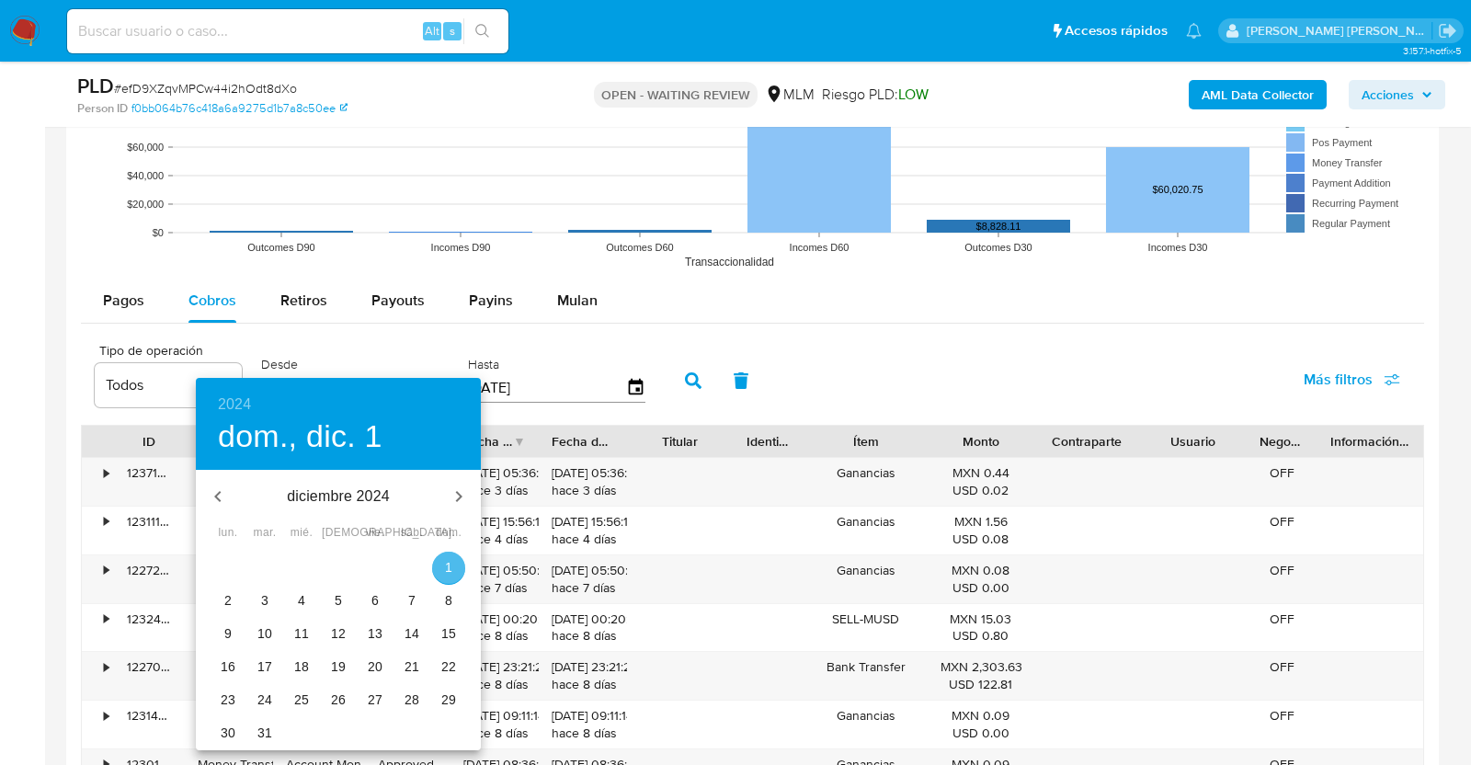
click at [449, 571] on p "1" at bounding box center [448, 567] width 7 height 18
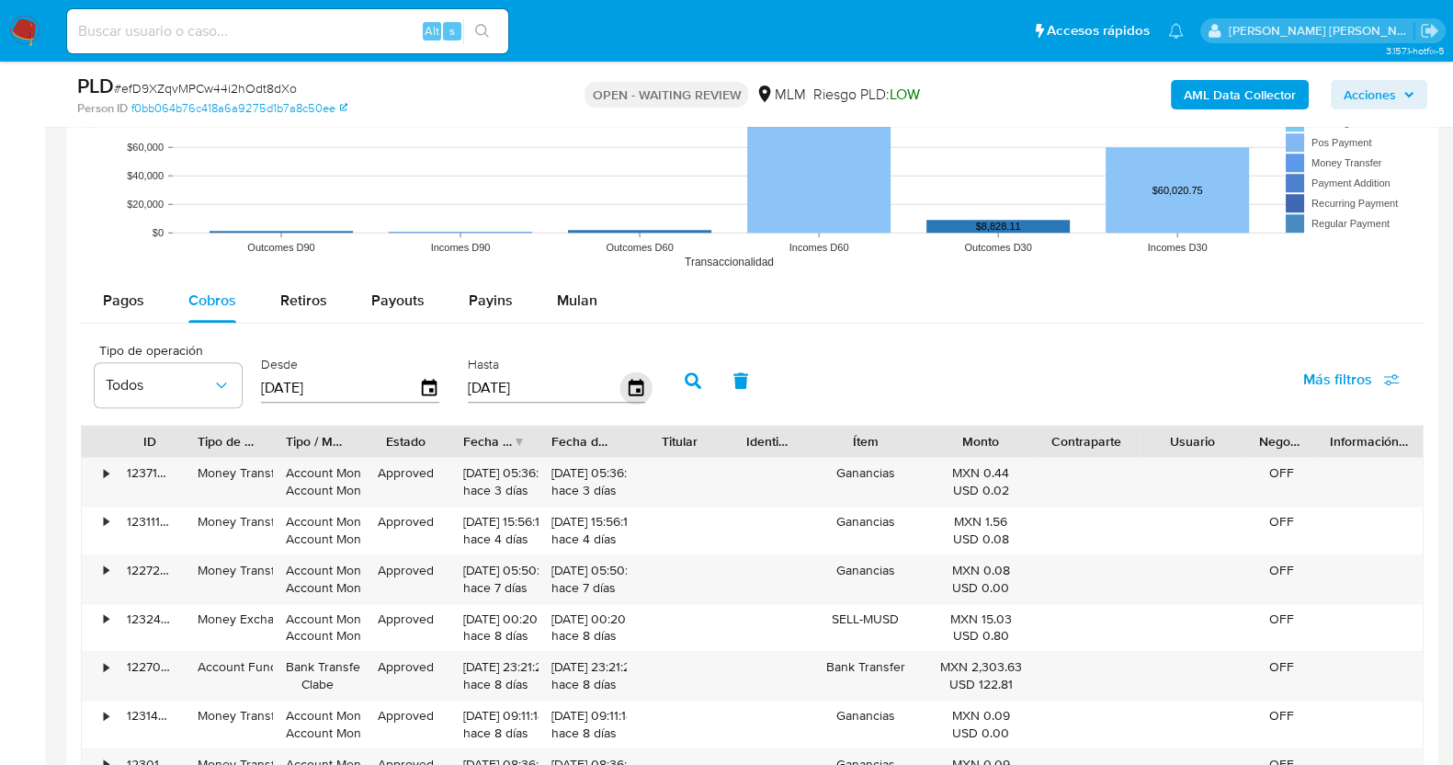
click at [632, 388] on icon "button" at bounding box center [635, 388] width 32 height 32
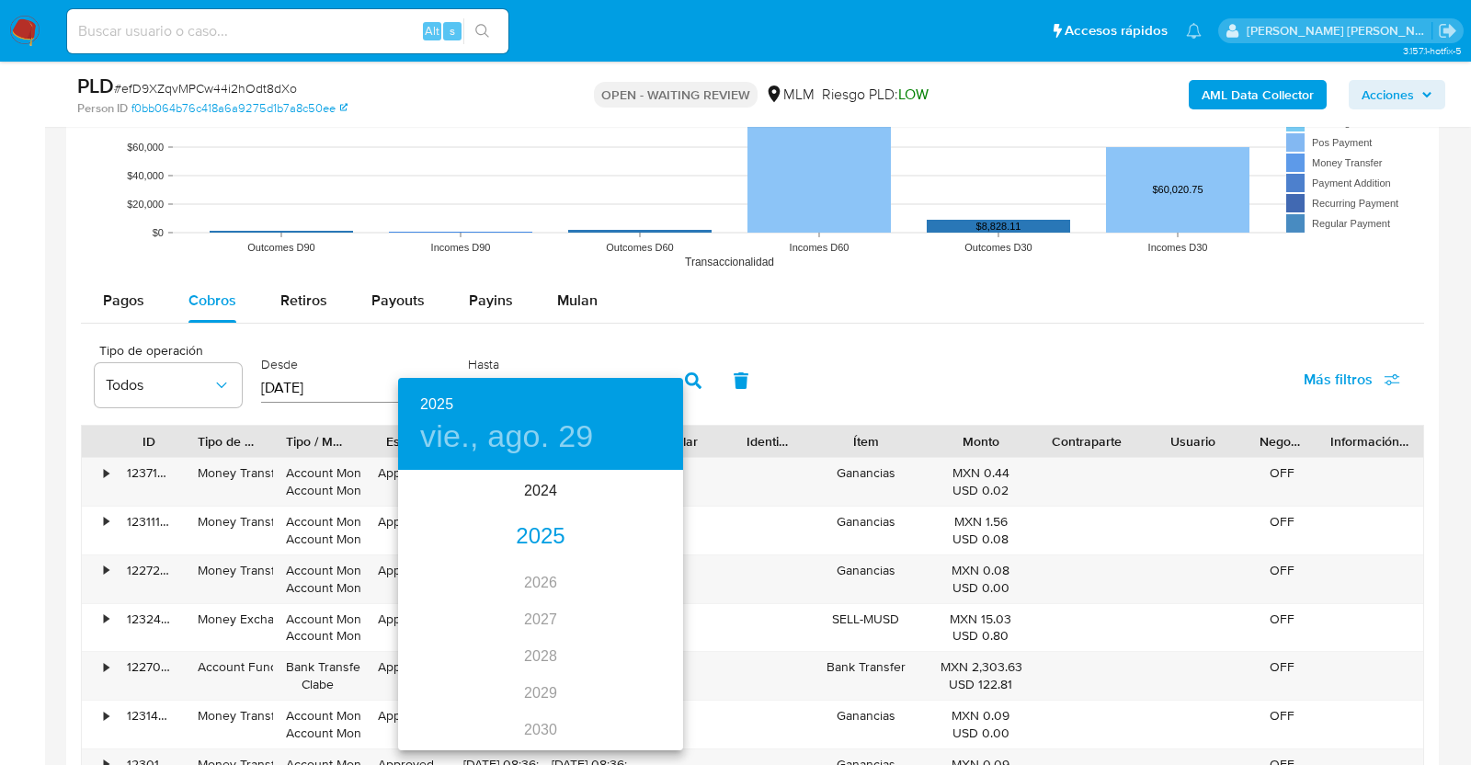
click at [530, 523] on div "2025" at bounding box center [540, 536] width 285 height 37
click at [630, 504] on div "mar." at bounding box center [635, 506] width 95 height 69
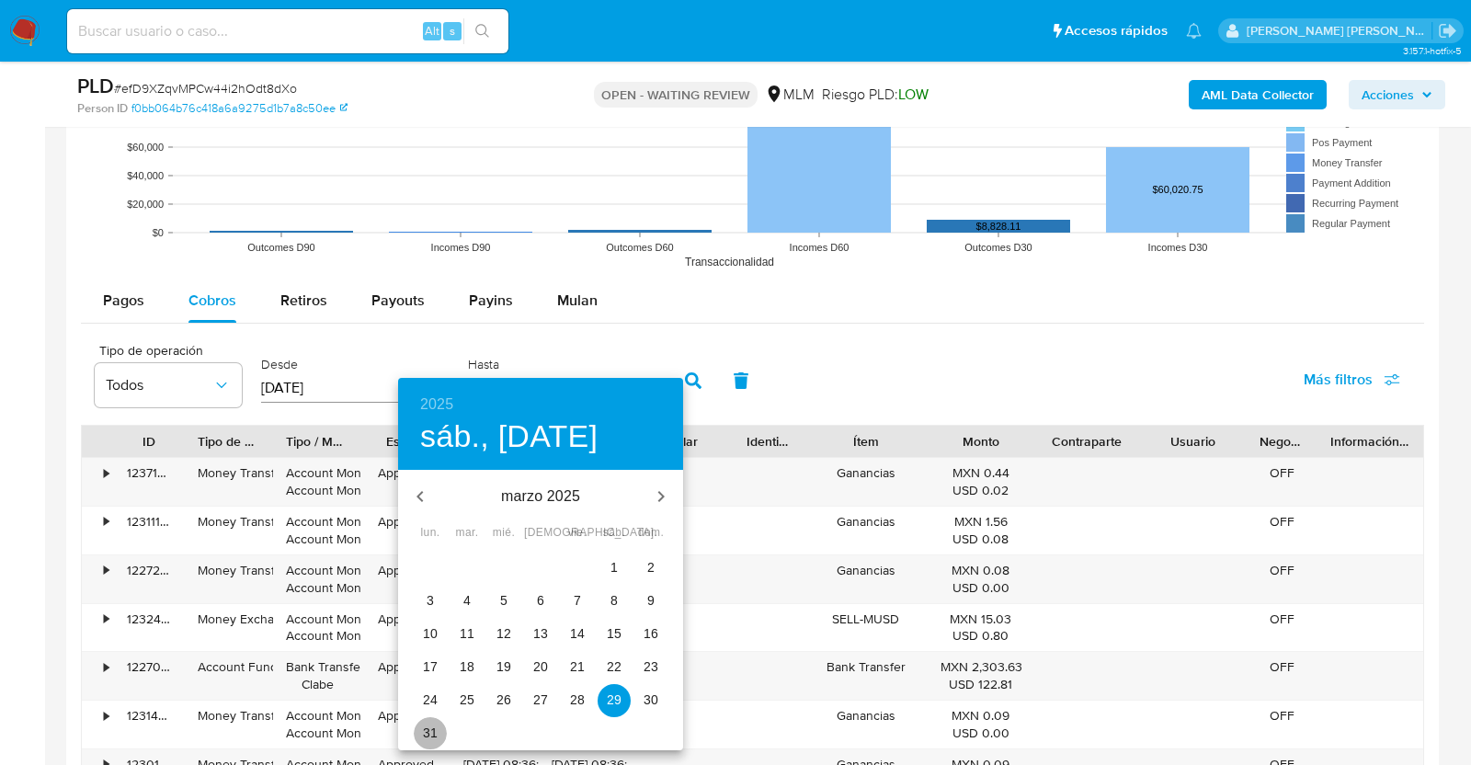
click at [437, 732] on p "31" at bounding box center [430, 732] width 15 height 18
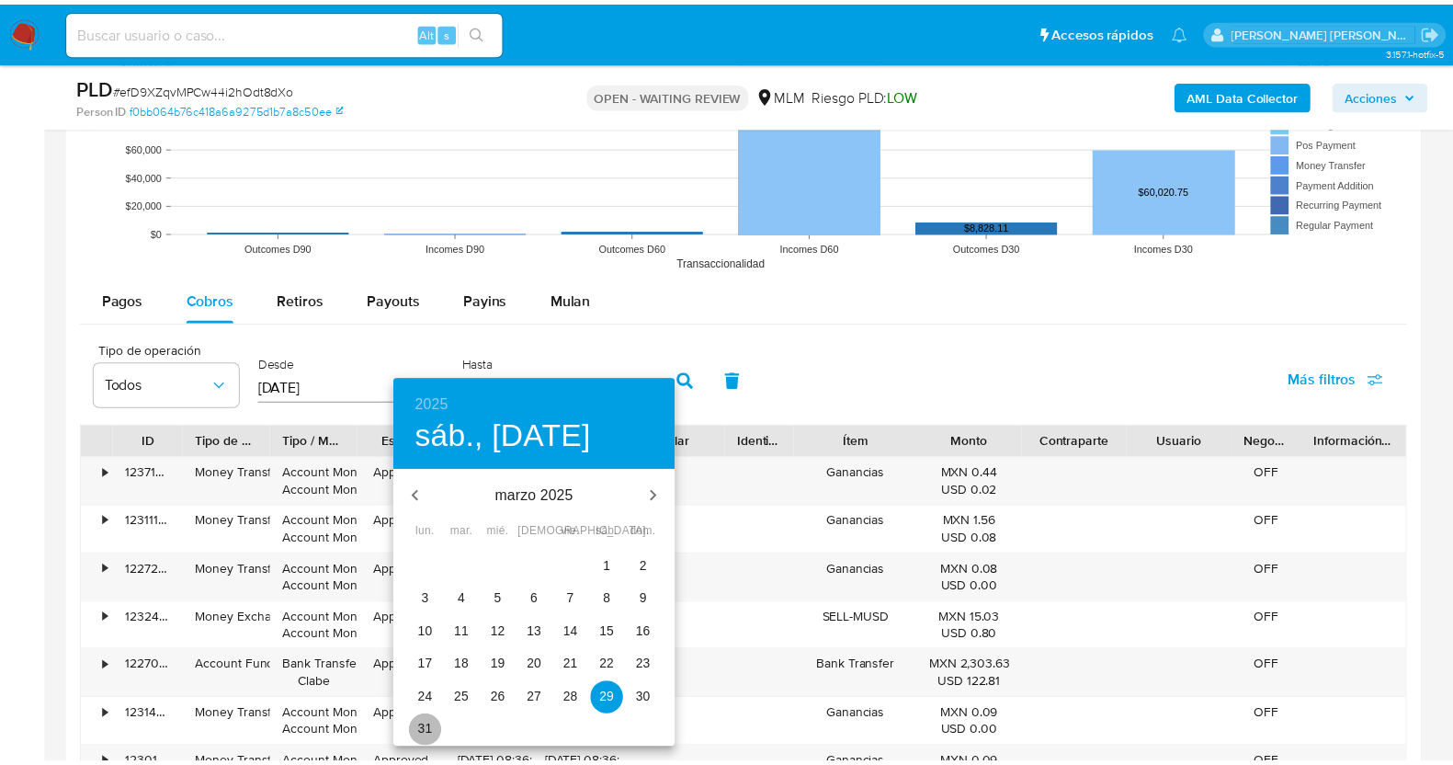
type input "31/03/2025"
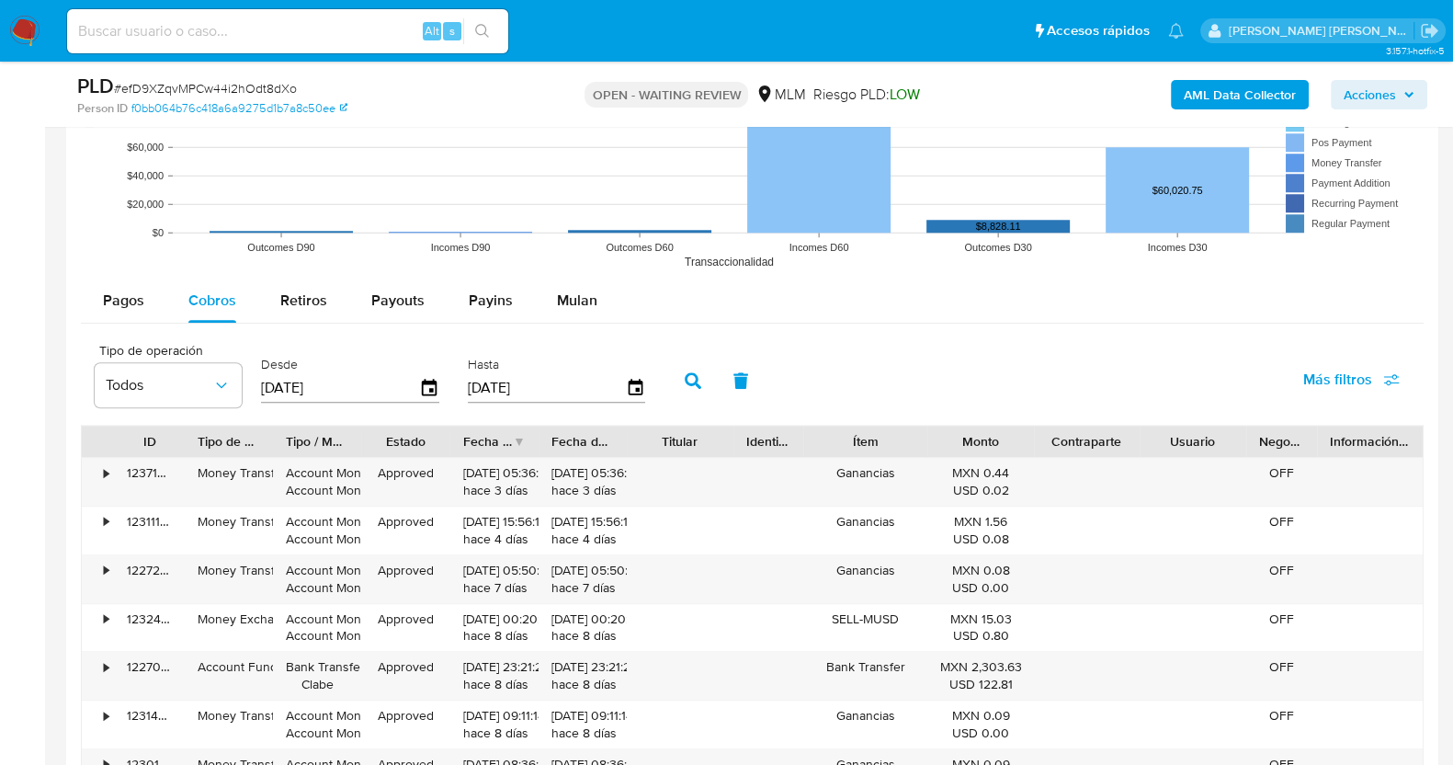
click at [685, 380] on icon "button" at bounding box center [693, 380] width 17 height 17
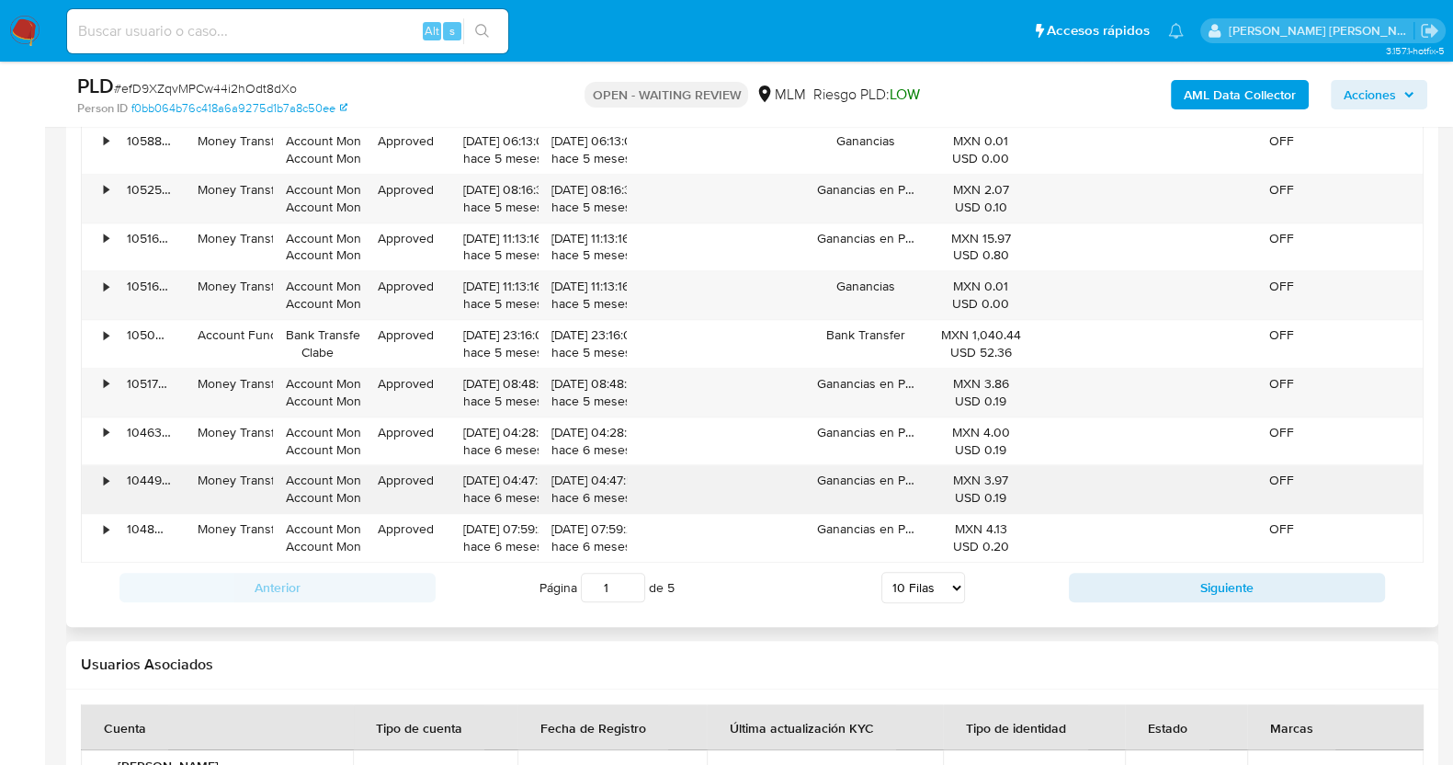
scroll to position [2402, 0]
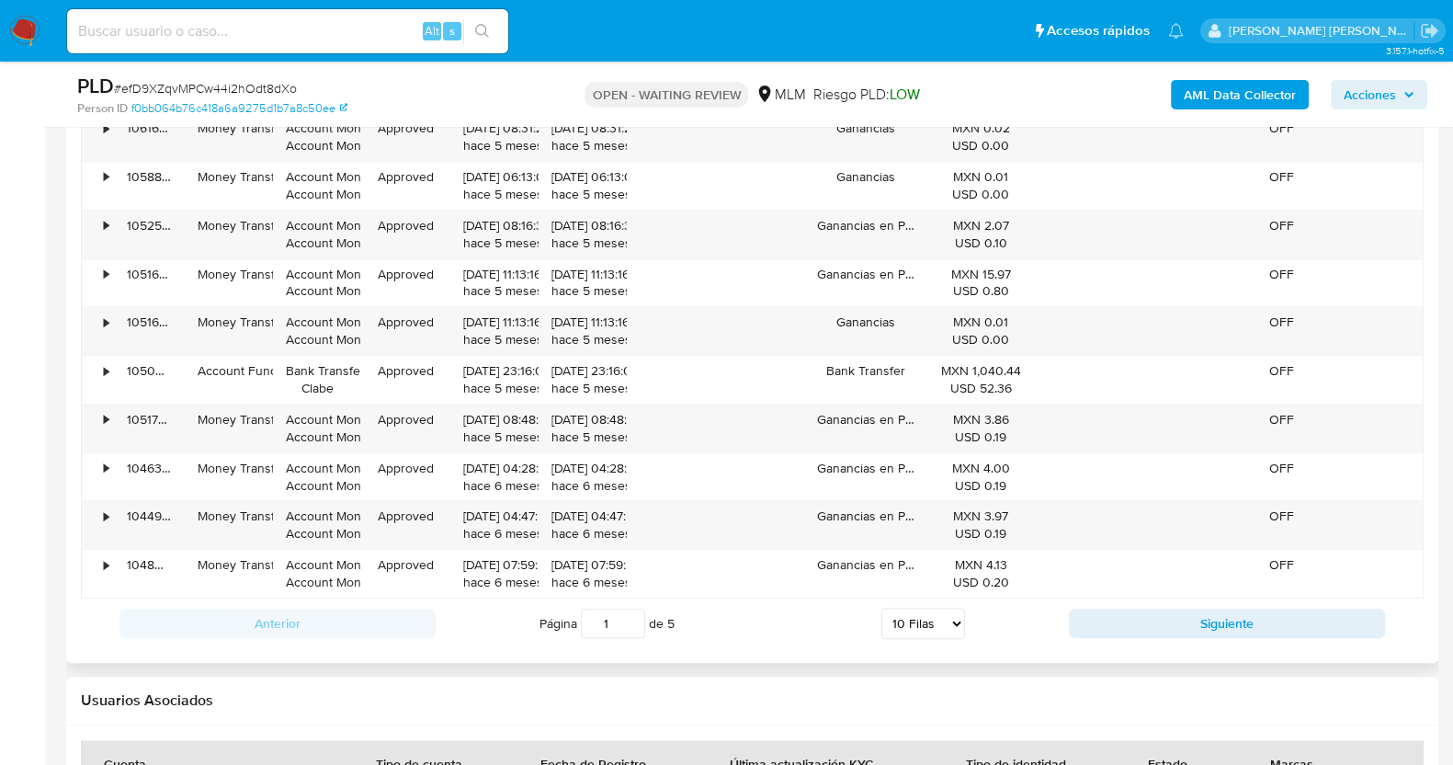
click at [928, 621] on select "5 Filas 10 Filas 20 Filas 25 Filas 50 Filas 100 Filas" at bounding box center [923, 623] width 84 height 31
select select "100"
click at [881, 608] on select "5 Filas 10 Filas 20 Filas 25 Filas 50 Filas 100 Filas" at bounding box center [923, 623] width 84 height 31
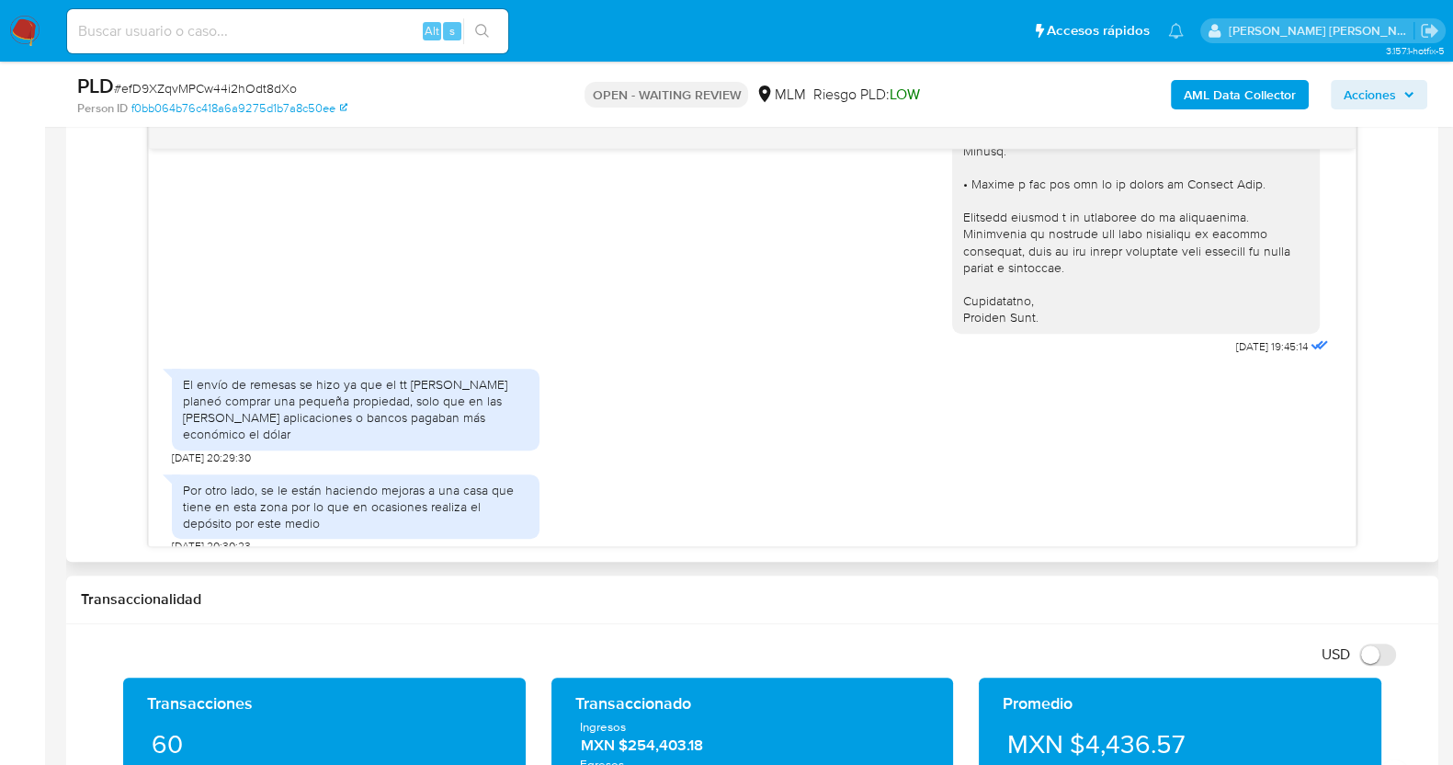
scroll to position [678, 0]
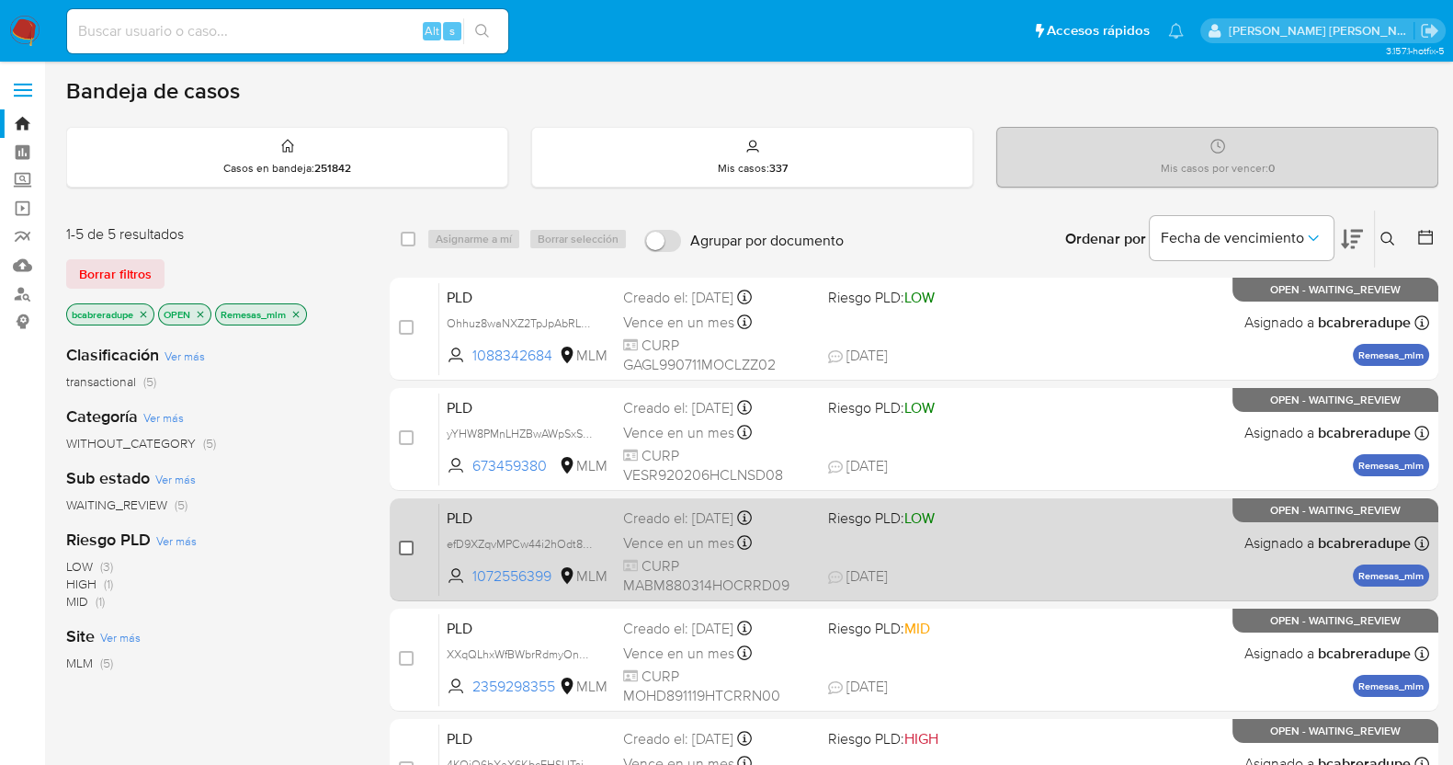
click at [403, 540] on input "checkbox" at bounding box center [406, 547] width 15 height 15
checkbox input "true"
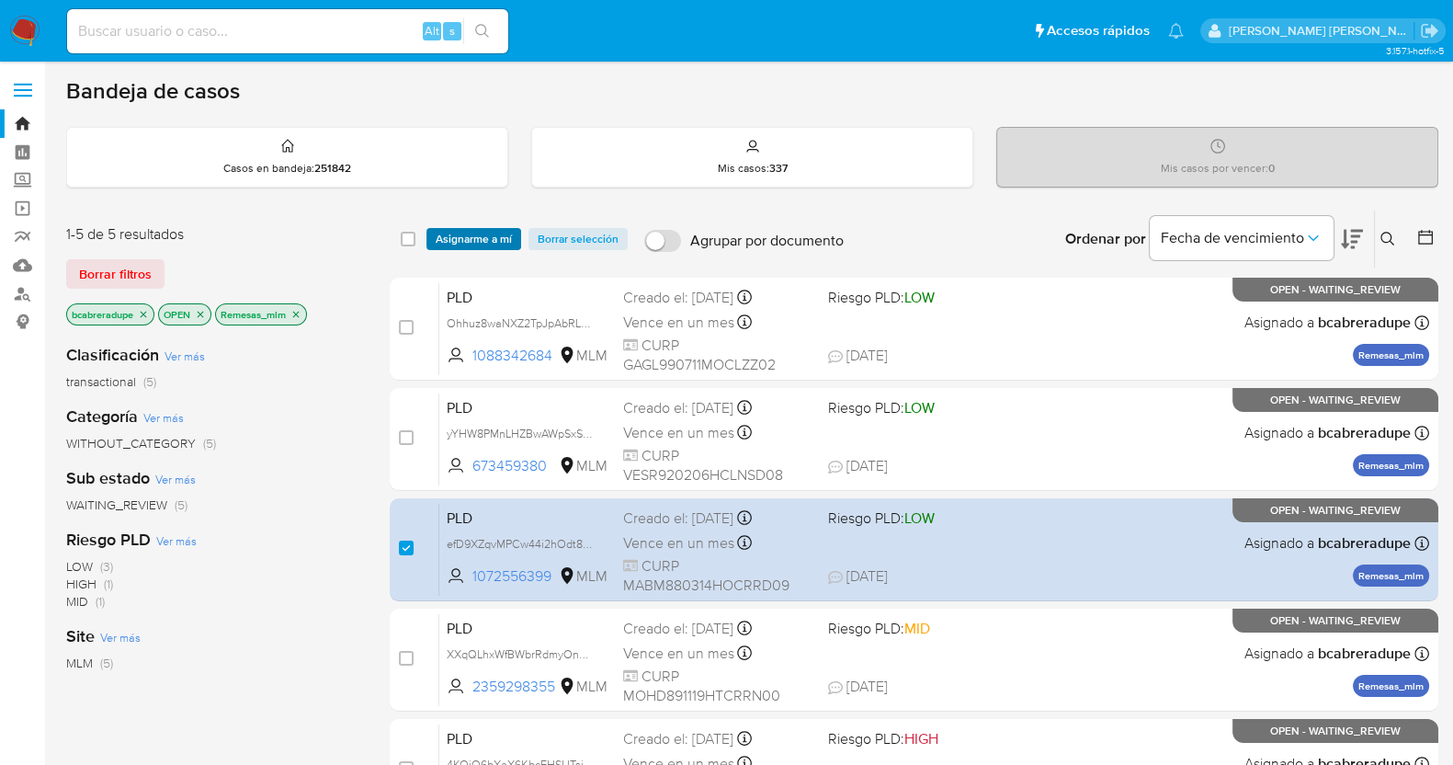
click at [474, 240] on span "Asignarme a mí" at bounding box center [474, 239] width 76 height 18
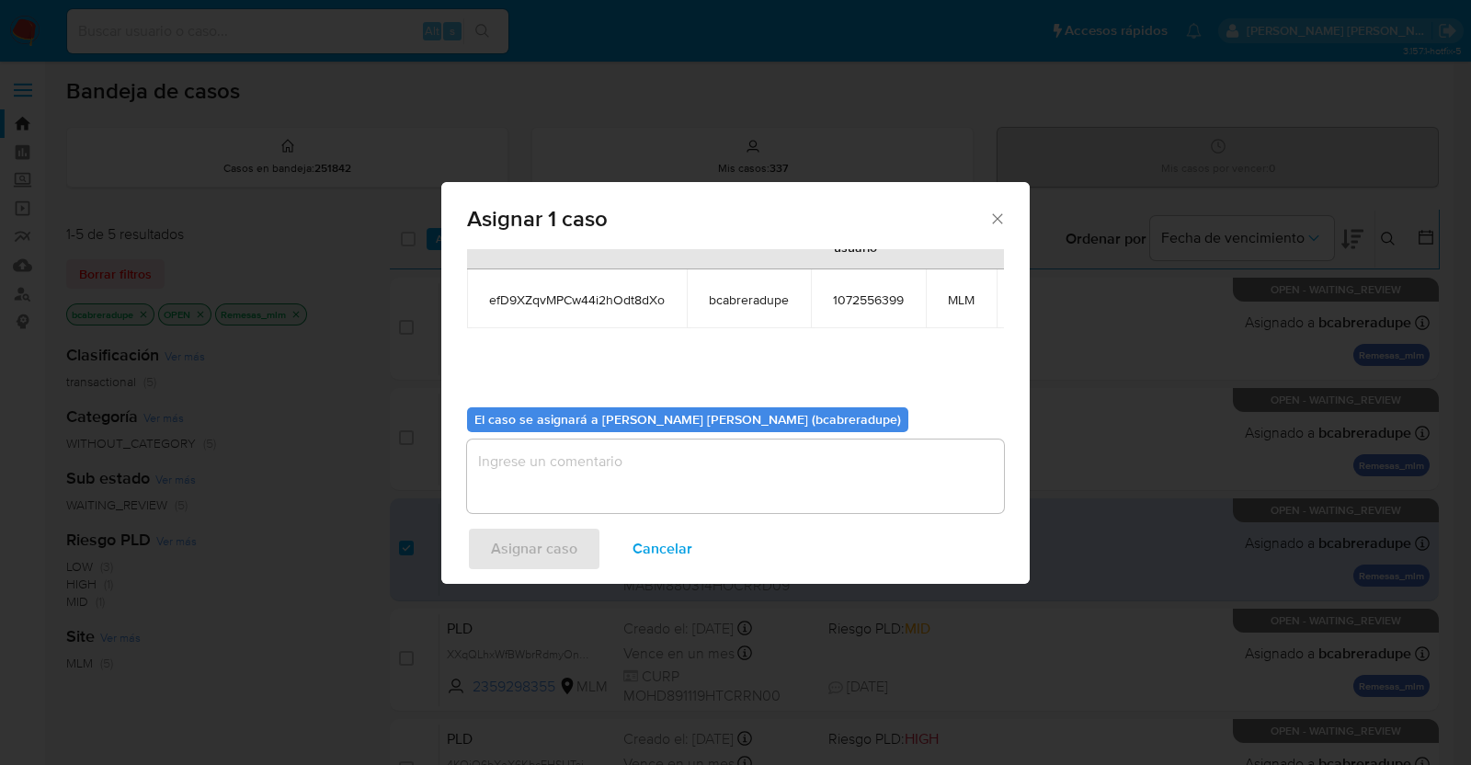
scroll to position [112, 0]
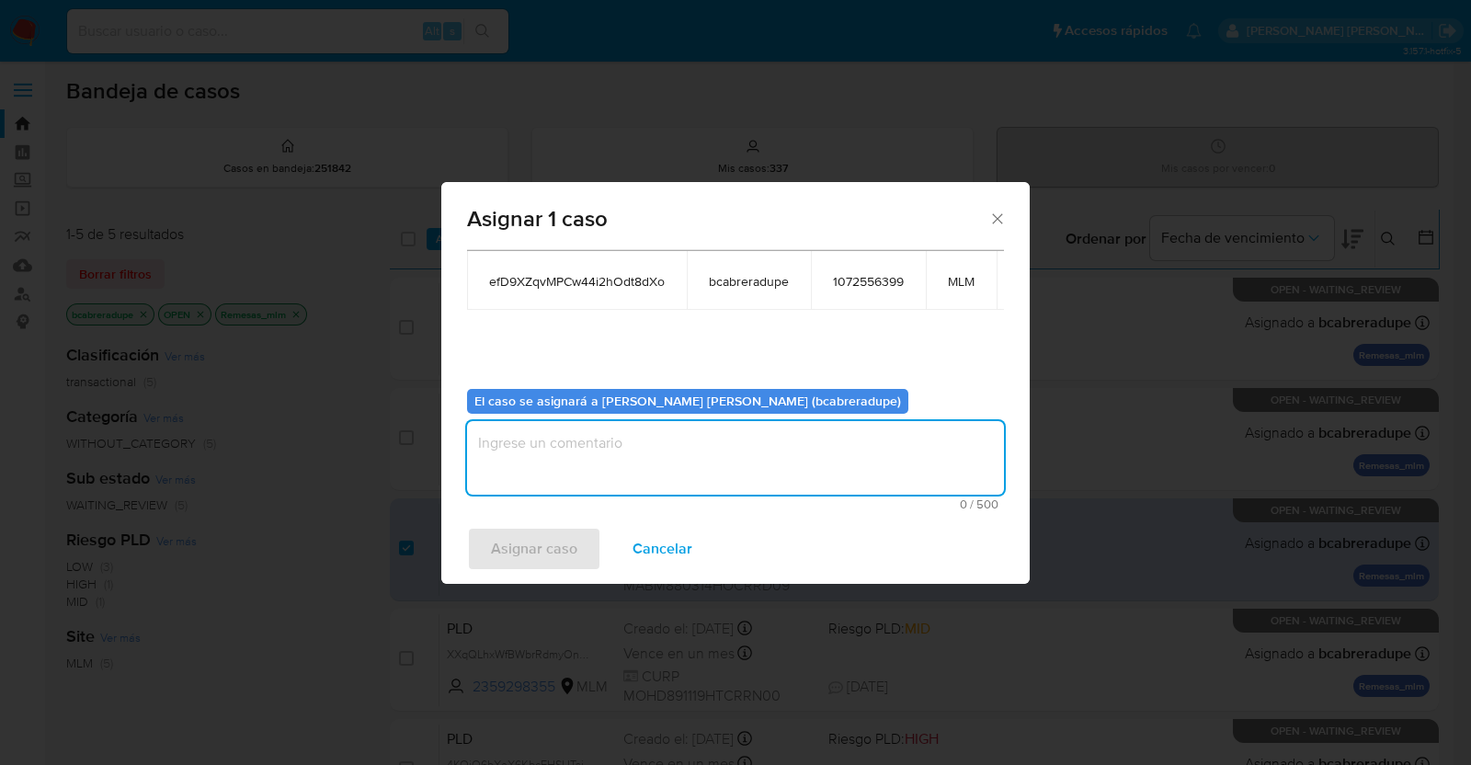
click at [832, 437] on textarea "assign-modal" at bounding box center [735, 458] width 537 height 74
type textarea "BJCD"
click at [561, 562] on span "Asignar caso" at bounding box center [534, 548] width 86 height 40
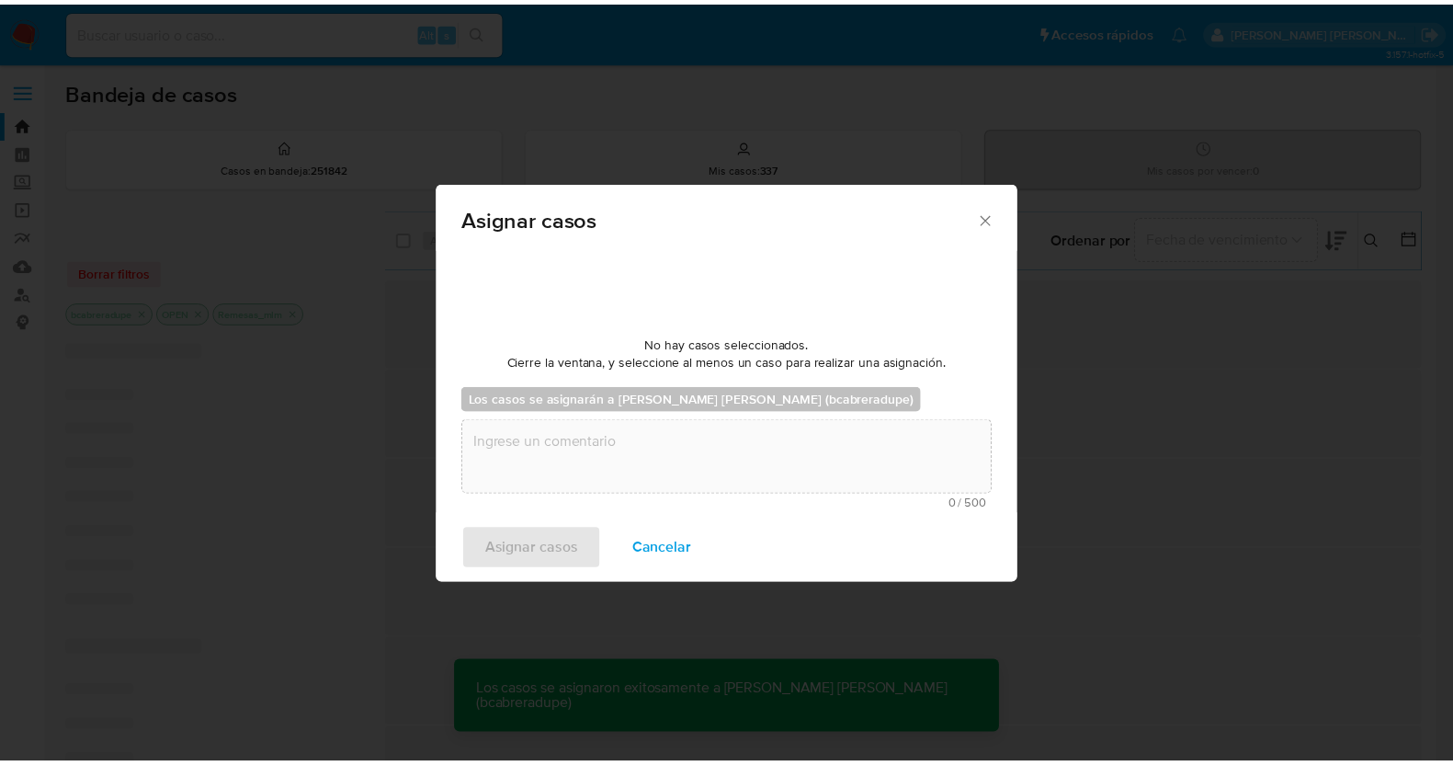
scroll to position [109, 0]
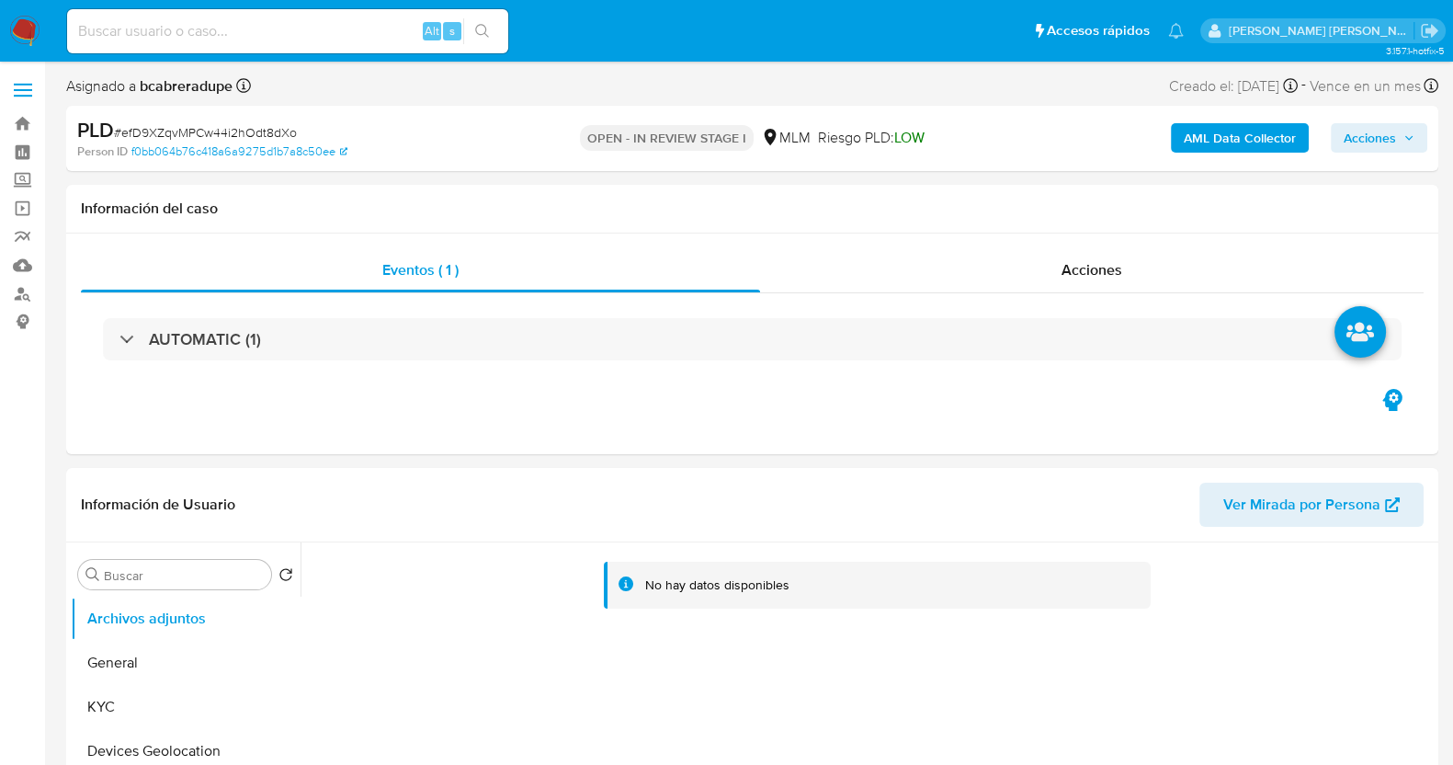
select select "10"
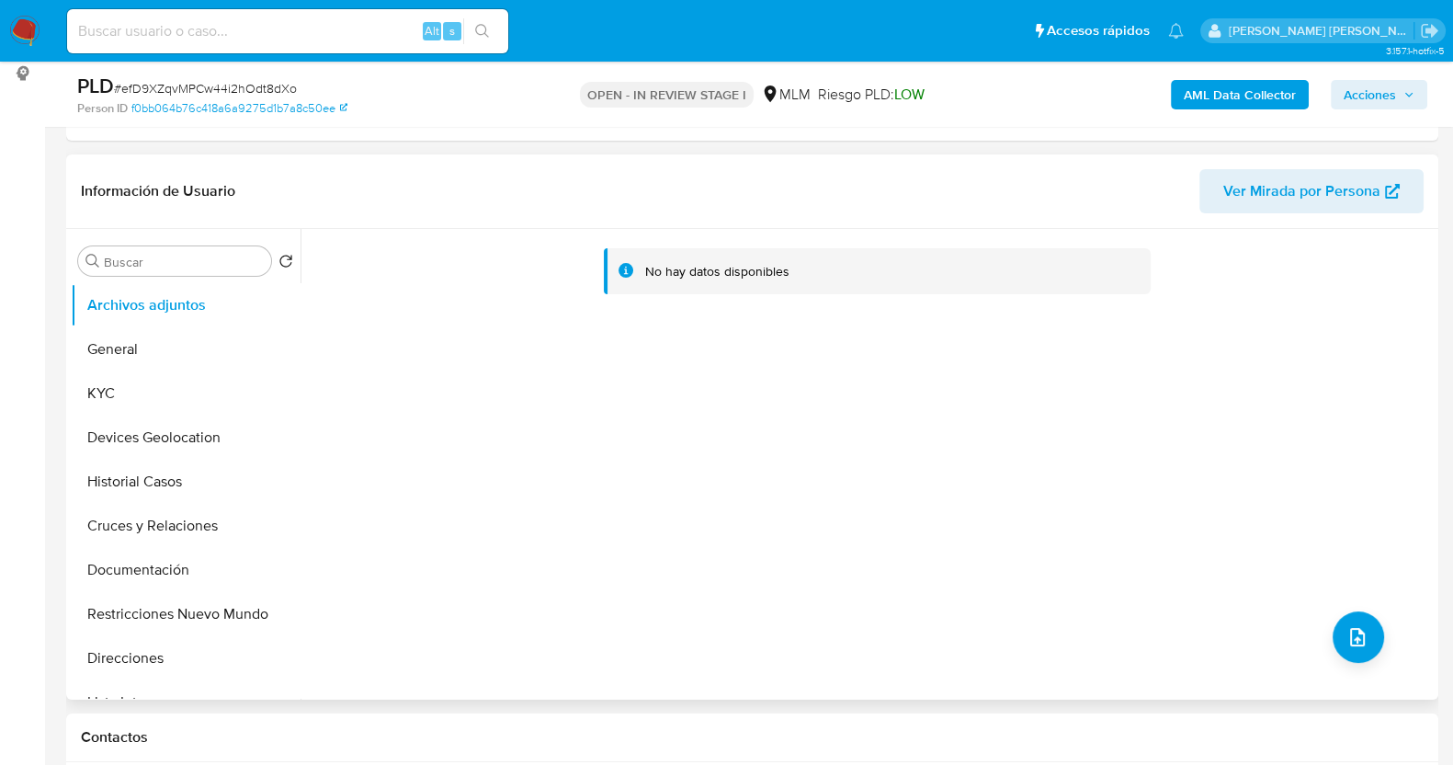
scroll to position [574, 0]
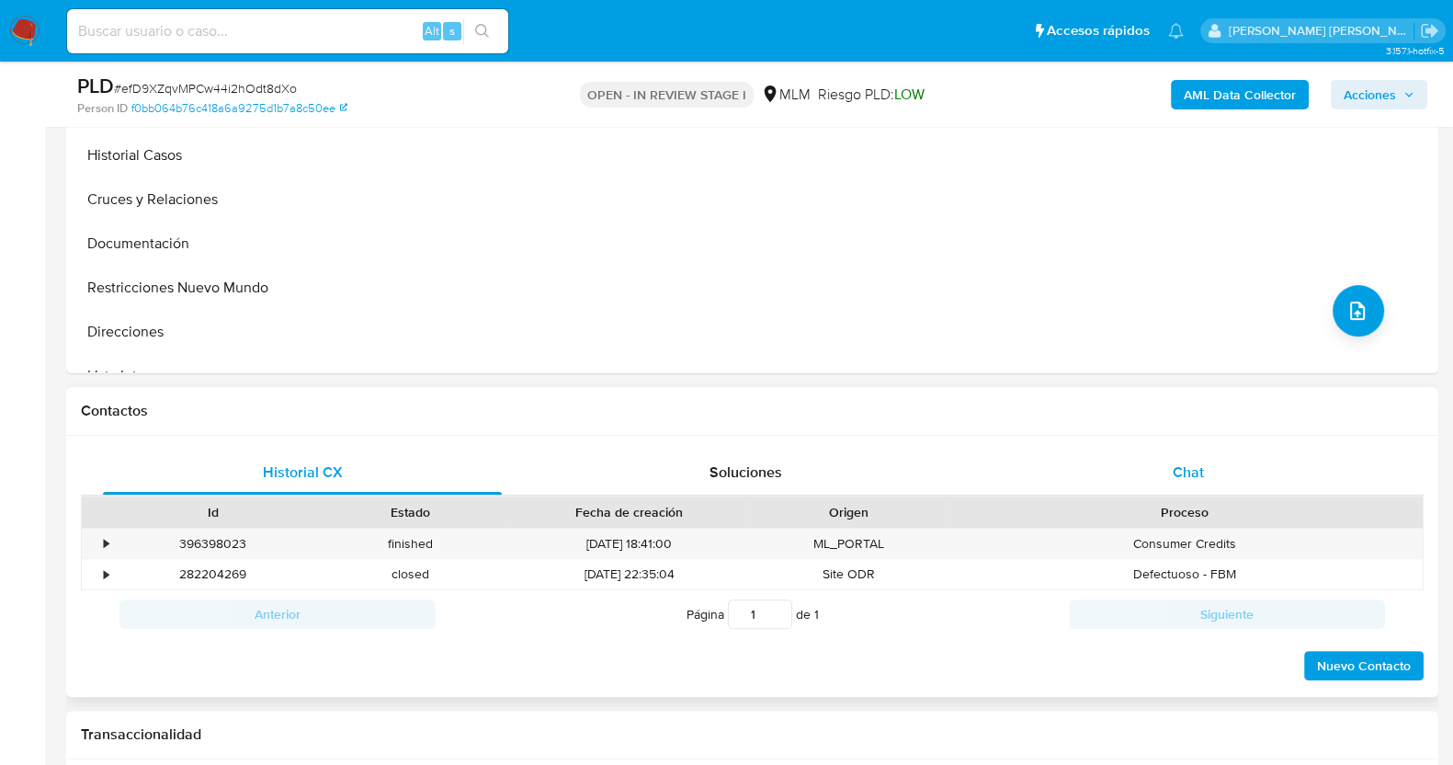
click at [1197, 474] on span "Chat" at bounding box center [1188, 471] width 31 height 21
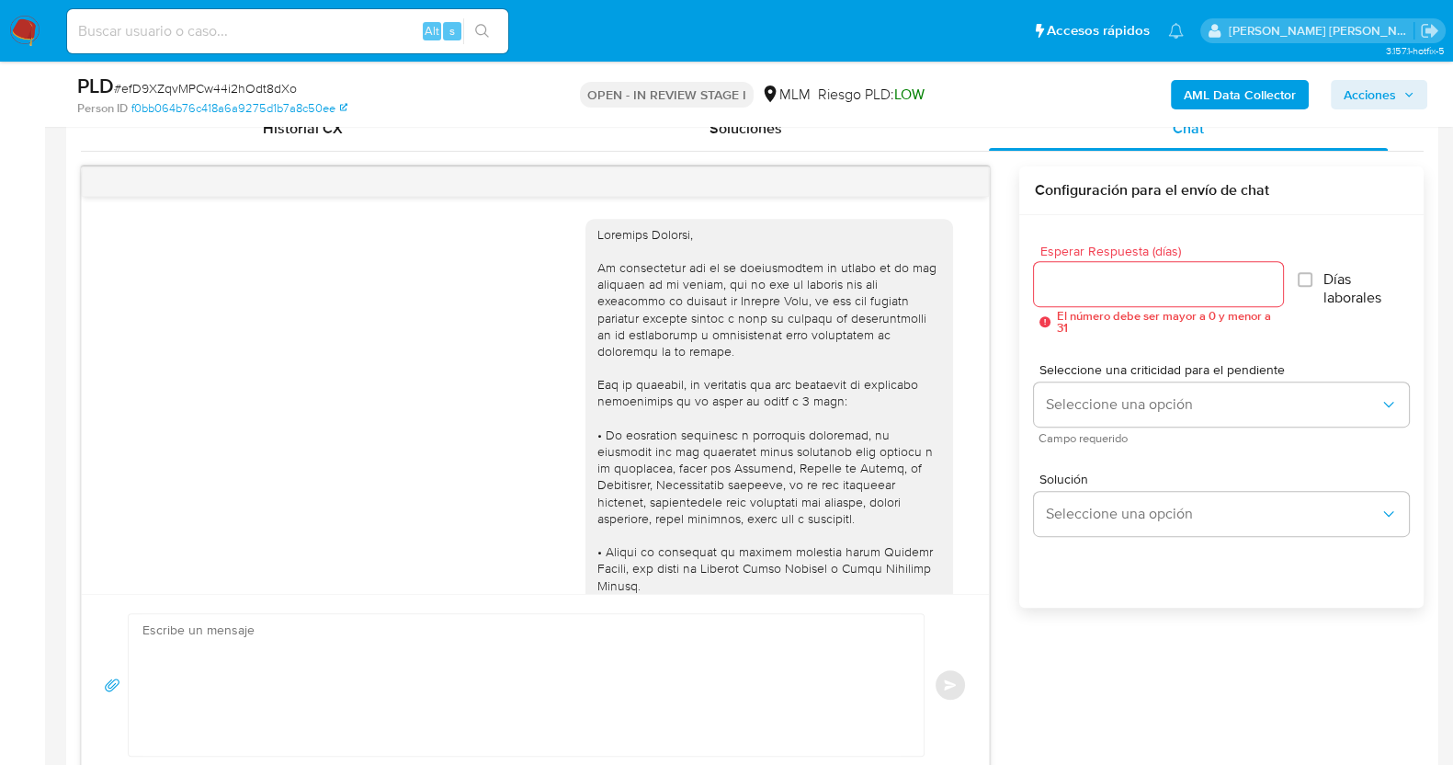
scroll to position [387, 0]
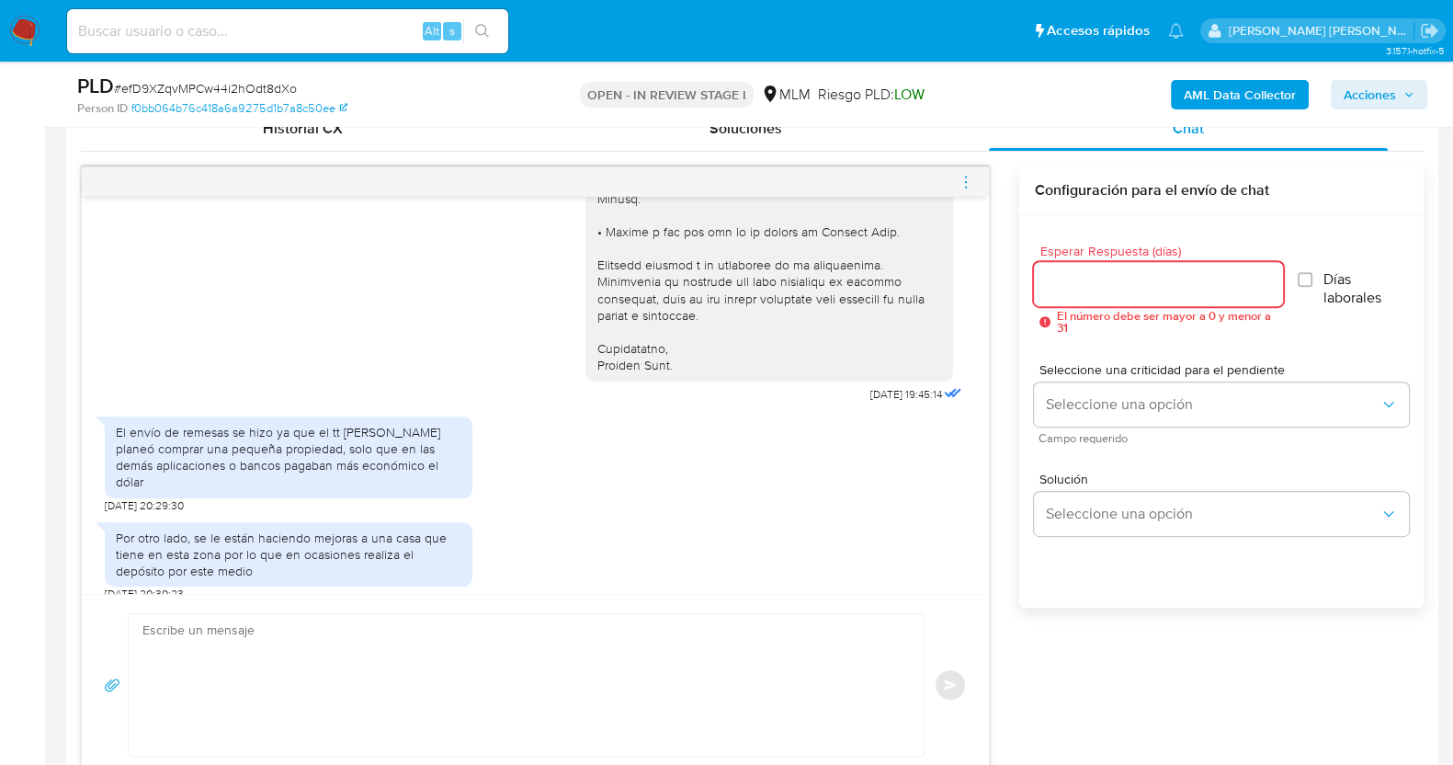
click at [1180, 285] on input "Esperar Respuesta (días)" at bounding box center [1158, 284] width 248 height 24
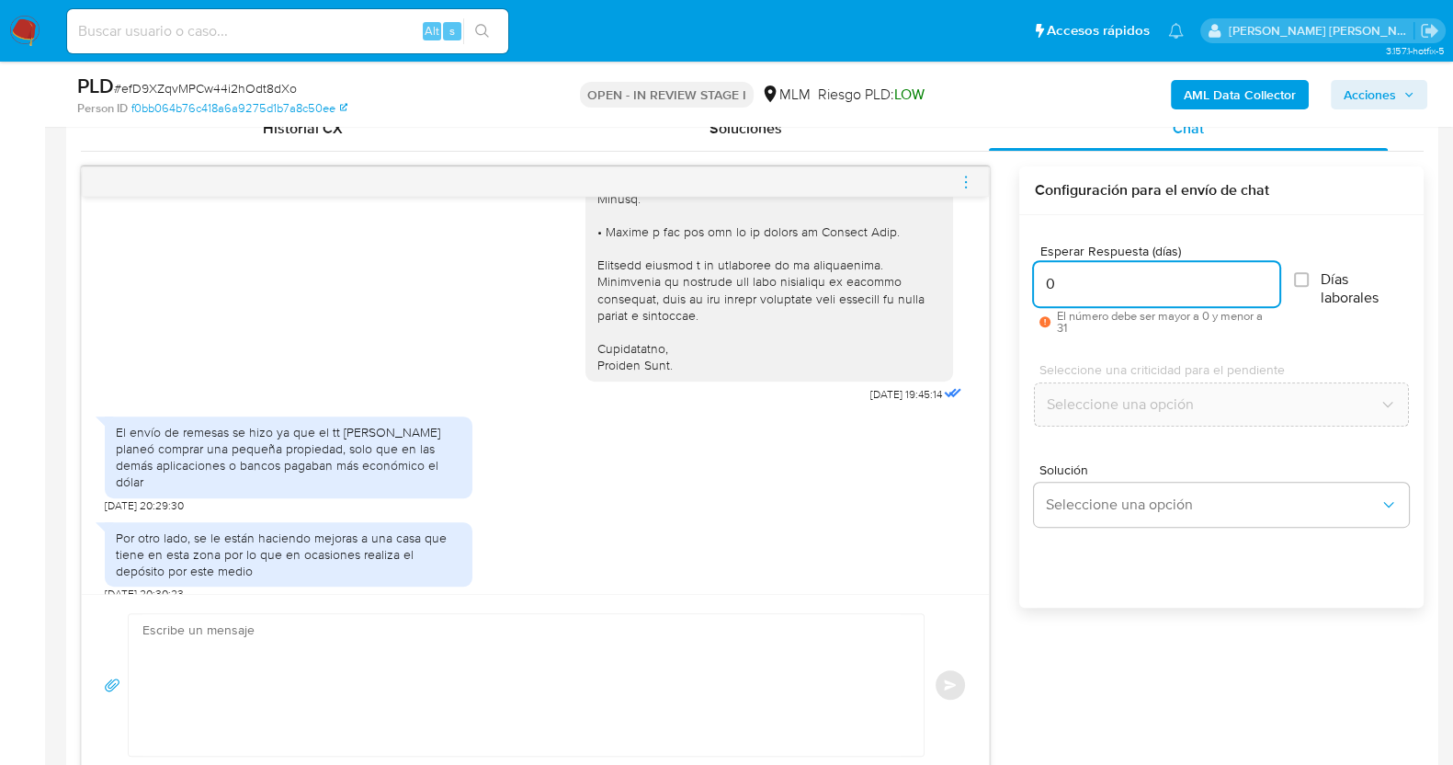
type input "0"
click at [546, 661] on textarea at bounding box center [521, 685] width 758 height 142
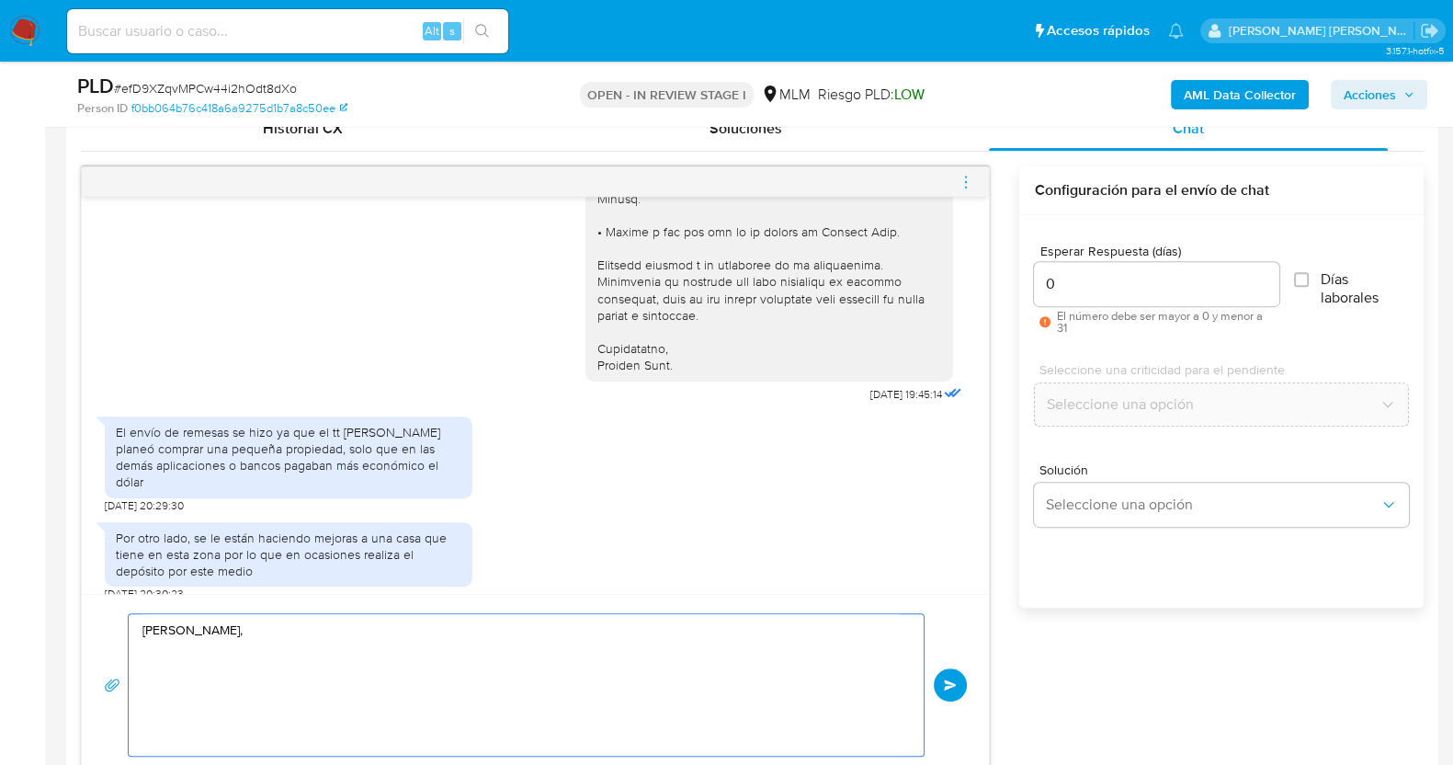
paste textarea "Agradecemos la información brindada, sin embargo le reiteramos que el uso de su…"
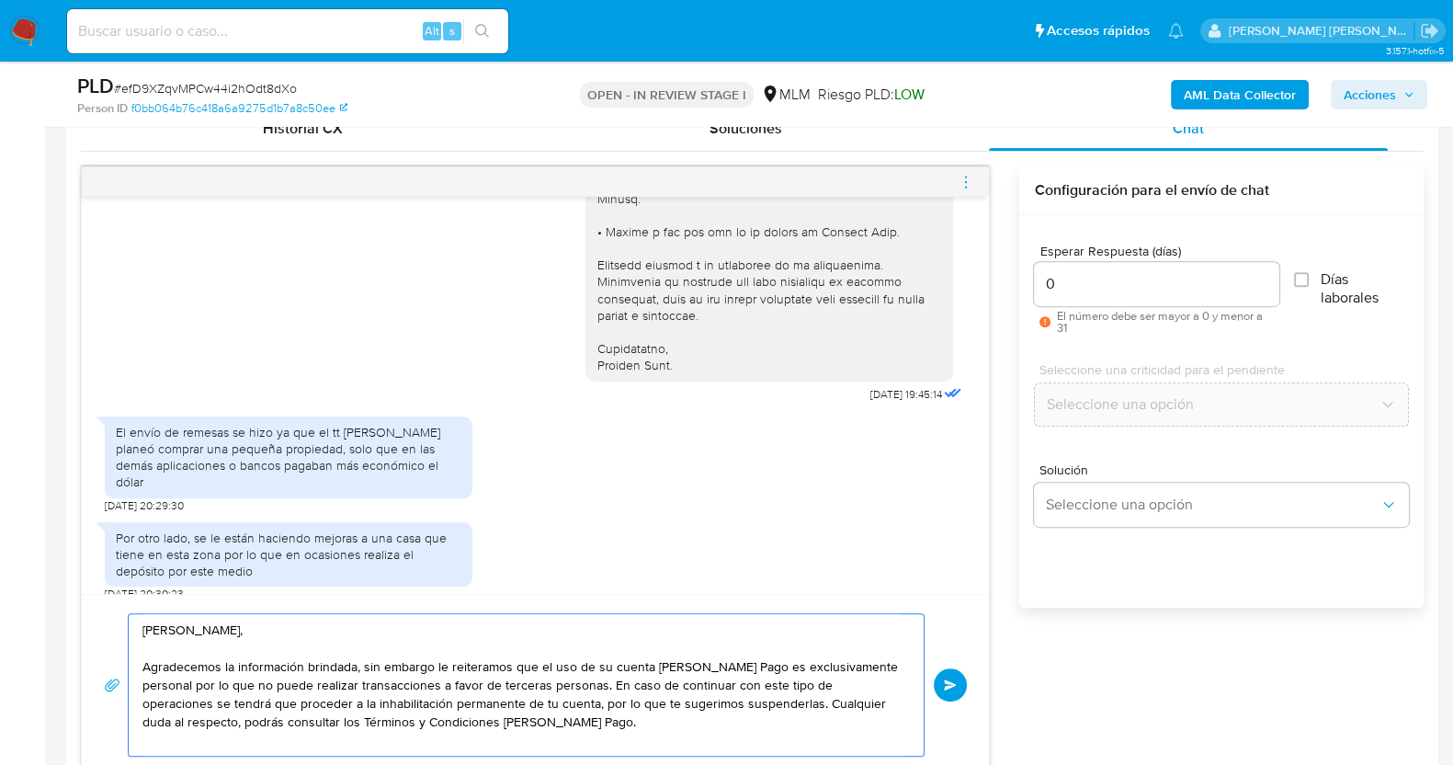
scroll to position [919, 0]
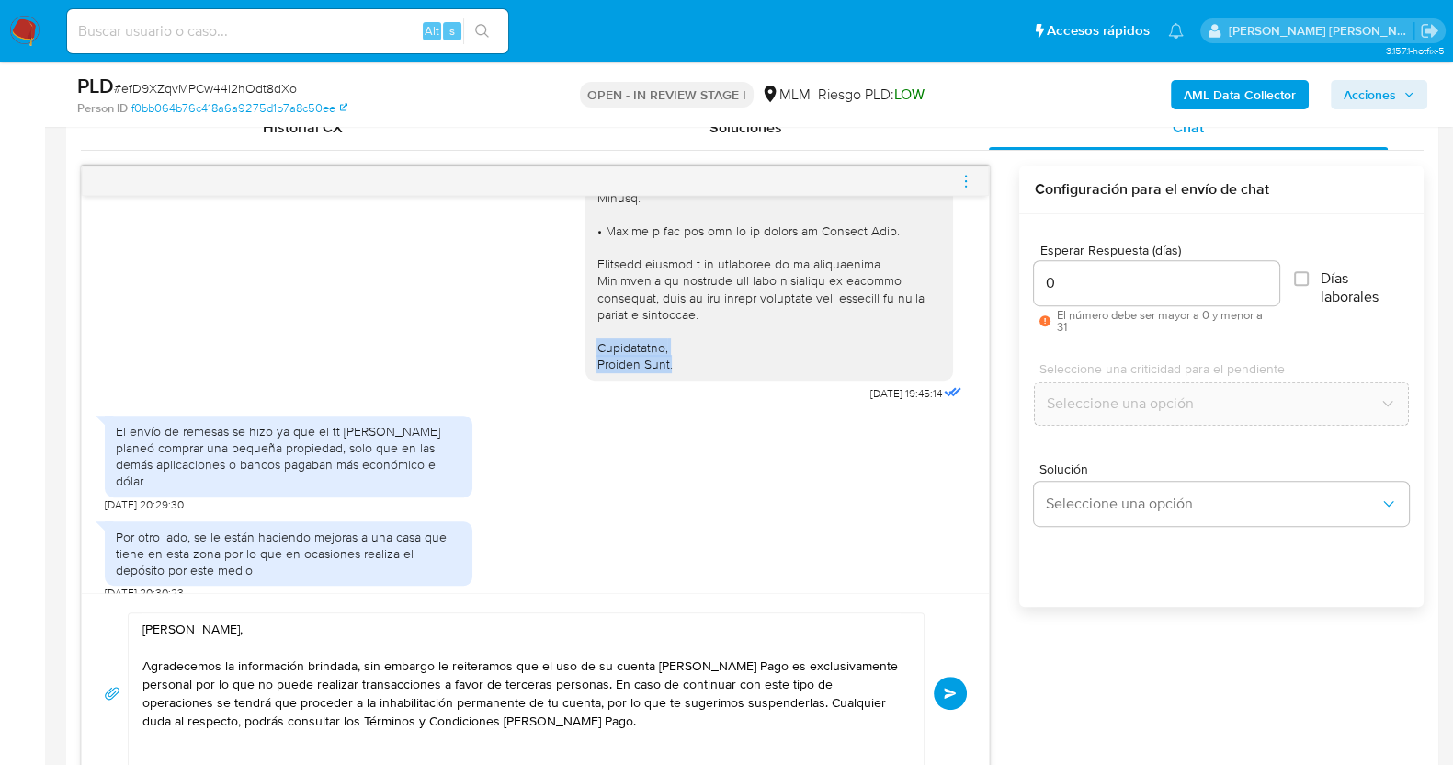
drag, startPoint x: 577, startPoint y: 343, endPoint x: 680, endPoint y: 365, distance: 105.3
click at [680, 365] on div at bounding box center [769, 106] width 368 height 550
copy div "Atentamente, Mercado Pago."
click at [352, 742] on textarea "Estimado Medardo, Agradecemos la información brindada, sin embargo le reiteramo…" at bounding box center [521, 693] width 758 height 160
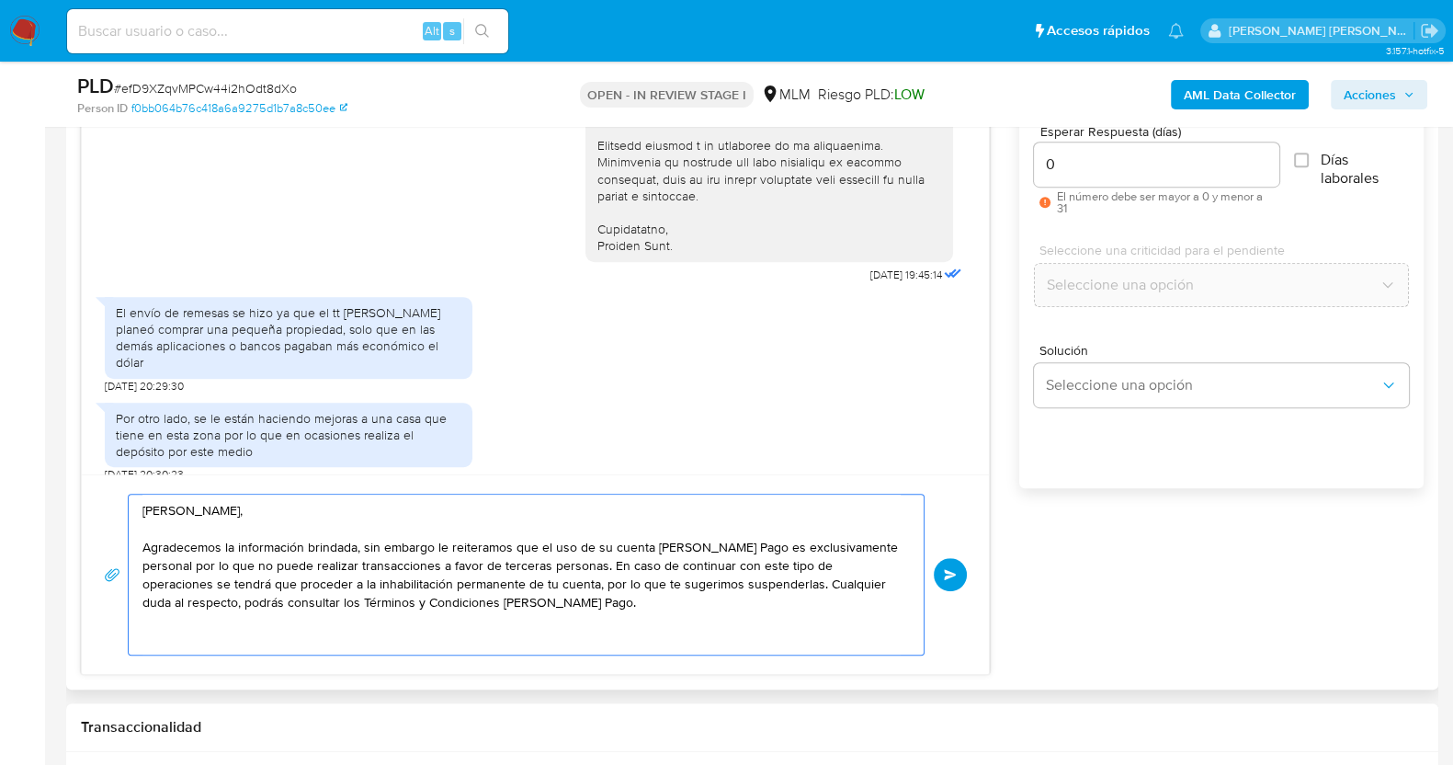
scroll to position [1149, 0]
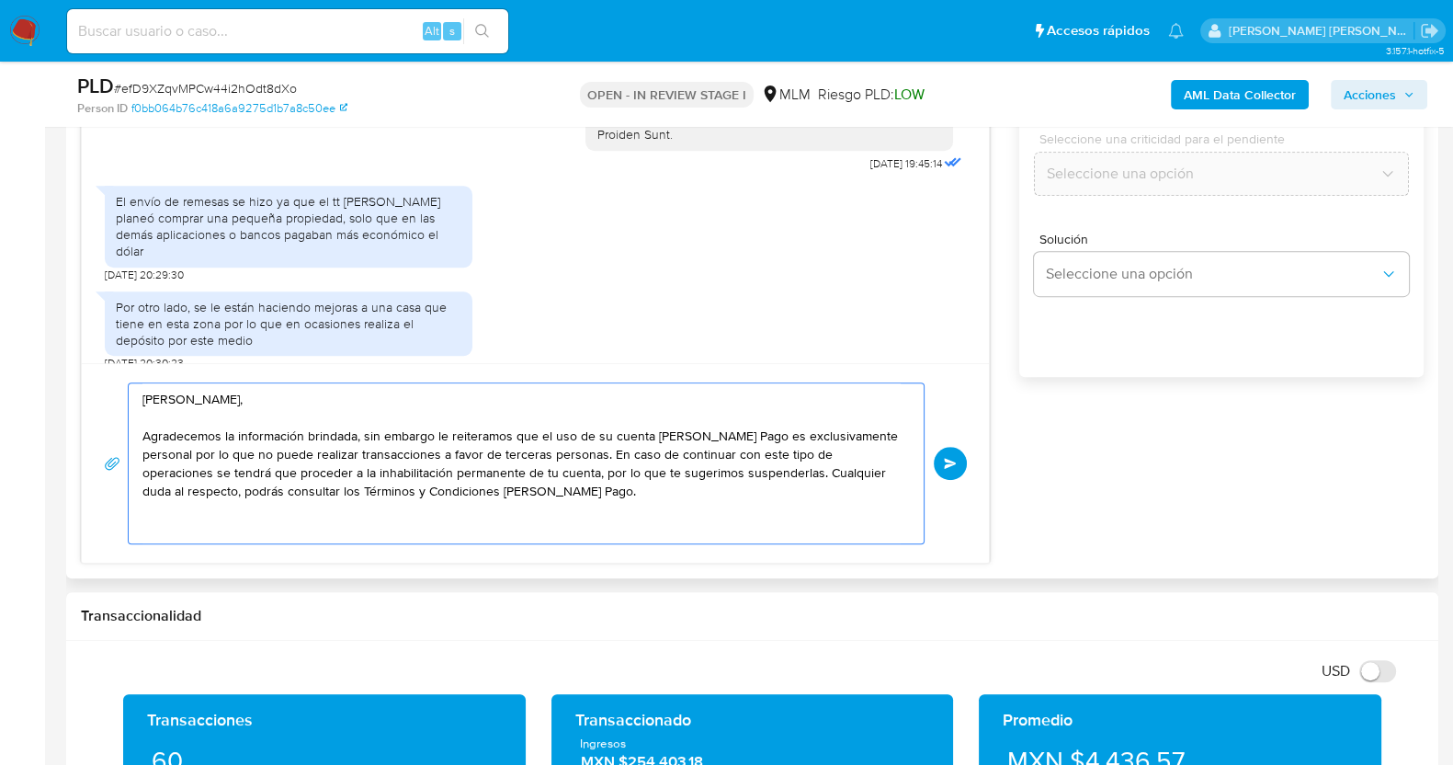
paste textarea "Atentamente, Mercado Pago."
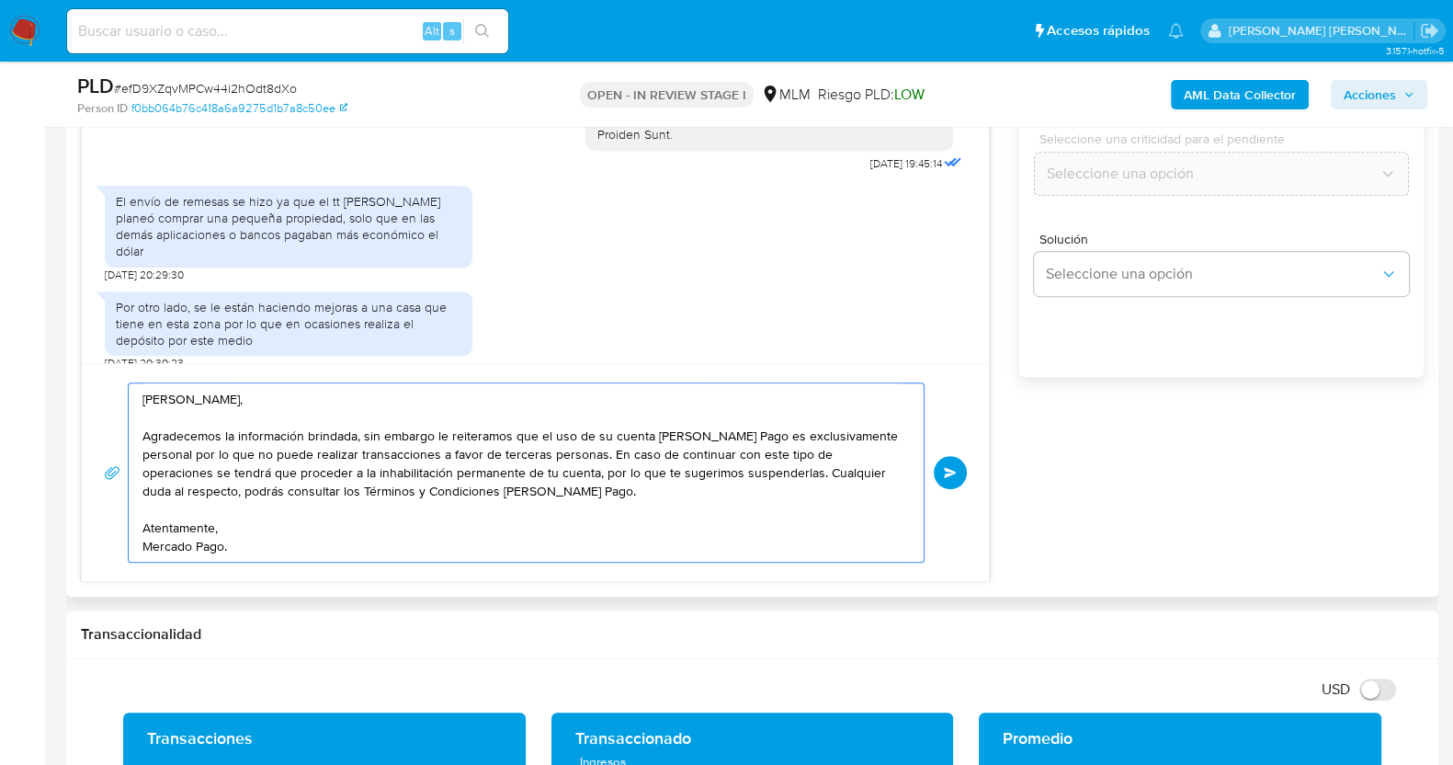
click at [253, 506] on textarea "Estimado Medardo, Agradecemos la información brindada, sin embargo le reiteramo…" at bounding box center [521, 472] width 758 height 178
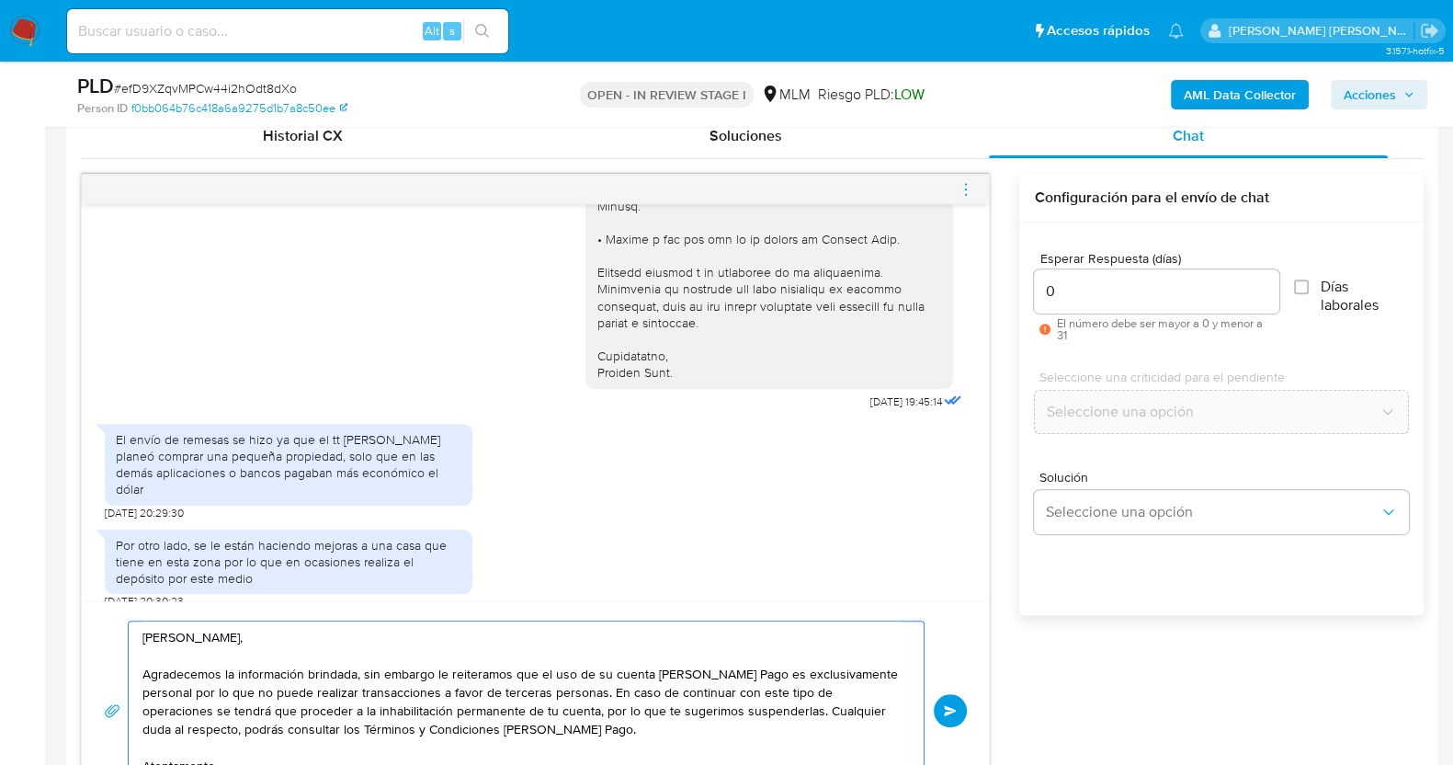
scroll to position [919, 0]
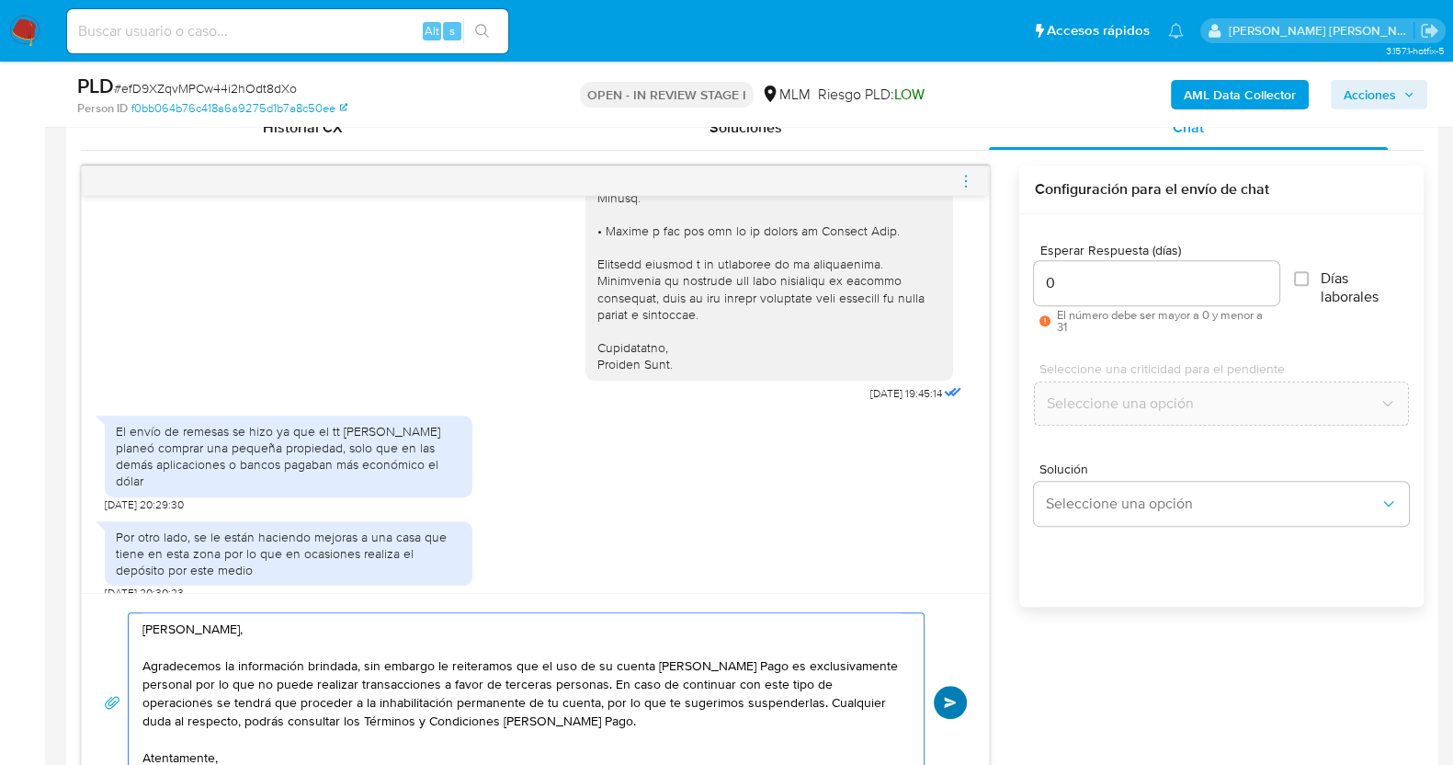
type textarea "Estimado Medardo, Agradecemos la información brindada, sin embargo le reiteramo…"
click at [962, 695] on button "Enviar" at bounding box center [950, 702] width 33 height 33
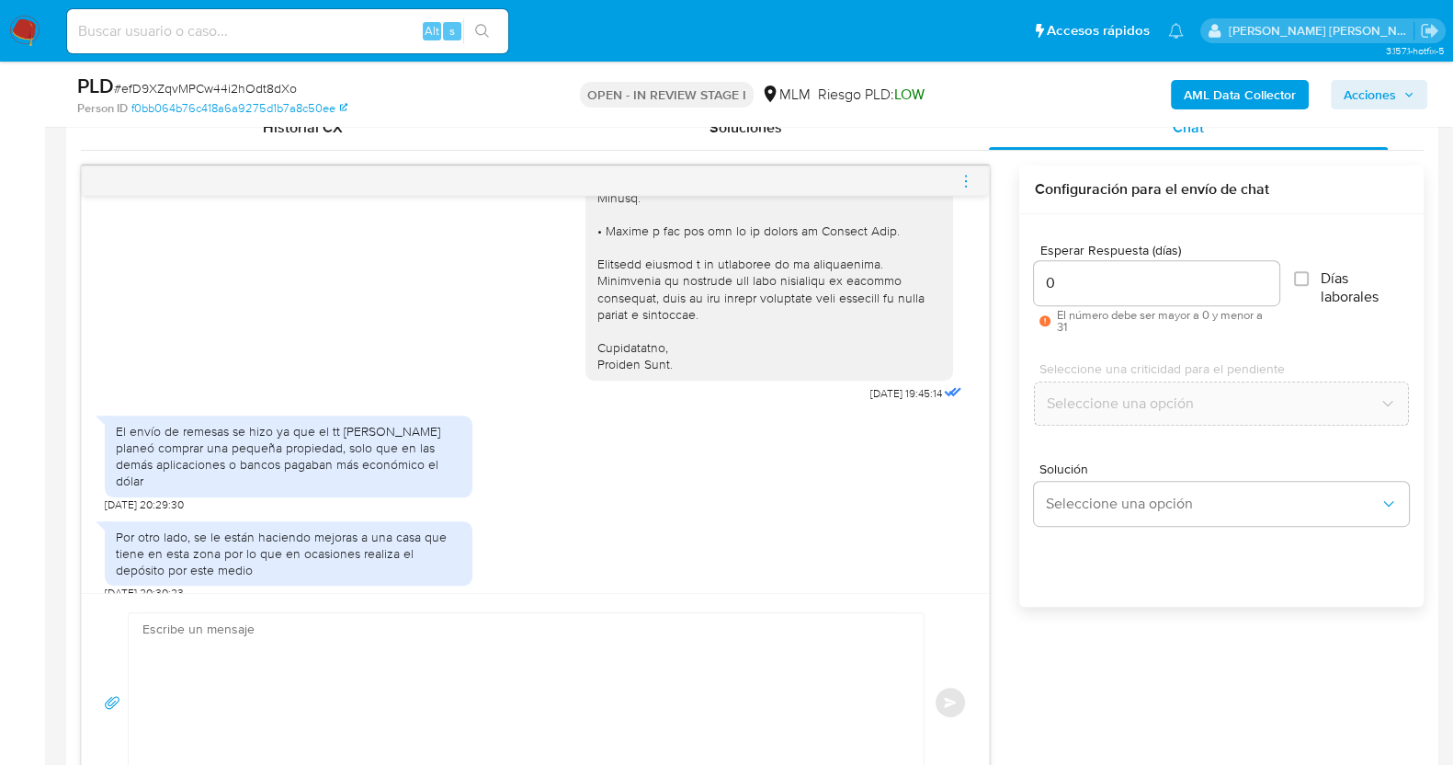
scroll to position [675, 0]
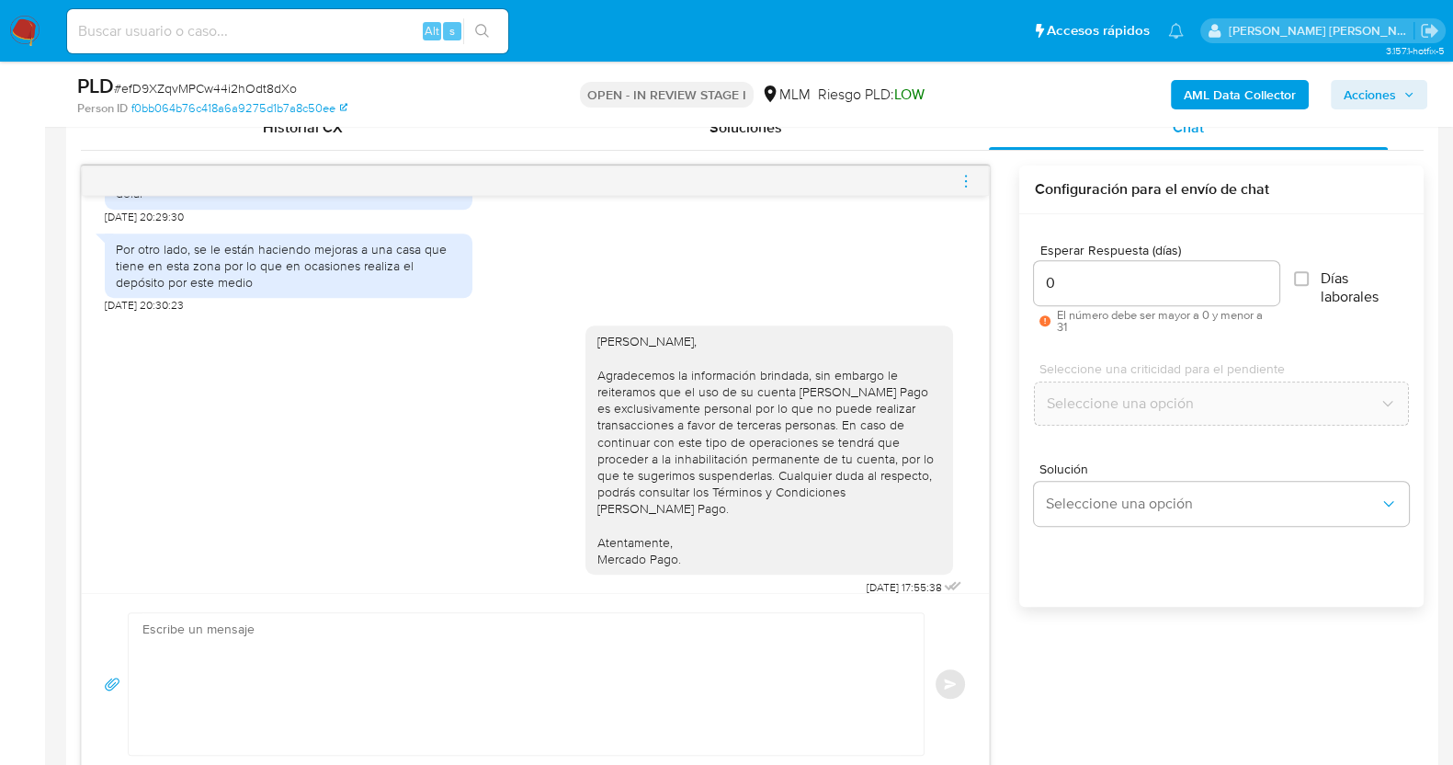
click at [965, 181] on icon "menu-action" at bounding box center [966, 181] width 17 height 17
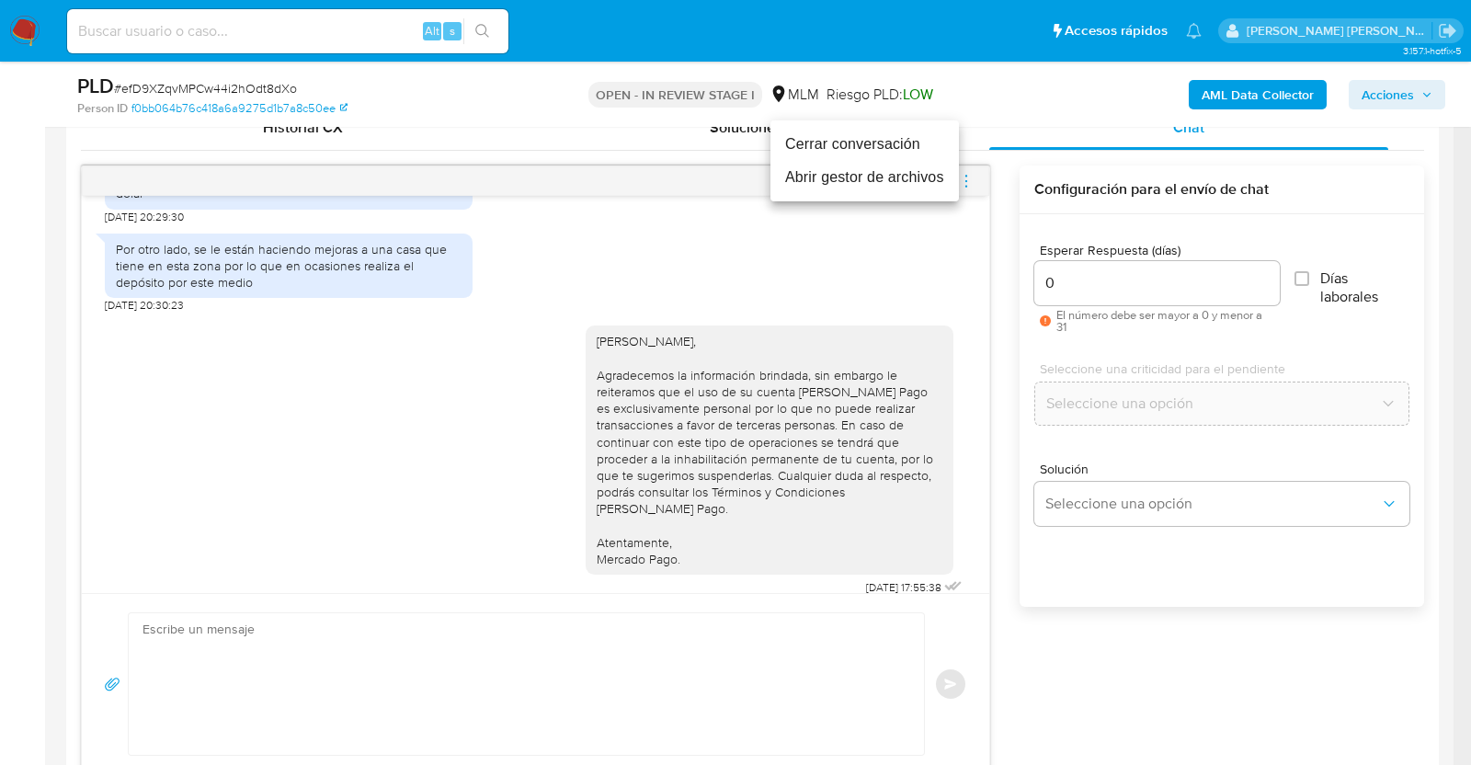
click at [853, 136] on li "Cerrar conversación" at bounding box center [864, 144] width 188 height 33
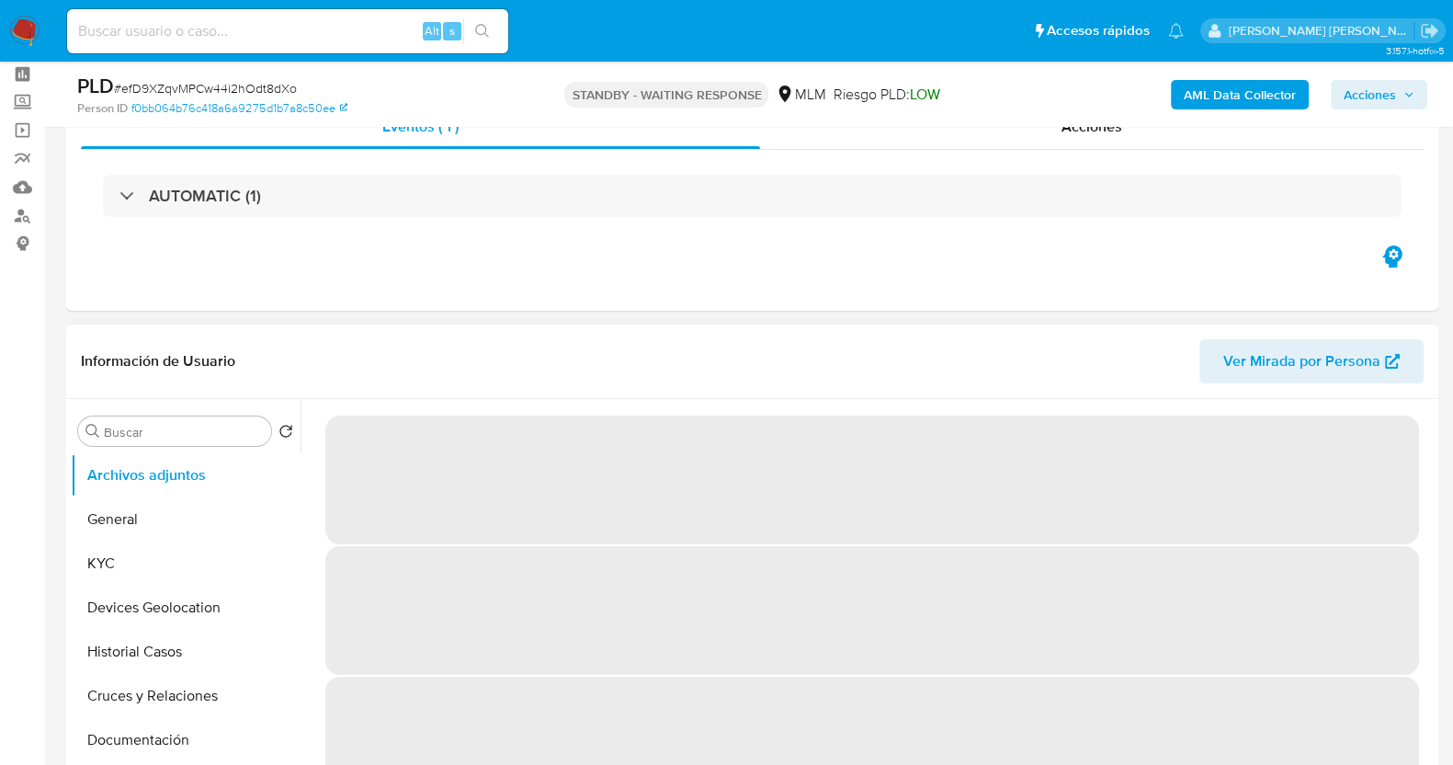
scroll to position [114, 0]
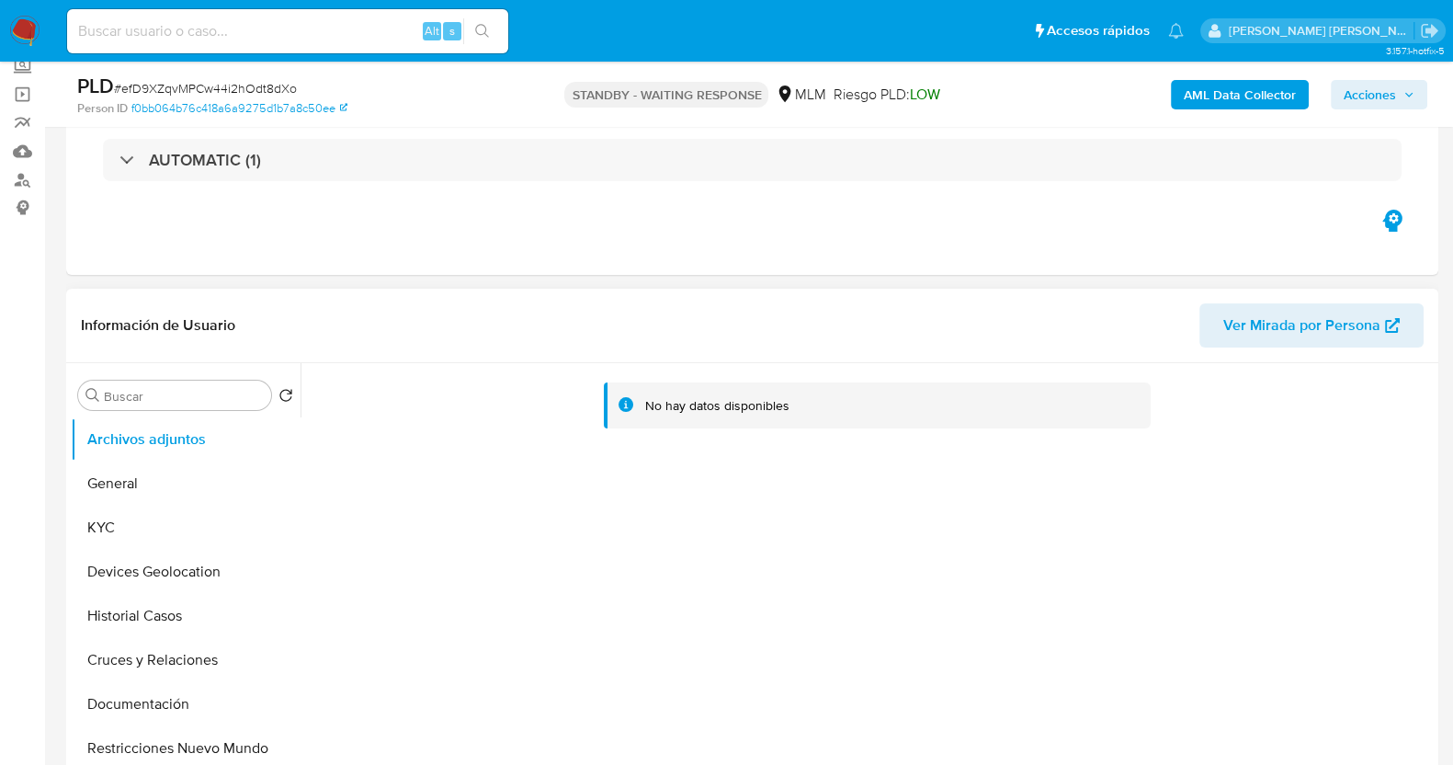
select select "10"
click at [116, 531] on button "KYC" at bounding box center [178, 527] width 215 height 44
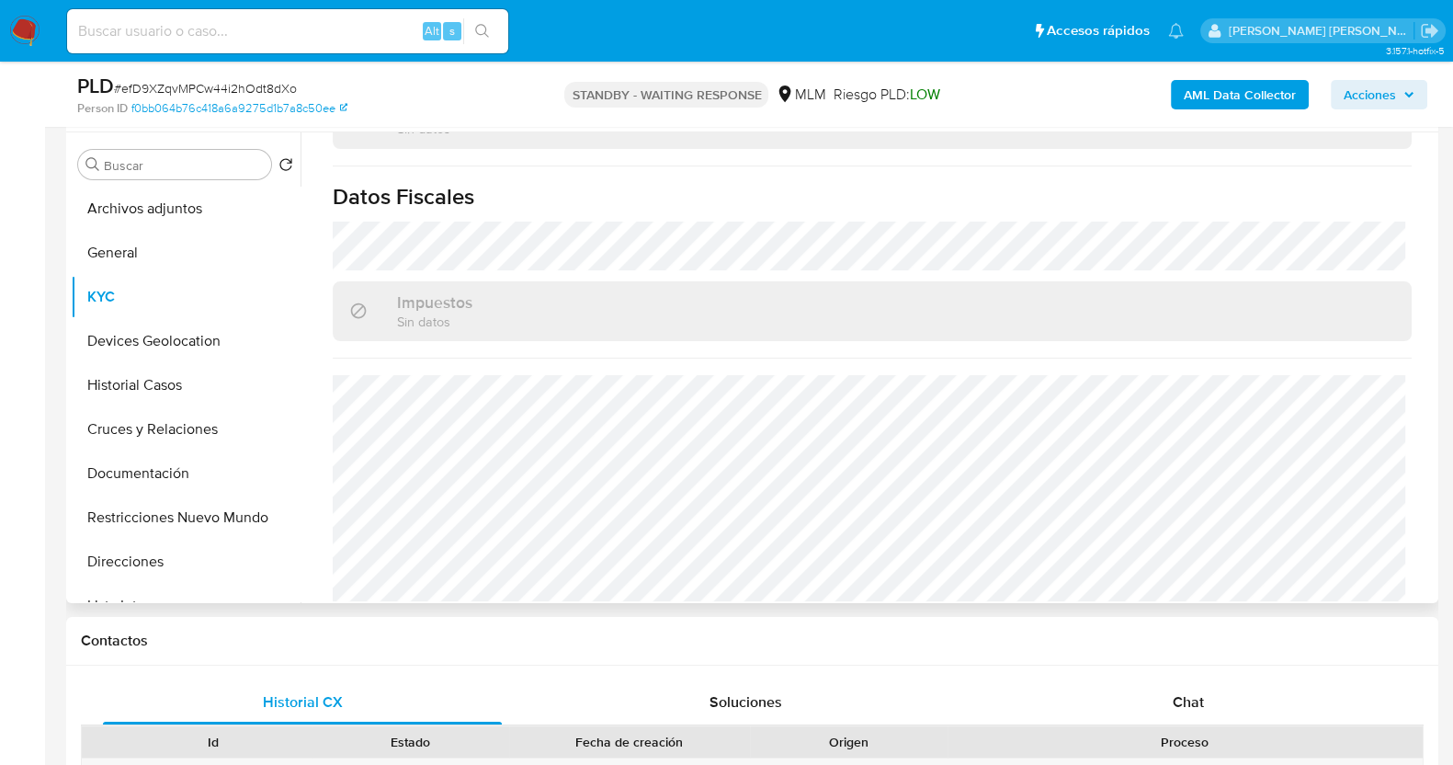
scroll to position [1154, 0]
click at [1204, 696] on span "Chat" at bounding box center [1188, 701] width 31 height 21
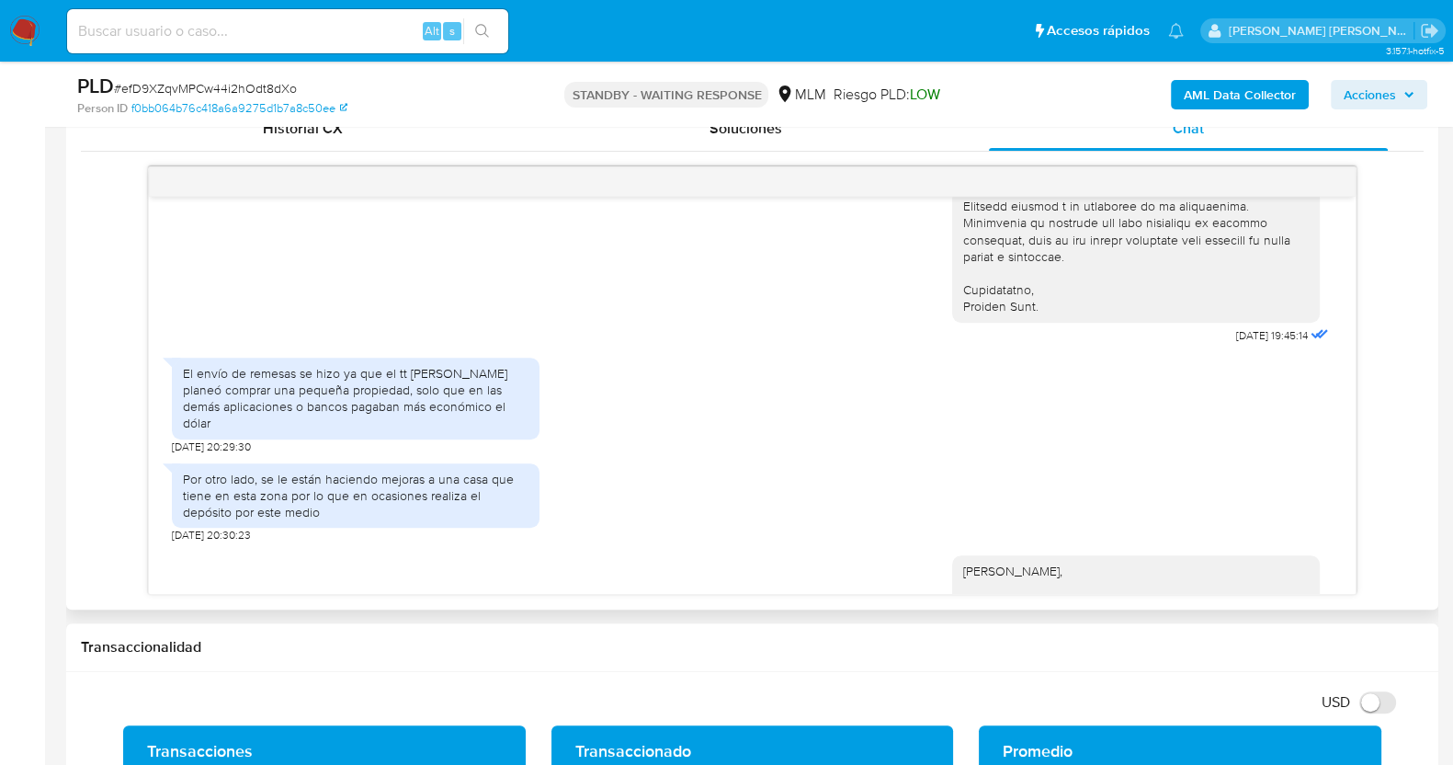
scroll to position [560, 0]
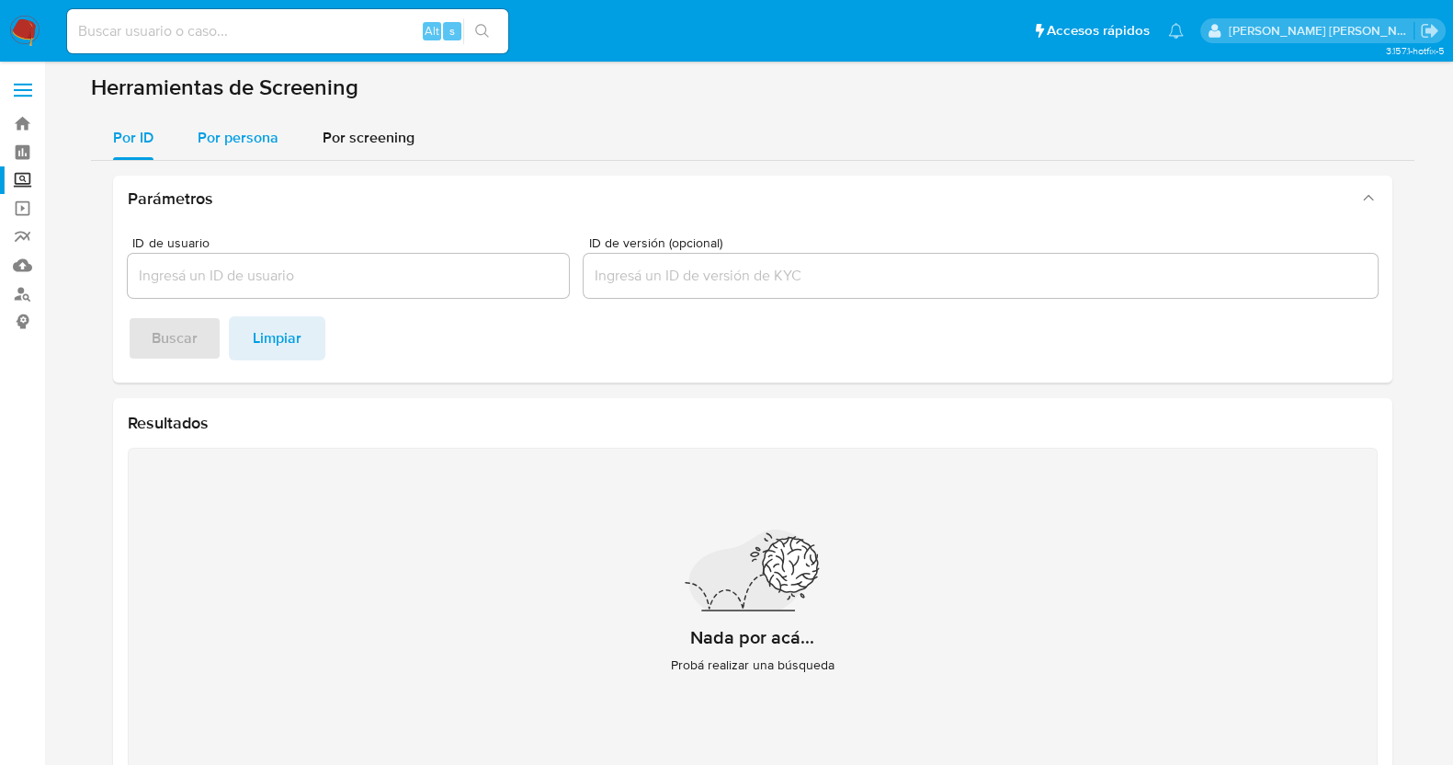
click at [248, 121] on div "Por persona" at bounding box center [238, 138] width 81 height 44
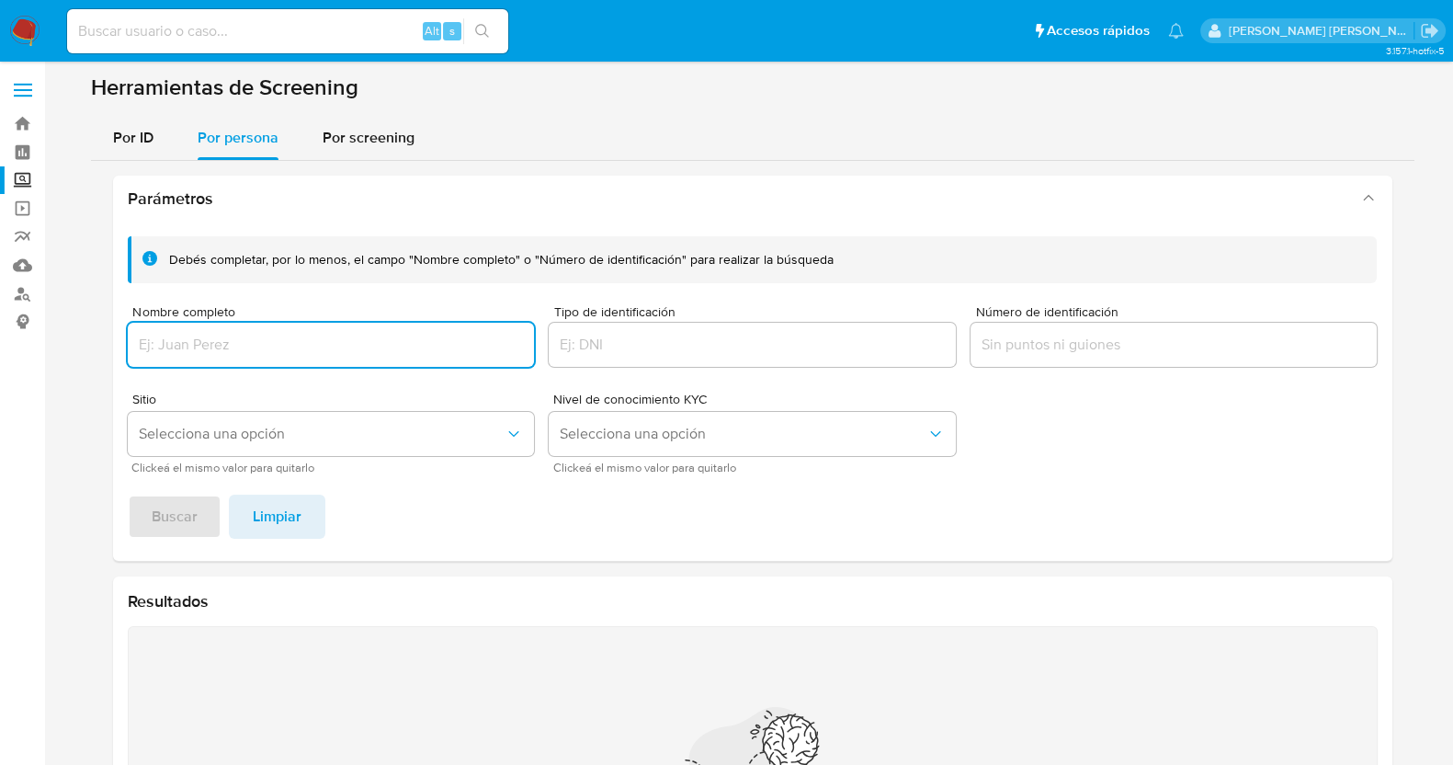
drag, startPoint x: 350, startPoint y: 341, endPoint x: 362, endPoint y: 342, distance: 12.0
click at [355, 341] on input "Nombre completo" at bounding box center [331, 345] width 407 height 24
type input "[PERSON_NAME]"
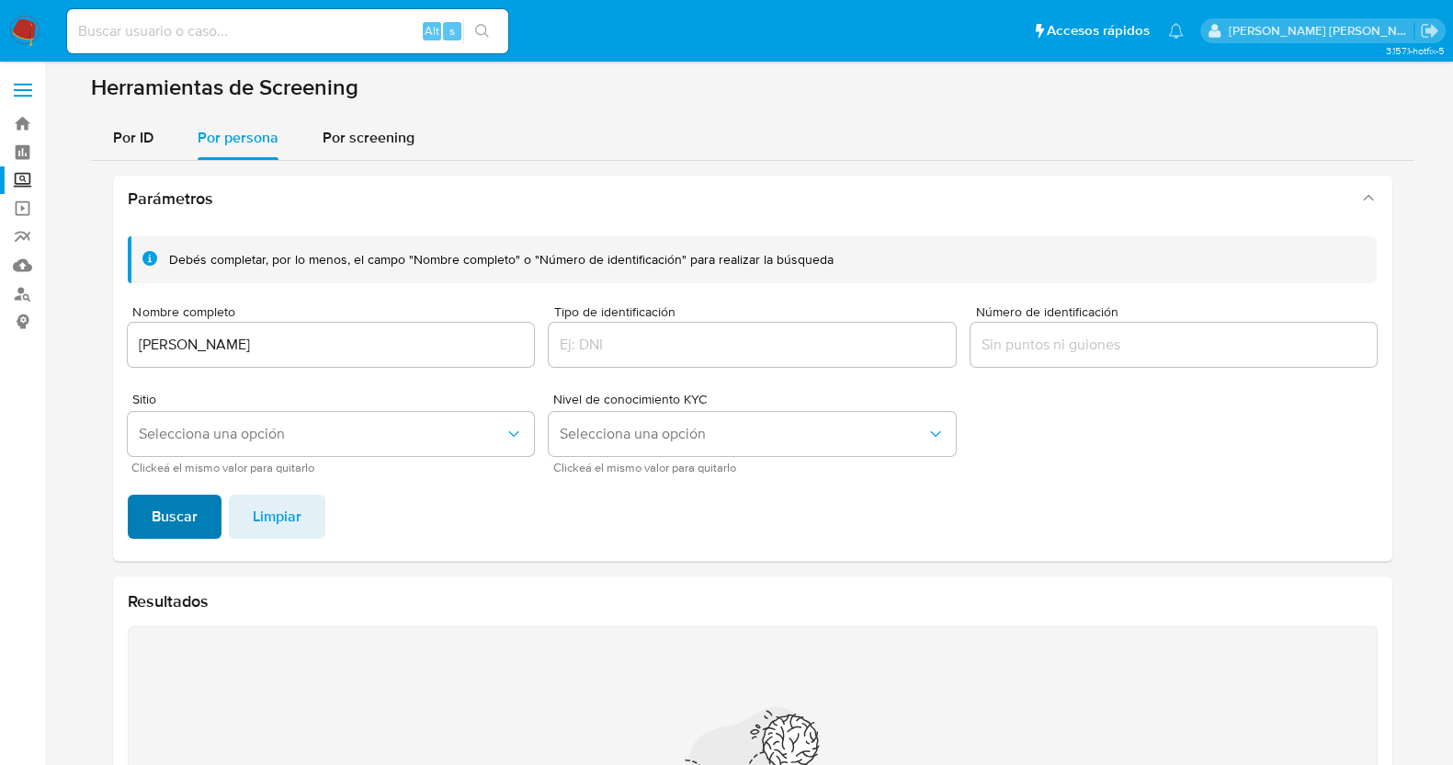
click at [153, 526] on span "Buscar" at bounding box center [175, 516] width 46 height 40
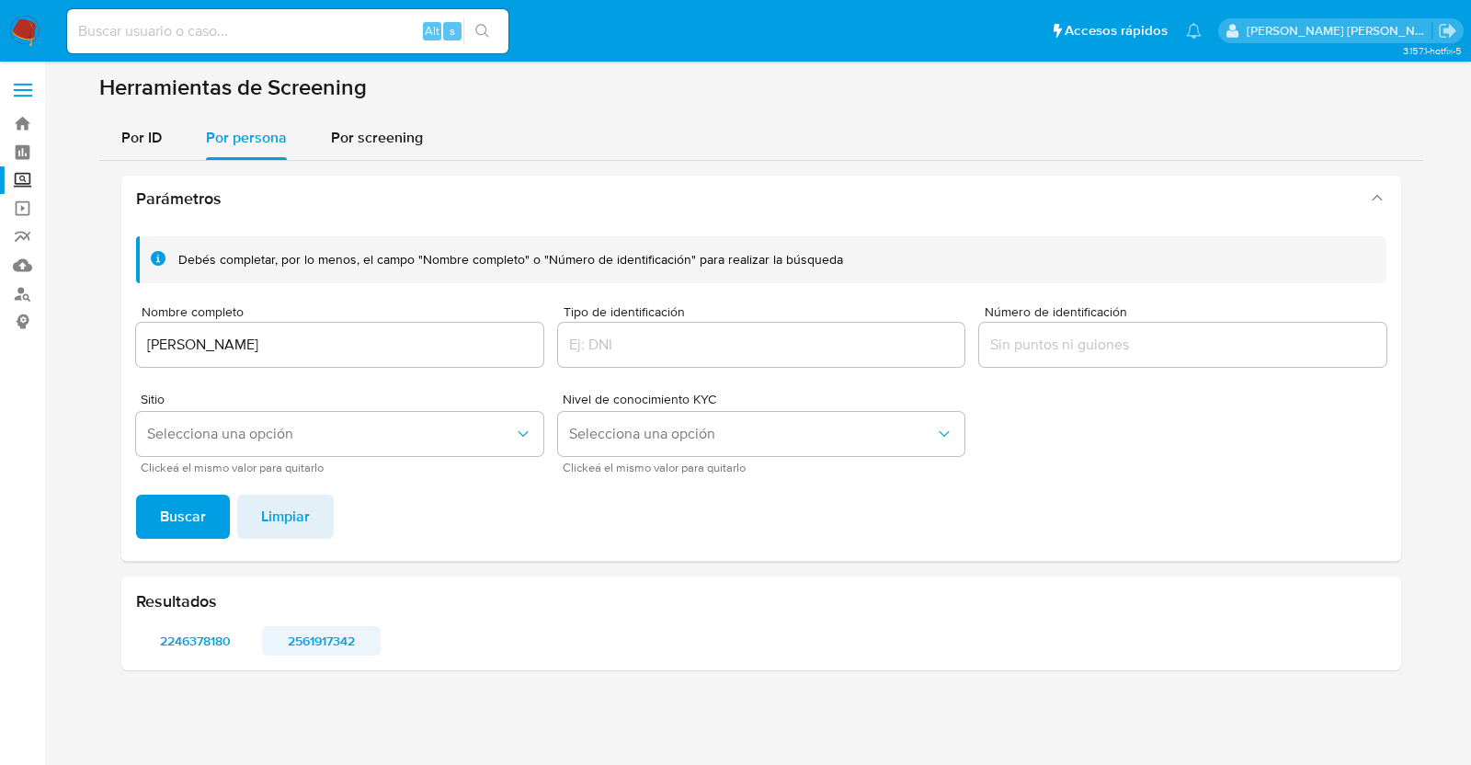
click at [327, 640] on span "2561917342" at bounding box center [321, 641] width 93 height 26
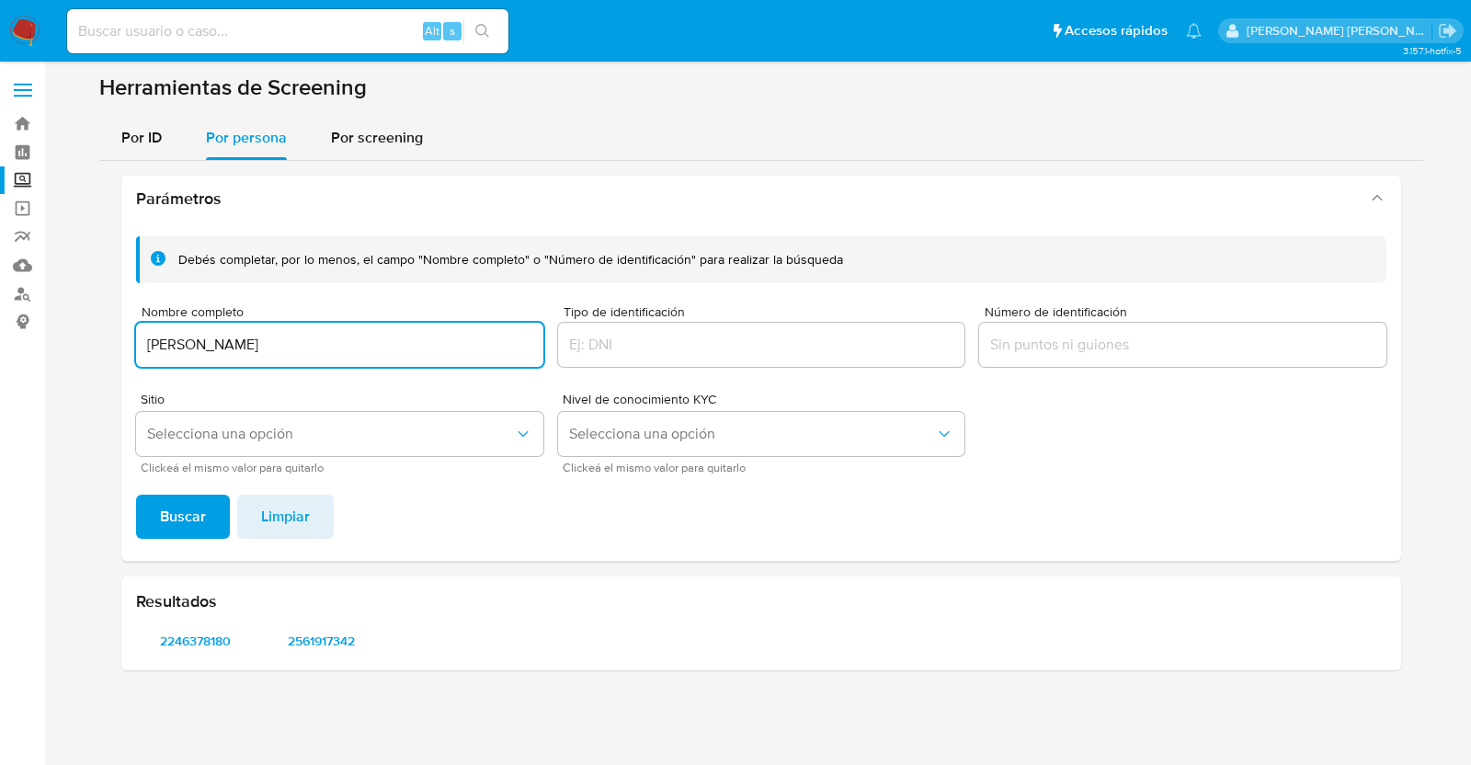
drag, startPoint x: 354, startPoint y: 346, endPoint x: 110, endPoint y: 336, distance: 243.8
click at [110, 336] on div "Parámetros Debés completar, por lo menos, el campo "Nombre completo" o "Número …" at bounding box center [760, 423] width 1323 height 524
type input "[PERSON_NAME]"
click at [195, 517] on span "Buscar" at bounding box center [183, 516] width 46 height 40
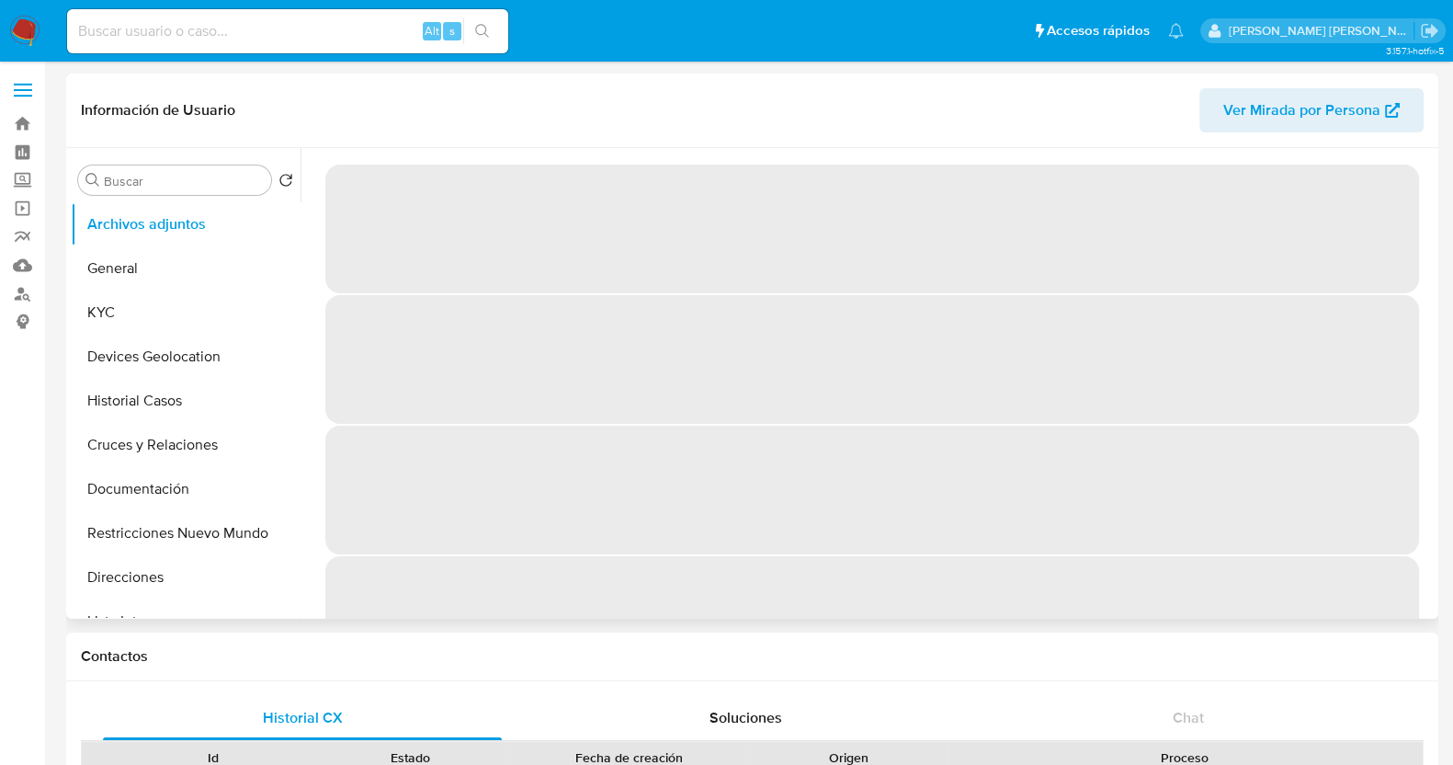
select select "10"
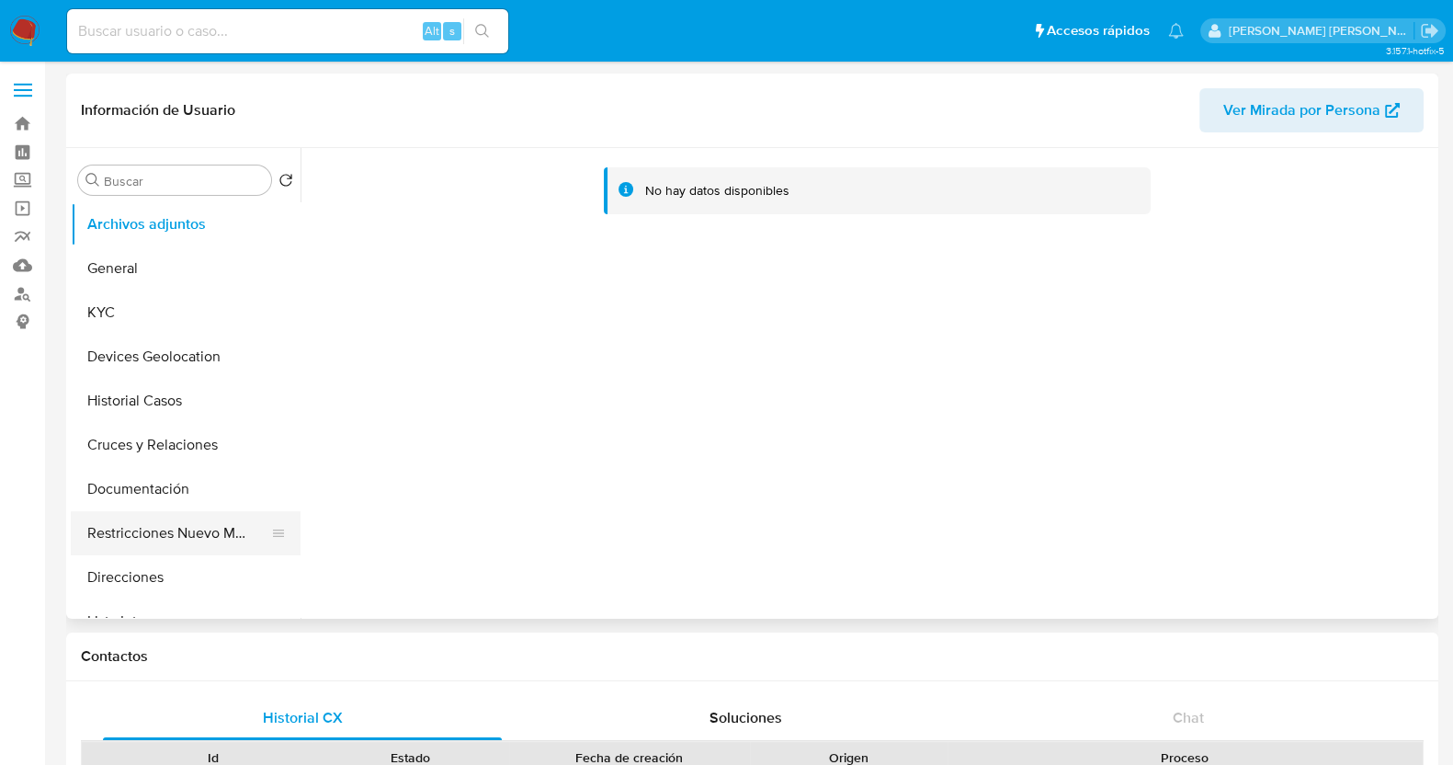
click at [192, 522] on button "Restricciones Nuevo Mundo" at bounding box center [178, 533] width 215 height 44
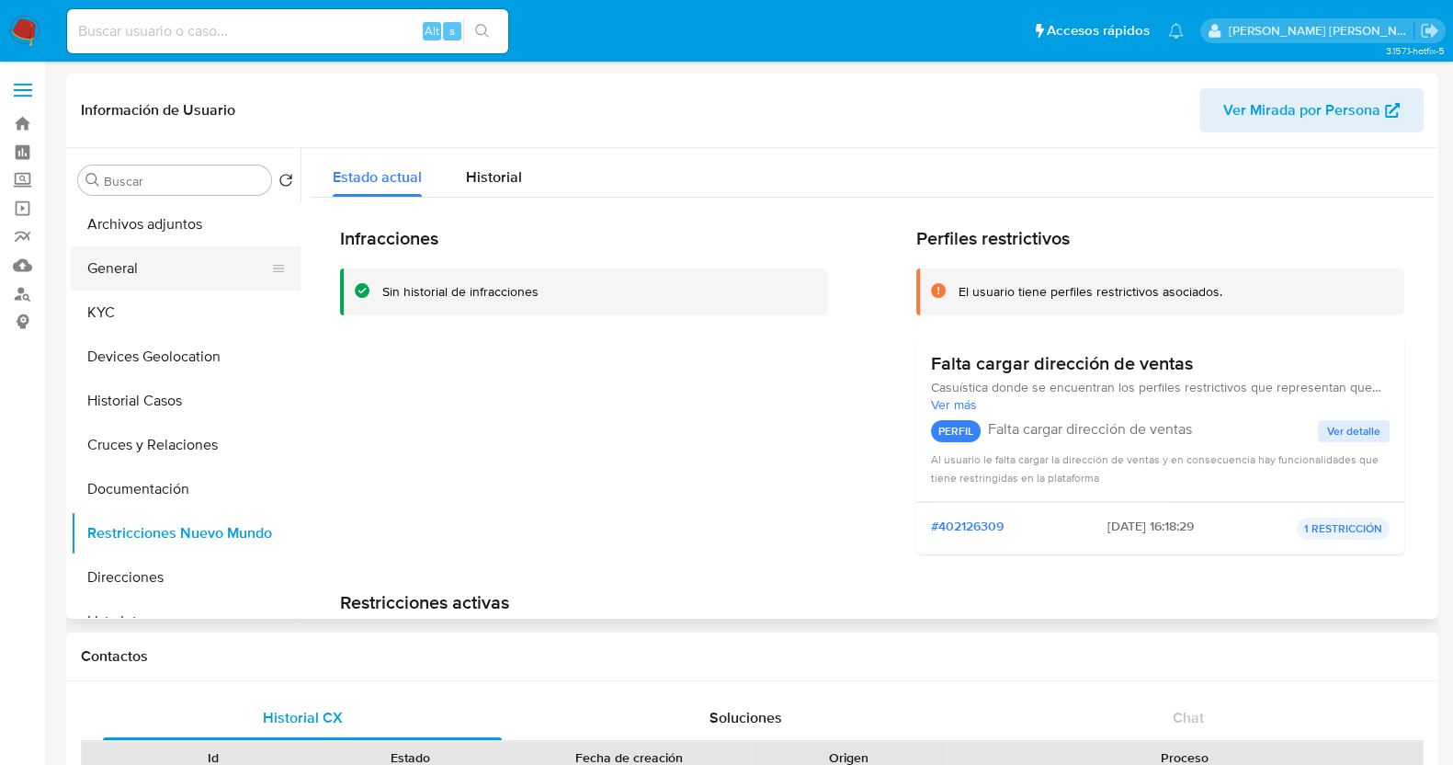
click at [152, 276] on button "General" at bounding box center [178, 268] width 215 height 44
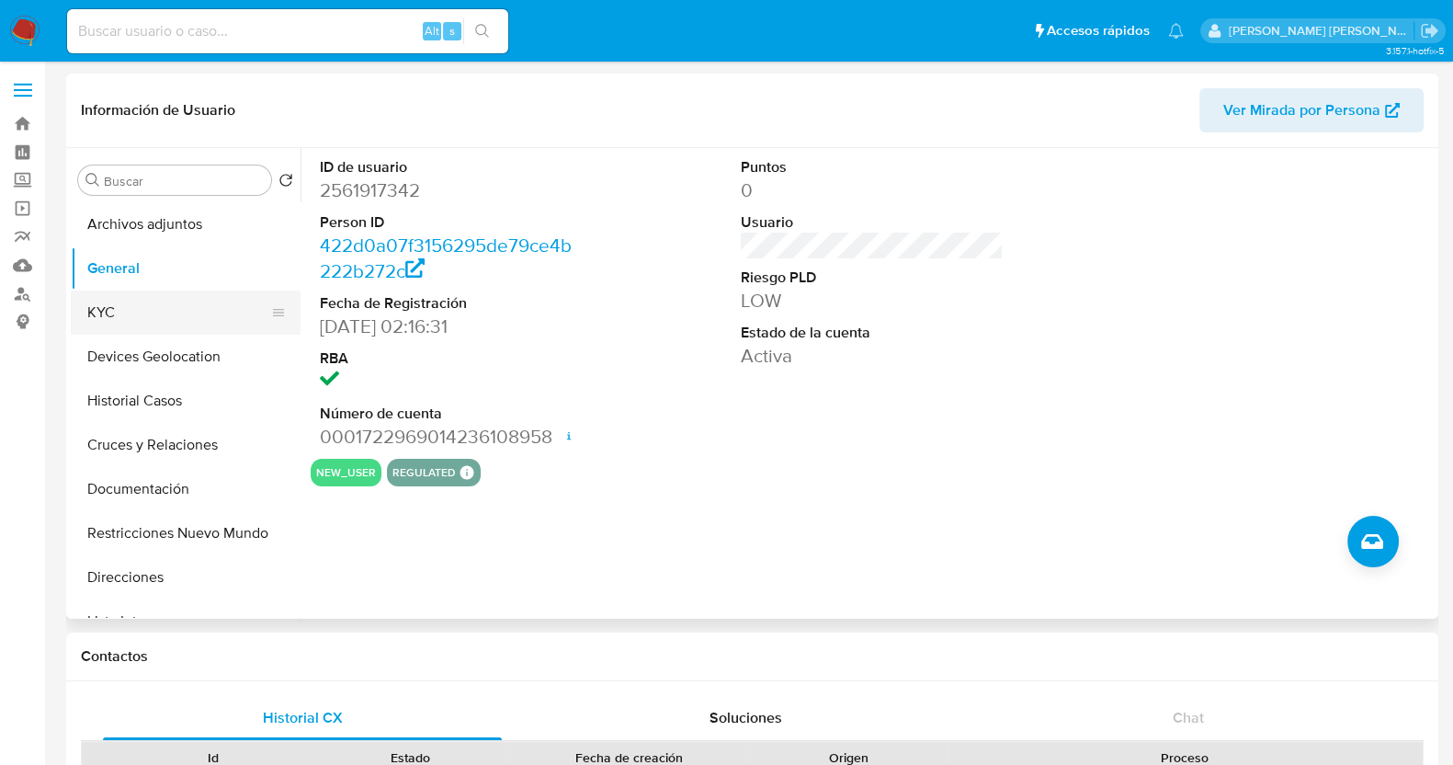
click at [110, 311] on button "KYC" at bounding box center [178, 312] width 215 height 44
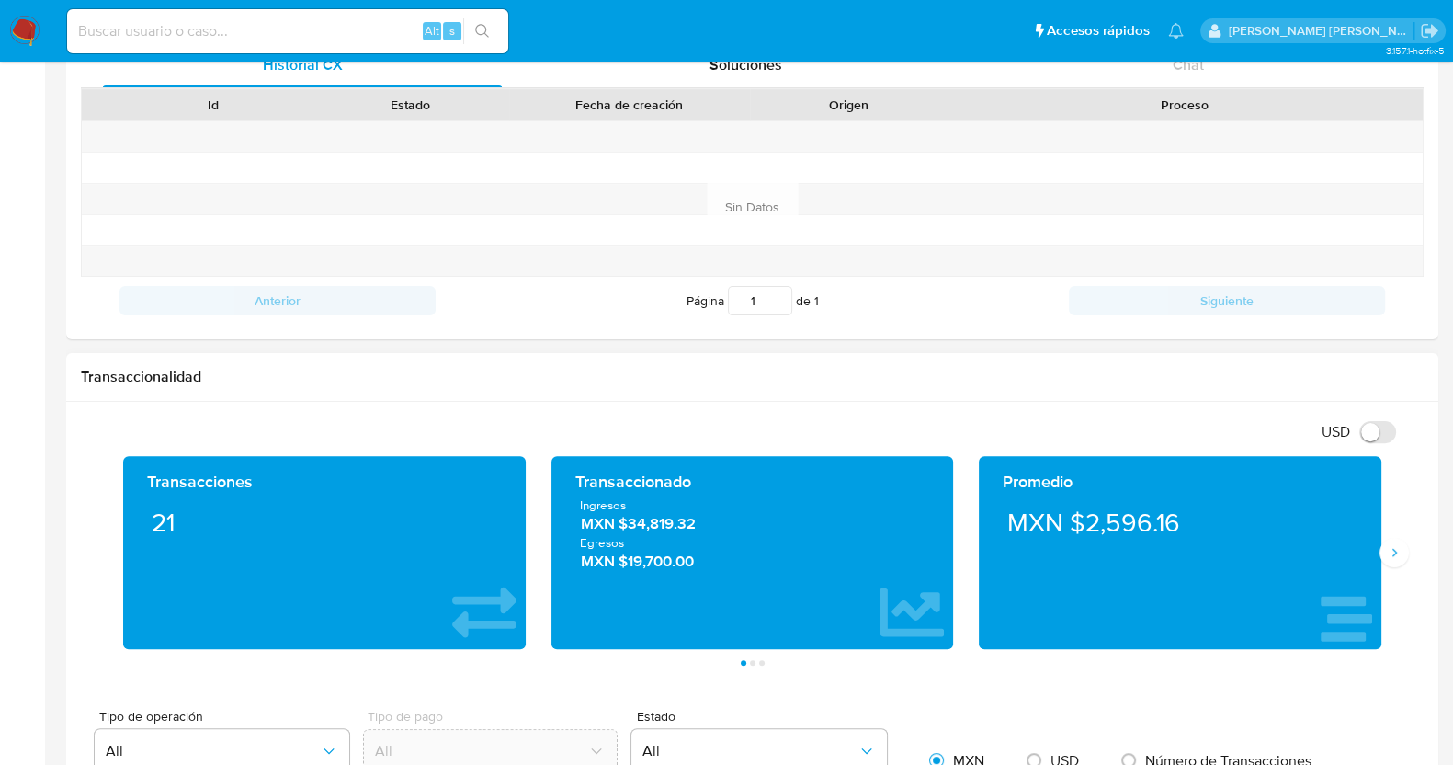
scroll to position [689, 0]
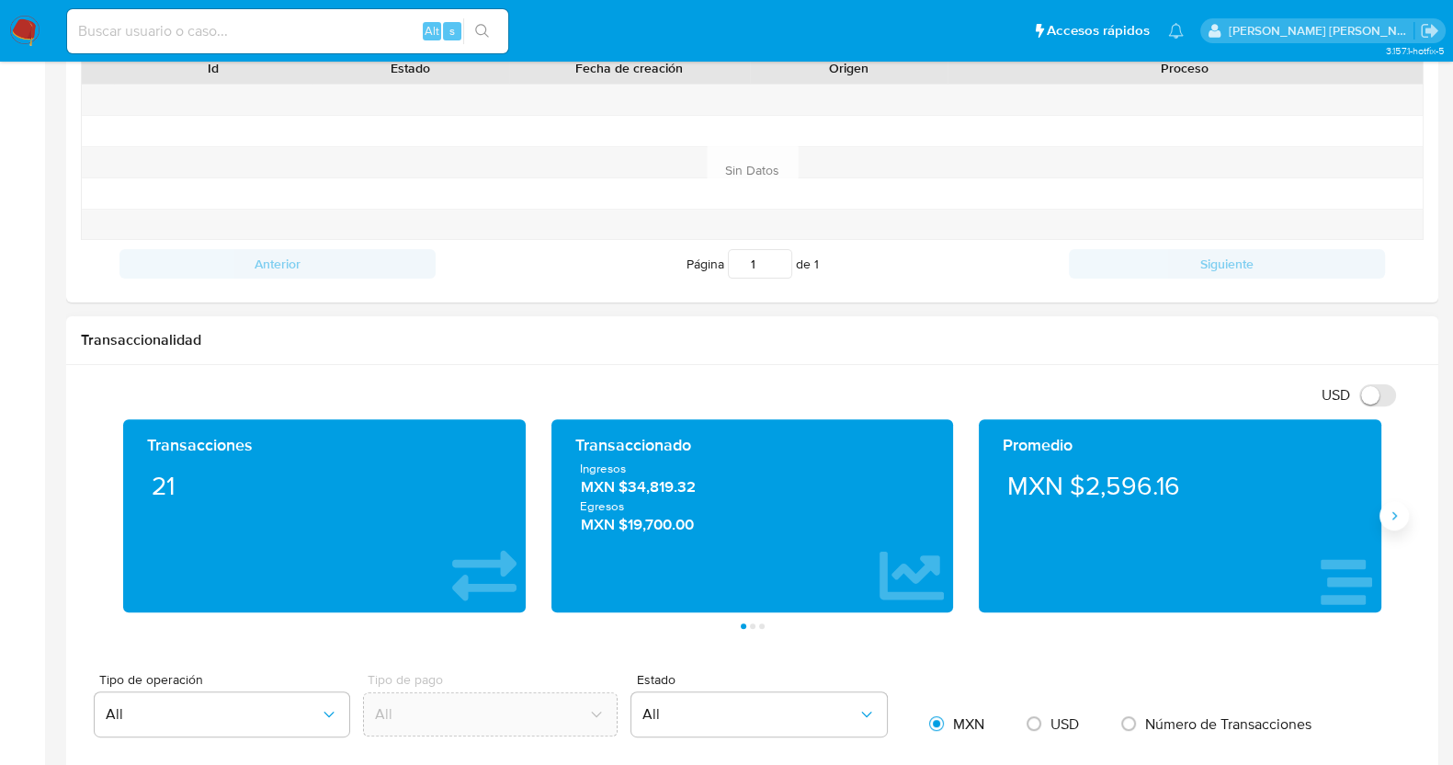
click at [1392, 514] on icon "Siguiente" at bounding box center [1394, 515] width 15 height 15
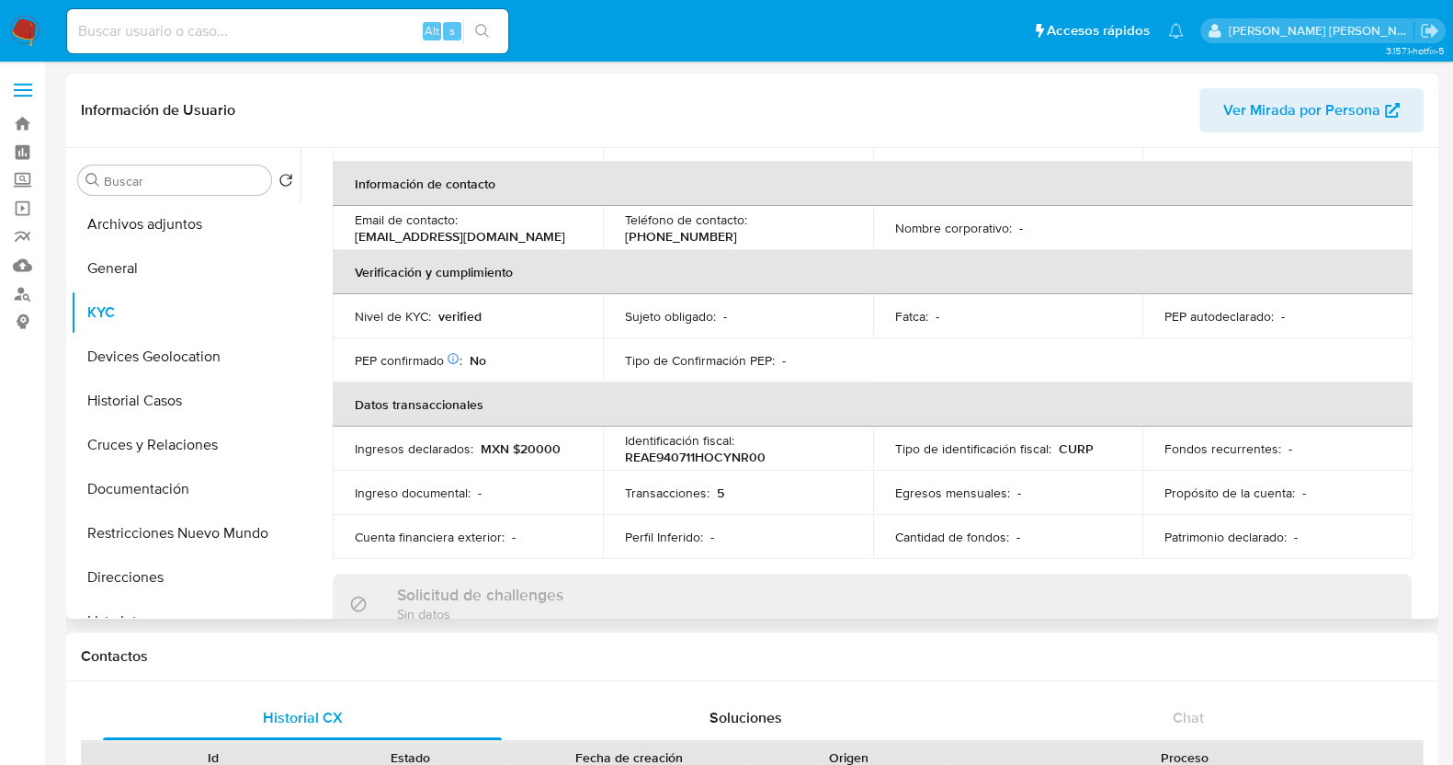
scroll to position [0, 0]
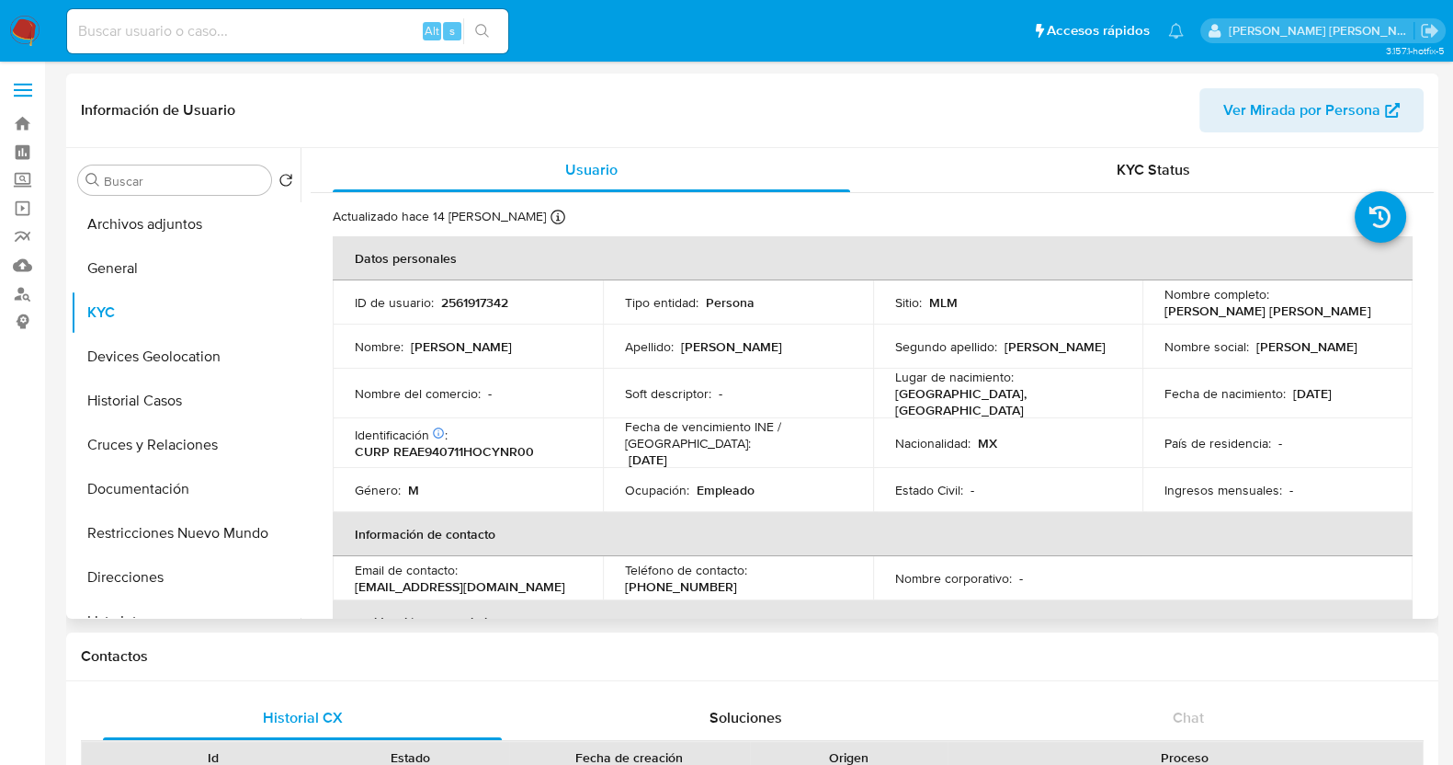
click at [472, 294] on p "2561917342" at bounding box center [474, 302] width 67 height 17
copy p "2561917342"
click at [142, 405] on button "Historial Casos" at bounding box center [178, 401] width 215 height 44
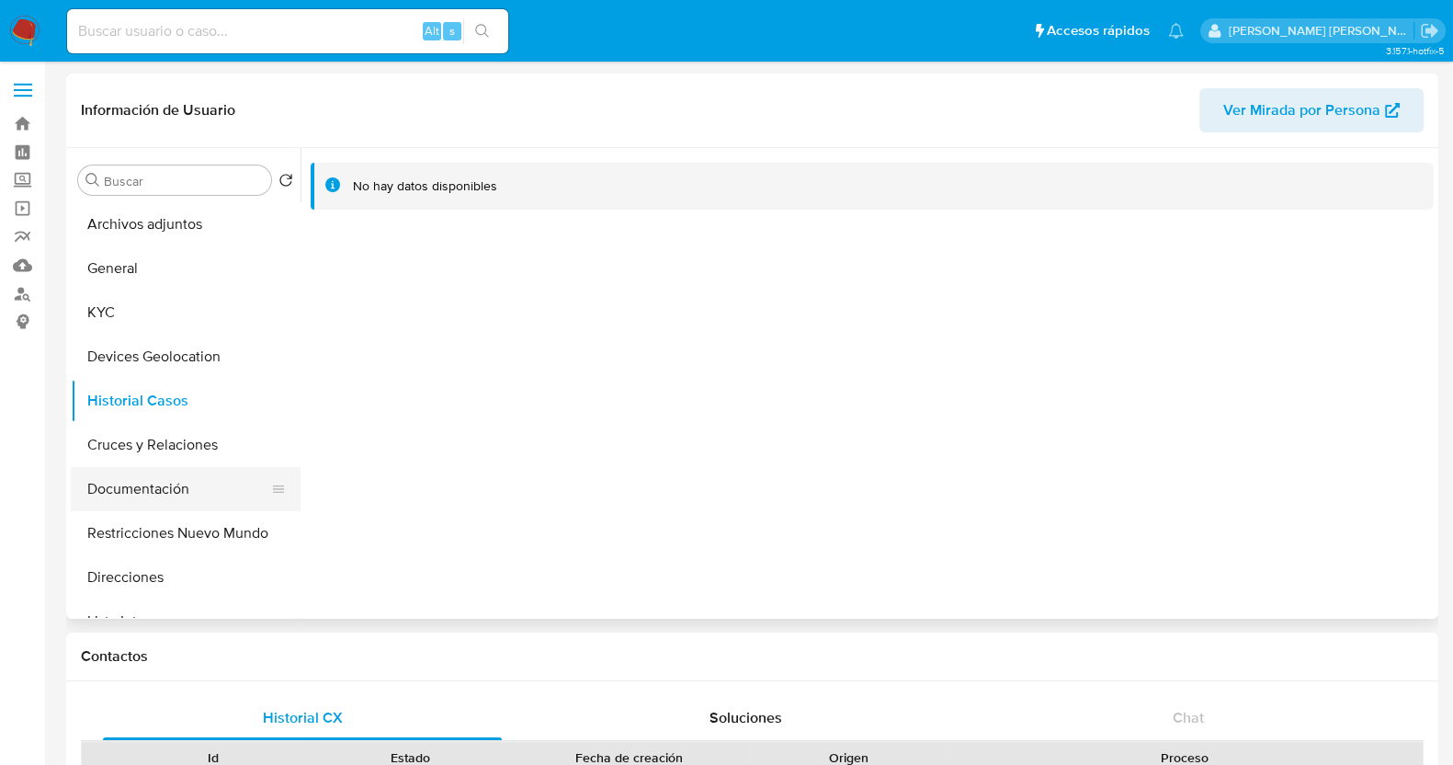
drag, startPoint x: 152, startPoint y: 479, endPoint x: 161, endPoint y: 481, distance: 9.4
click at [153, 480] on button "Documentación" at bounding box center [178, 489] width 215 height 44
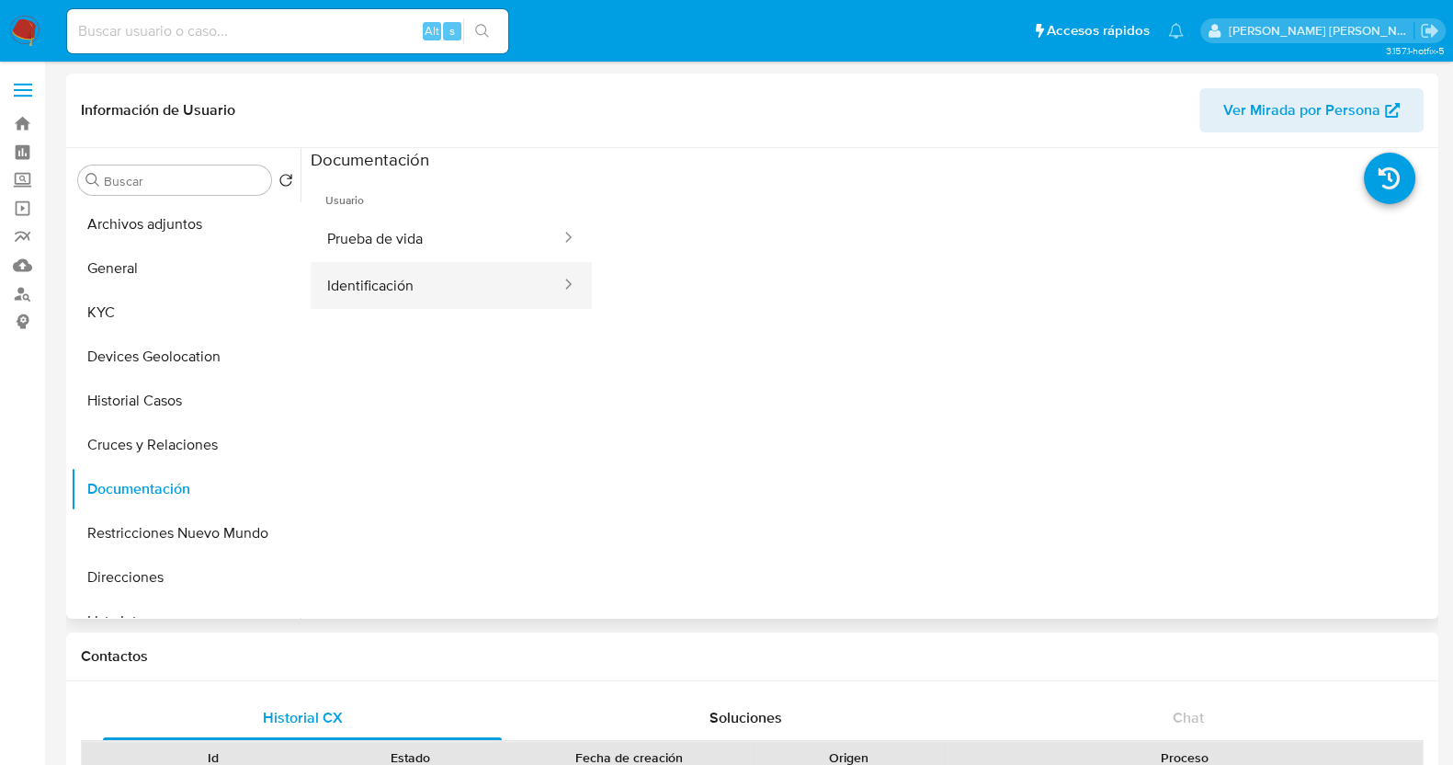
drag, startPoint x: 365, startPoint y: 279, endPoint x: 573, endPoint y: 319, distance: 211.4
click at [366, 280] on button "Identificación" at bounding box center [437, 285] width 252 height 47
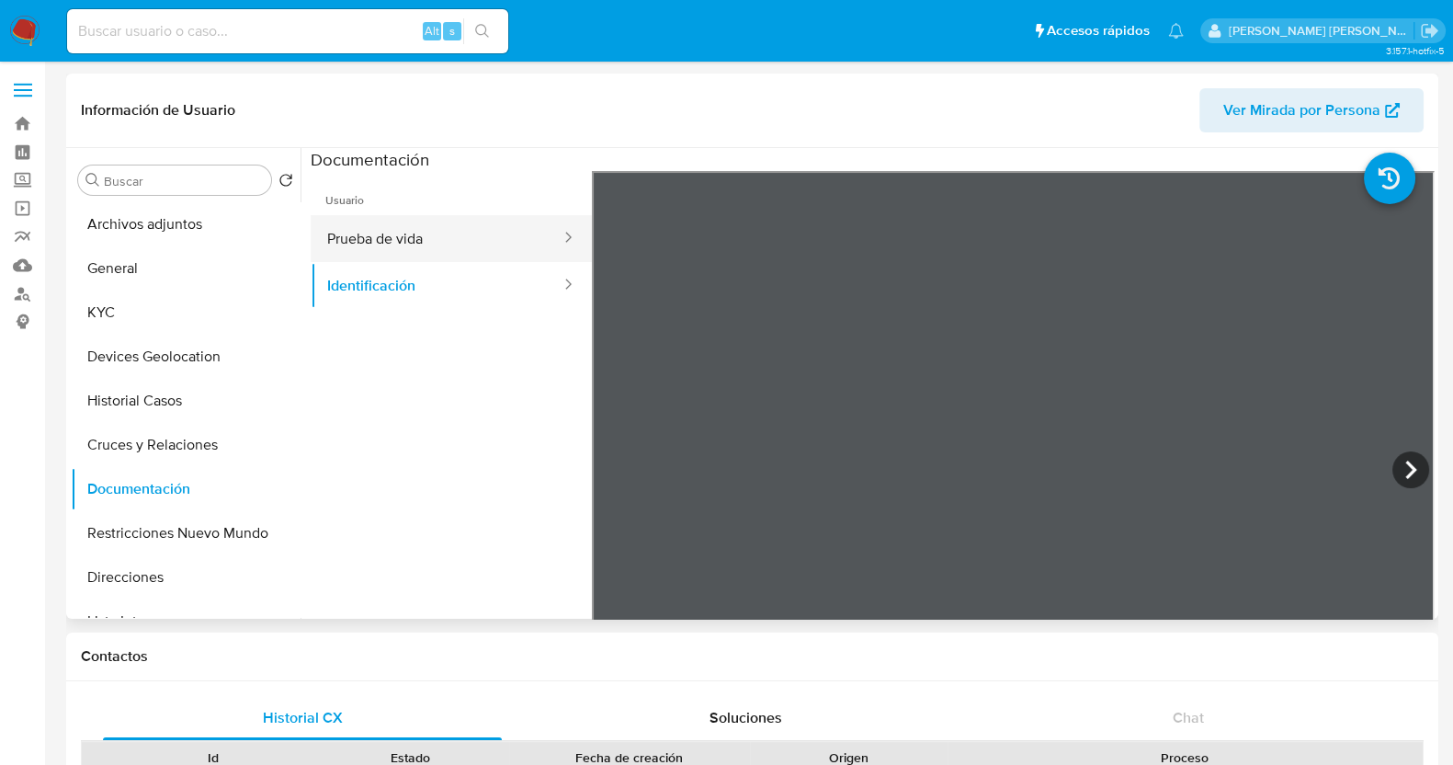
click at [458, 240] on button "Prueba de vida" at bounding box center [437, 238] width 252 height 47
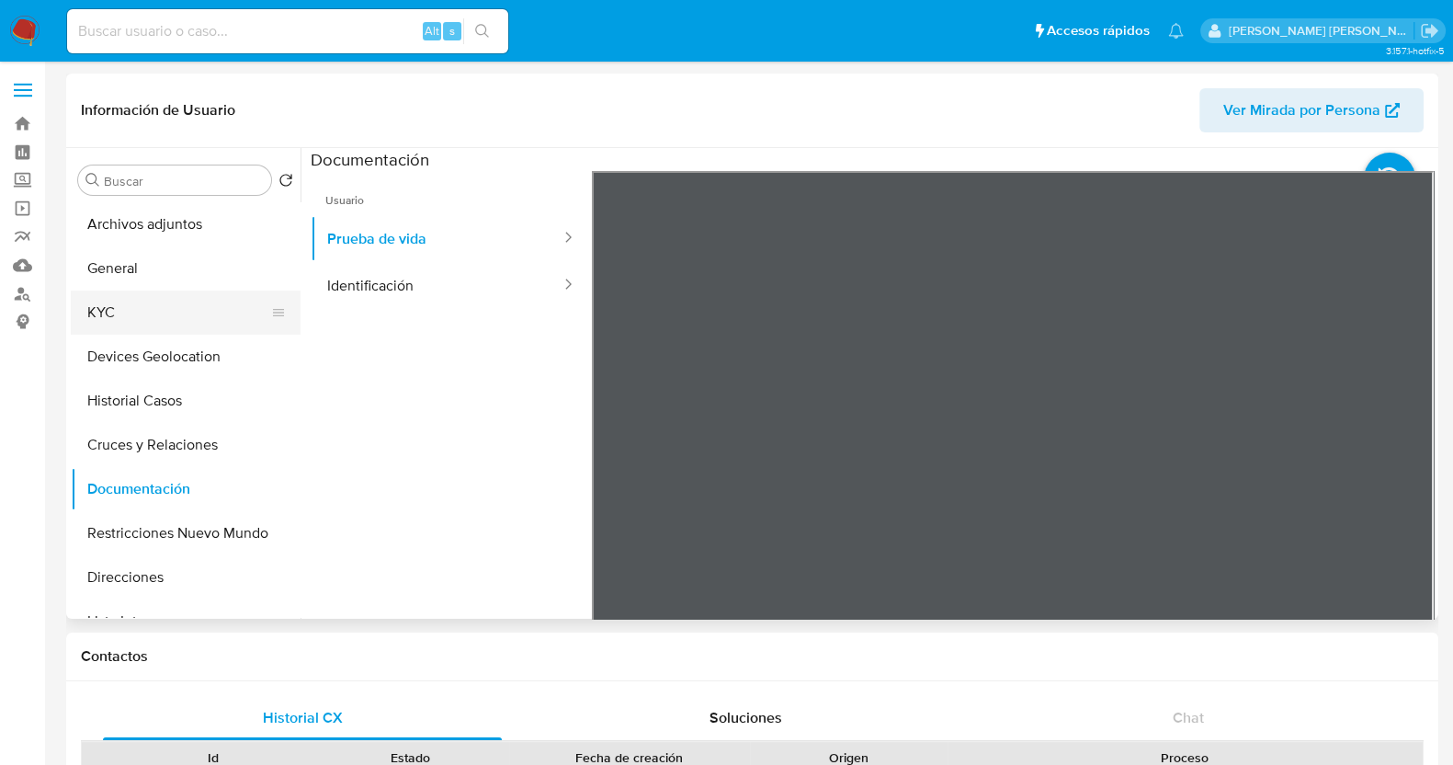
click at [113, 305] on button "KYC" at bounding box center [178, 312] width 215 height 44
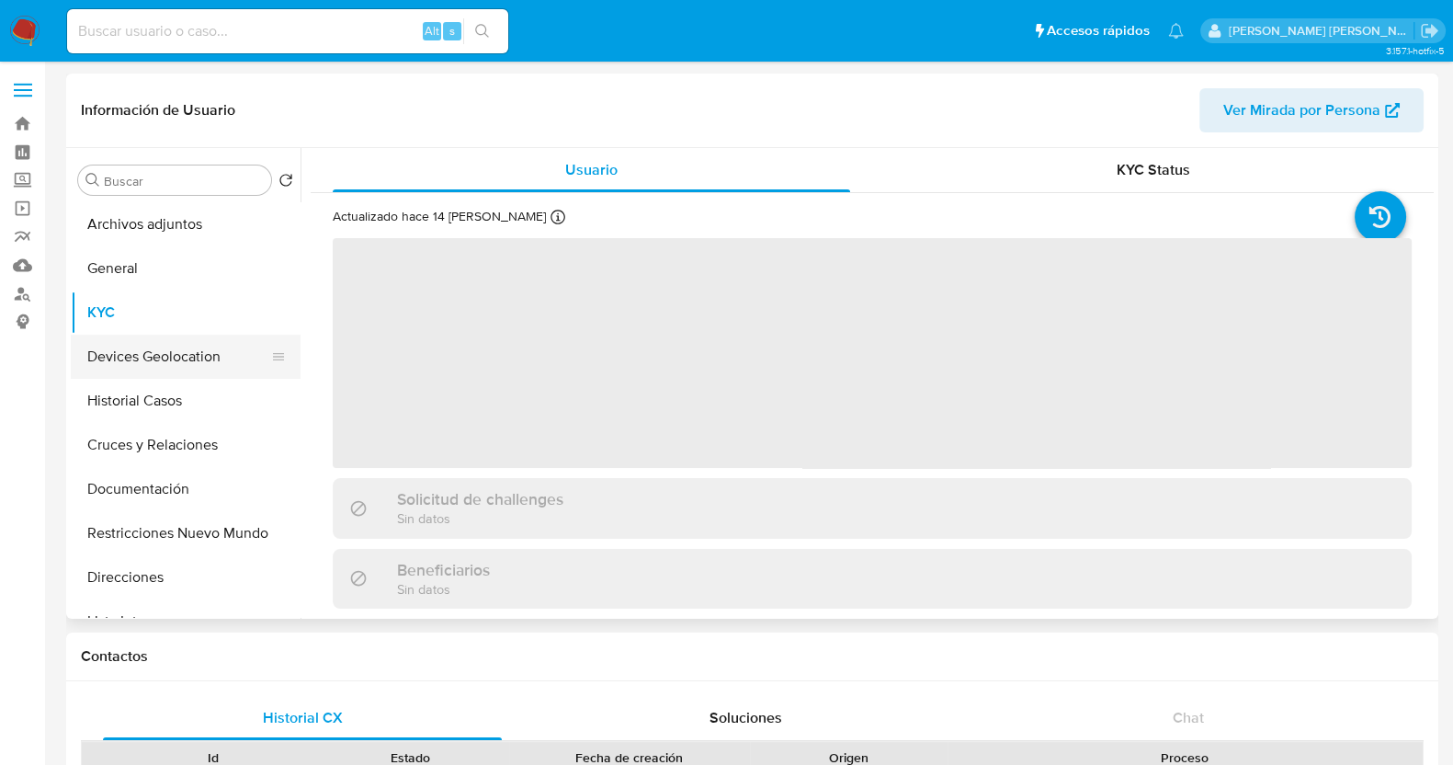
click at [211, 357] on button "Devices Geolocation" at bounding box center [178, 357] width 215 height 44
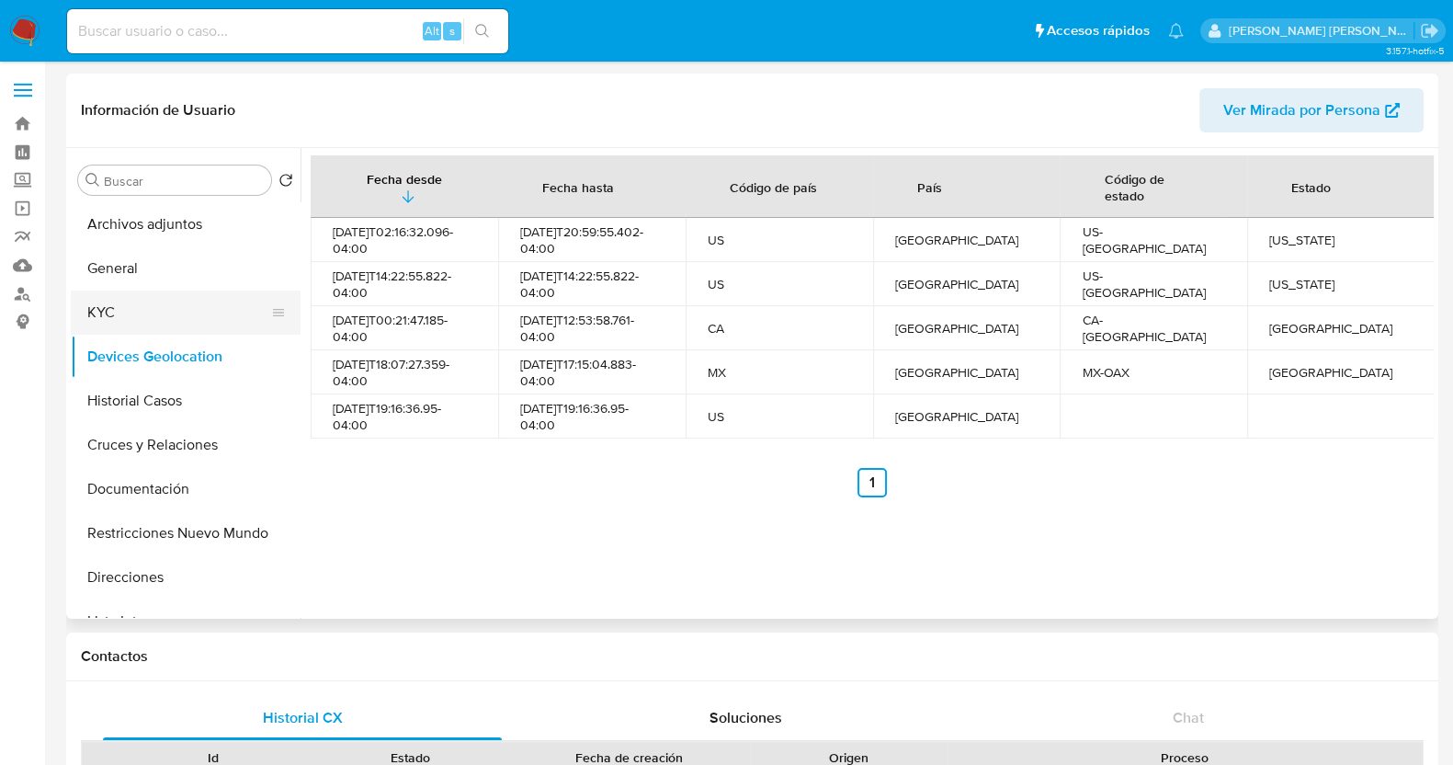
click at [98, 298] on button "KYC" at bounding box center [178, 312] width 215 height 44
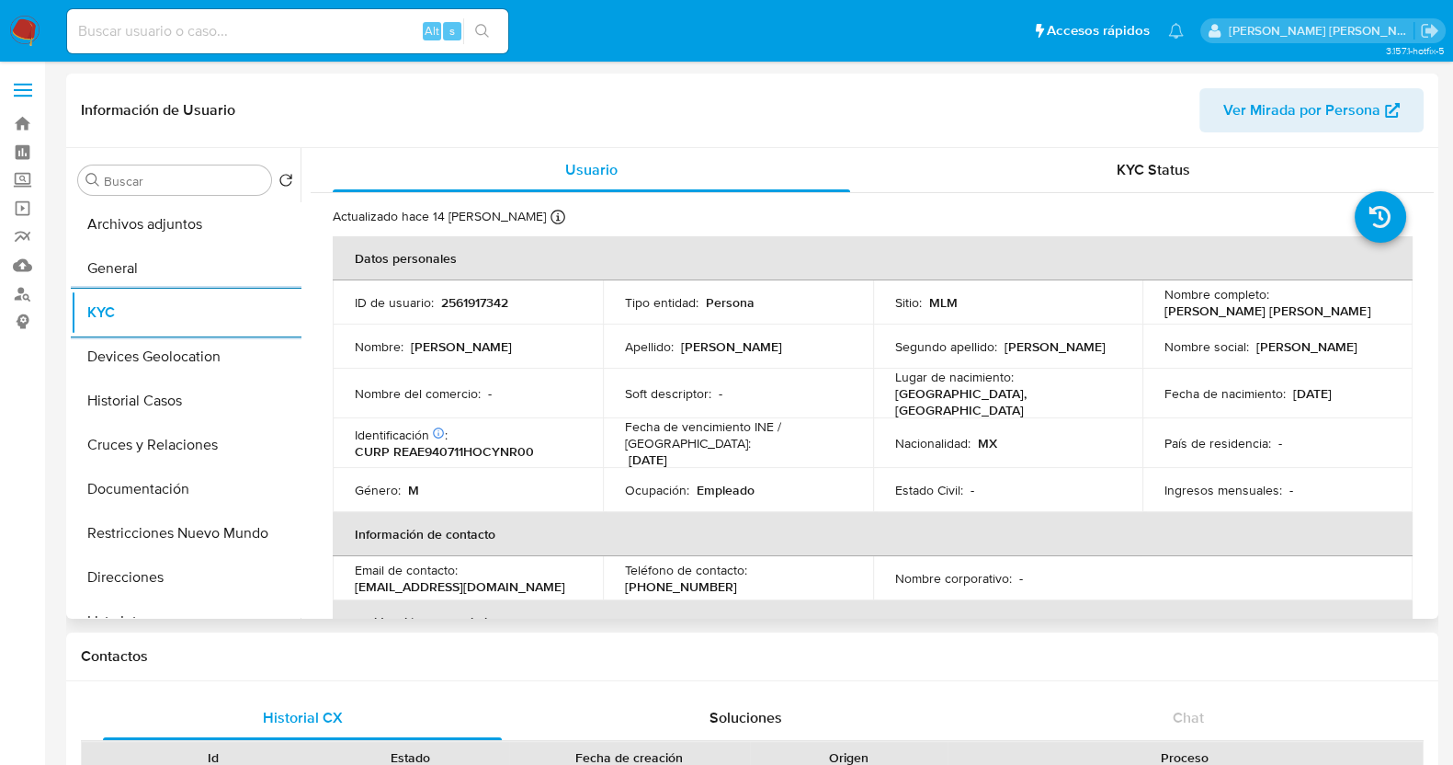
click at [482, 301] on p "2561917342" at bounding box center [474, 302] width 67 height 17
copy p "2561917342"
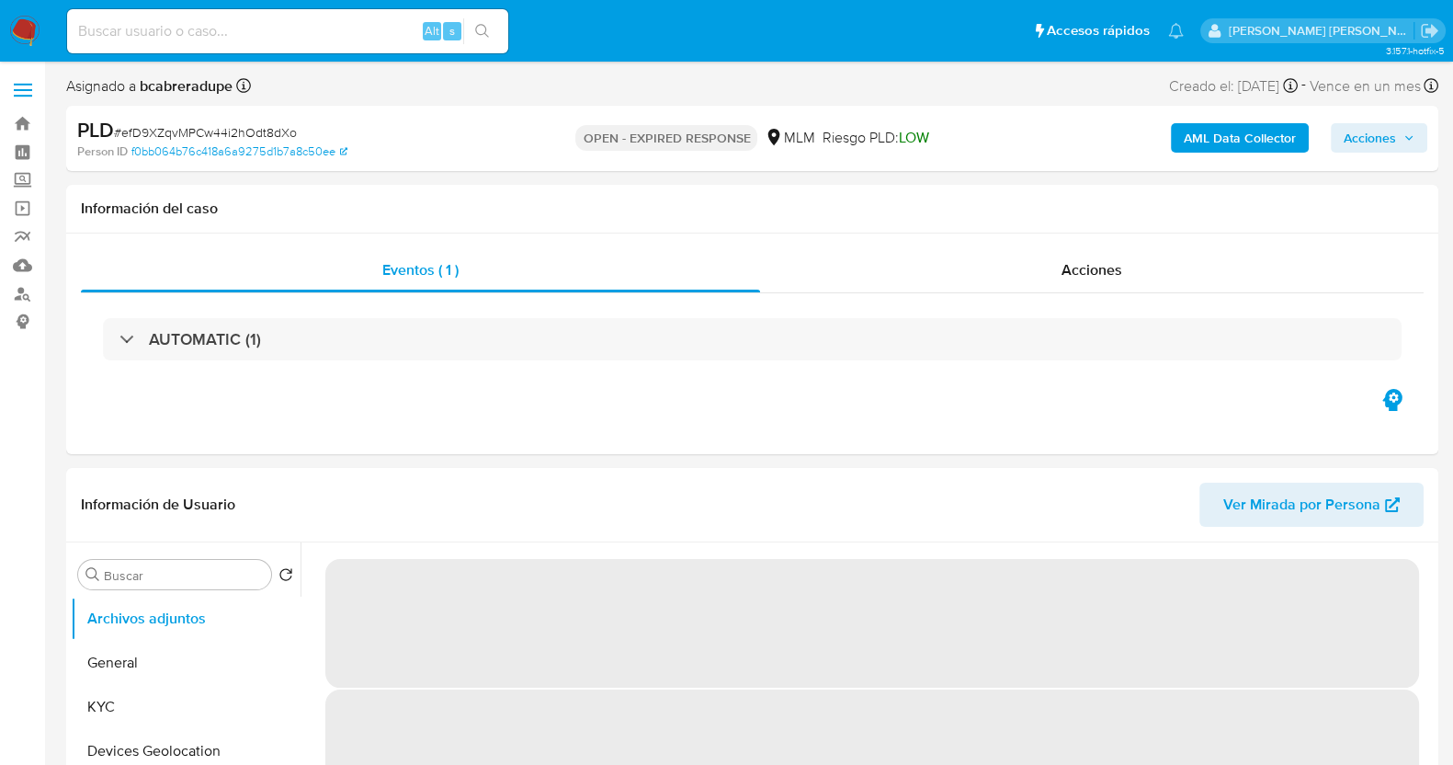
select select "10"
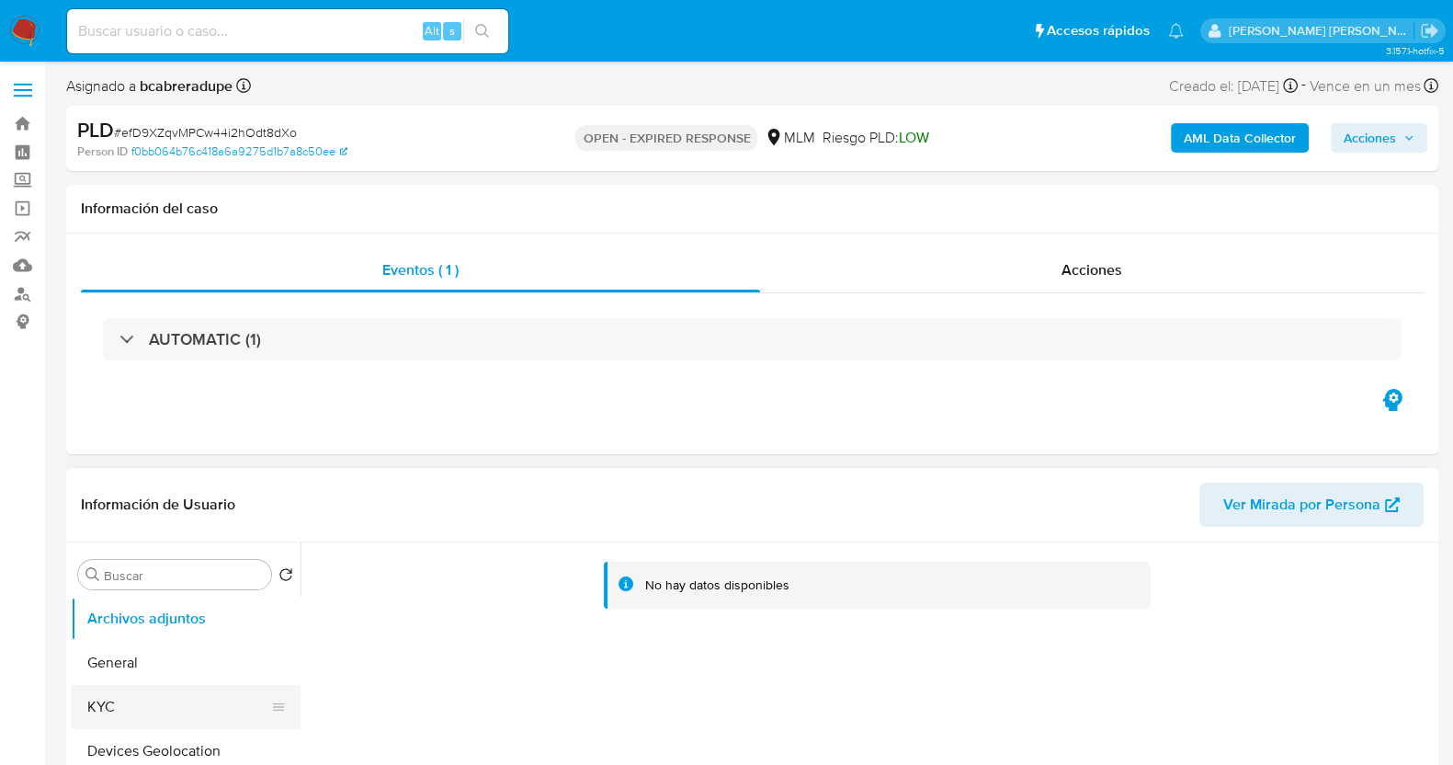
click at [129, 707] on button "KYC" at bounding box center [178, 707] width 215 height 44
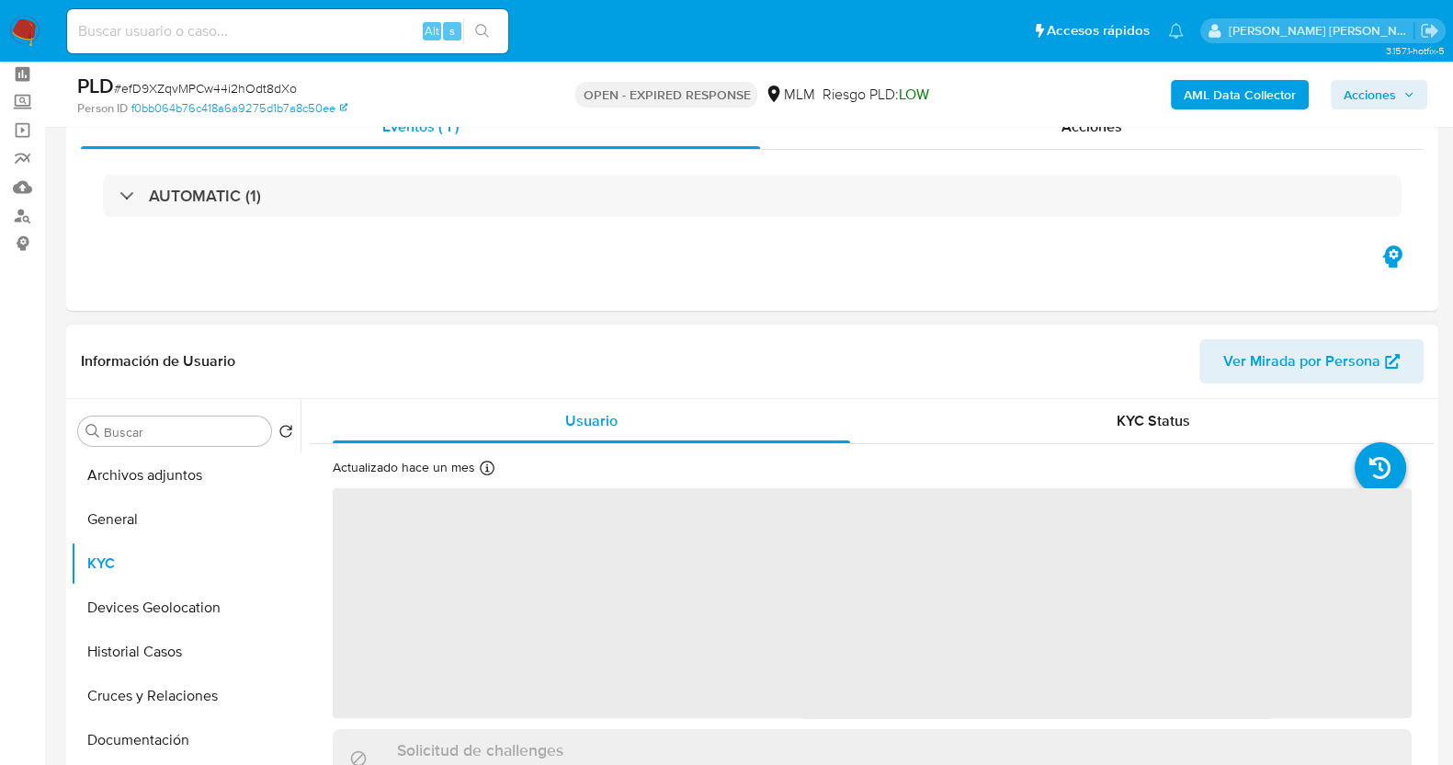
scroll to position [114, 0]
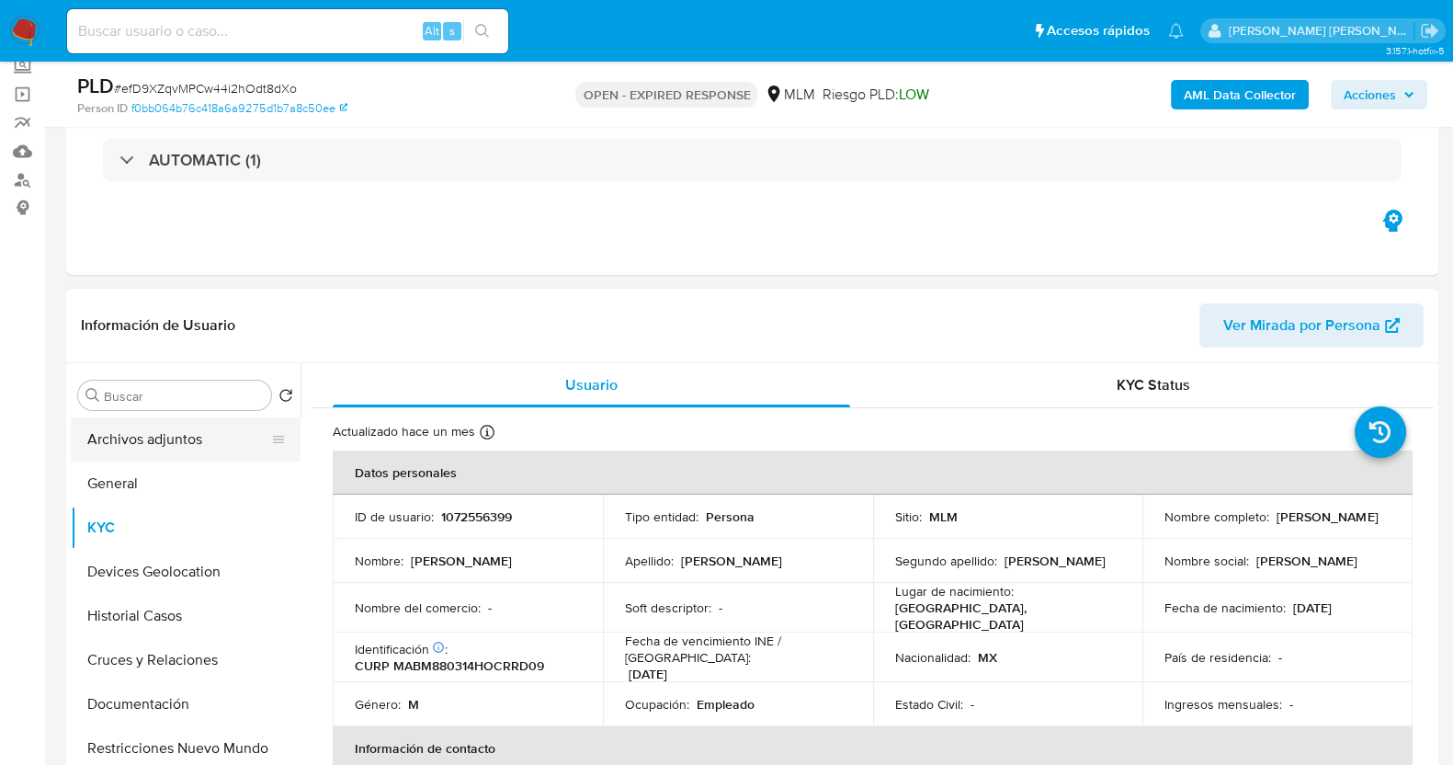
click at [142, 448] on button "Archivos adjuntos" at bounding box center [178, 439] width 215 height 44
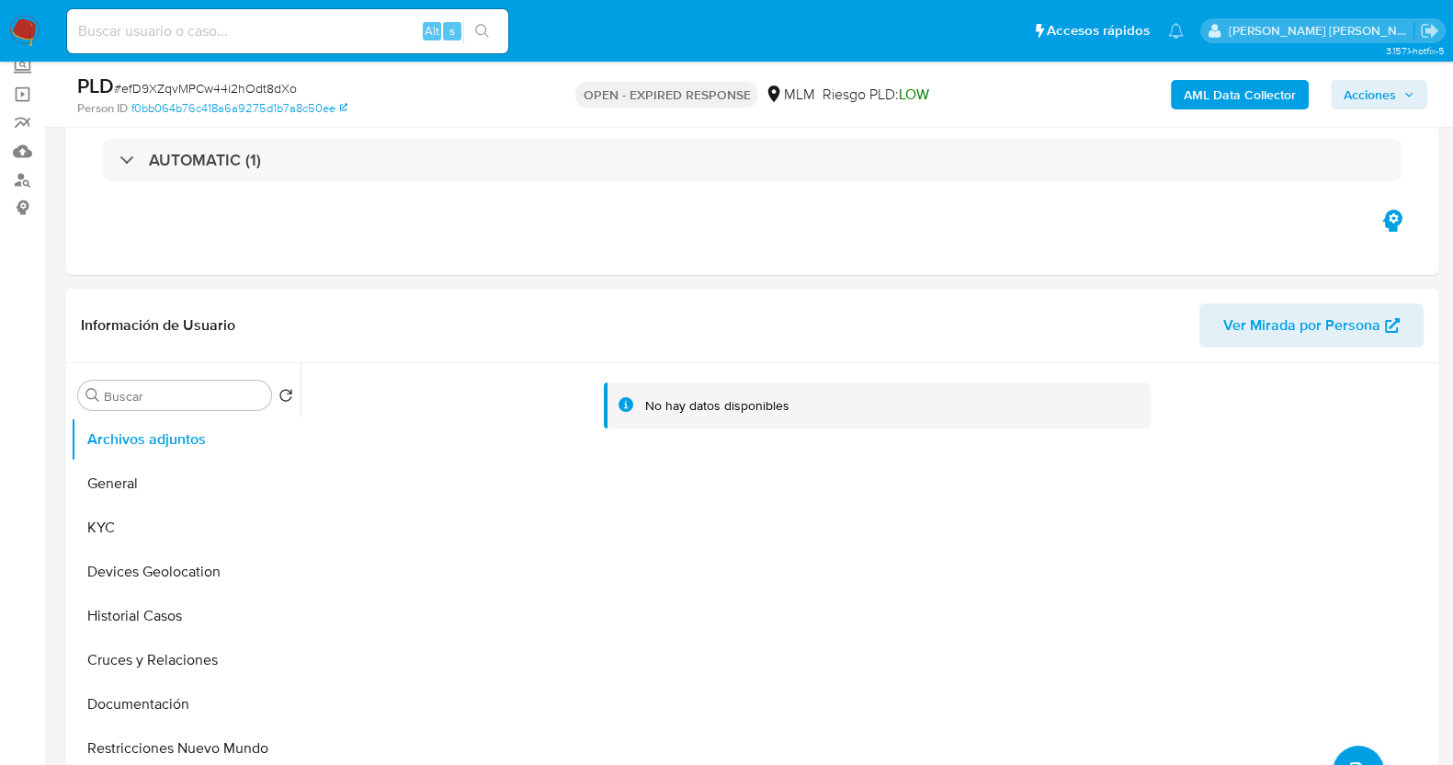
click at [1386, 99] on span "Acciones" at bounding box center [1370, 94] width 52 height 29
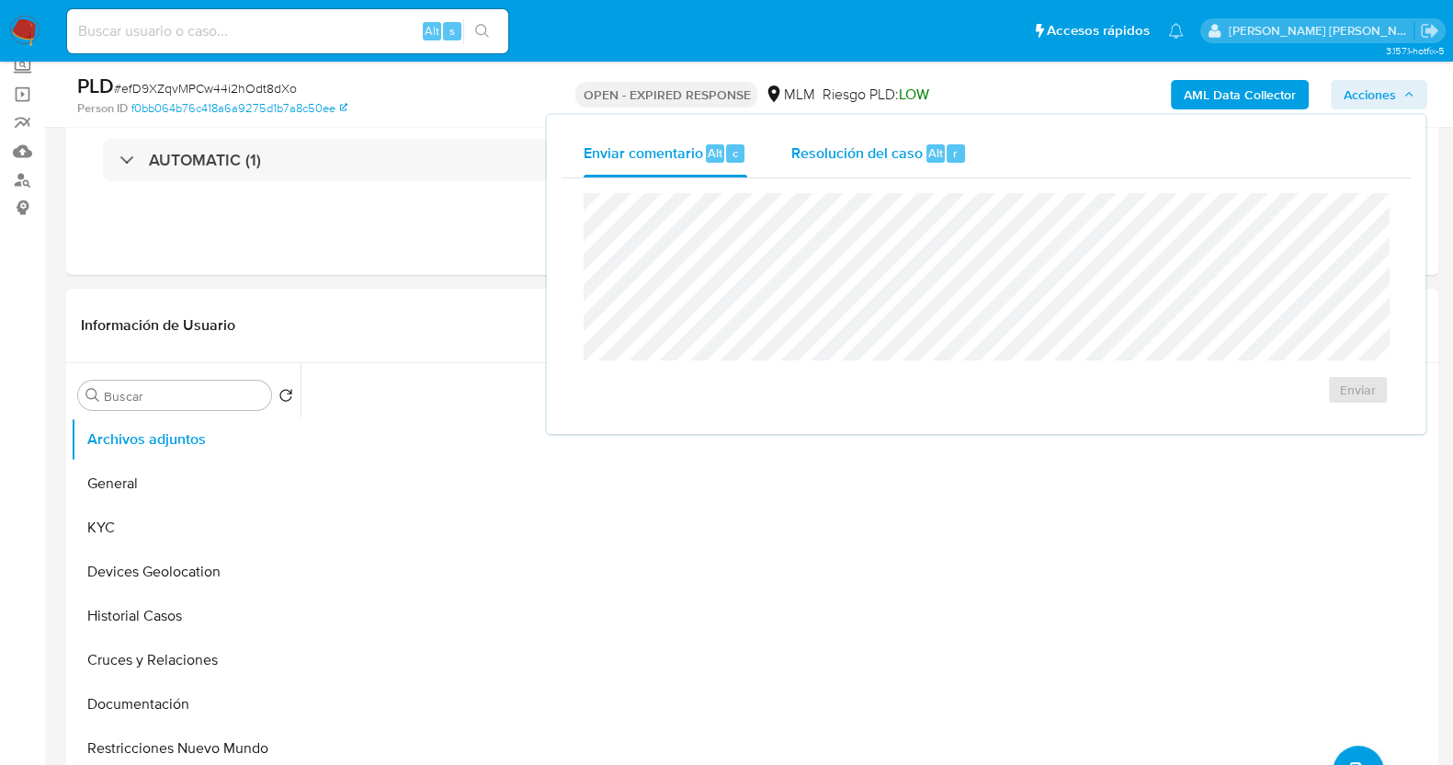
click at [899, 169] on div "Resolución del caso Alt r" at bounding box center [879, 154] width 176 height 48
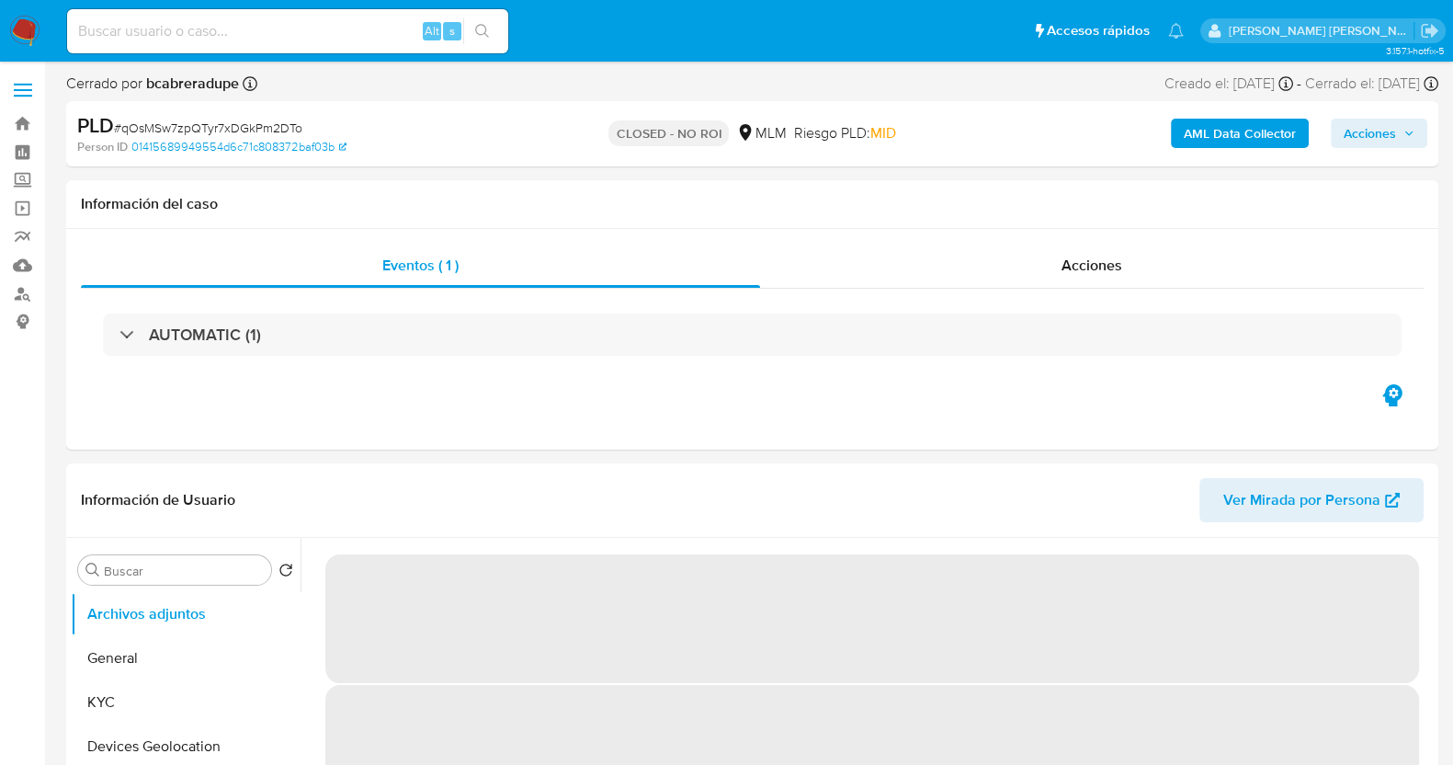
select select "10"
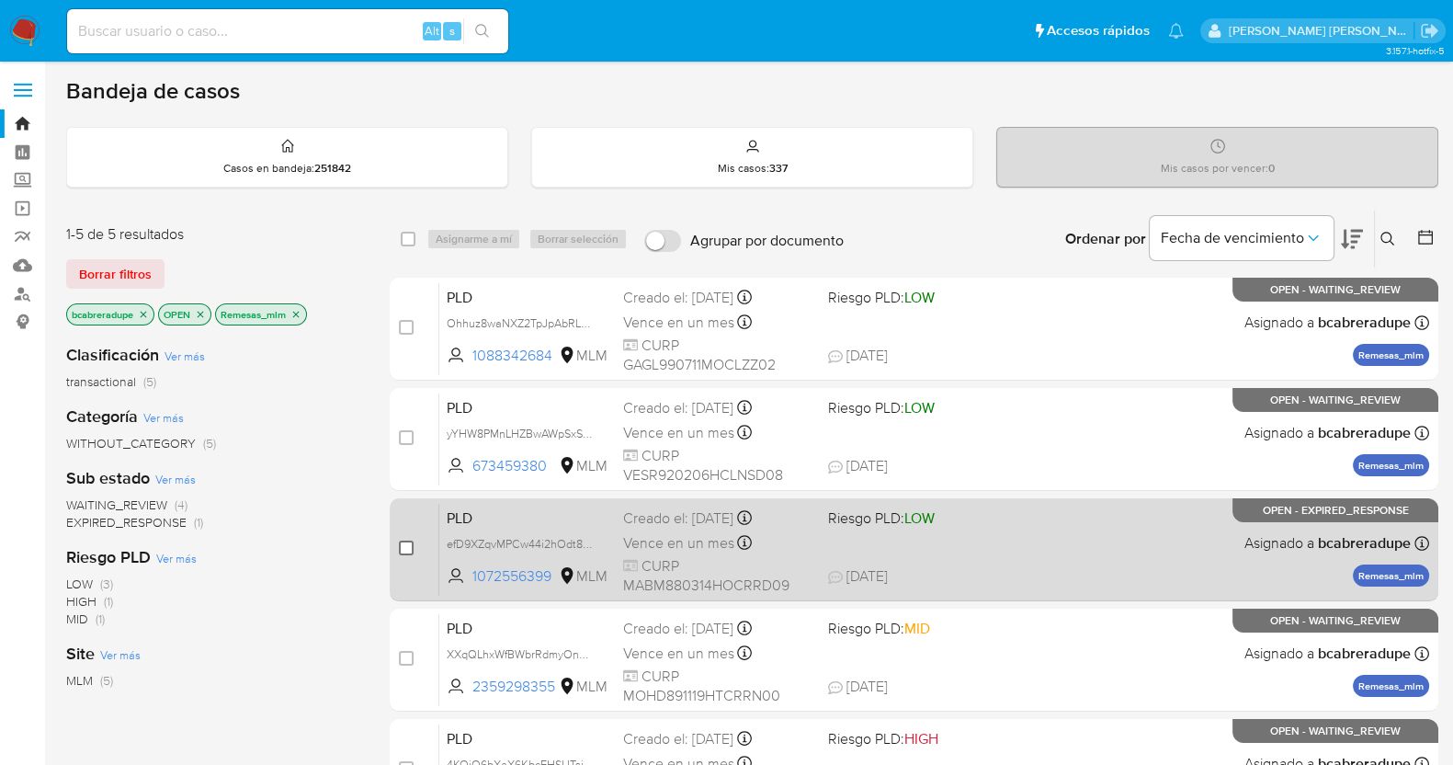
click at [401, 548] on input "checkbox" at bounding box center [406, 547] width 15 height 15
checkbox input "true"
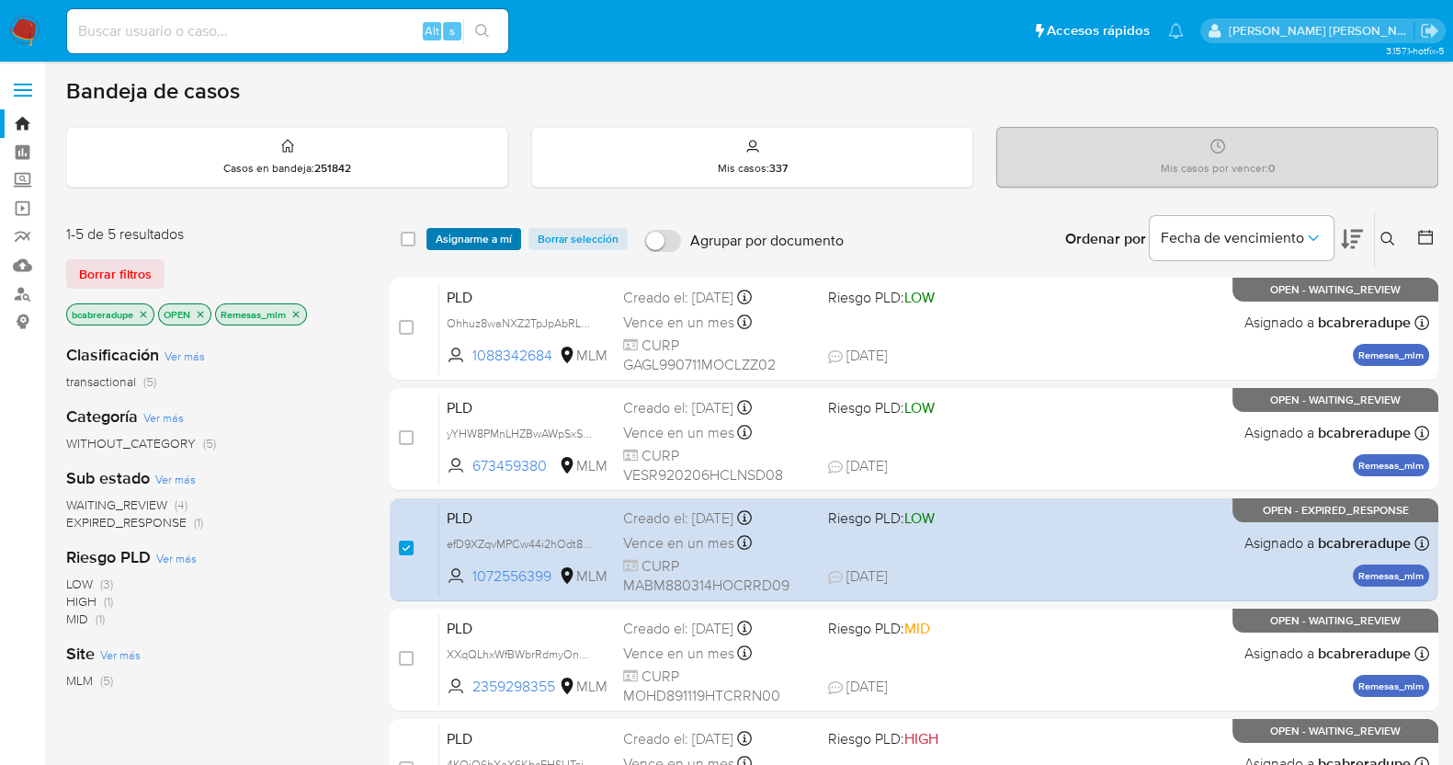
click at [486, 242] on span "Asignarme a mí" at bounding box center [474, 239] width 76 height 18
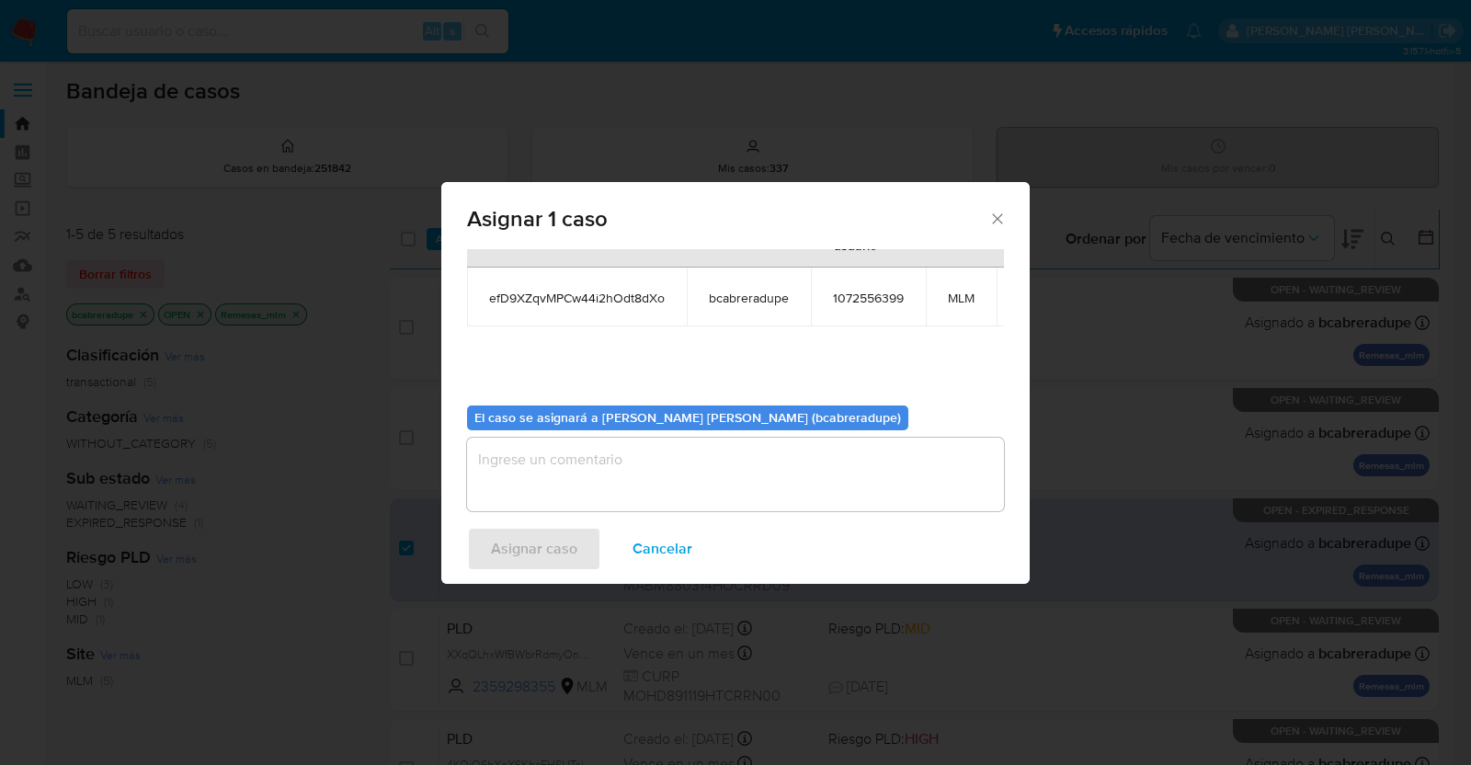
scroll to position [112, 0]
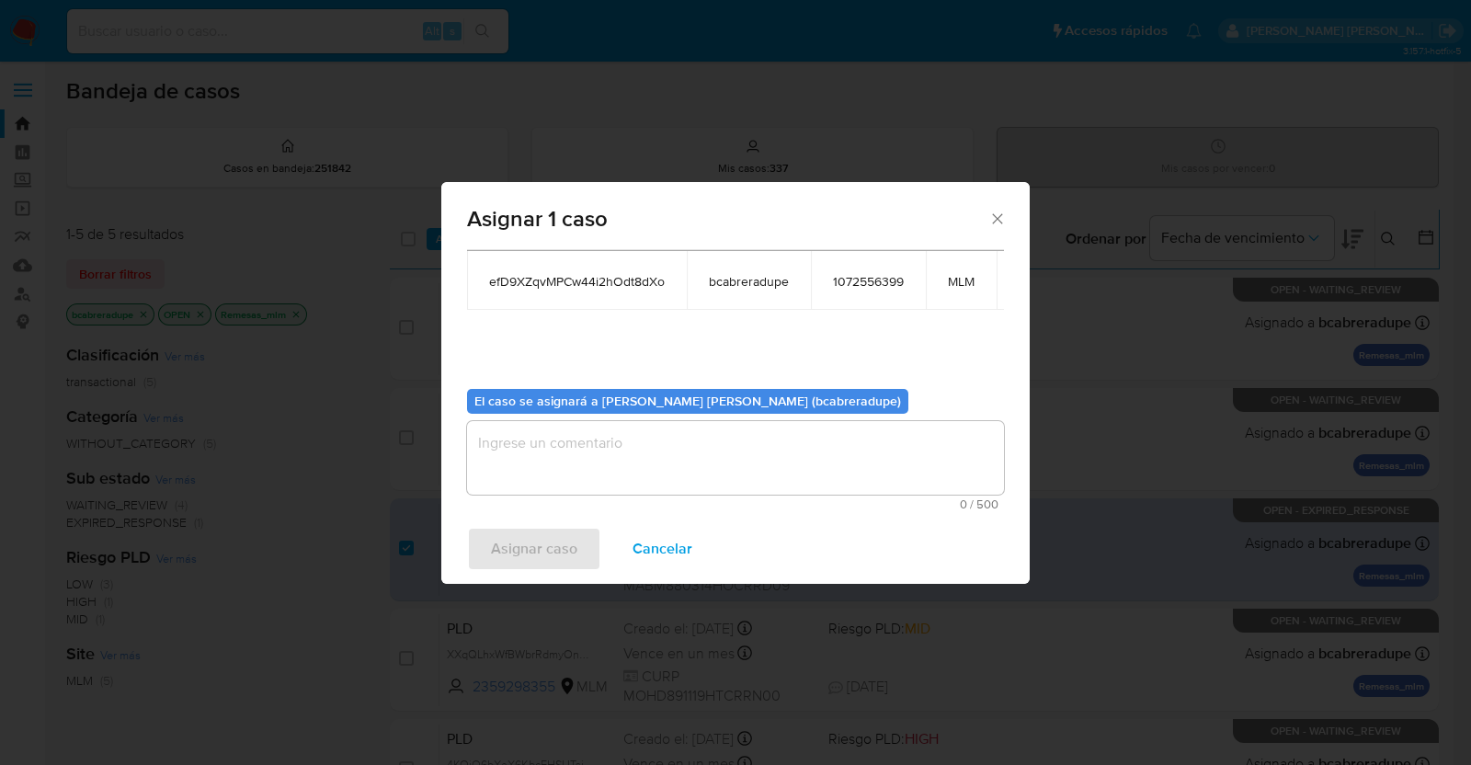
click at [729, 468] on textarea "assign-modal" at bounding box center [735, 458] width 537 height 74
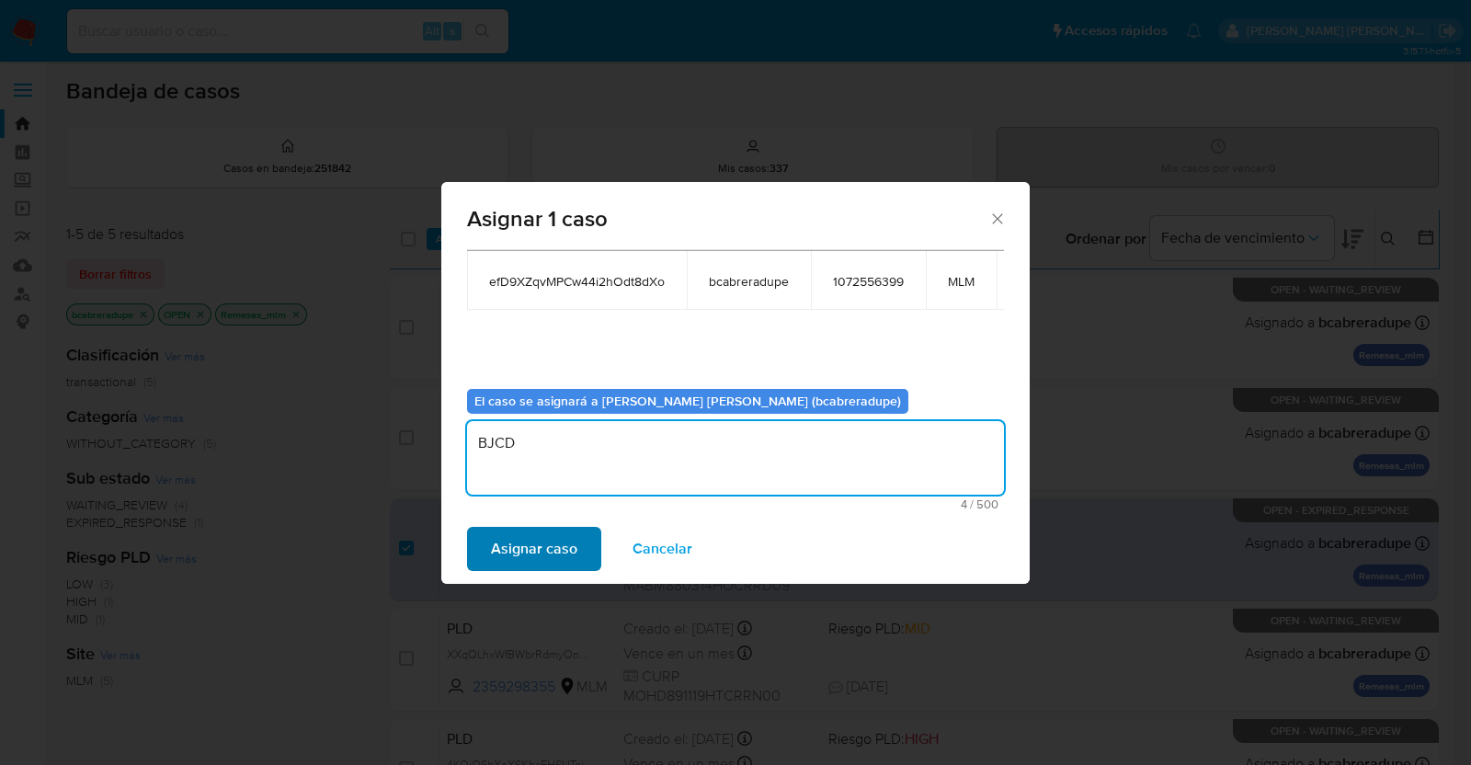
type textarea "BJCD"
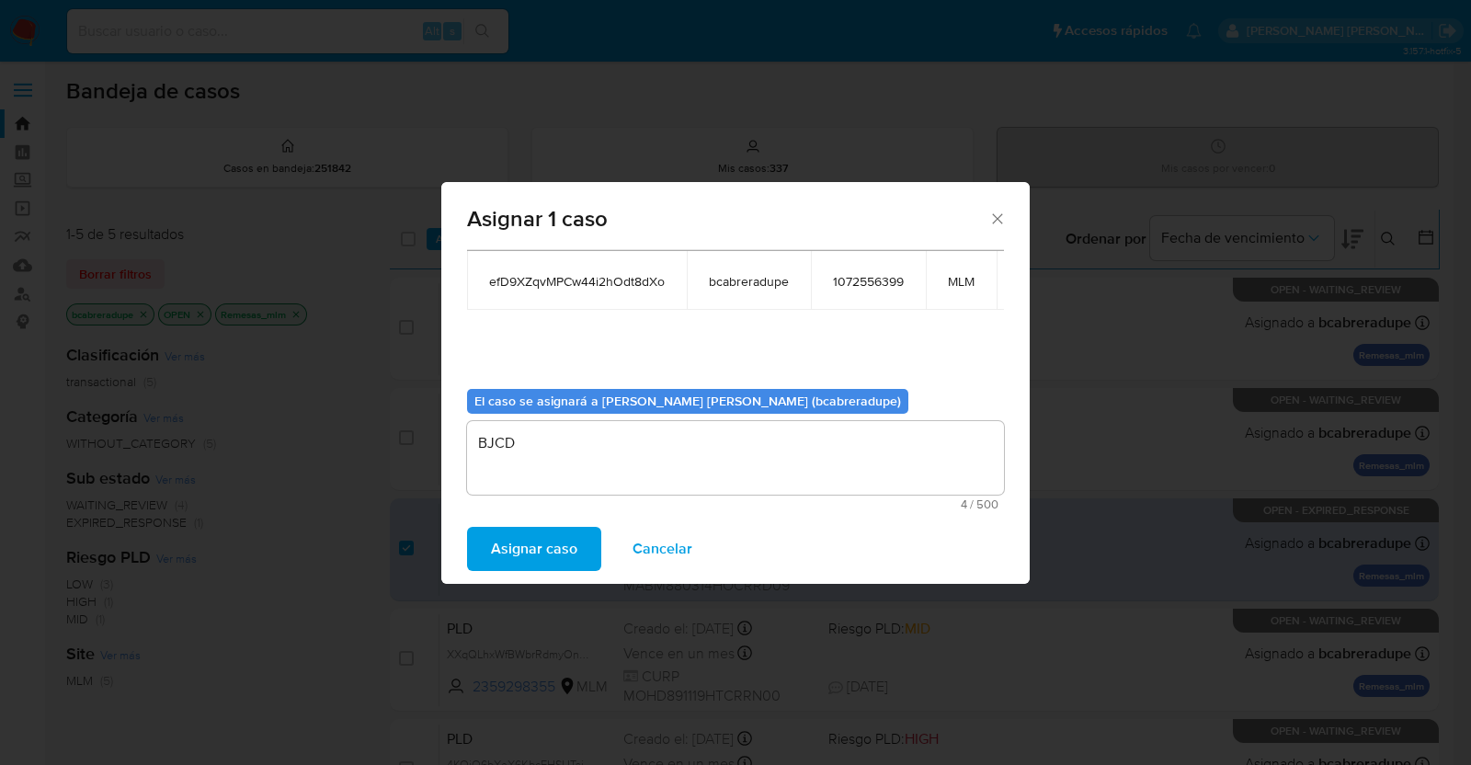
click at [569, 545] on span "Asignar caso" at bounding box center [534, 548] width 86 height 40
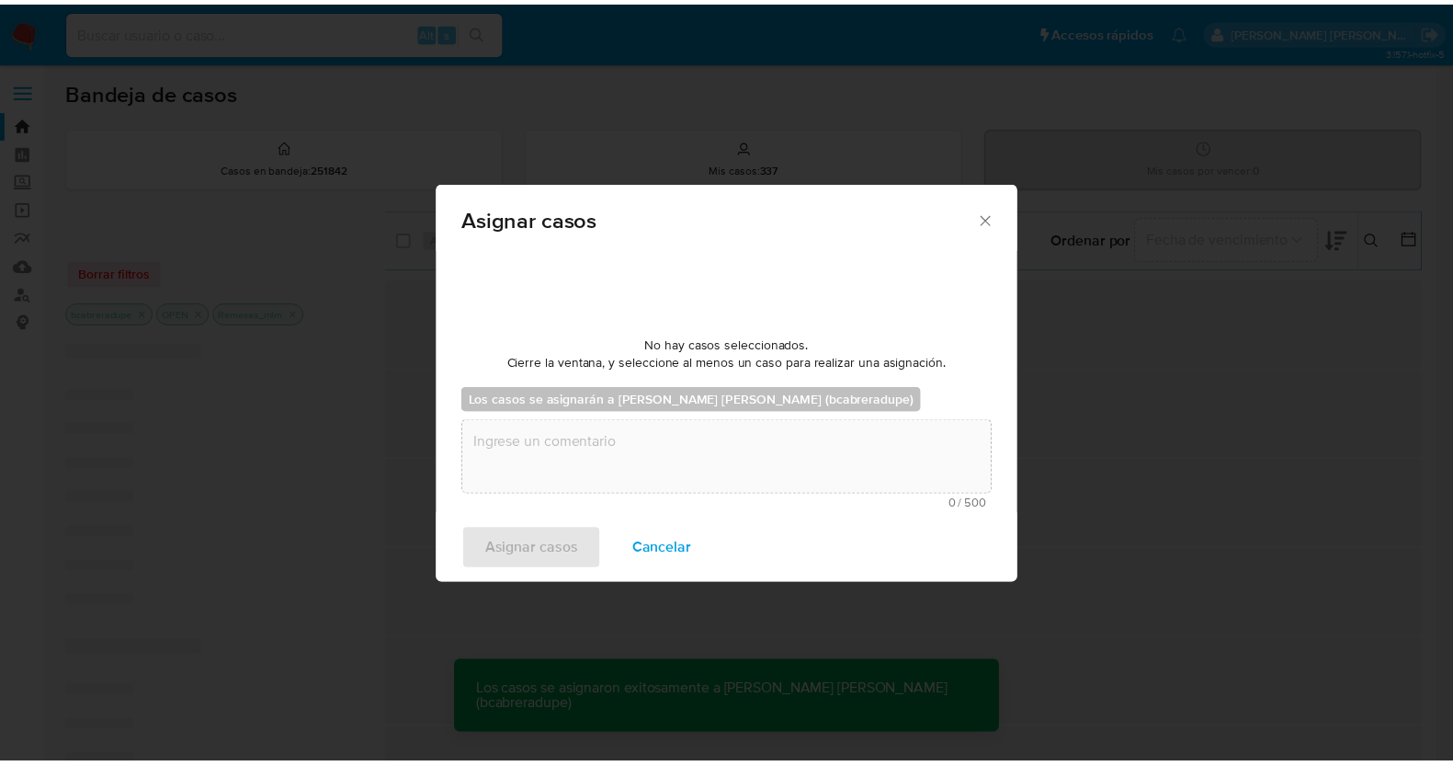
scroll to position [109, 0]
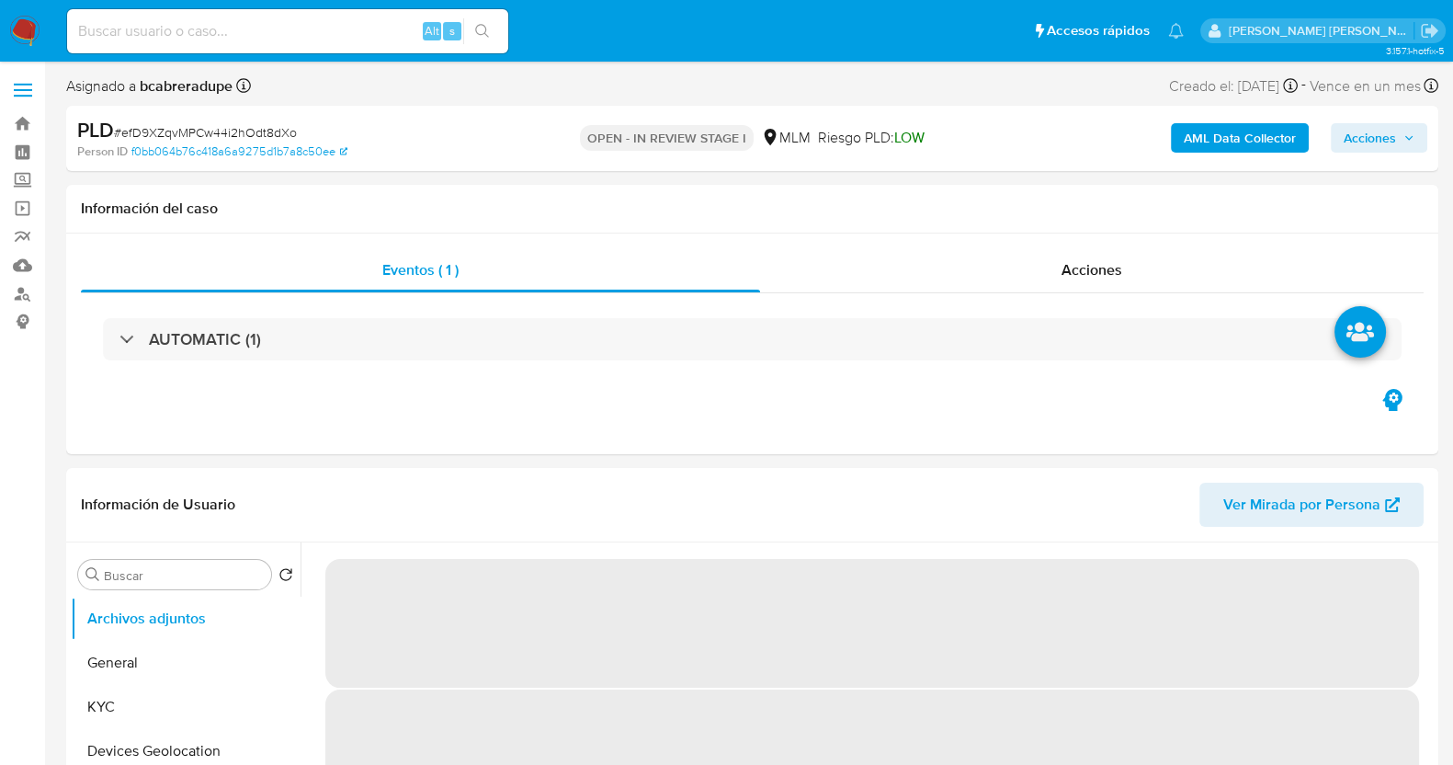
select select "10"
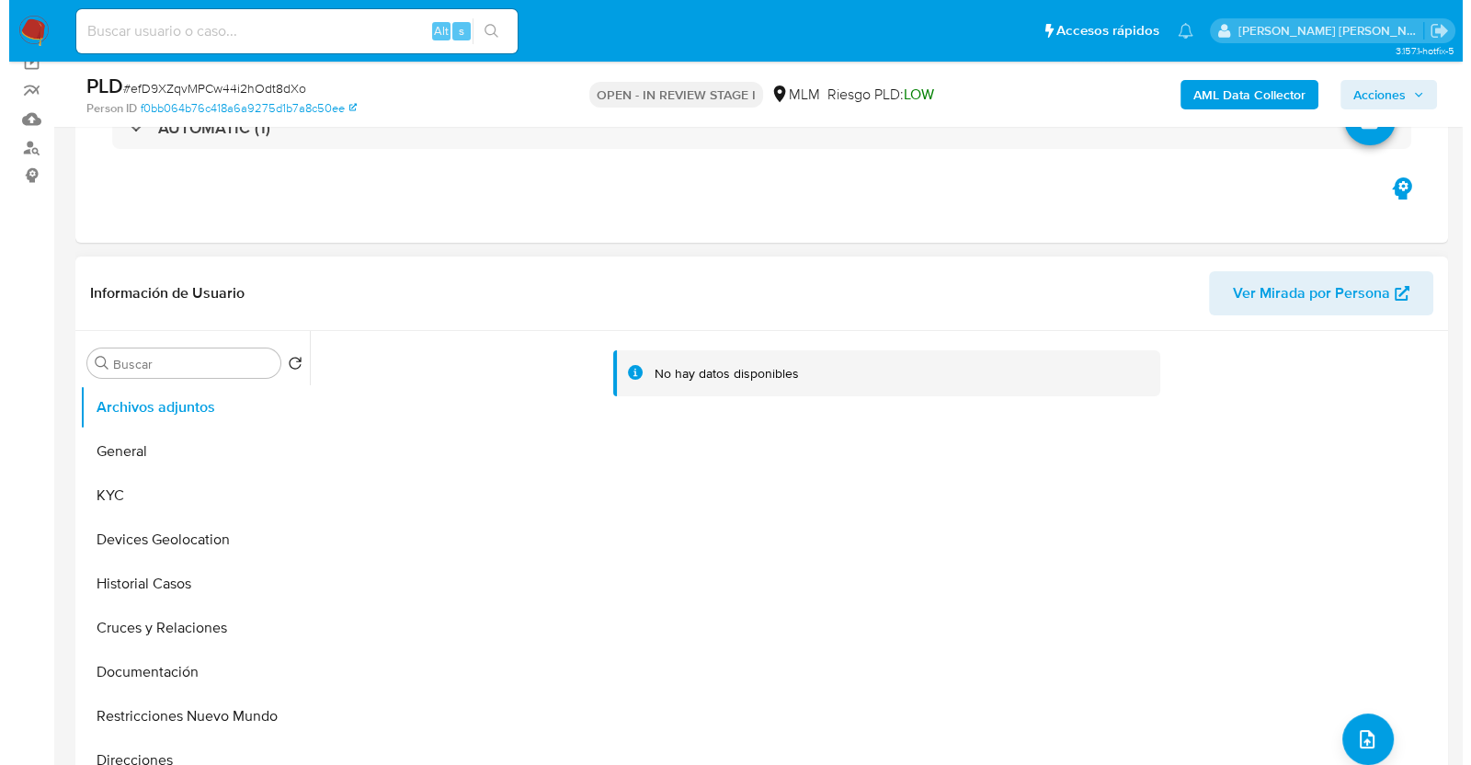
scroll to position [229, 0]
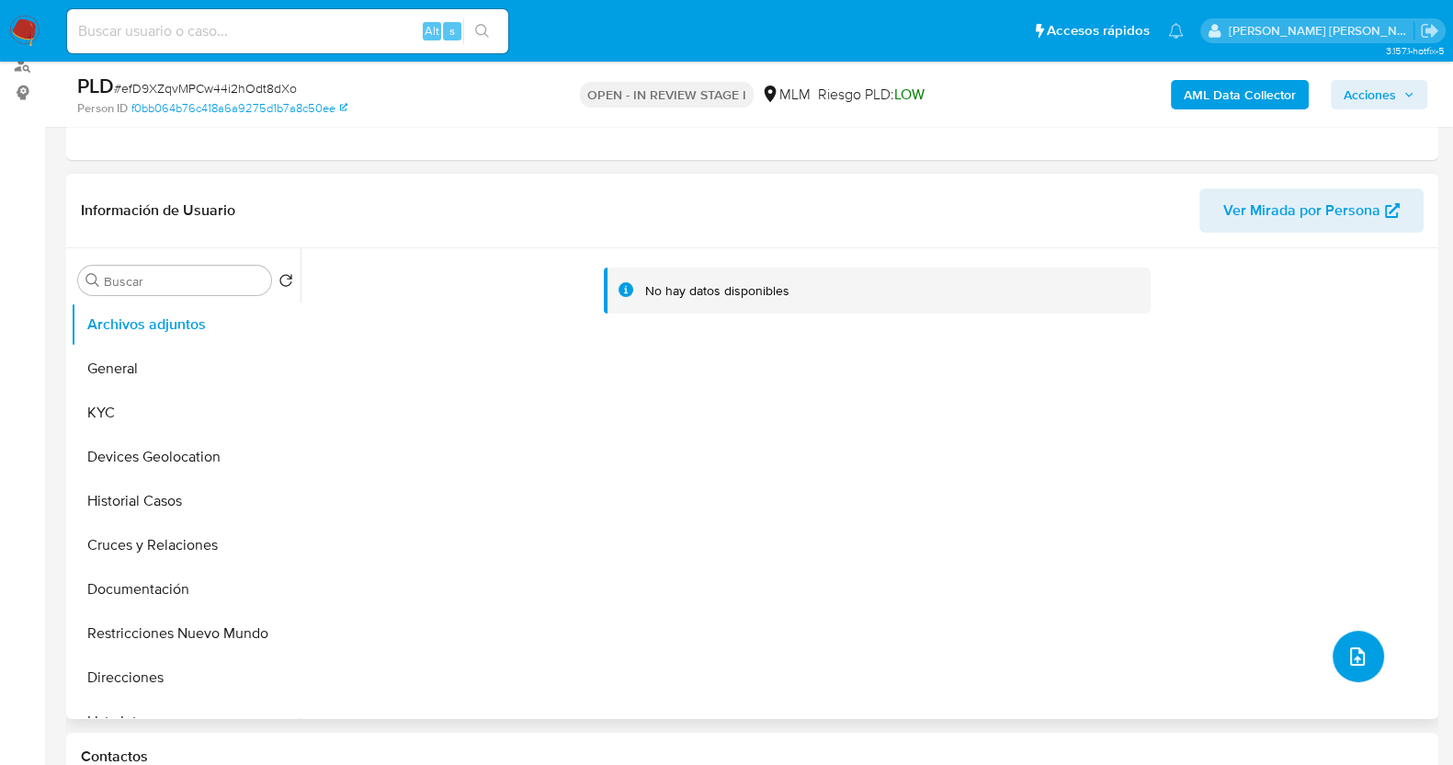
click at [1347, 645] on icon "upload-file" at bounding box center [1357, 656] width 22 height 22
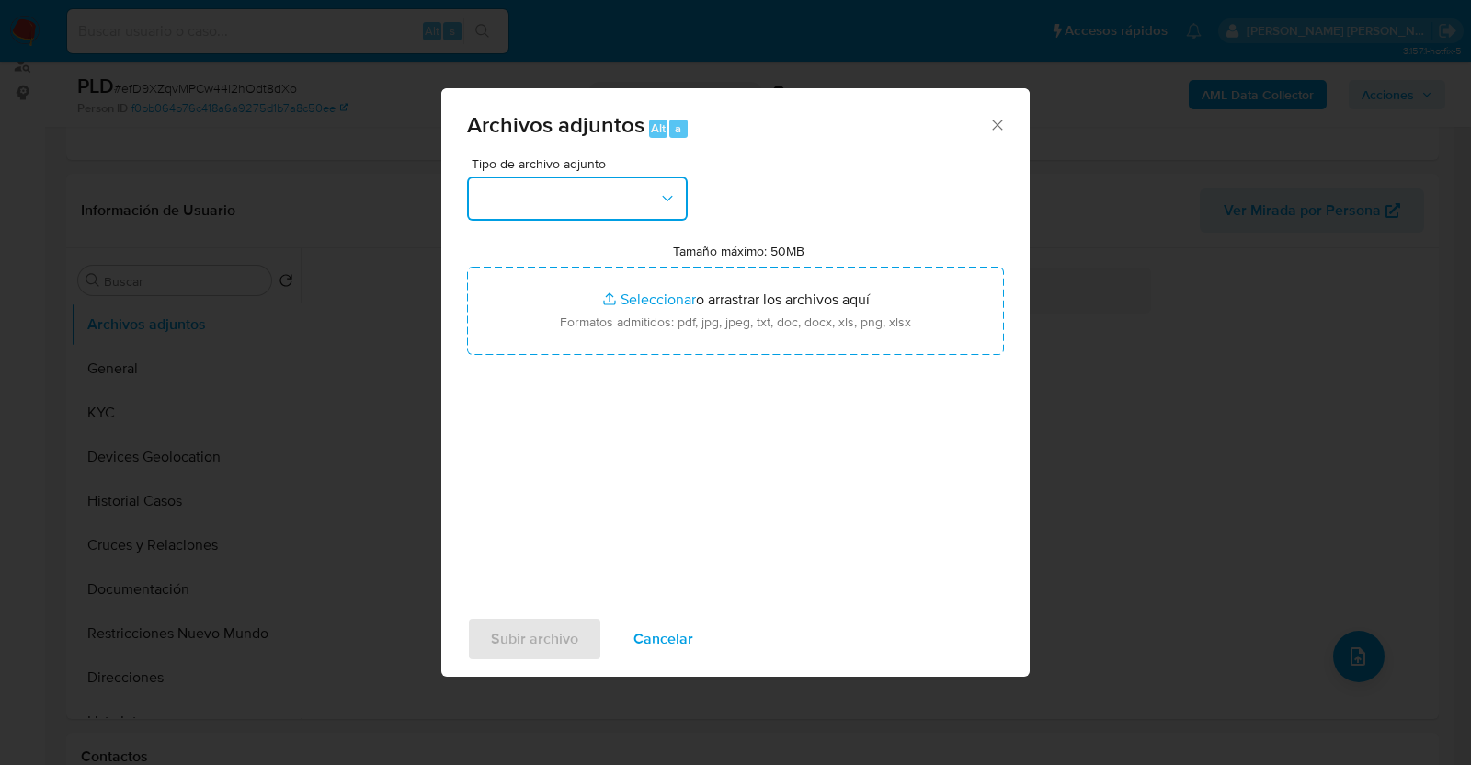
click at [662, 195] on icon "button" at bounding box center [667, 198] width 10 height 6
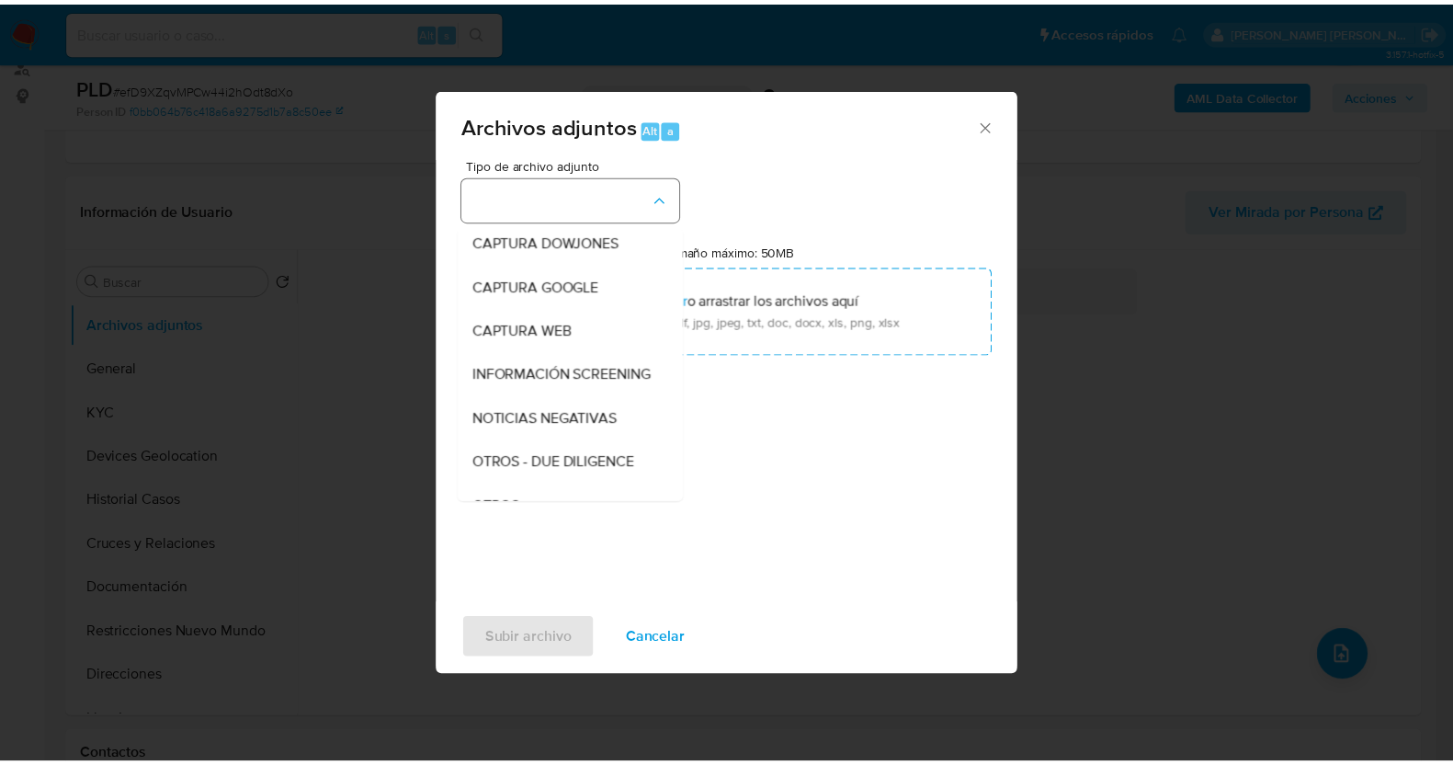
scroll to position [96, 0]
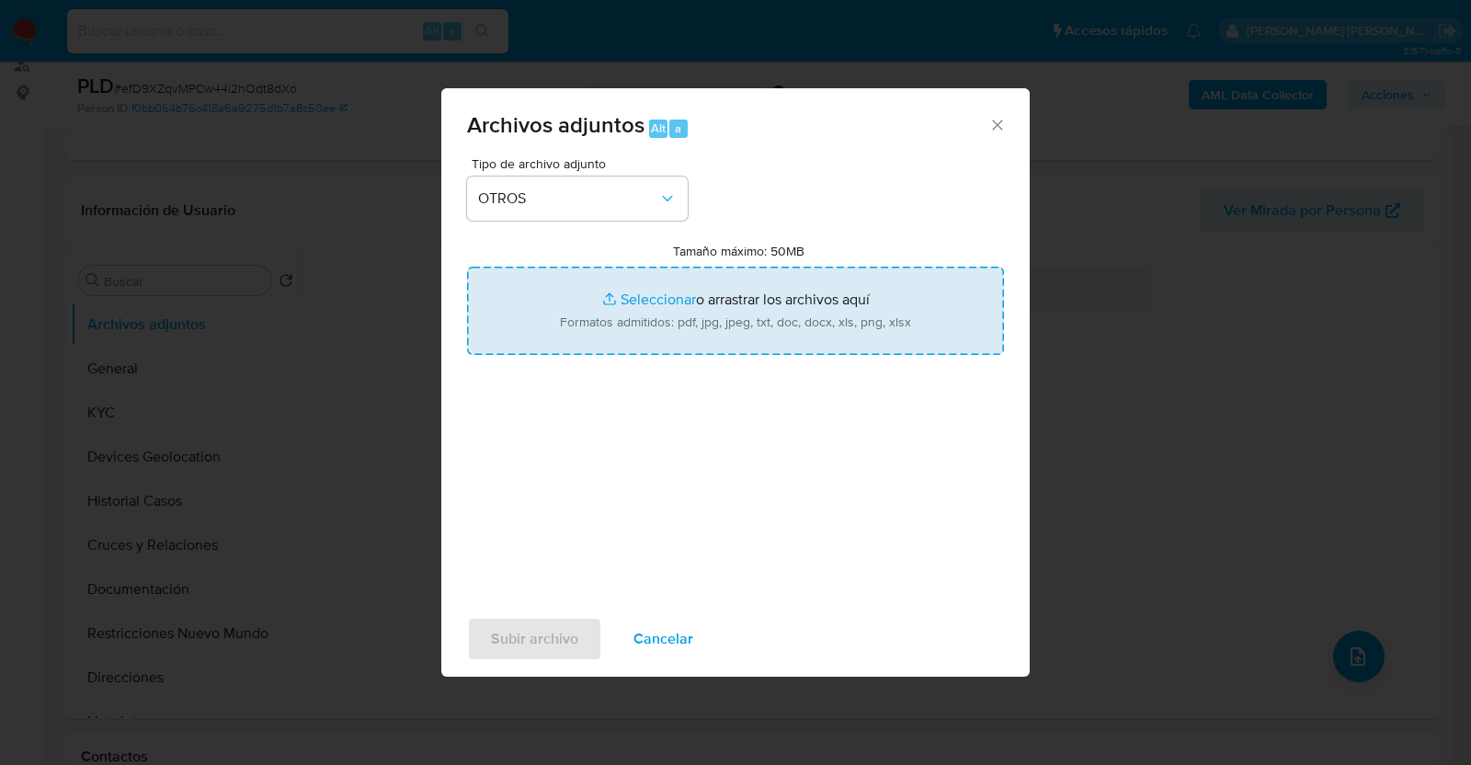
type input "C:\fakepath\1072556399_MEDARDO MARTINEZ_AGO2025.pdf"
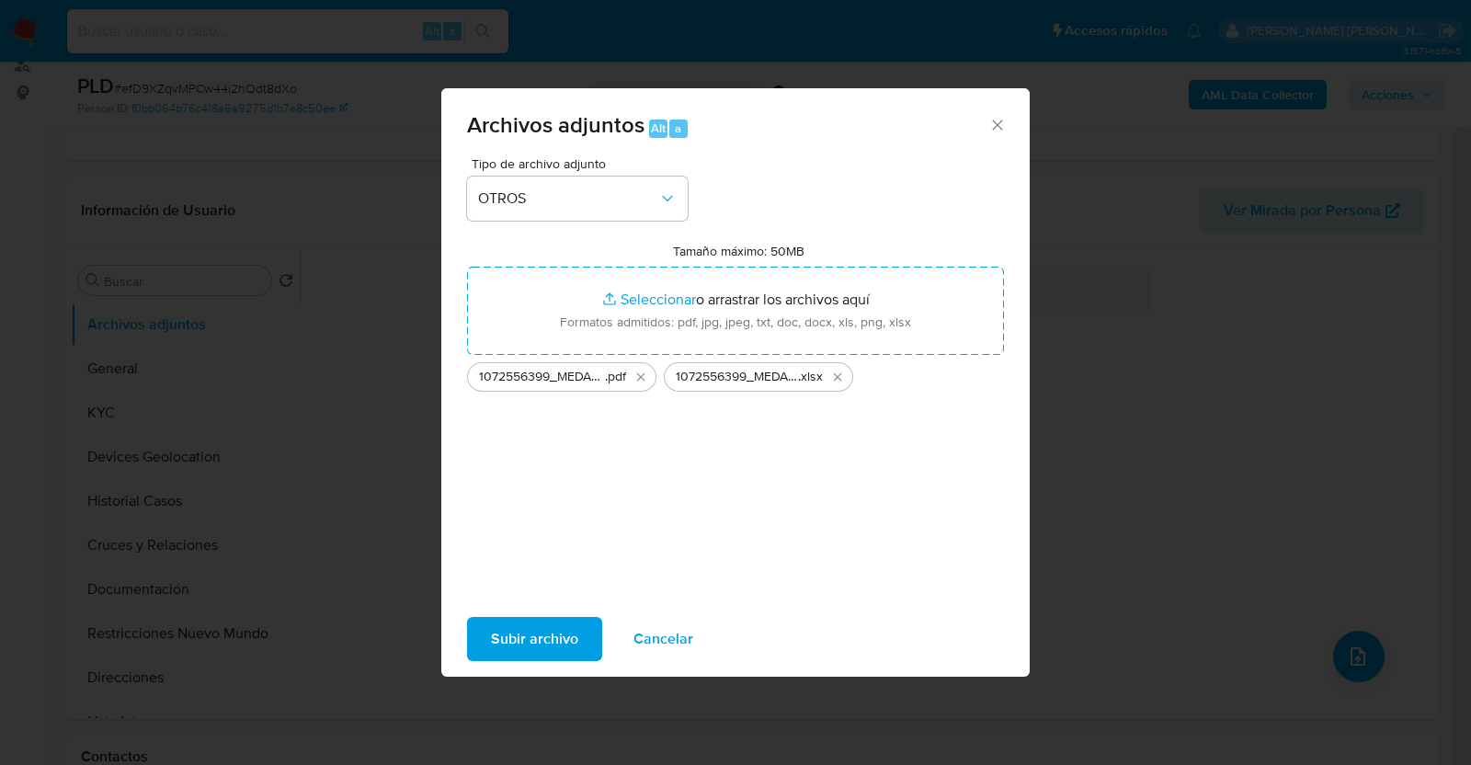
click at [558, 639] on span "Subir archivo" at bounding box center [534, 639] width 87 height 40
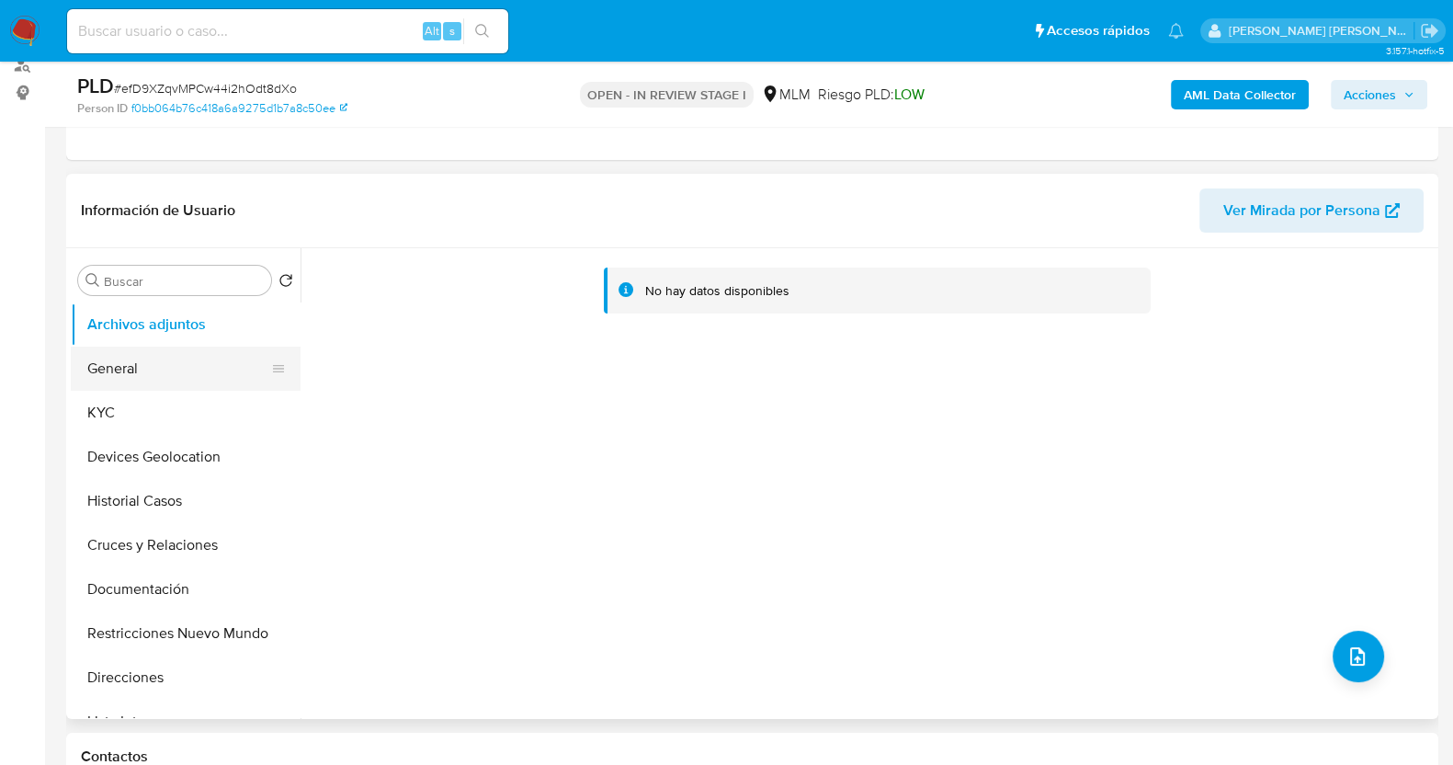
click at [170, 373] on button "General" at bounding box center [178, 368] width 215 height 44
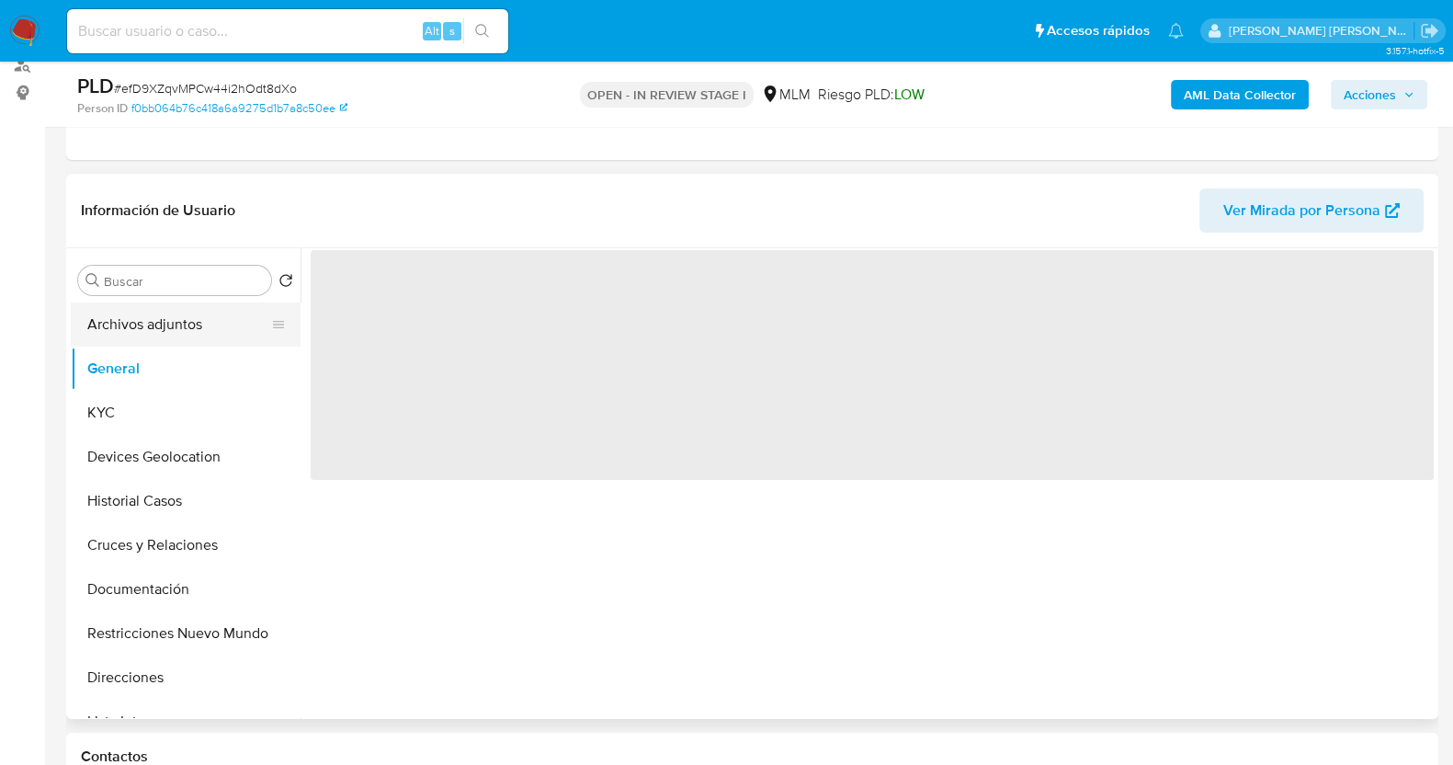
click at [185, 315] on button "Archivos adjuntos" at bounding box center [178, 324] width 215 height 44
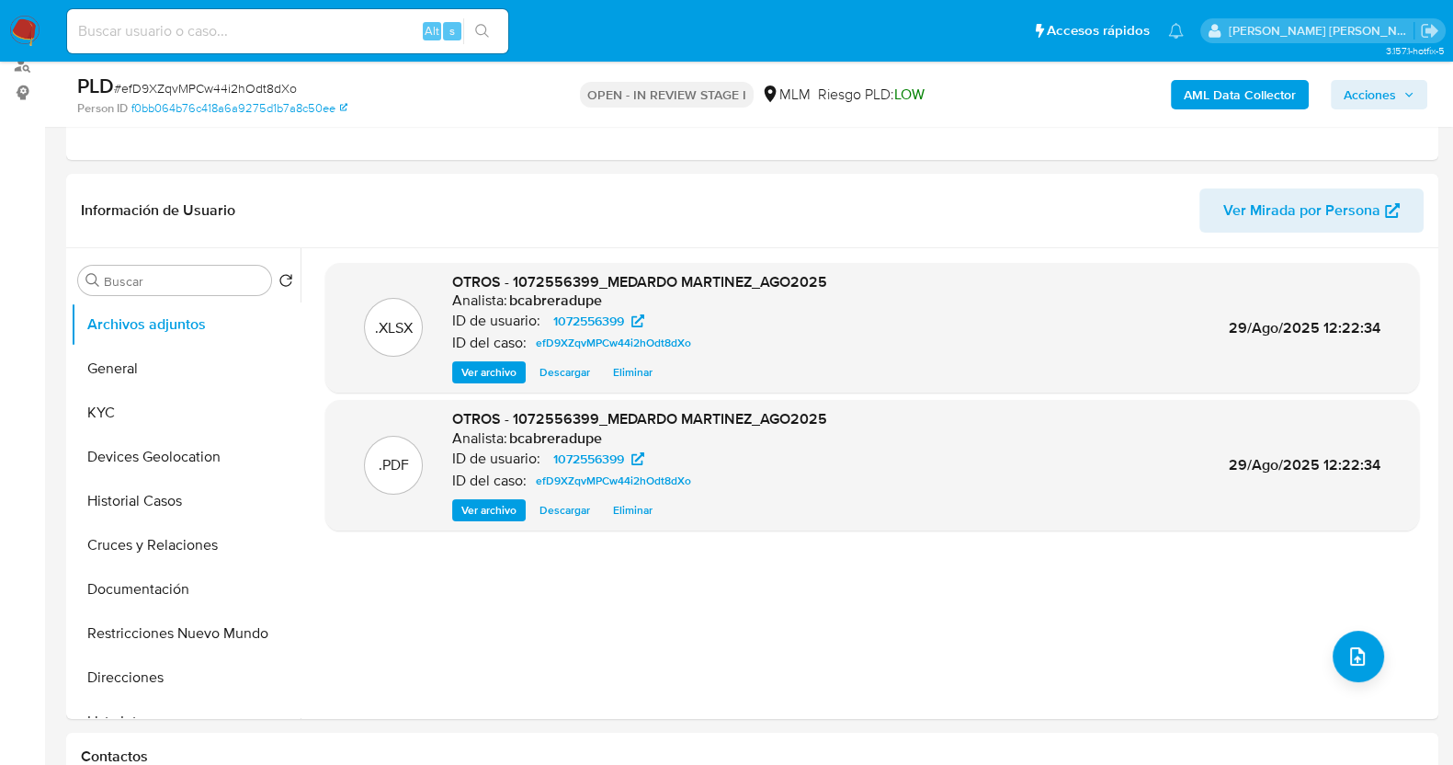
click at [1395, 86] on span "Acciones" at bounding box center [1370, 94] width 52 height 29
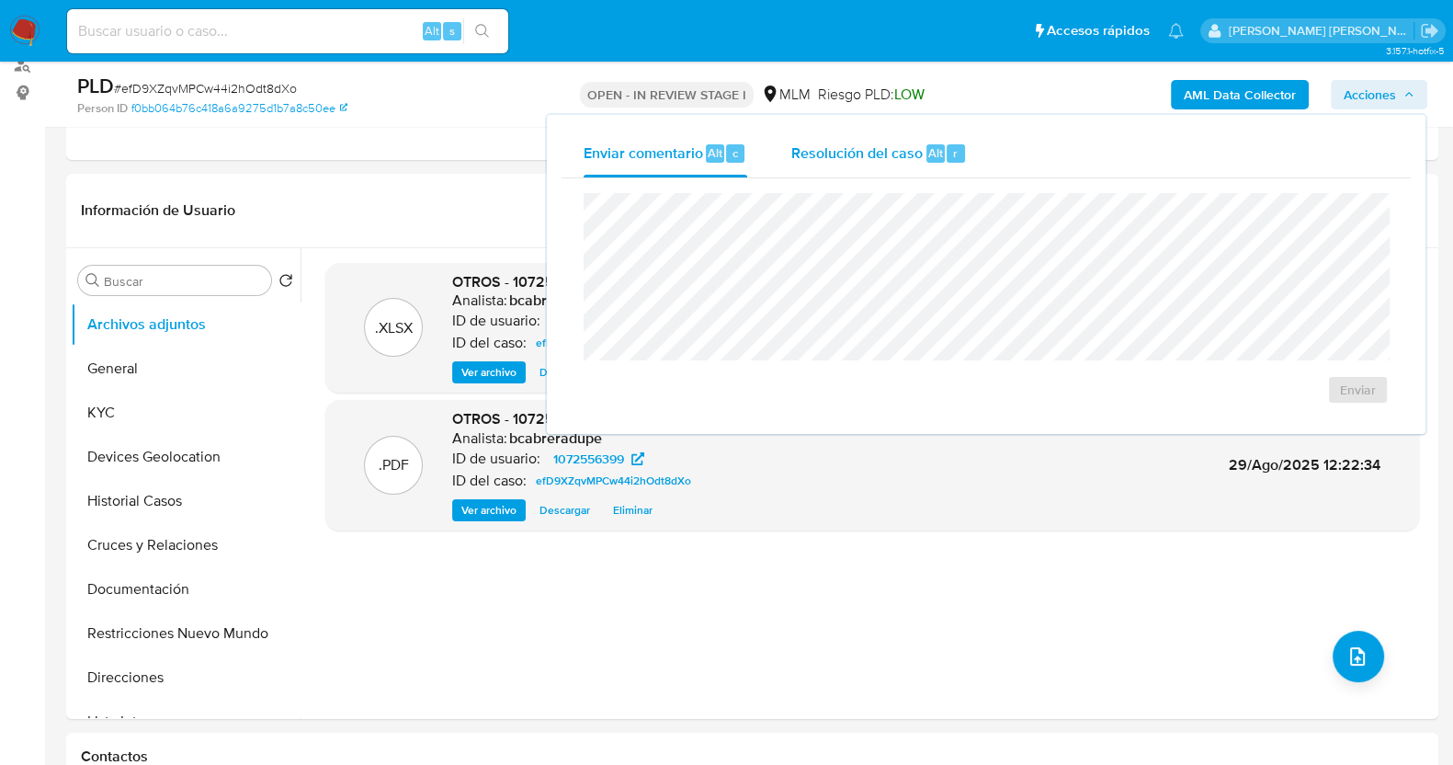
click at [838, 142] on span "Resolución del caso" at bounding box center [856, 152] width 131 height 21
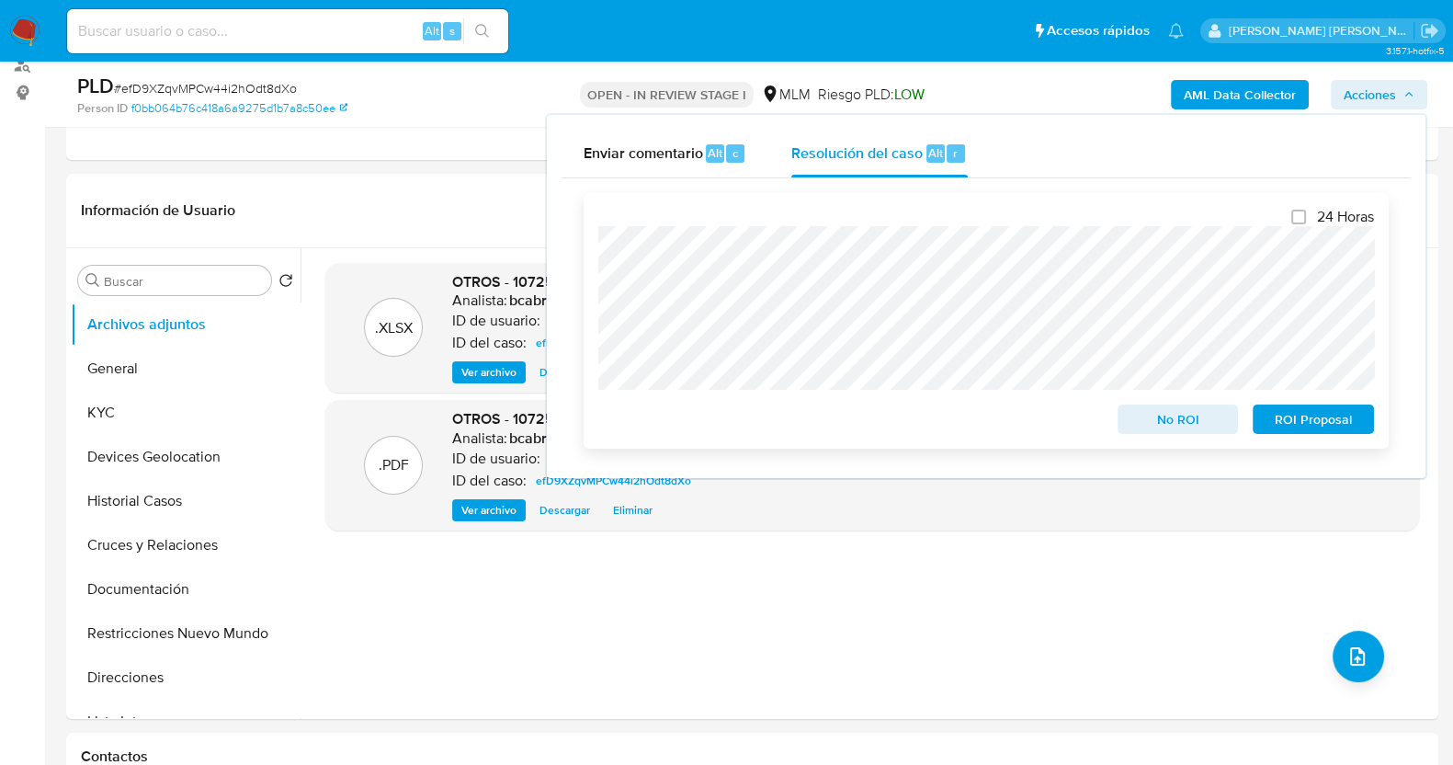
click at [1210, 419] on span "No ROI" at bounding box center [1178, 419] width 96 height 26
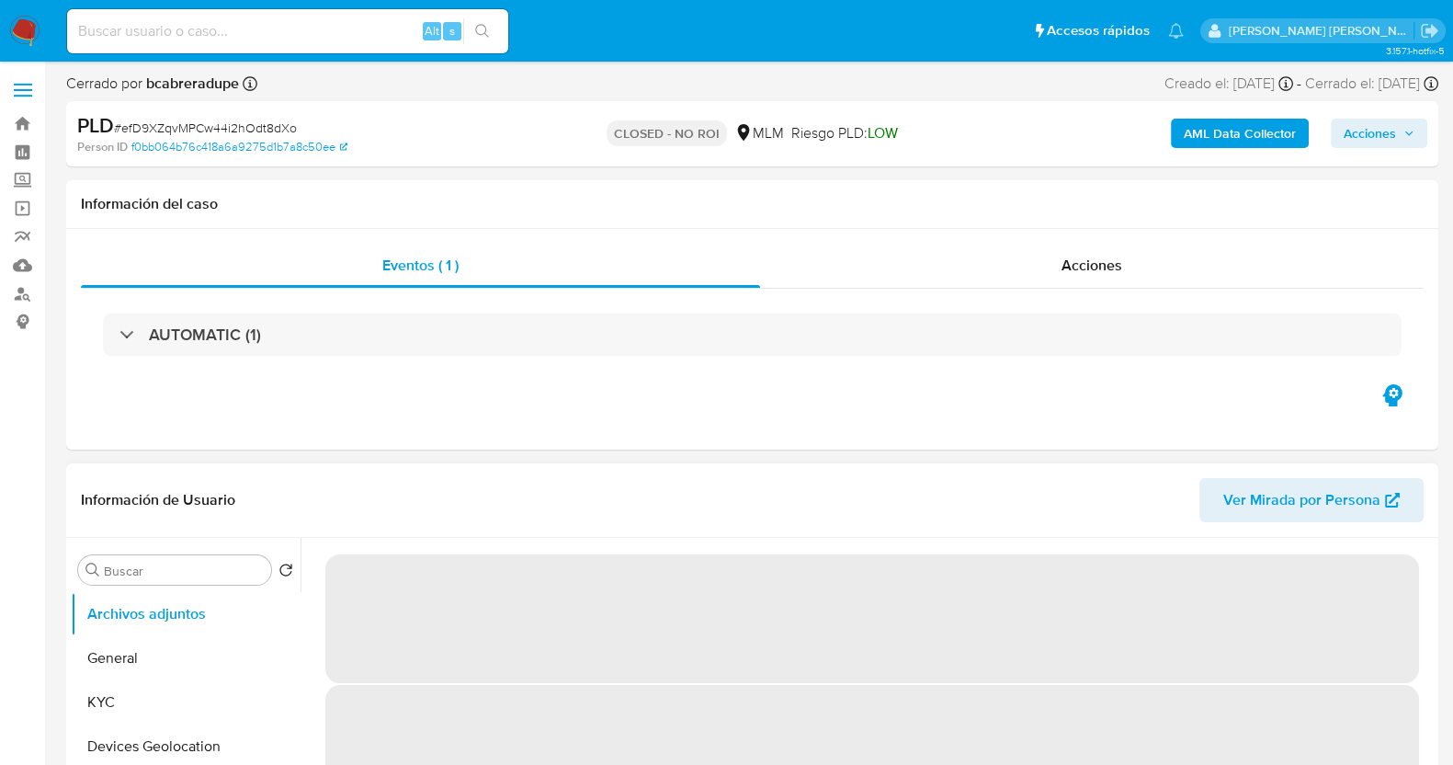
select select "10"
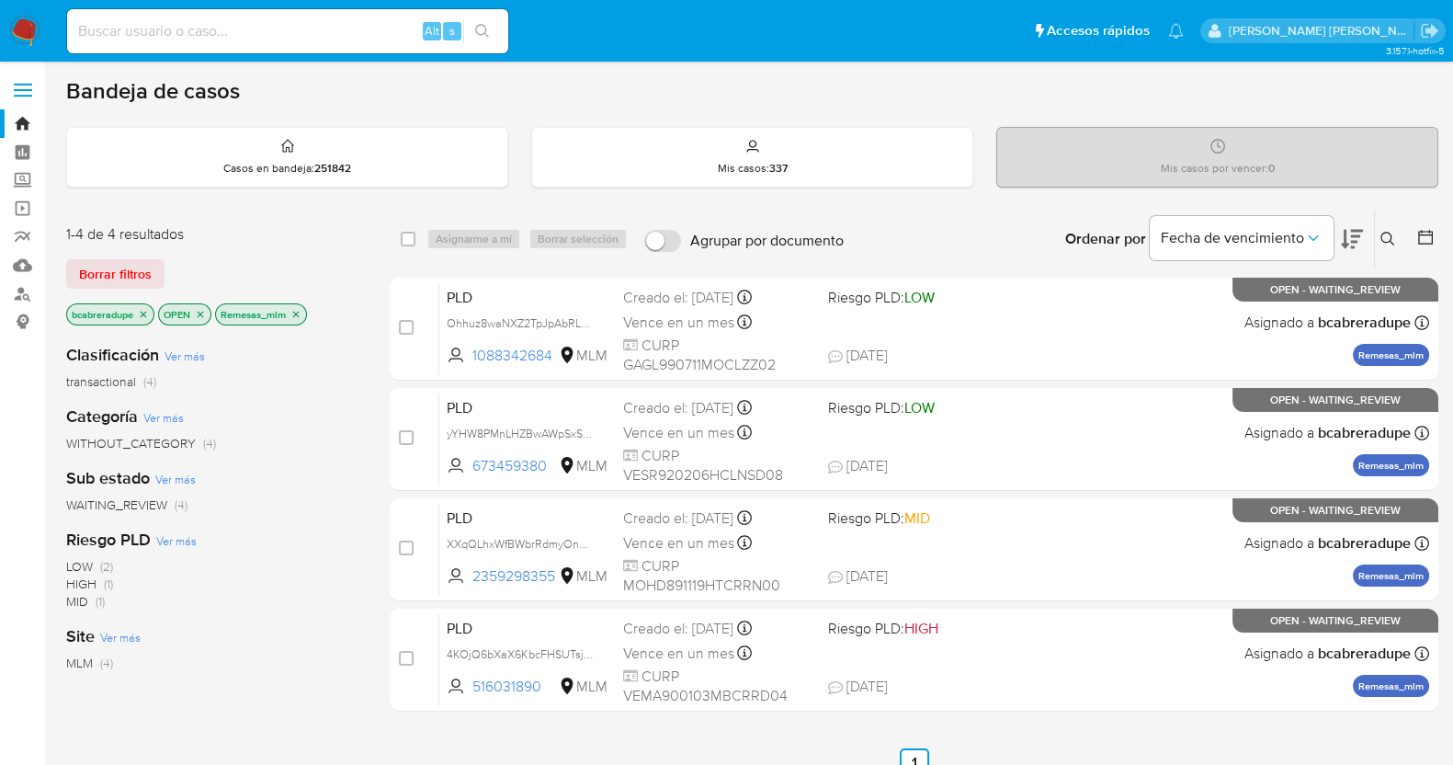
click at [298, 309] on icon "close-filter" at bounding box center [295, 314] width 11 height 11
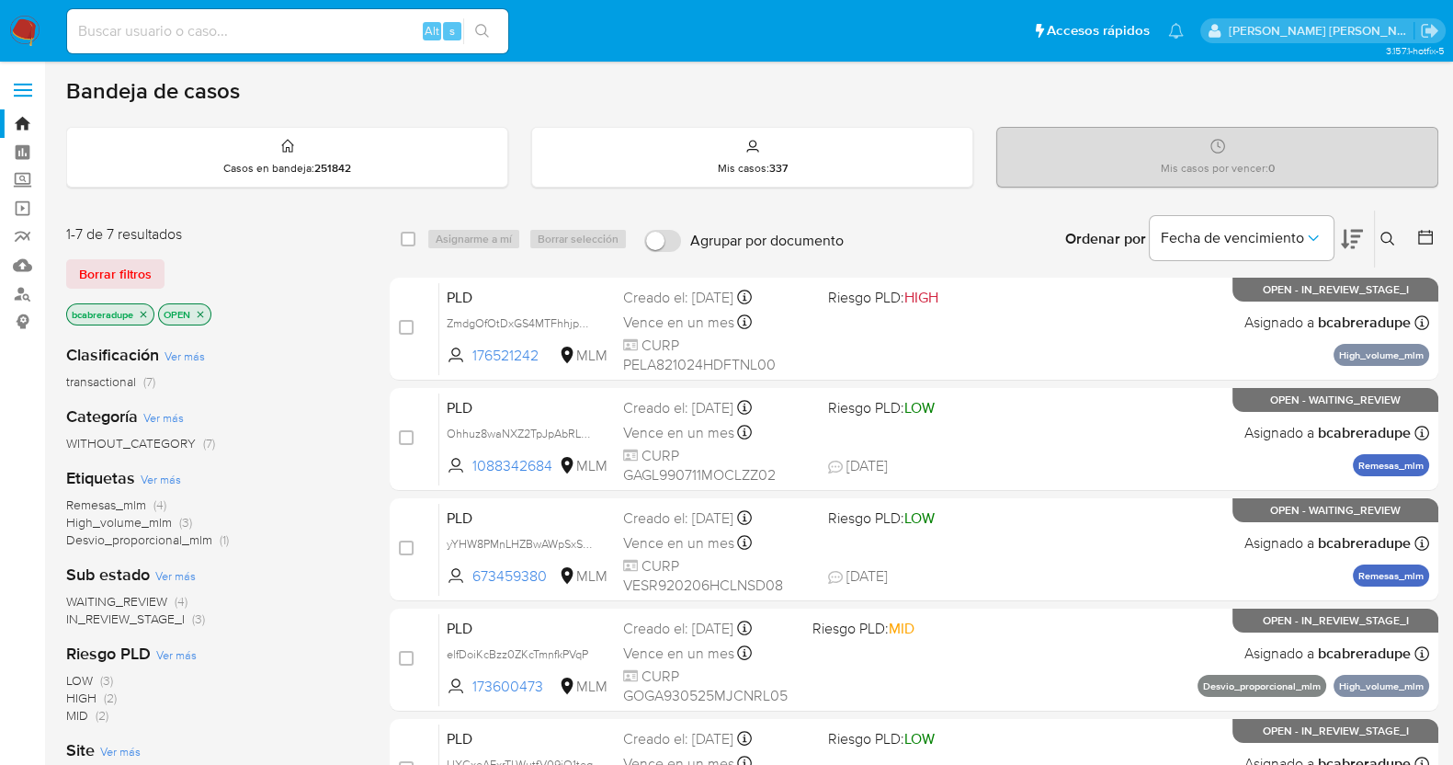
click at [144, 313] on icon "close-filter" at bounding box center [143, 314] width 11 height 11
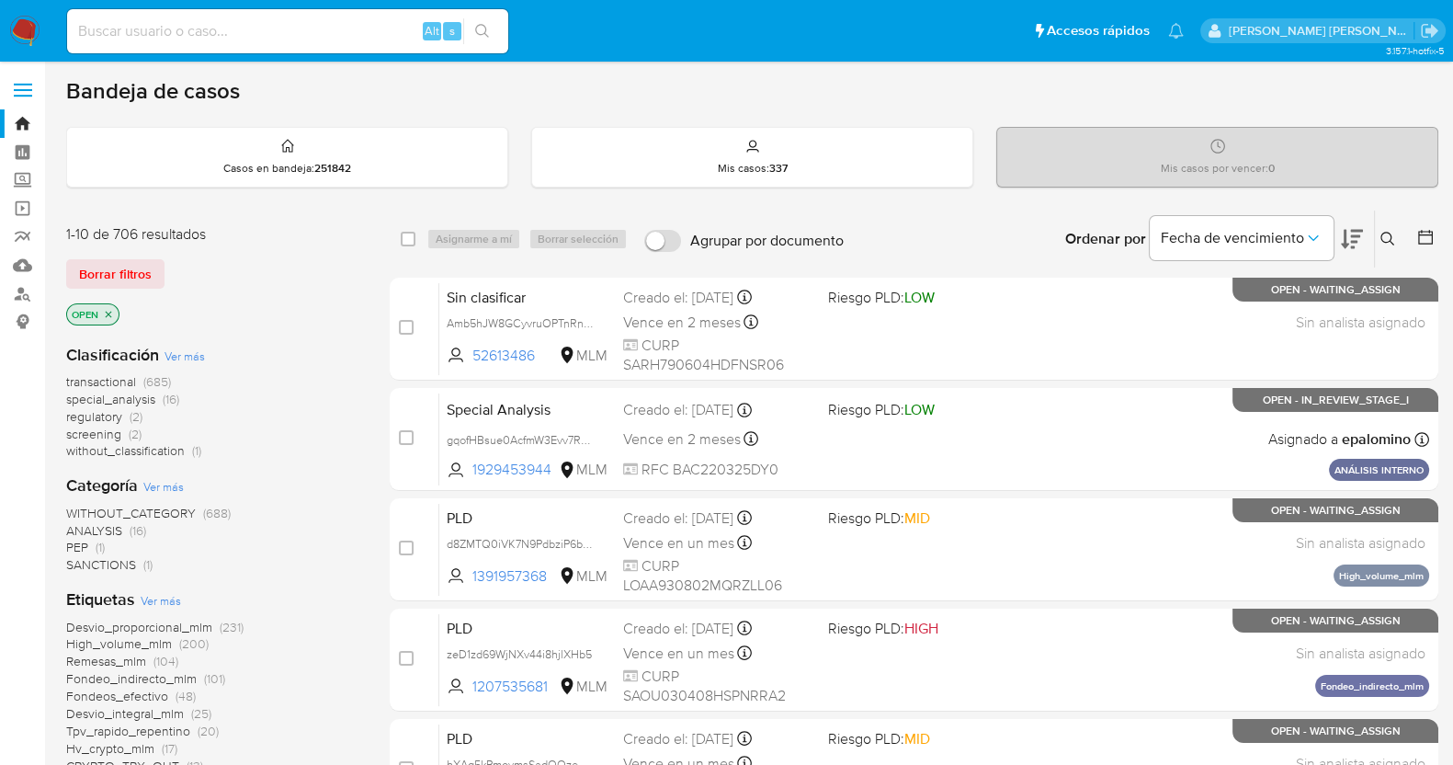
click at [1392, 232] on icon at bounding box center [1387, 239] width 15 height 15
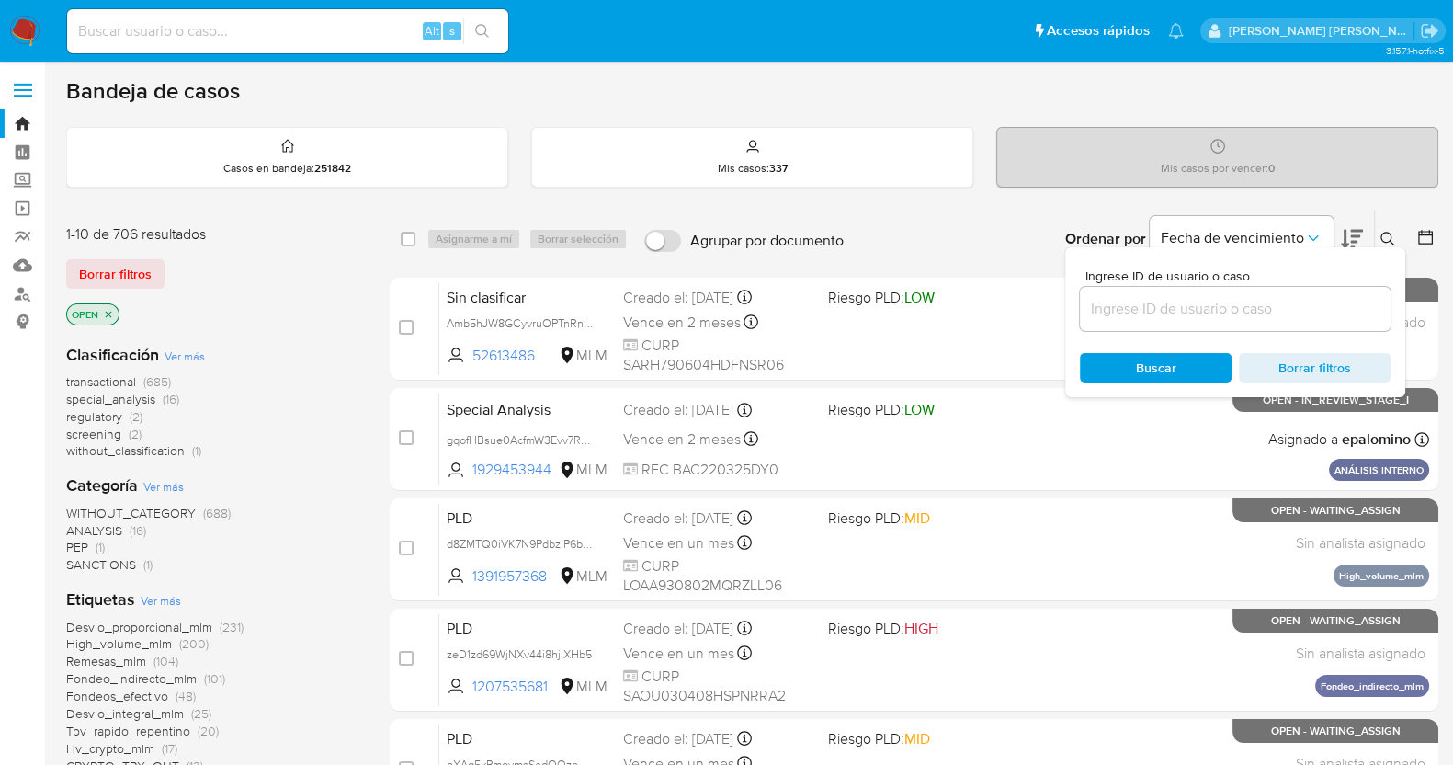
click at [1144, 297] on input at bounding box center [1235, 309] width 311 height 24
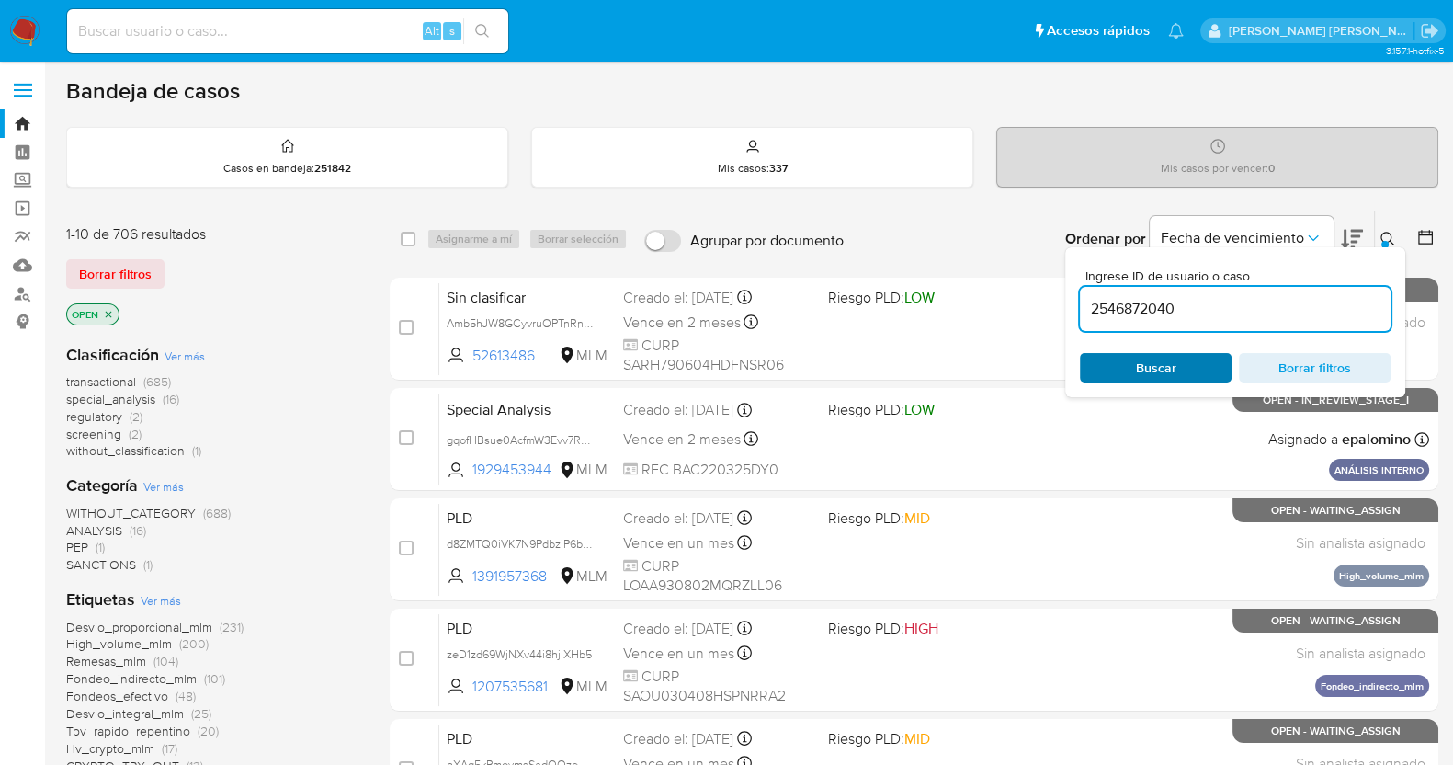
type input "2546872040"
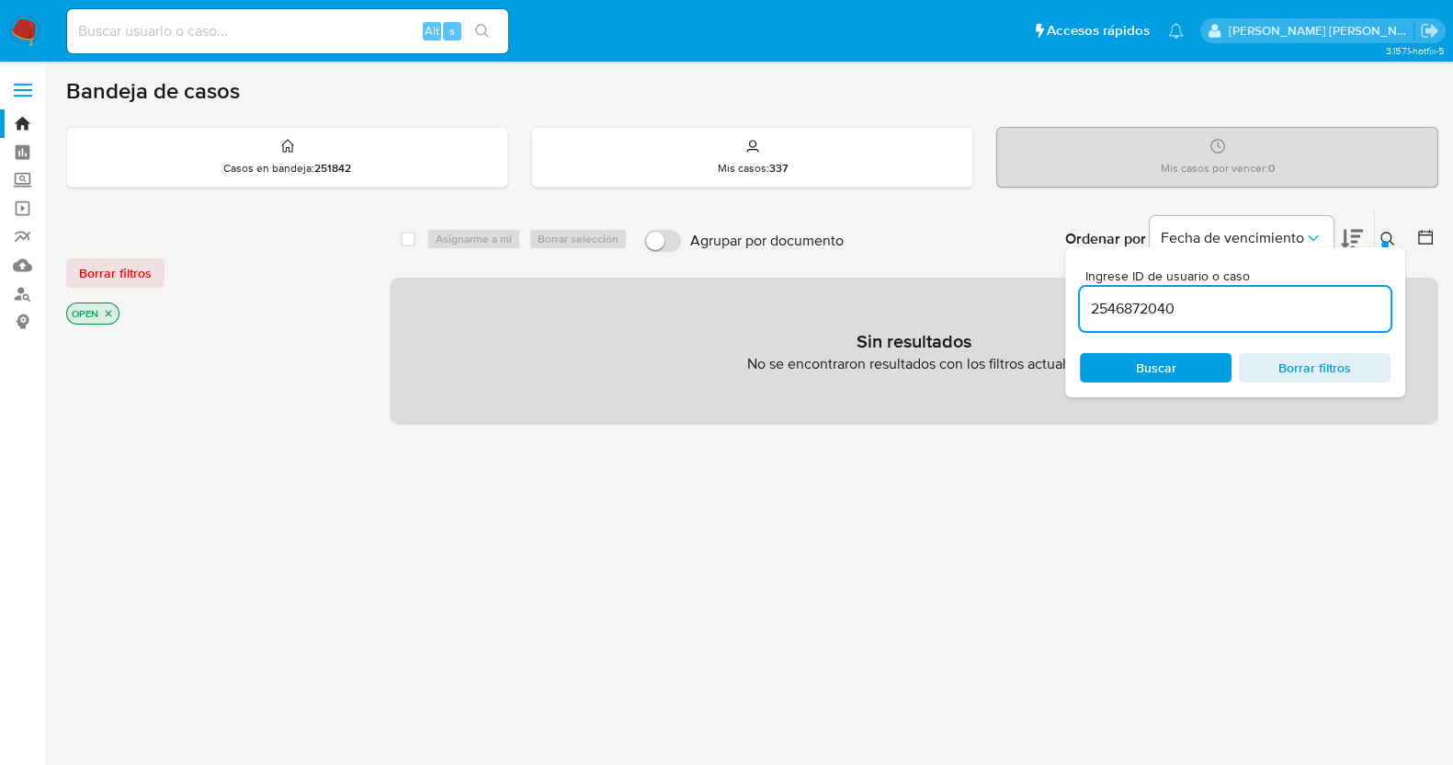
click at [1196, 305] on input "2546872040" at bounding box center [1235, 309] width 311 height 24
click at [114, 312] on icon "close-filter" at bounding box center [108, 313] width 11 height 11
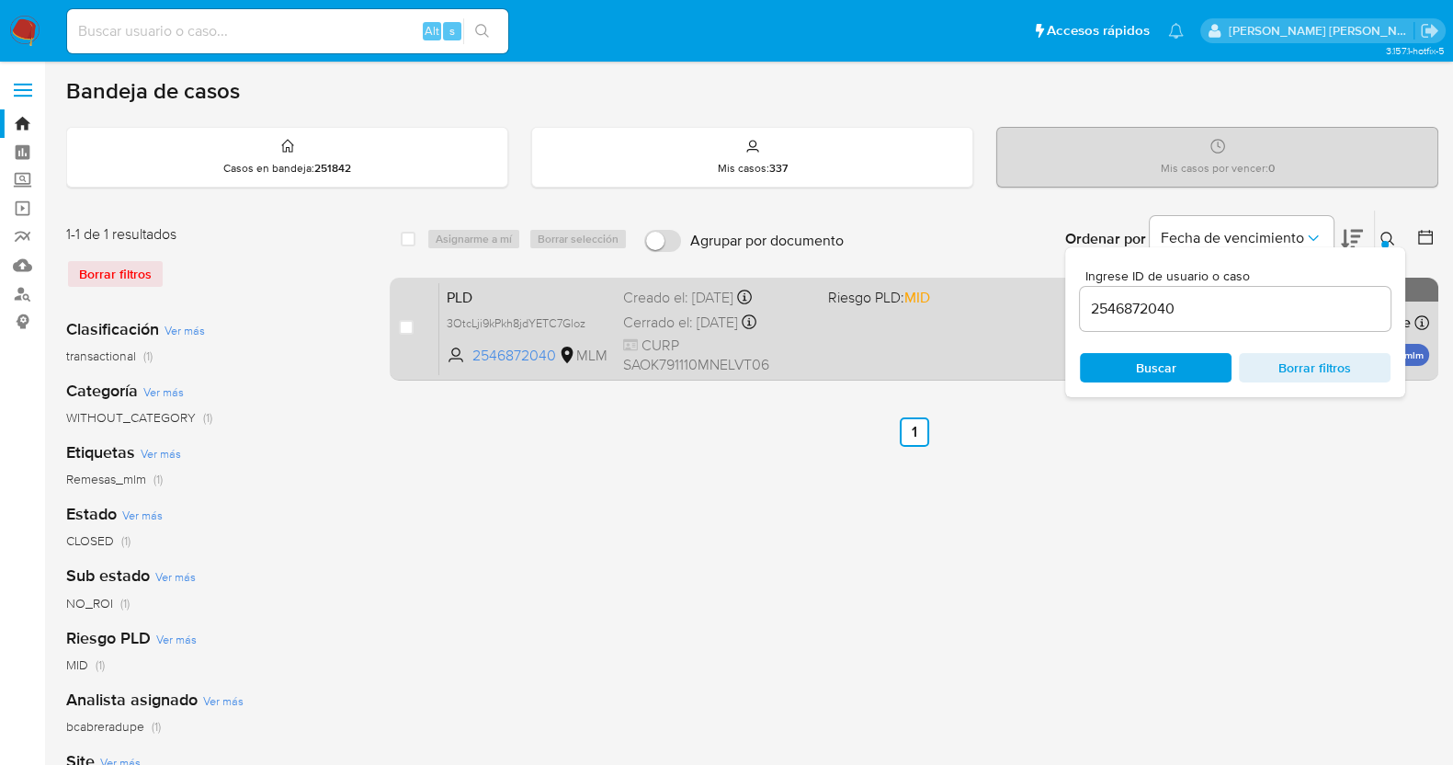
click at [676, 294] on div "Creado el: 12/08/2025 Creado el: 12/08/2025 02:10:19" at bounding box center [718, 298] width 190 height 20
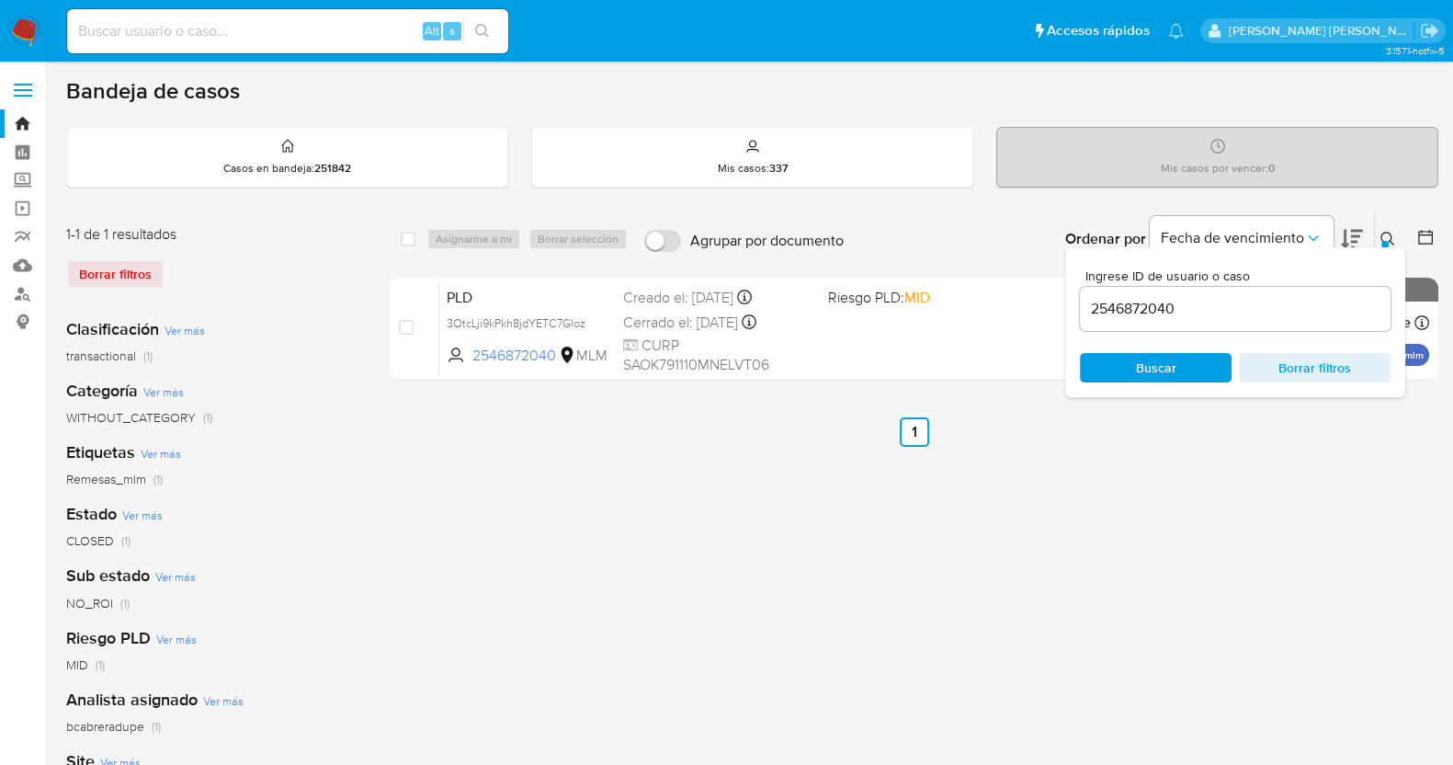
click at [28, 38] on img at bounding box center [24, 31] width 31 height 31
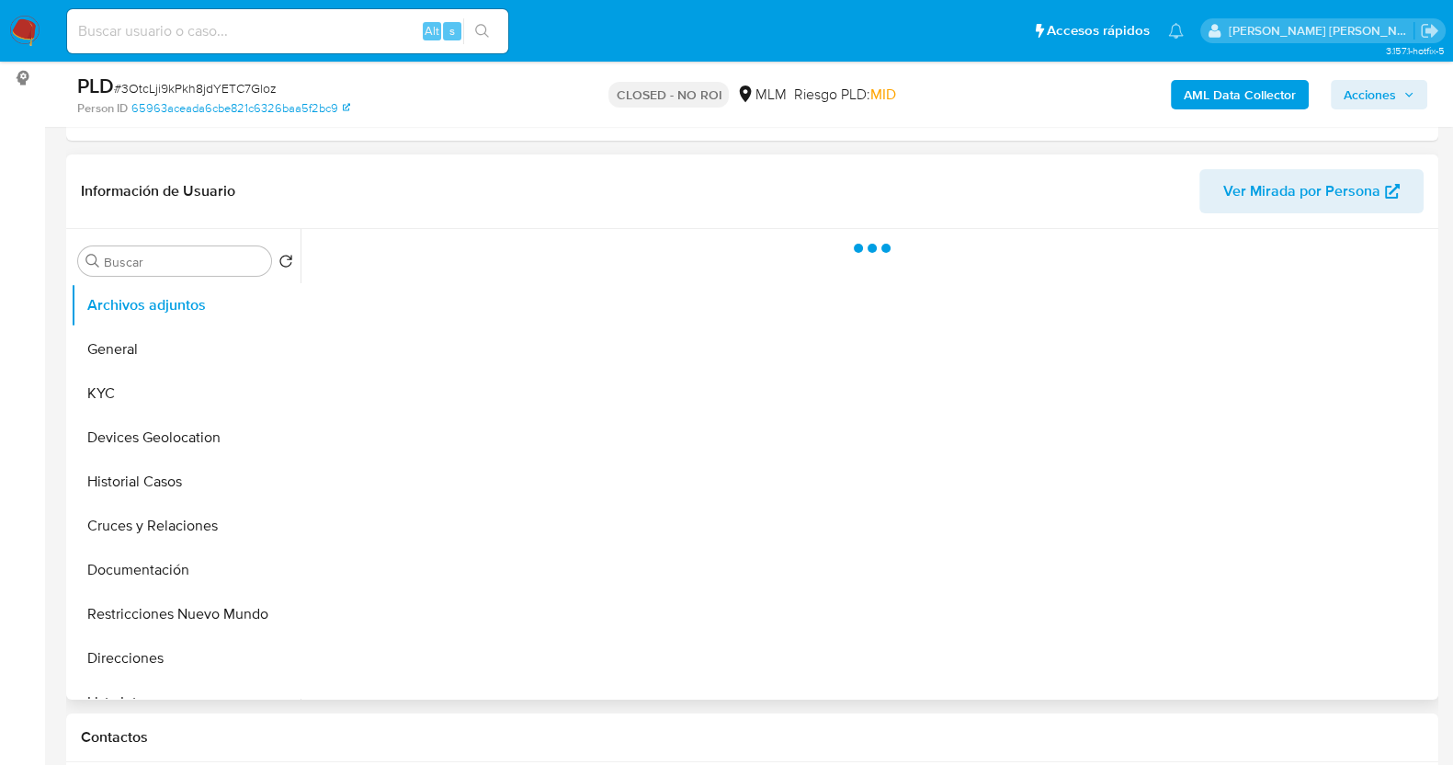
scroll to position [345, 0]
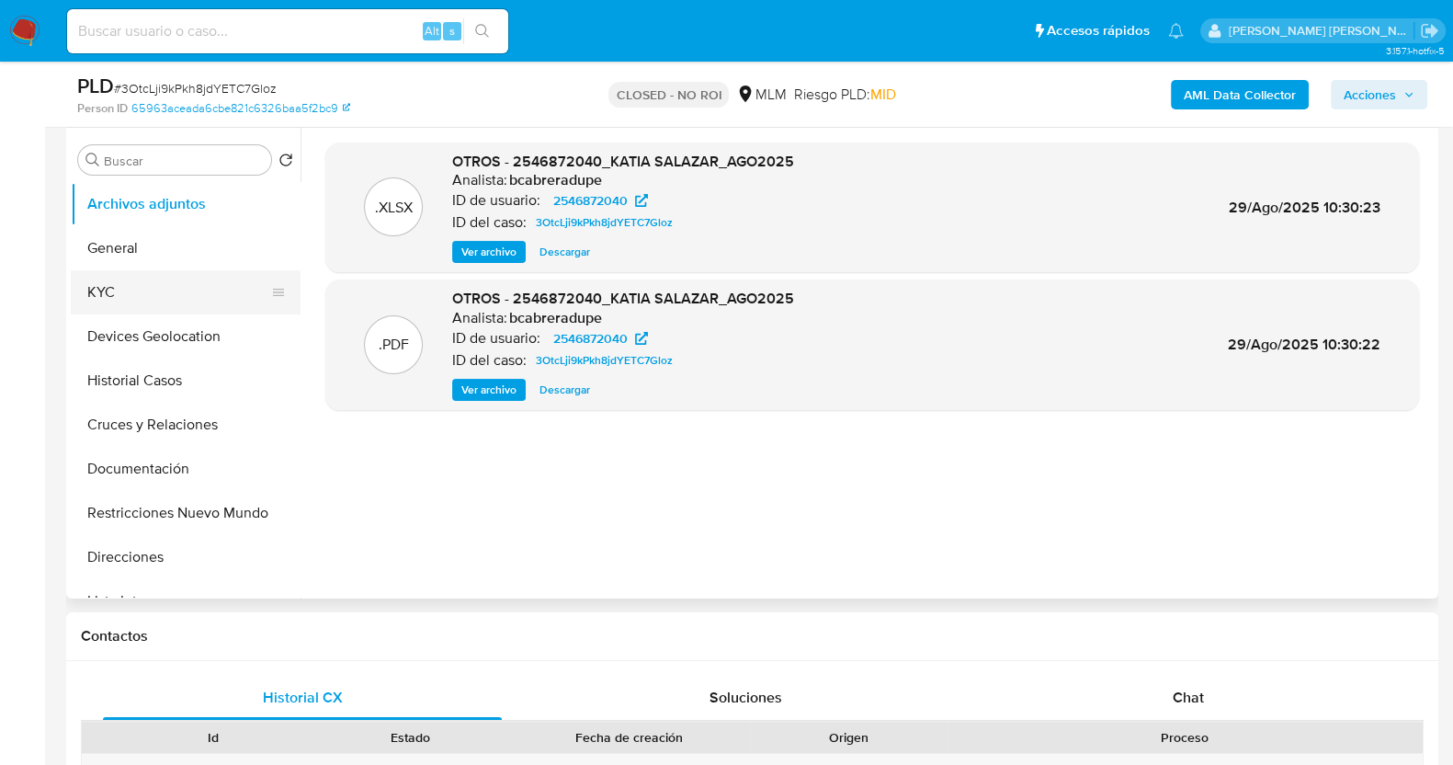
click at [184, 299] on button "KYC" at bounding box center [178, 292] width 215 height 44
select select "10"
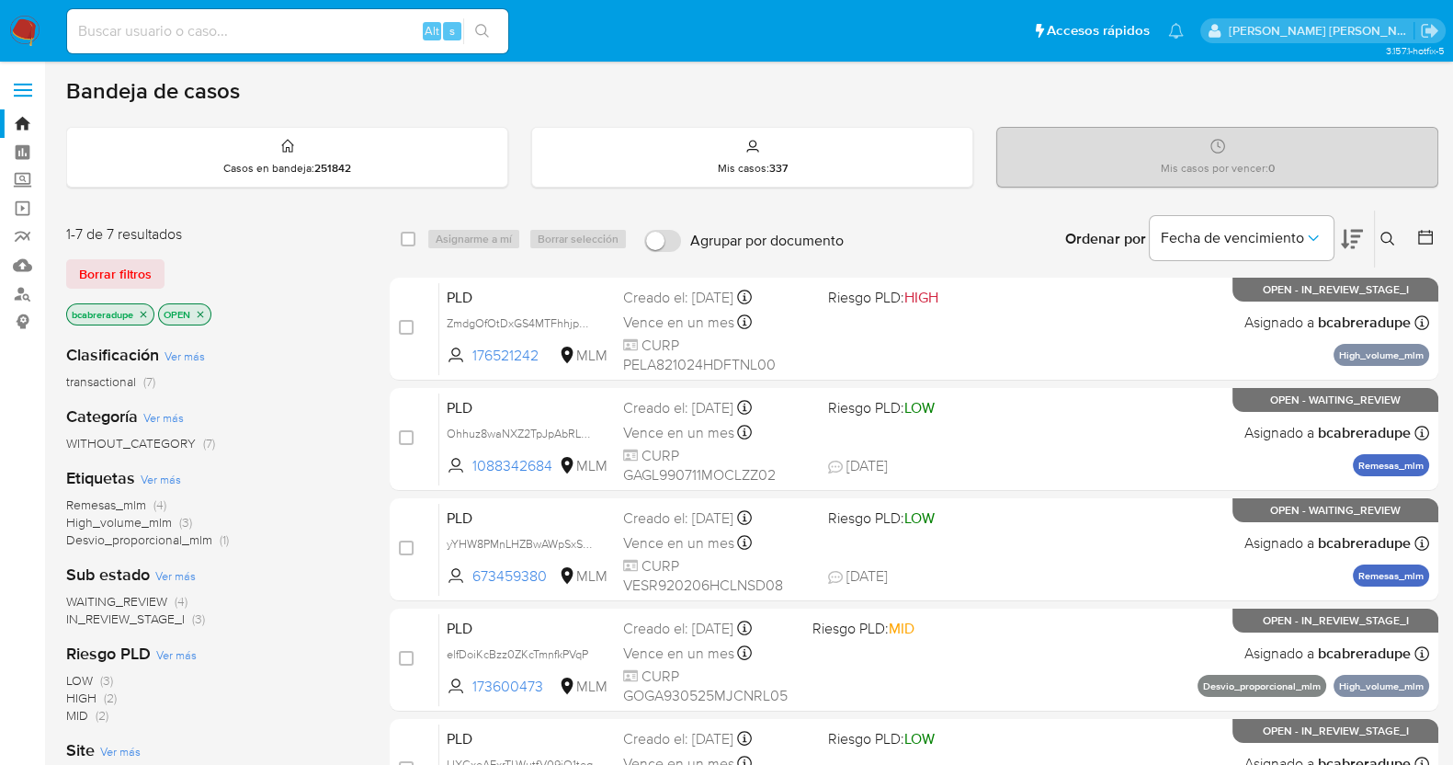
click at [151, 503] on span "Remesas_mlm (4)" at bounding box center [116, 504] width 100 height 17
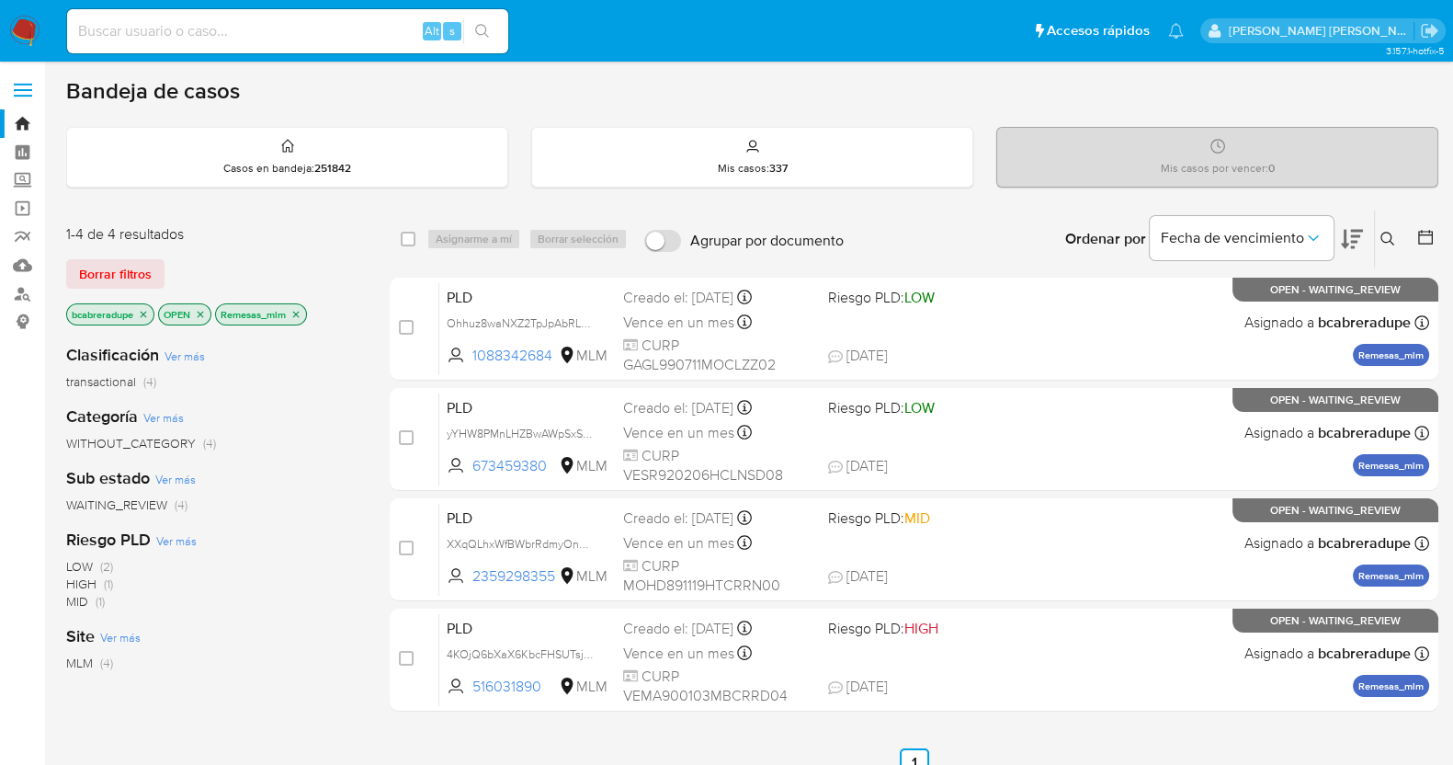
click at [139, 314] on icon "close-filter" at bounding box center [143, 314] width 11 height 11
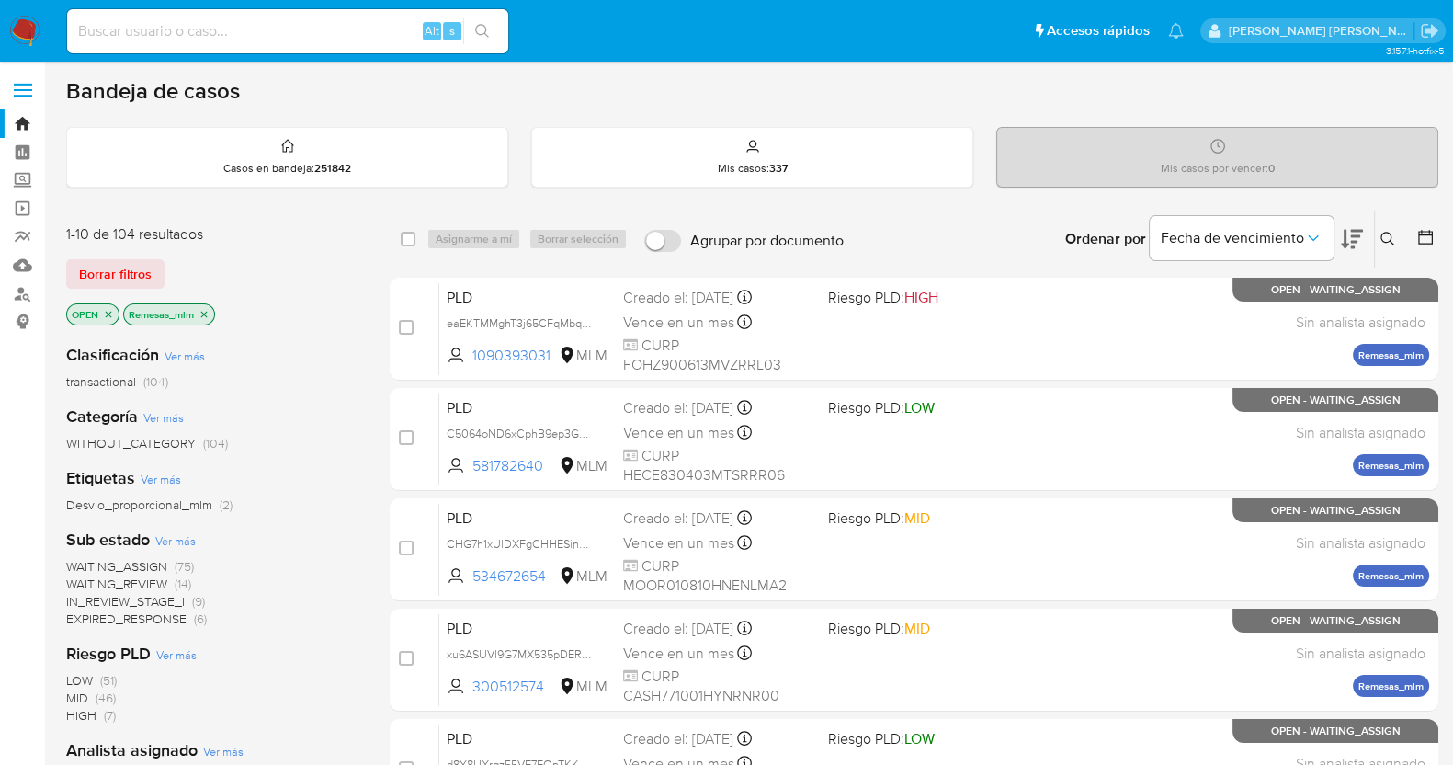
click at [205, 314] on icon "close-filter" at bounding box center [204, 314] width 11 height 11
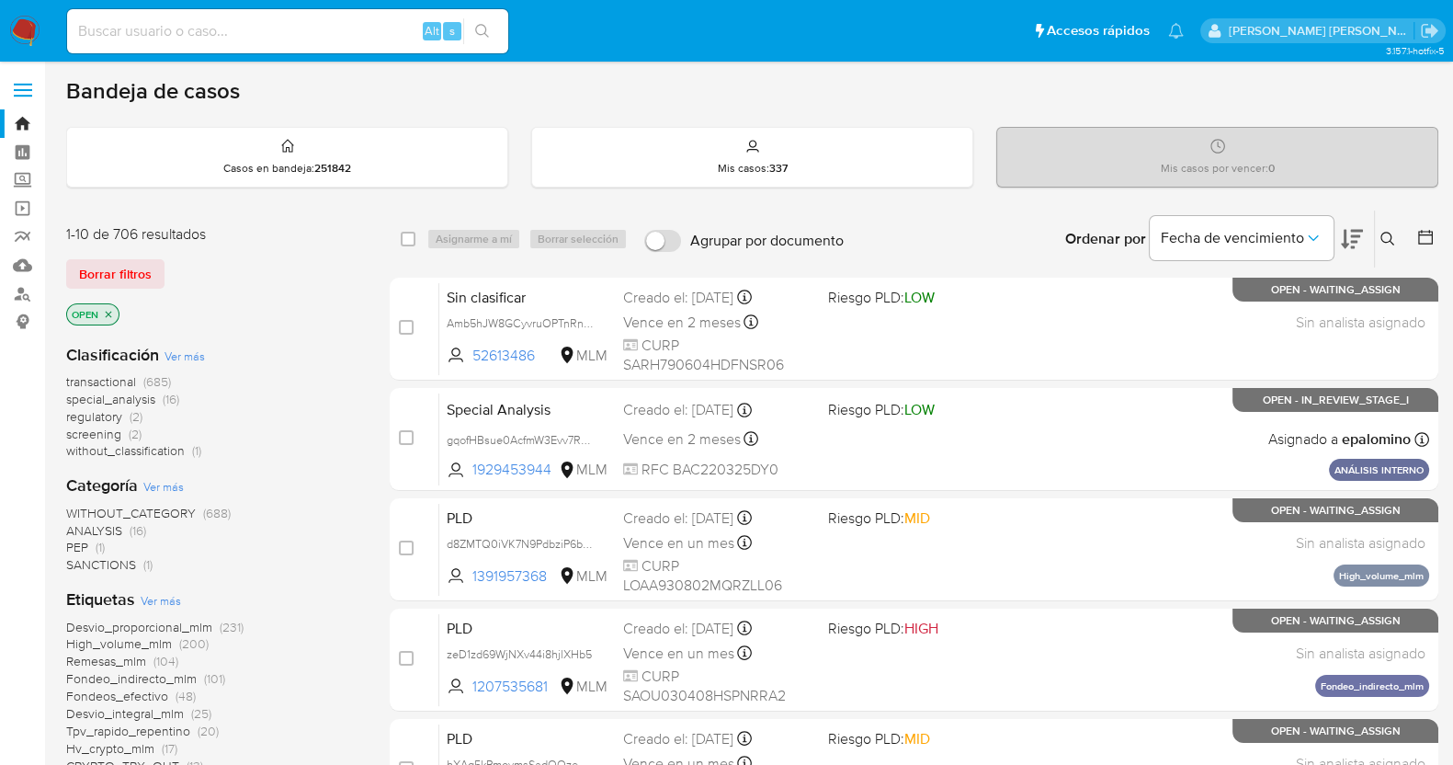
click at [1385, 232] on icon at bounding box center [1387, 239] width 14 height 14
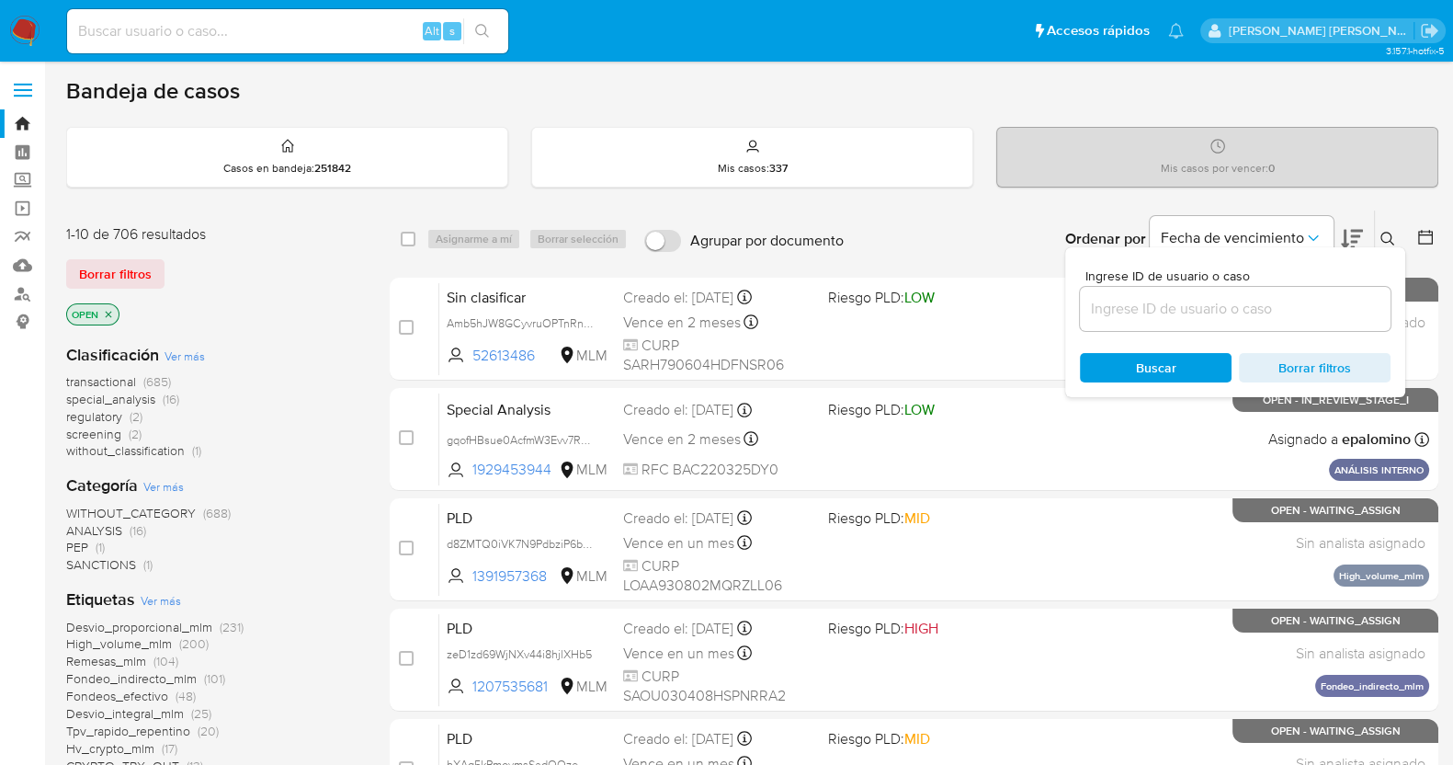
click at [1212, 309] on input at bounding box center [1235, 309] width 311 height 24
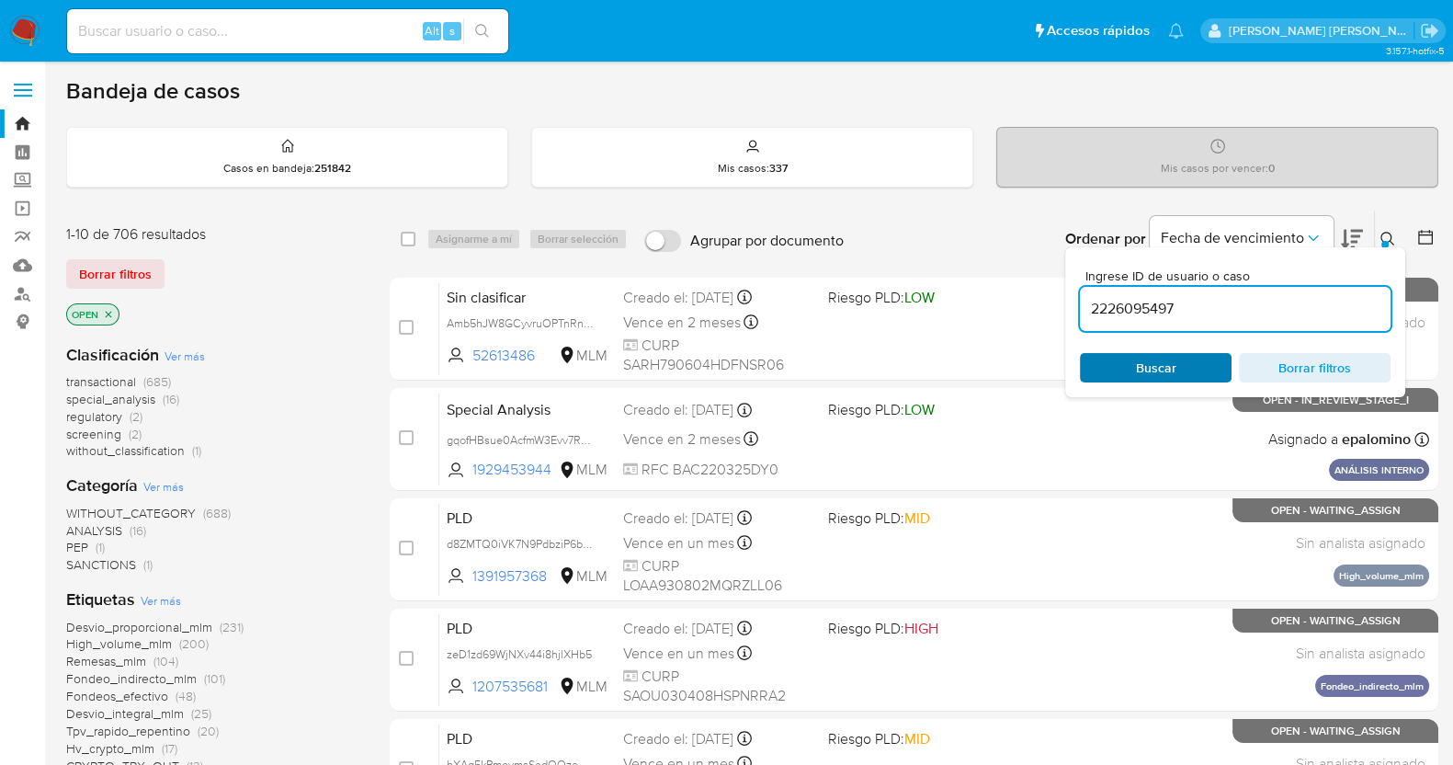
type input "2226095497"
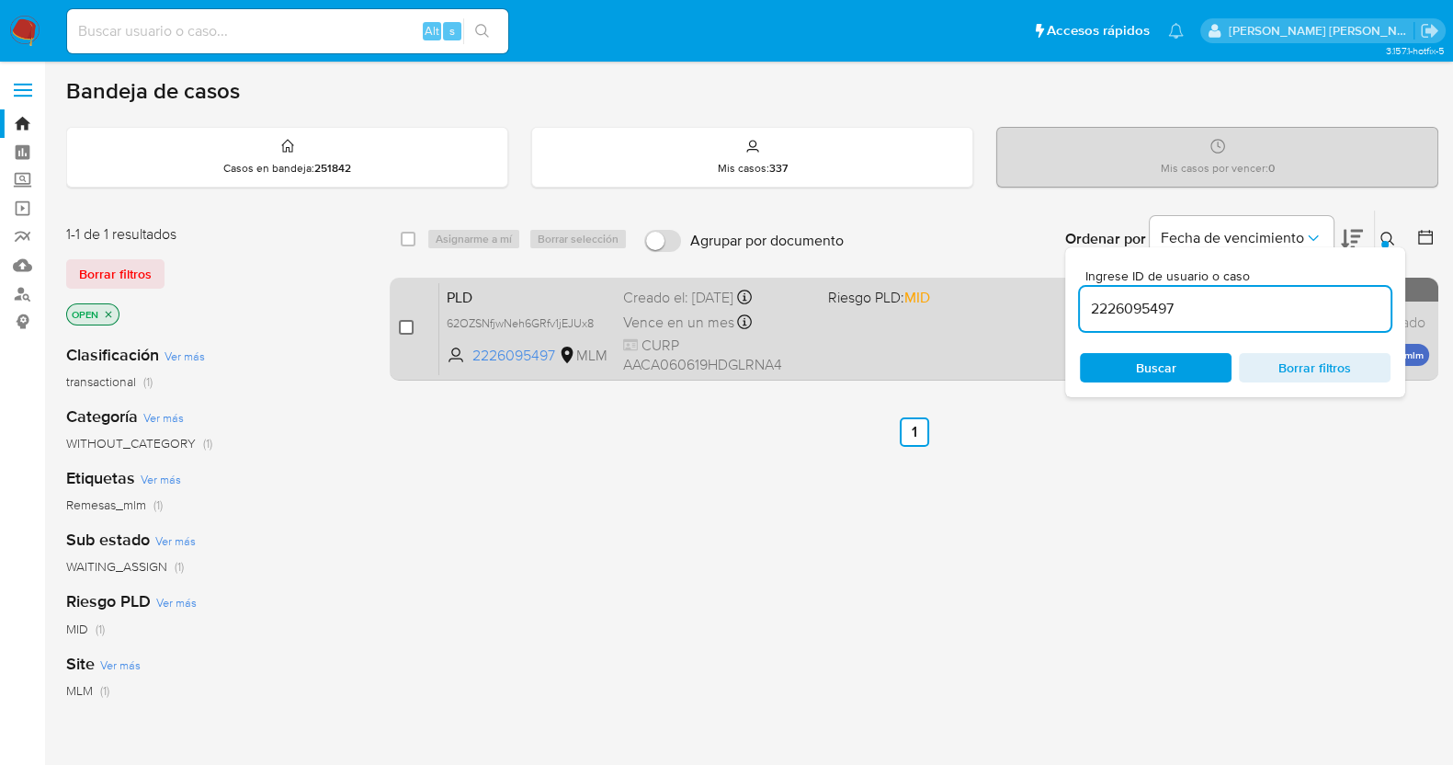
click at [410, 324] on input "checkbox" at bounding box center [406, 327] width 15 height 15
checkbox input "true"
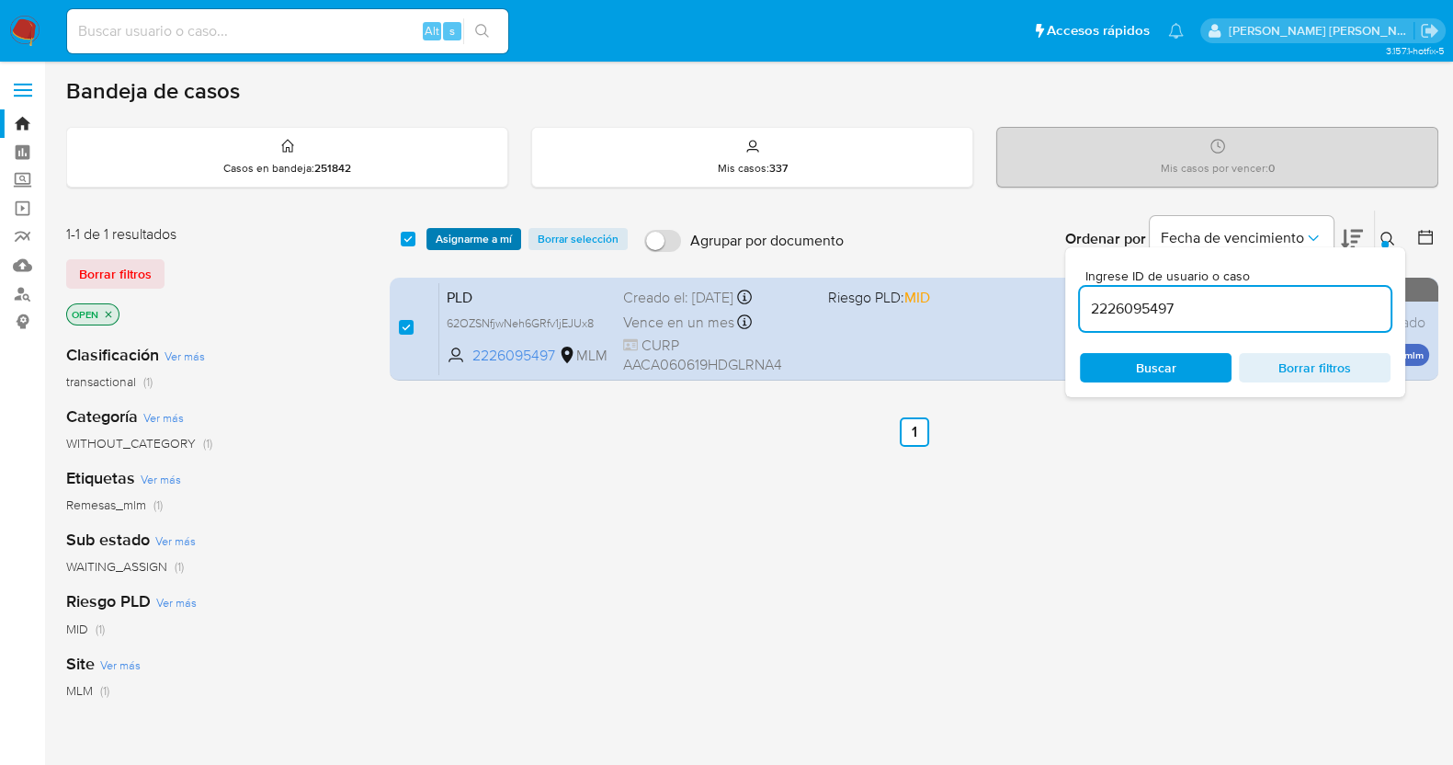
click at [469, 236] on span "Asignarme a mí" at bounding box center [474, 239] width 76 height 18
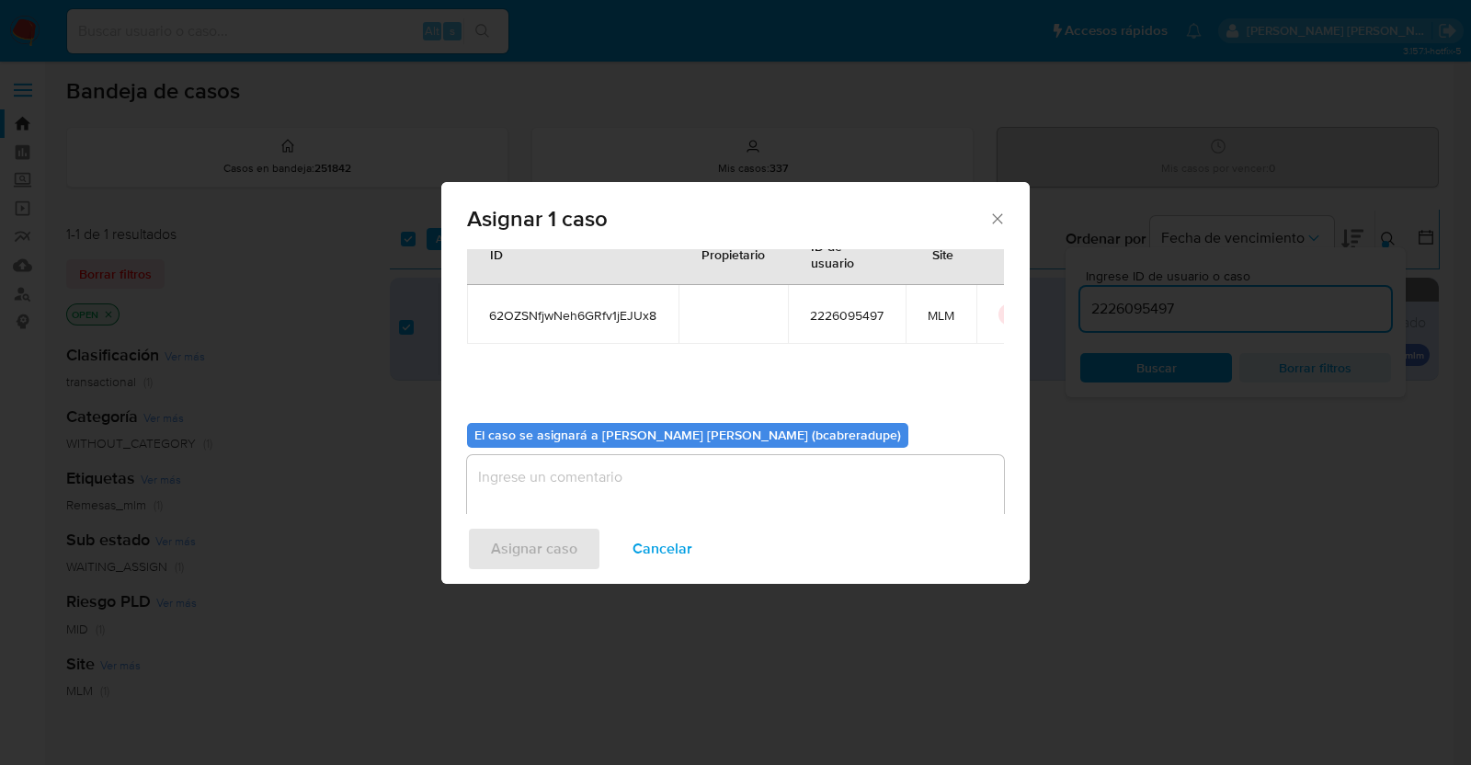
scroll to position [95, 0]
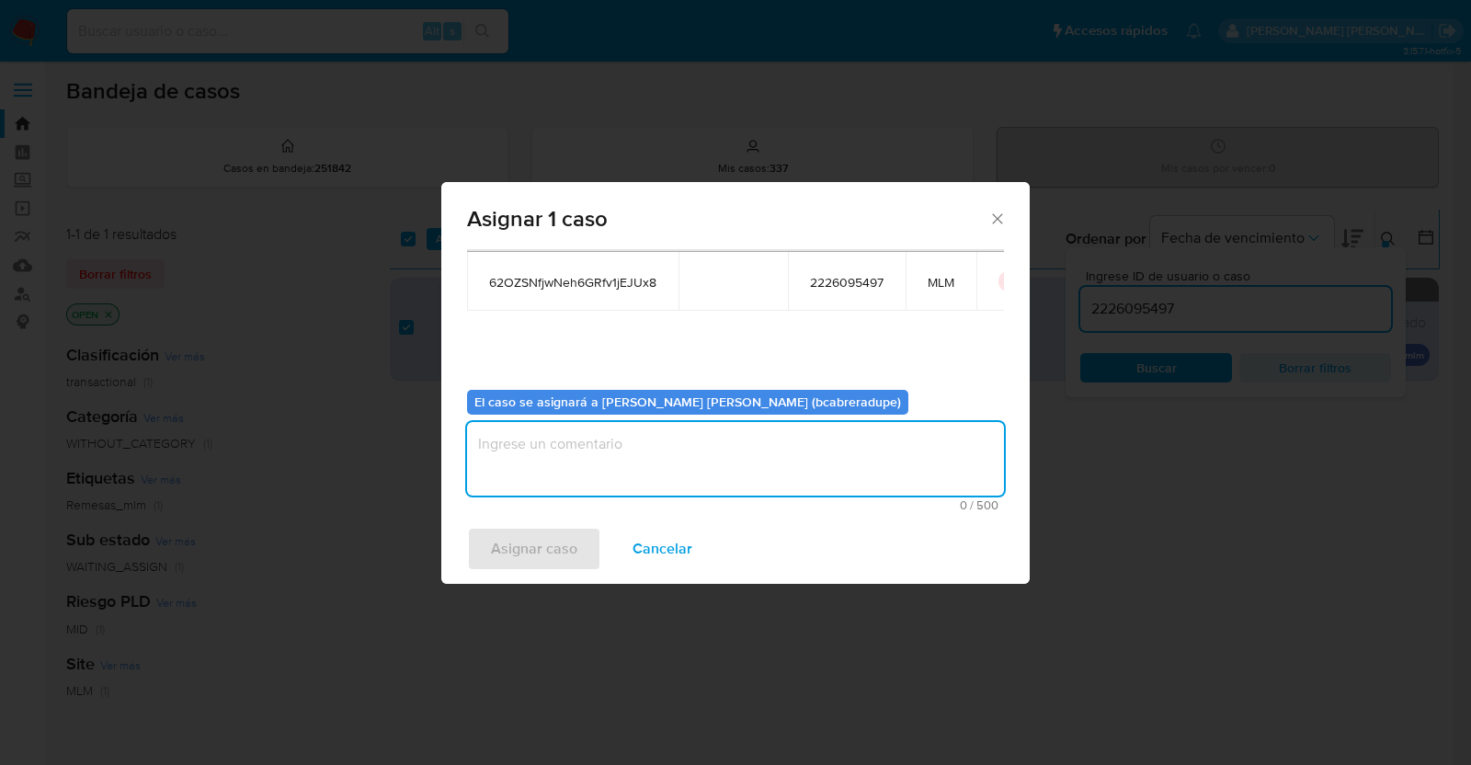
click at [729, 467] on textarea "assign-modal" at bounding box center [735, 459] width 537 height 74
type textarea "BJCD"
click at [547, 546] on span "Asignar caso" at bounding box center [534, 548] width 86 height 40
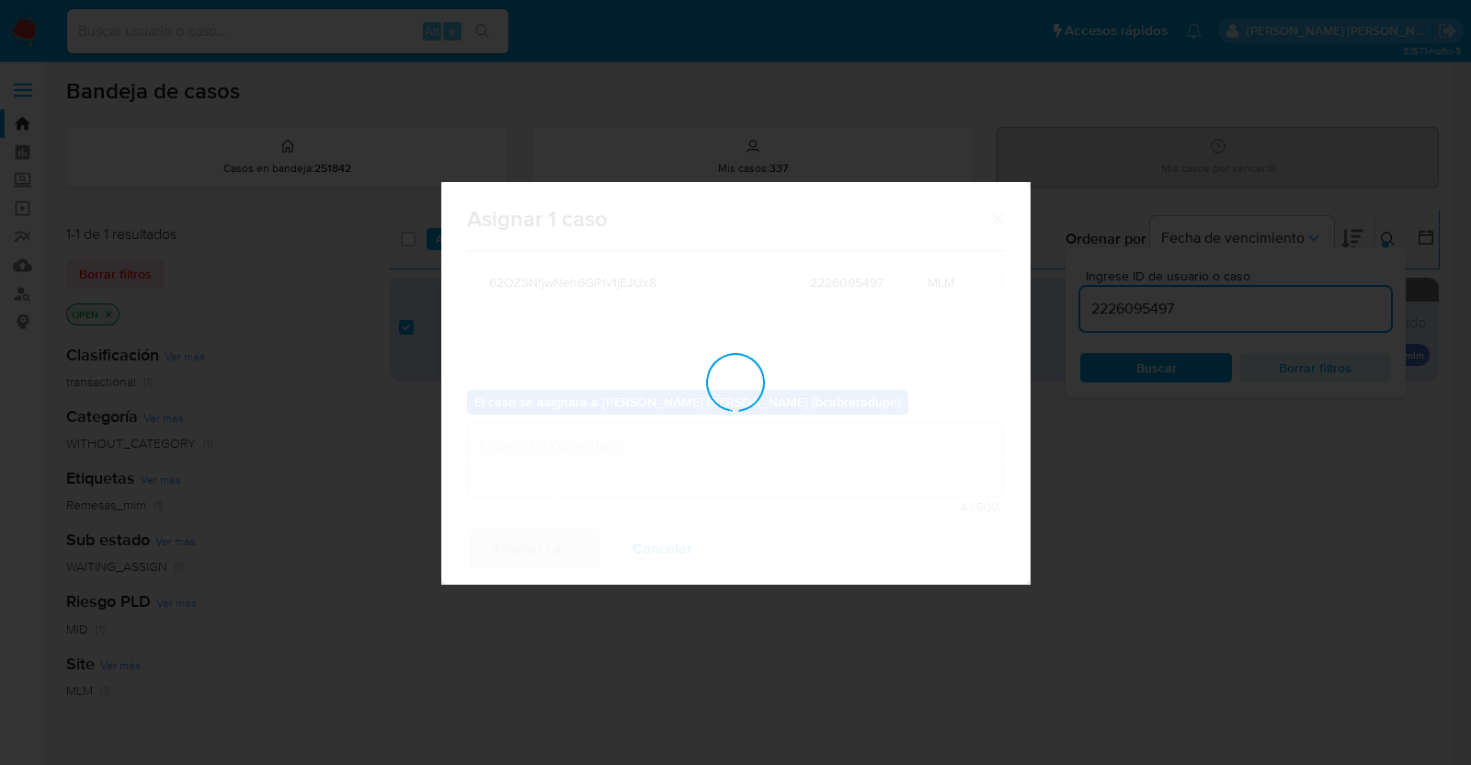
checkbox input "false"
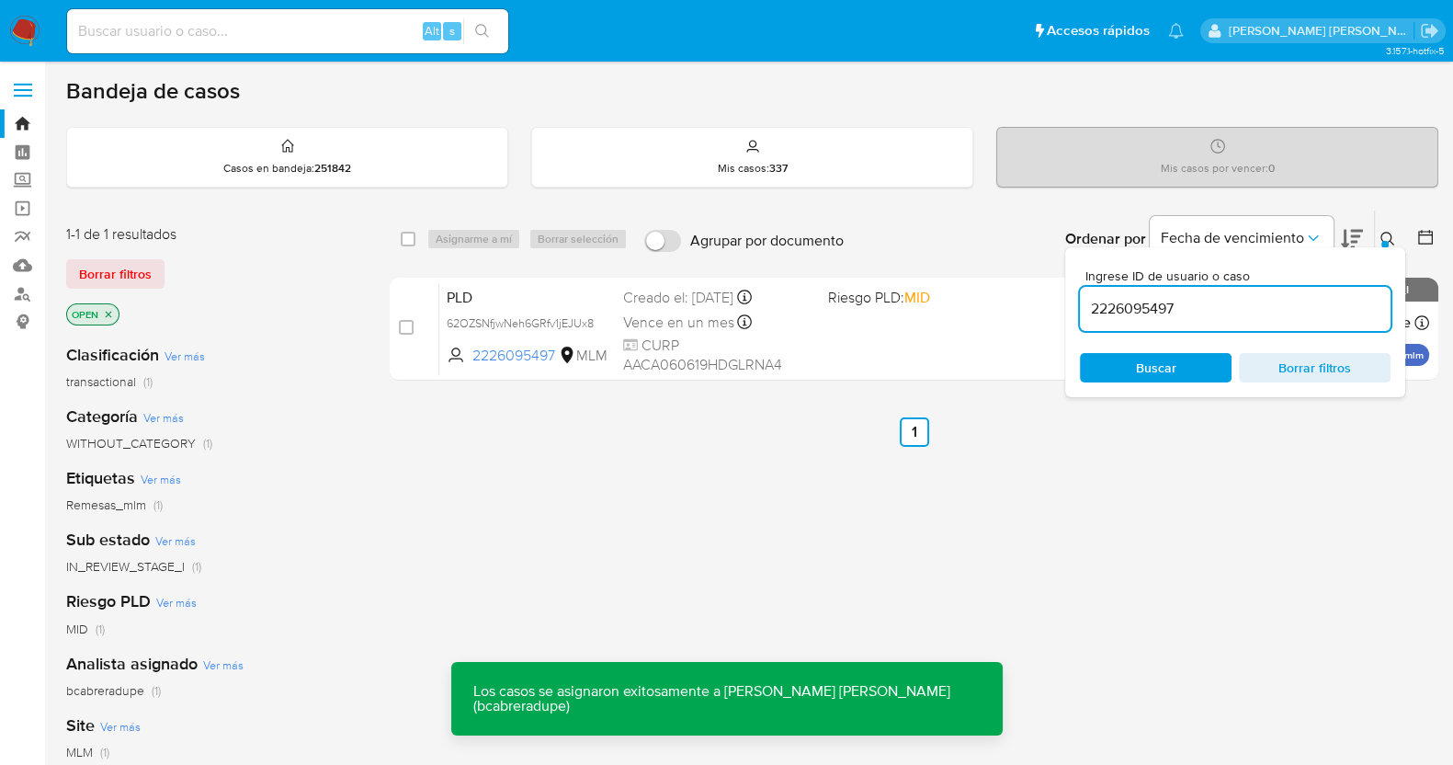
click at [1153, 306] on input "2226095497" at bounding box center [1235, 309] width 311 height 24
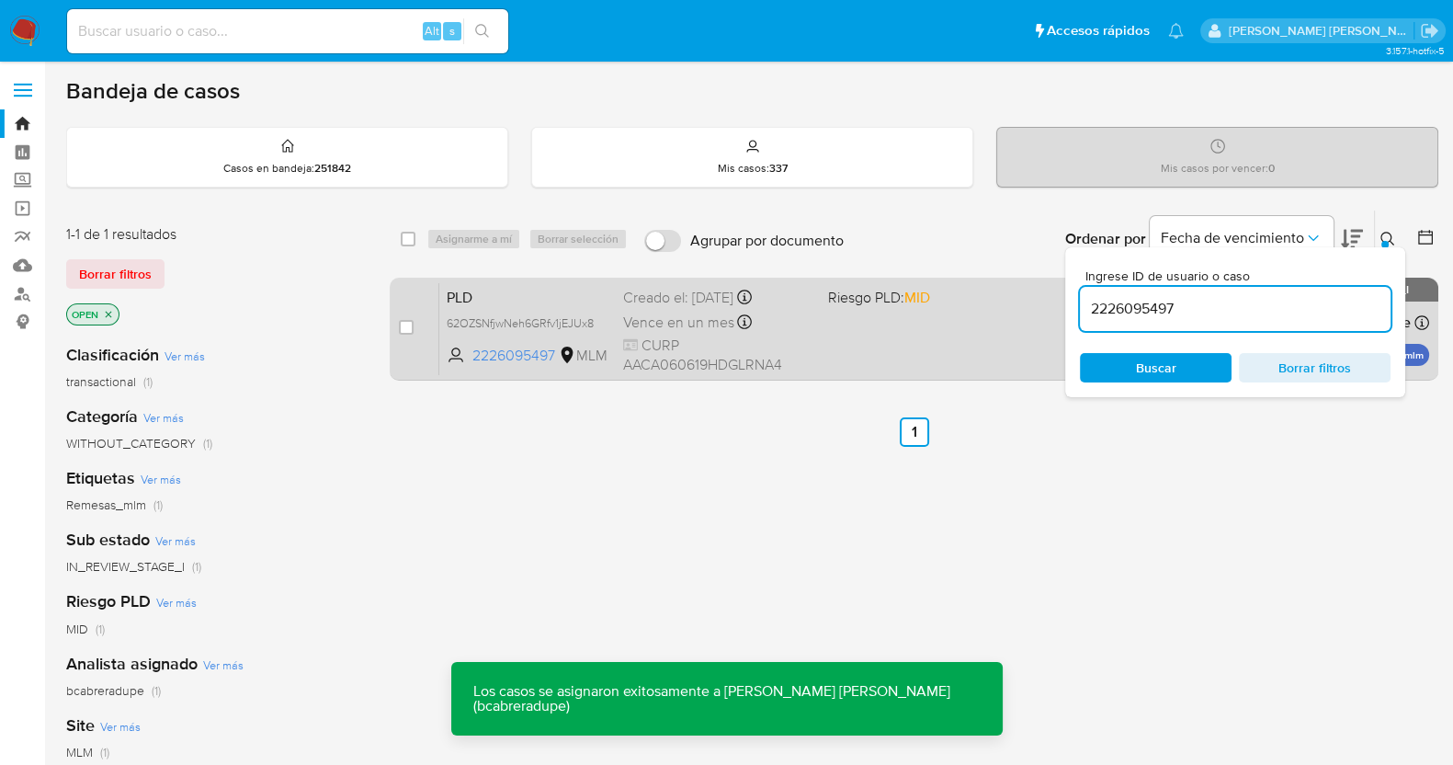
paste input "380740633"
type input "2380740633"
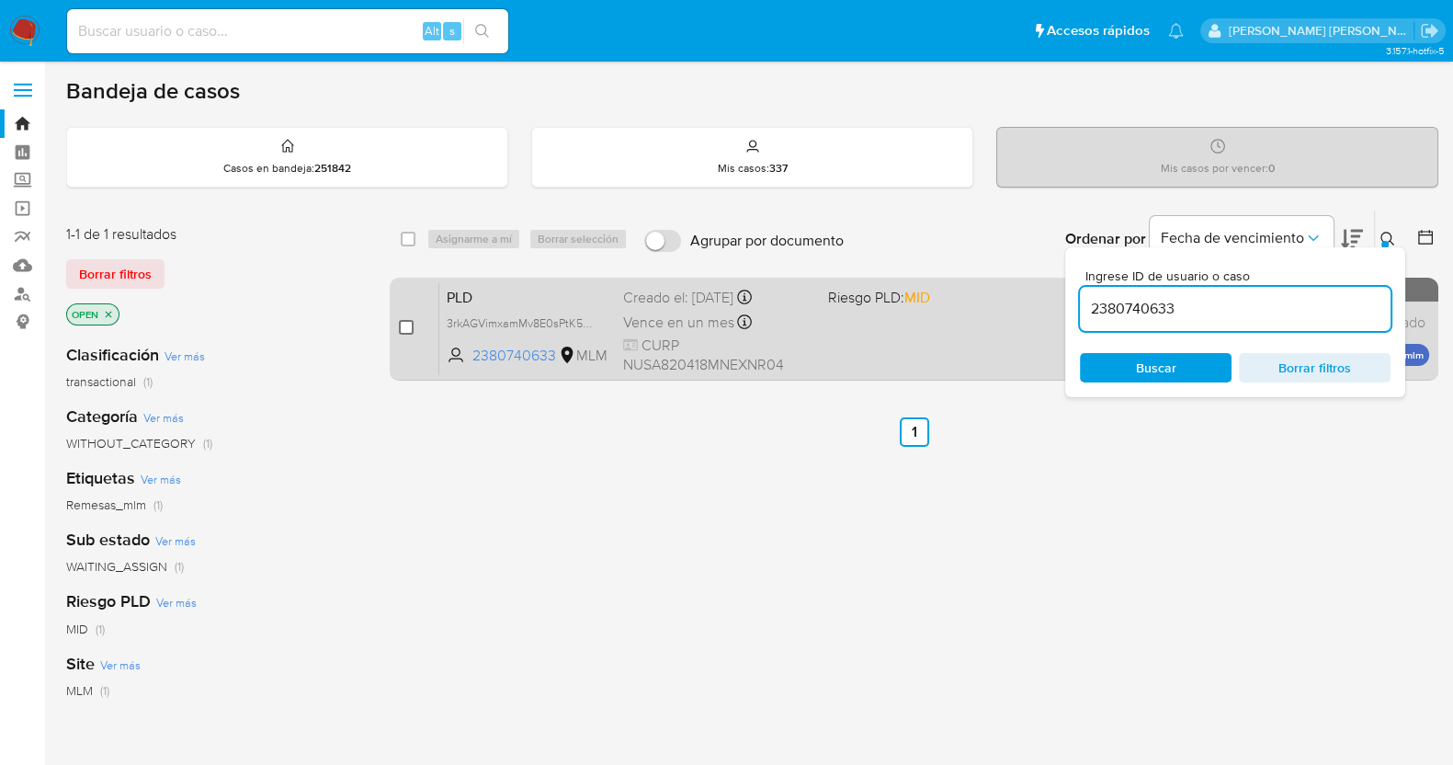
click at [404, 324] on input "checkbox" at bounding box center [406, 327] width 15 height 15
checkbox input "true"
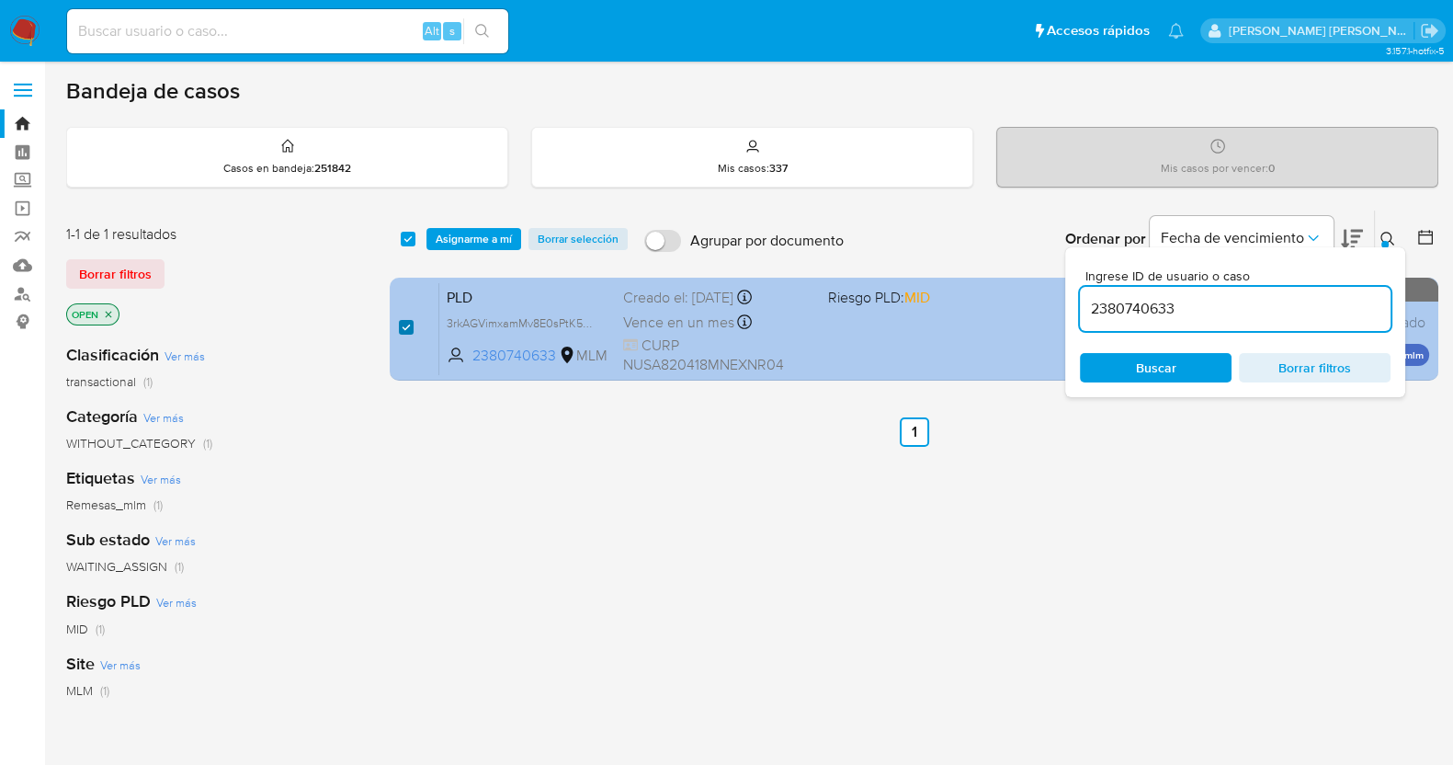
checkbox input "true"
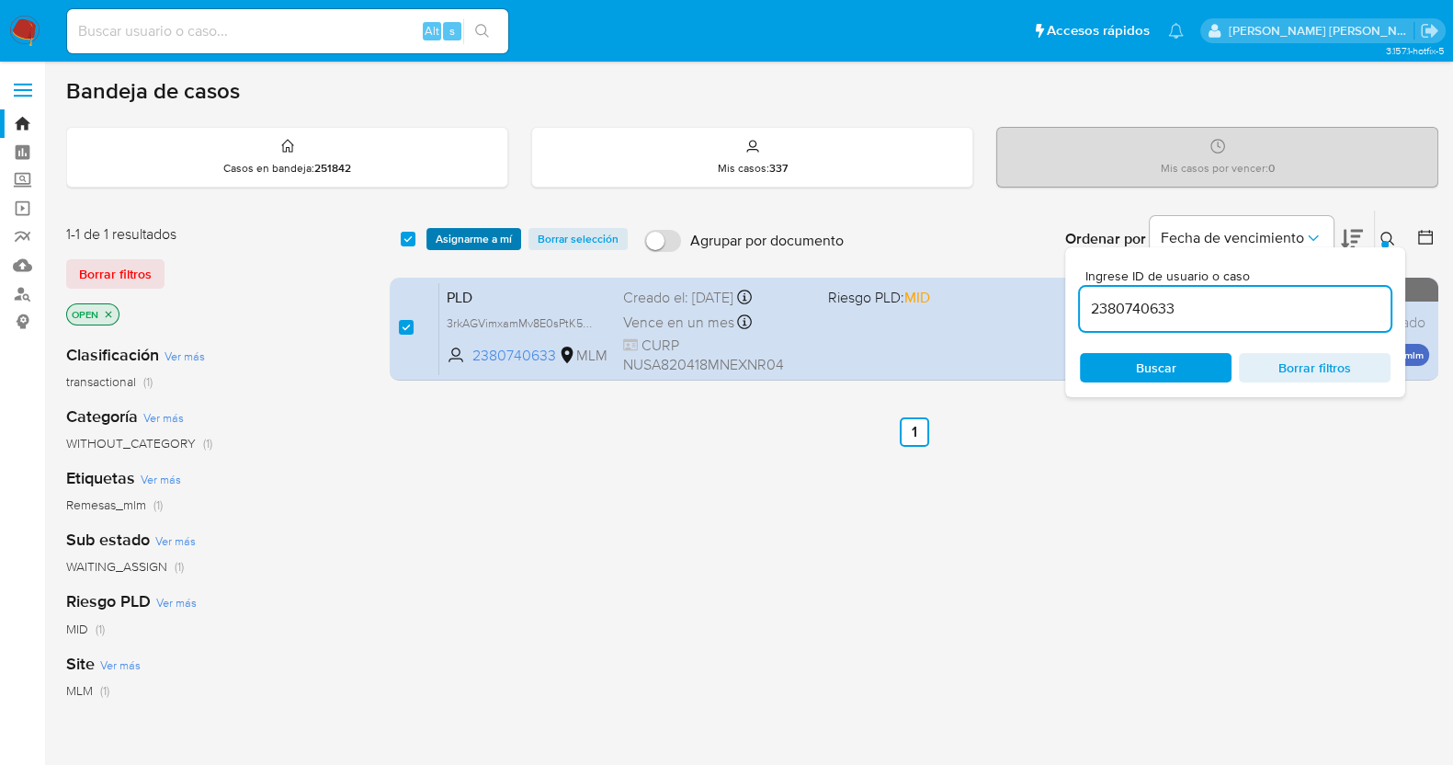
click at [503, 244] on span "Asignarme a mí" at bounding box center [474, 239] width 76 height 18
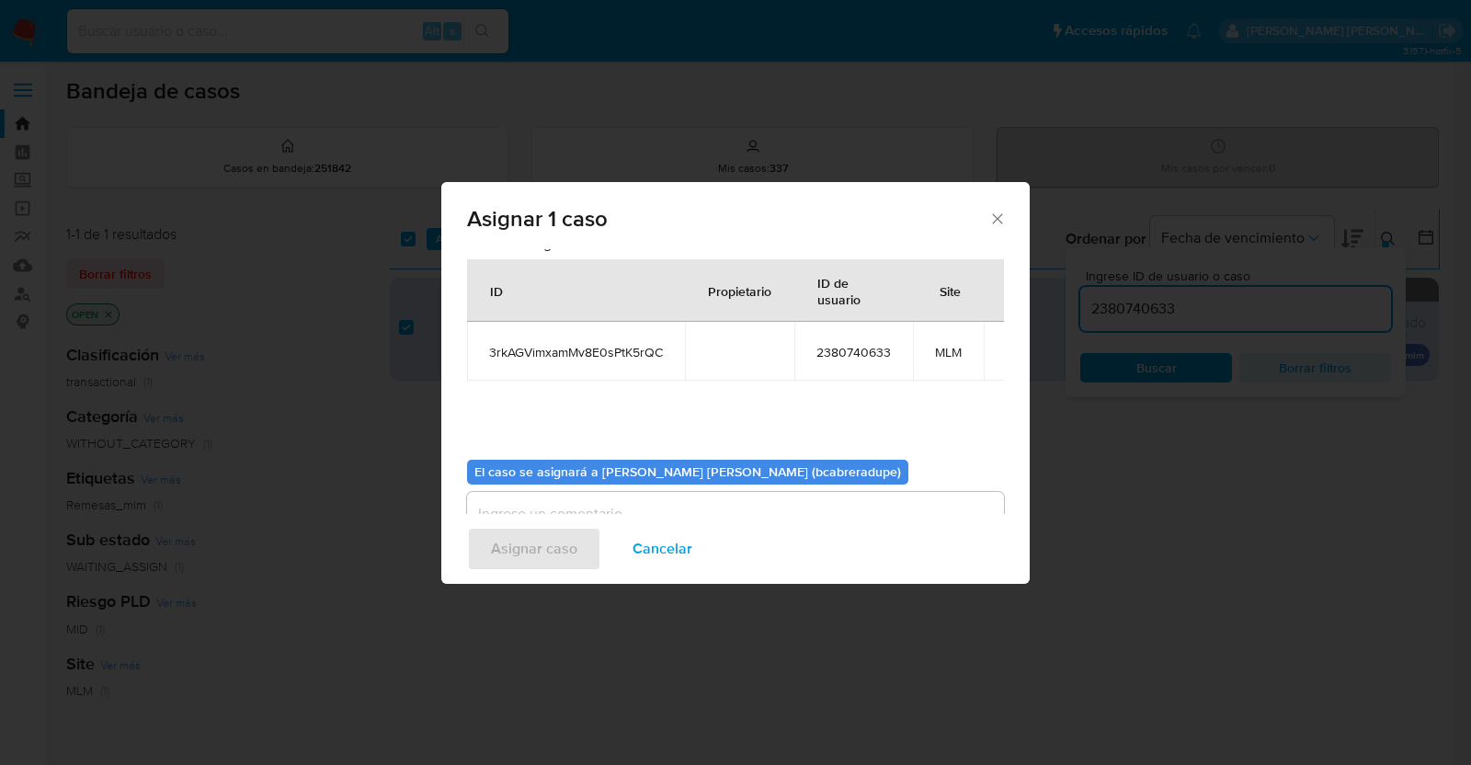
scroll to position [95, 0]
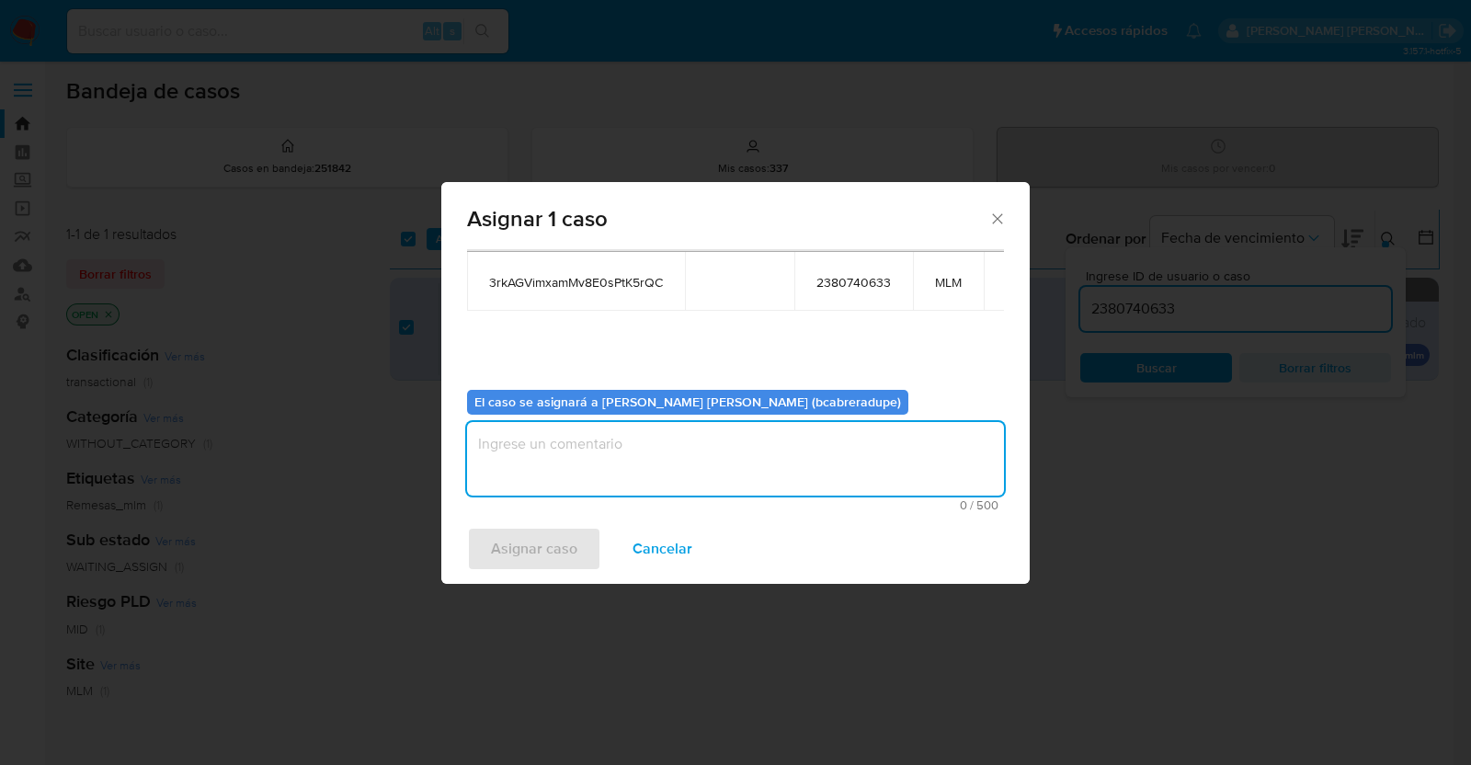
click at [750, 460] on textarea "assign-modal" at bounding box center [735, 459] width 537 height 74
type textarea "BJCD"
click at [570, 544] on span "Asignar caso" at bounding box center [534, 548] width 86 height 40
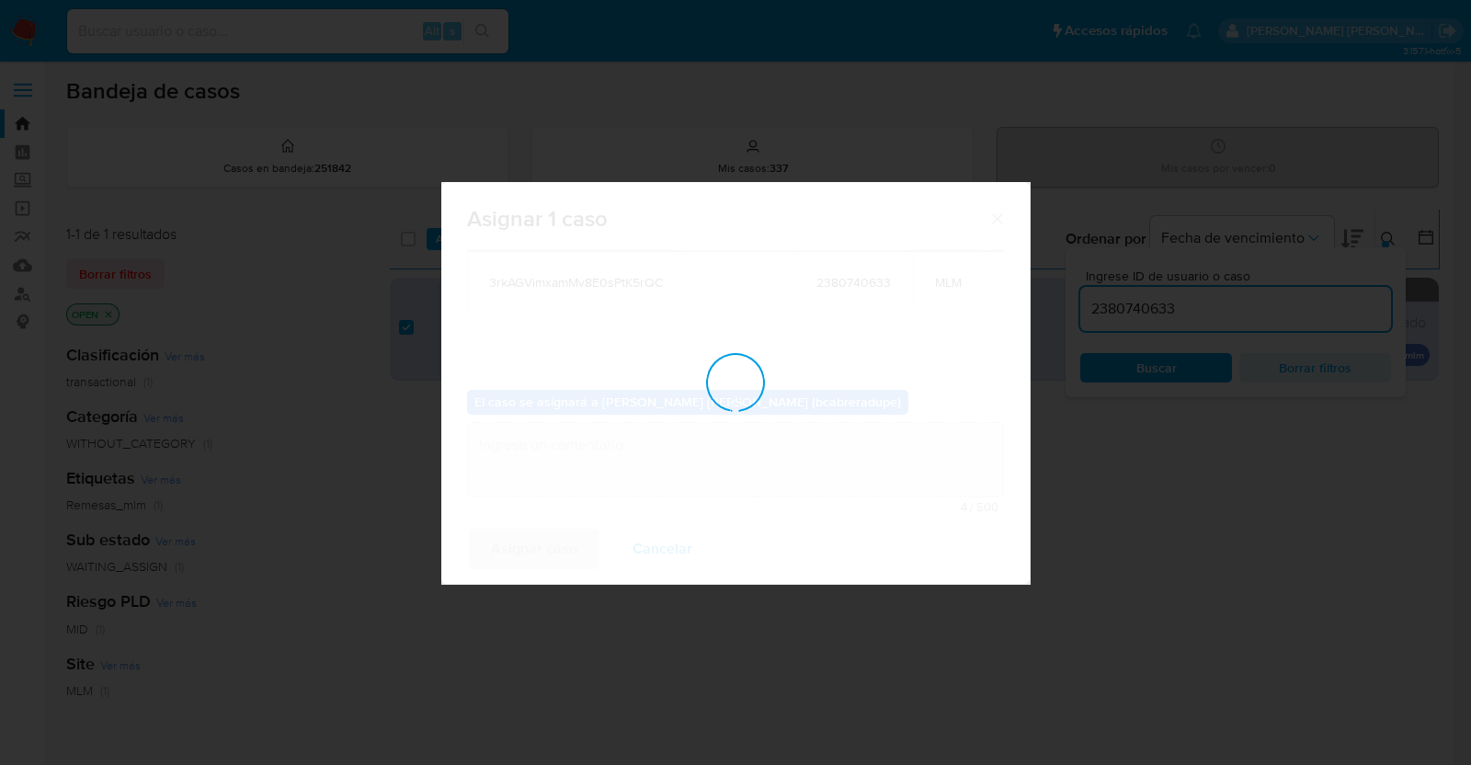
checkbox input "false"
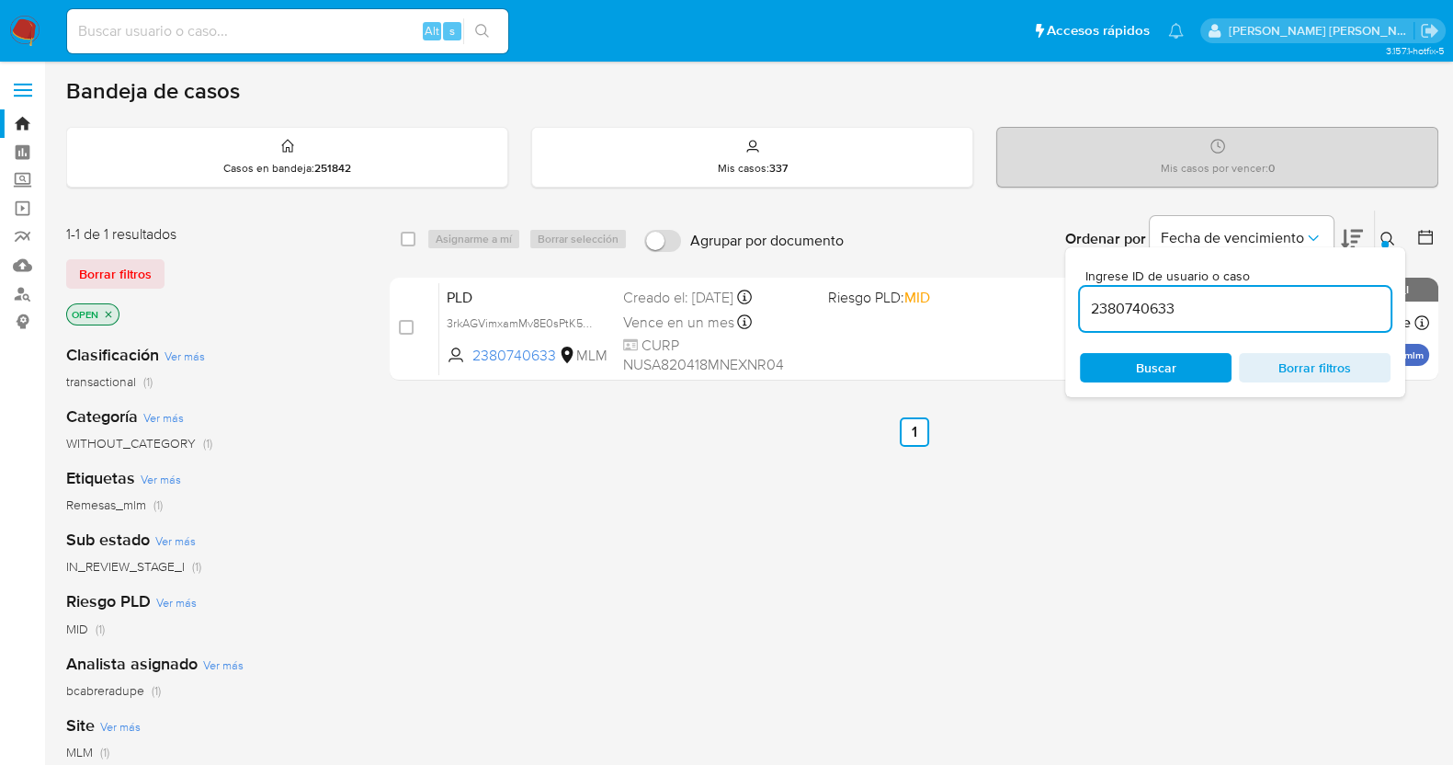
click at [1135, 307] on input "2380740633" at bounding box center [1235, 309] width 311 height 24
paste input "321111069"
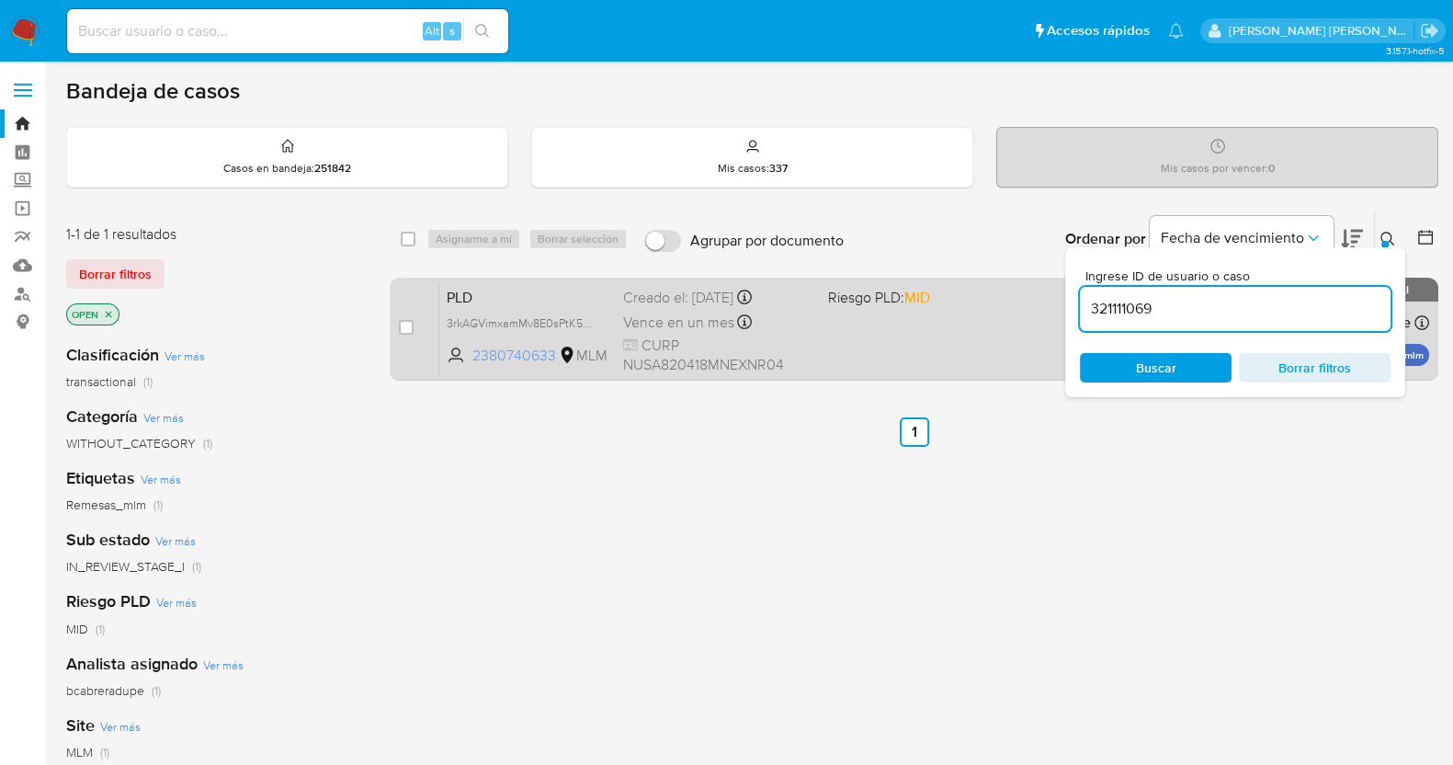
type input "321111069"
click at [404, 324] on input "checkbox" at bounding box center [406, 327] width 15 height 15
checkbox input "true"
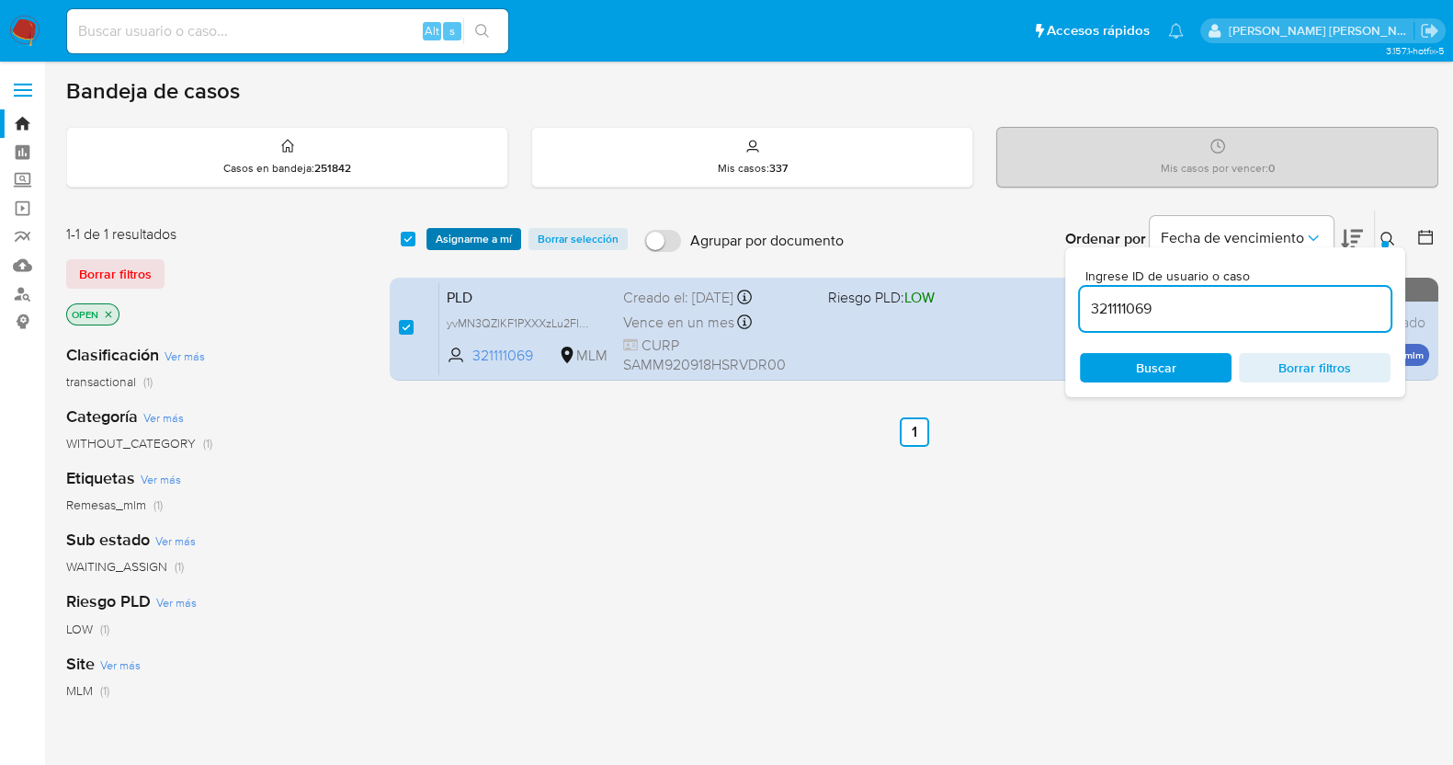
click at [492, 230] on span "Asignarme a mí" at bounding box center [474, 239] width 76 height 18
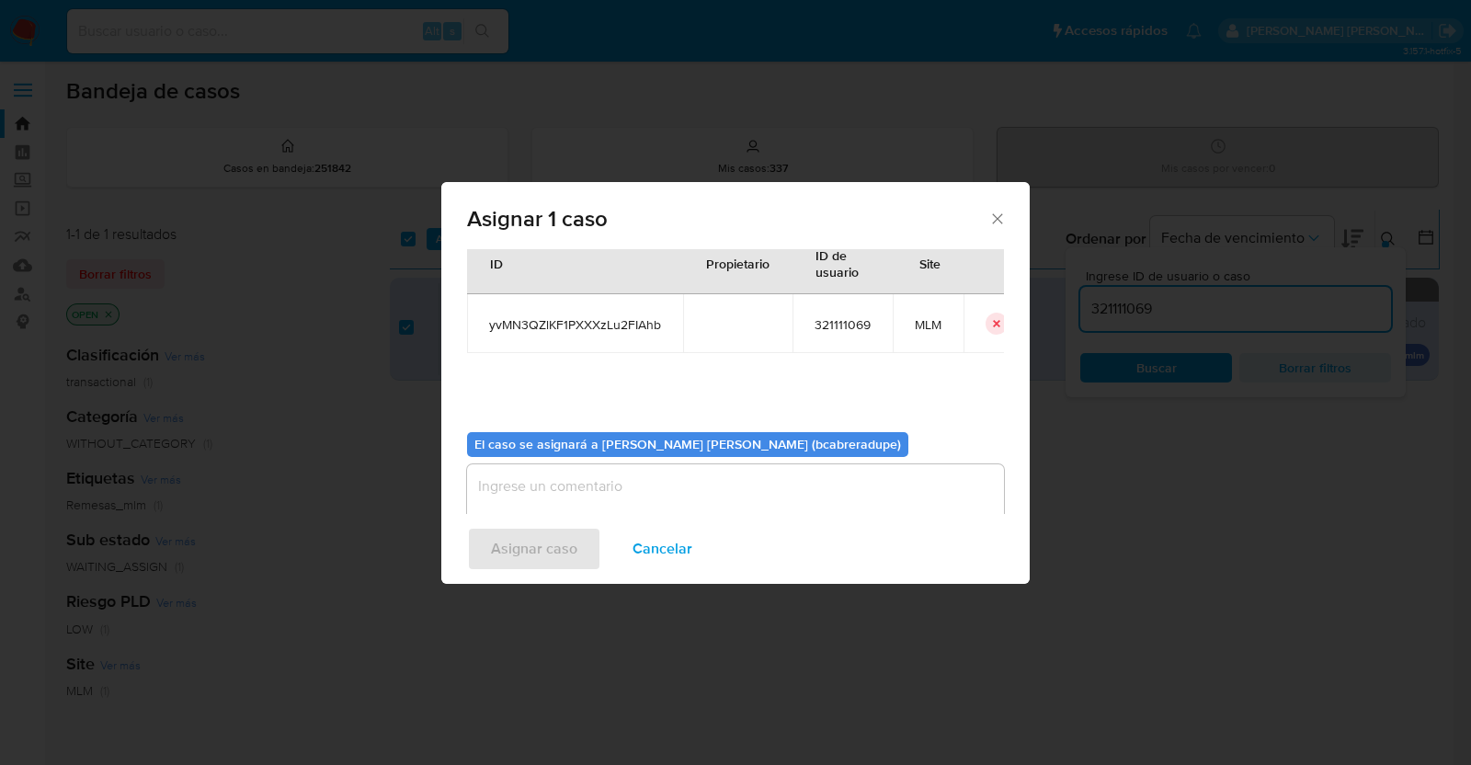
scroll to position [95, 0]
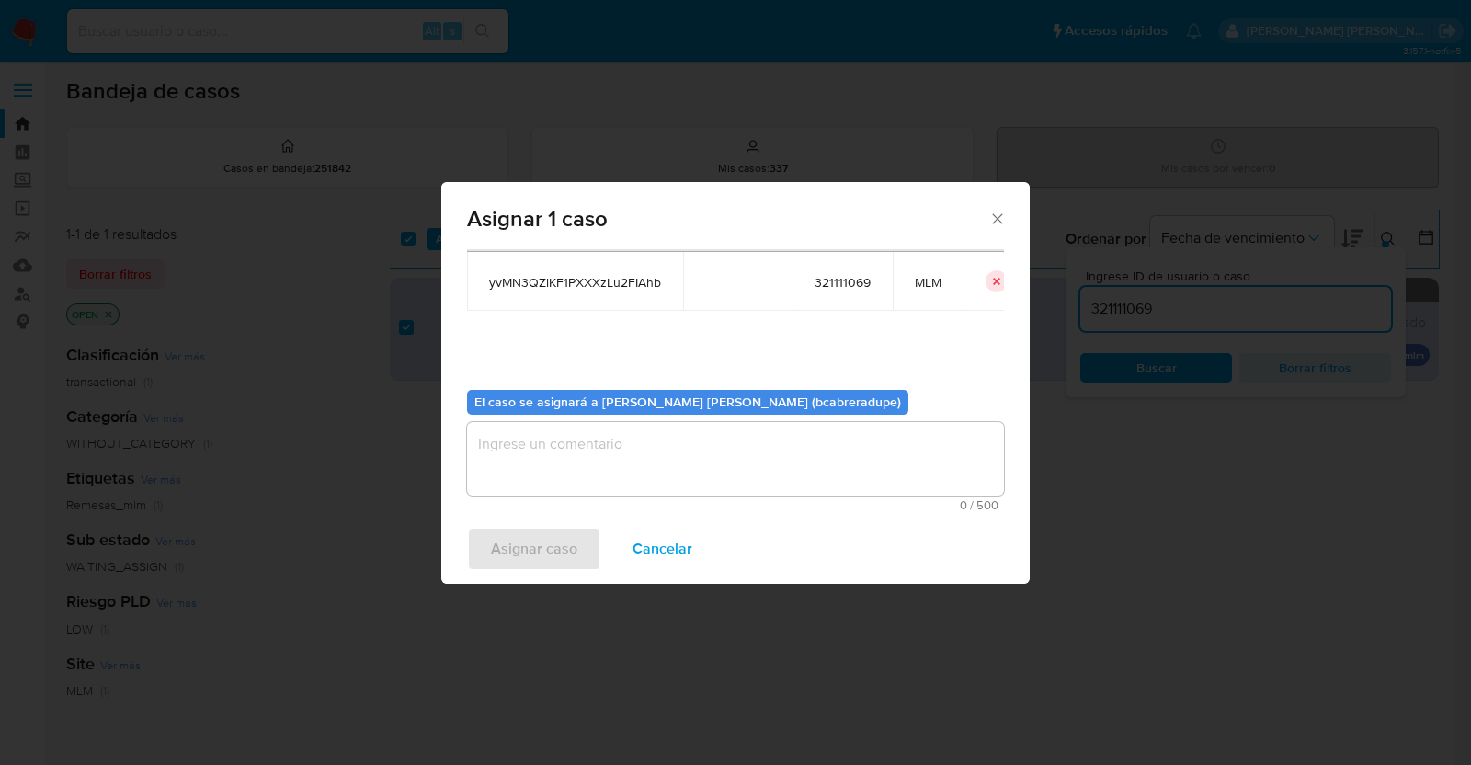
click at [762, 457] on textarea "assign-modal" at bounding box center [735, 459] width 537 height 74
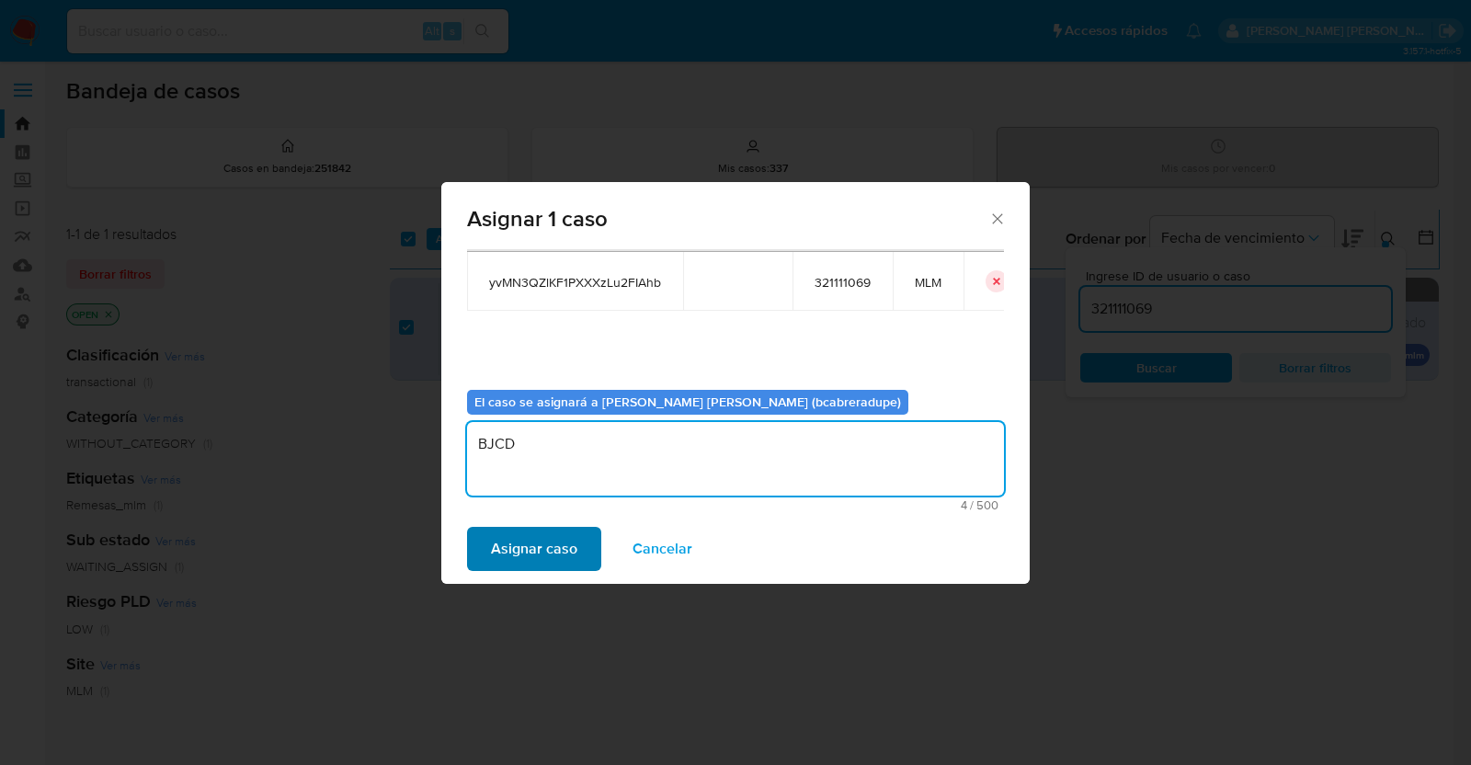
type textarea "BJCD"
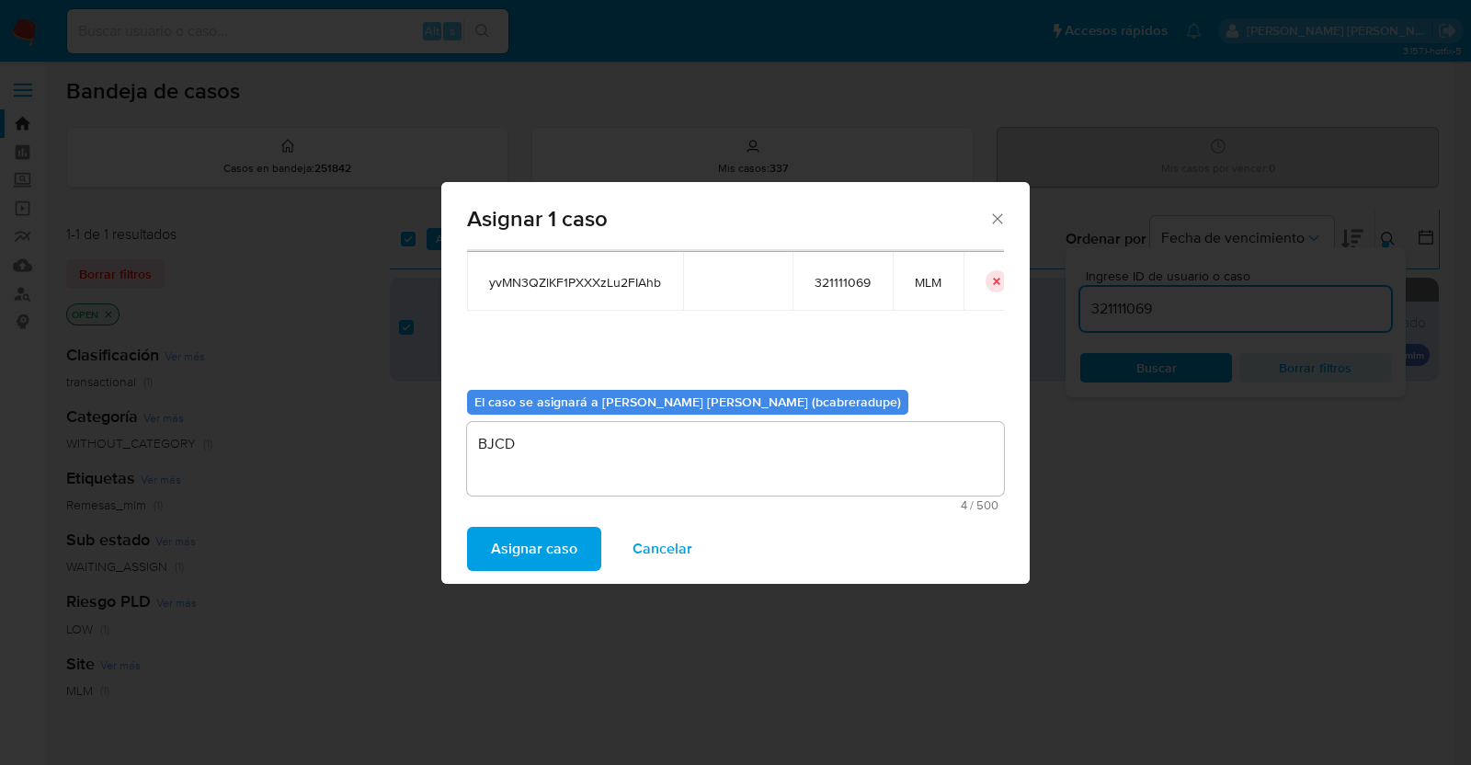
click at [573, 537] on span "Asignar caso" at bounding box center [534, 548] width 86 height 40
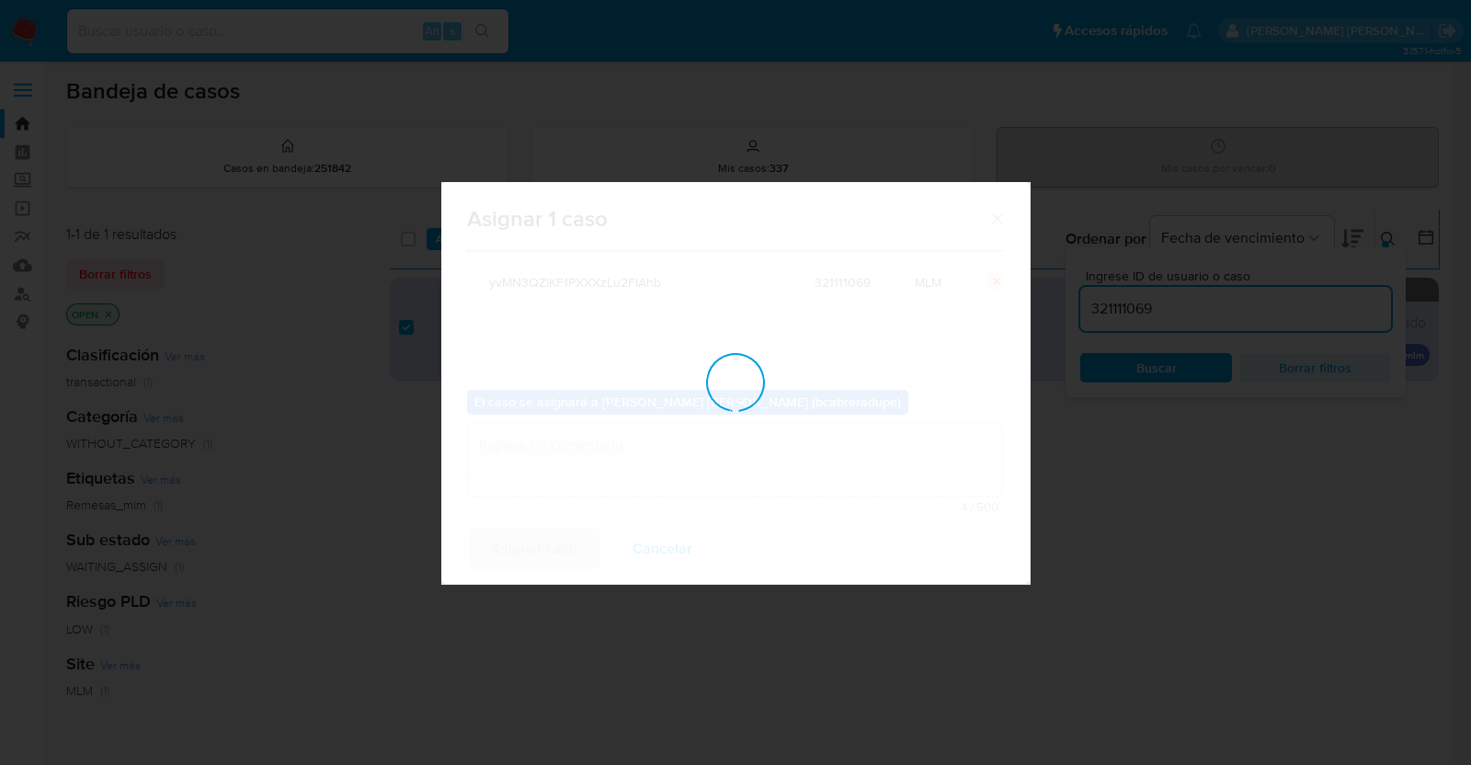
checkbox input "false"
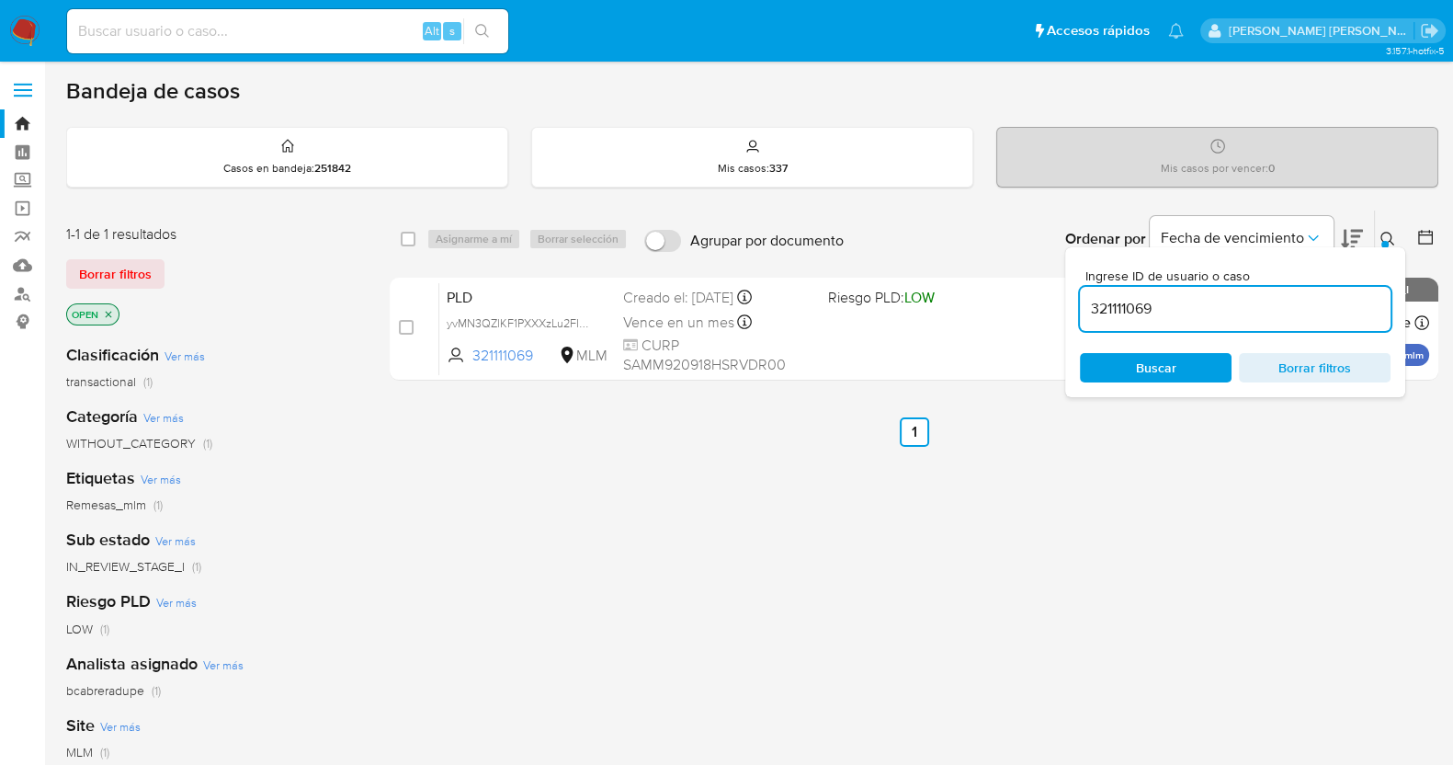
click at [1131, 301] on input "321111069" at bounding box center [1235, 309] width 311 height 24
paste input "7766773"
type input "327766773"
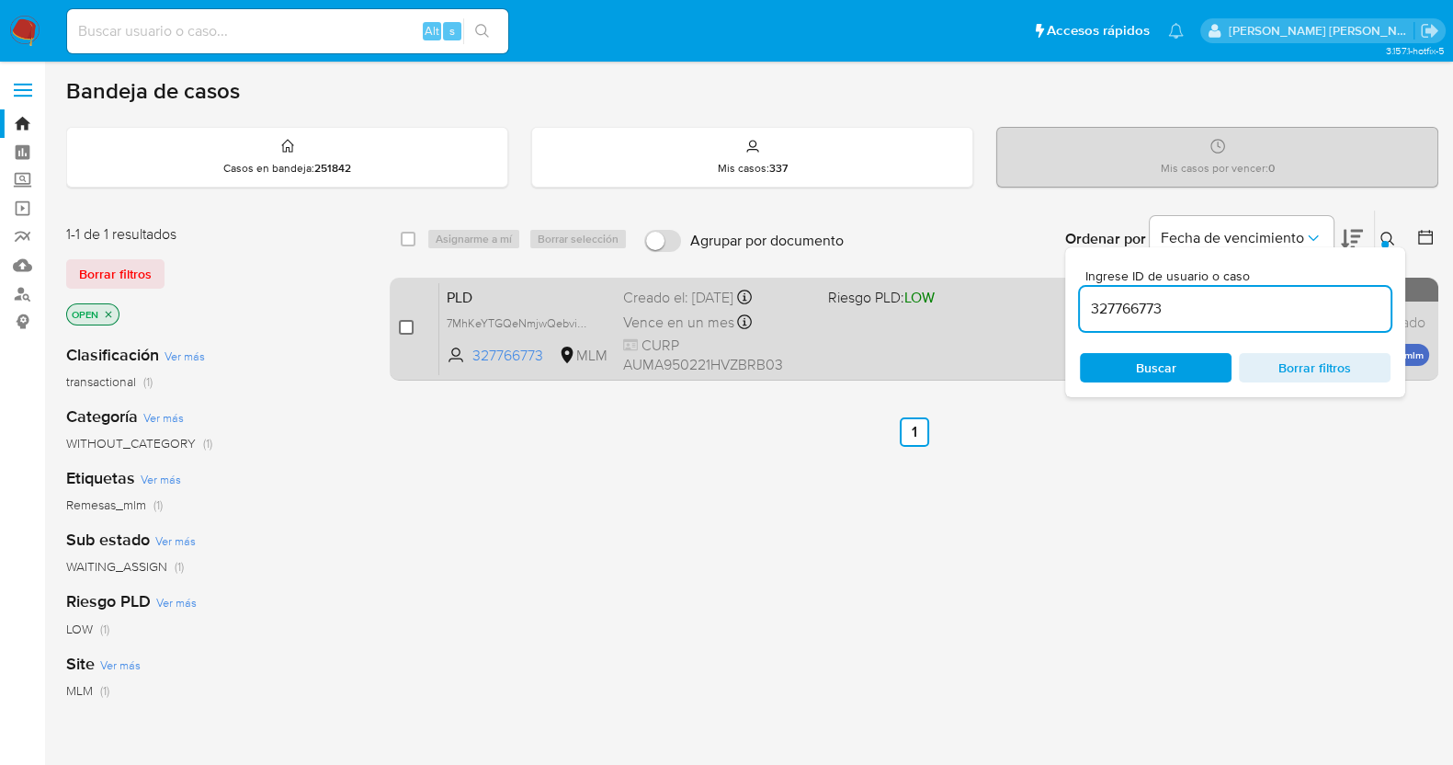
click at [405, 328] on input "checkbox" at bounding box center [406, 327] width 15 height 15
checkbox input "true"
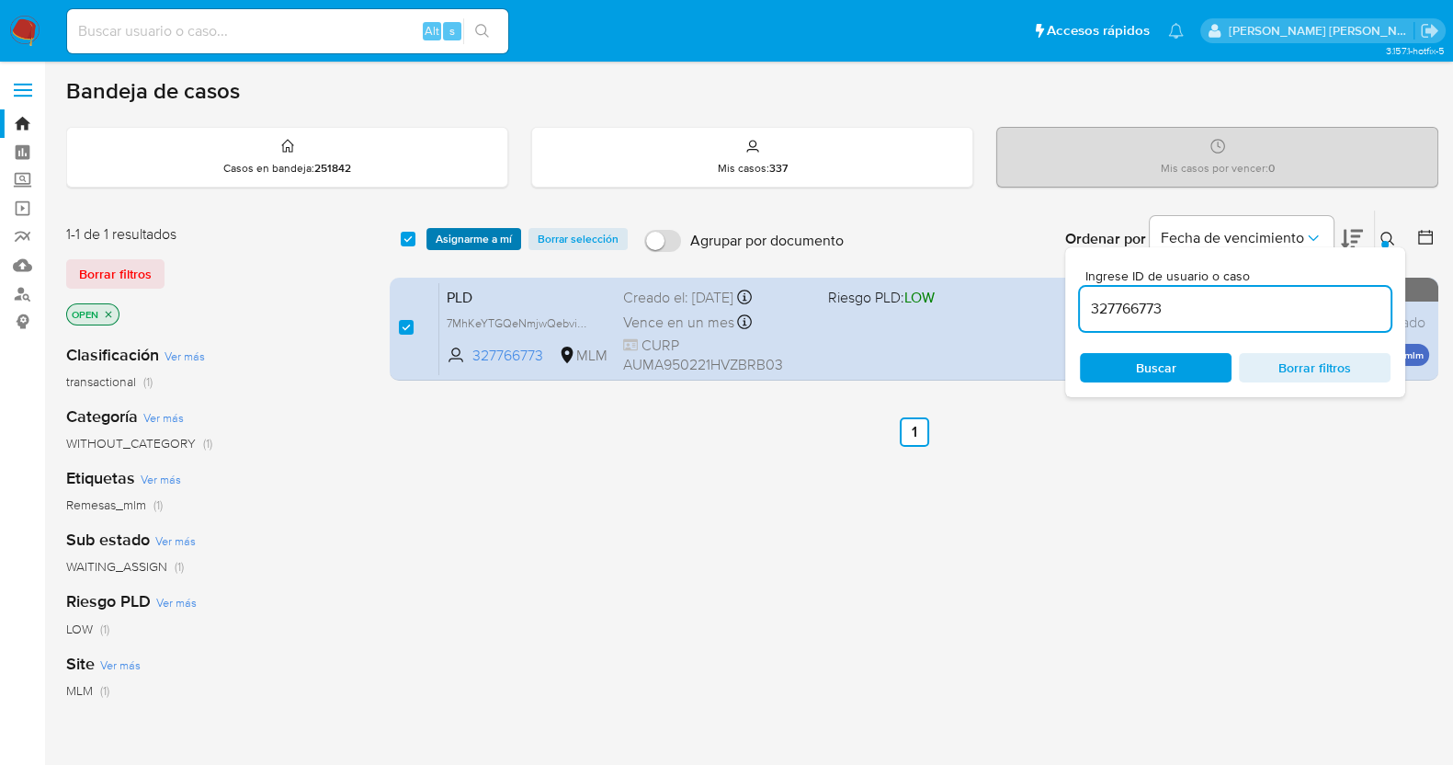
click at [486, 237] on span "Asignarme a mí" at bounding box center [474, 239] width 76 height 18
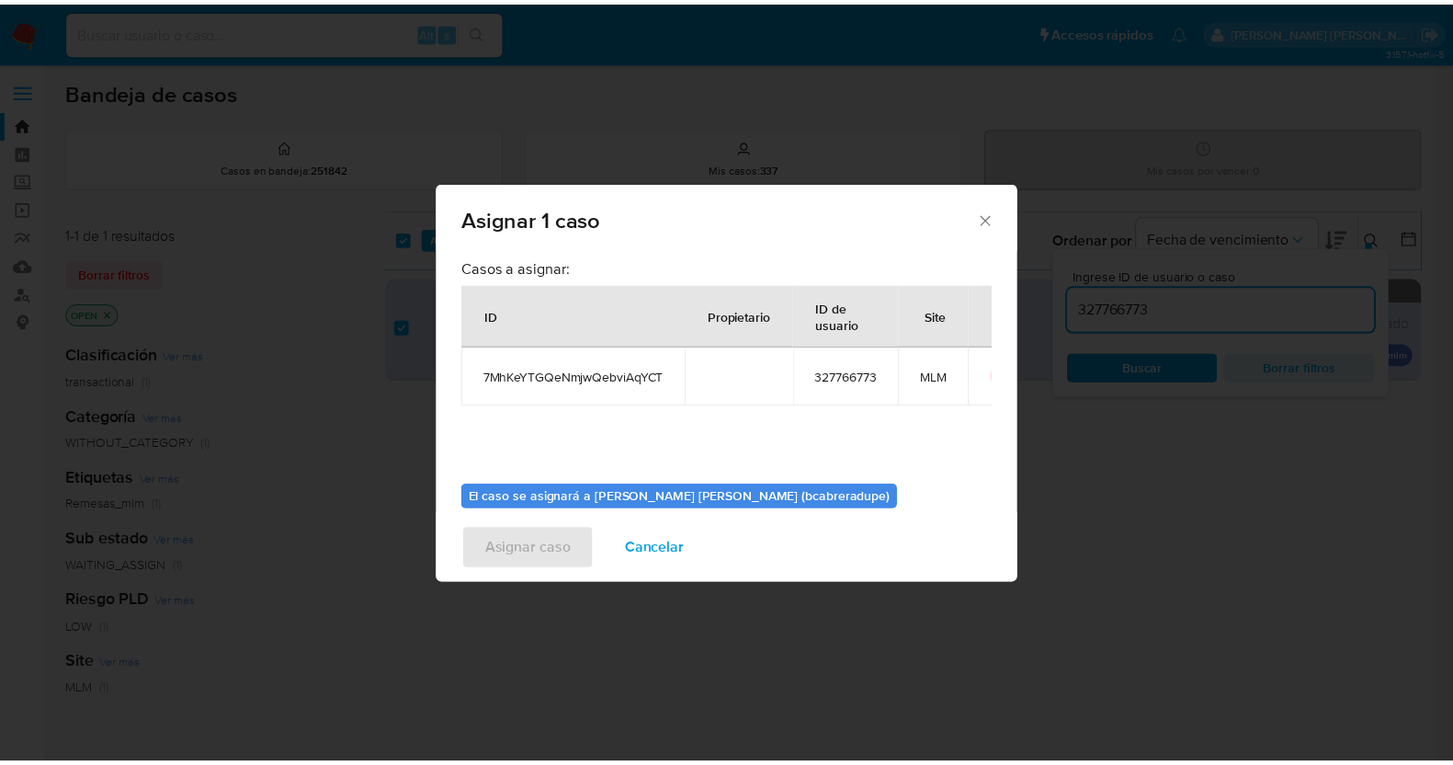
scroll to position [95, 0]
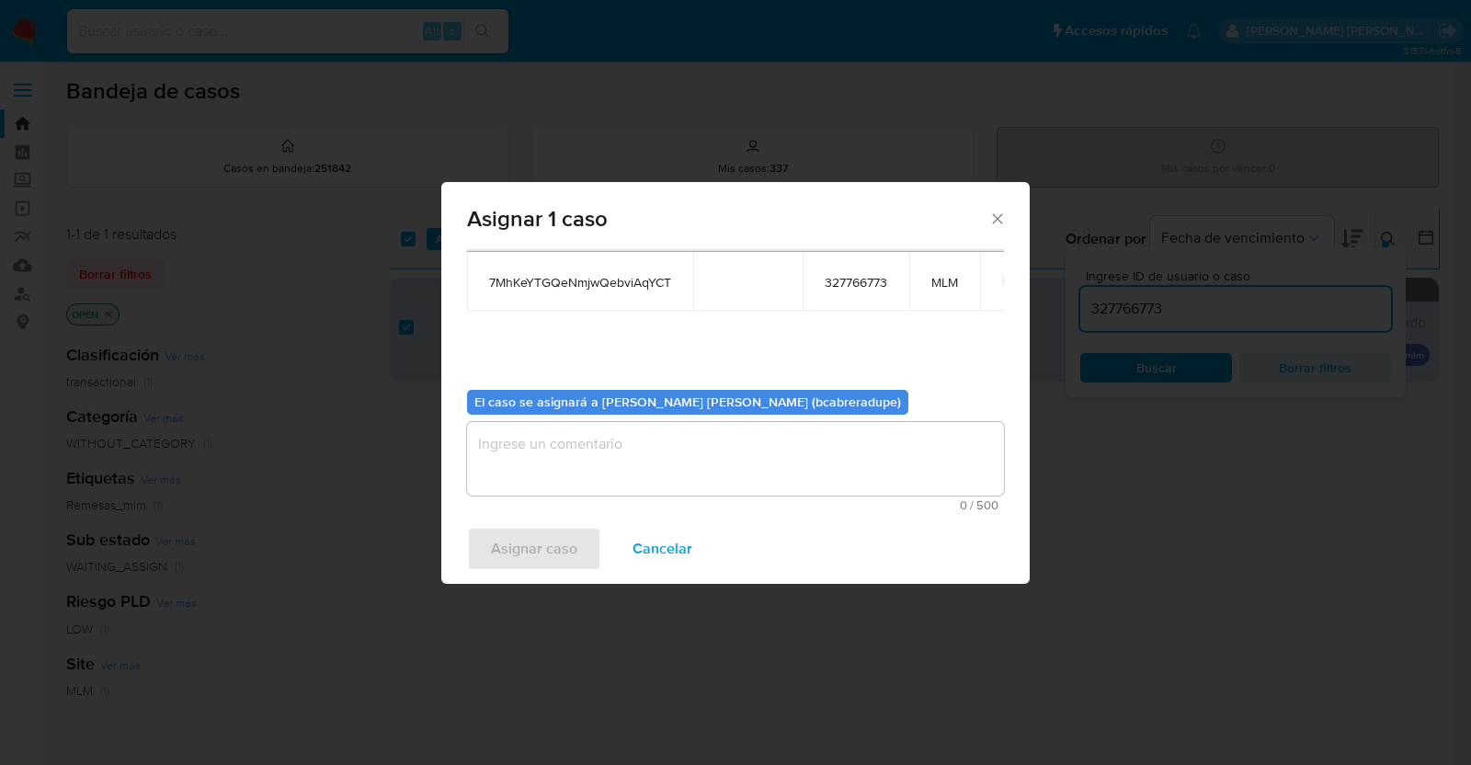
click at [712, 461] on textarea "assign-modal" at bounding box center [735, 459] width 537 height 74
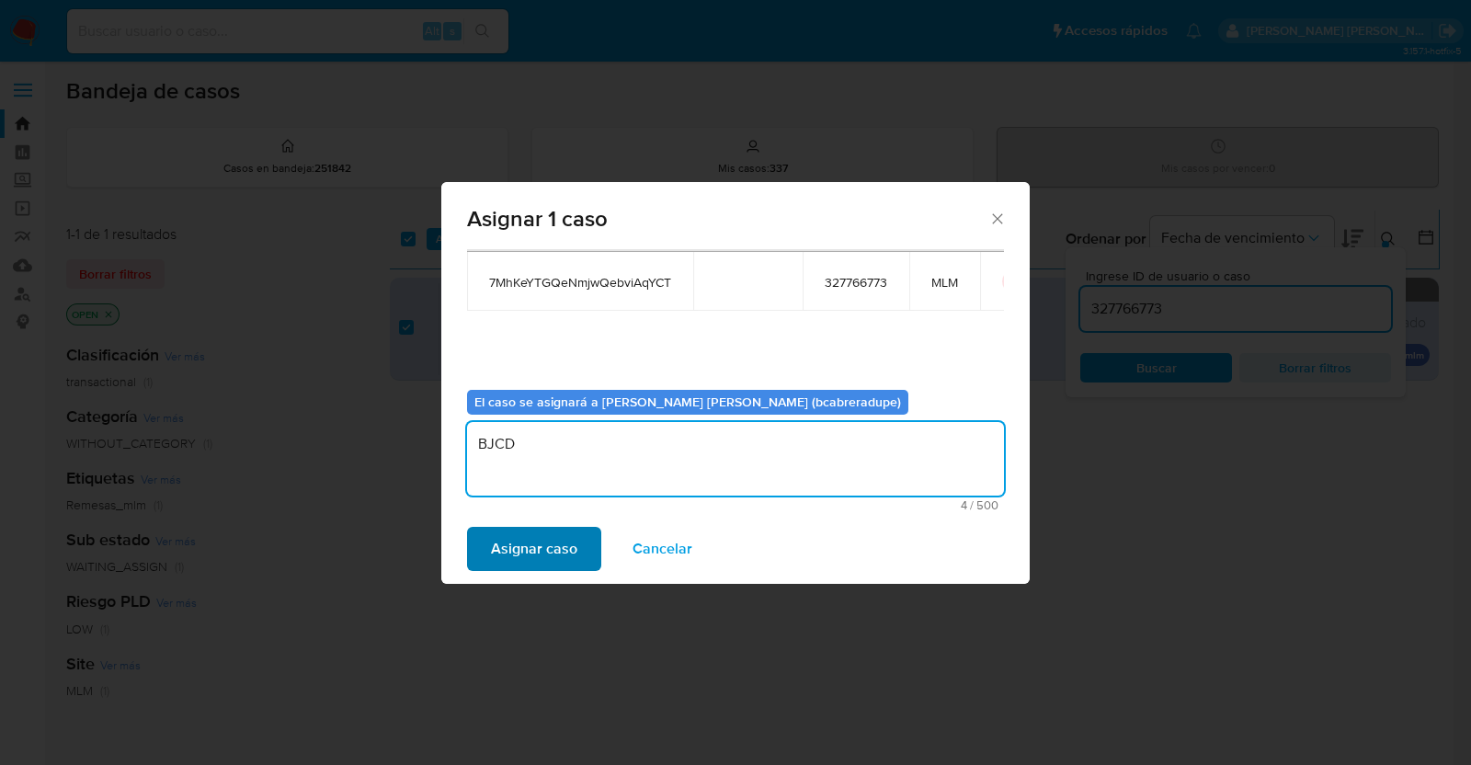
type textarea "BJCD"
click at [582, 535] on button "Asignar caso" at bounding box center [534, 549] width 134 height 44
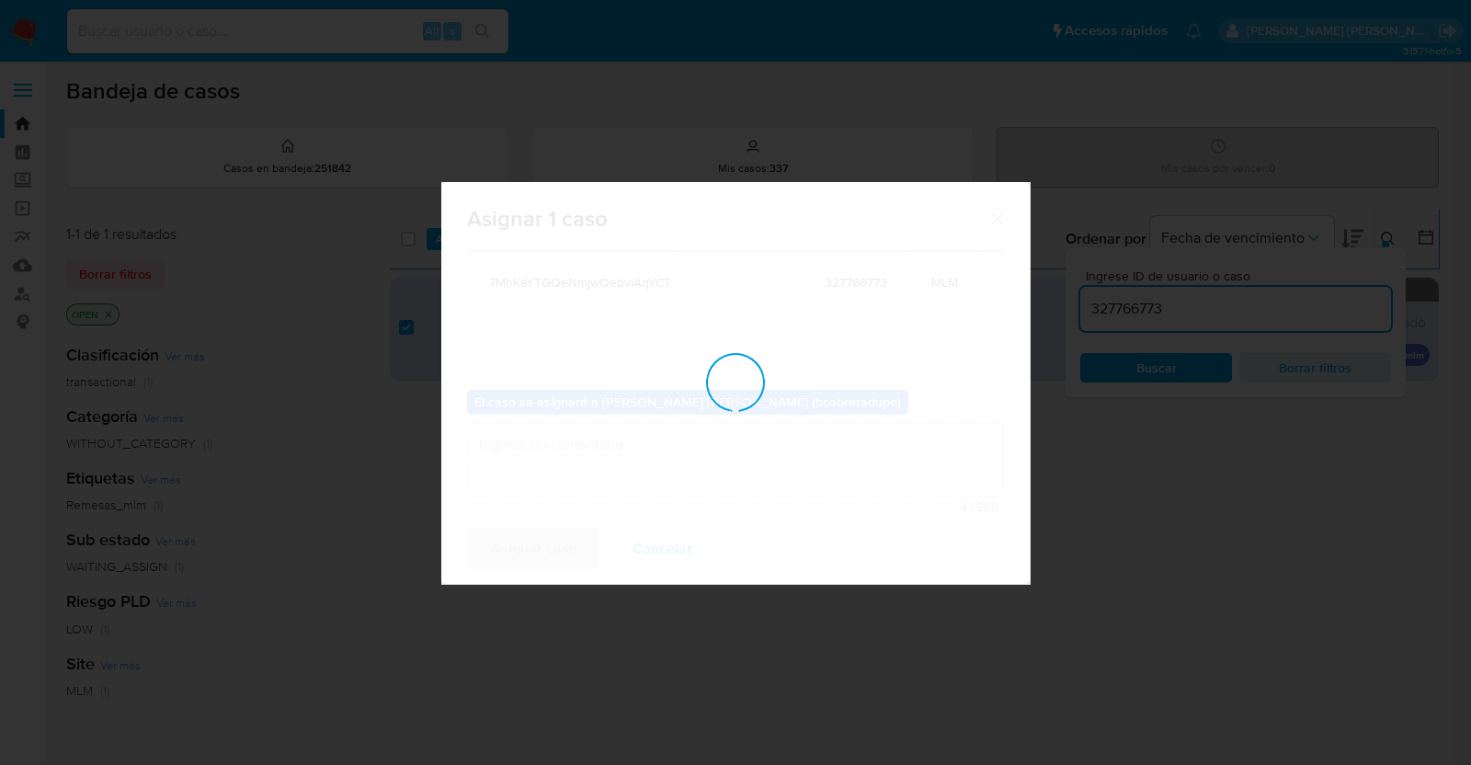
checkbox input "false"
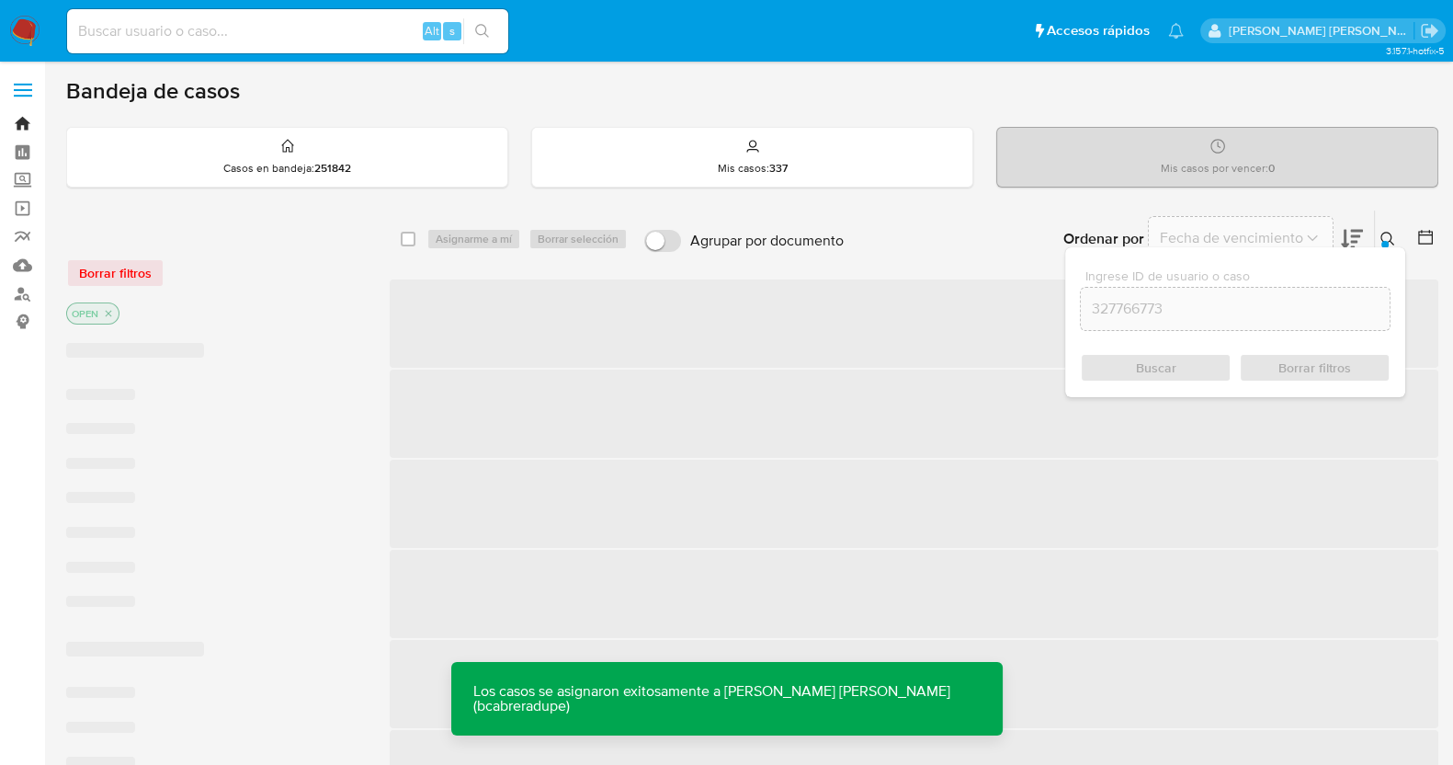
click at [23, 126] on link "Bandeja" at bounding box center [109, 123] width 219 height 28
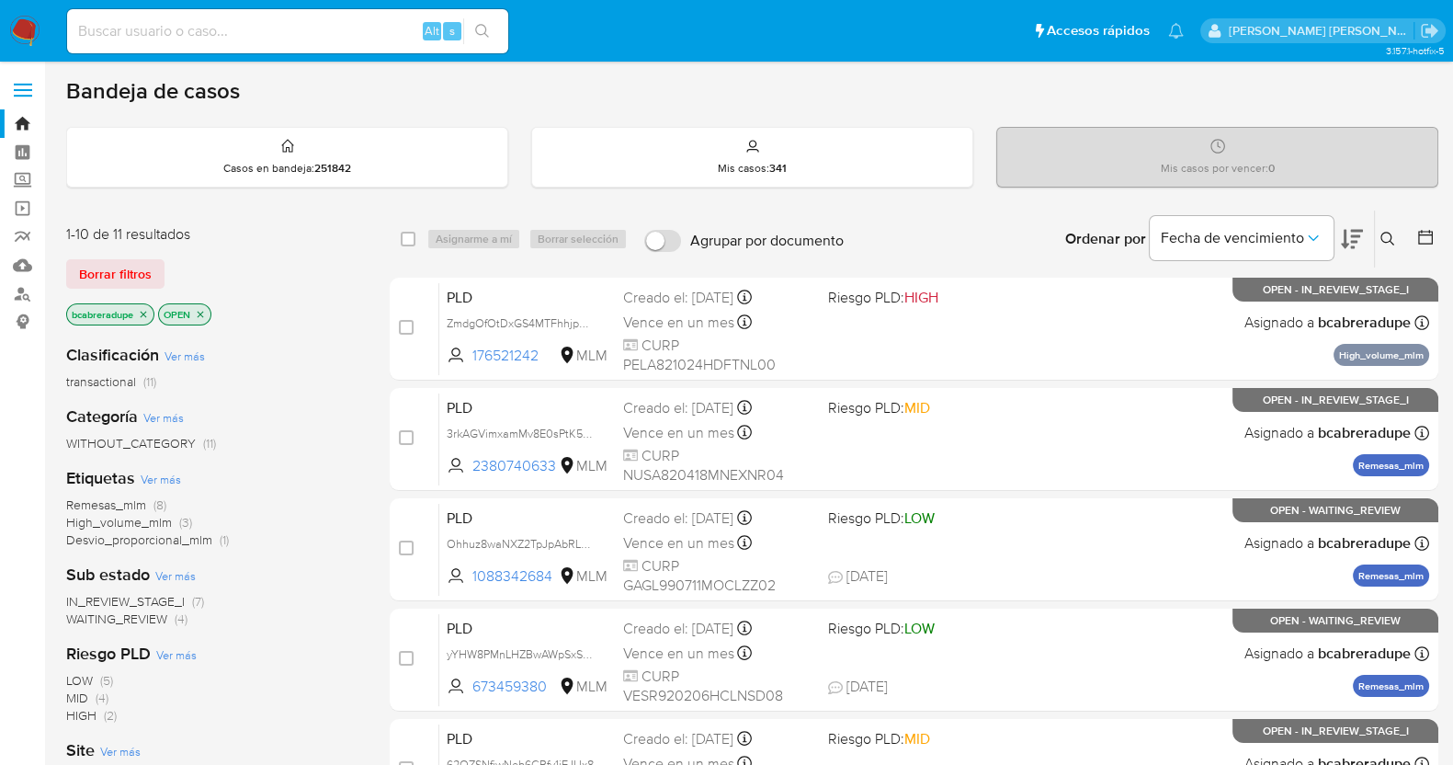
click at [138, 502] on span "Remesas_mlm" at bounding box center [106, 504] width 80 height 18
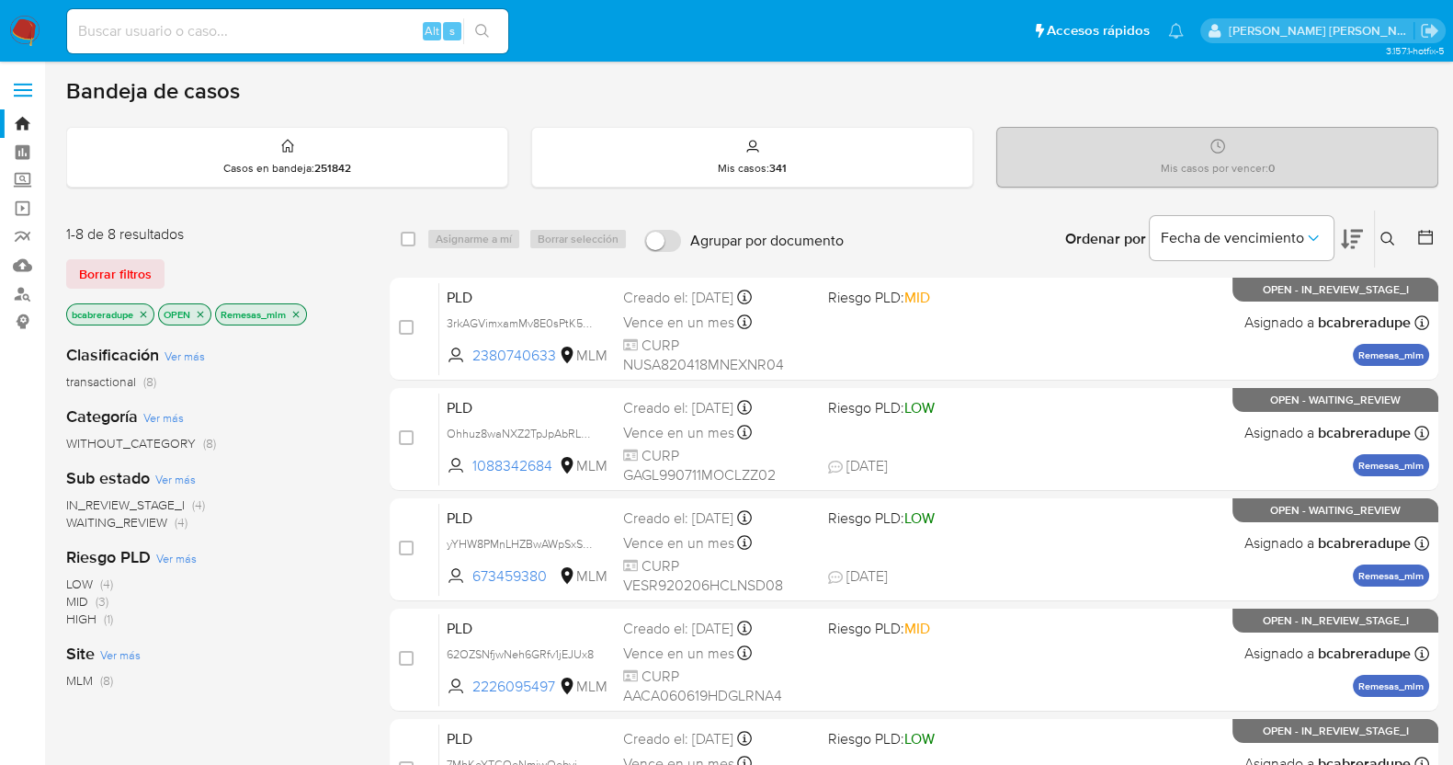
scroll to position [413, 0]
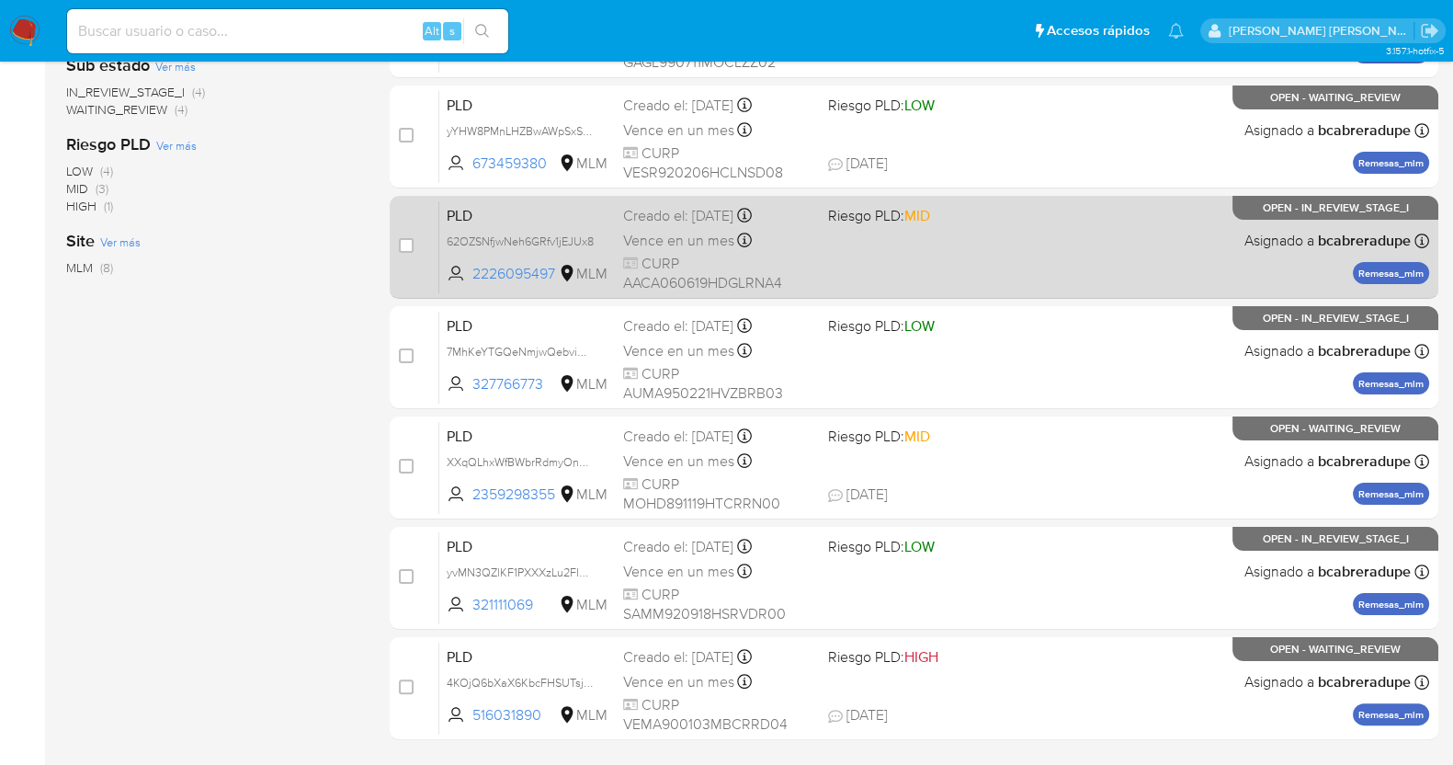
click at [668, 221] on div "Creado el: 12/08/2025 Creado el: 12/08/2025 02:10:18" at bounding box center [718, 216] width 190 height 20
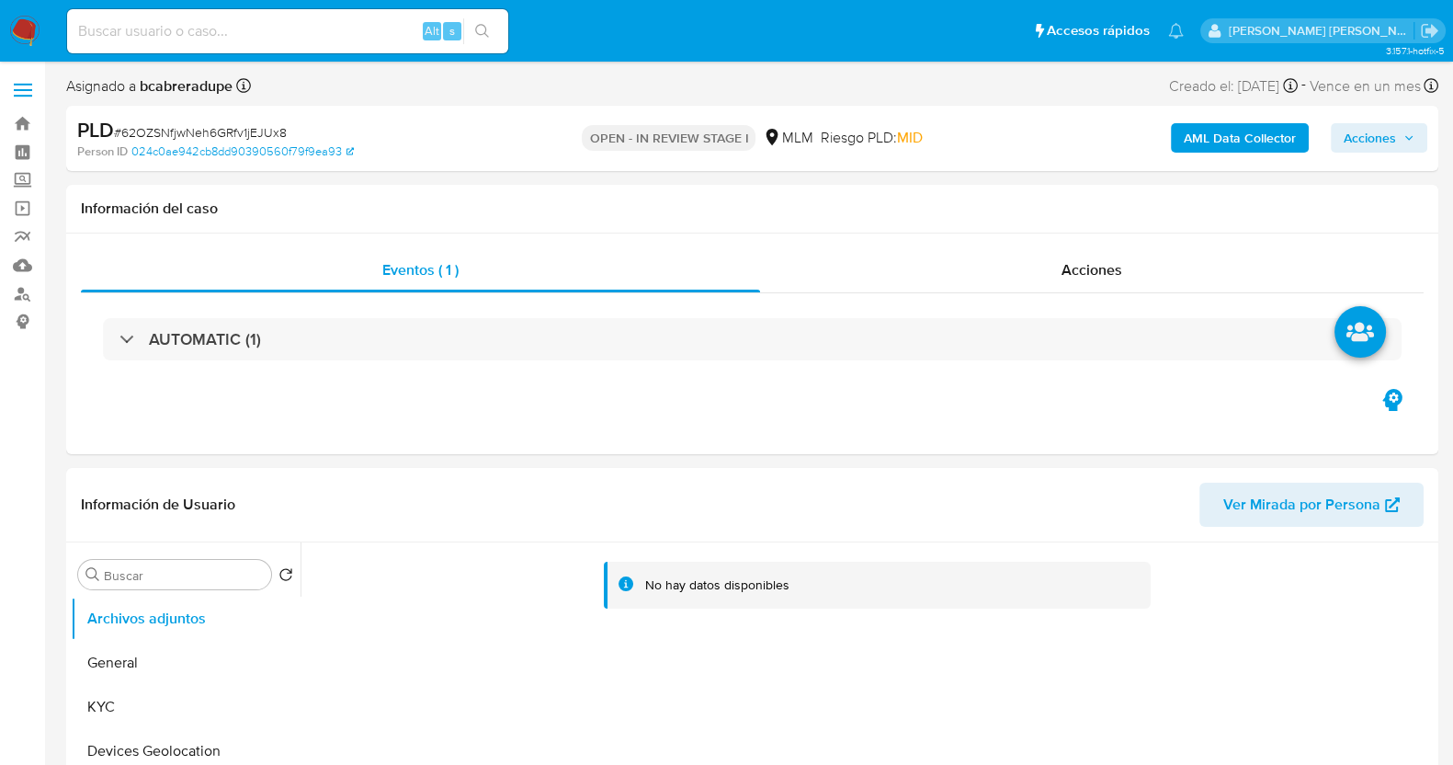
select select "10"
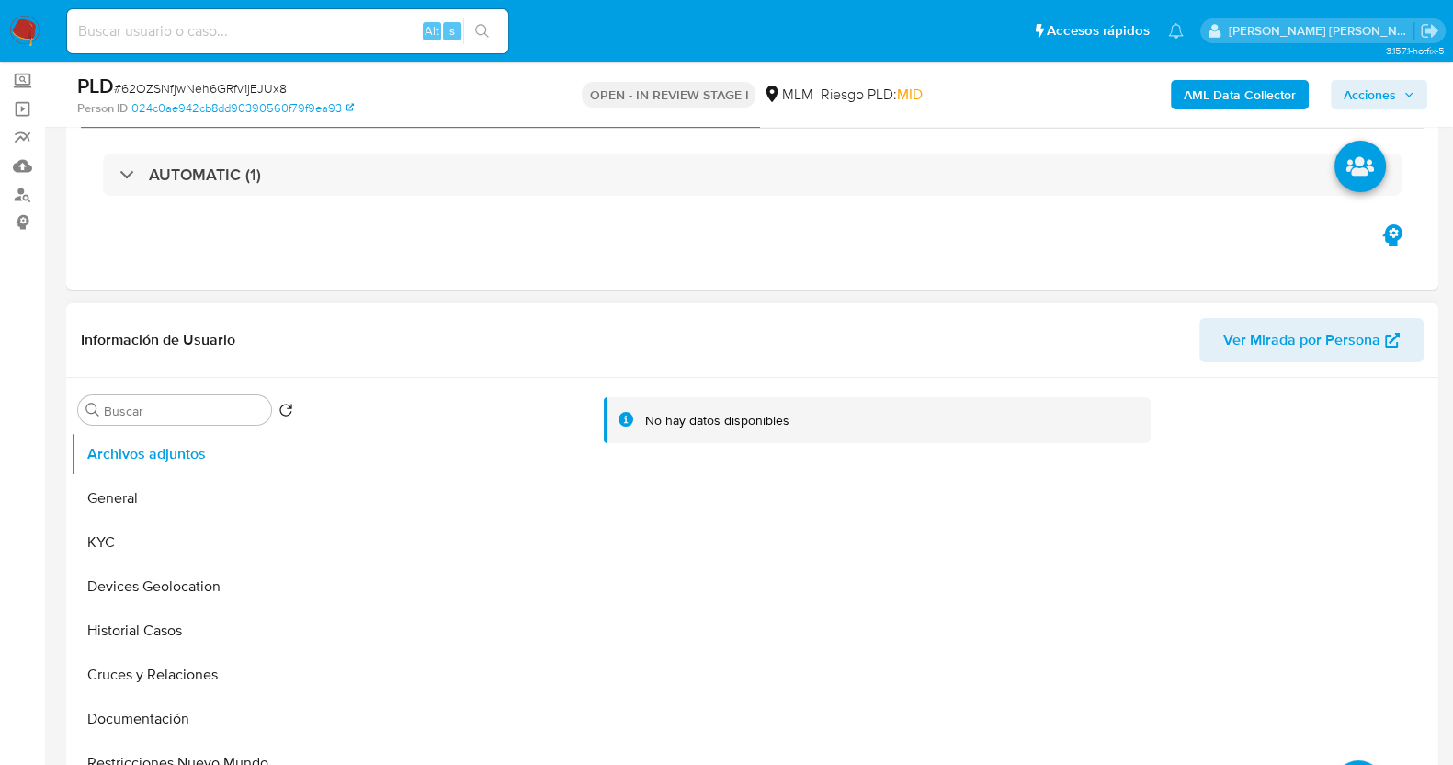
scroll to position [229, 0]
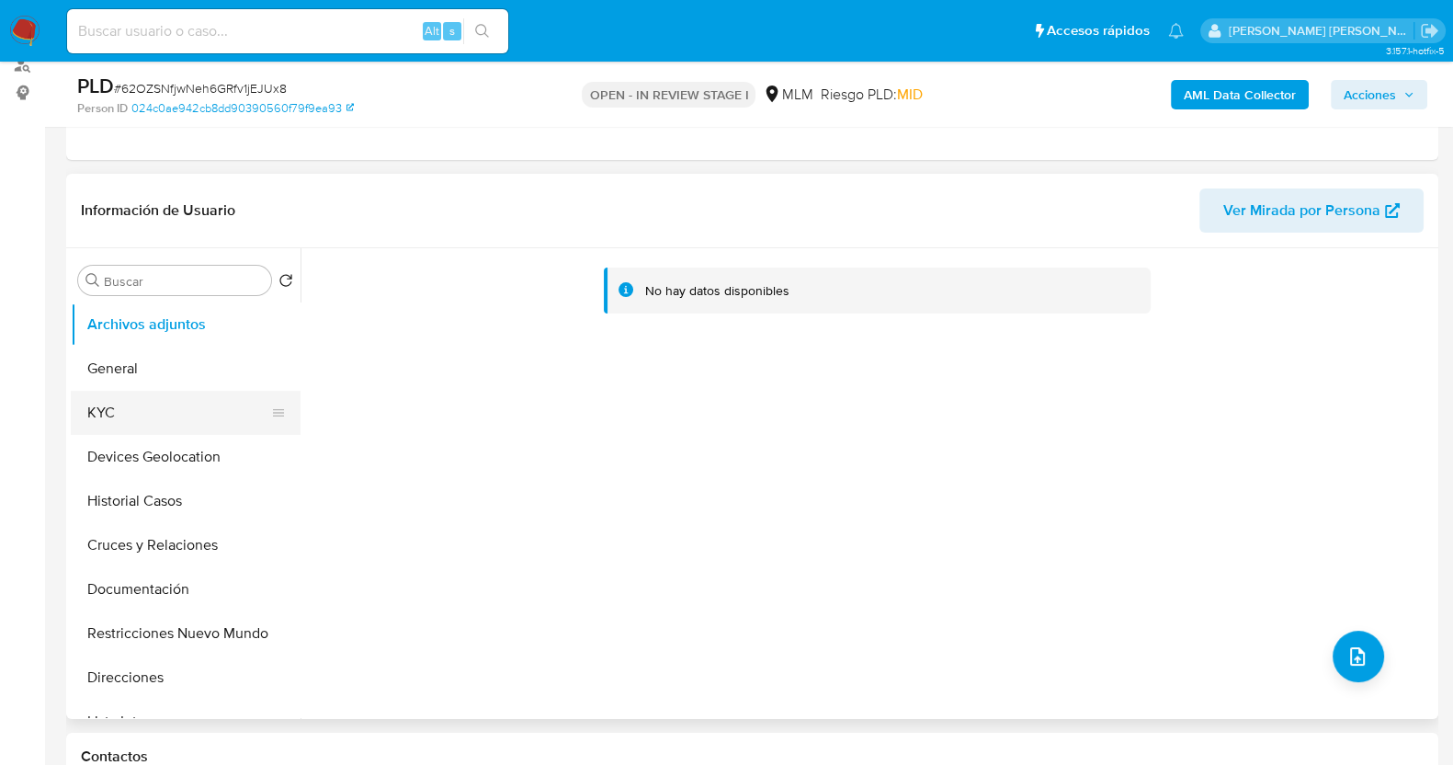
click at [129, 415] on button "KYC" at bounding box center [178, 413] width 215 height 44
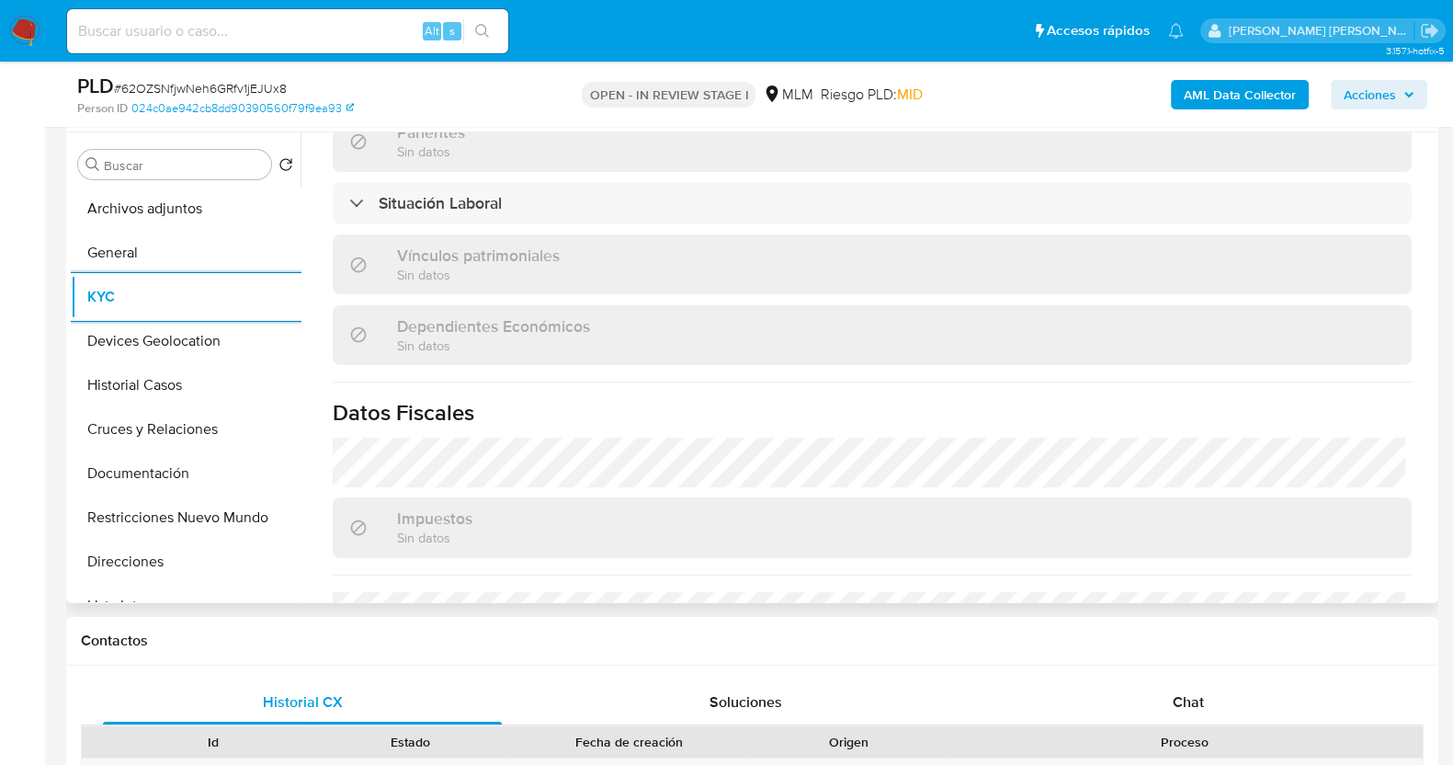
scroll to position [1137, 0]
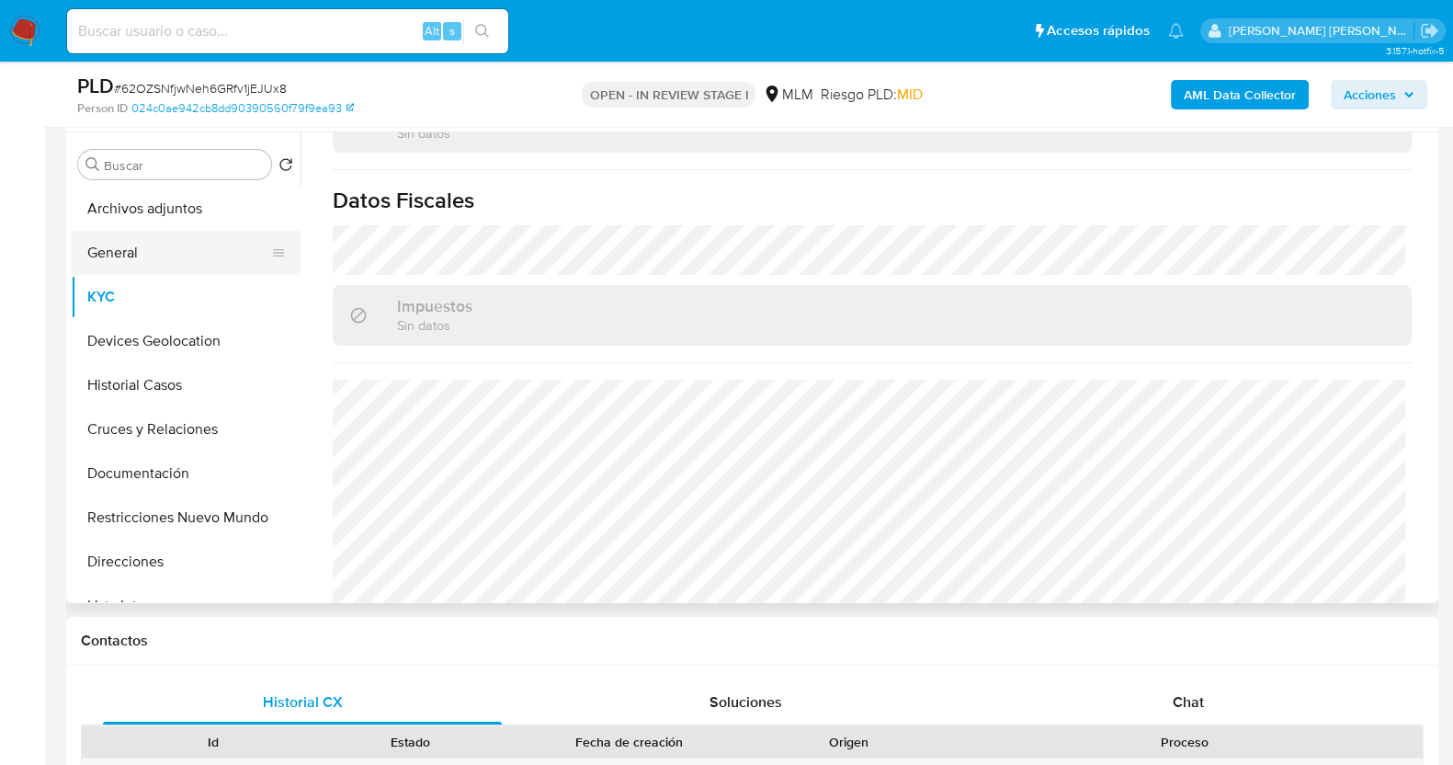
click at [147, 237] on button "General" at bounding box center [178, 253] width 215 height 44
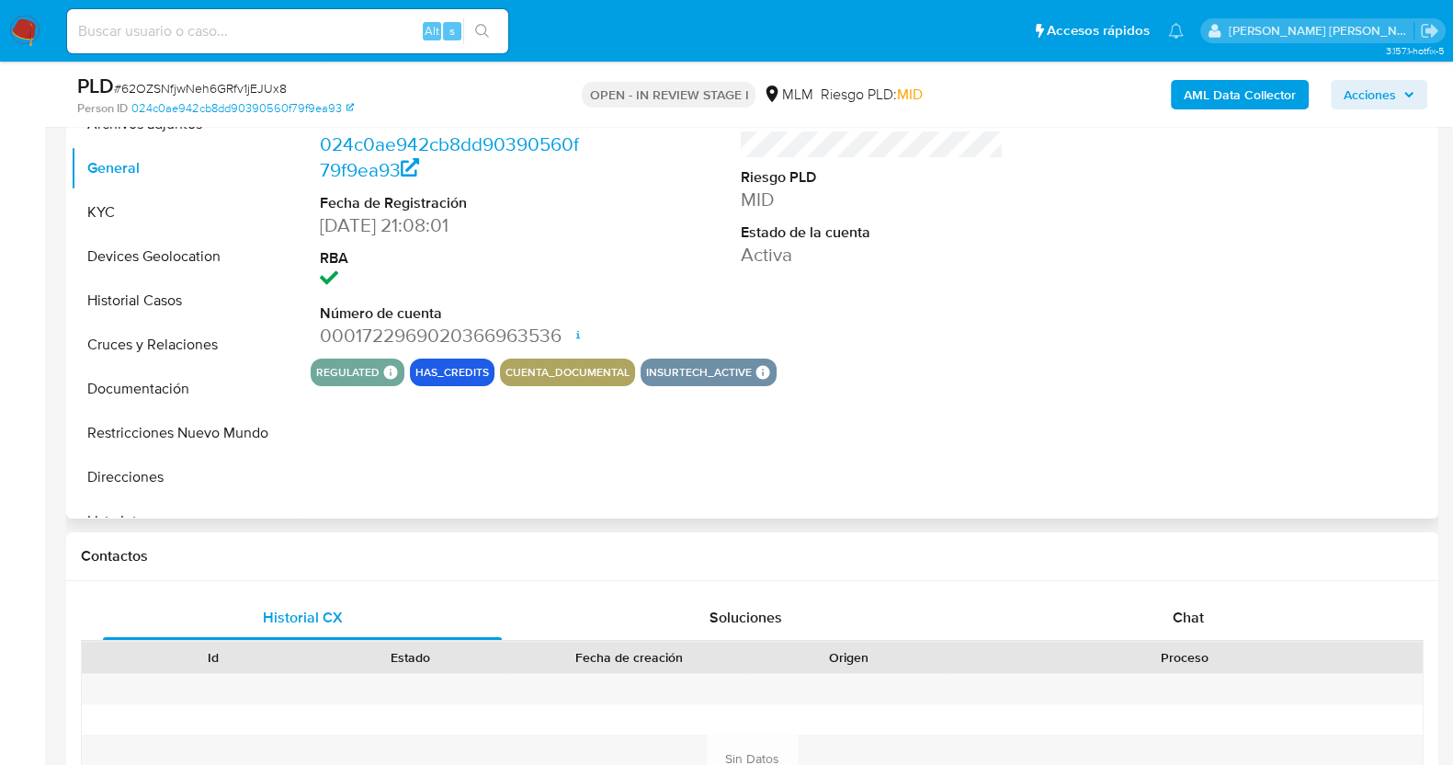
scroll to position [459, 0]
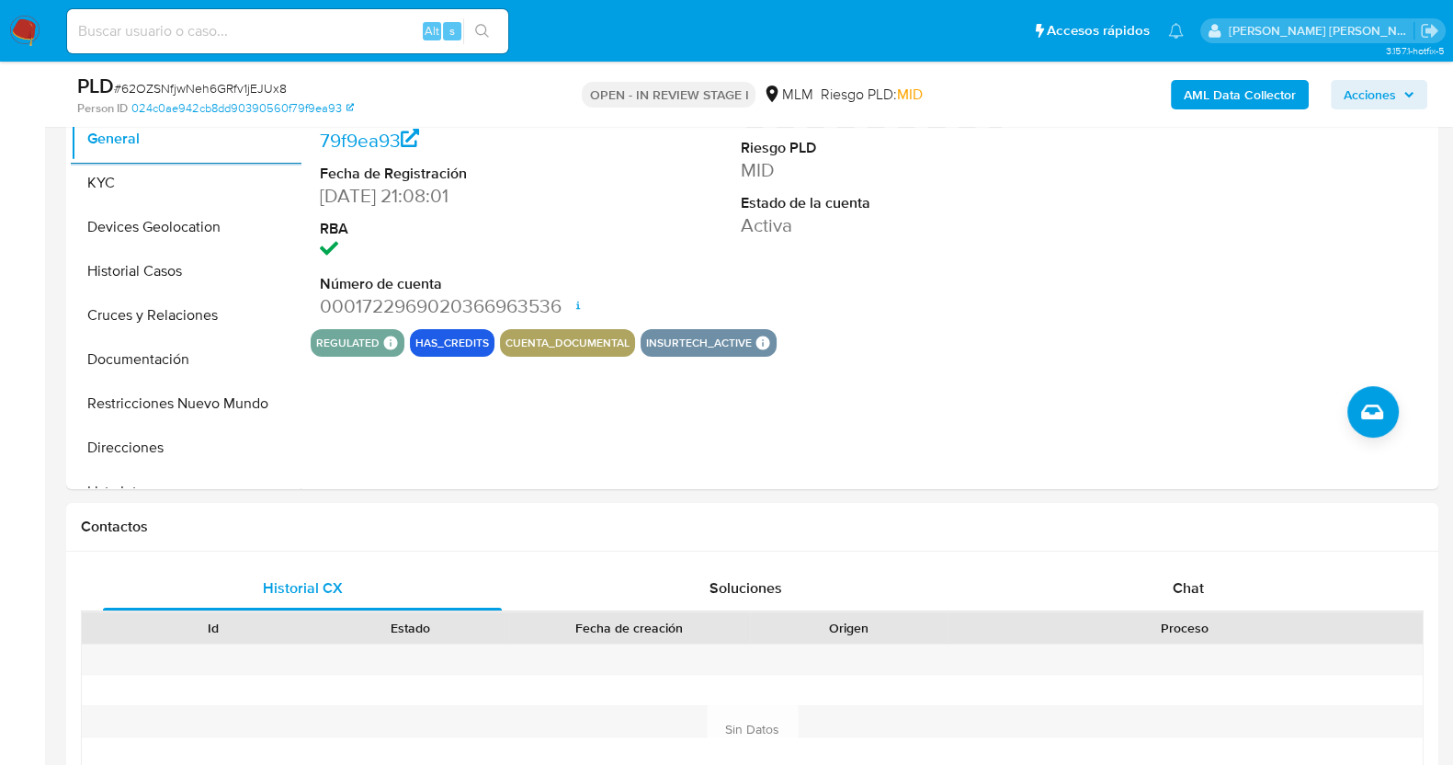
click at [216, 88] on span "# 62OZSNfjwNeh6GRfv1jEJUx8" at bounding box center [200, 88] width 173 height 18
copy span "62OZSNfjwNeh6GRfv1jEJUx8"
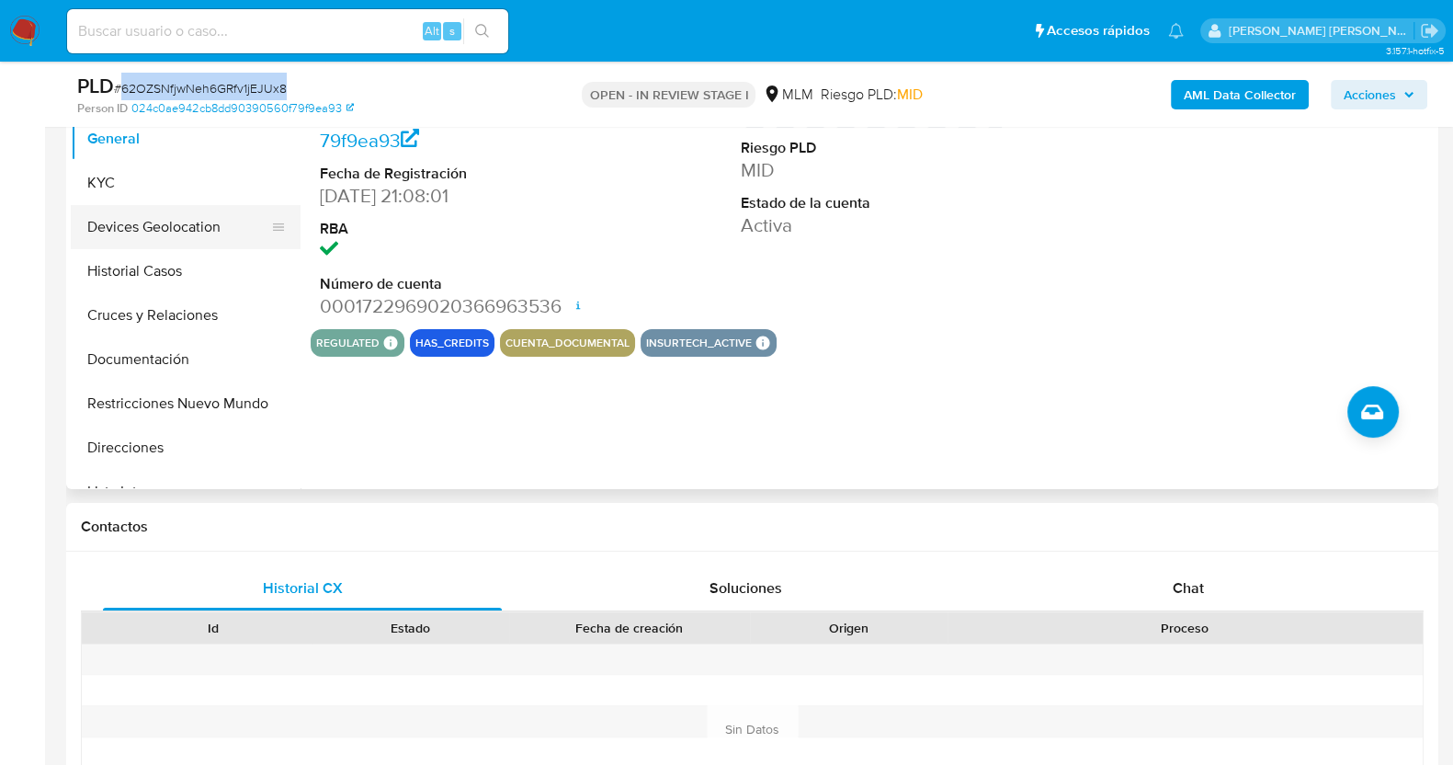
click at [199, 222] on button "Devices Geolocation" at bounding box center [178, 227] width 215 height 44
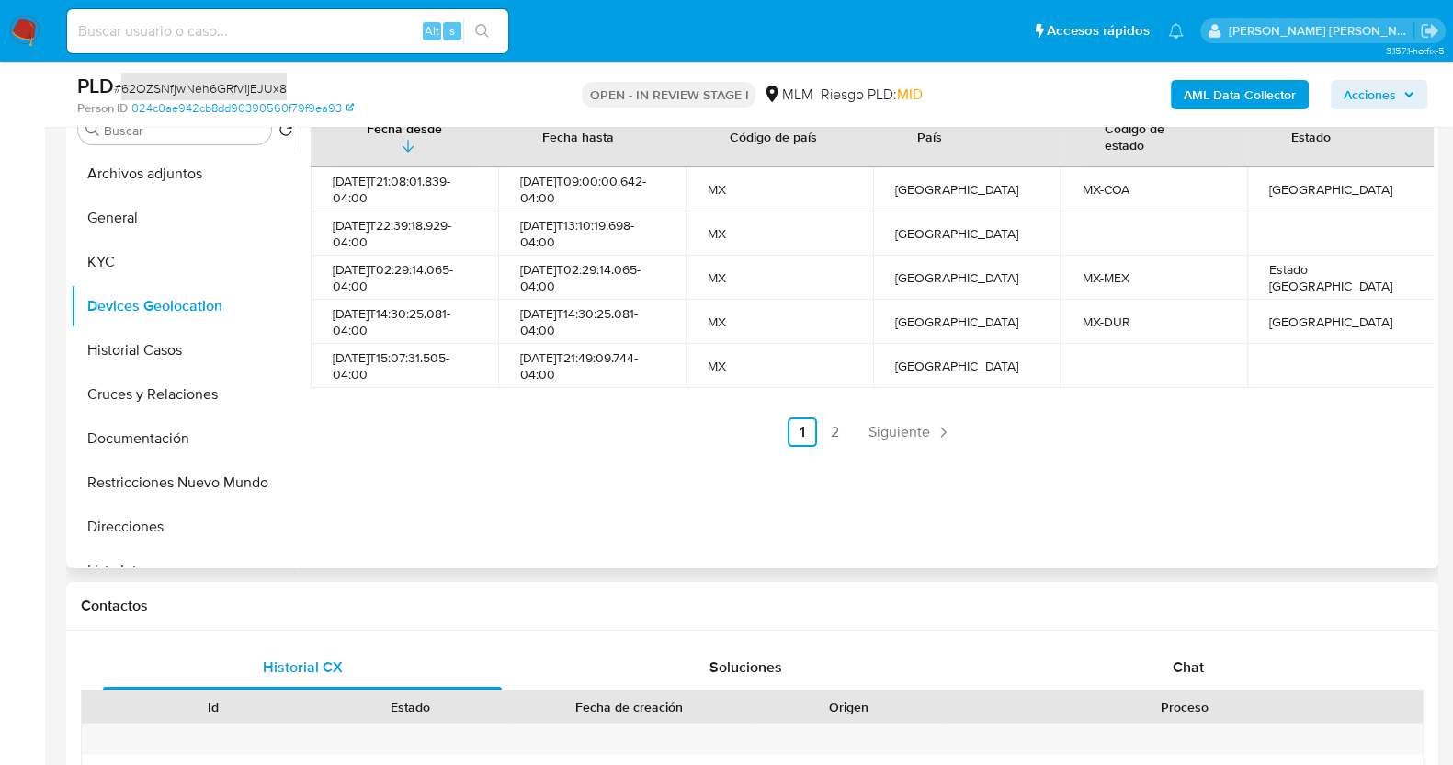
scroll to position [345, 0]
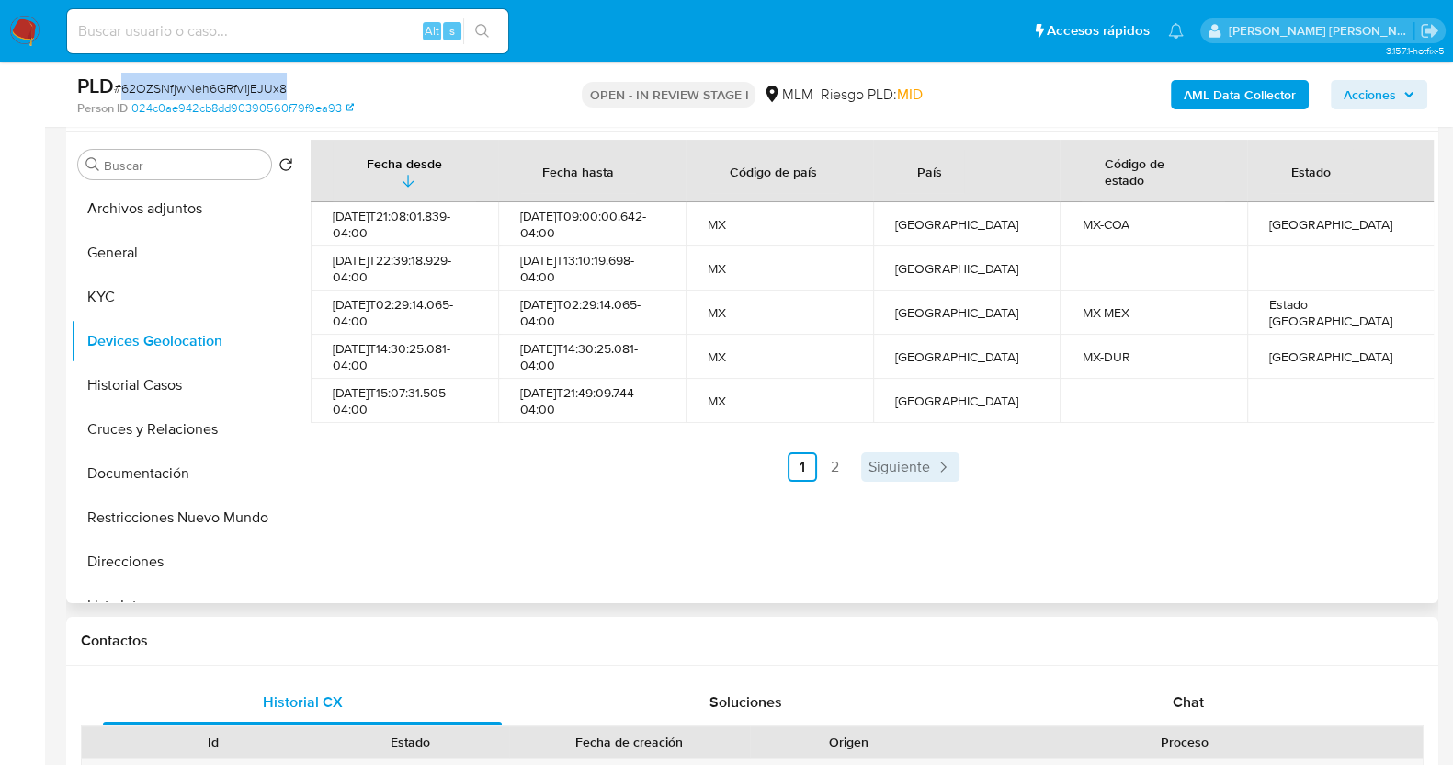
click at [934, 461] on icon "Paginación" at bounding box center [943, 467] width 18 height 18
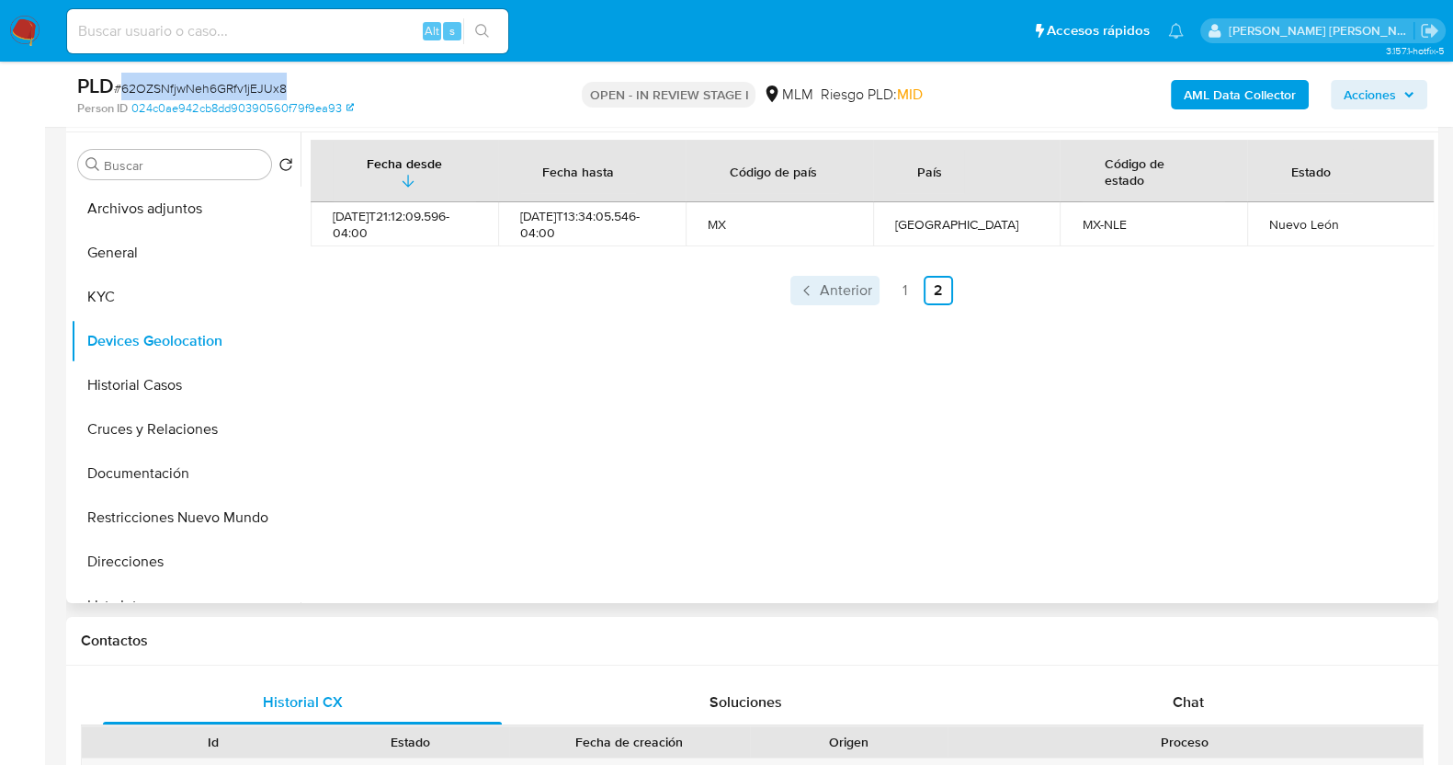
click at [804, 282] on icon "Paginación" at bounding box center [807, 290] width 18 height 18
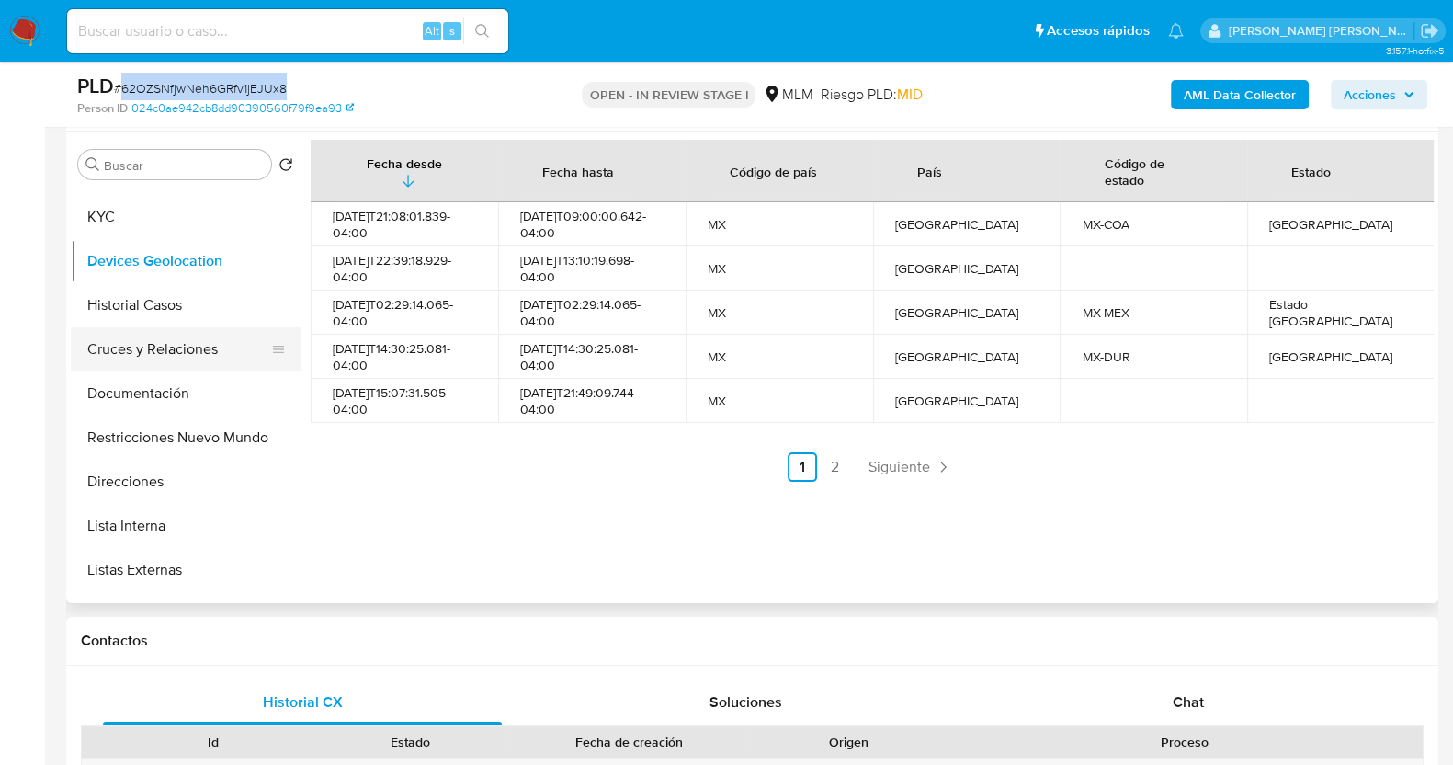
scroll to position [114, 0]
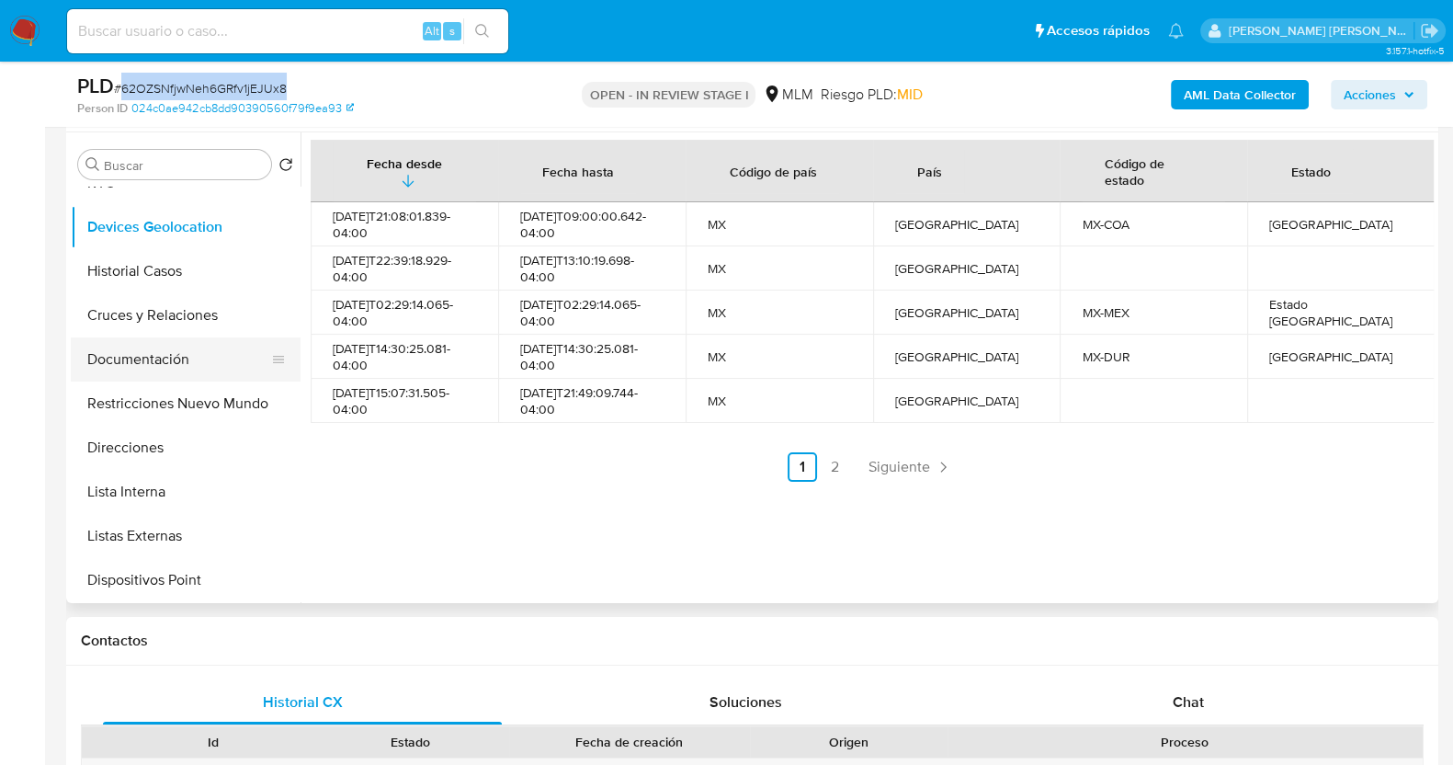
click at [167, 360] on button "Documentación" at bounding box center [178, 359] width 215 height 44
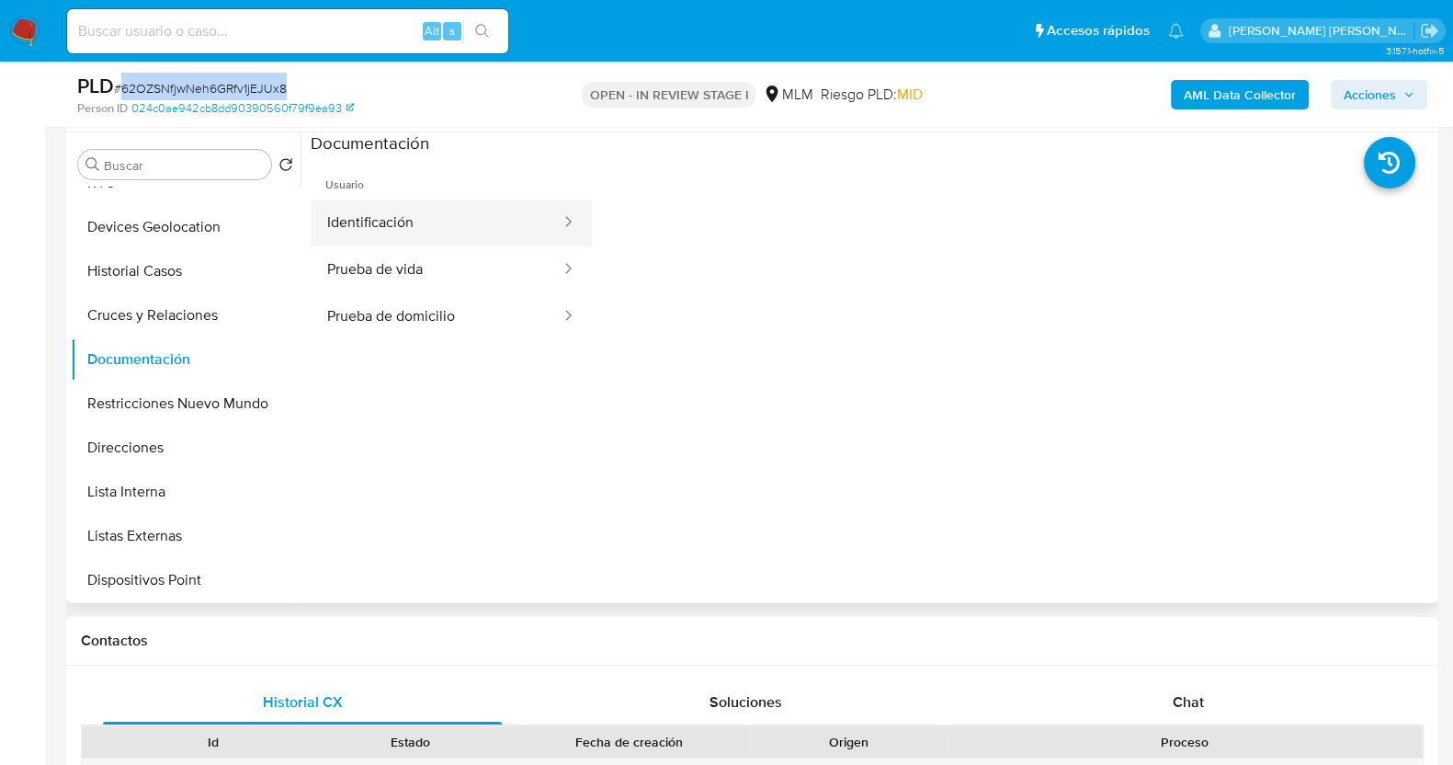
click at [474, 210] on button "Identificación" at bounding box center [437, 222] width 252 height 47
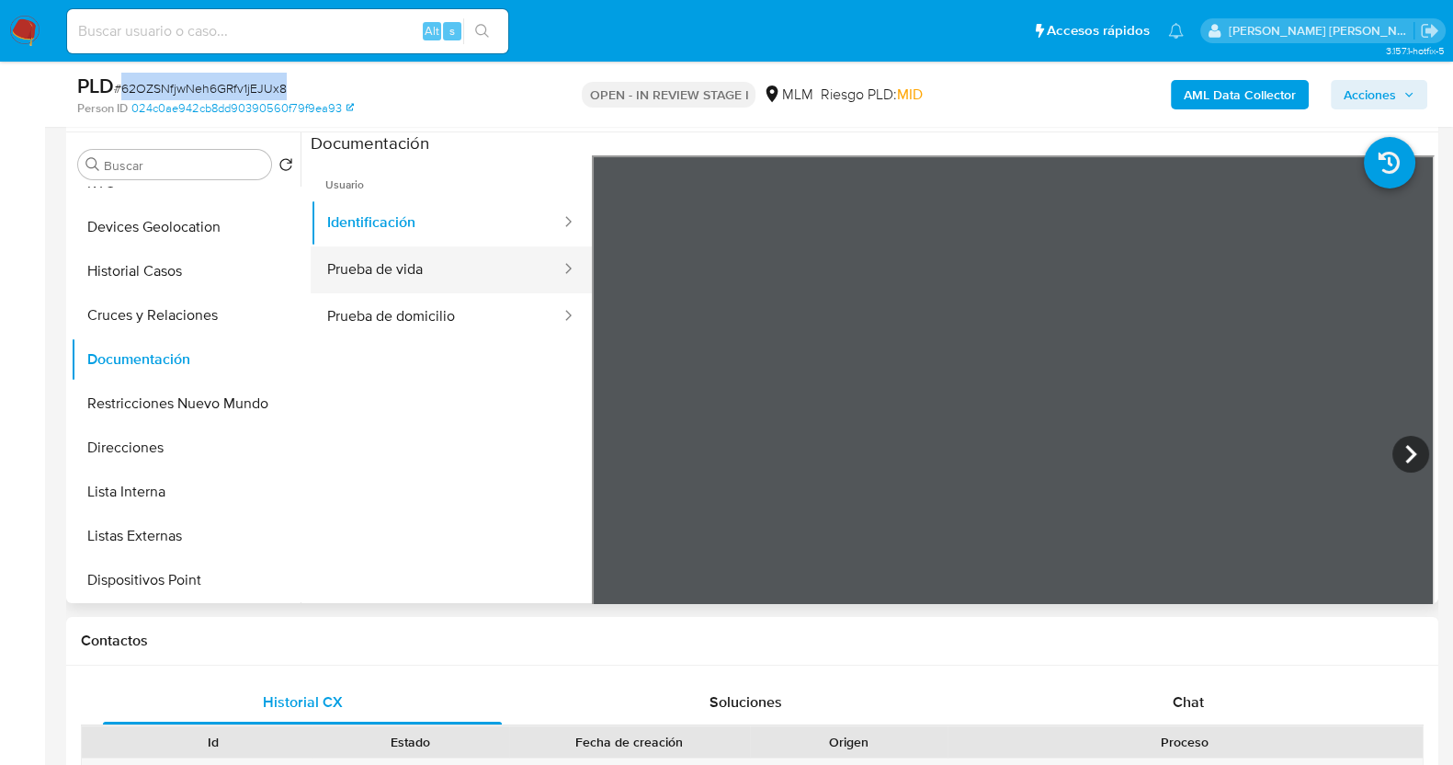
click at [449, 270] on button "Prueba de vida" at bounding box center [437, 269] width 252 height 47
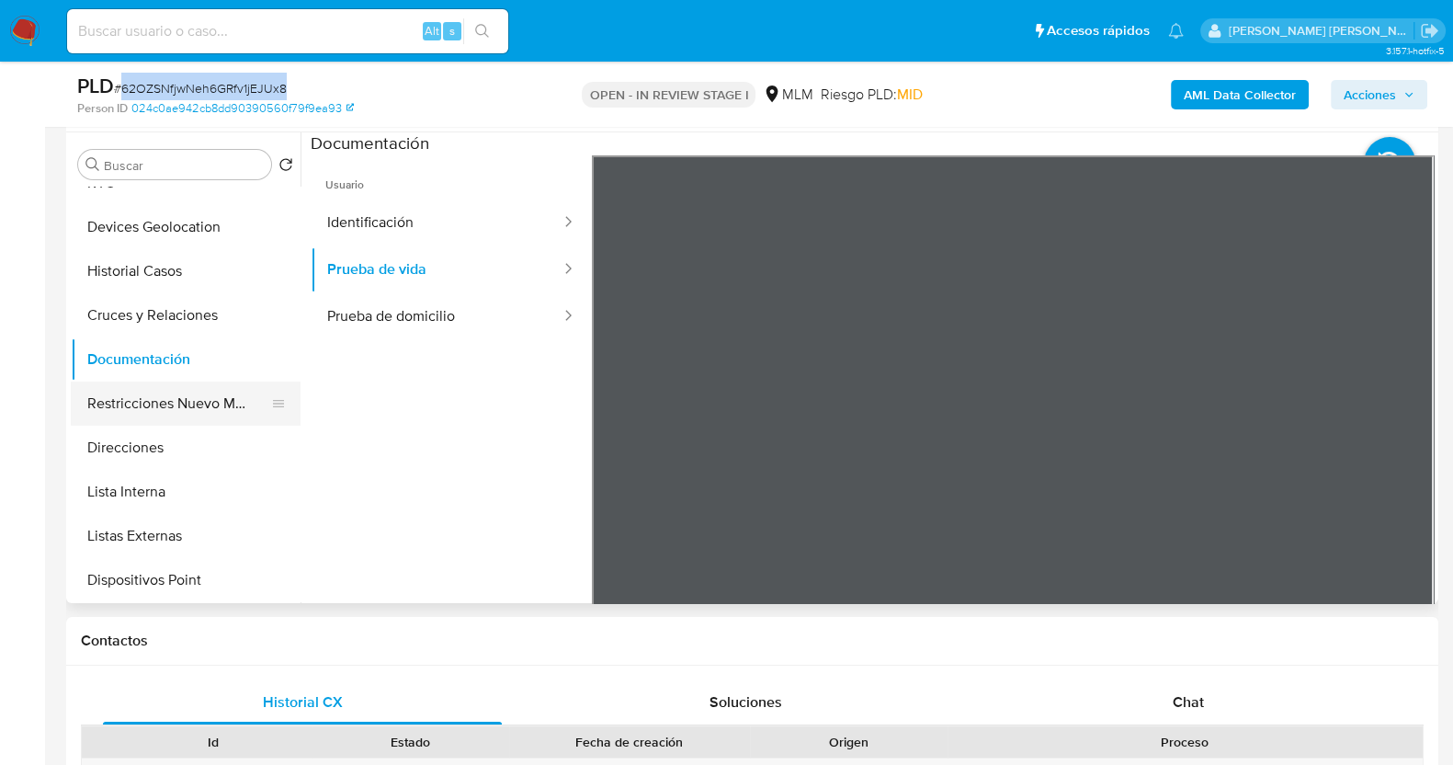
scroll to position [229, 0]
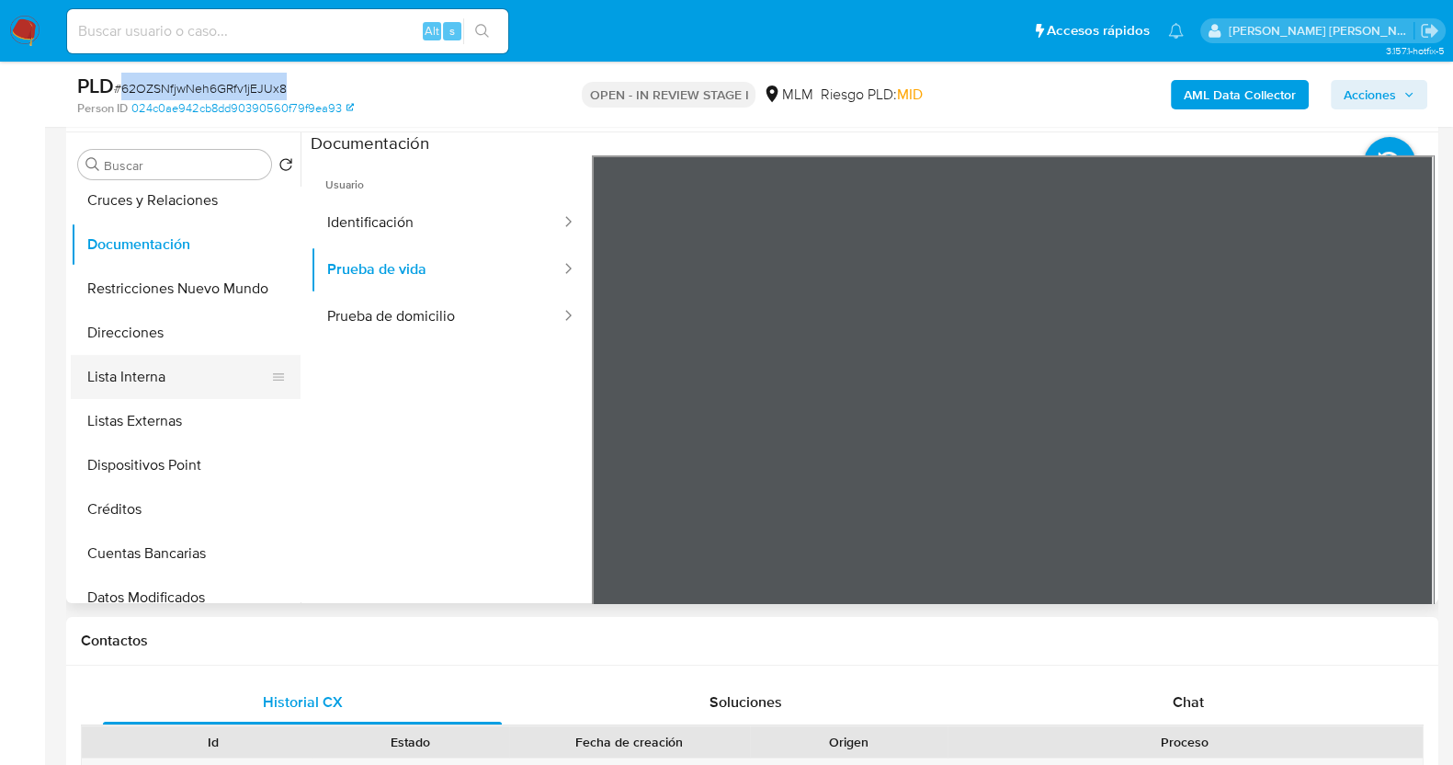
click at [150, 383] on button "Lista Interna" at bounding box center [178, 377] width 215 height 44
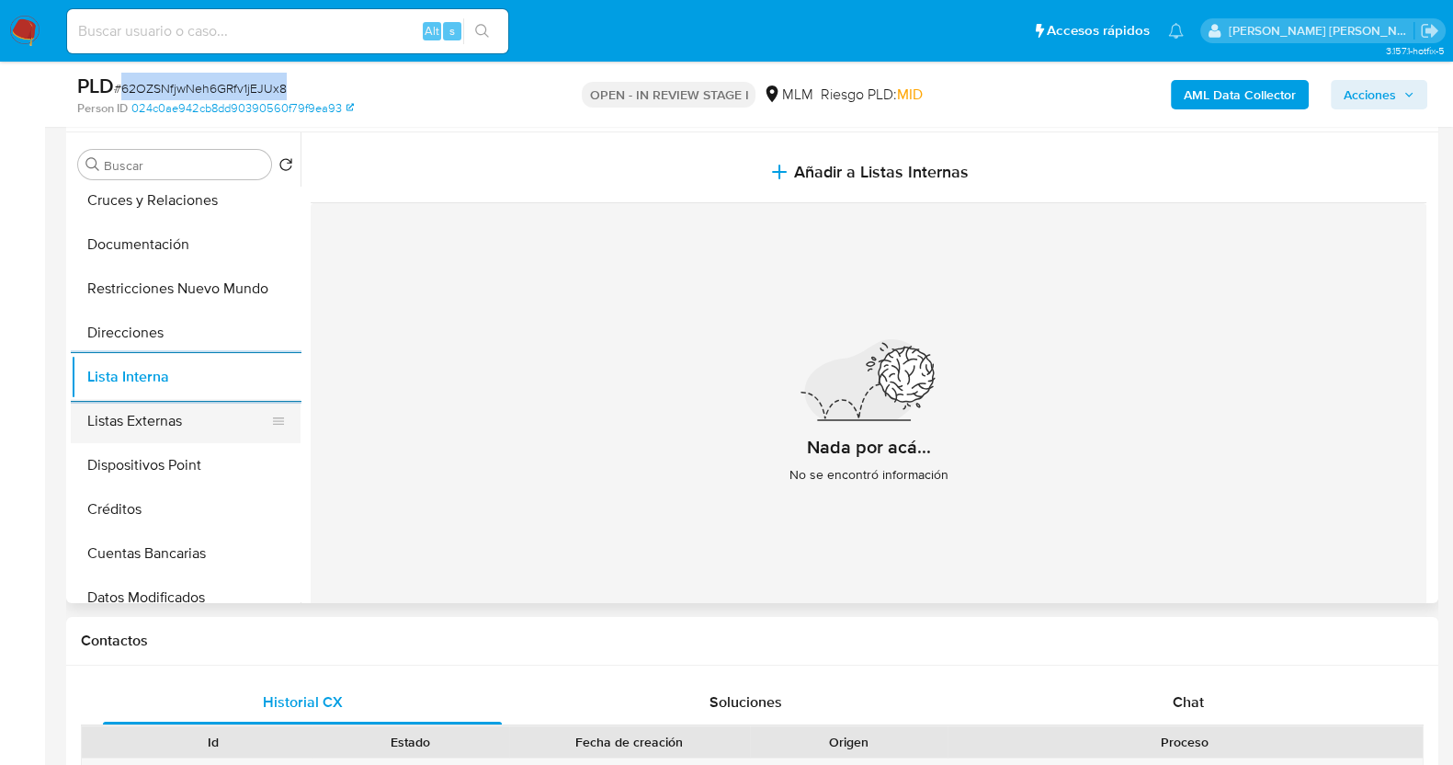
click at [126, 418] on button "Listas Externas" at bounding box center [178, 421] width 215 height 44
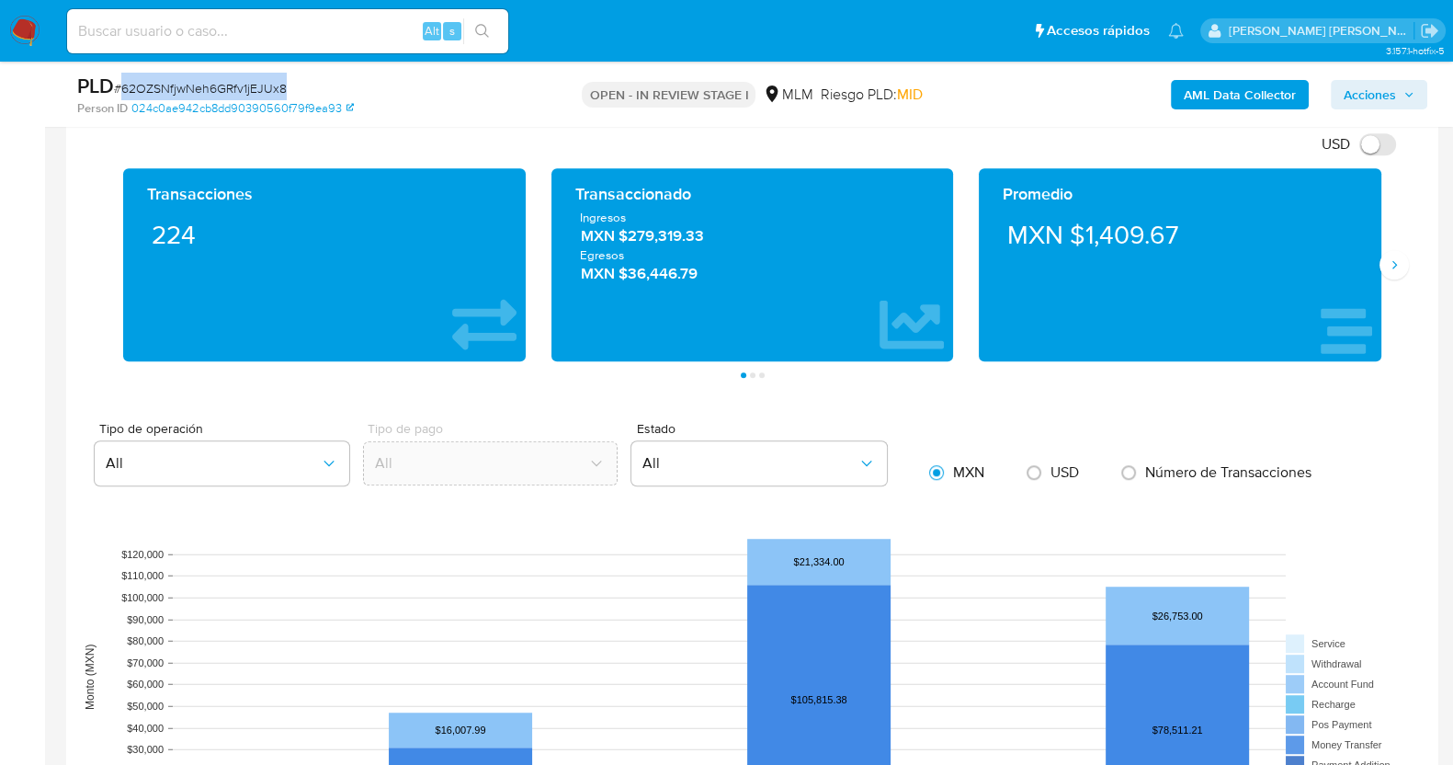
scroll to position [1322, 0]
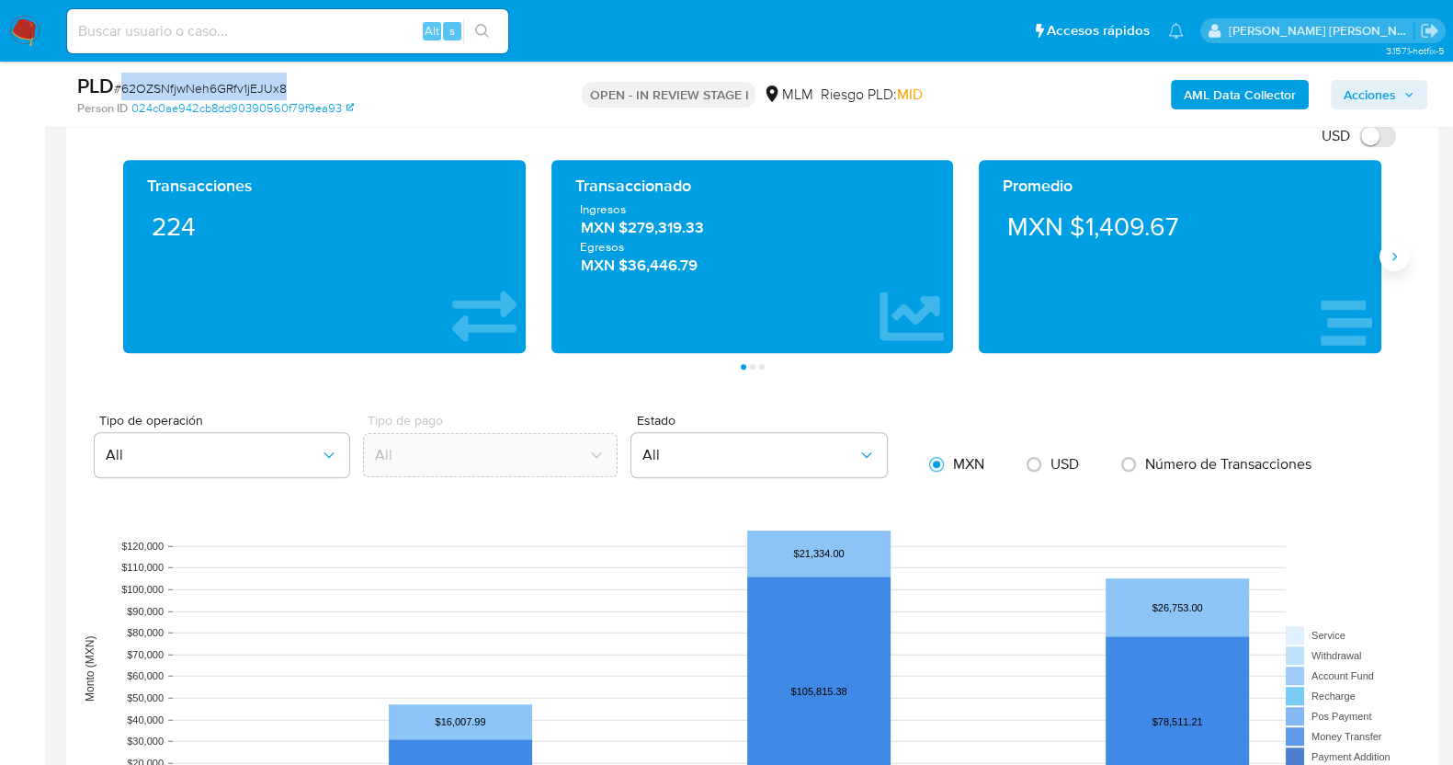
click at [1388, 261] on icon "Siguiente" at bounding box center [1394, 256] width 15 height 15
